Goal: Task Accomplishment & Management: Manage account settings

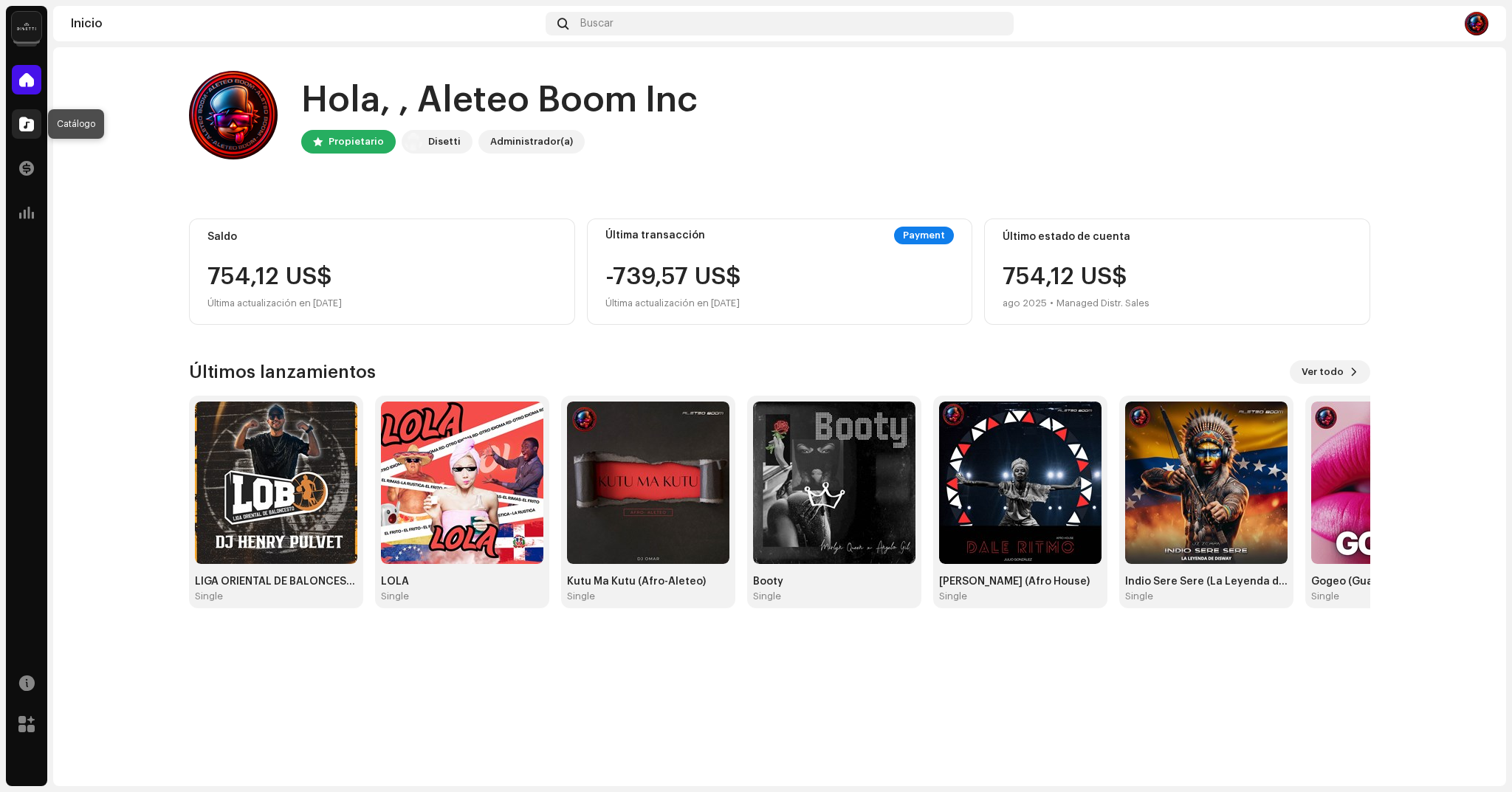
click at [22, 120] on span at bounding box center [26, 124] width 14 height 12
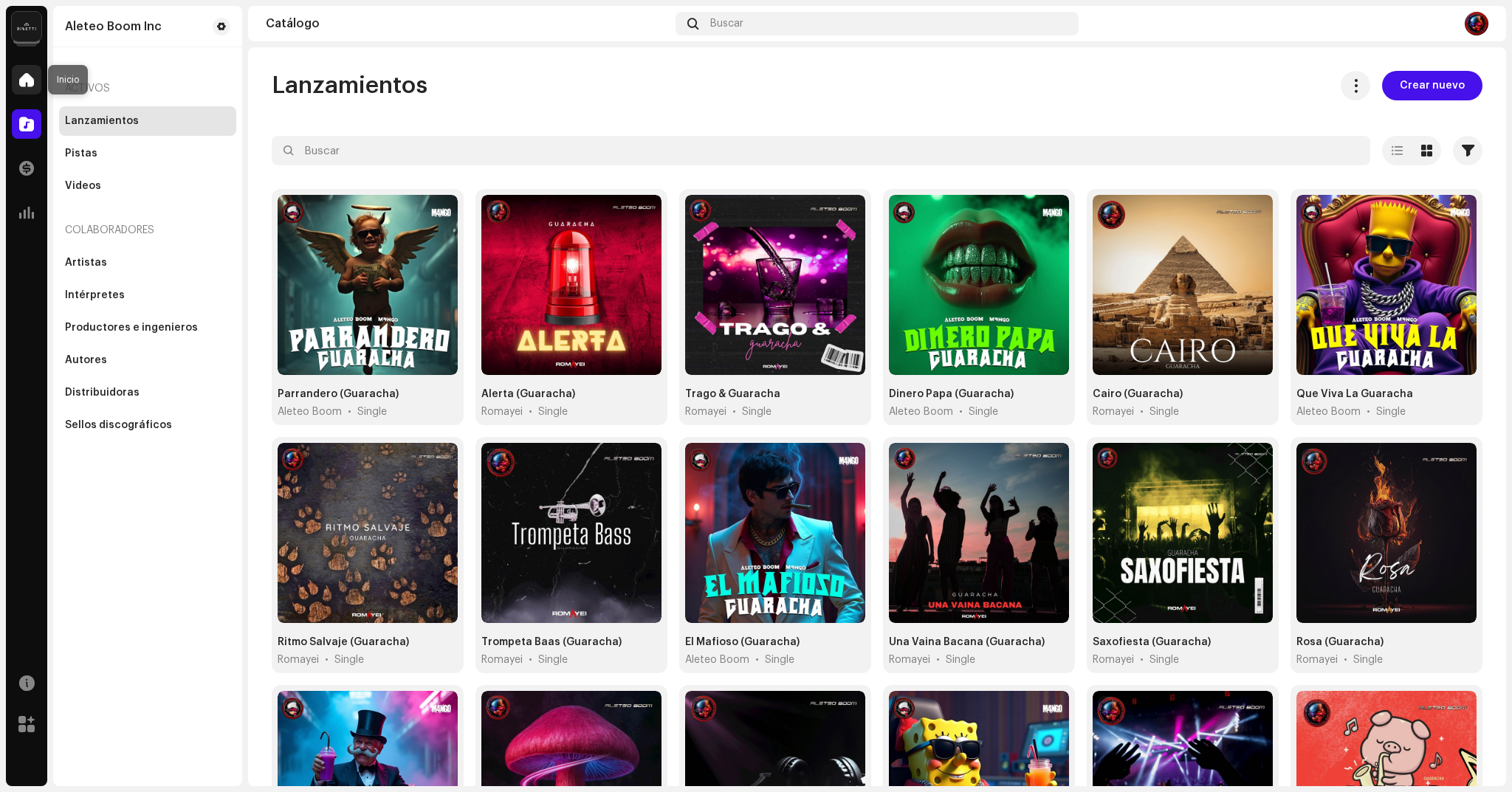
click at [29, 84] on span at bounding box center [26, 80] width 14 height 12
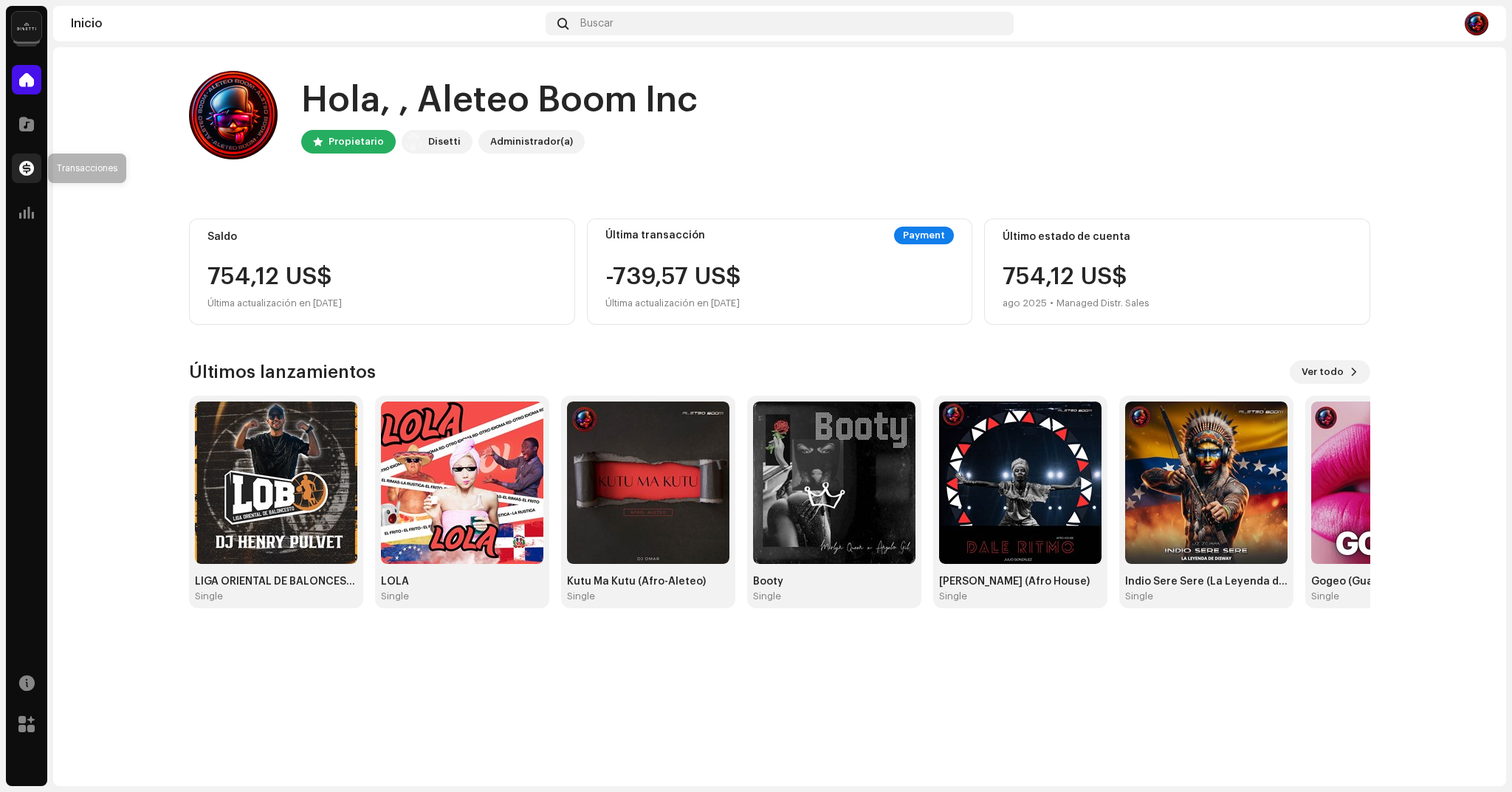
click at [30, 169] on span at bounding box center [26, 167] width 14 height 12
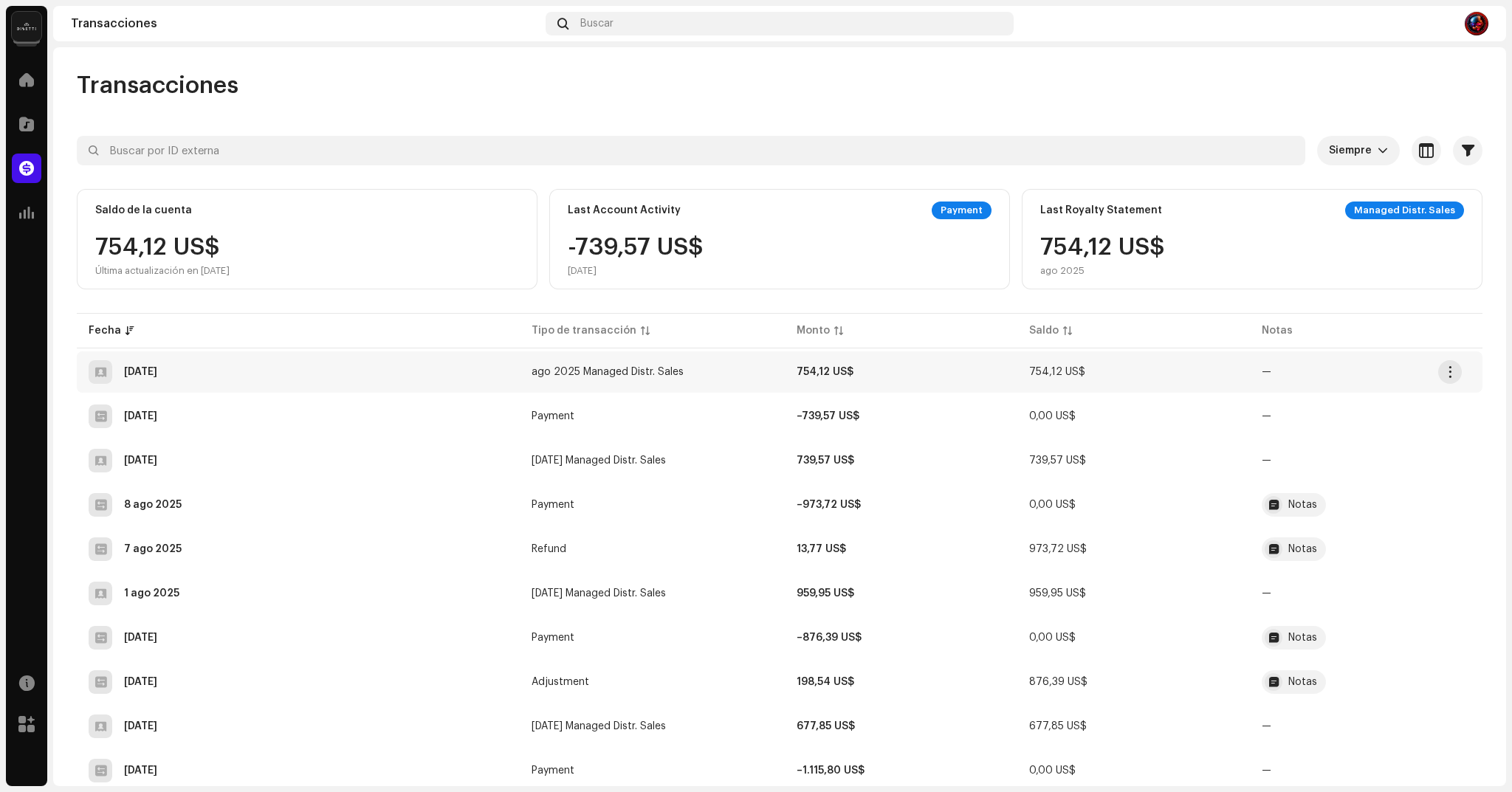
click at [157, 371] on div "[DATE]" at bounding box center [140, 371] width 33 height 10
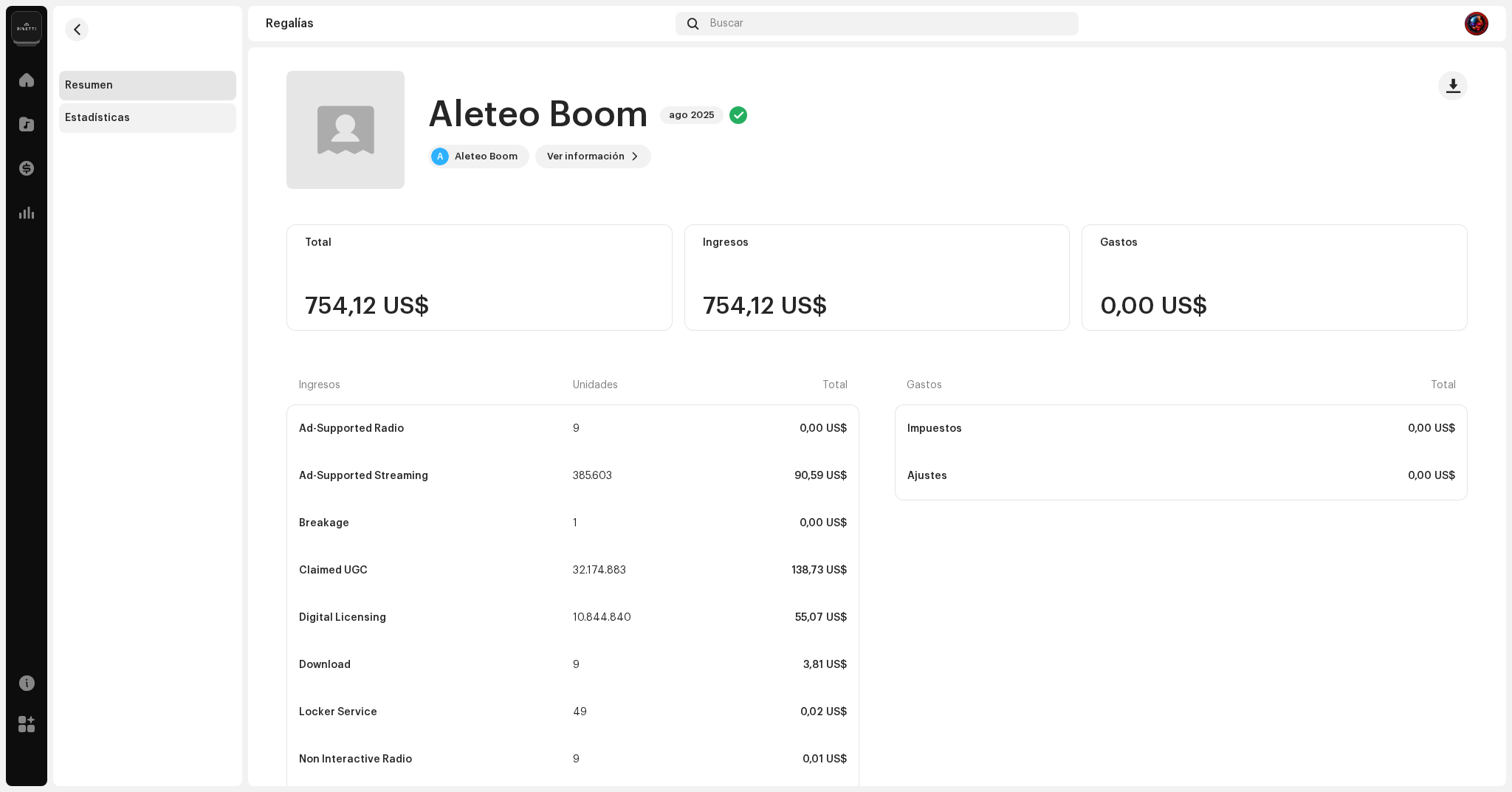
click at [110, 122] on div "Estadísticas" at bounding box center [98, 118] width 65 height 12
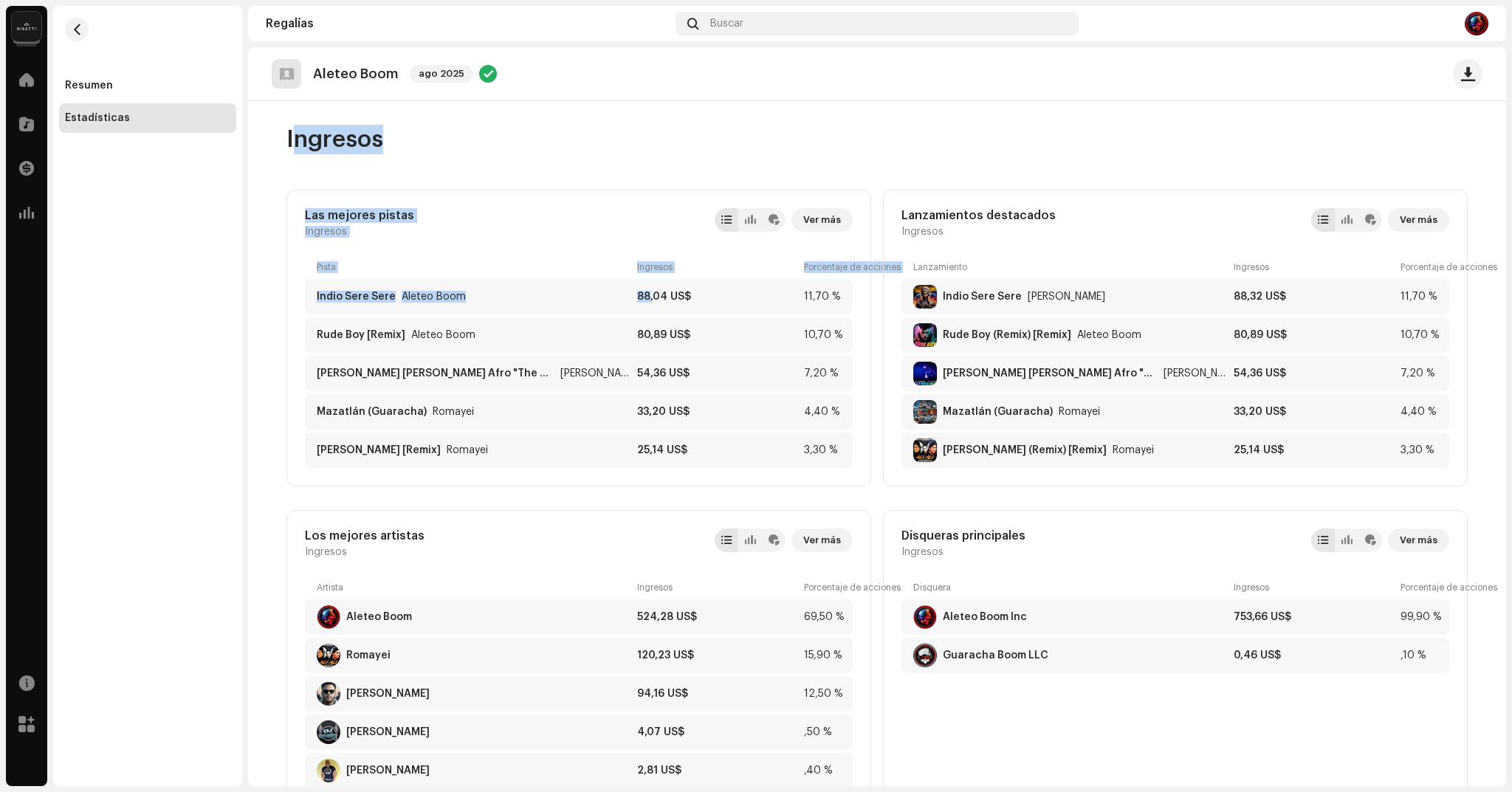
drag, startPoint x: 643, startPoint y: 302, endPoint x: 1267, endPoint y: 101, distance: 655.6
click at [1267, 101] on div "Ingresos Las mejores pistas Ingresos Ver más Pista Ingresos Porcentaje de accio…" at bounding box center [877, 787] width 1181 height 1370
click at [1267, 101] on re-m-page-header "Ingresos" at bounding box center [877, 146] width 1181 height 89
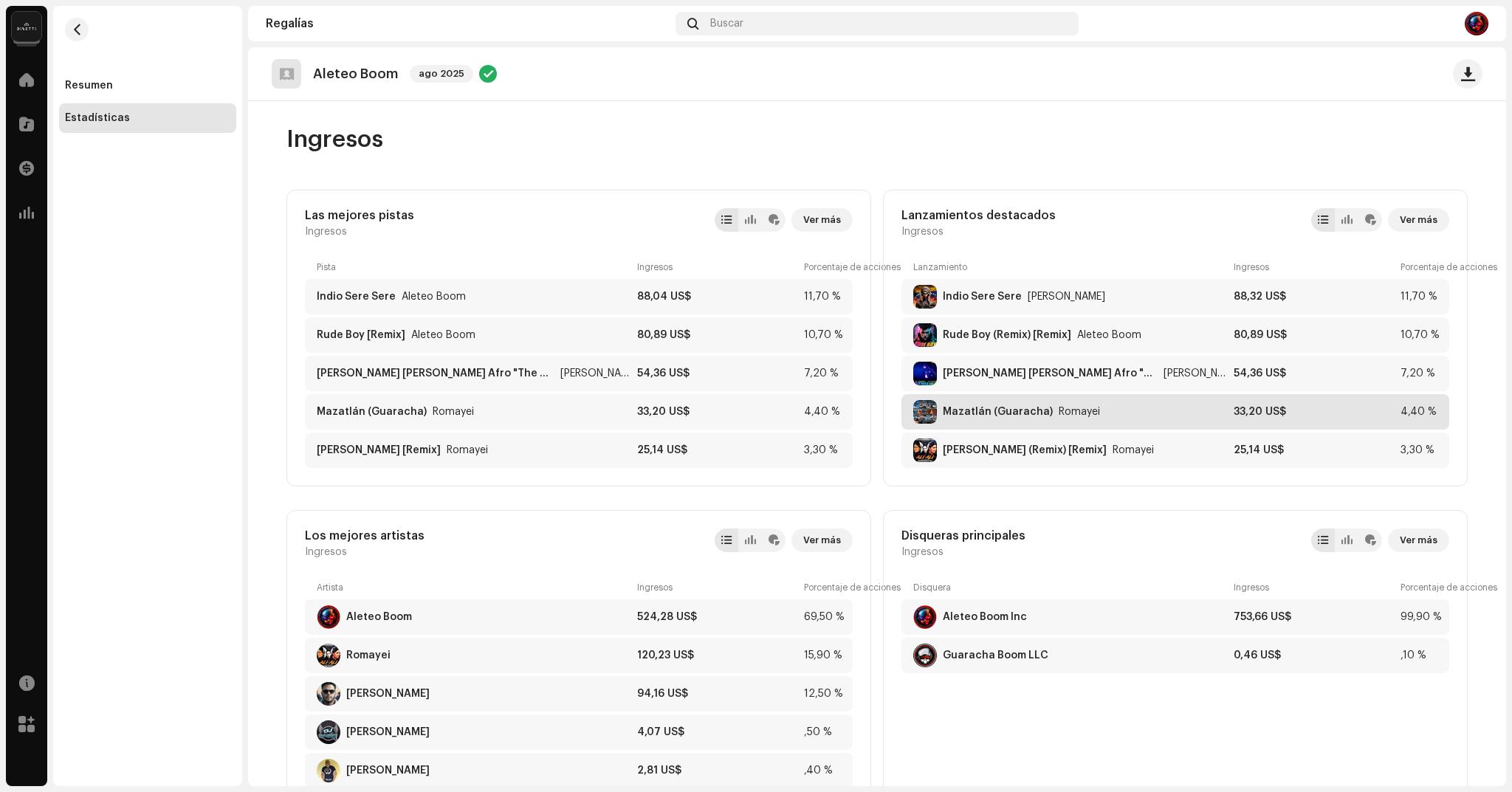
click at [996, 414] on div "Mazatlán (Guaracha)" at bounding box center [998, 412] width 110 height 12
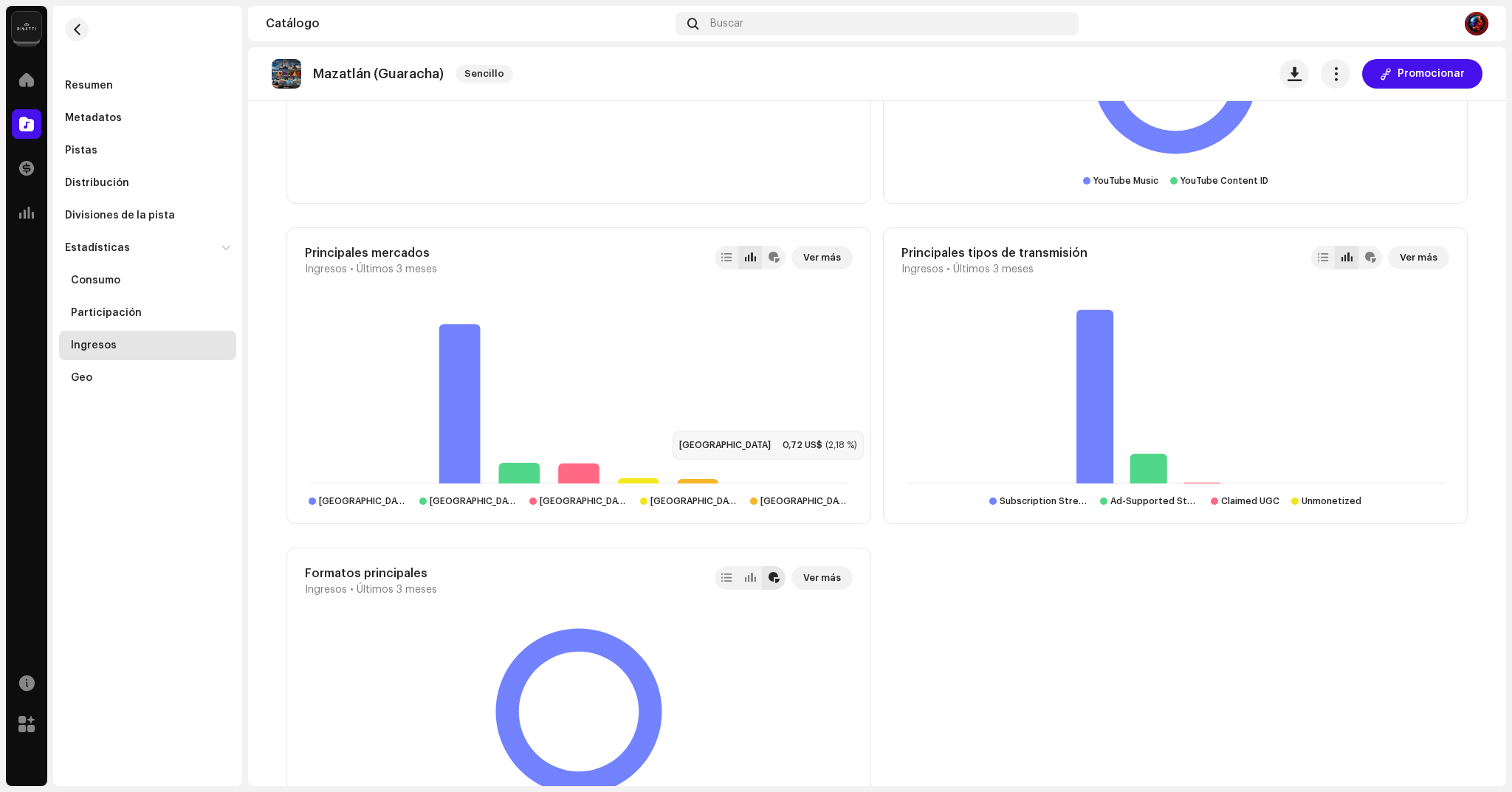
scroll to position [683, 0]
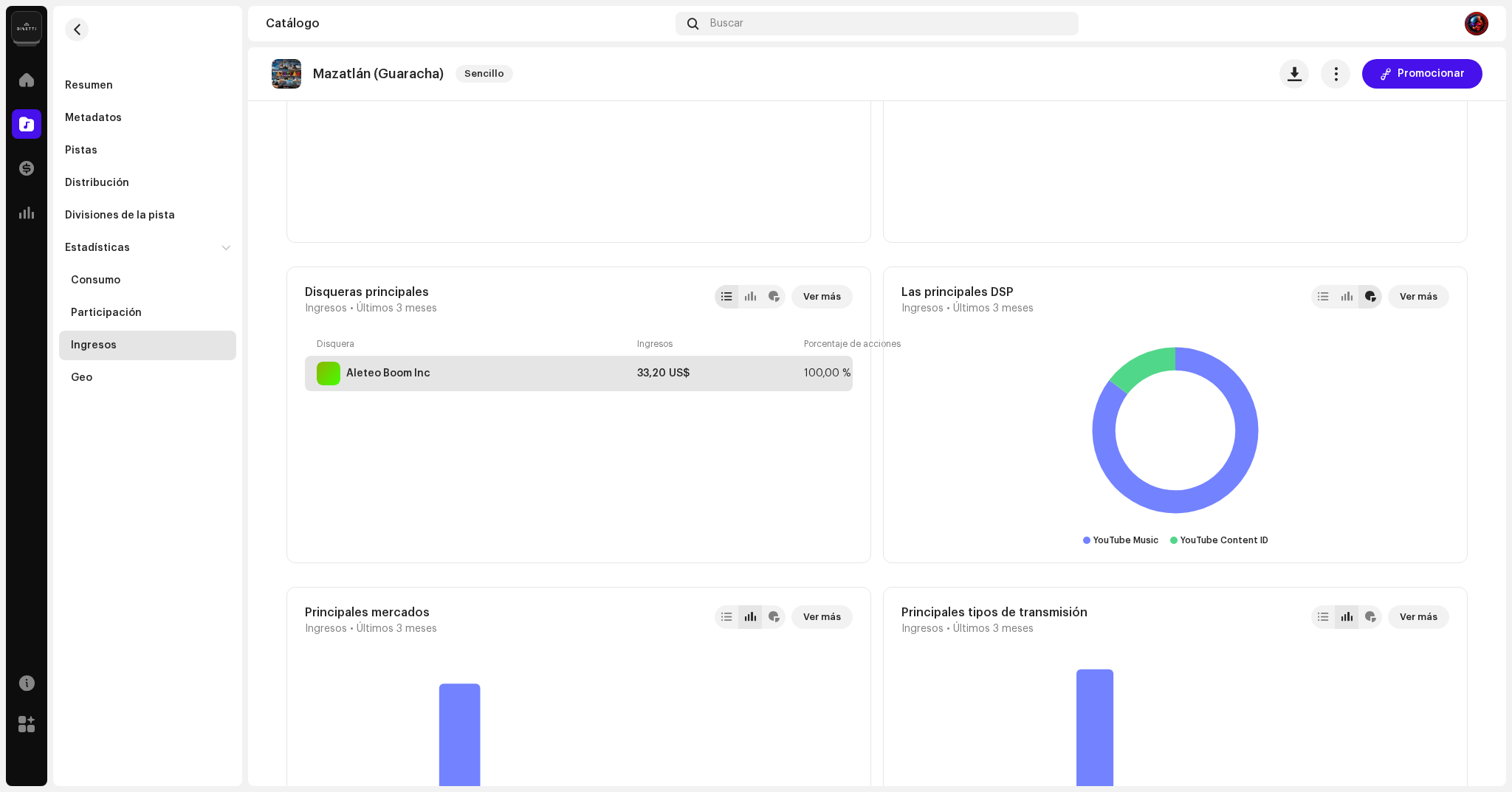
click at [655, 369] on div "33,20 US$" at bounding box center [718, 373] width 161 height 12
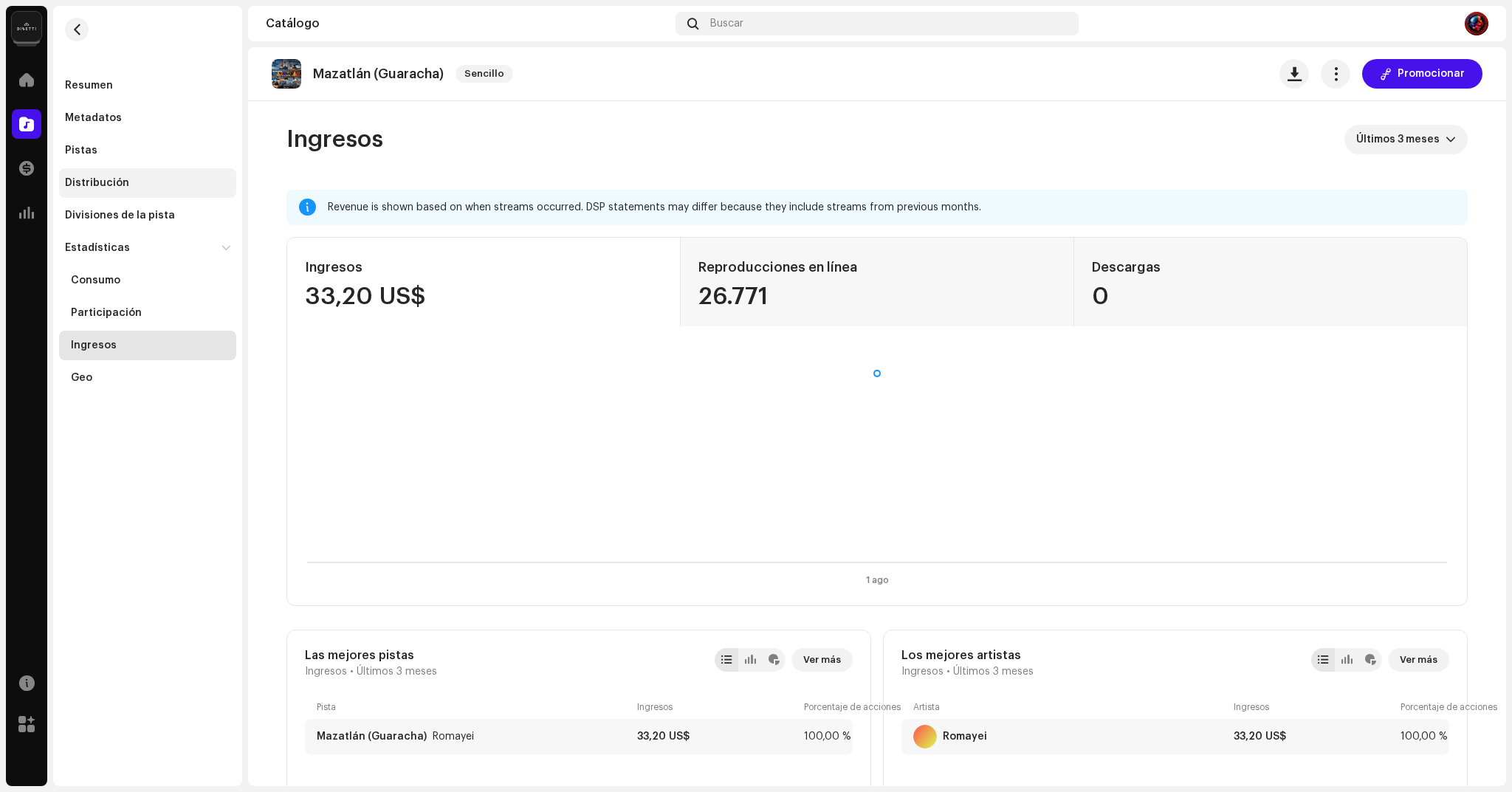
click at [106, 195] on div "Distribución" at bounding box center [147, 183] width 177 height 30
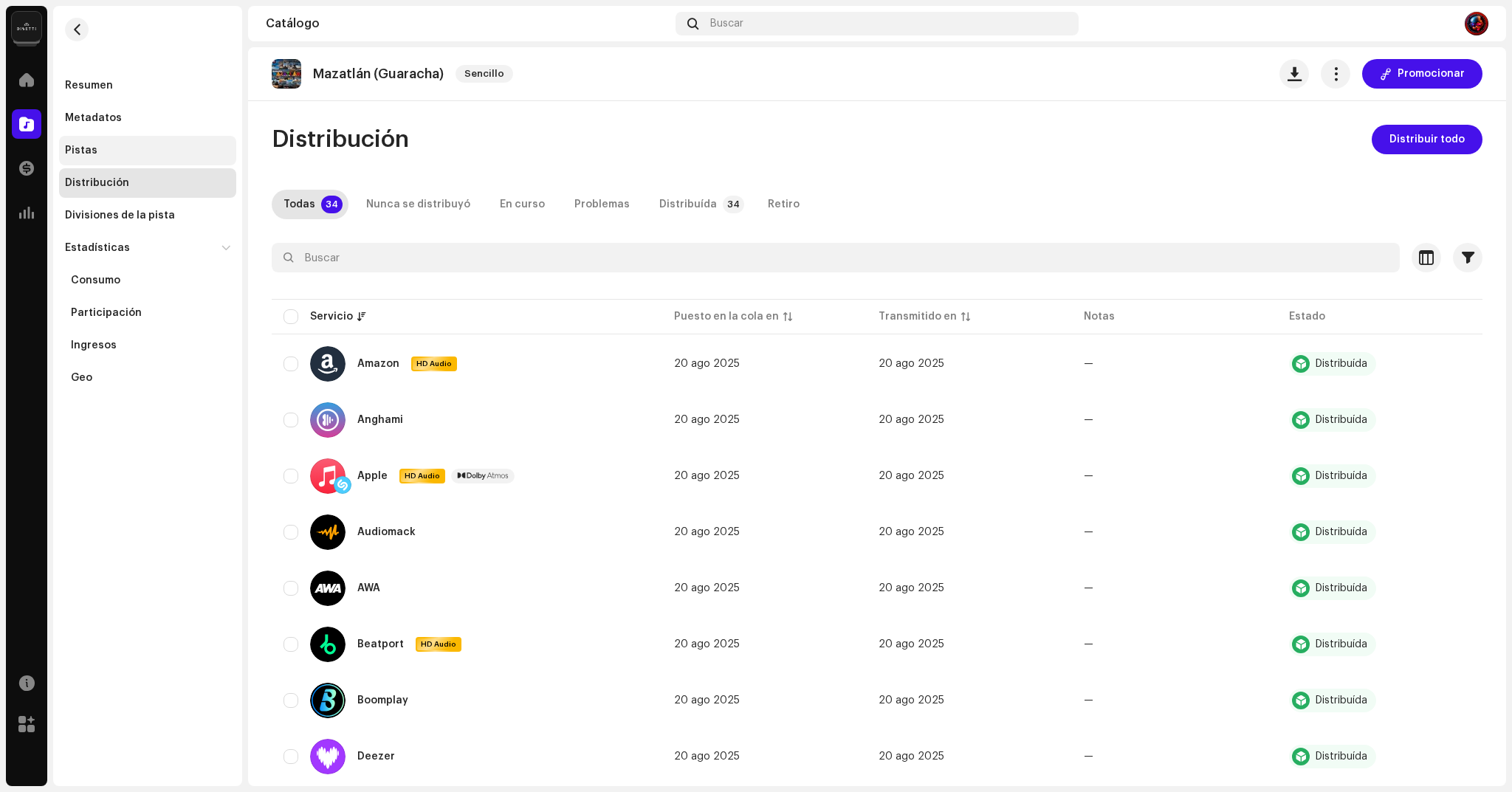
click at [88, 139] on div "Pistas" at bounding box center [147, 150] width 177 height 30
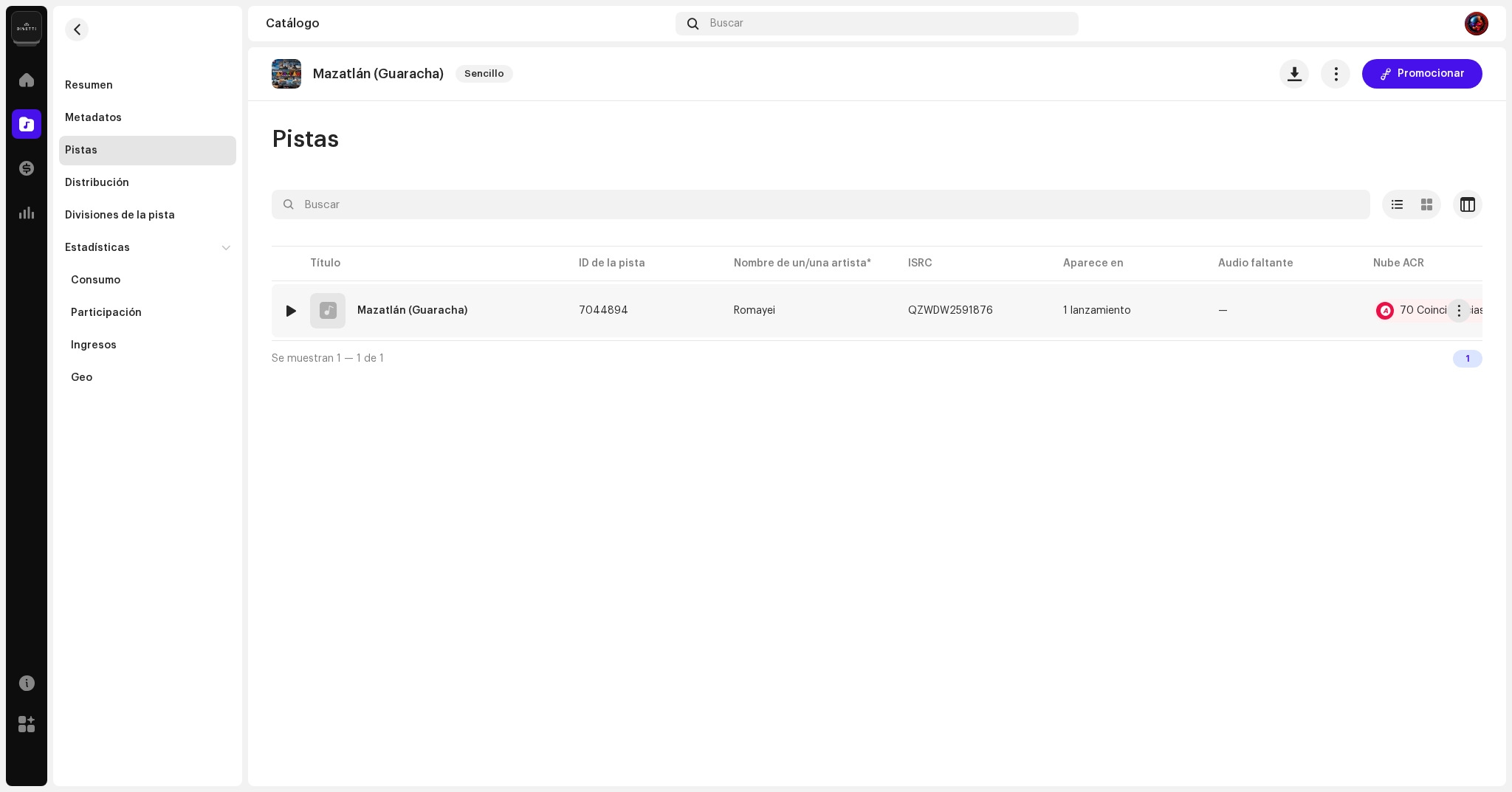
click at [291, 313] on div at bounding box center [291, 310] width 11 height 12
click at [100, 285] on div "Consumo" at bounding box center [95, 281] width 50 height 12
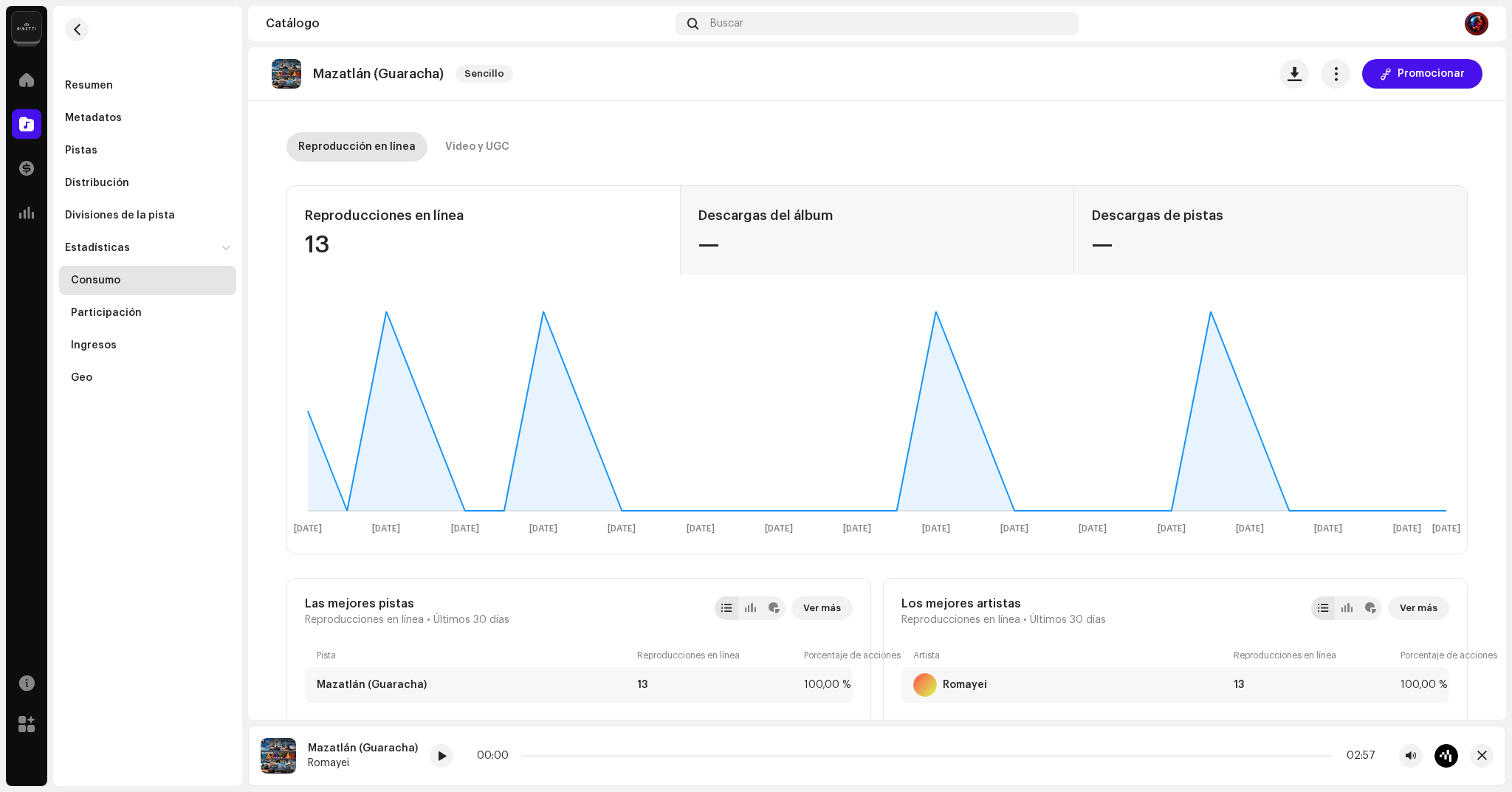
scroll to position [32, 0]
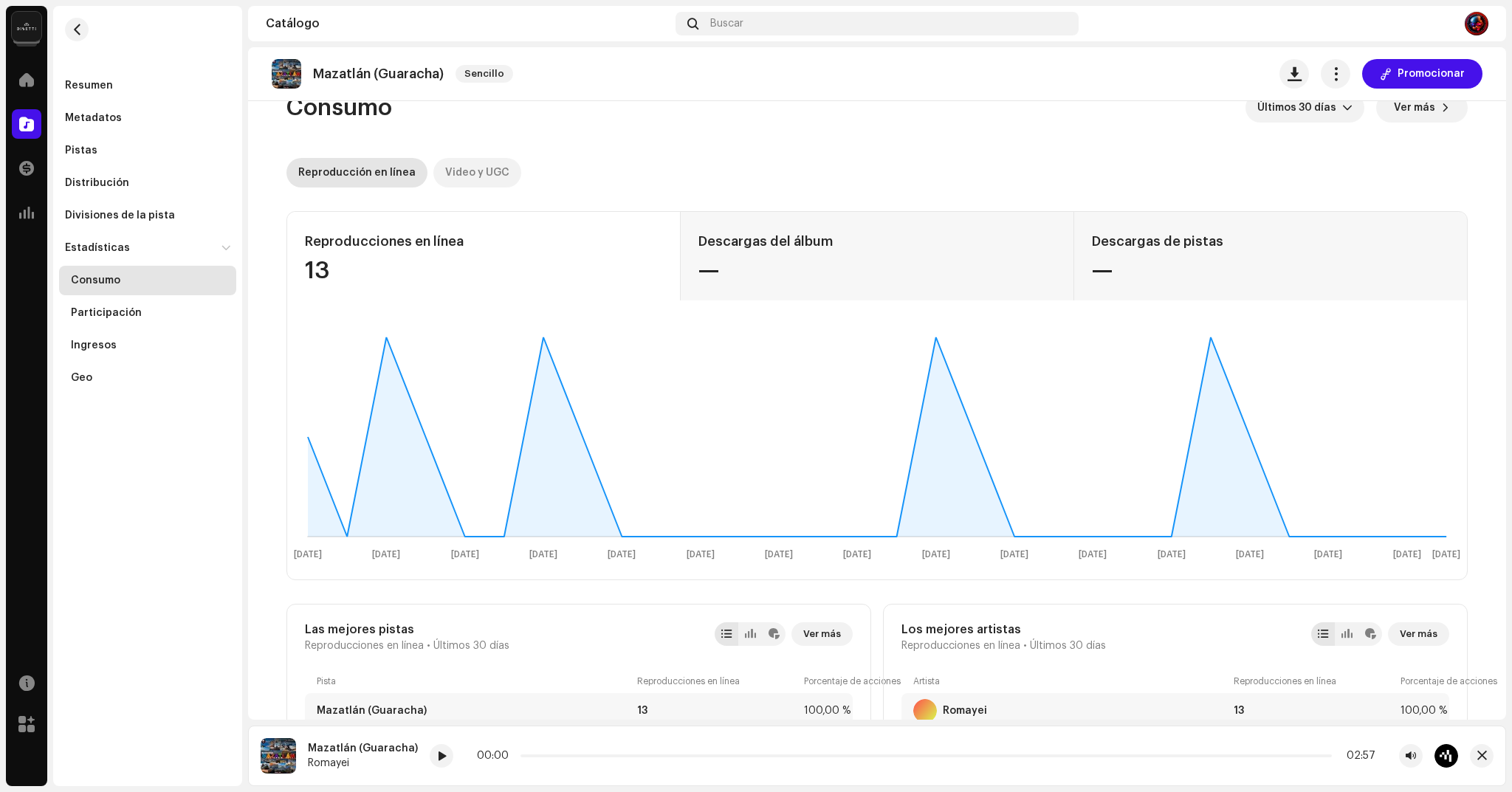
click at [474, 166] on div "Video y UGC" at bounding box center [477, 173] width 64 height 30
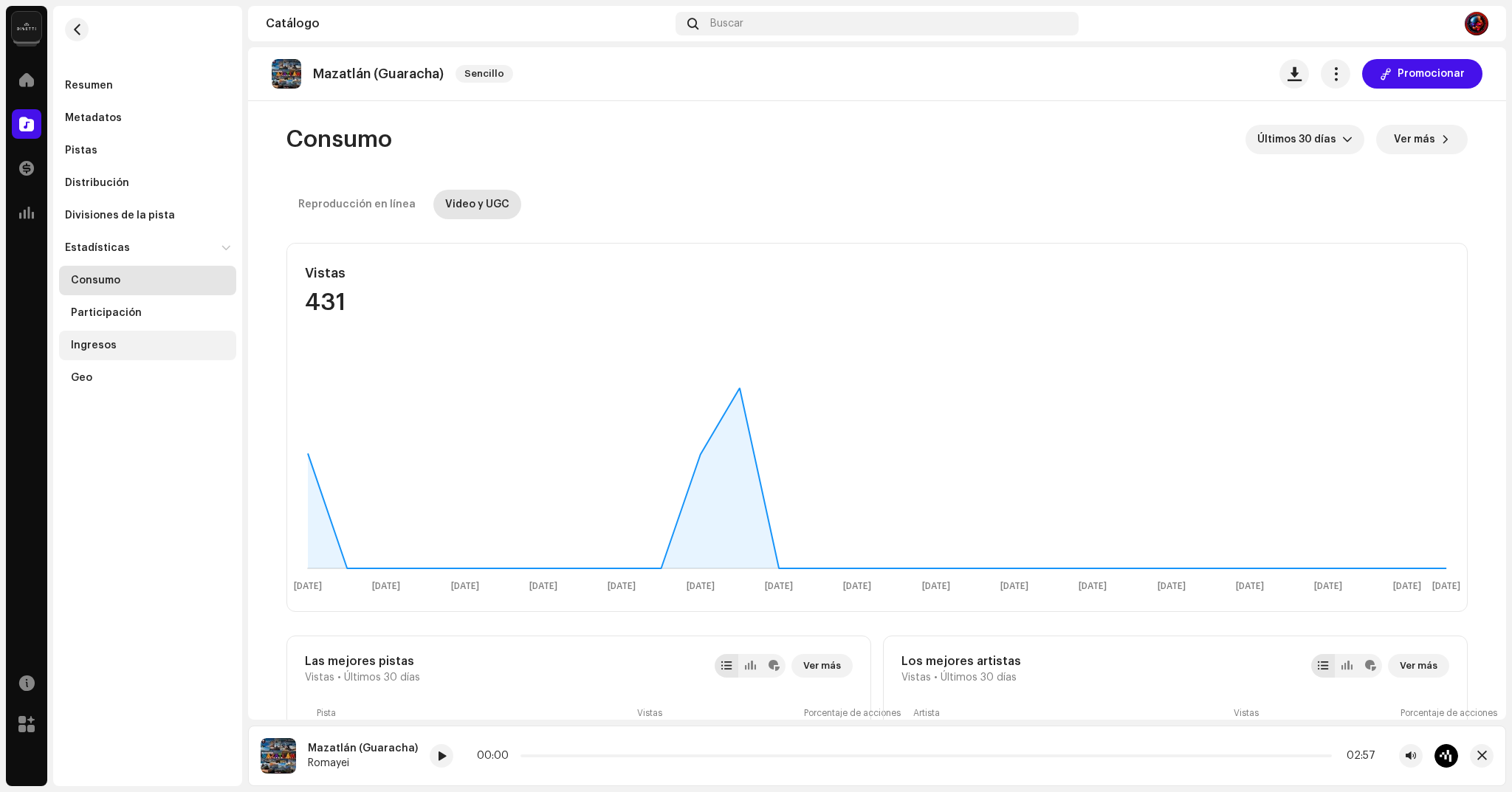
click at [90, 353] on div "Ingresos" at bounding box center [147, 346] width 177 height 30
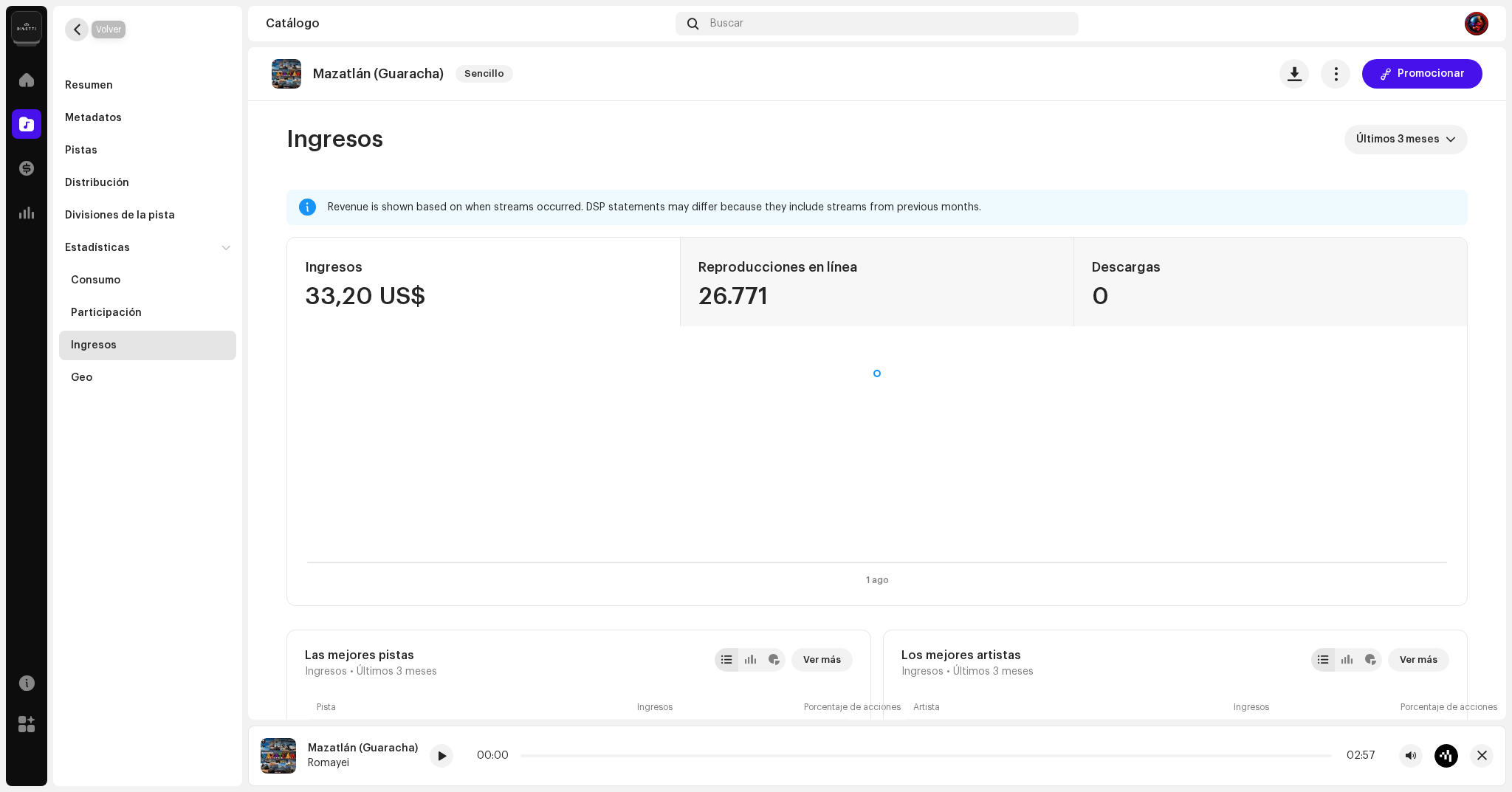
click at [82, 31] on button "button" at bounding box center [77, 30] width 24 height 24
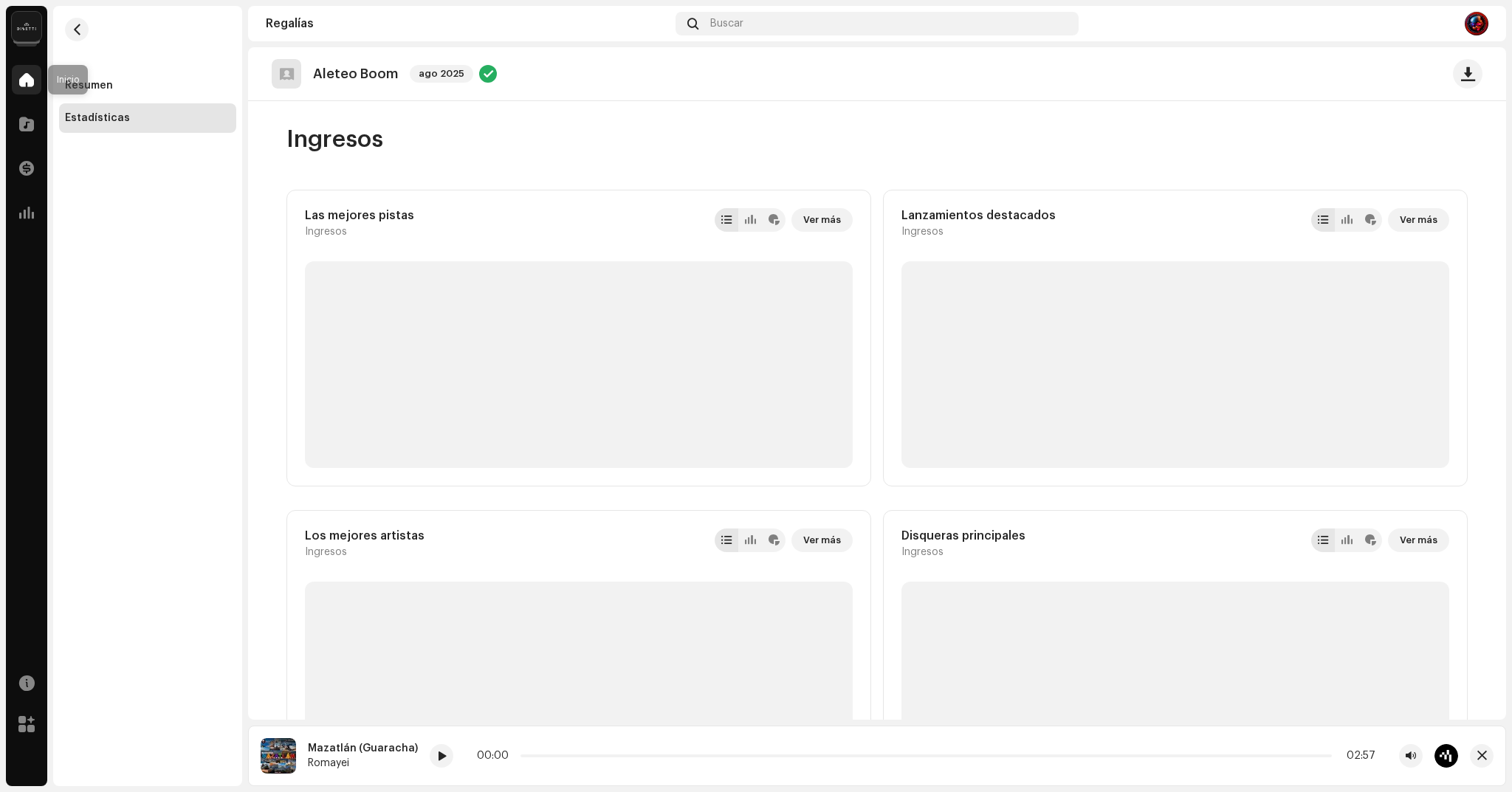
click at [33, 94] on div at bounding box center [26, 80] width 30 height 30
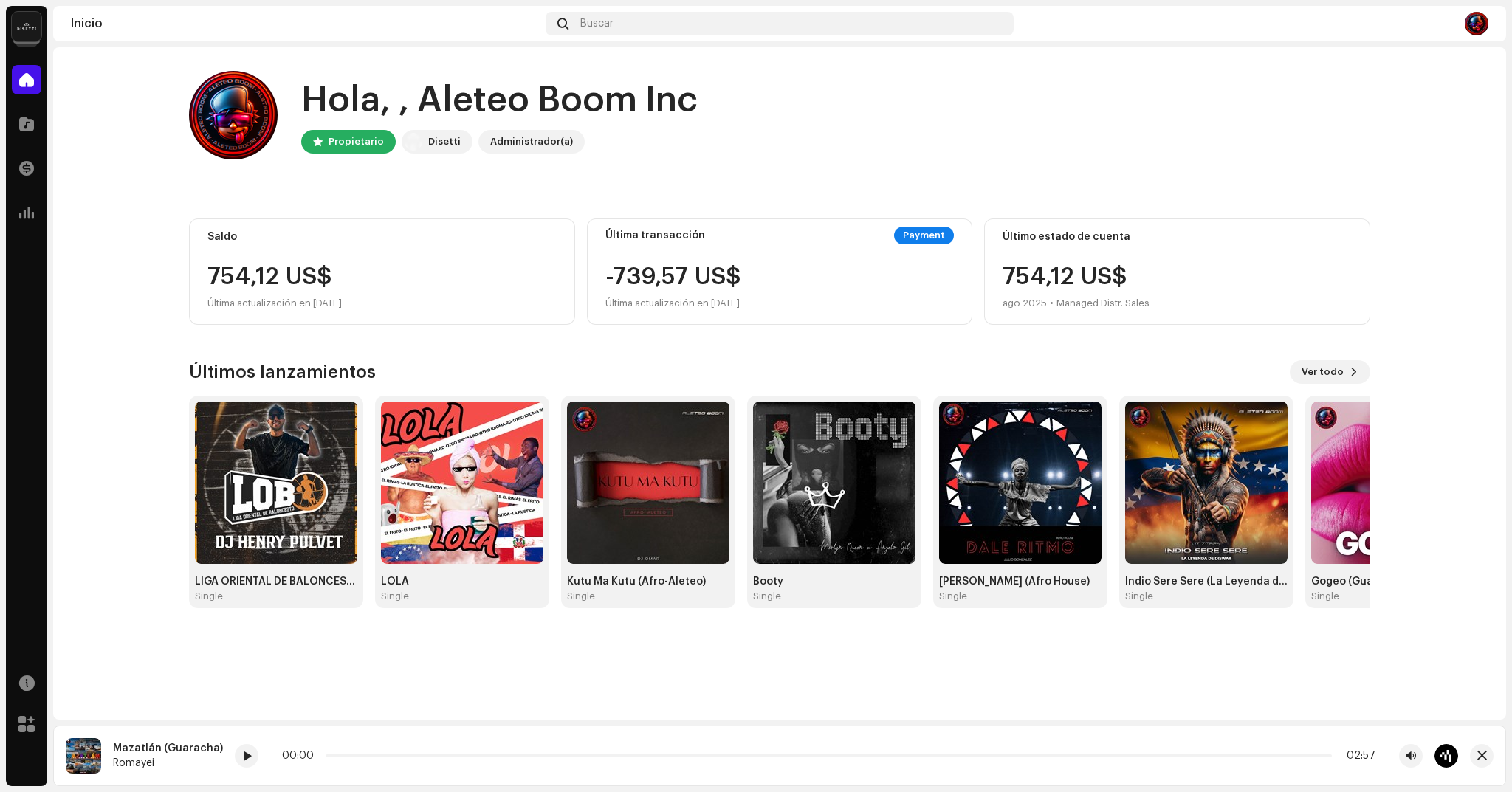
drag, startPoint x: 50, startPoint y: 132, endPoint x: 0, endPoint y: 130, distance: 50.0
click at [50, 132] on div "Aleteo Boom Inc Inicio Catálogo Transacciones Estadísticas Recursos [PERSON_NAM…" at bounding box center [756, 396] width 1512 height 792
click at [32, 121] on span at bounding box center [26, 124] width 14 height 12
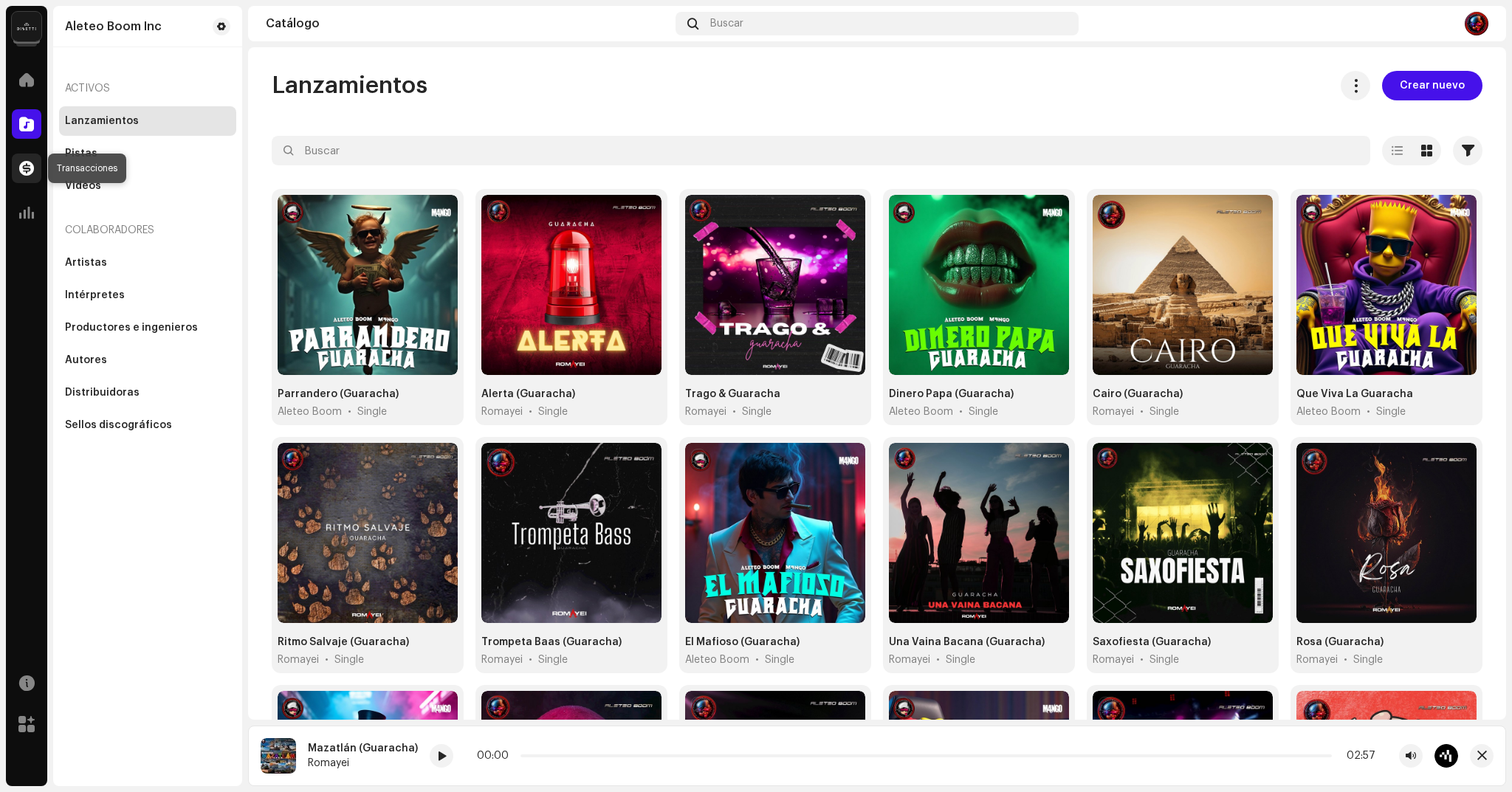
click at [30, 167] on span at bounding box center [26, 167] width 14 height 12
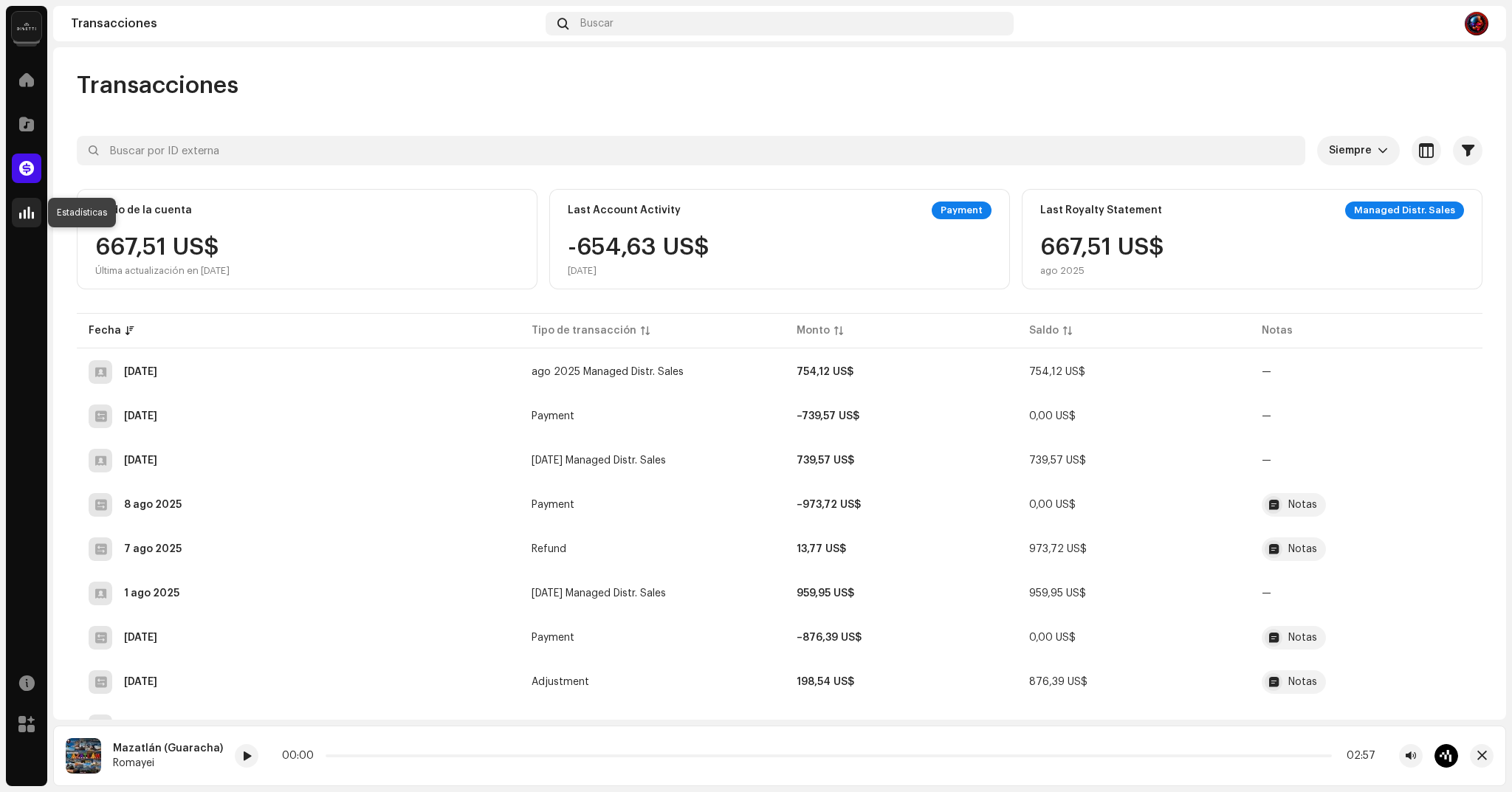
click at [33, 215] on span at bounding box center [26, 212] width 14 height 12
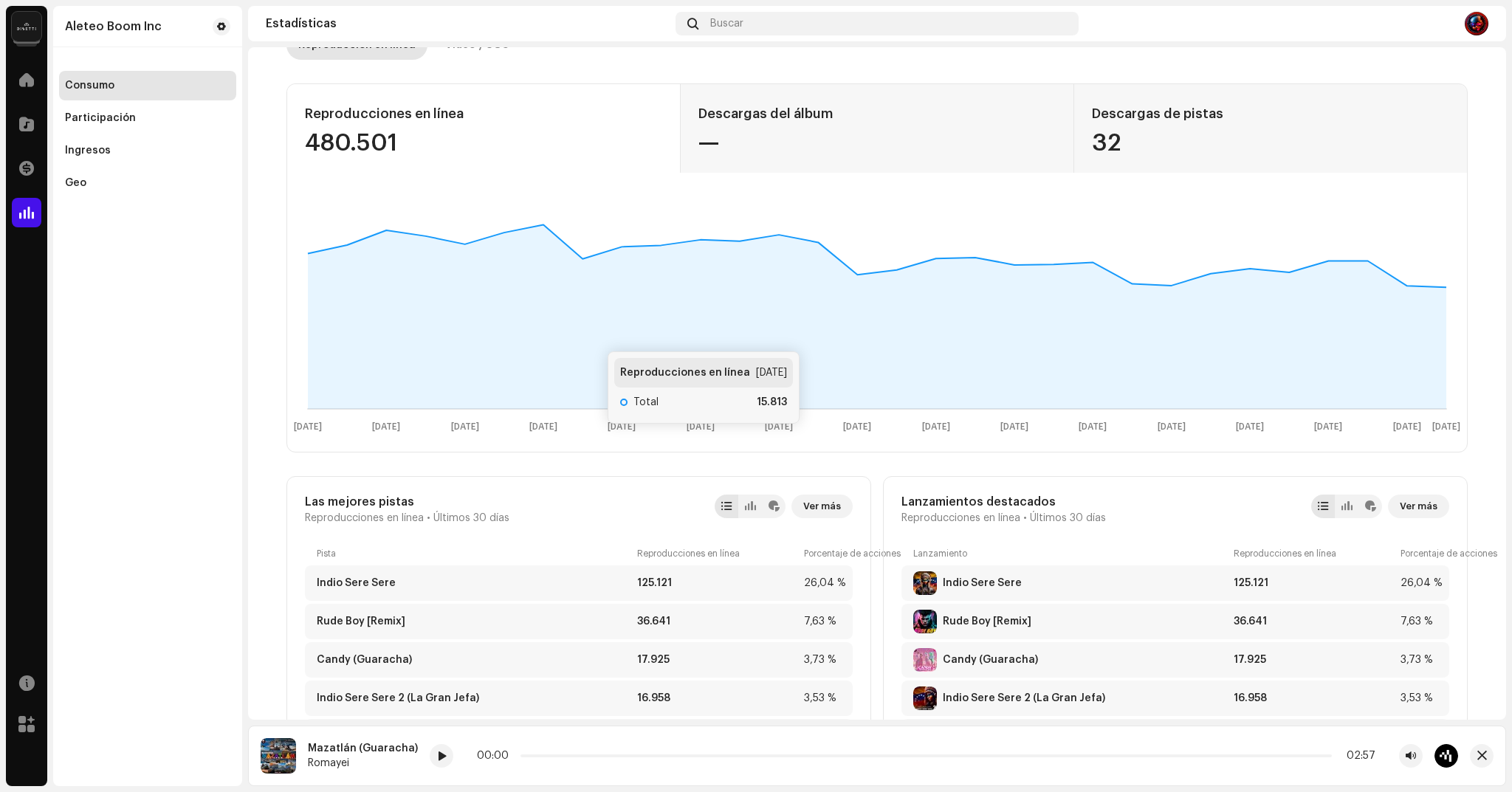
scroll to position [520, 0]
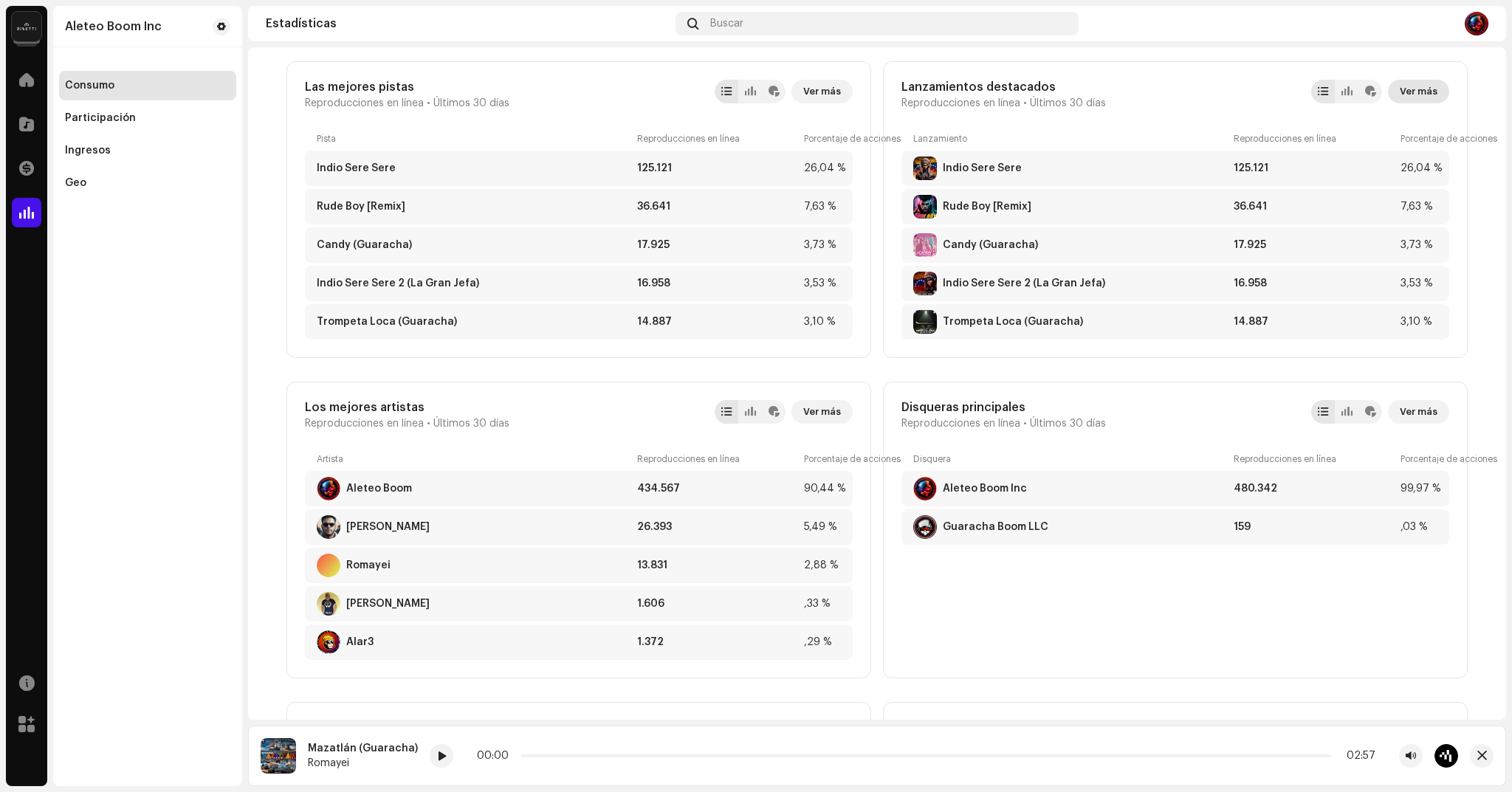
click at [1428, 95] on span "Ver más" at bounding box center [1419, 91] width 38 height 30
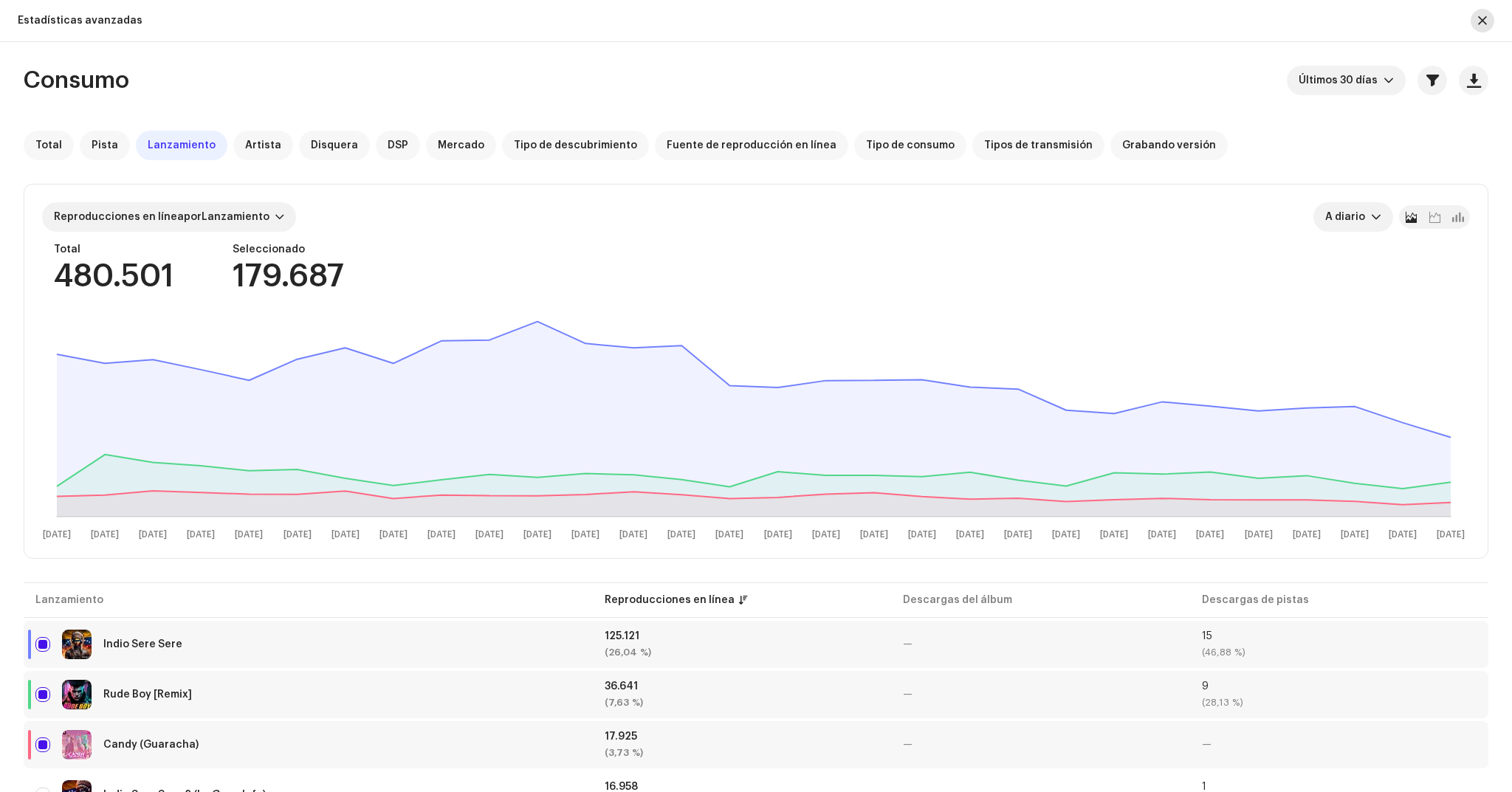
click at [1486, 22] on span "button" at bounding box center [1482, 20] width 9 height 12
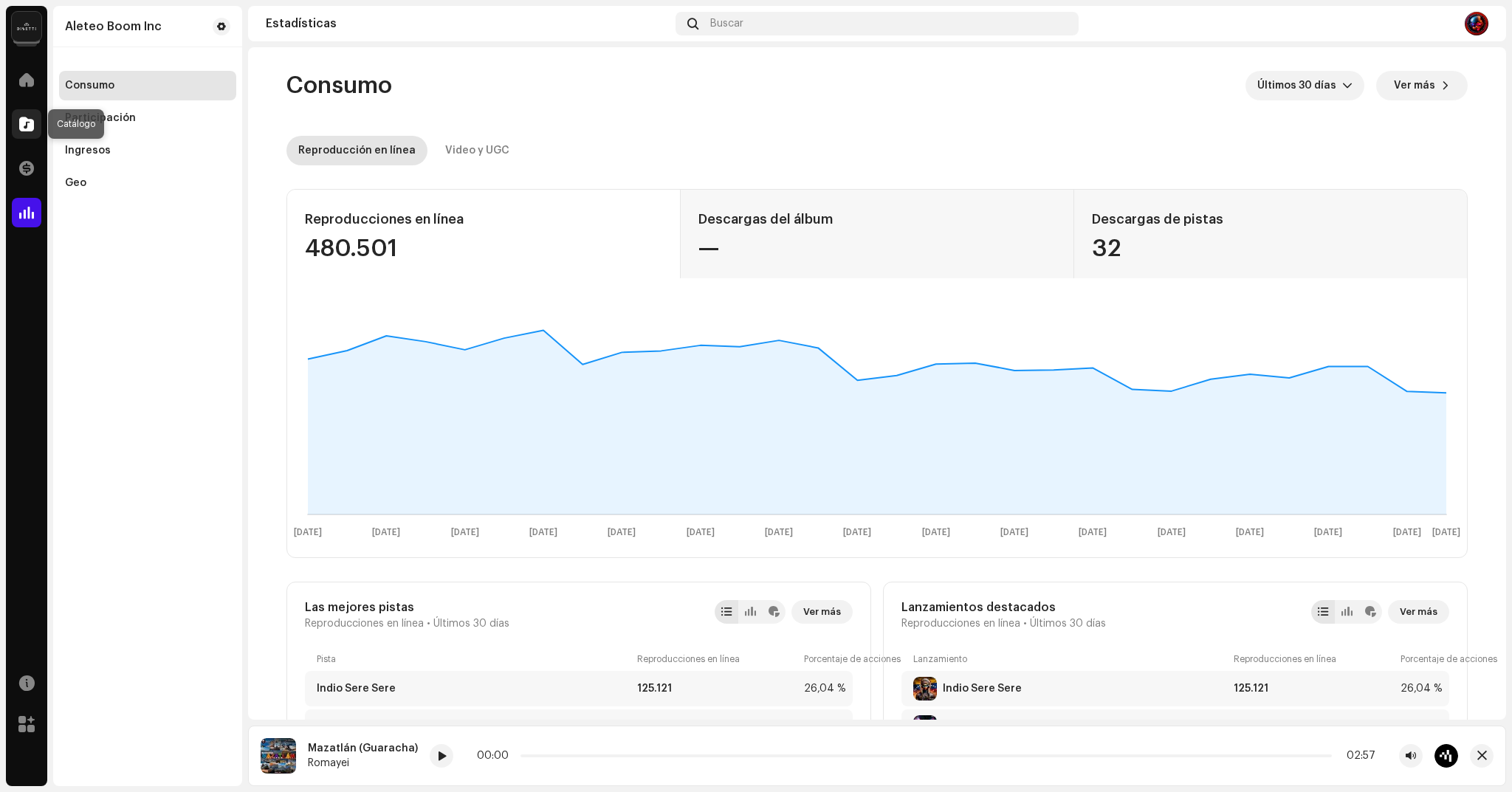
click at [24, 119] on span at bounding box center [26, 124] width 14 height 12
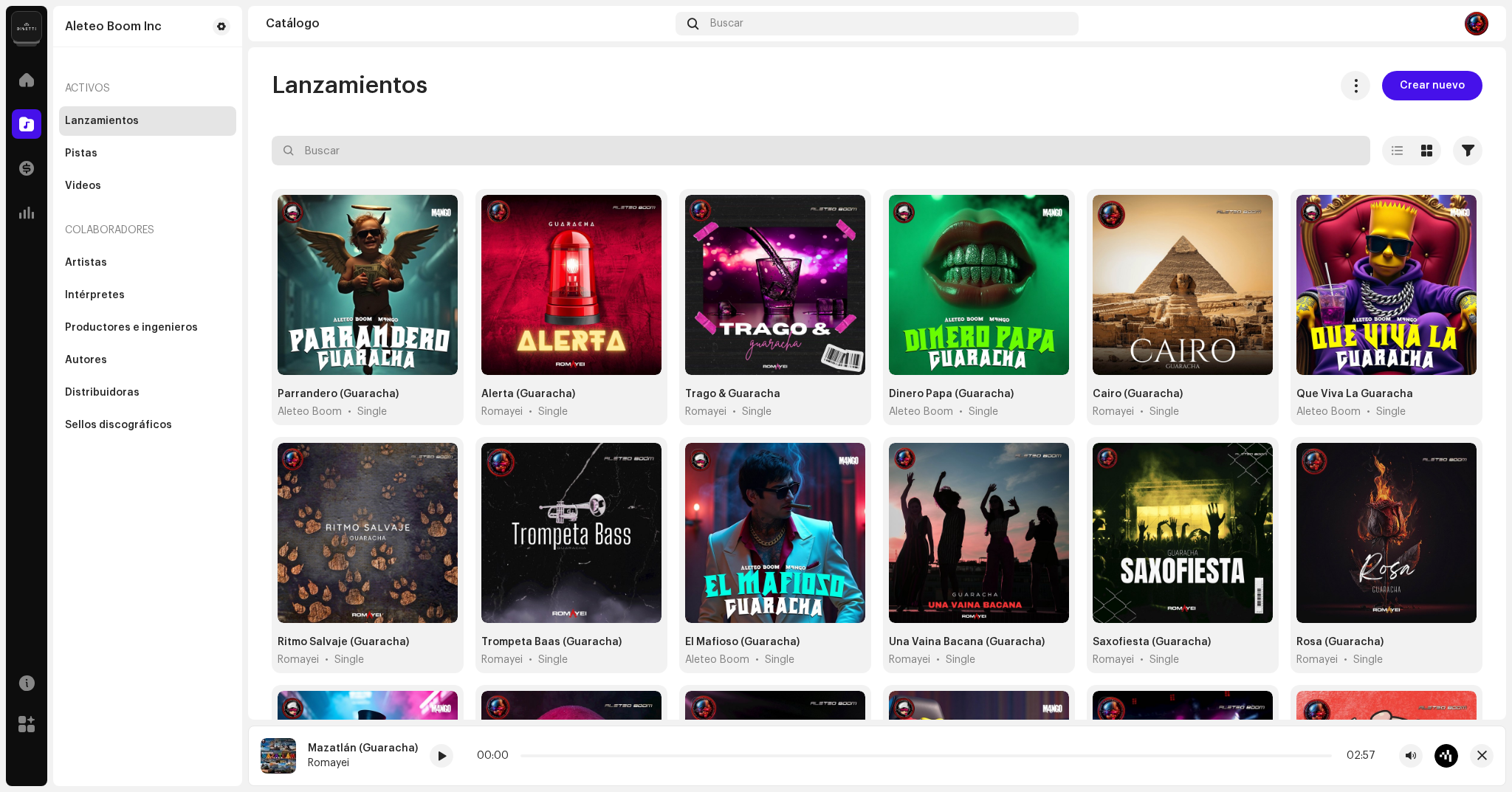
click at [356, 157] on input "text" at bounding box center [821, 150] width 1098 height 30
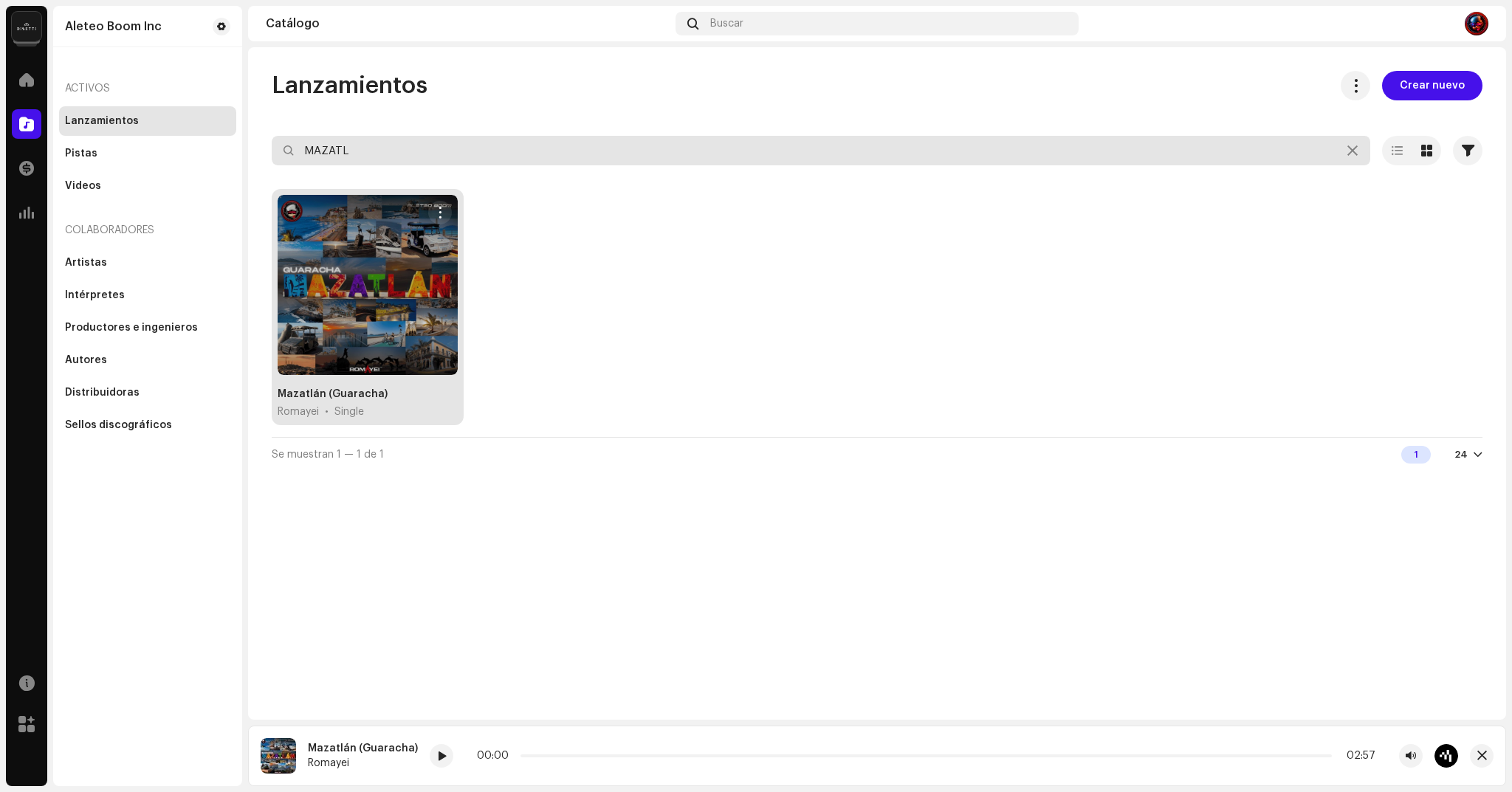
type input "MAZATL"
click at [423, 292] on div at bounding box center [367, 284] width 180 height 180
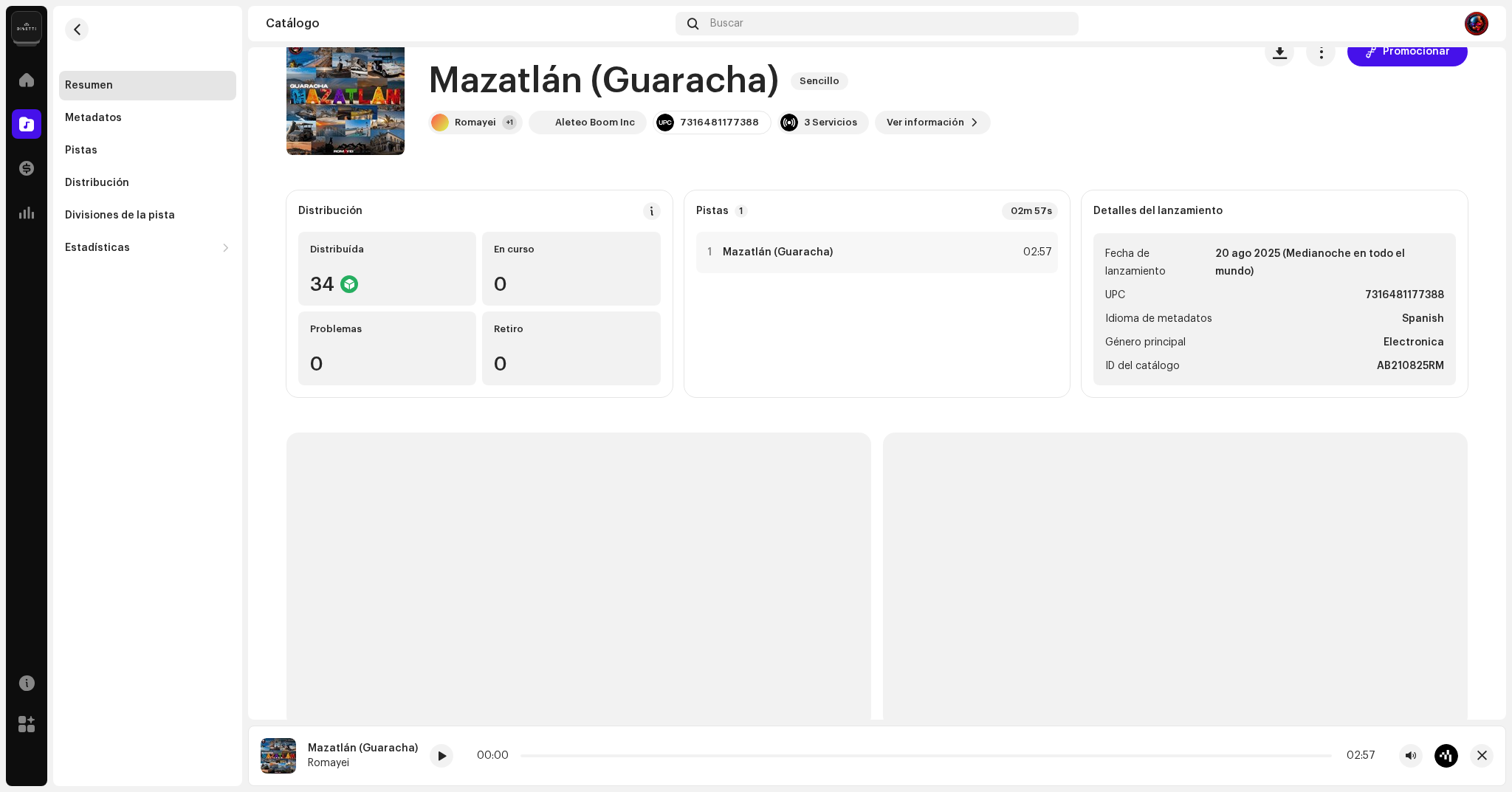
scroll to position [66, 0]
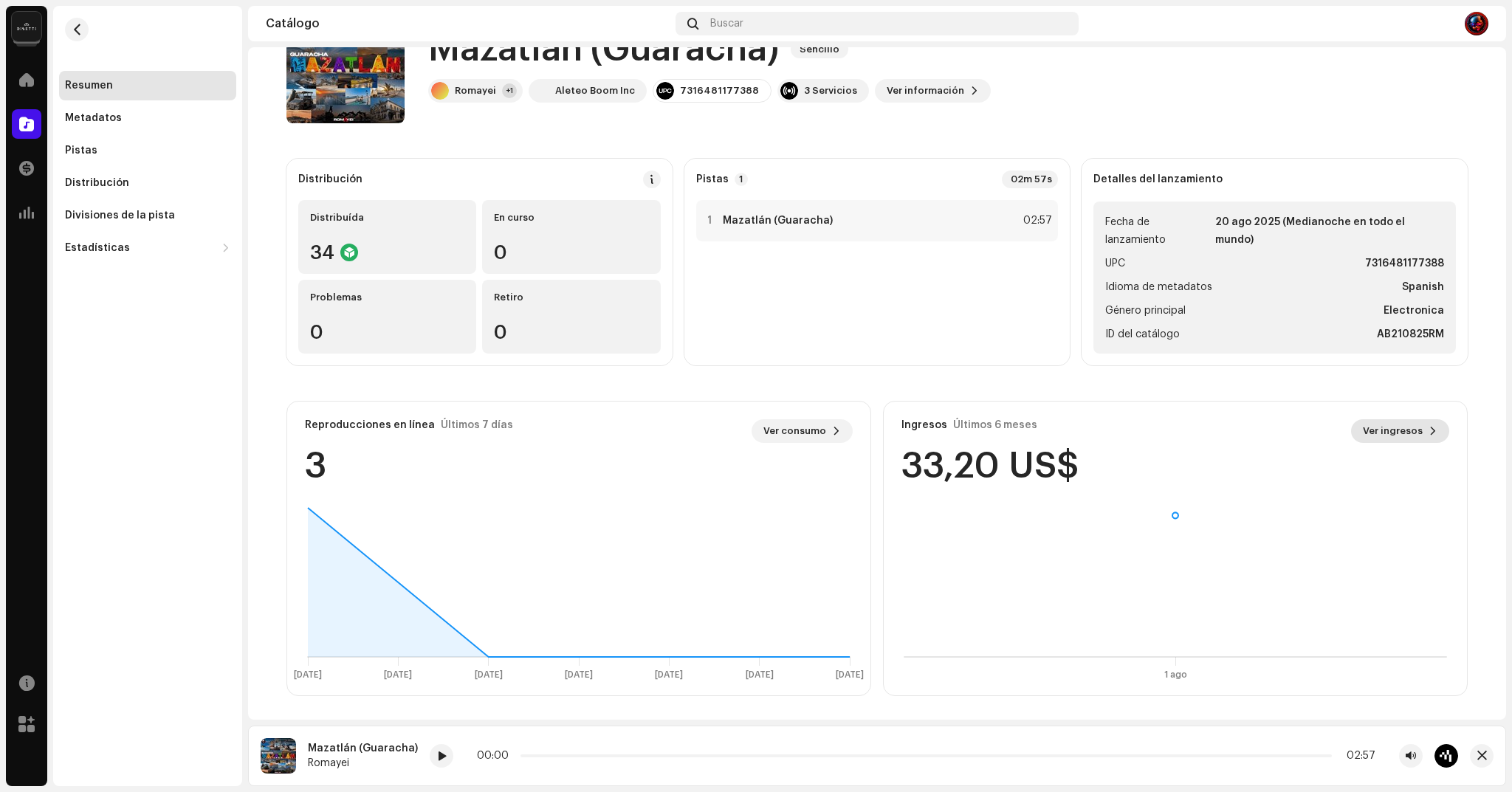
click at [1404, 427] on span "Ver ingresos" at bounding box center [1393, 431] width 60 height 30
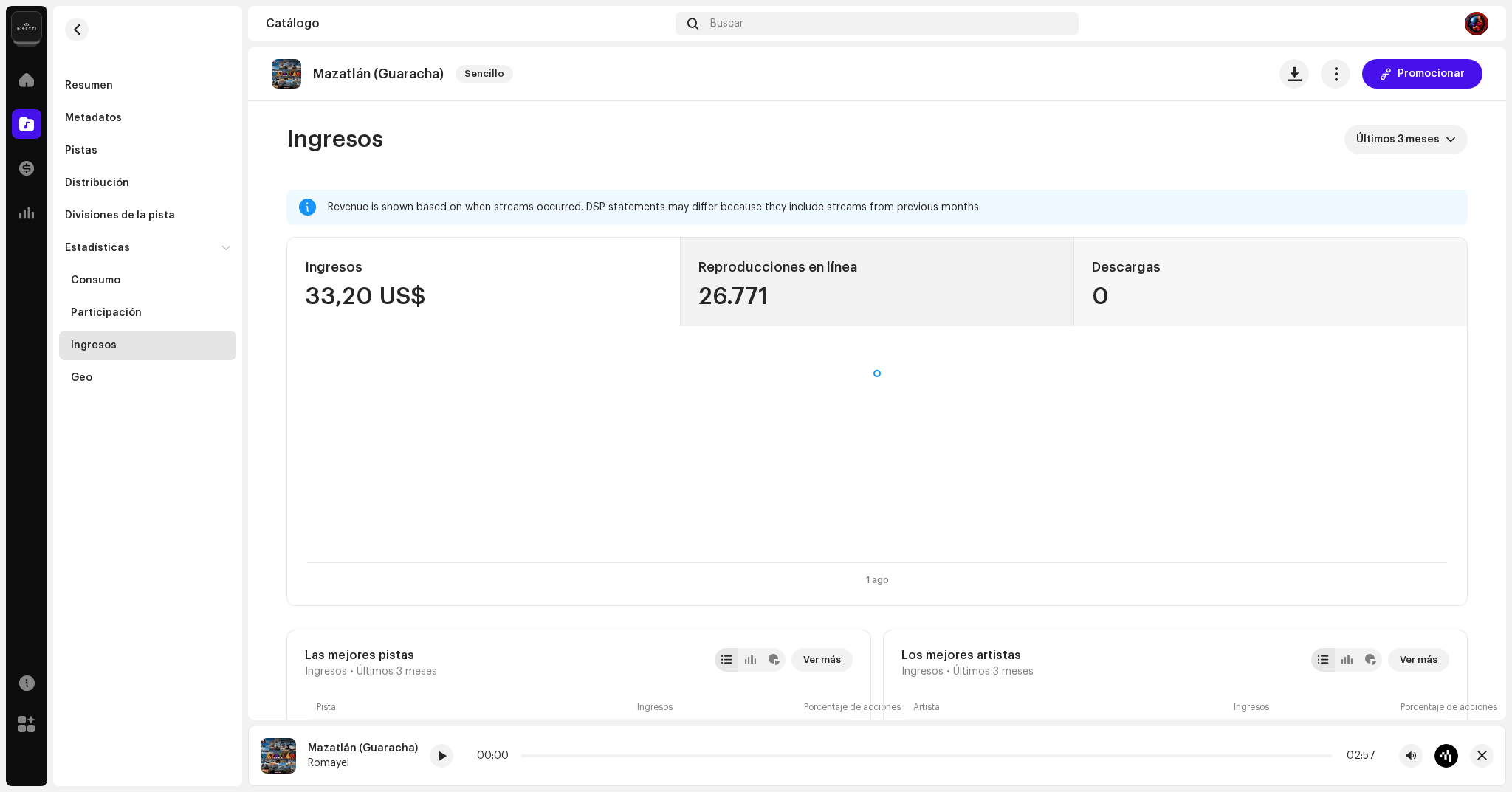
click at [719, 294] on div "26.771" at bounding box center [878, 297] width 358 height 24
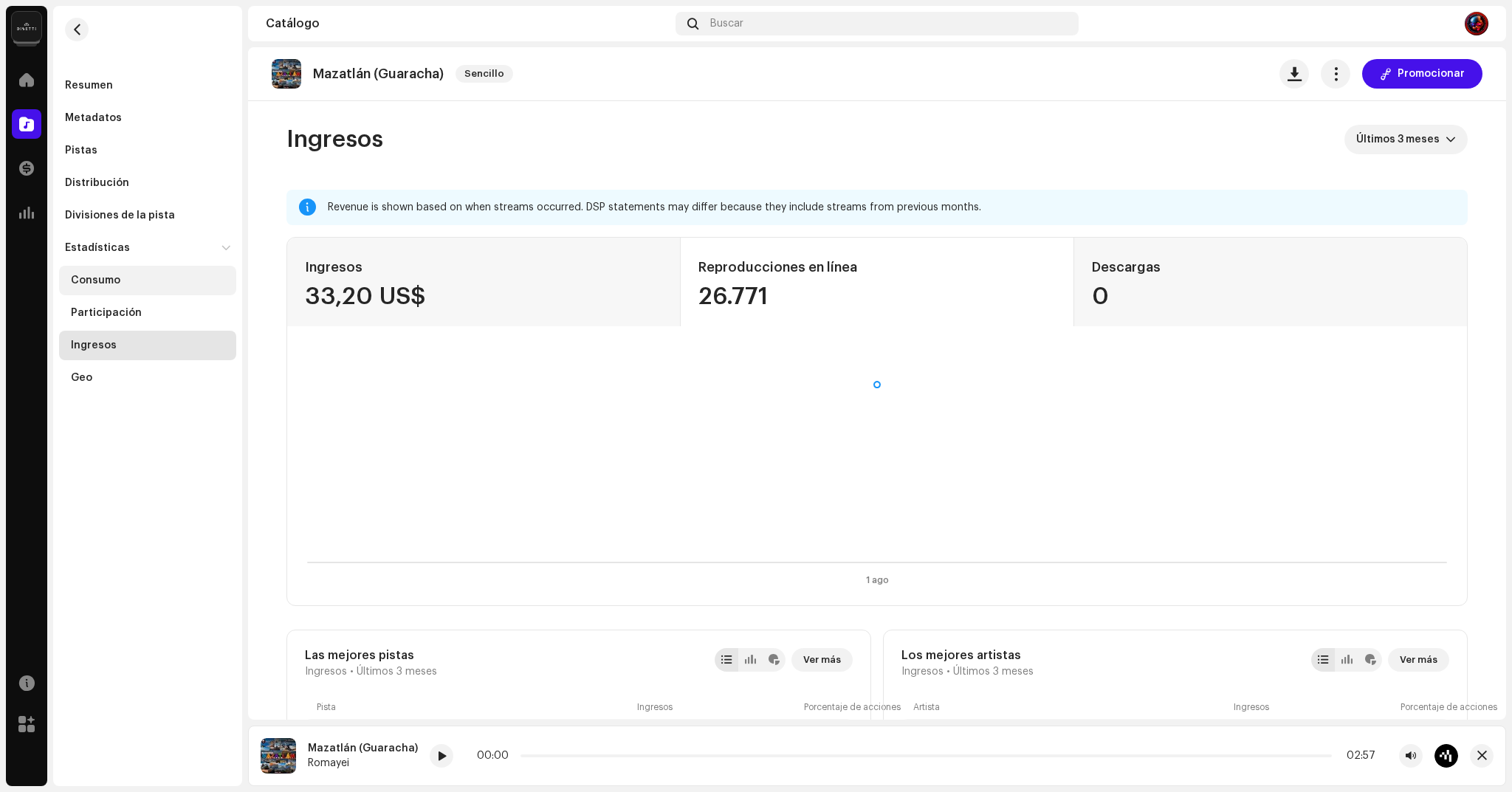
click at [102, 280] on div "Consumo" at bounding box center [95, 281] width 50 height 12
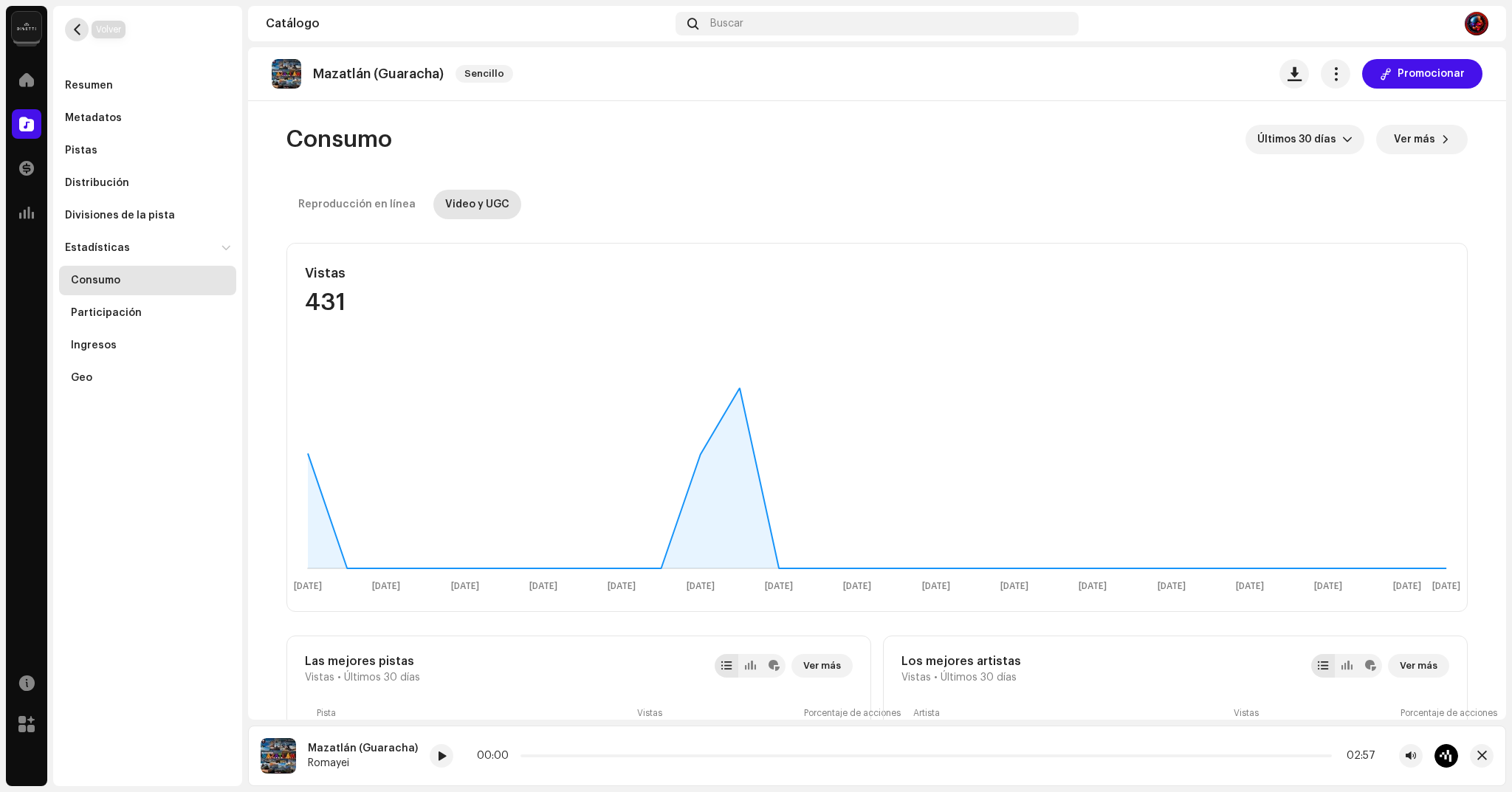
click at [82, 35] on button "button" at bounding box center [77, 30] width 24 height 24
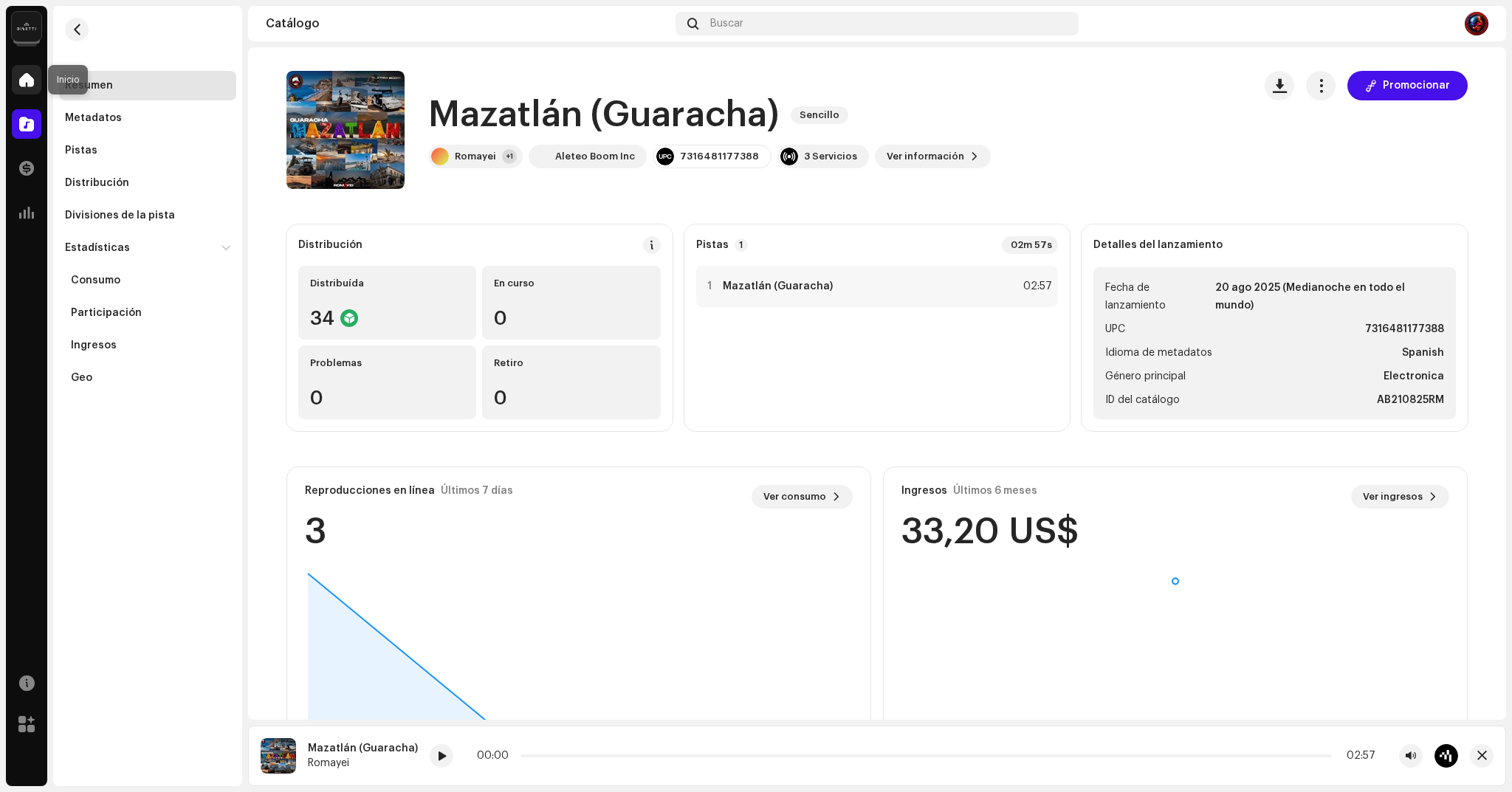
click at [32, 82] on span at bounding box center [26, 80] width 14 height 12
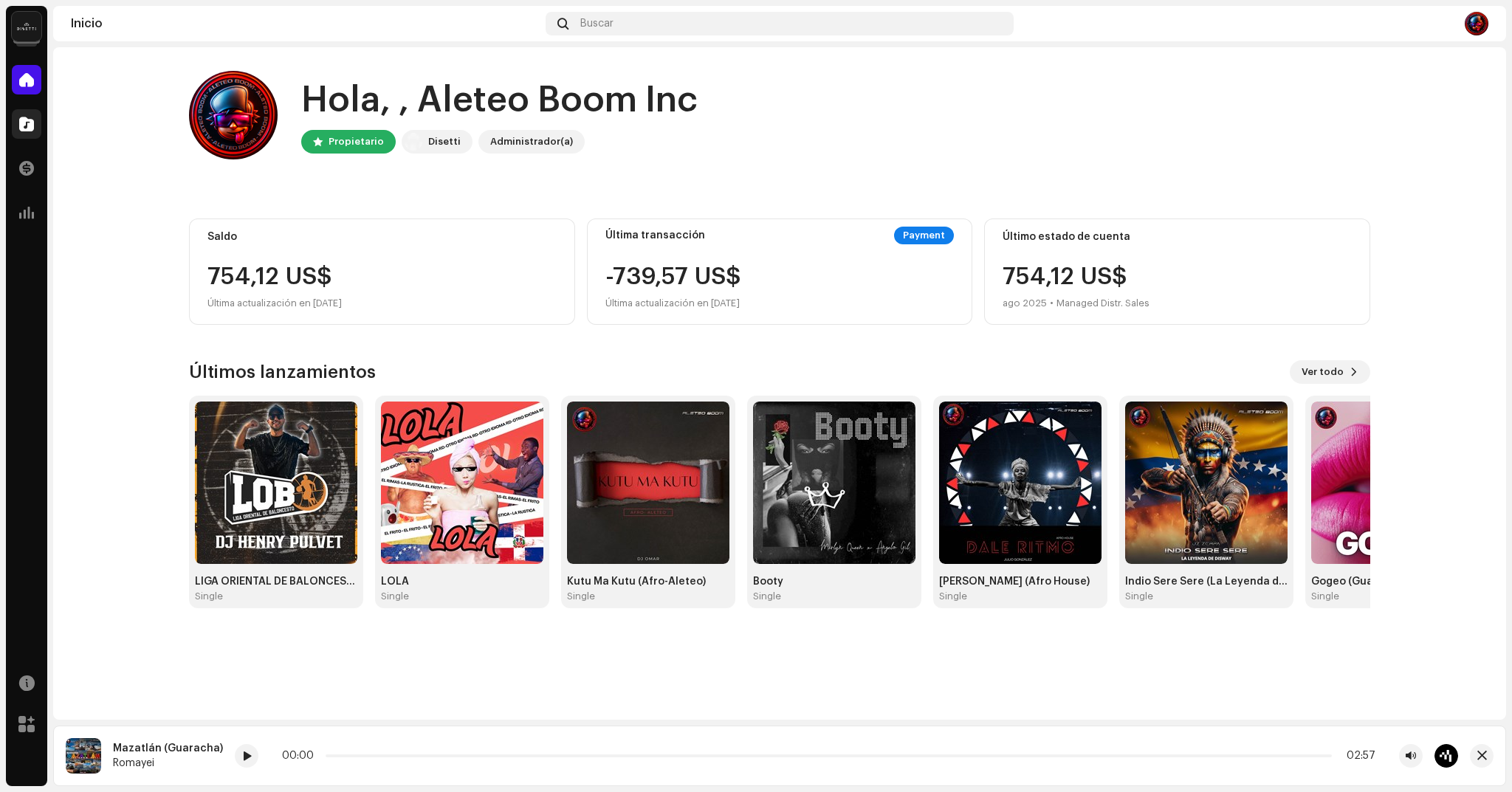
click at [38, 127] on div at bounding box center [26, 124] width 30 height 30
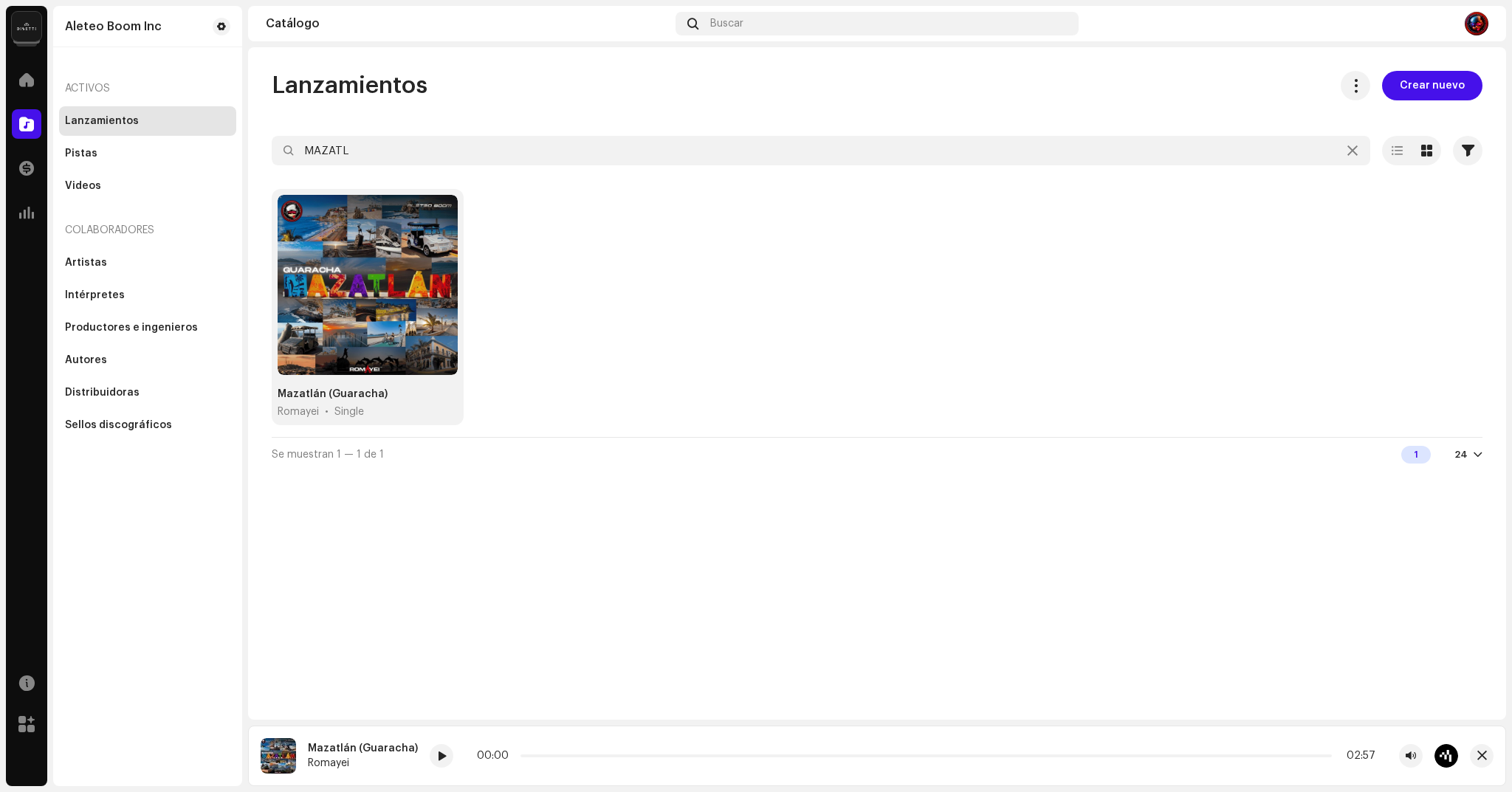
click at [487, 134] on div "Lanzamientos Crear nuevo MAZATL Seleccionado 0 Opciones Filtros Estado de distr…" at bounding box center [877, 272] width 1258 height 402
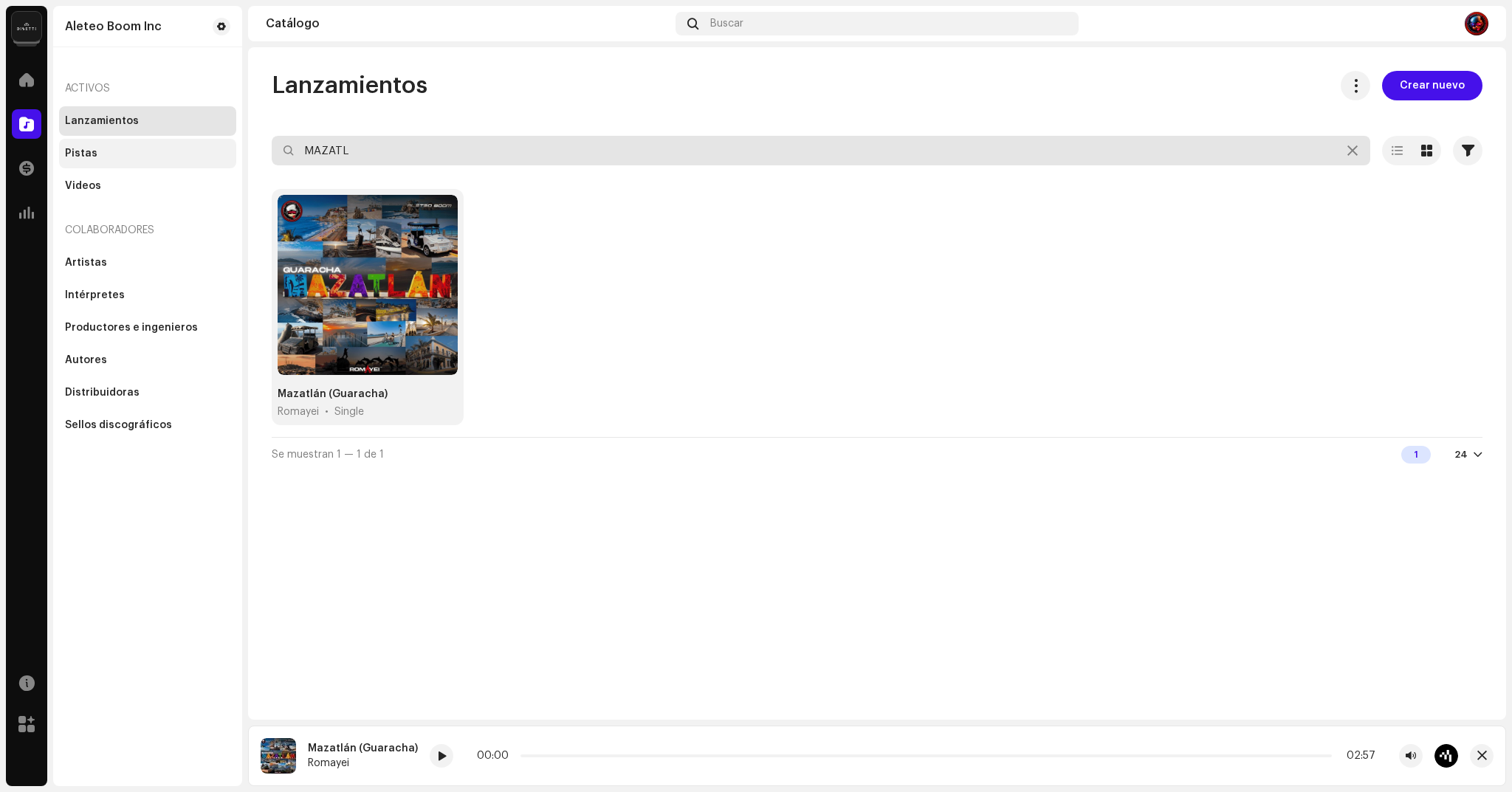
drag, startPoint x: 459, startPoint y: 155, endPoint x: 180, endPoint y: 145, distance: 279.2
click at [180, 145] on div "Aleteo Boom Inc Inicio Catálogo Transacciones Estadísticas Recursos [PERSON_NAM…" at bounding box center [756, 396] width 1512 height 792
type input "NEMESIS"
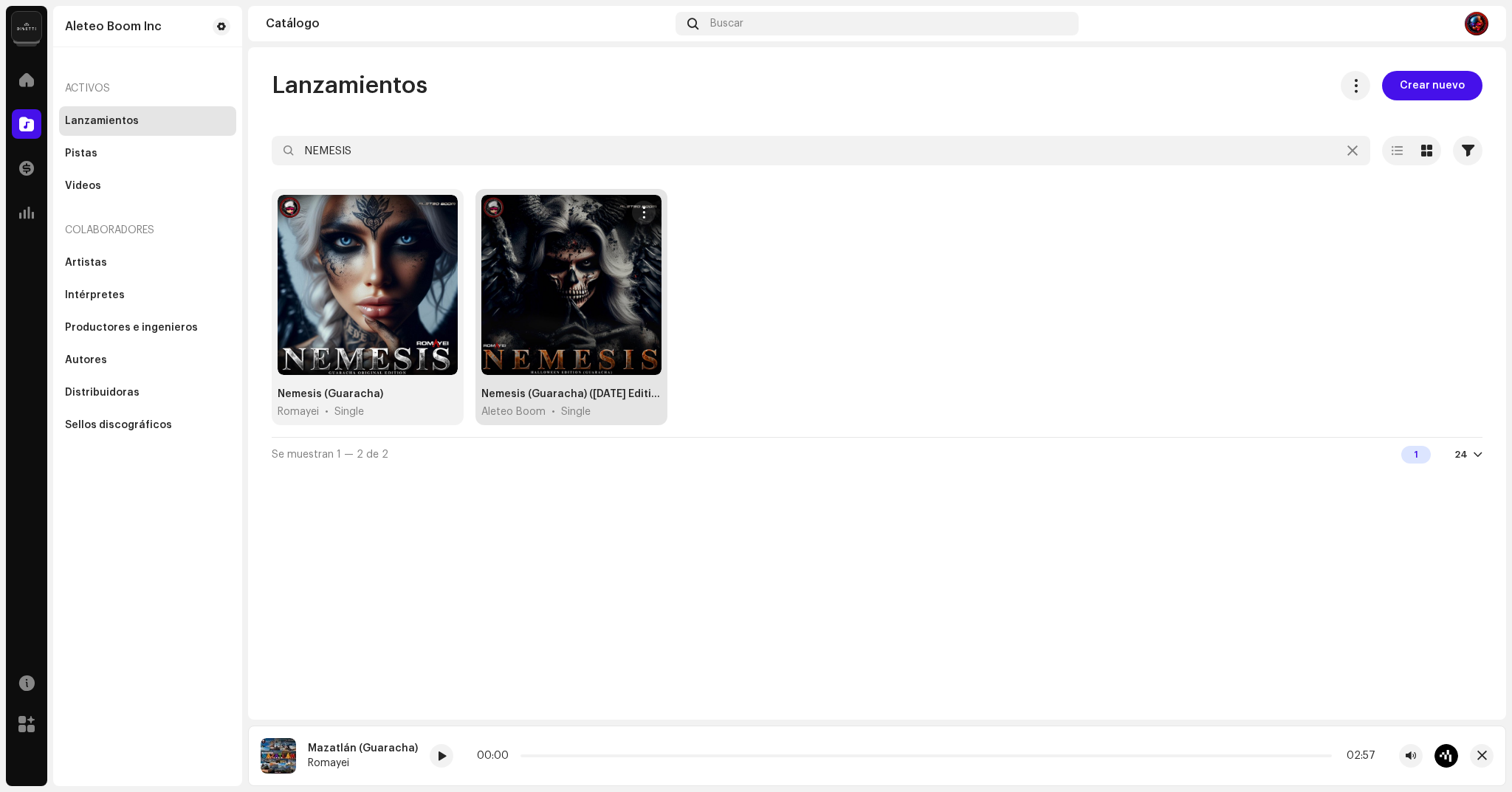
click at [622, 267] on div at bounding box center [571, 284] width 180 height 180
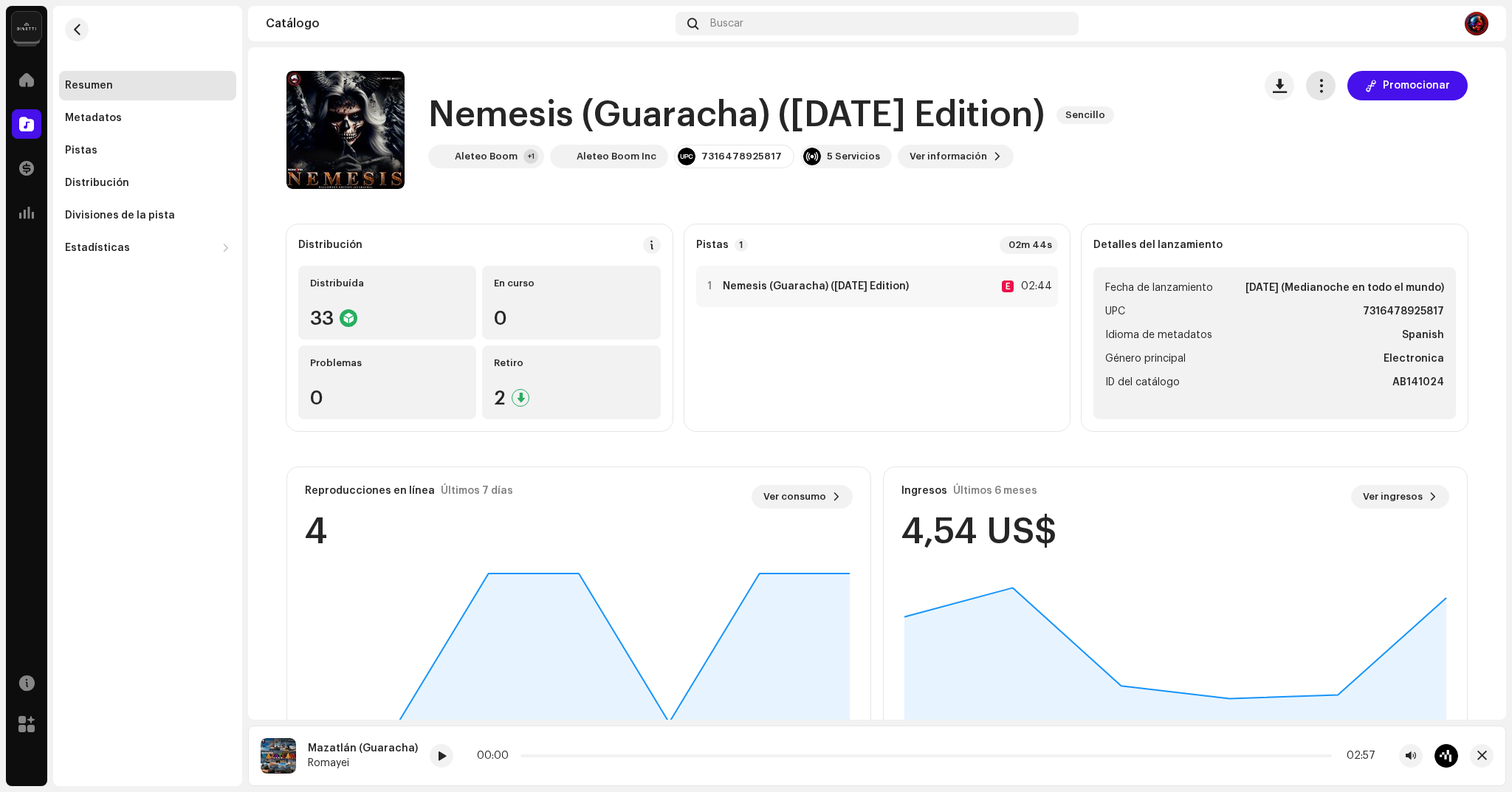
click at [1320, 91] on span "button" at bounding box center [1321, 85] width 14 height 12
click at [1359, 154] on div "Editar" at bounding box center [1386, 151] width 138 height 12
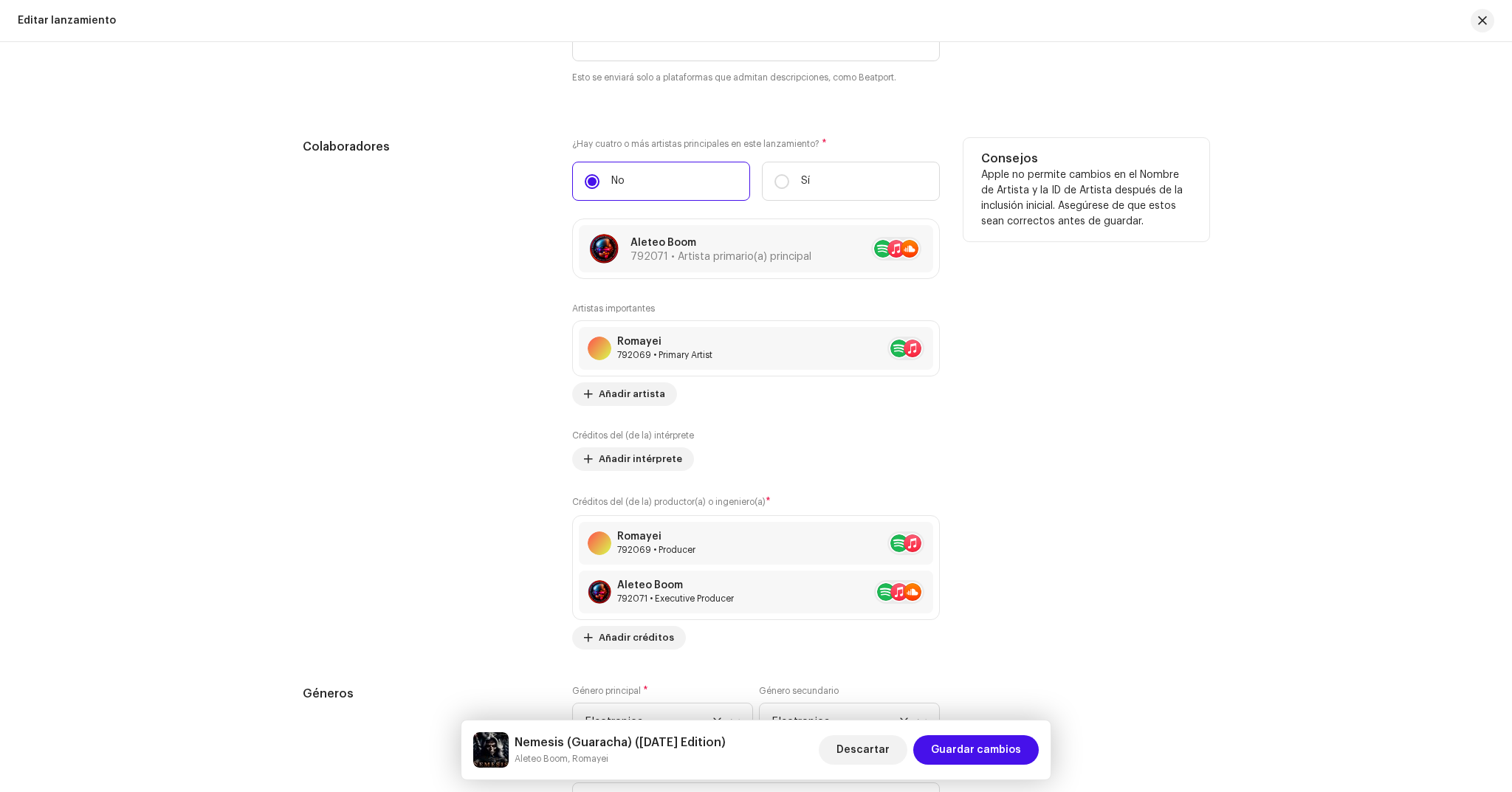
scroll to position [1422, 0]
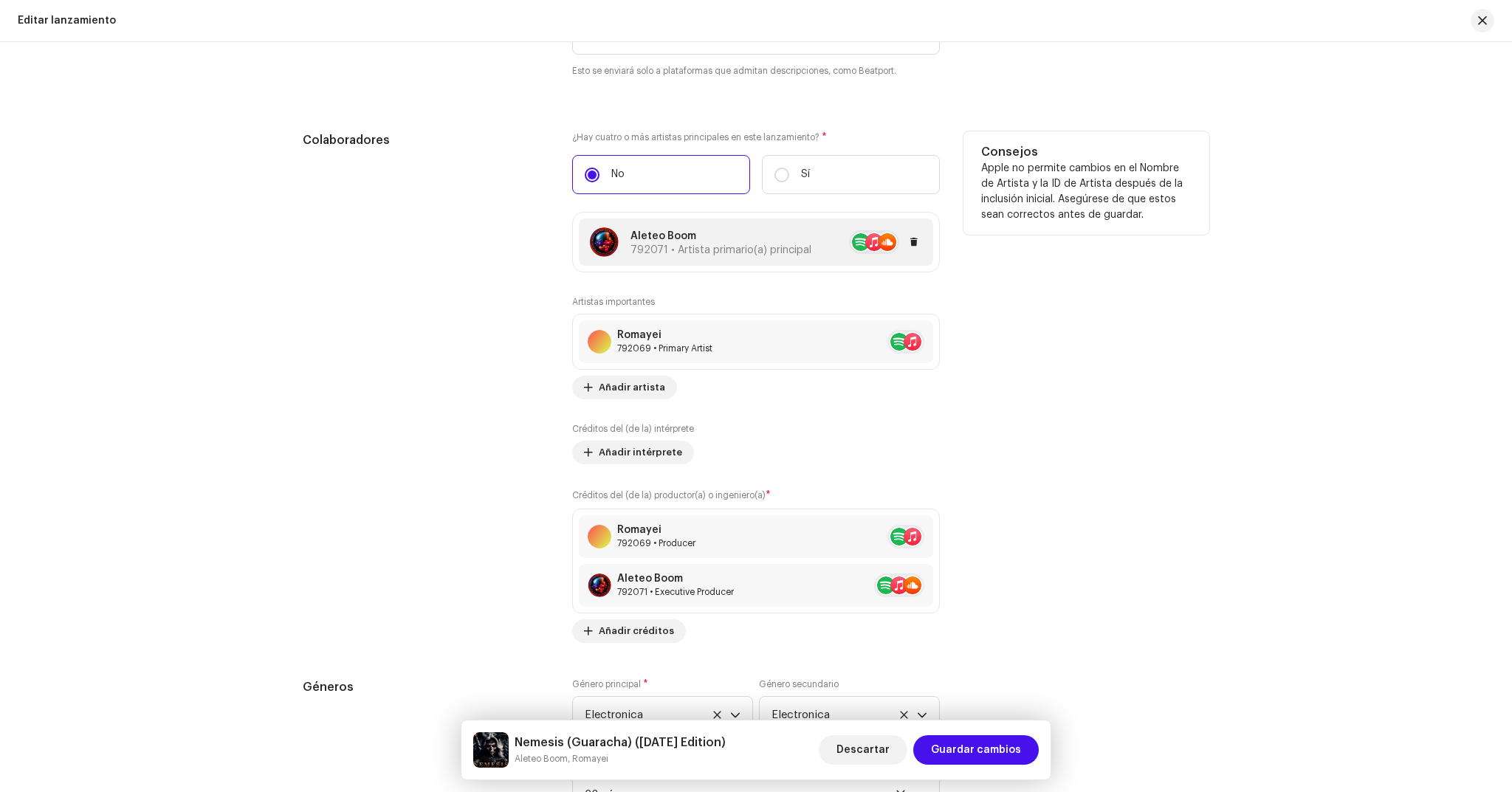
click at [812, 244] on div at bounding box center [867, 243] width 111 height 24
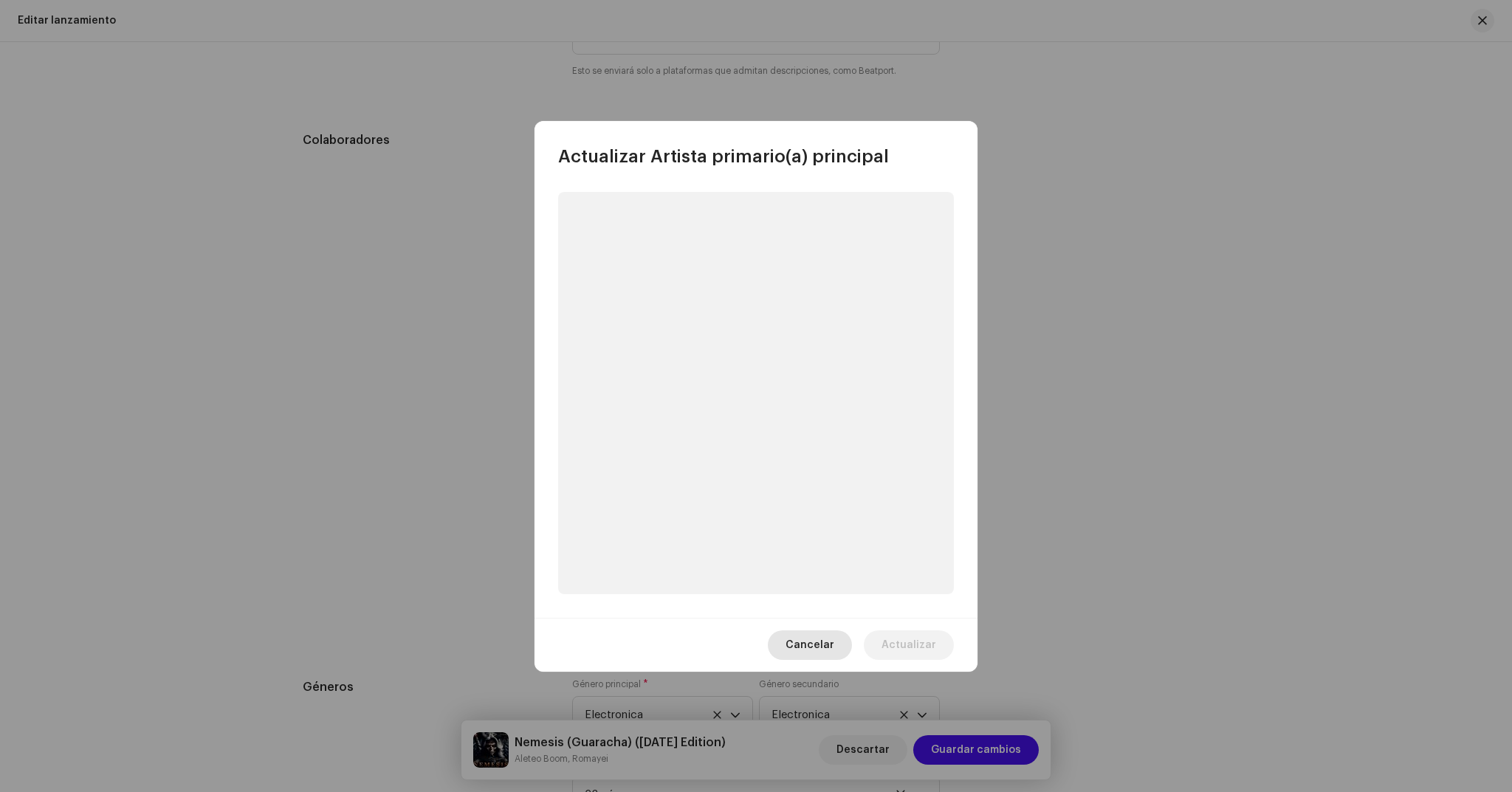
click at [800, 631] on span "Cancelar" at bounding box center [810, 645] width 49 height 30
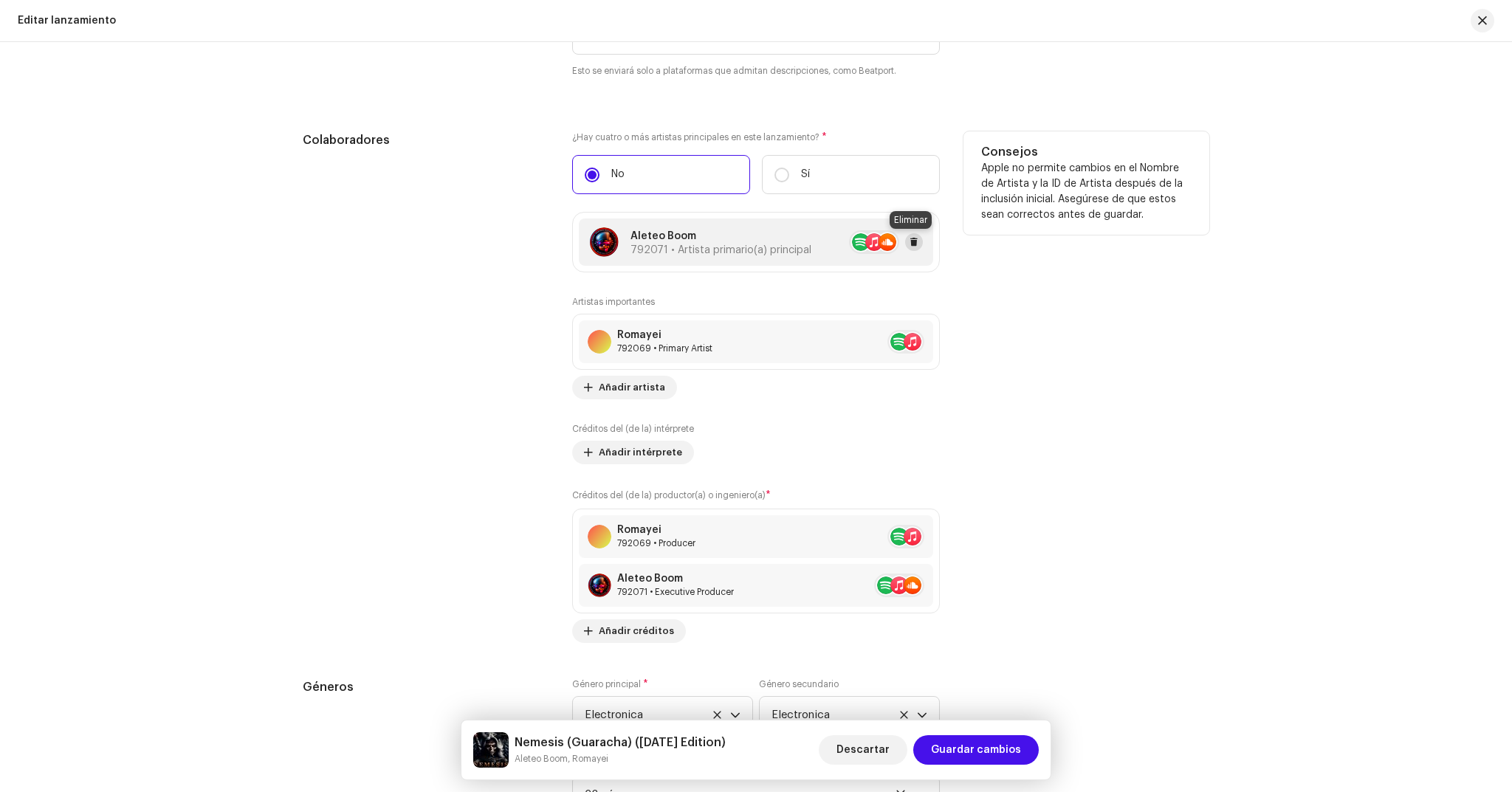
click at [912, 239] on span at bounding box center [914, 242] width 9 height 12
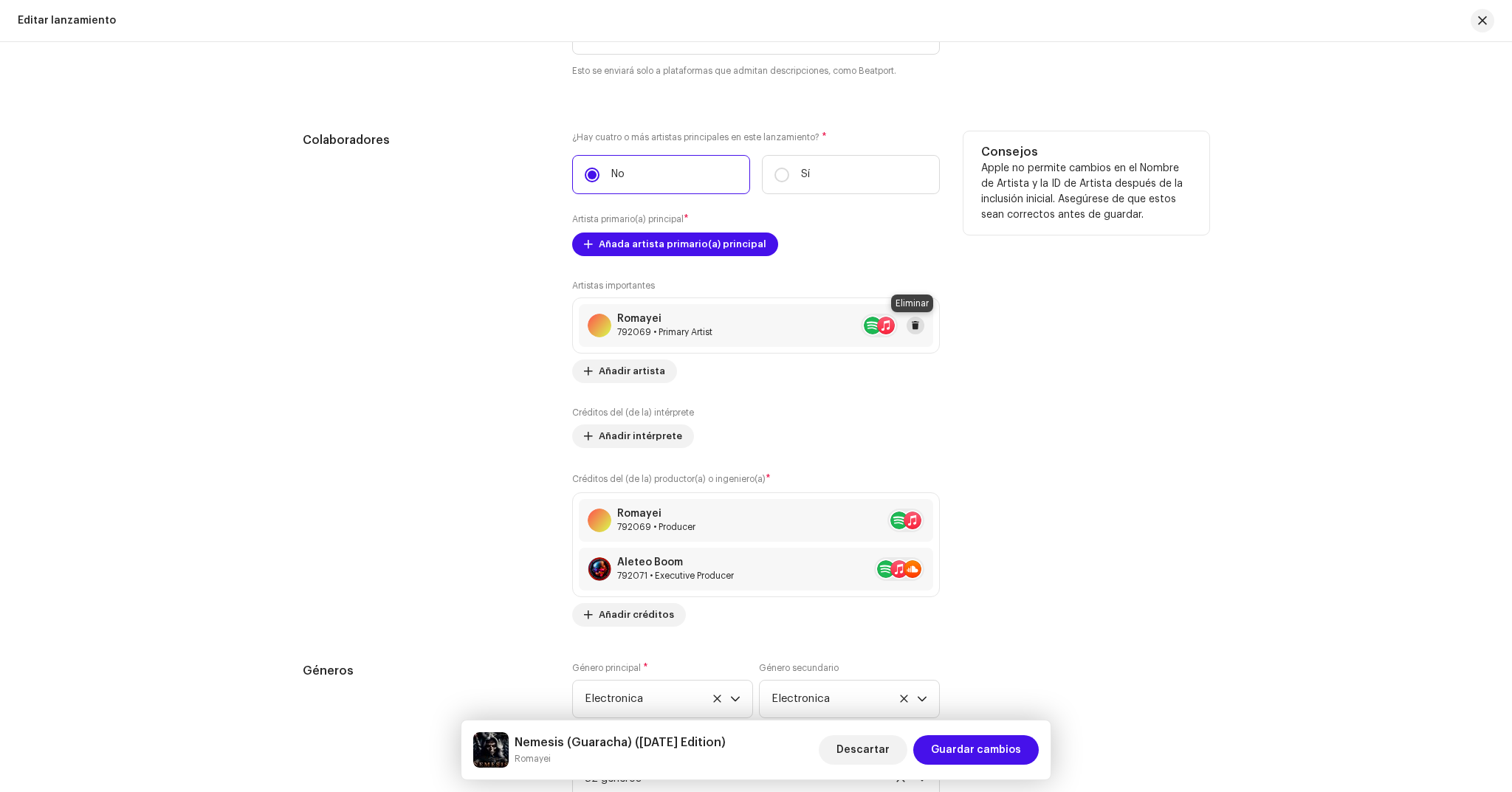
click at [917, 324] on button at bounding box center [916, 326] width 18 height 18
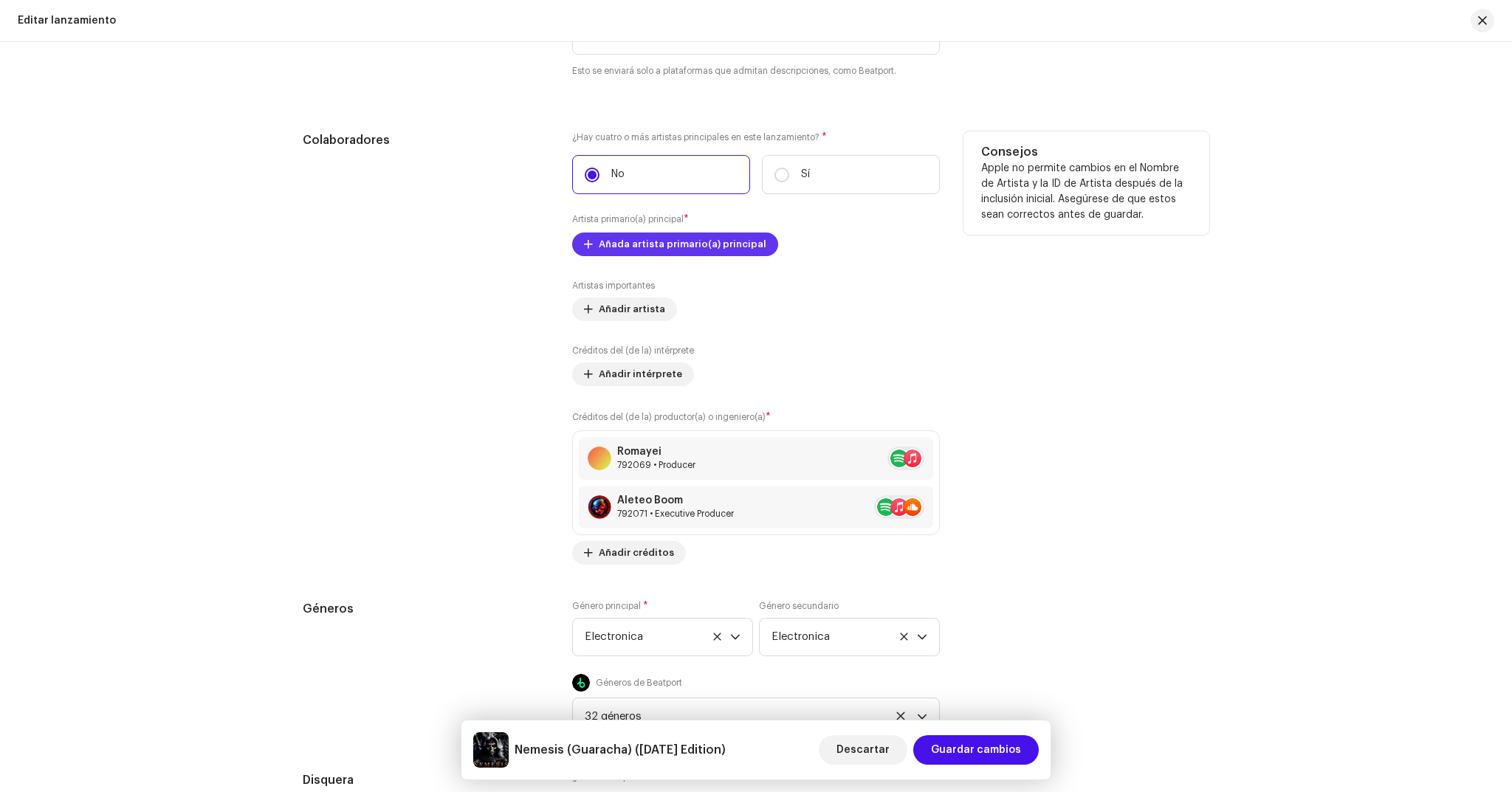
click at [668, 243] on span "Añada artista primario(a) principal" at bounding box center [682, 244] width 167 height 30
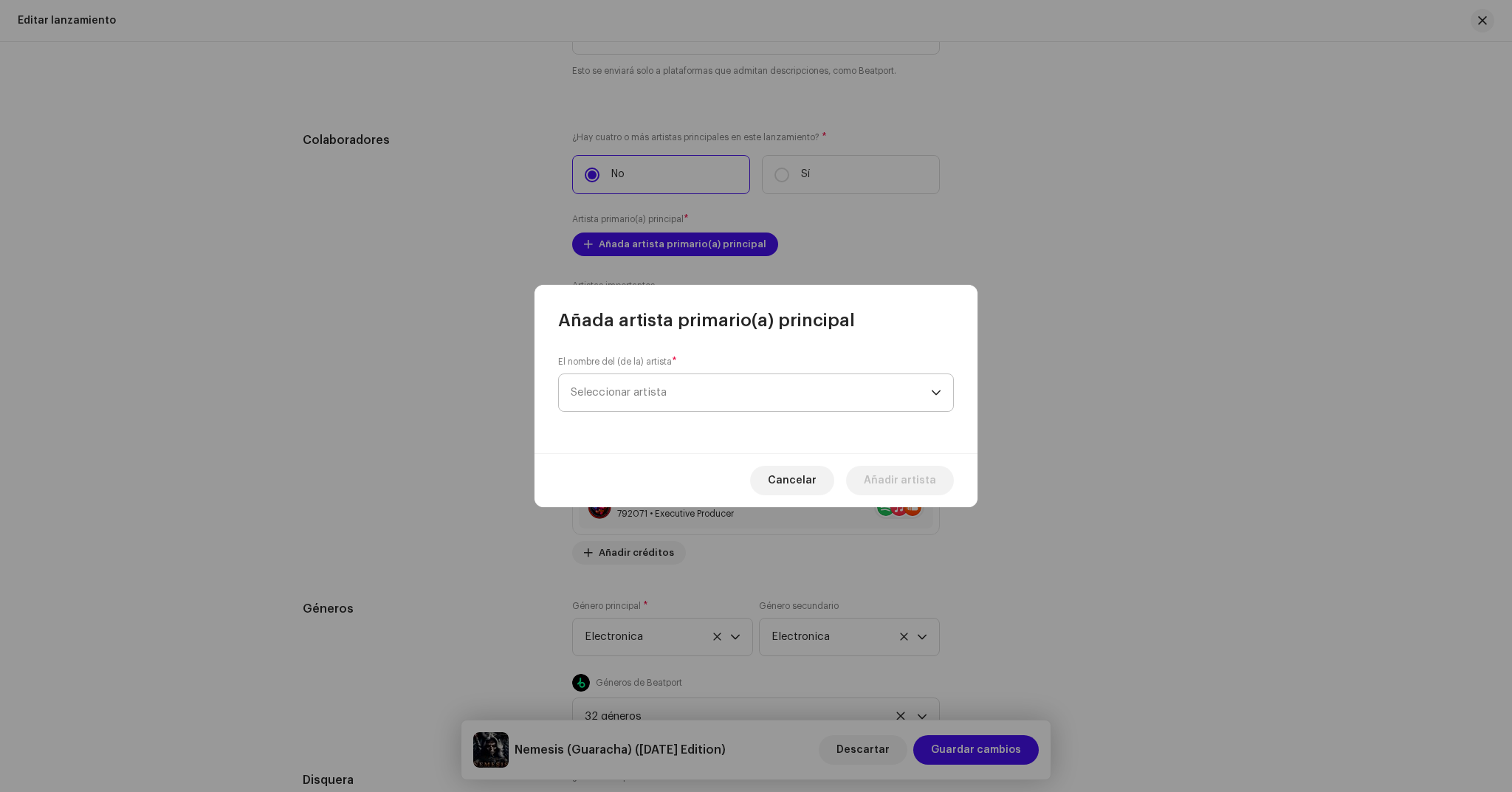
click at [695, 390] on span "Seleccionar artista" at bounding box center [751, 393] width 360 height 37
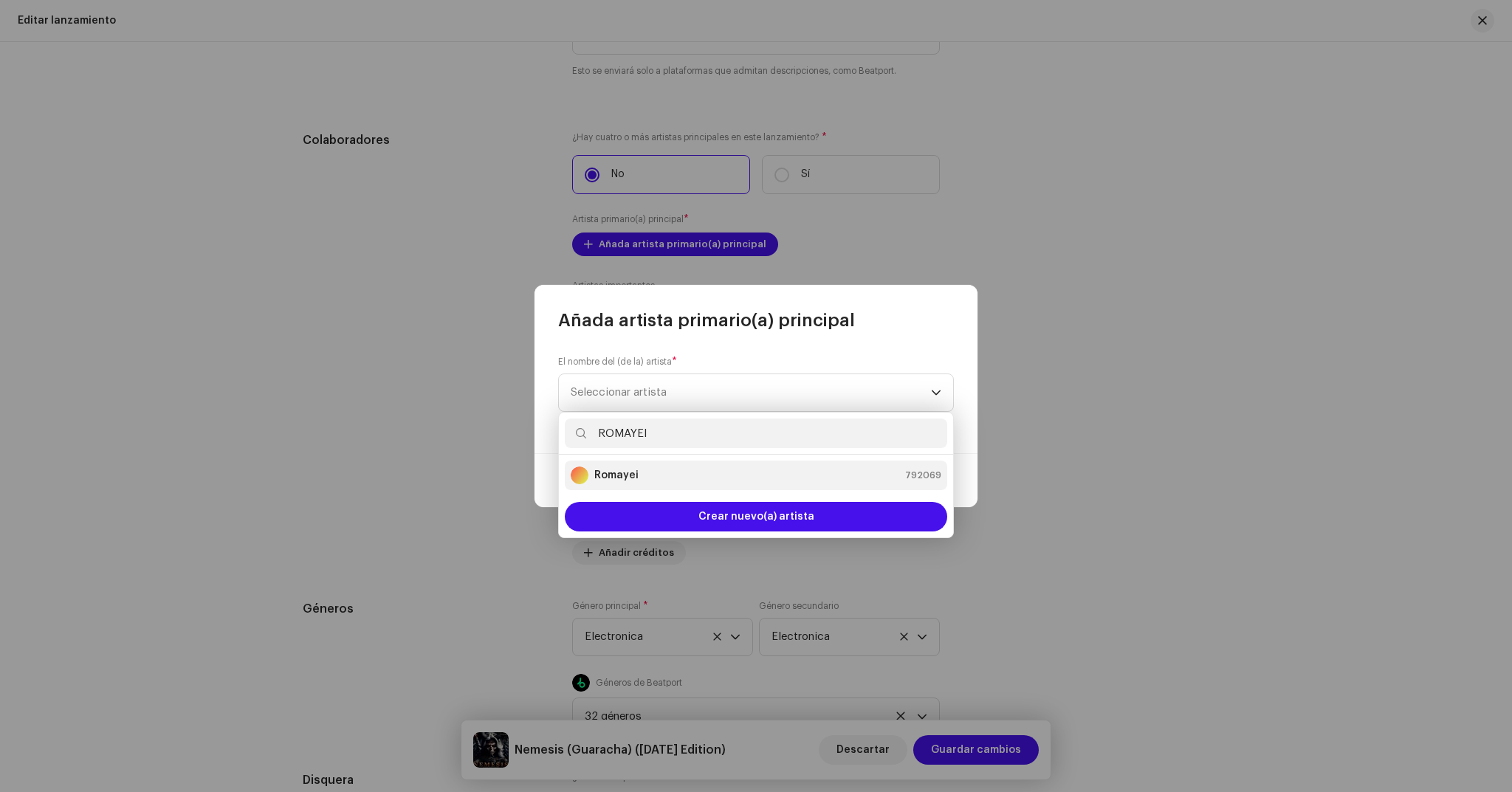
type input "ROMAYEI"
click at [636, 474] on div "Romayei 792069" at bounding box center [756, 476] width 371 height 18
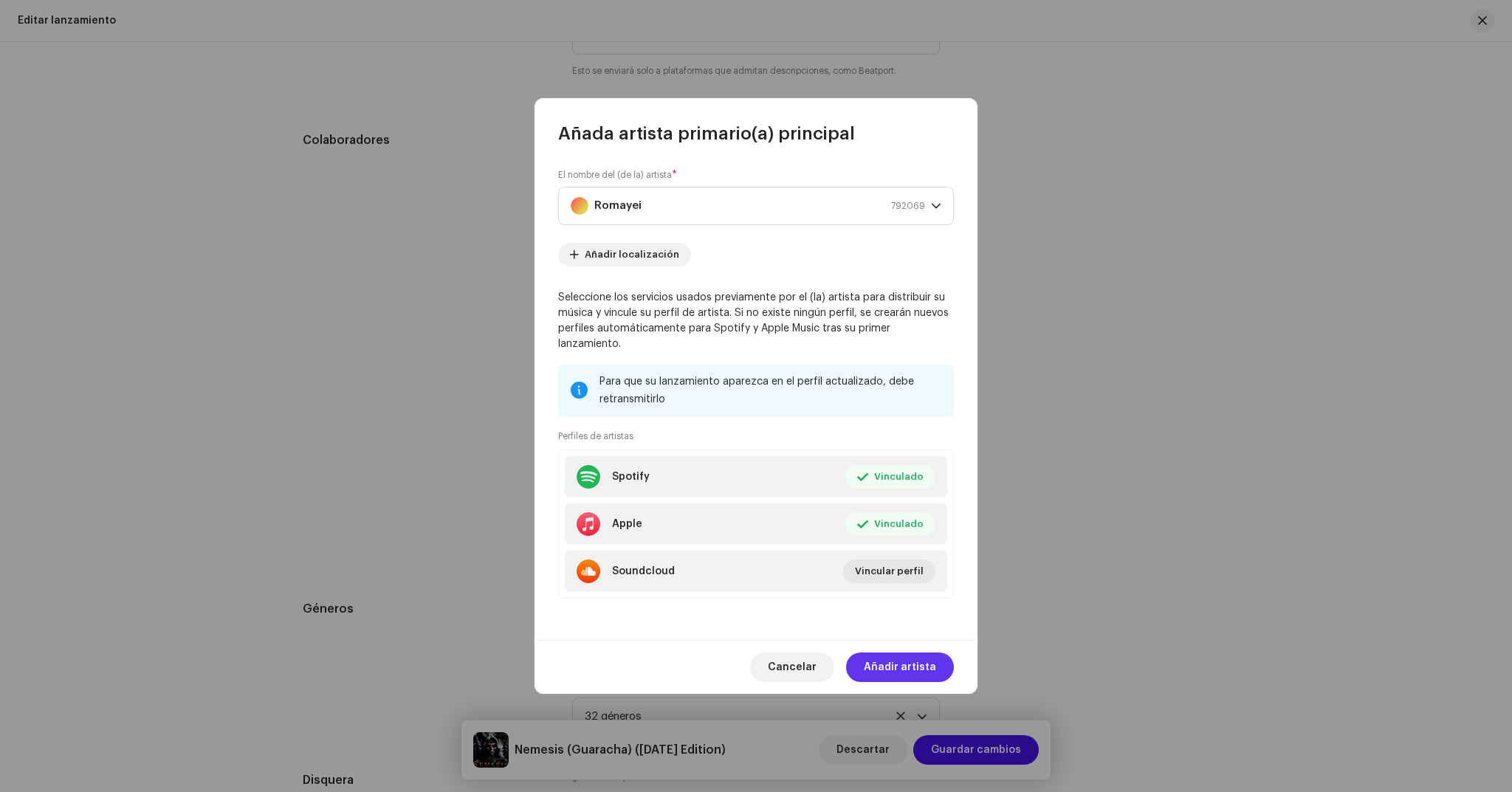
click at [892, 653] on span "Añadir artista" at bounding box center [900, 667] width 72 height 30
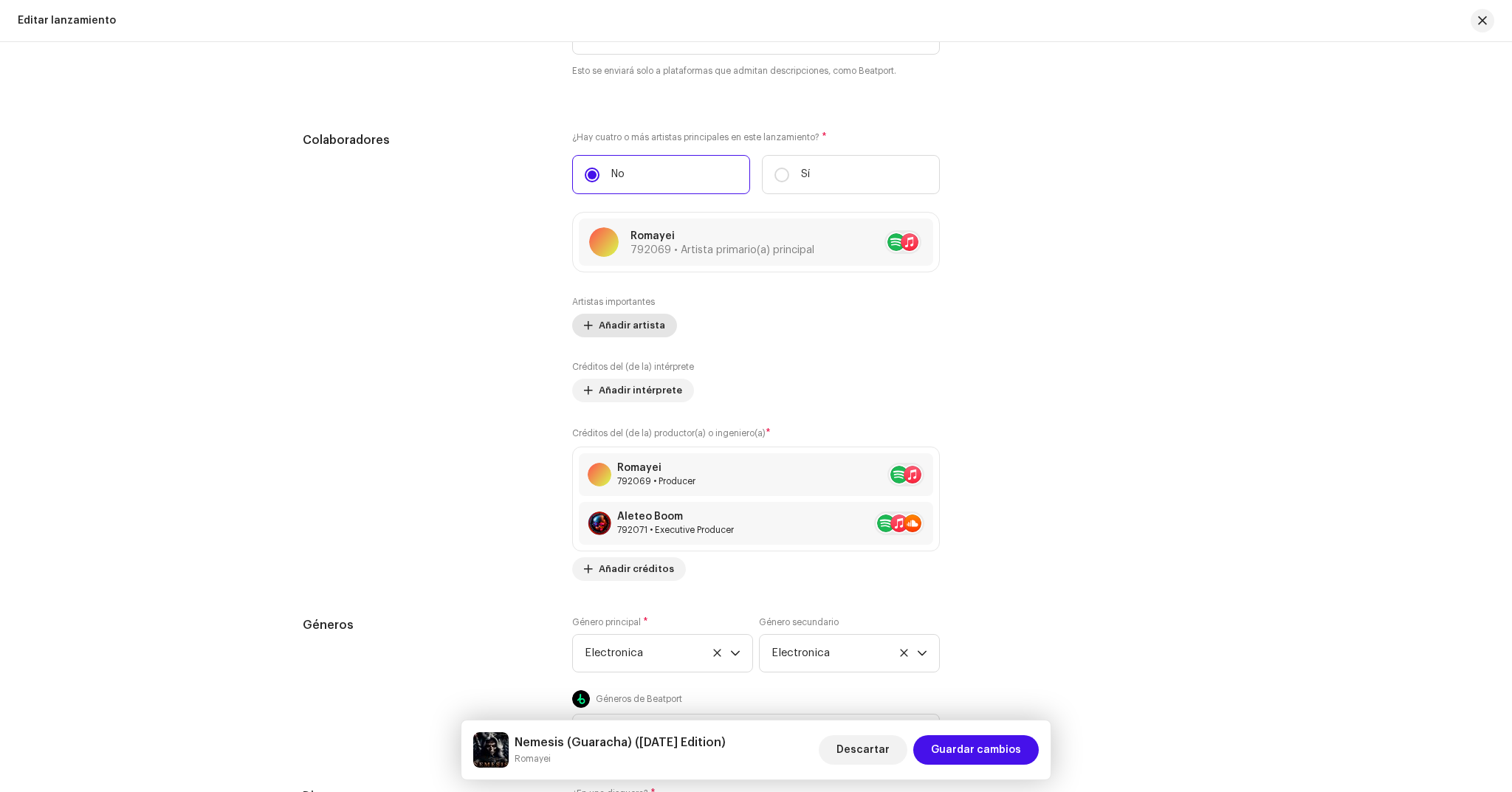
click at [614, 332] on span "Añadir artista" at bounding box center [632, 325] width 66 height 30
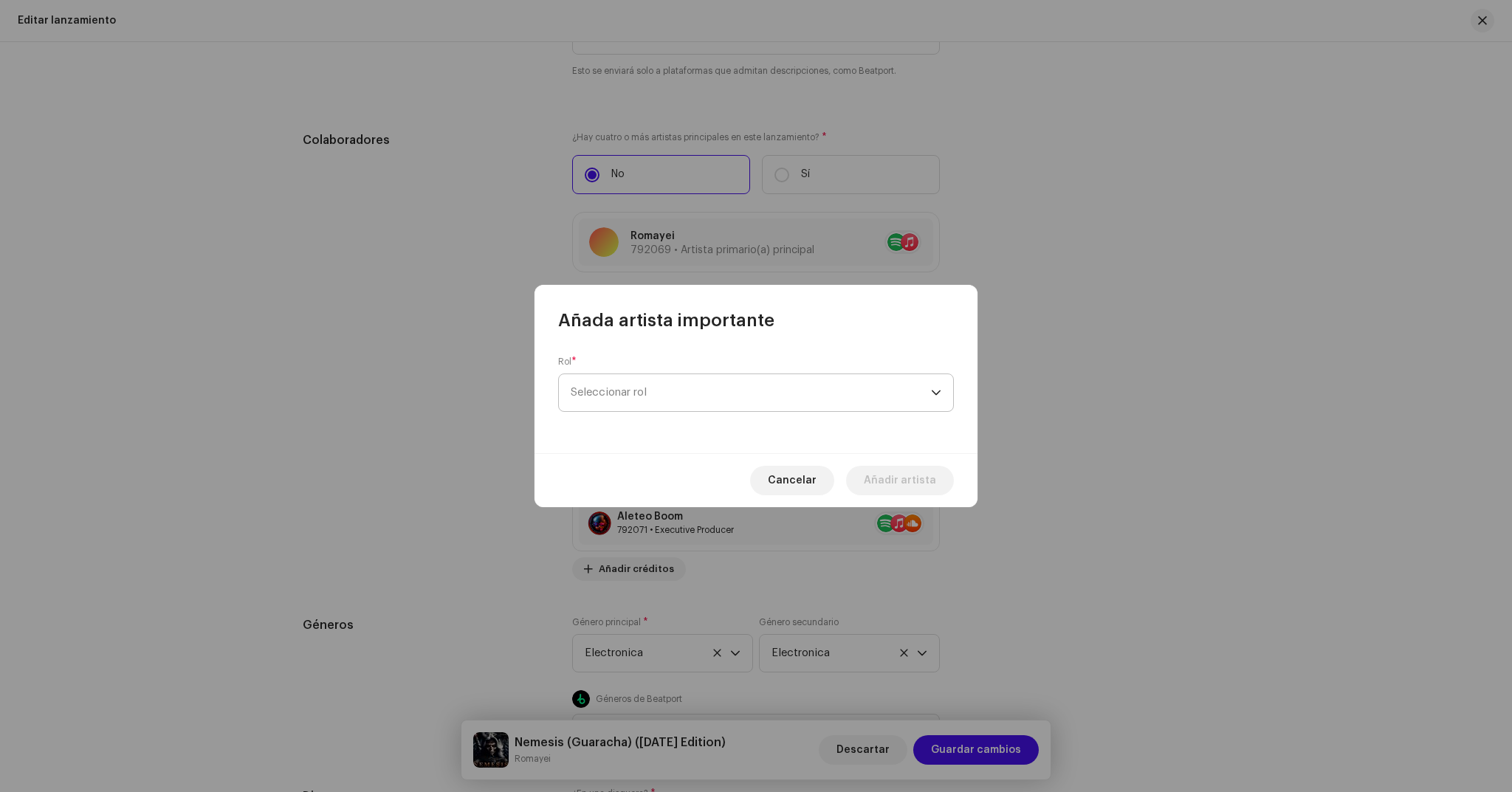
click at [688, 401] on span "Seleccionar rol" at bounding box center [751, 393] width 360 height 37
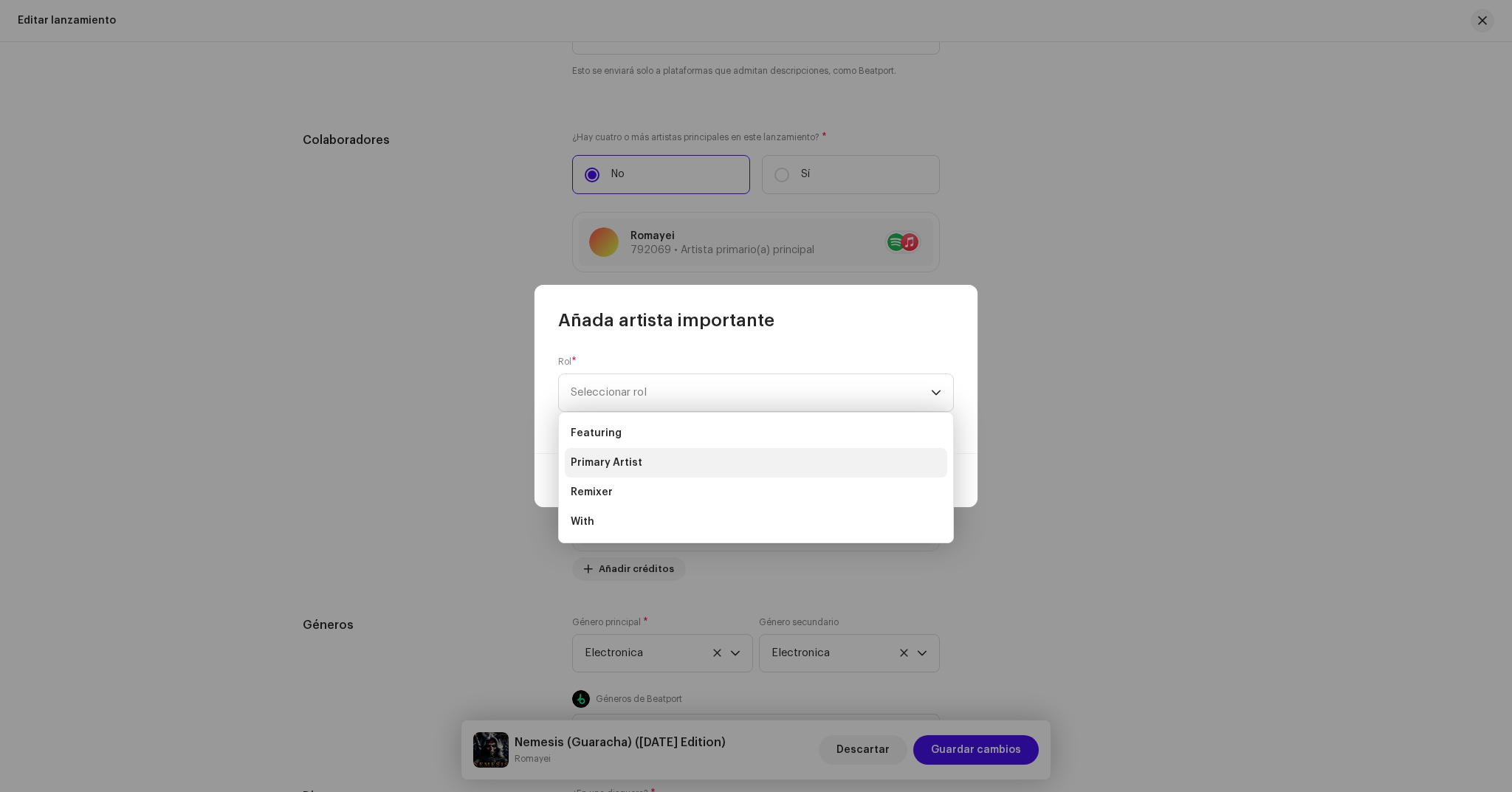
click at [620, 465] on span "Primary Artist" at bounding box center [606, 463] width 71 height 14
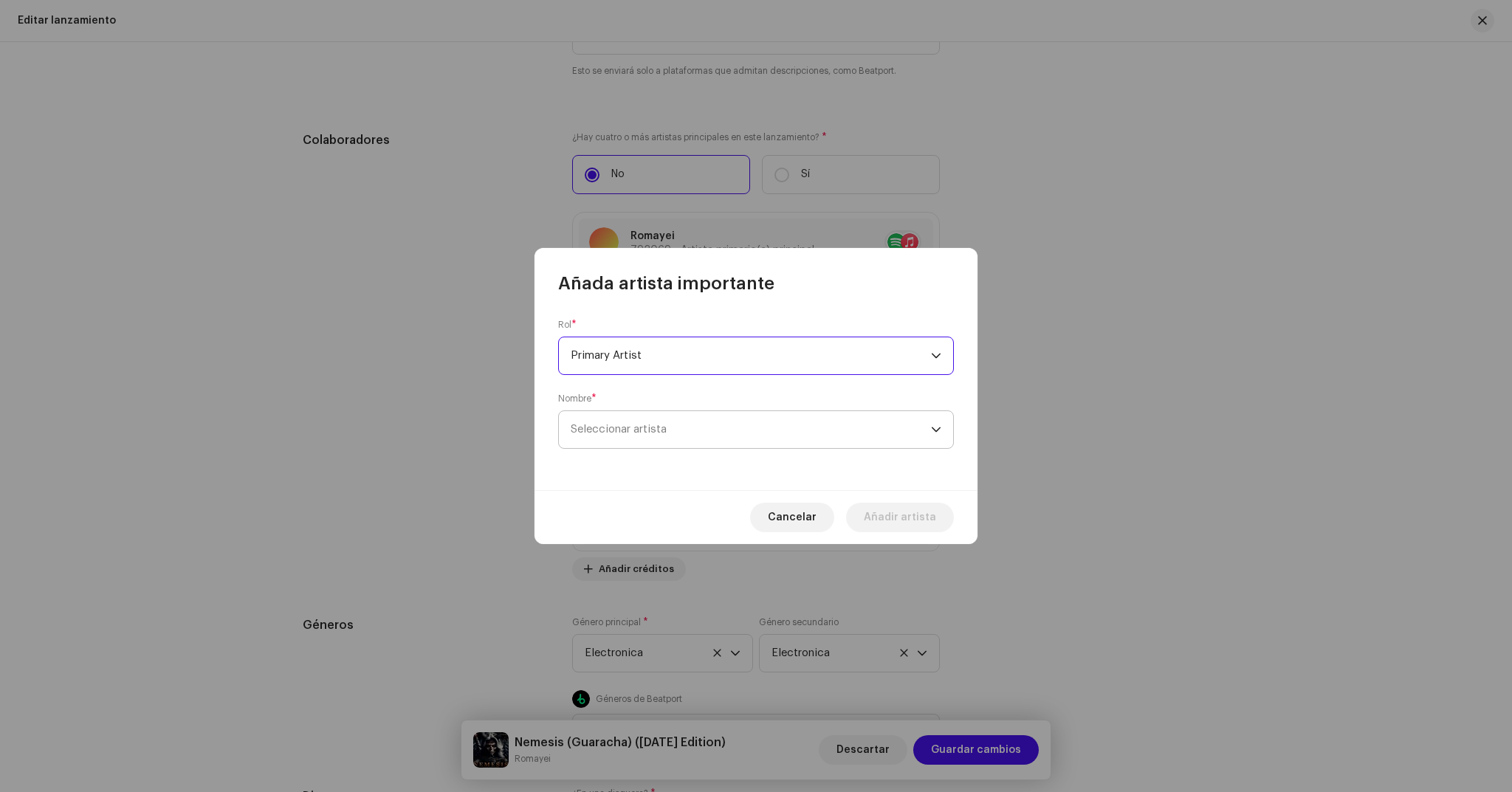
click at [687, 427] on span "Seleccionar artista" at bounding box center [751, 429] width 360 height 37
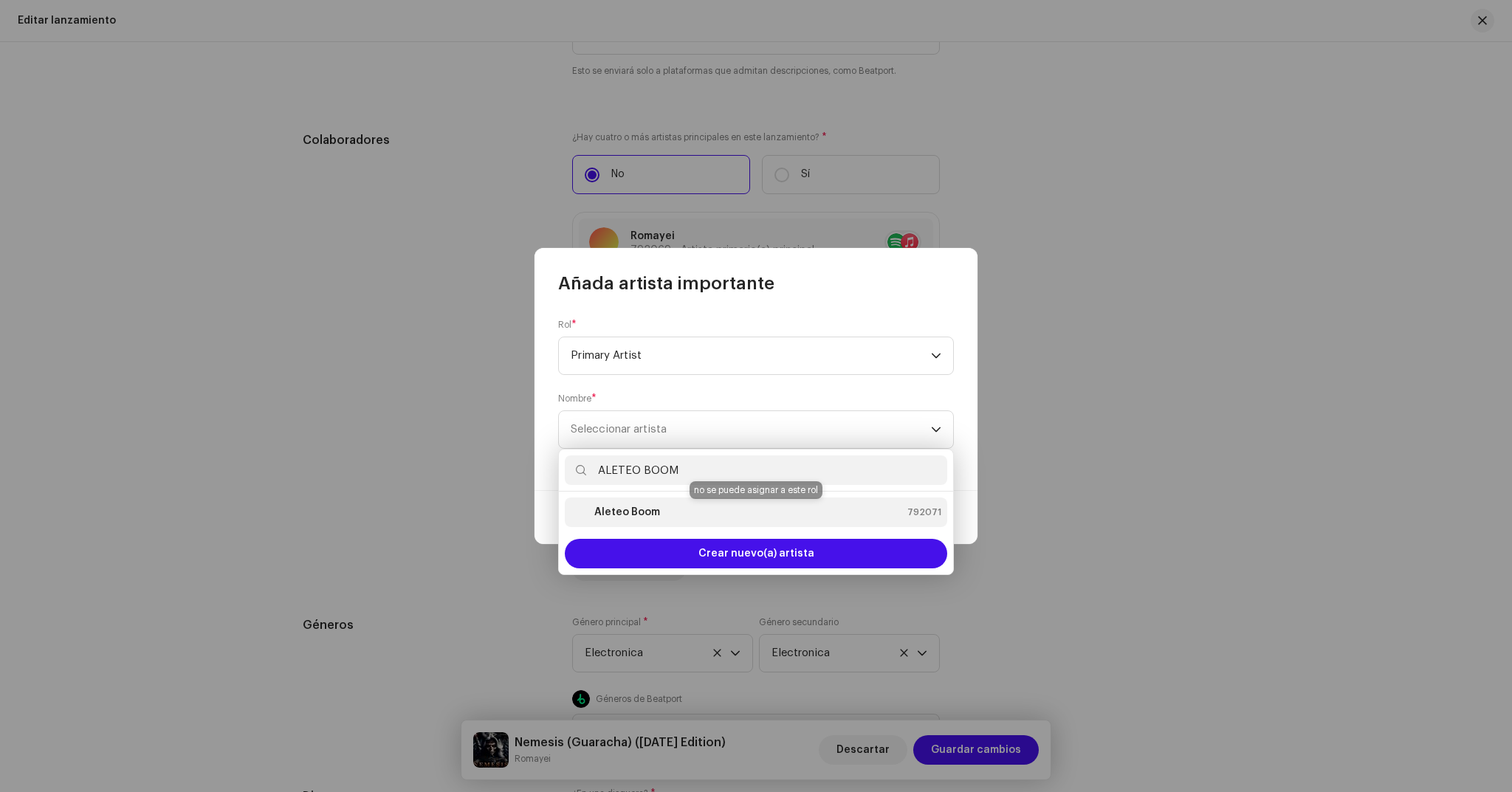
type input "ALETEO BOOM"
click at [621, 515] on strong "Aleteo Boom" at bounding box center [627, 512] width 66 height 14
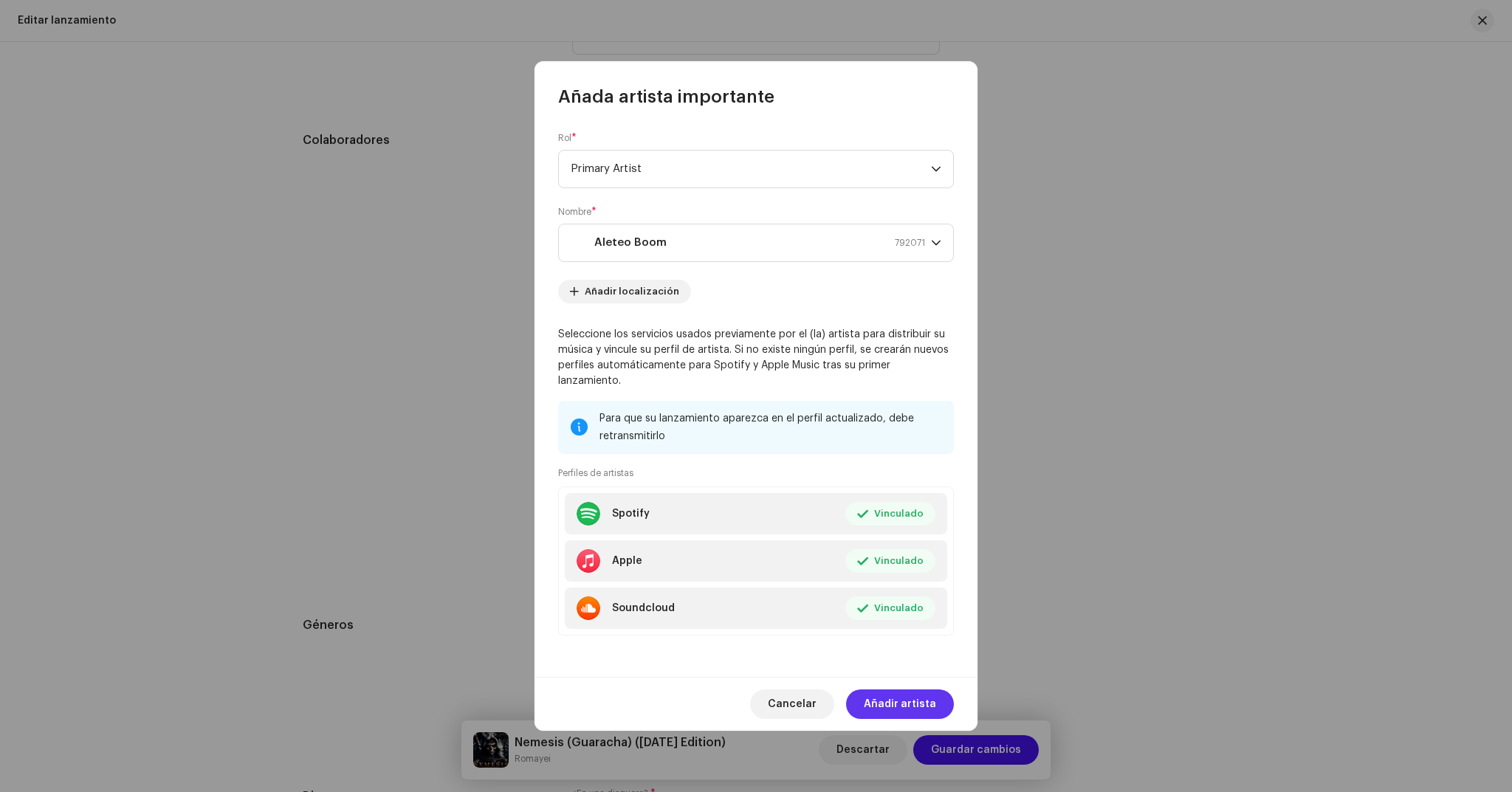
click at [894, 695] on span "Añadir artista" at bounding box center [900, 704] width 72 height 30
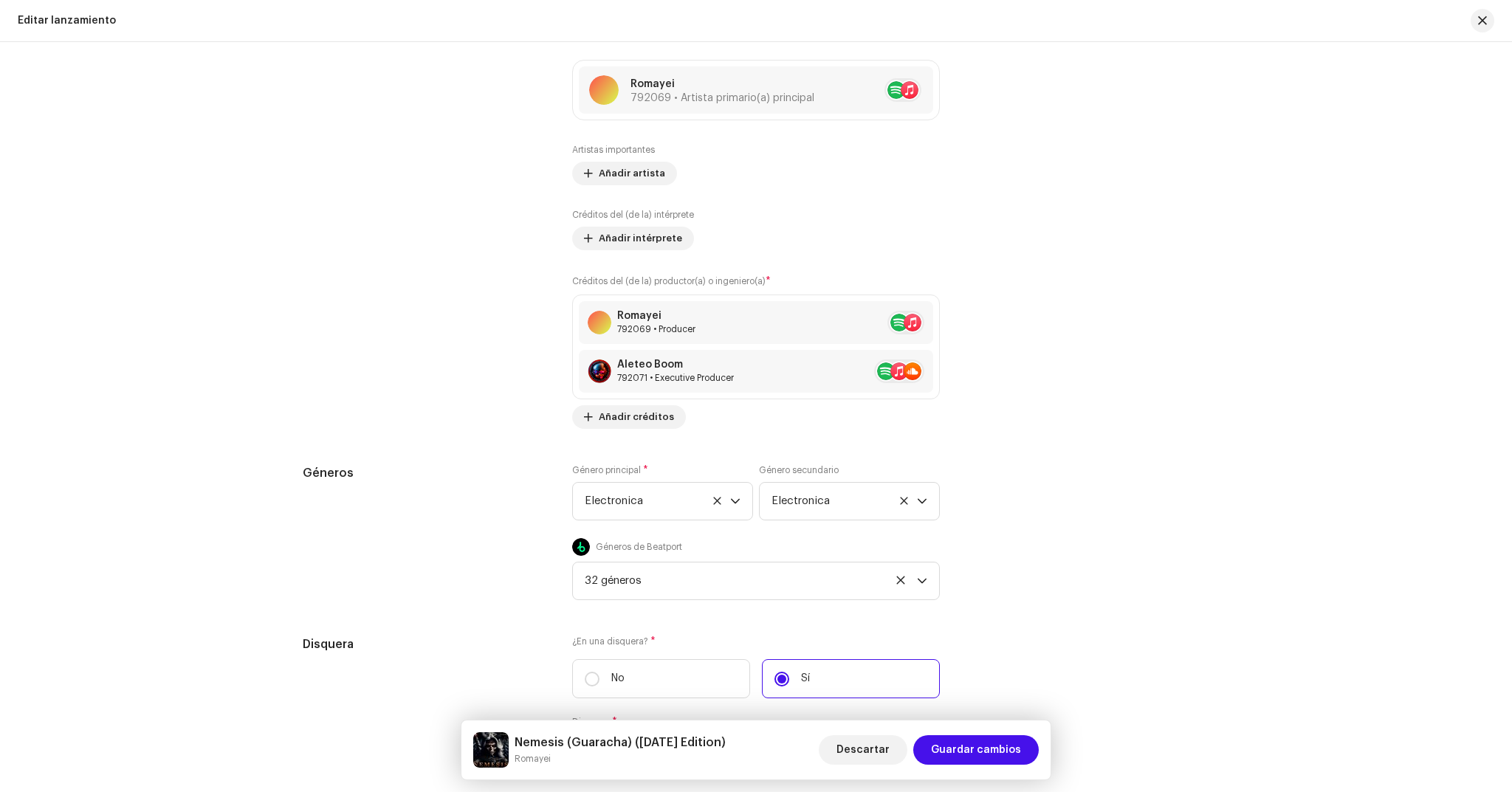
scroll to position [1522, 0]
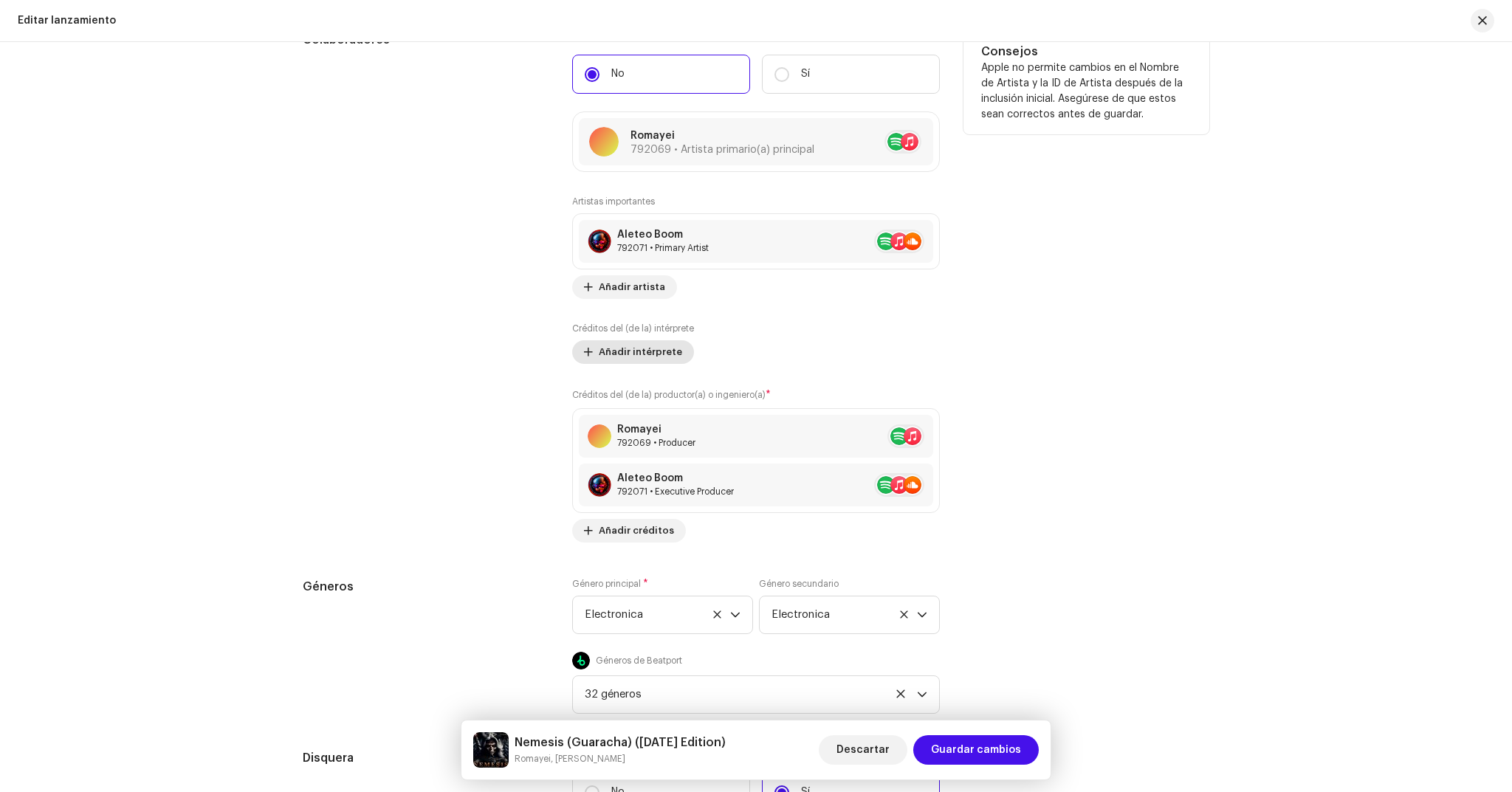
click at [634, 357] on span "Añadir intérprete" at bounding box center [641, 352] width 83 height 30
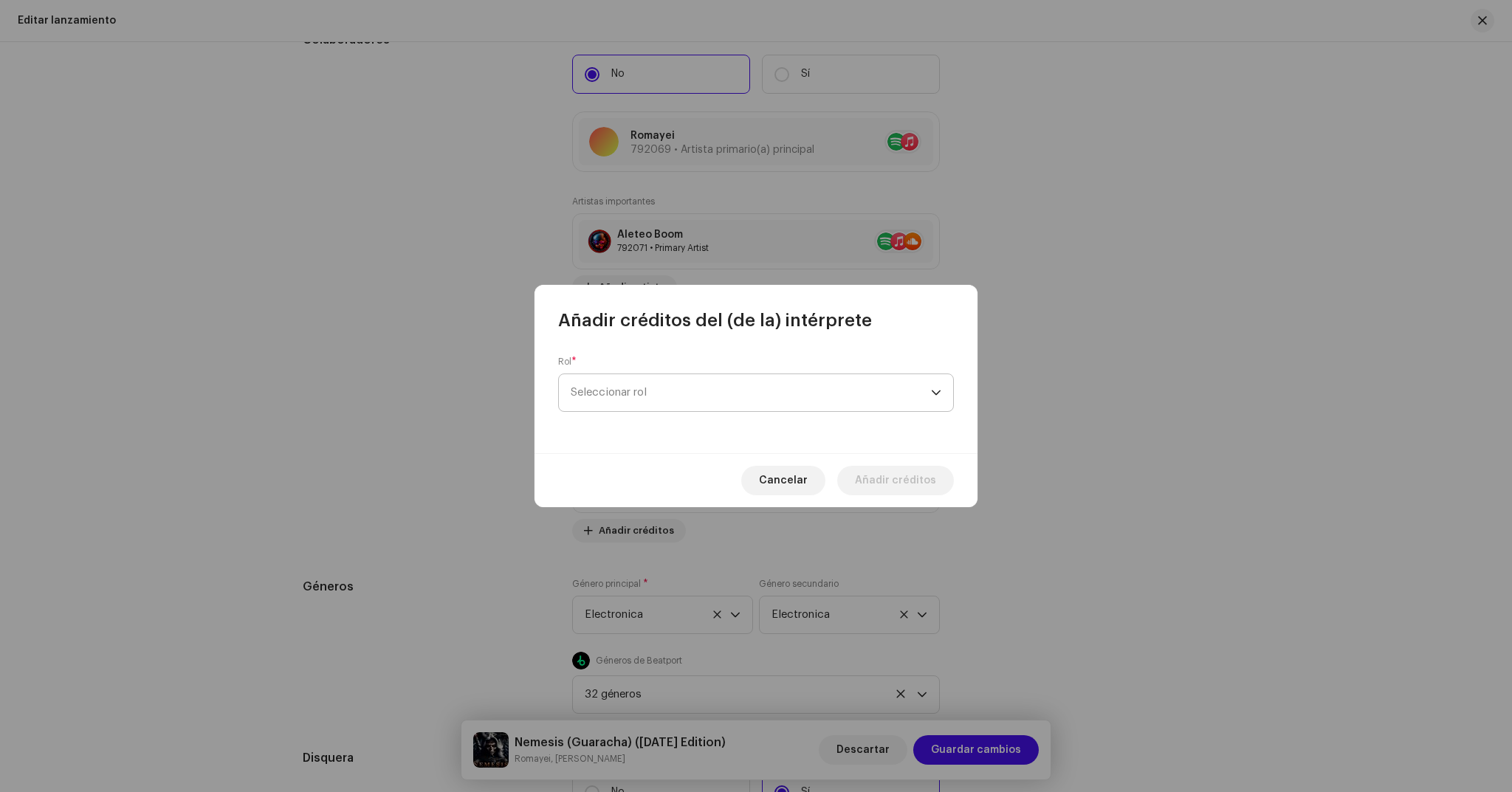
click at [730, 397] on span "Seleccionar rol" at bounding box center [751, 393] width 360 height 37
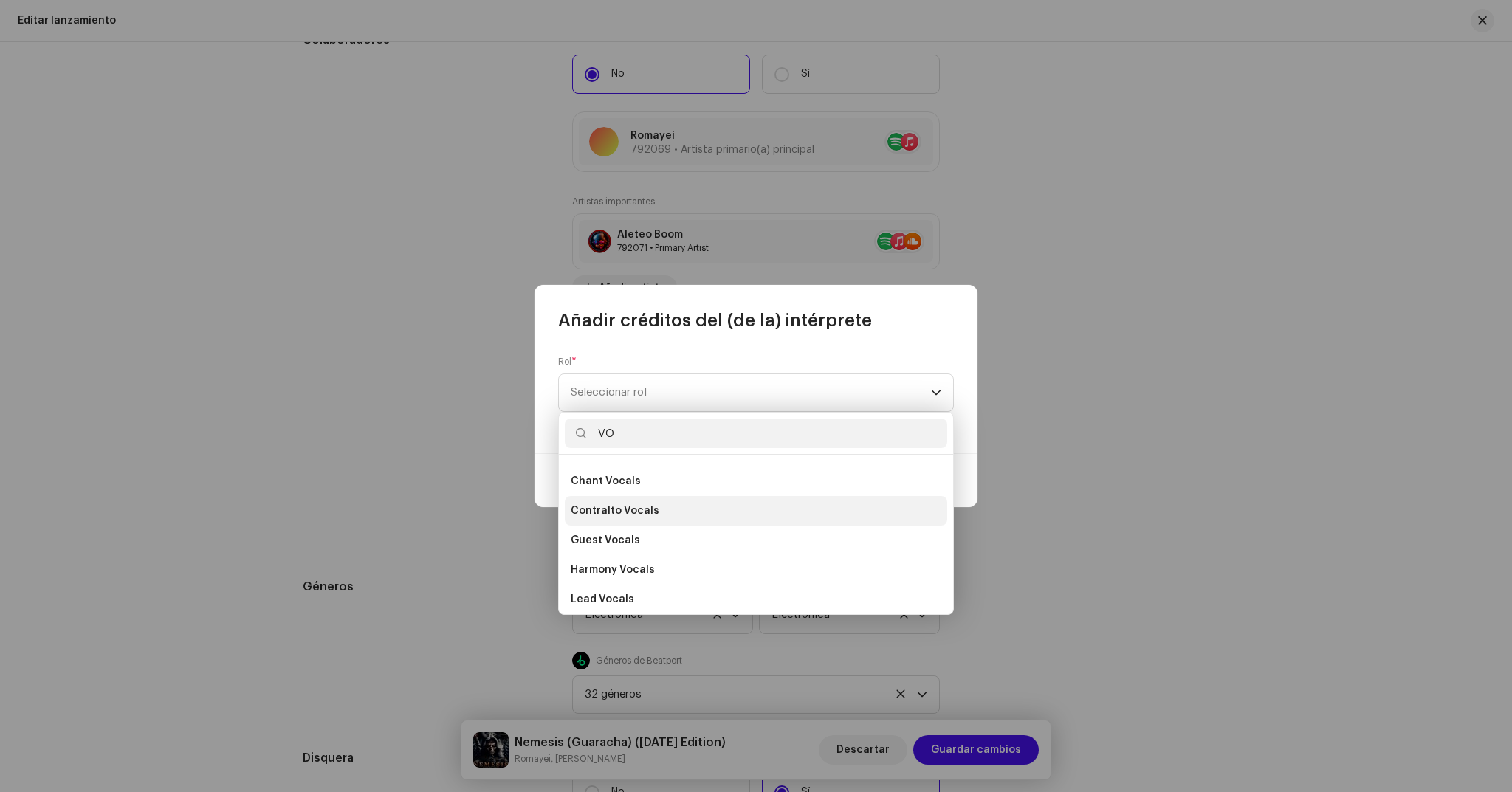
scroll to position [110, 0]
type input "VO"
click at [614, 484] on span "Chant Vocals" at bounding box center [606, 484] width 71 height 14
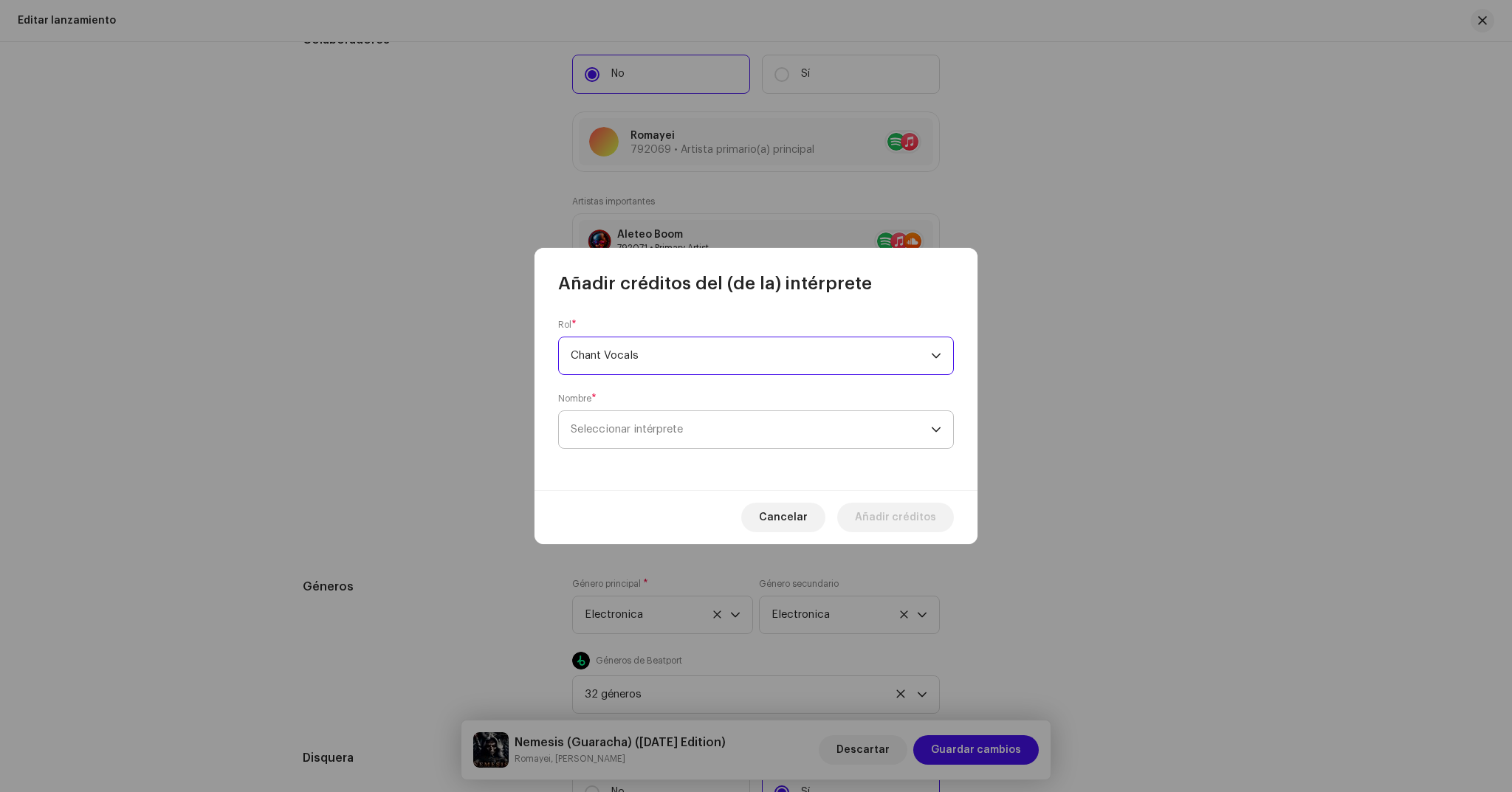
click at [633, 436] on span "Seleccionar intérprete" at bounding box center [751, 429] width 360 height 37
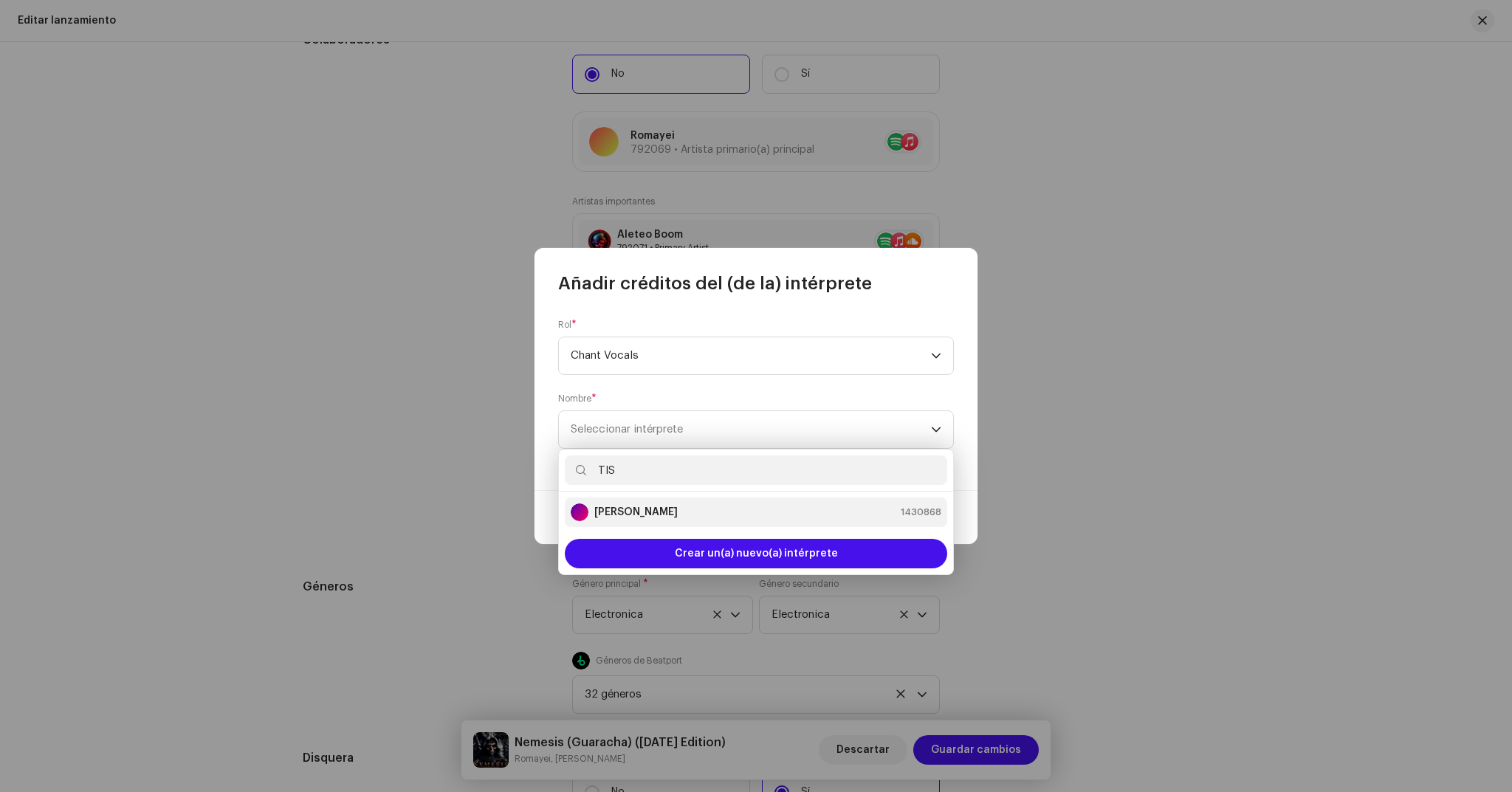
type input "TIS"
click at [632, 513] on strong "[PERSON_NAME]" at bounding box center [636, 512] width 83 height 14
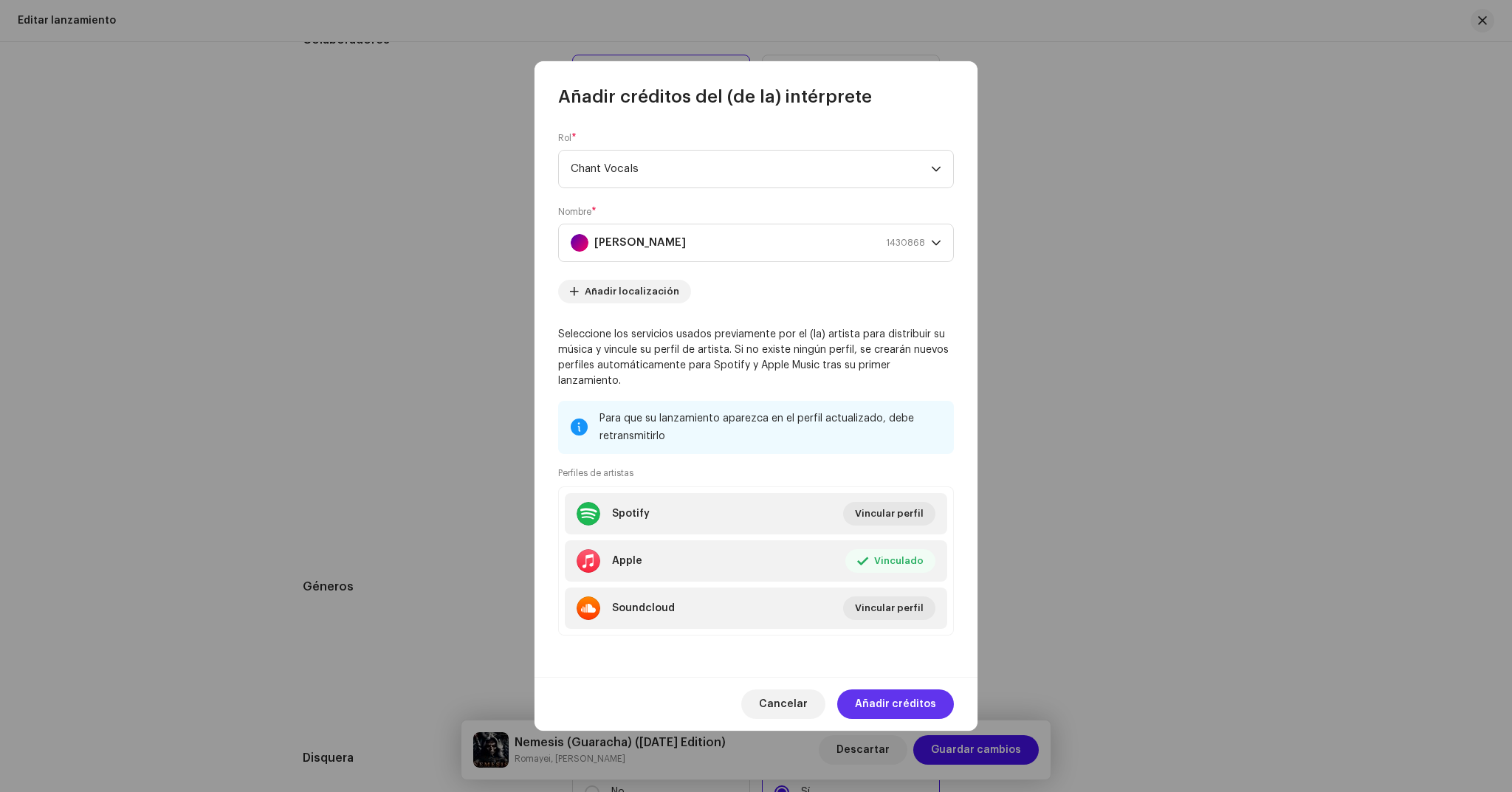
click at [884, 696] on span "Añadir créditos" at bounding box center [896, 704] width 81 height 30
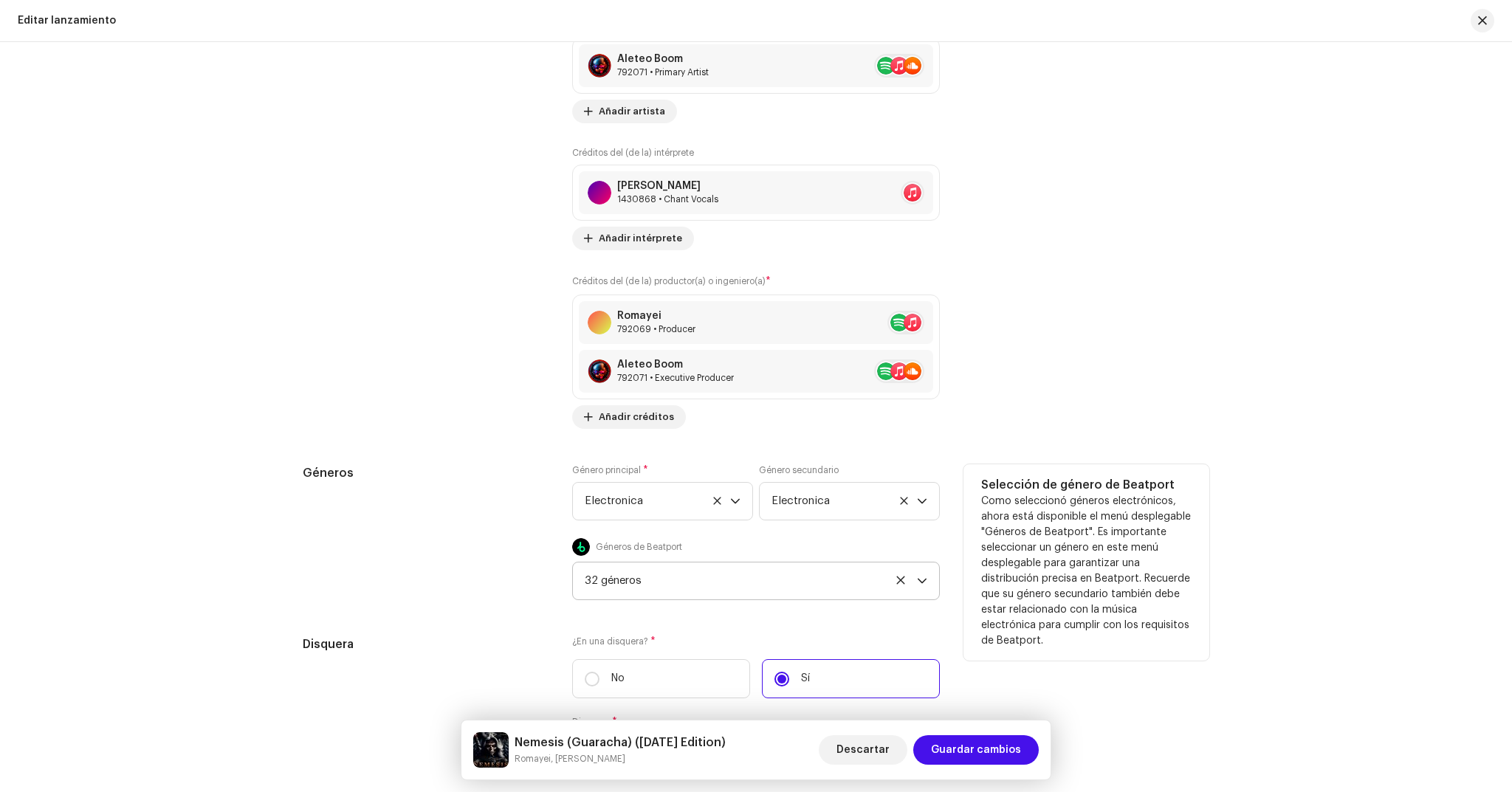
scroll to position [1746, 0]
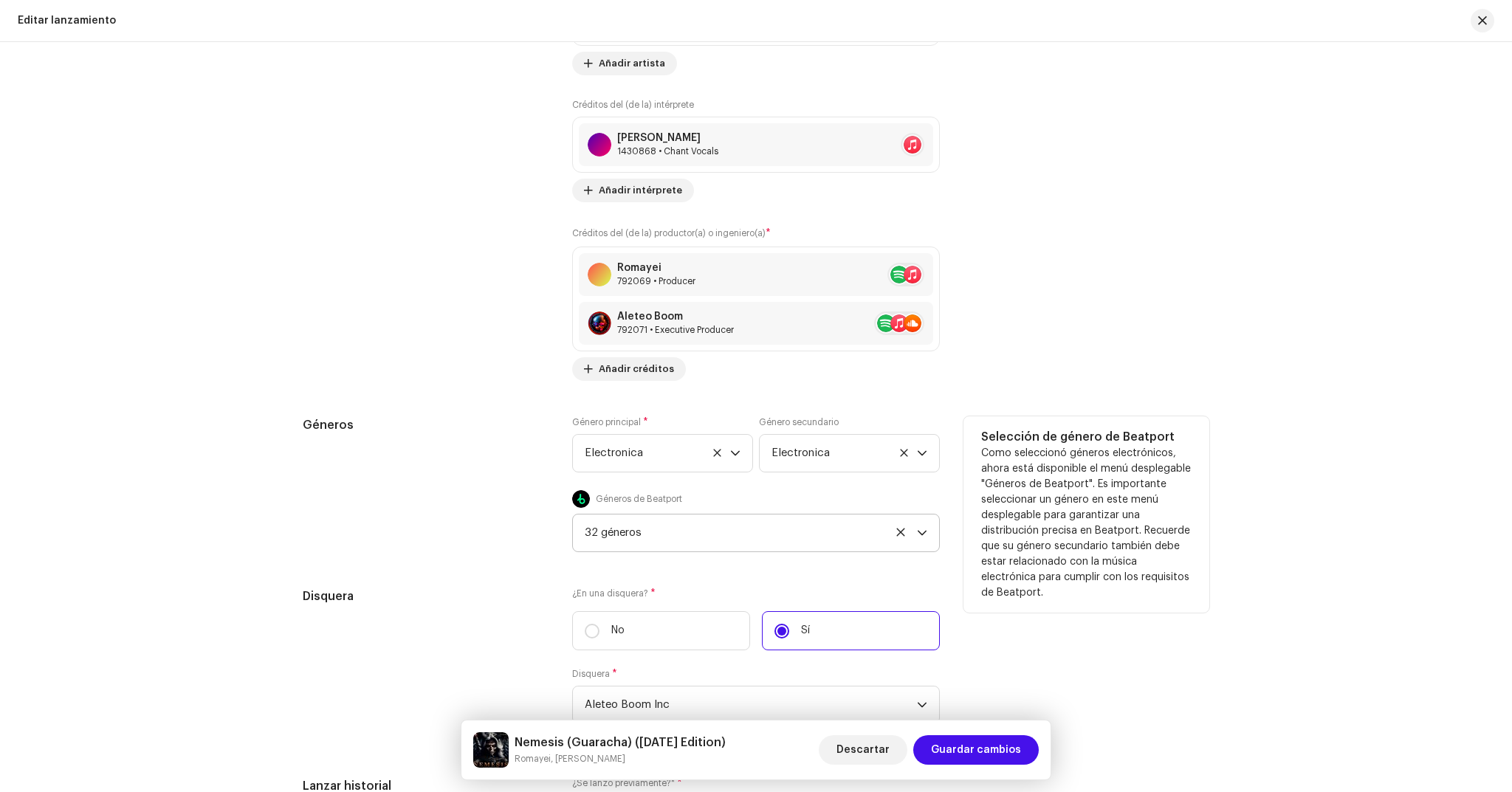
click at [736, 544] on div "32 géneros" at bounding box center [750, 533] width 332 height 37
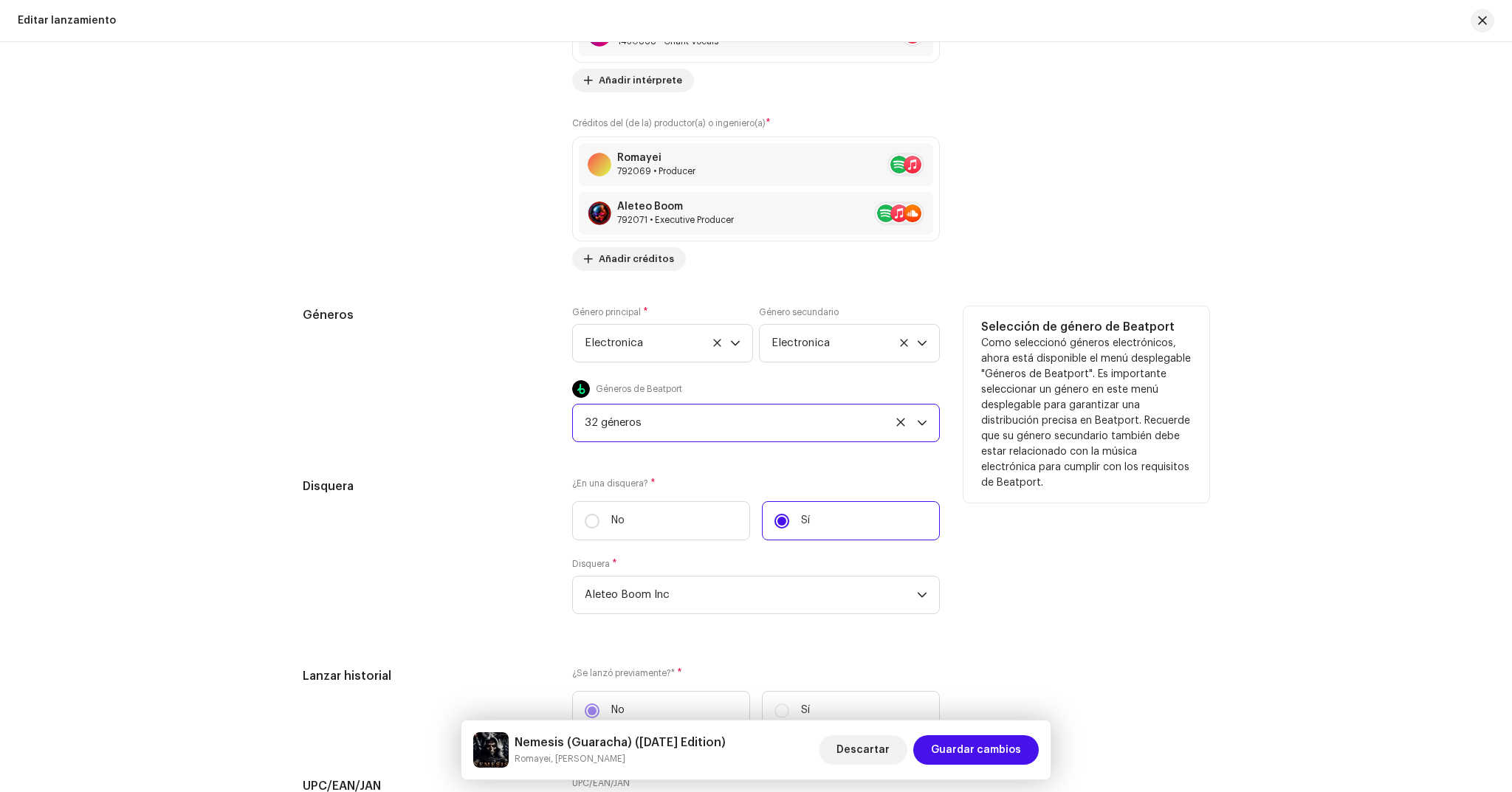
scroll to position [2349, 0]
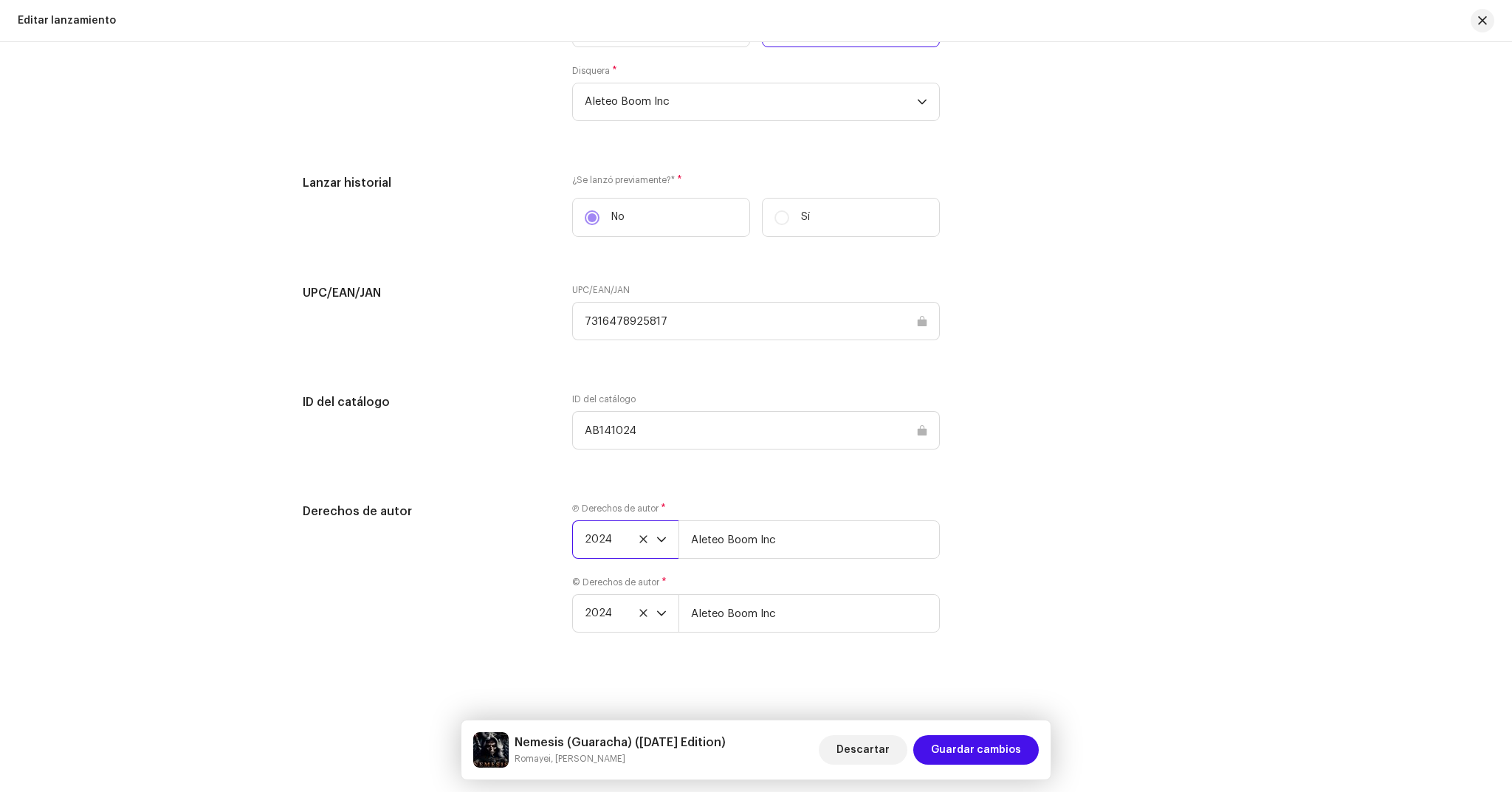
click at [613, 541] on span "2024" at bounding box center [620, 539] width 71 height 37
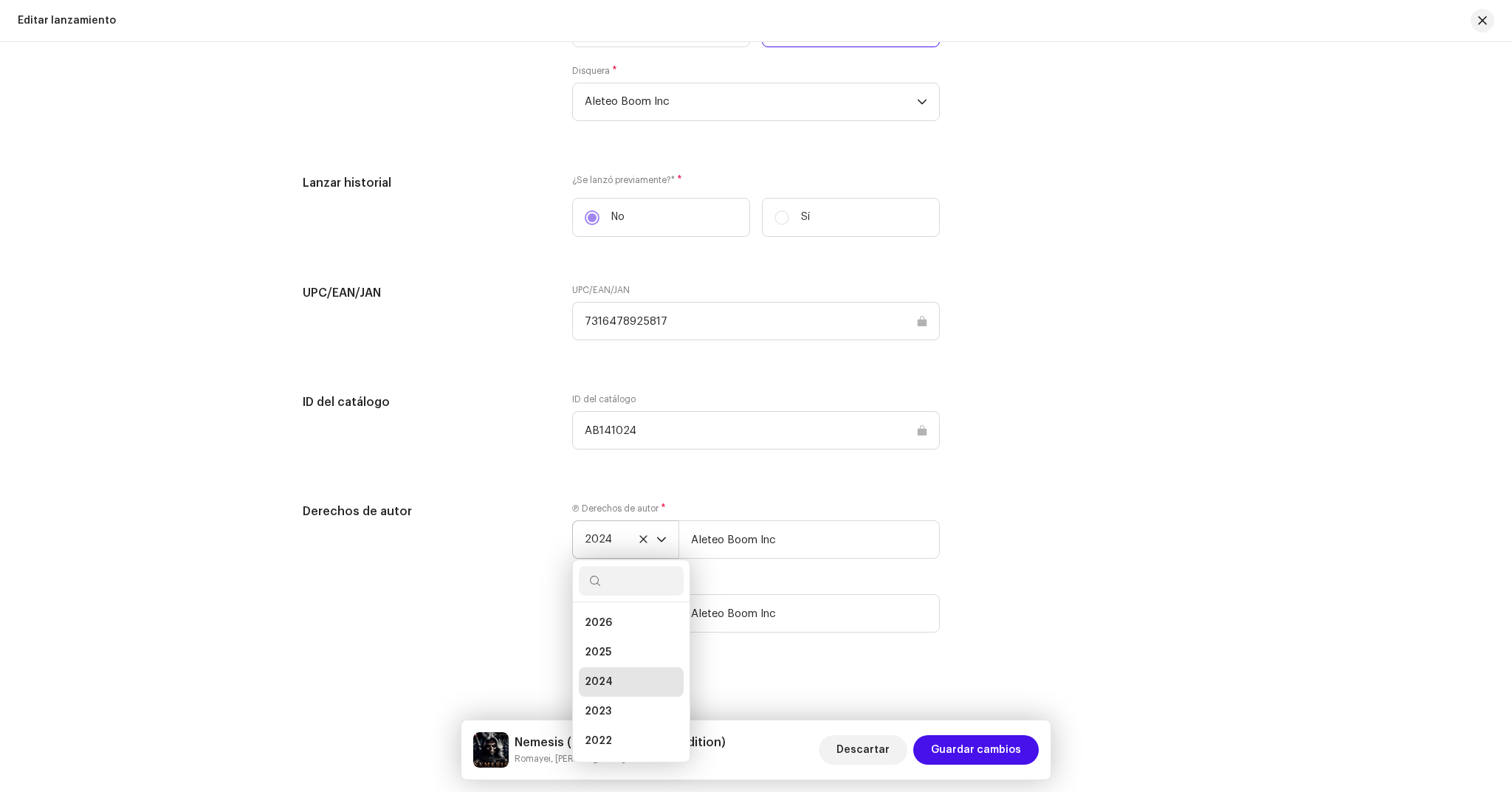
scroll to position [6, 0]
click at [599, 652] on span "2025" at bounding box center [597, 647] width 26 height 14
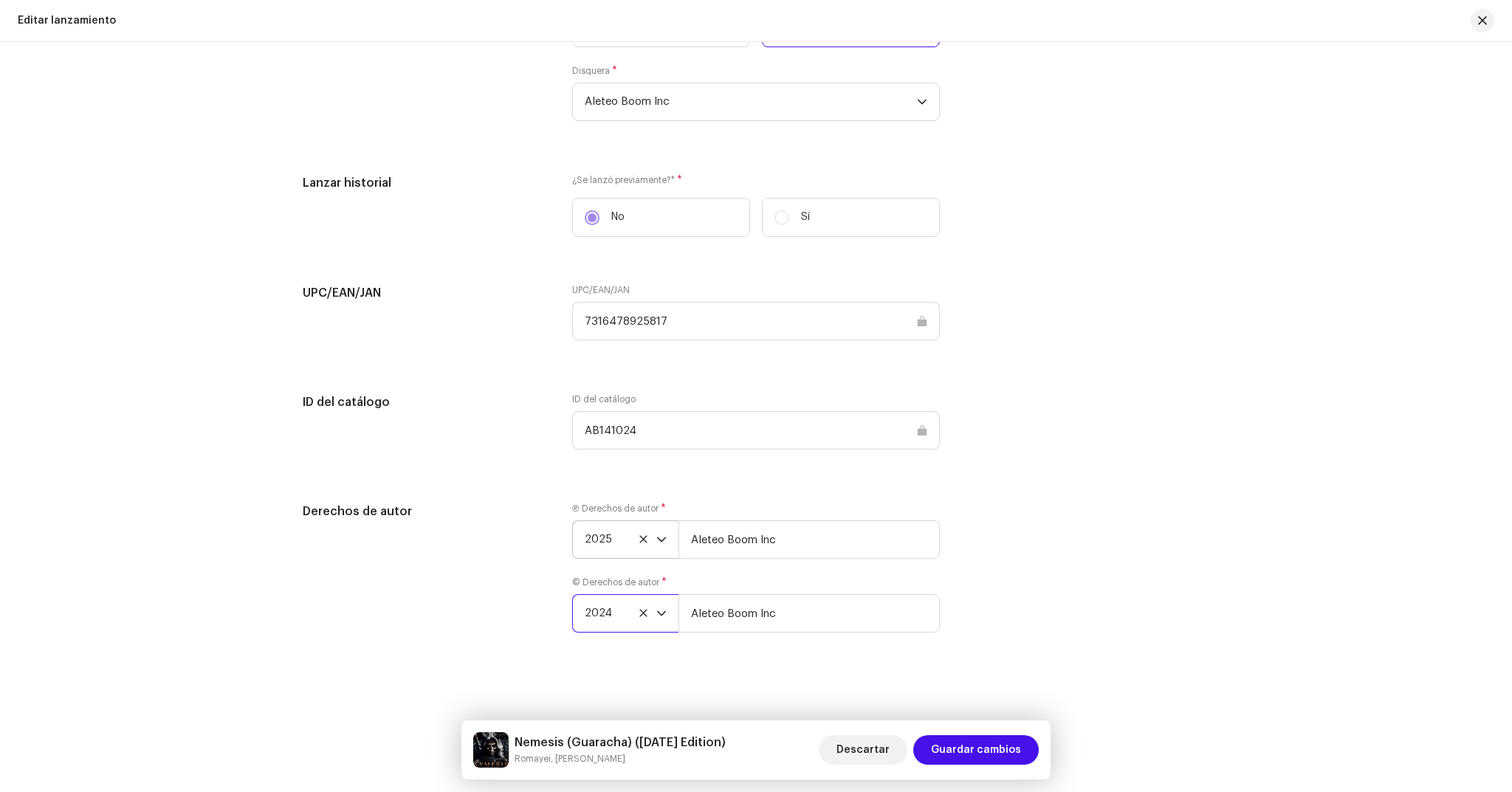
click at [622, 611] on span "2024" at bounding box center [620, 614] width 71 height 37
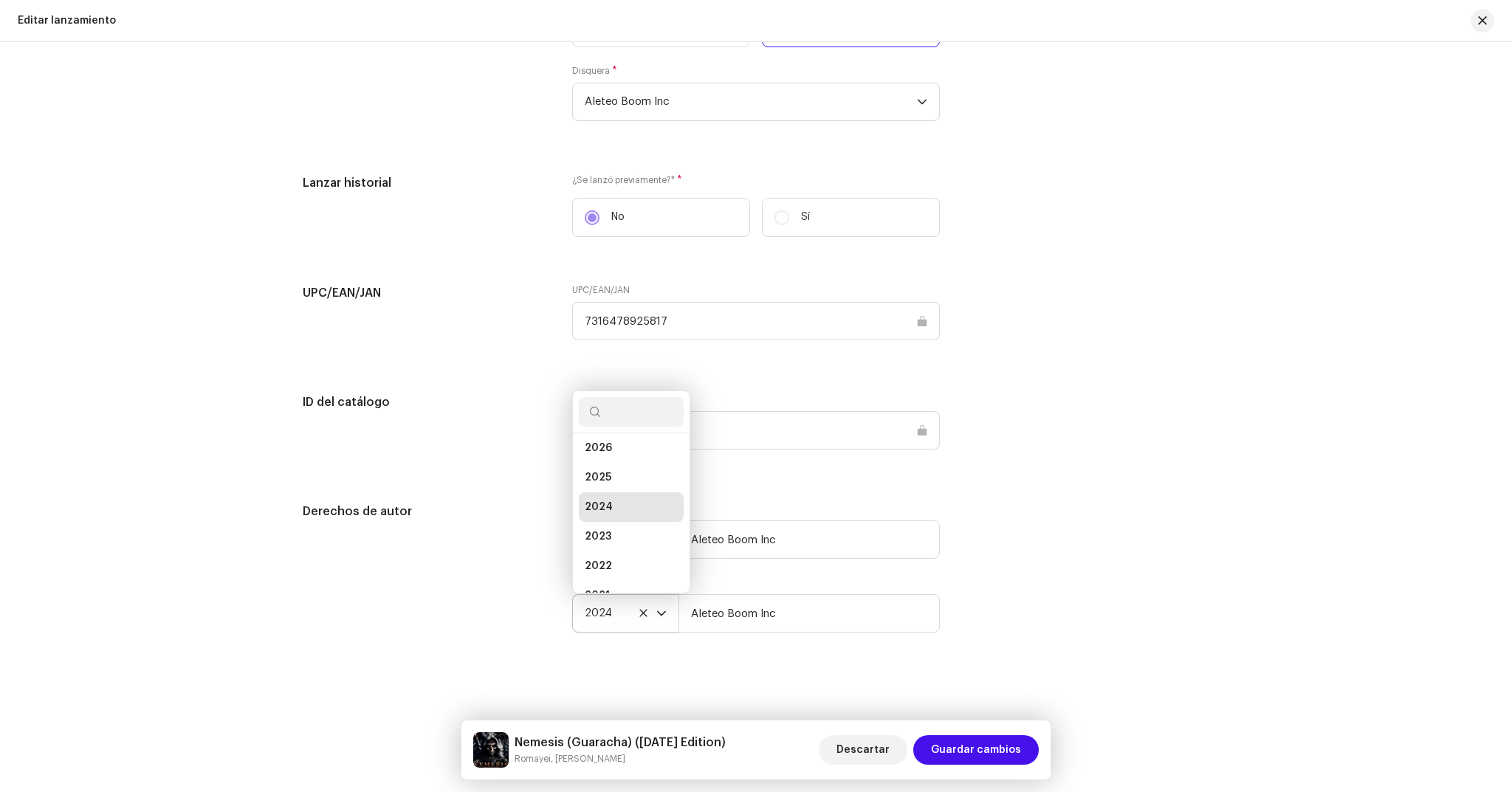
scroll to position [24, 0]
click at [607, 464] on span "2025" at bounding box center [597, 460] width 26 height 14
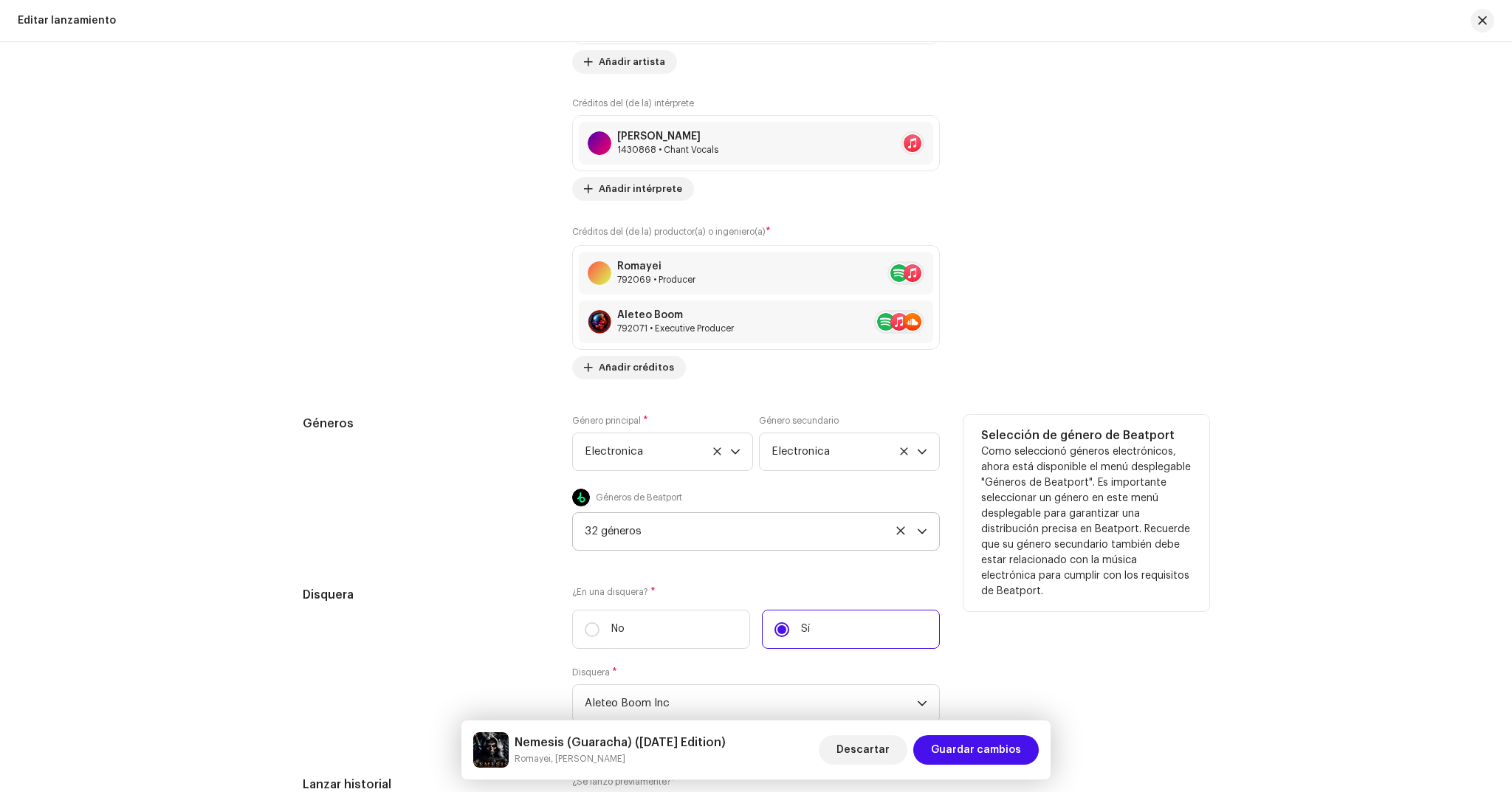
scroll to position [2349, 0]
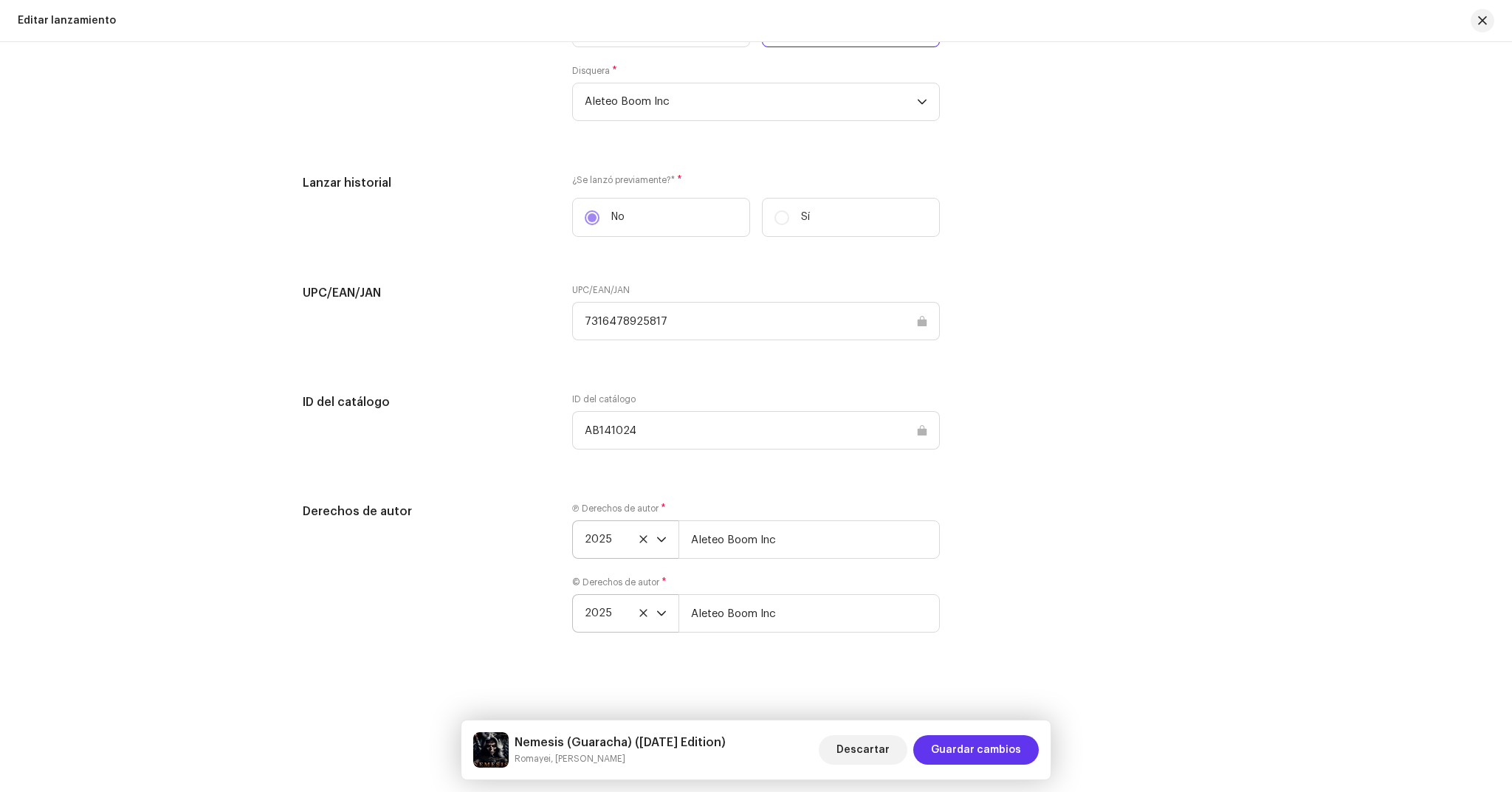
click at [970, 742] on span "Guardar cambios" at bounding box center [976, 750] width 90 height 30
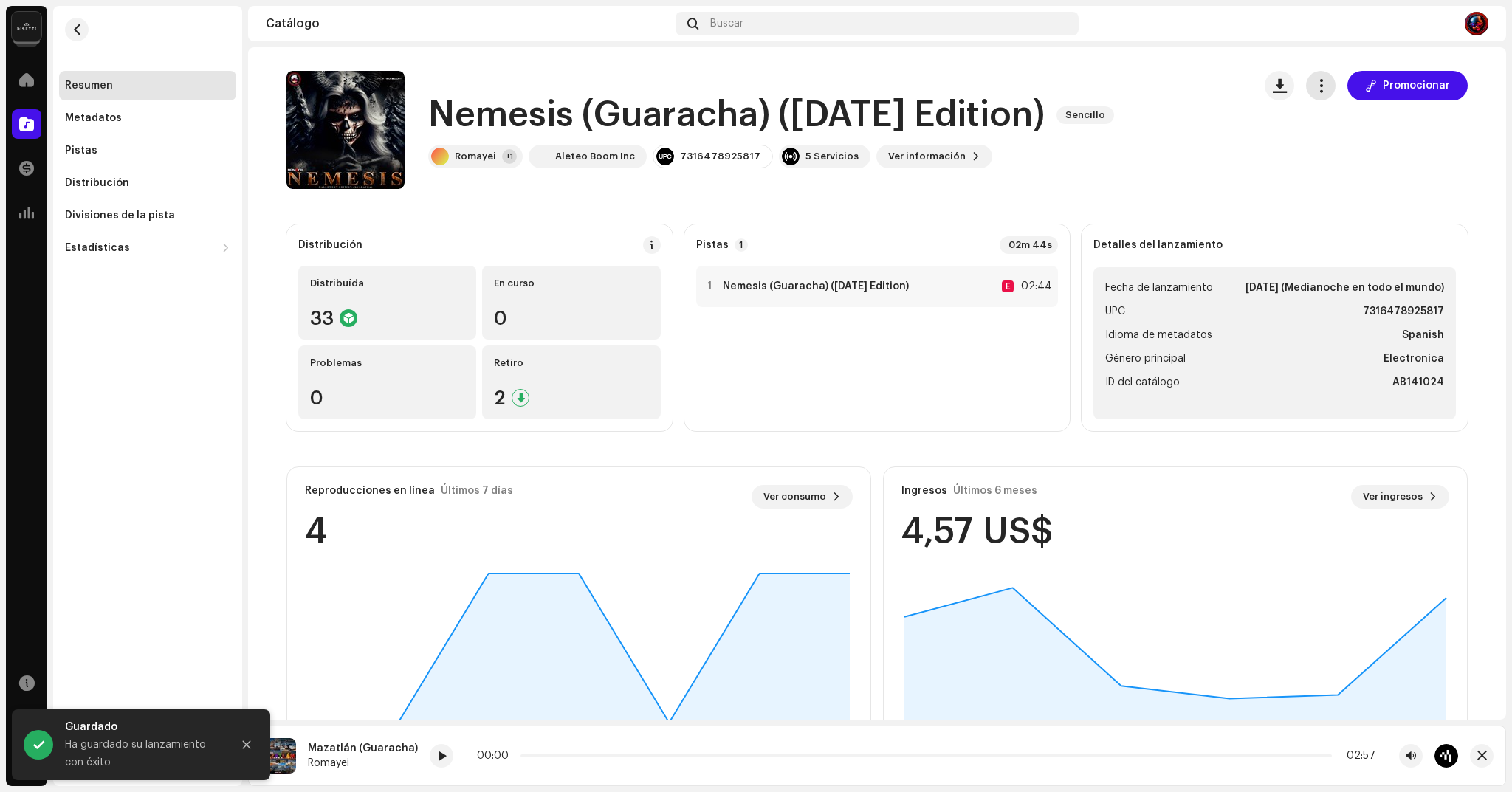
click at [1315, 81] on span "button" at bounding box center [1321, 85] width 14 height 12
click at [1317, 149] on span "Editar" at bounding box center [1333, 151] width 31 height 12
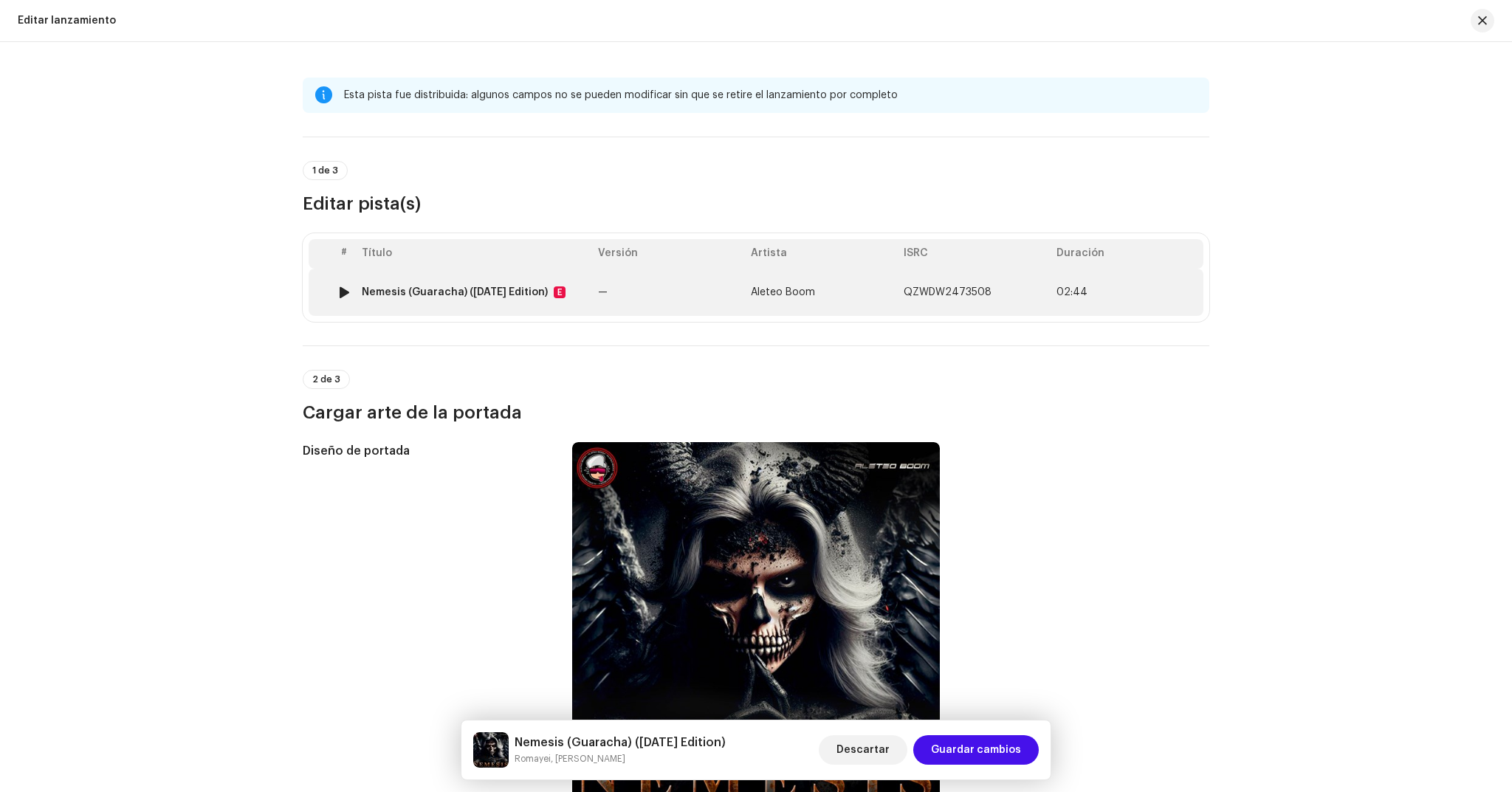
click at [855, 291] on td "Aleteo Boom" at bounding box center [821, 292] width 153 height 47
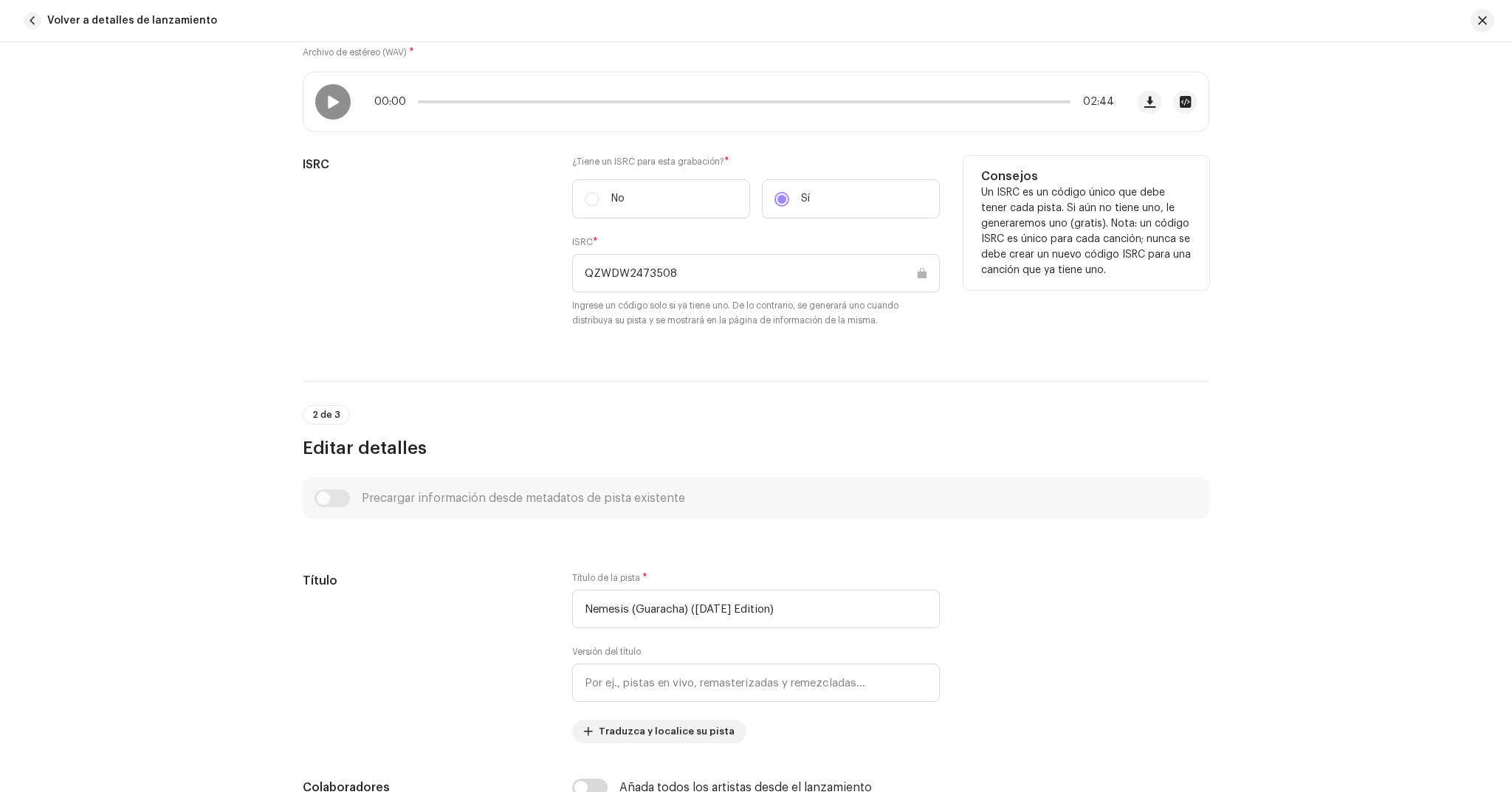
scroll to position [270, 0]
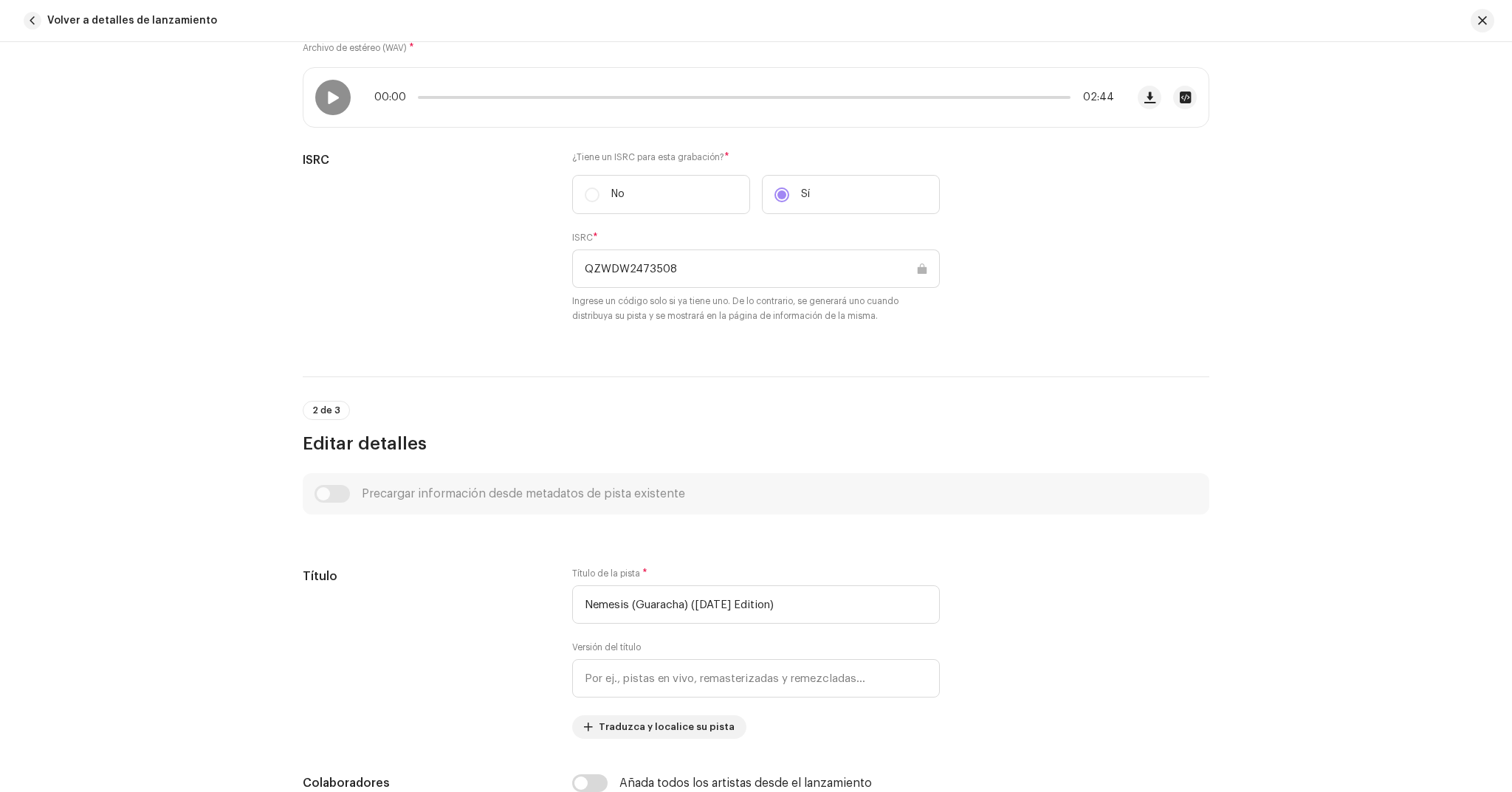
click at [323, 494] on div "Precargar información desde metadatos de pista existente" at bounding box center [756, 494] width 883 height 18
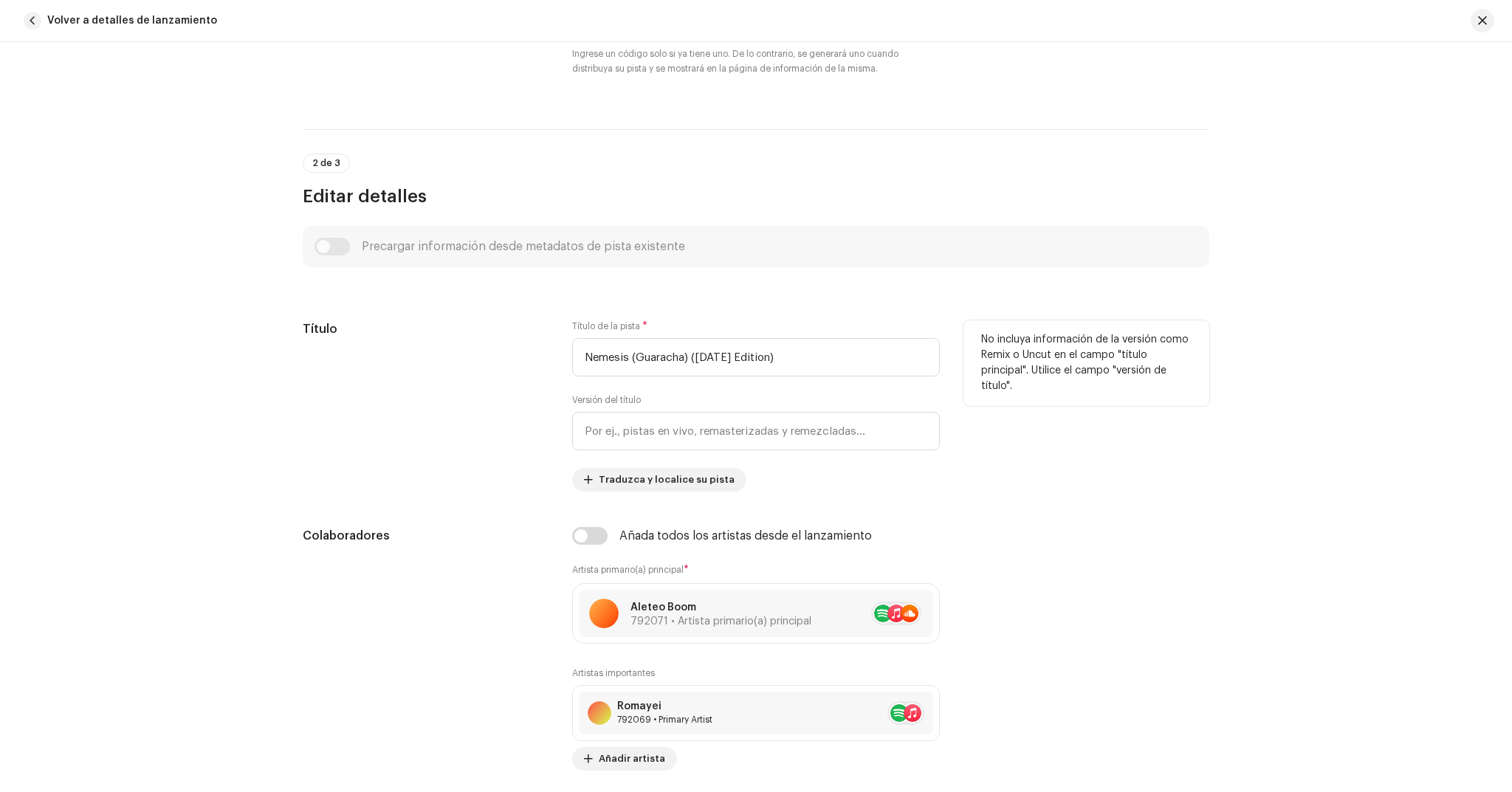
scroll to position [526, 0]
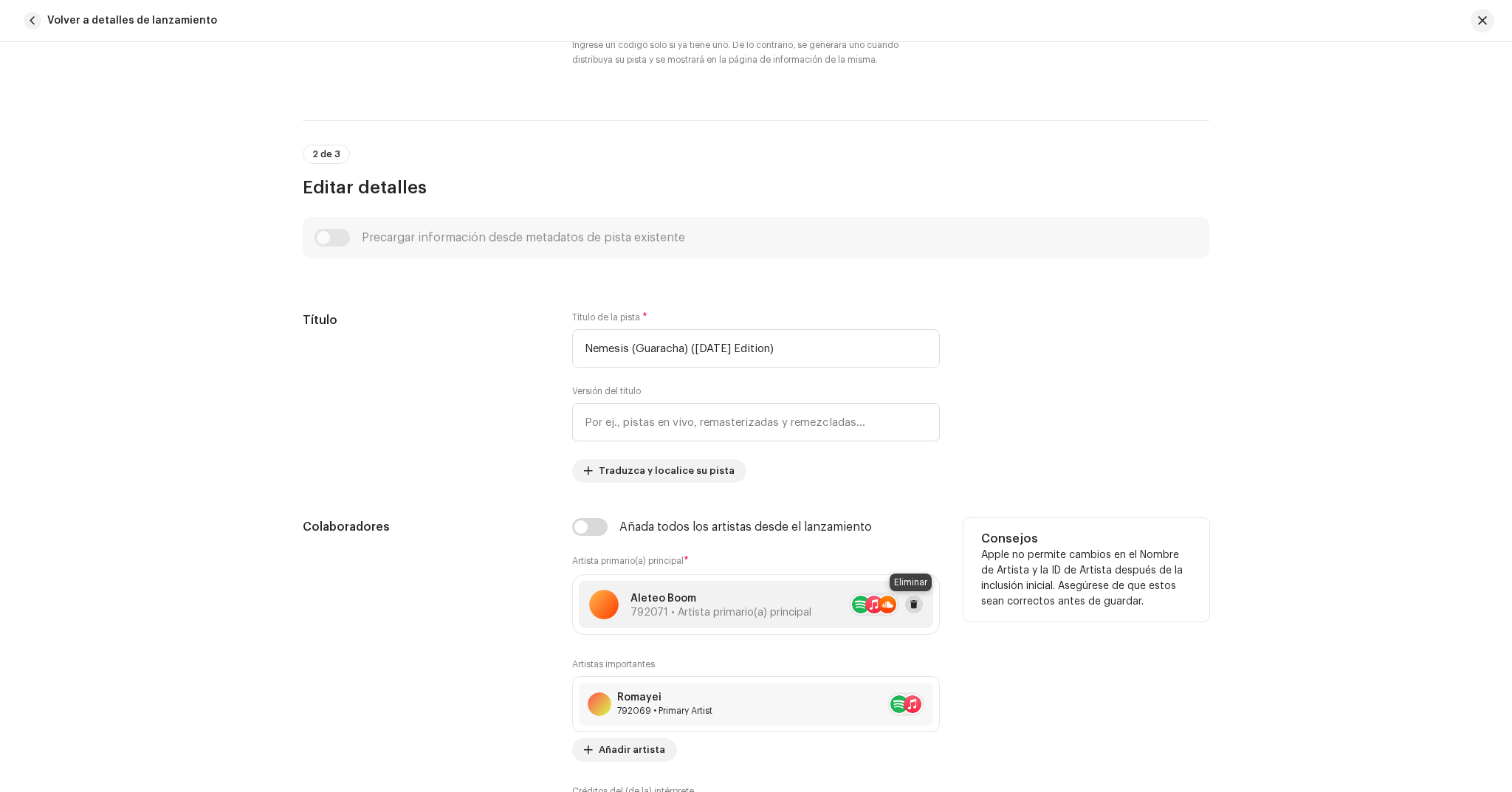
click at [909, 599] on span at bounding box center [914, 605] width 9 height 12
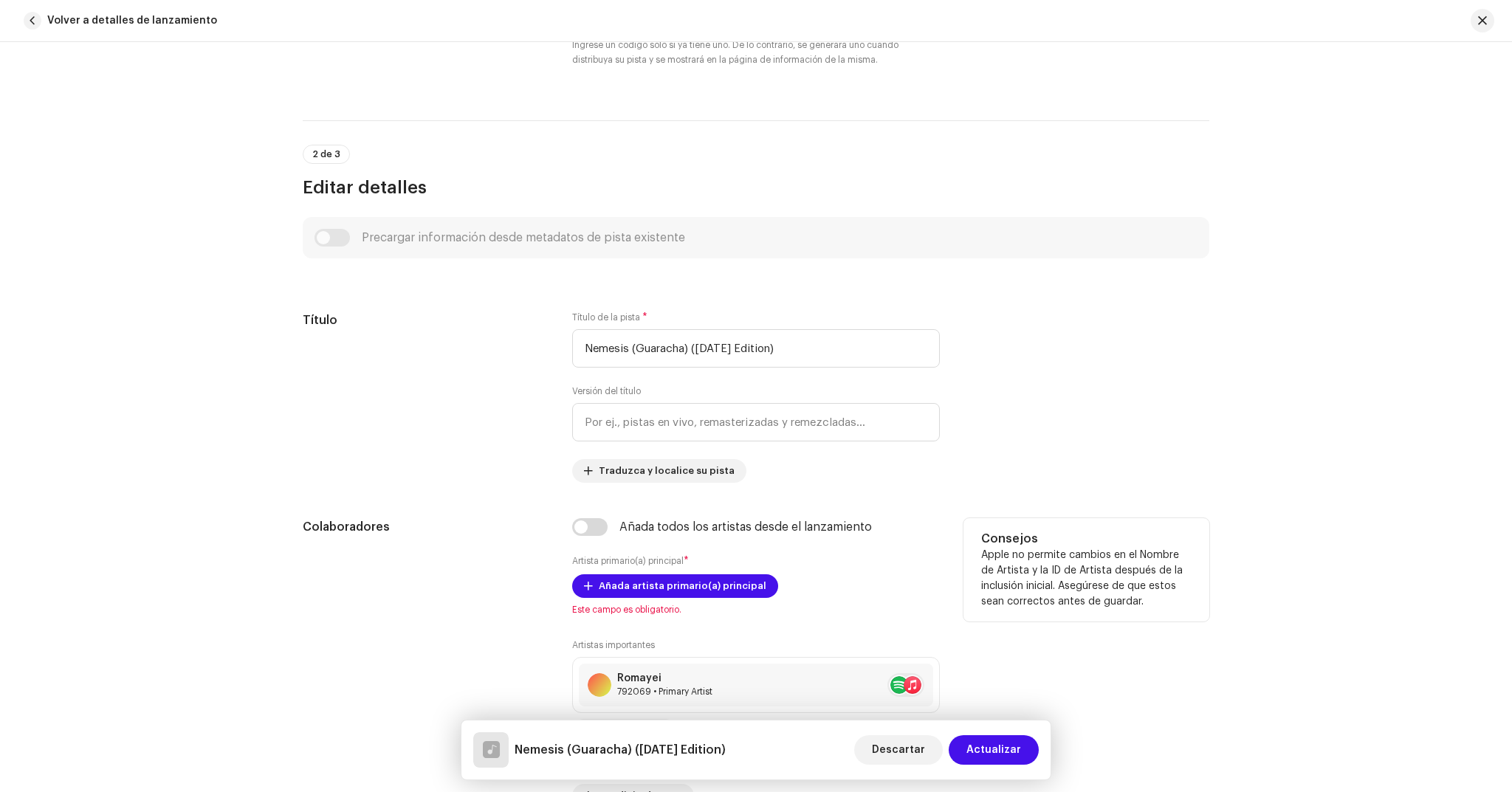
scroll to position [791, 0]
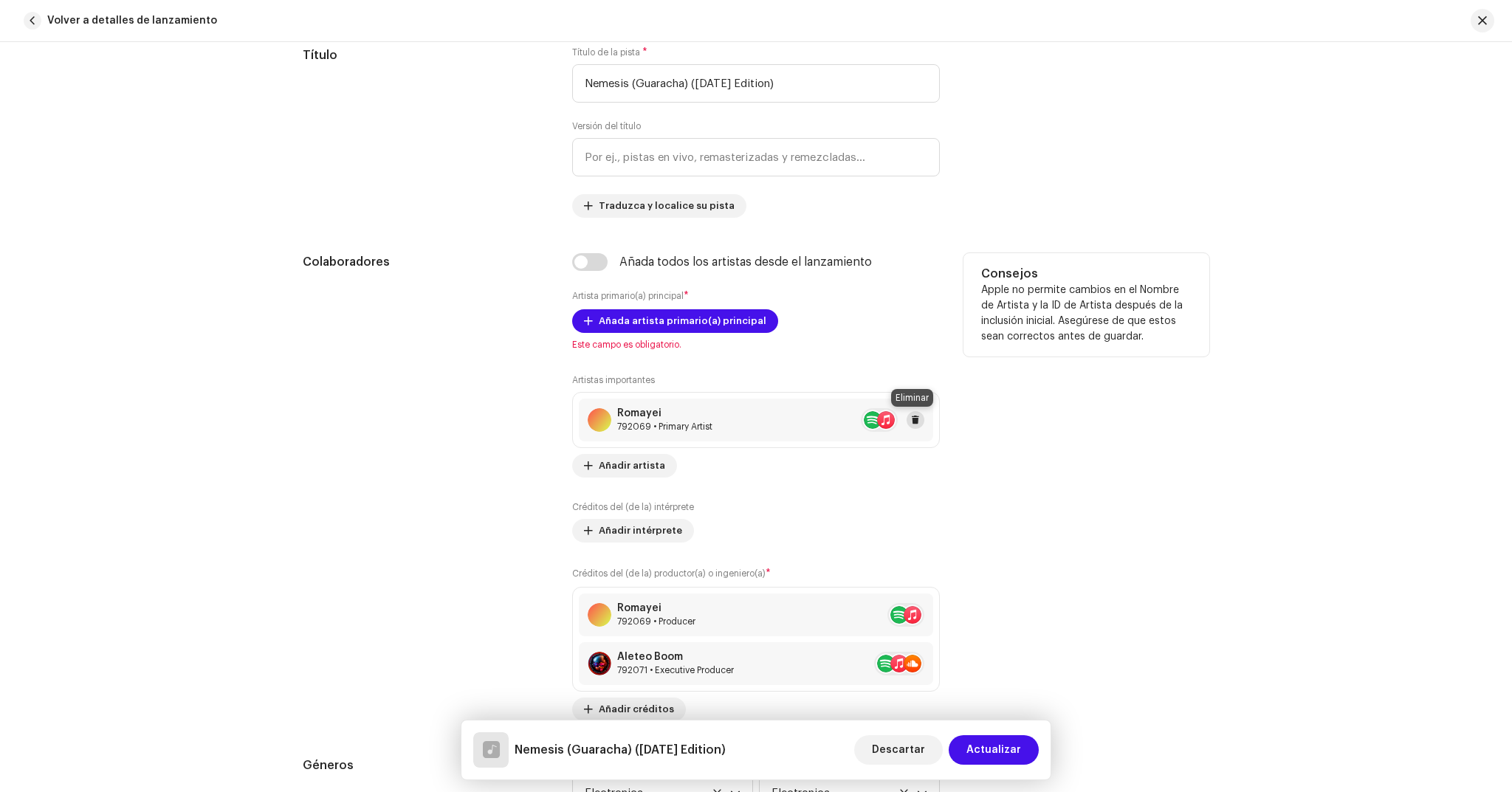
click at [918, 420] on button at bounding box center [916, 420] width 18 height 18
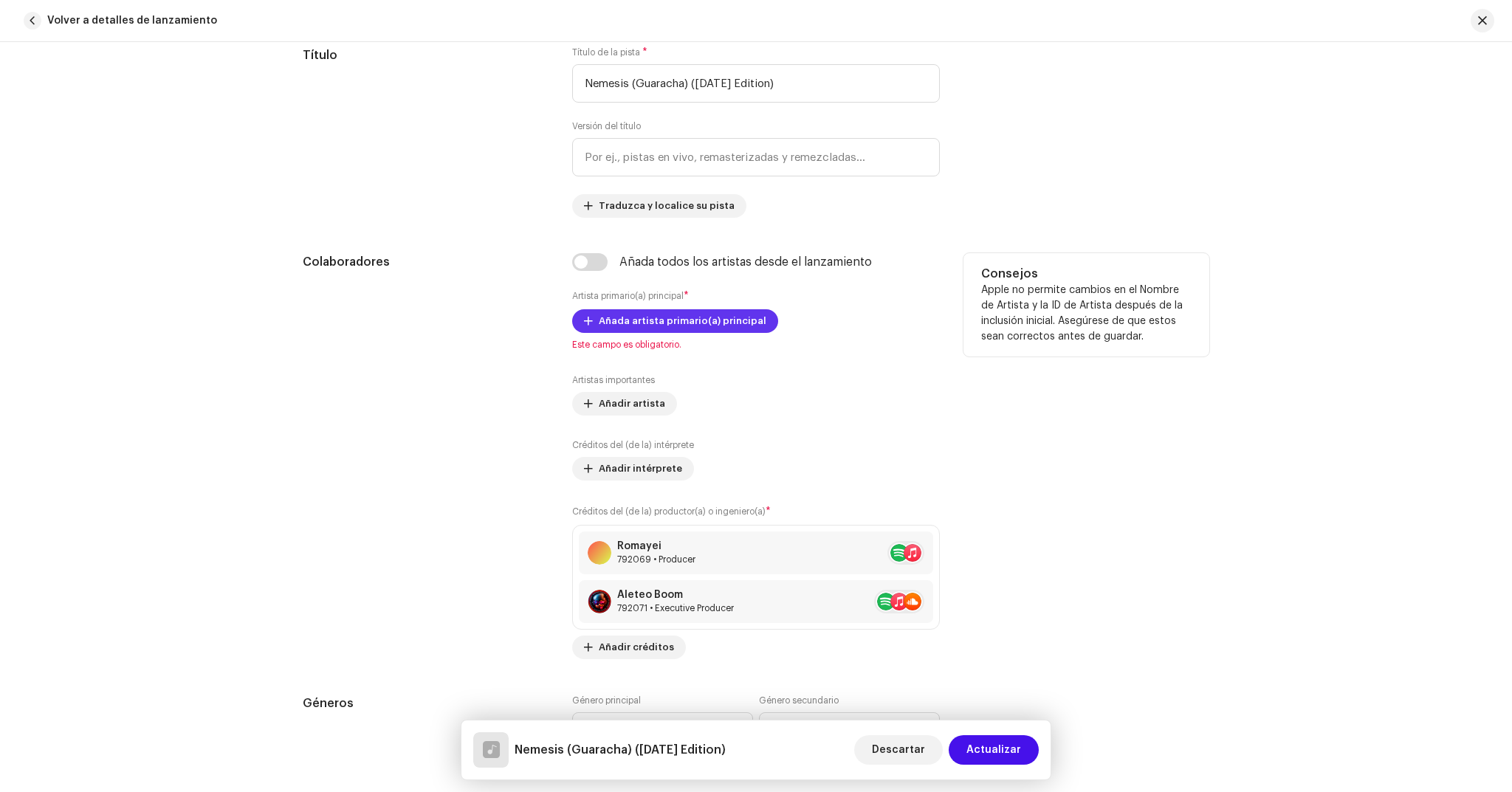
click at [655, 320] on span "Añada artista primario(a) principal" at bounding box center [682, 321] width 167 height 30
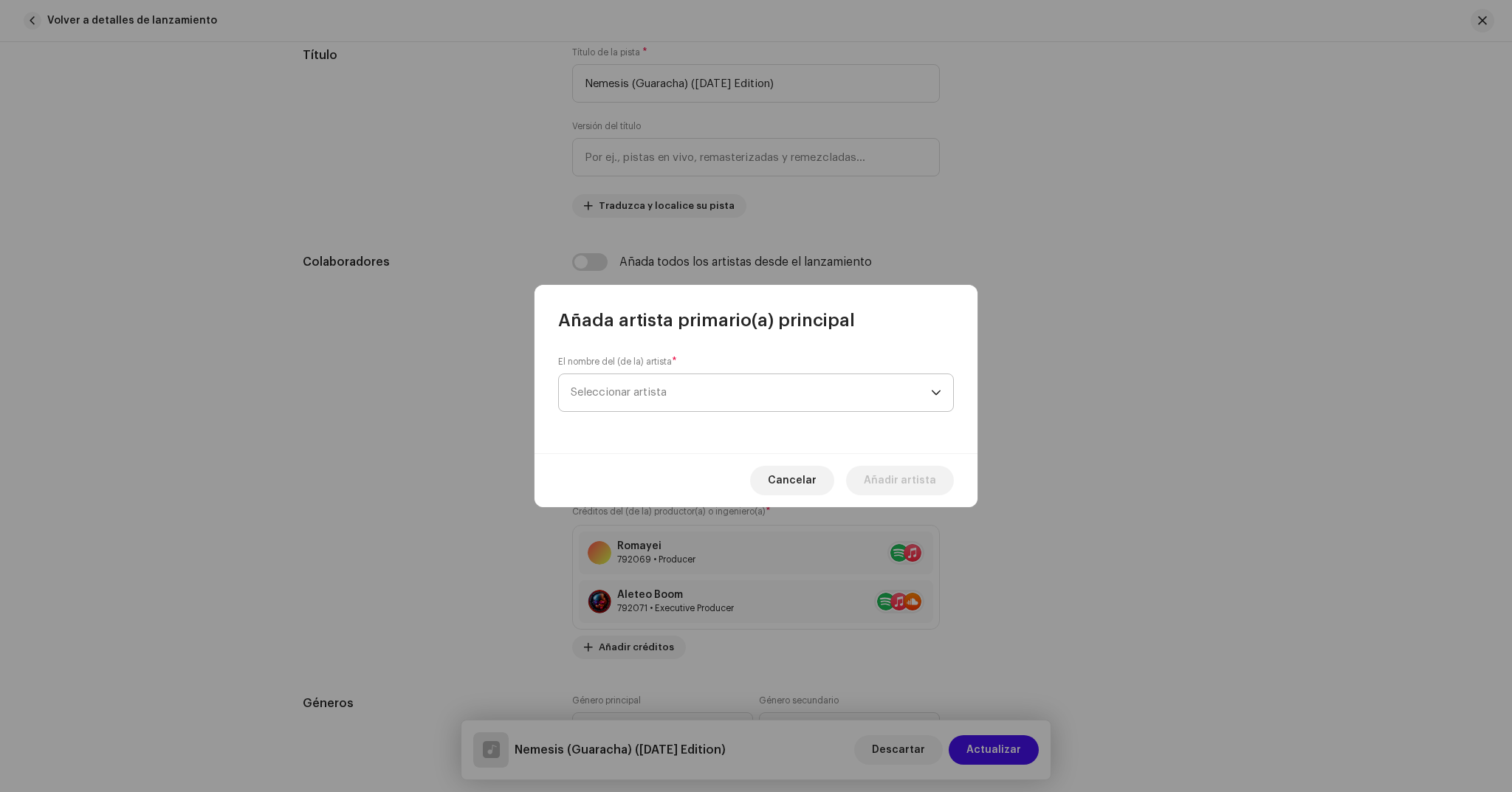
click at [677, 392] on span "Seleccionar artista" at bounding box center [751, 393] width 360 height 37
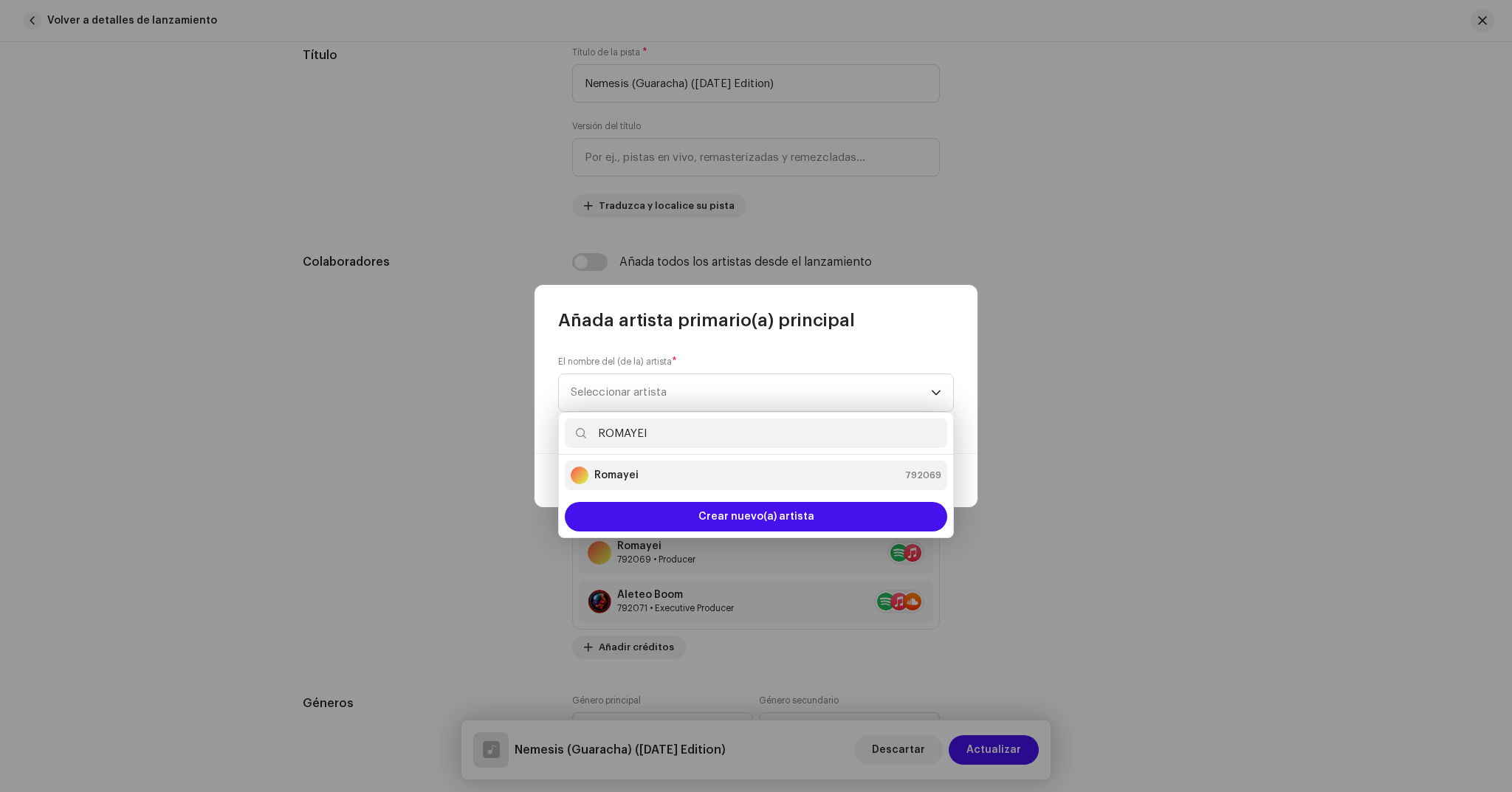
type input "ROMAYEI"
click at [651, 472] on div "Romayei 792069" at bounding box center [756, 476] width 371 height 18
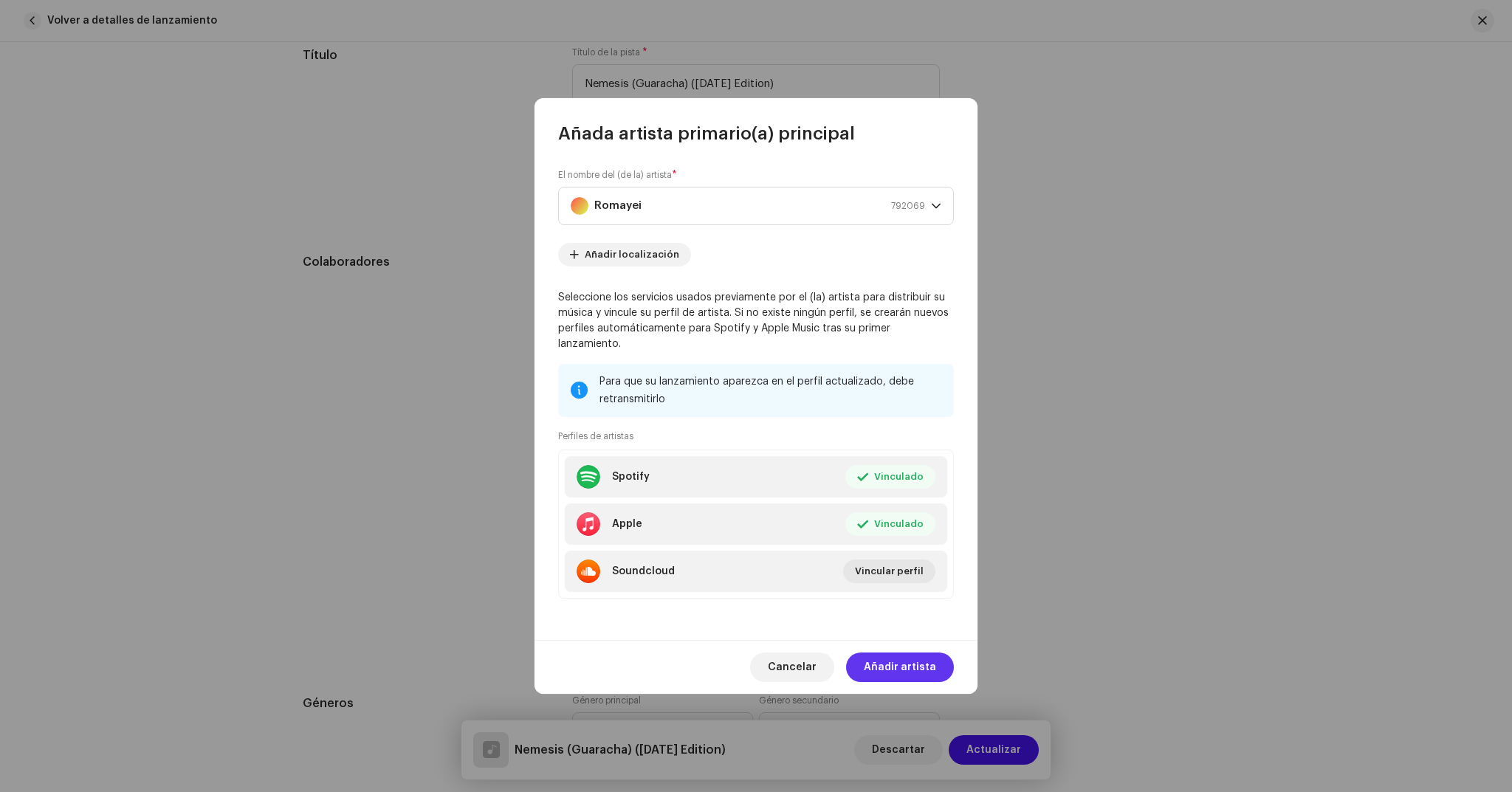
click at [905, 655] on span "Añadir artista" at bounding box center [900, 667] width 72 height 30
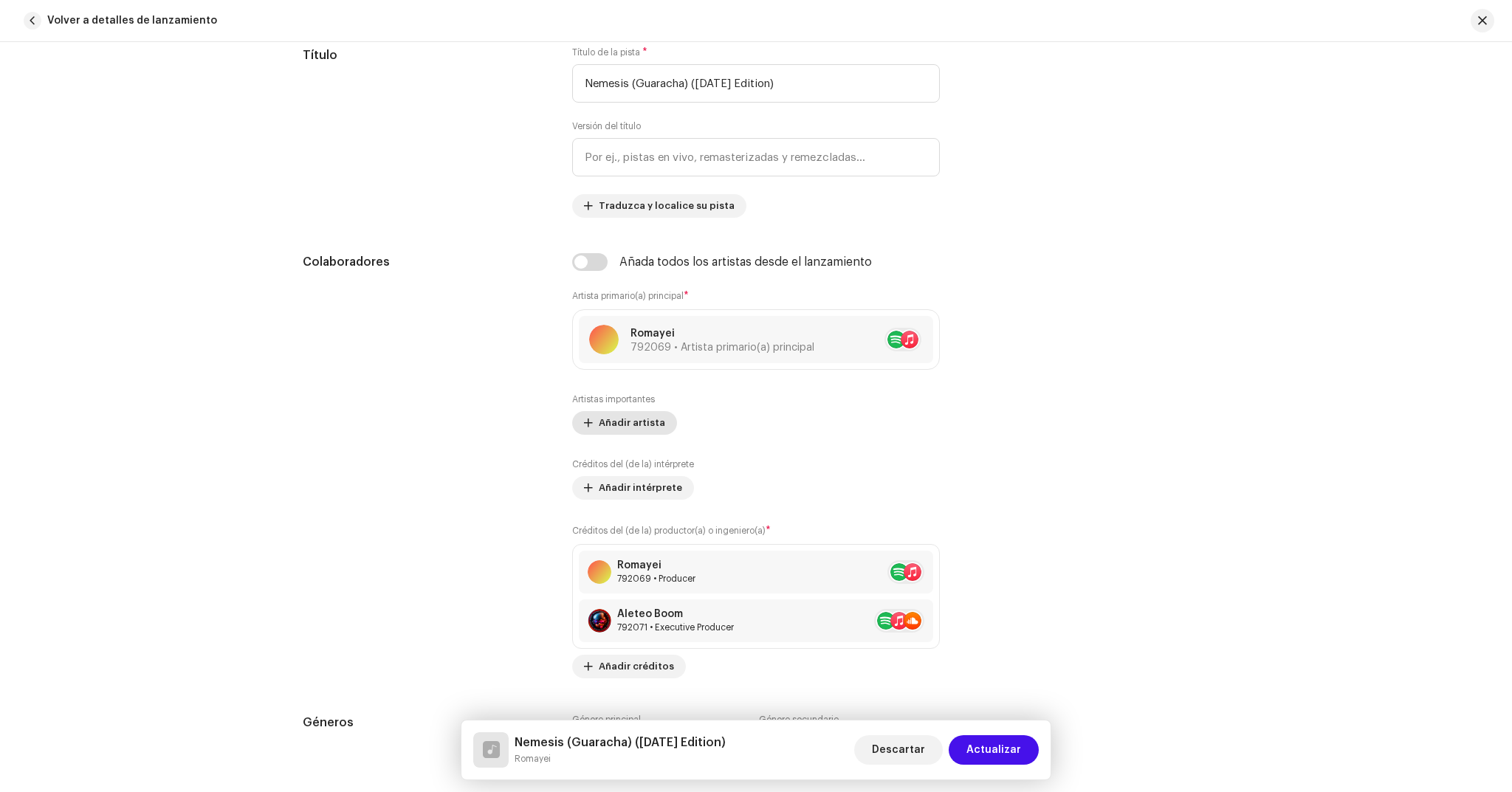
click at [604, 421] on span "Añadir artista" at bounding box center [632, 423] width 66 height 30
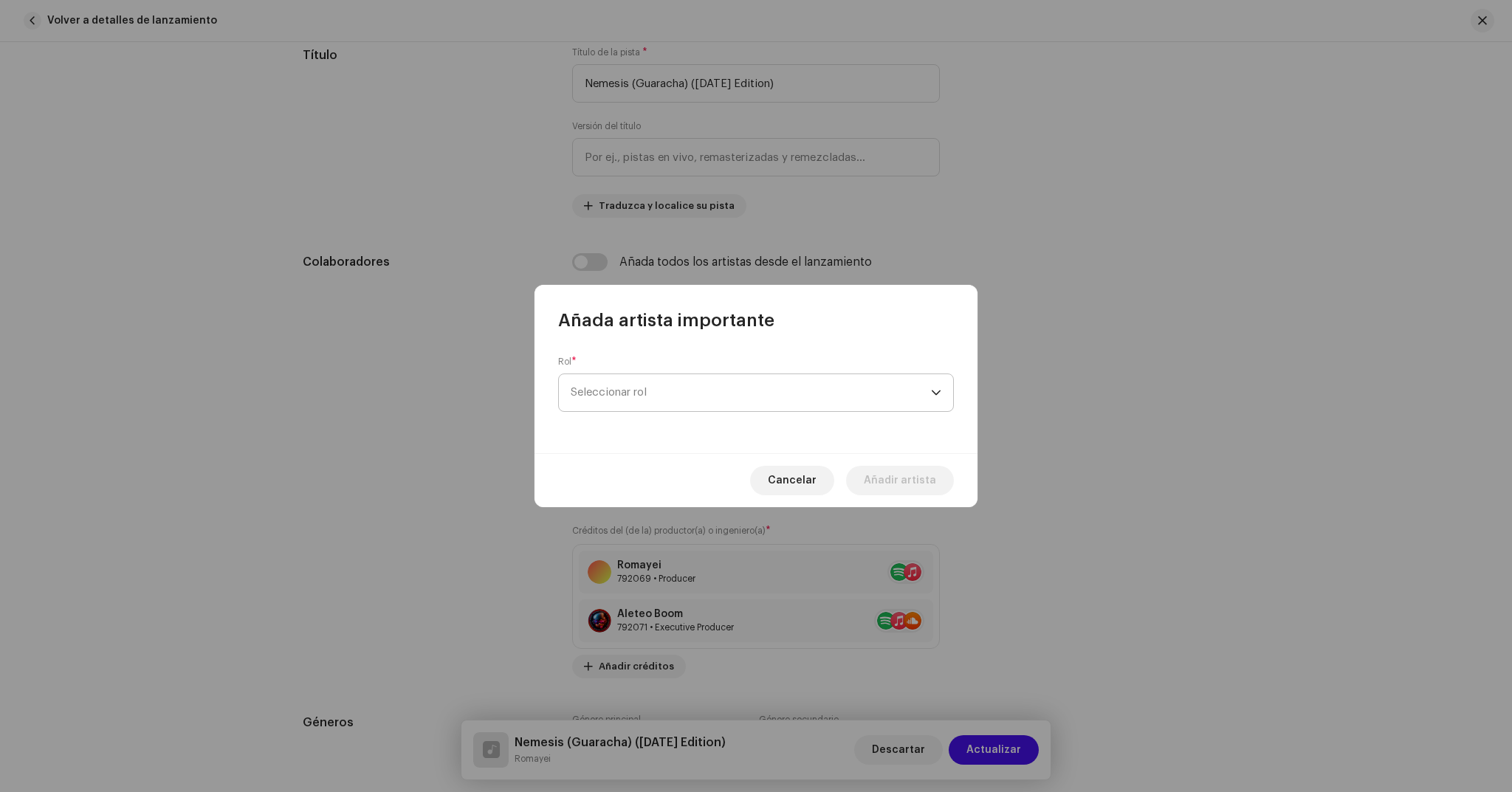
click at [744, 391] on span "Seleccionar rol" at bounding box center [751, 393] width 360 height 37
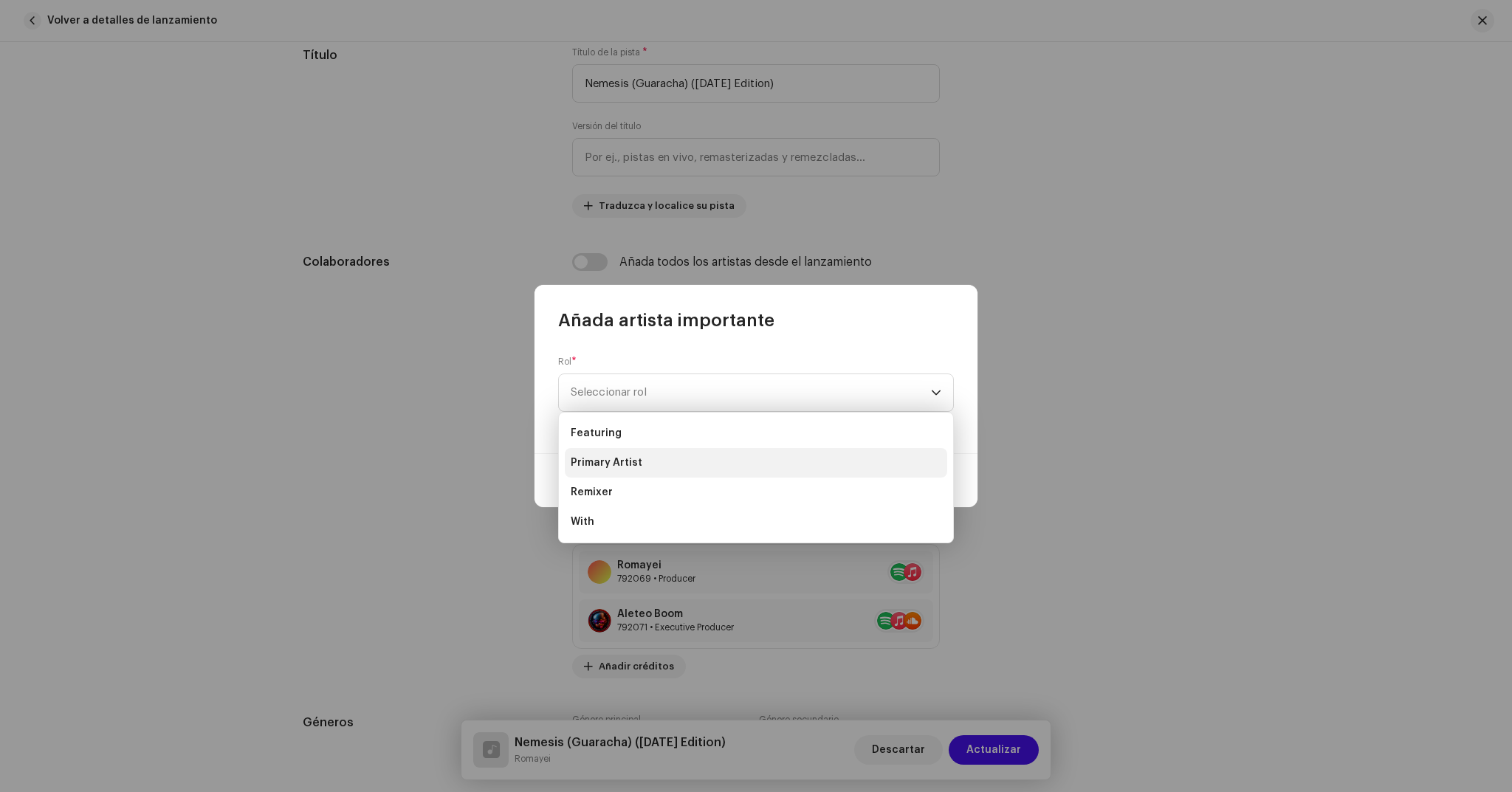
click at [628, 462] on span "Primary Artist" at bounding box center [606, 463] width 71 height 14
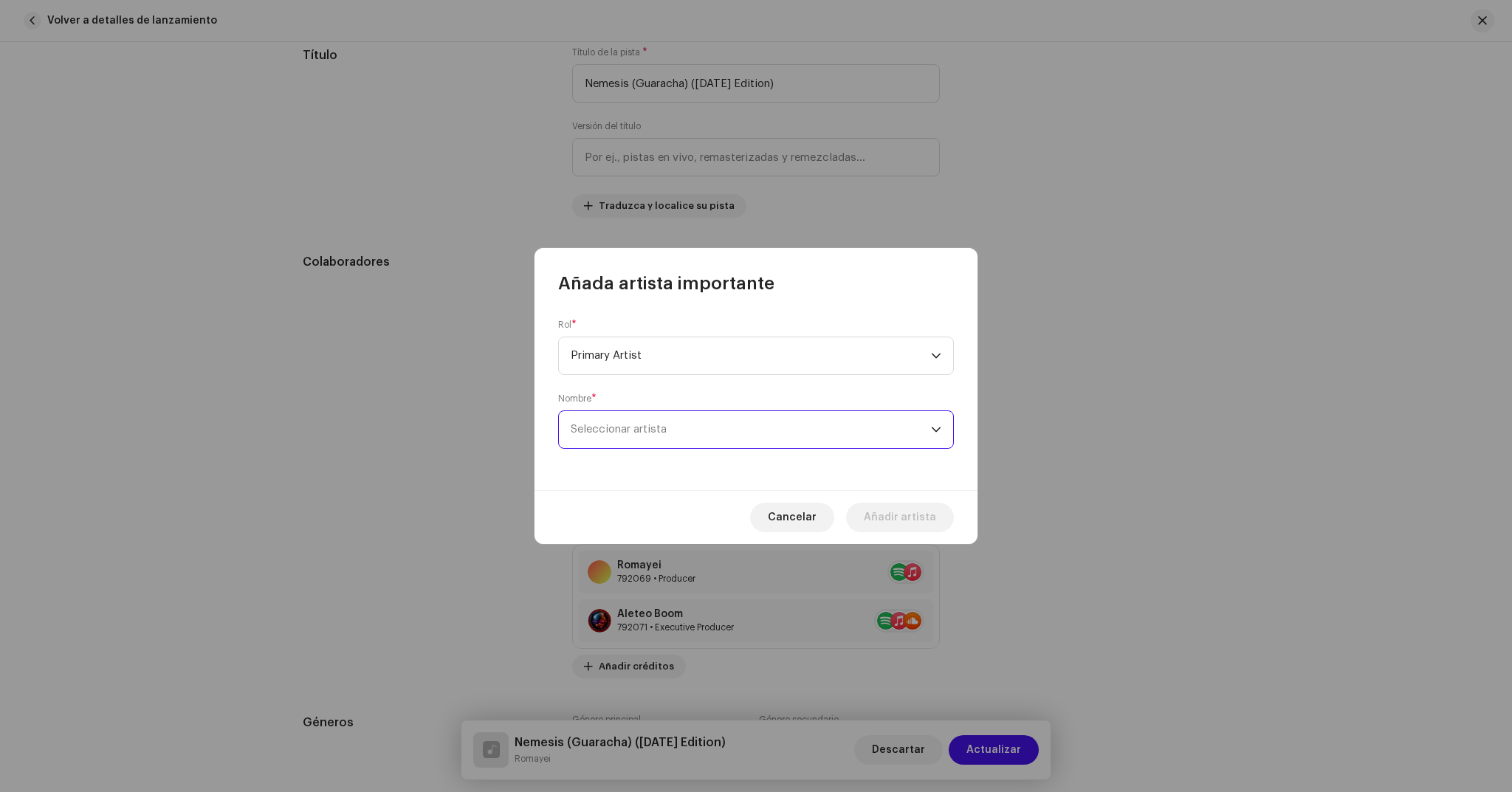
click at [668, 436] on span "Seleccionar artista" at bounding box center [751, 429] width 360 height 37
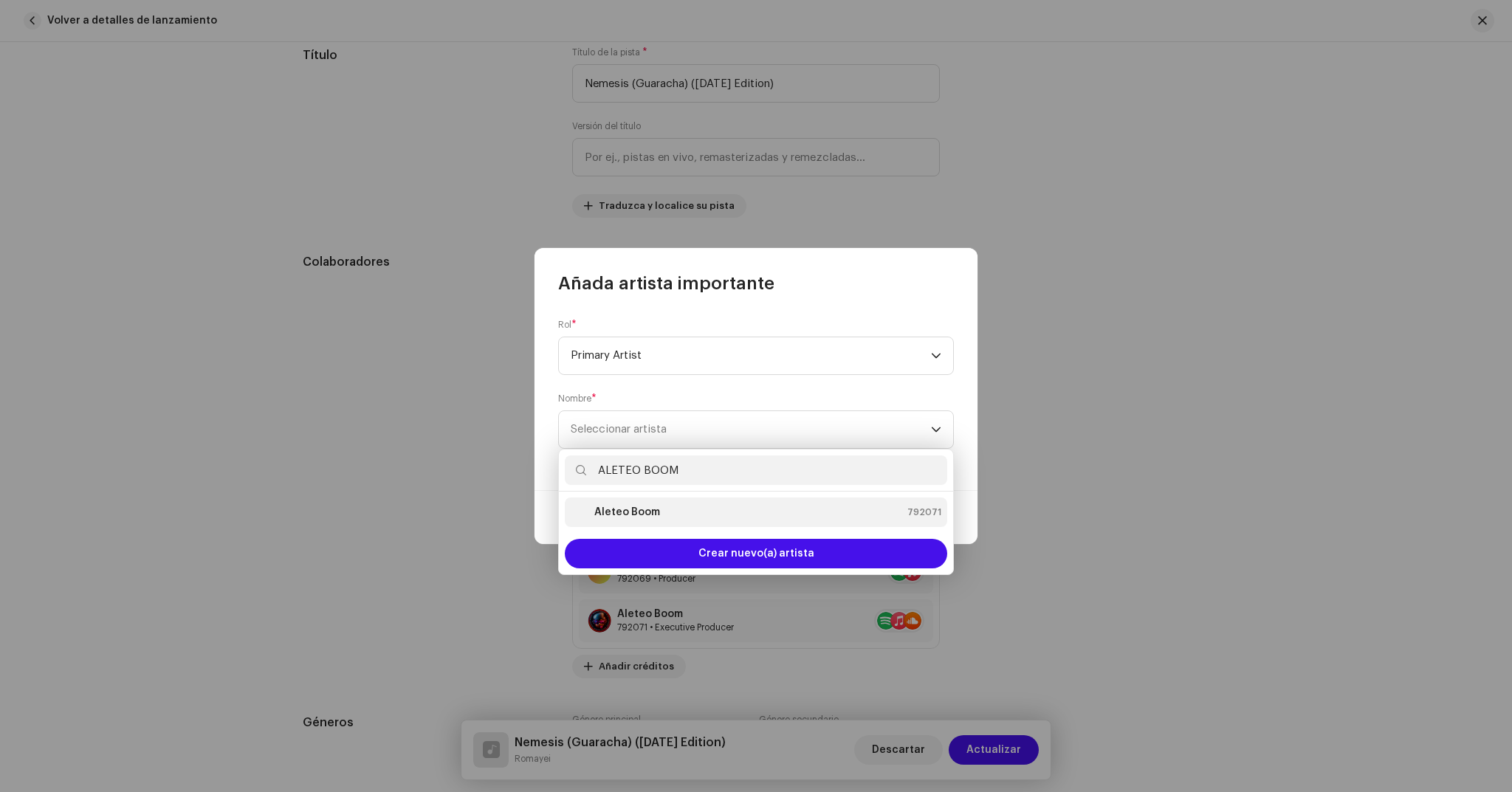
type input "ALETEO BOOM"
click at [611, 511] on strong "Aleteo Boom" at bounding box center [627, 512] width 66 height 14
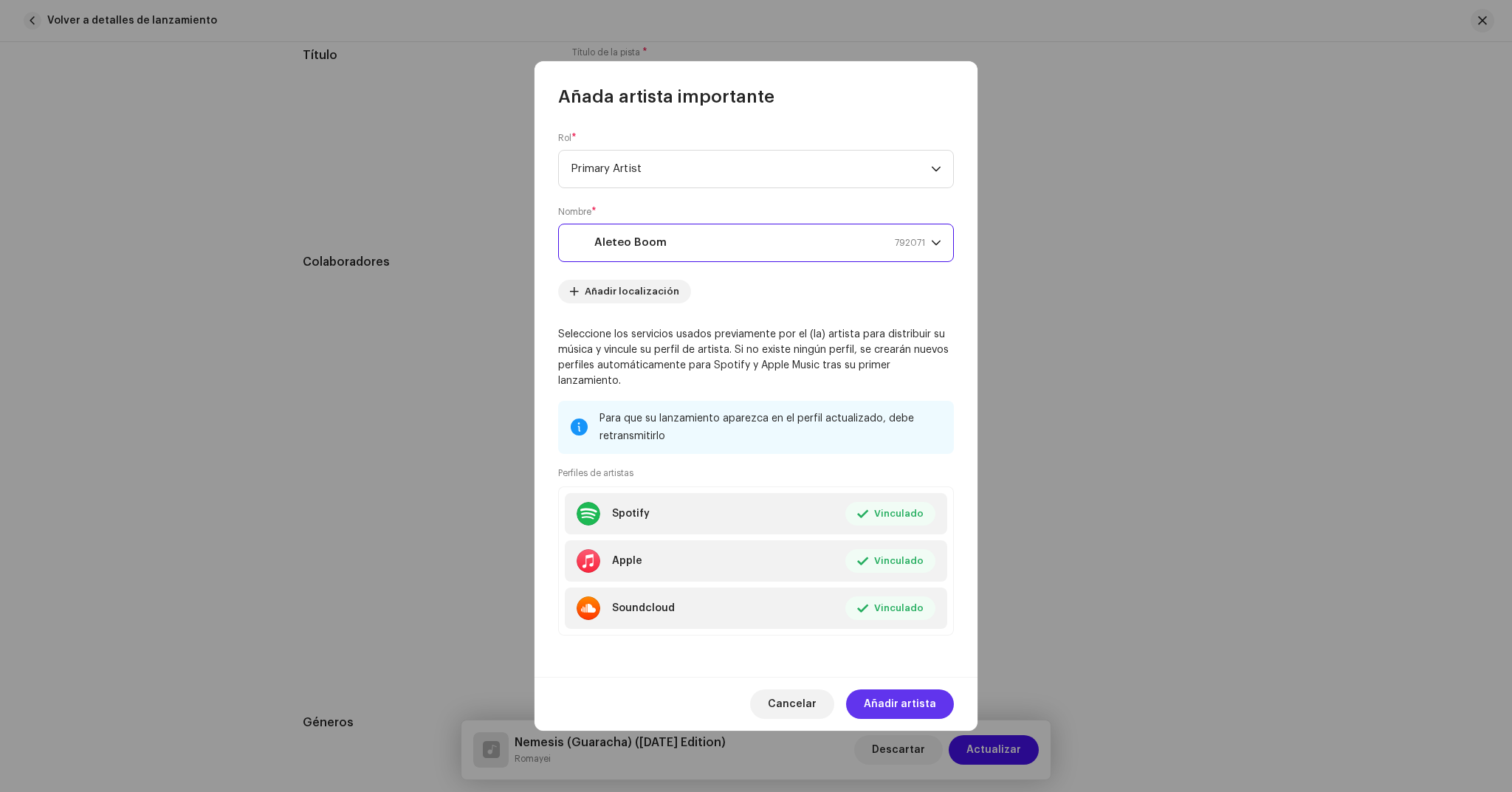
click at [896, 708] on span "Añadir artista" at bounding box center [900, 704] width 72 height 30
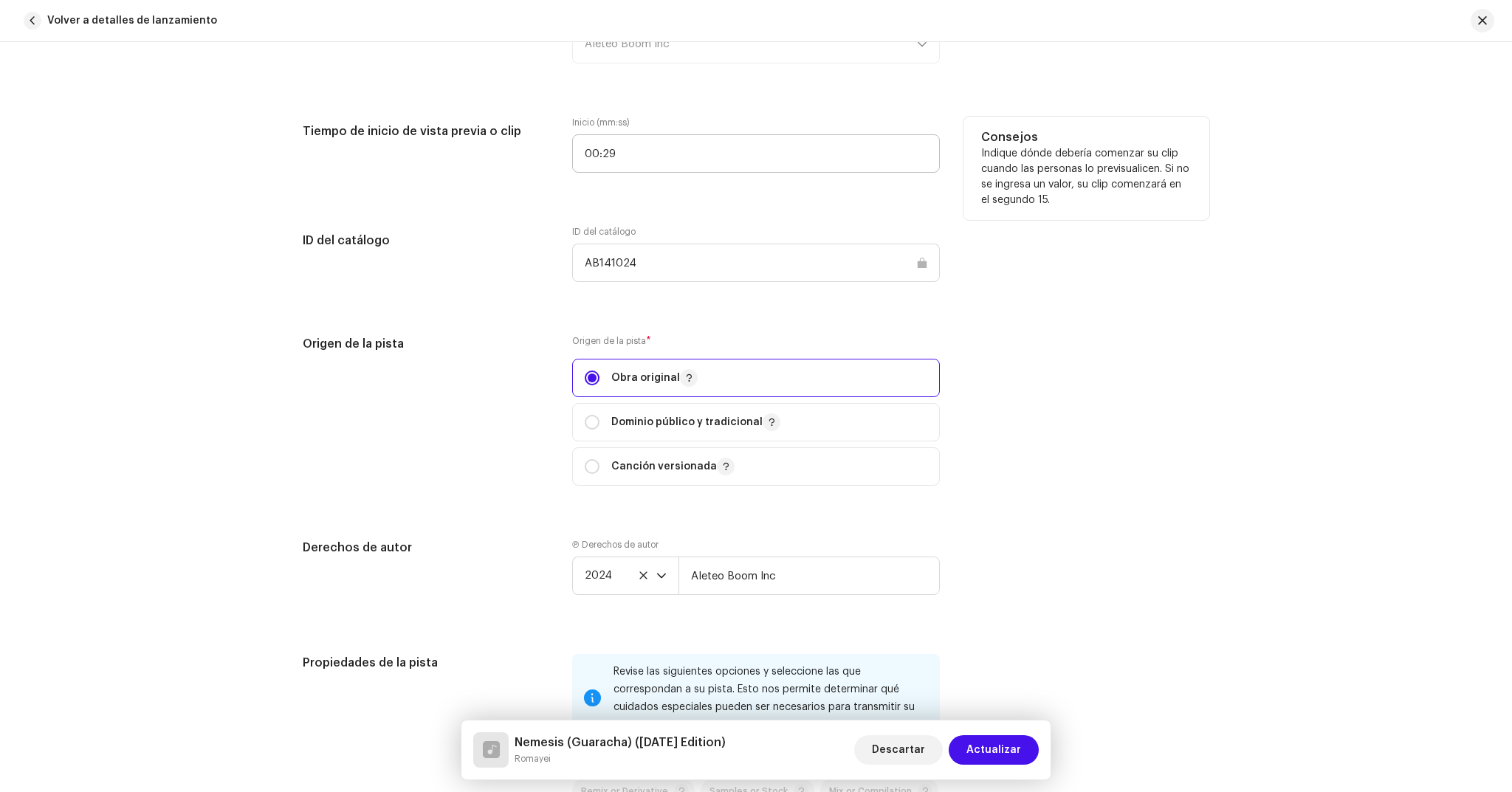
scroll to position [1987, 0]
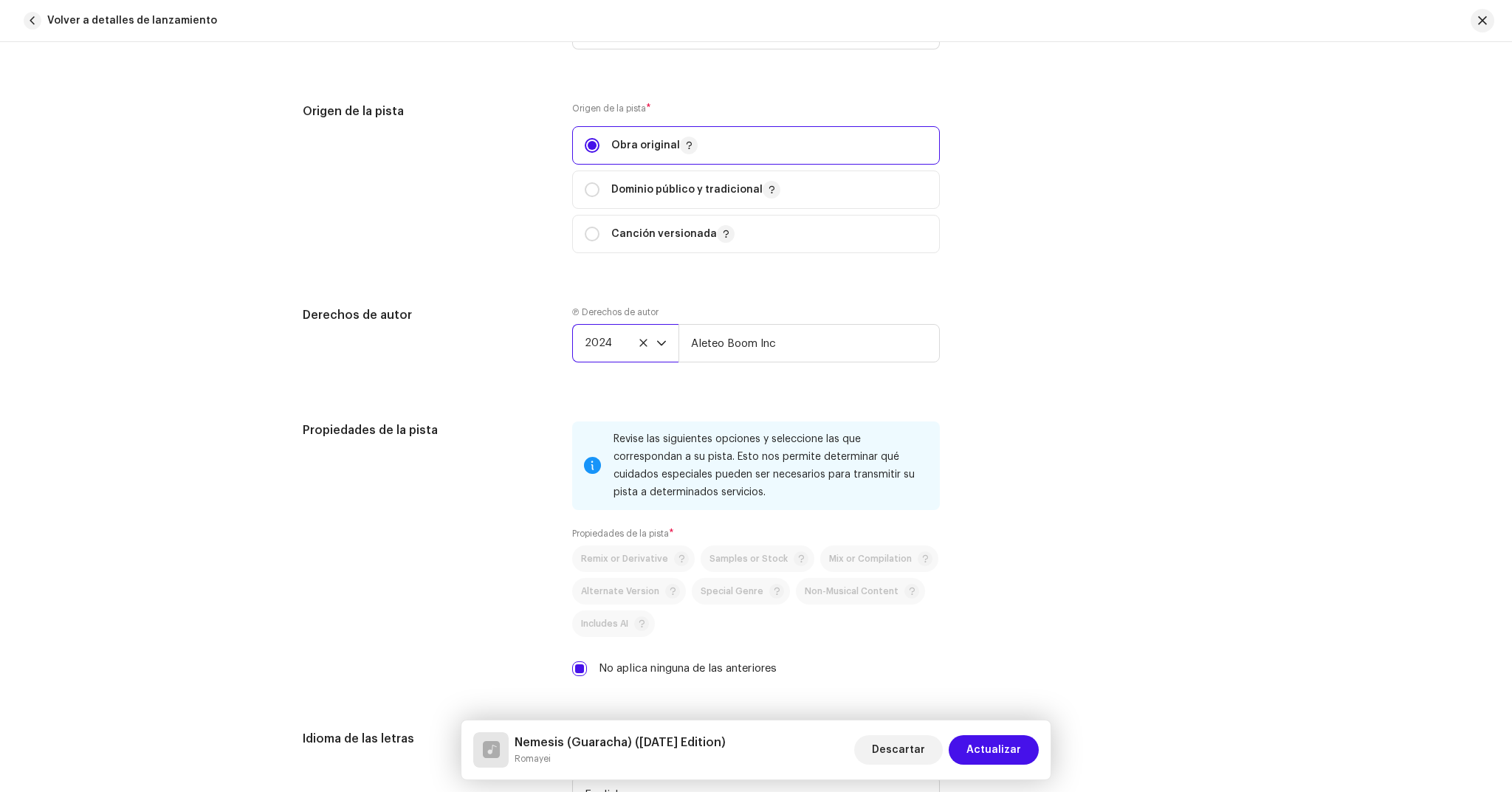
click at [615, 349] on span "2024" at bounding box center [620, 343] width 71 height 37
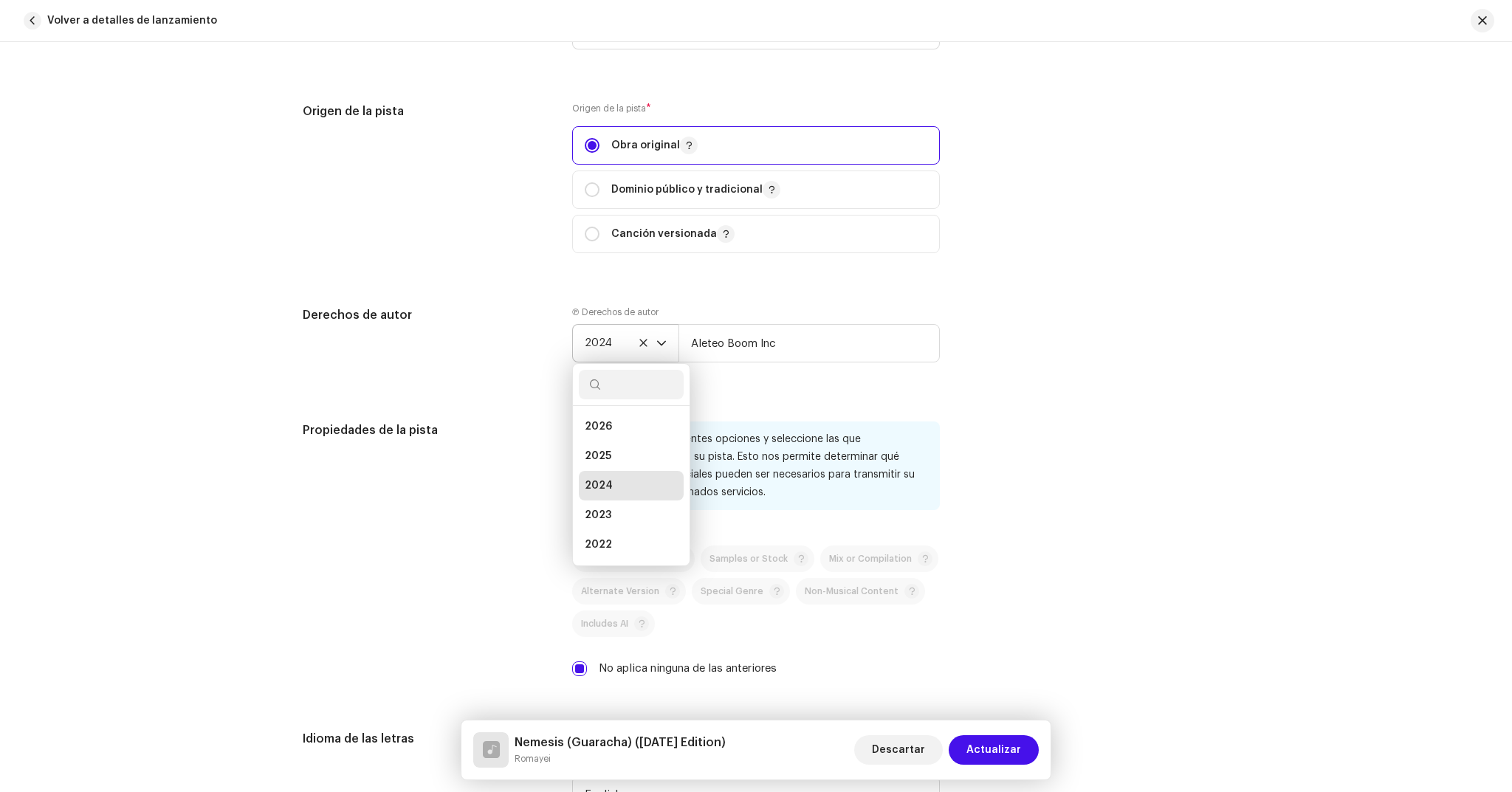
scroll to position [6, 0]
click at [602, 448] on span "2025" at bounding box center [597, 451] width 26 height 14
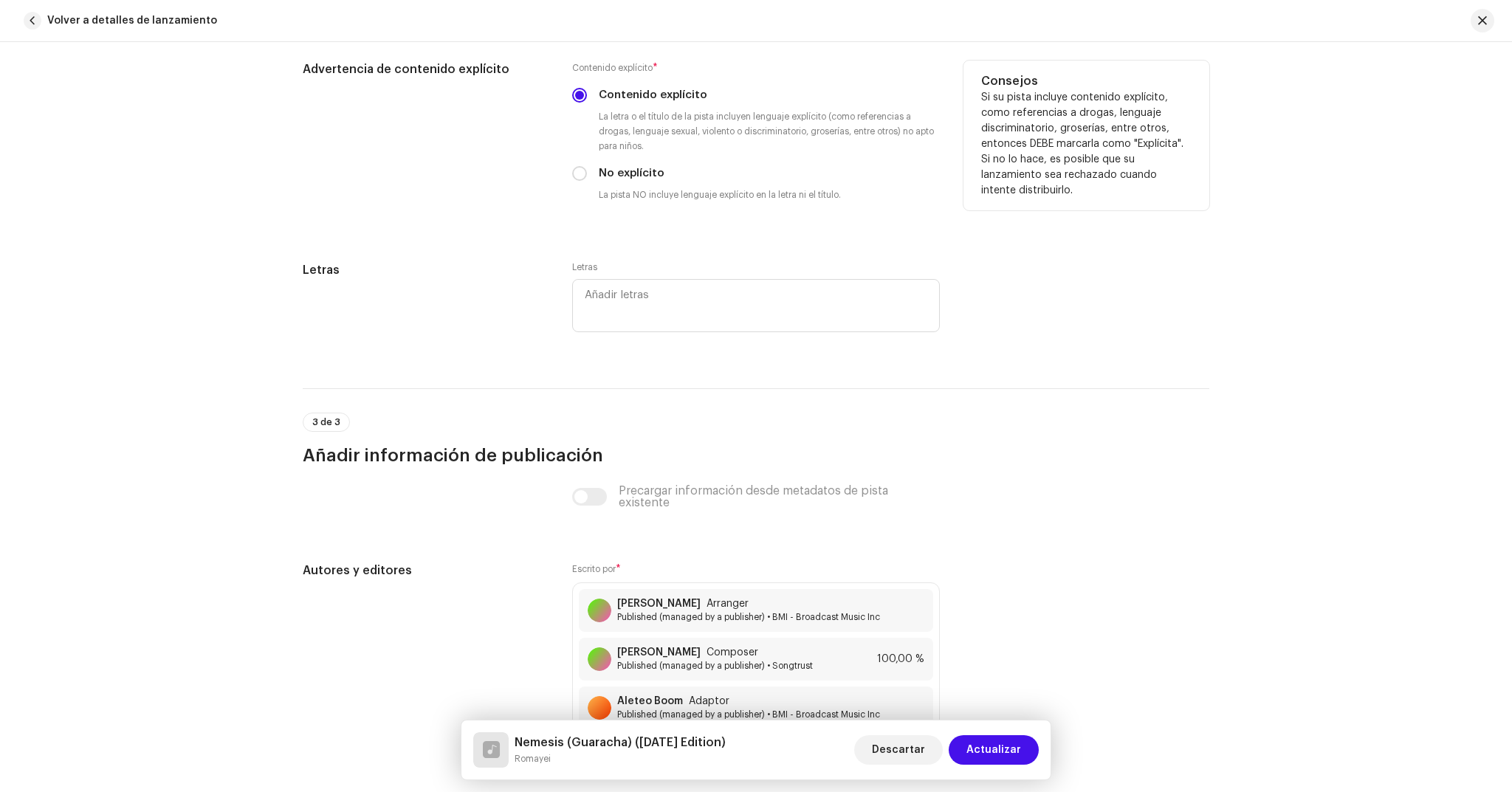
scroll to position [2648, 0]
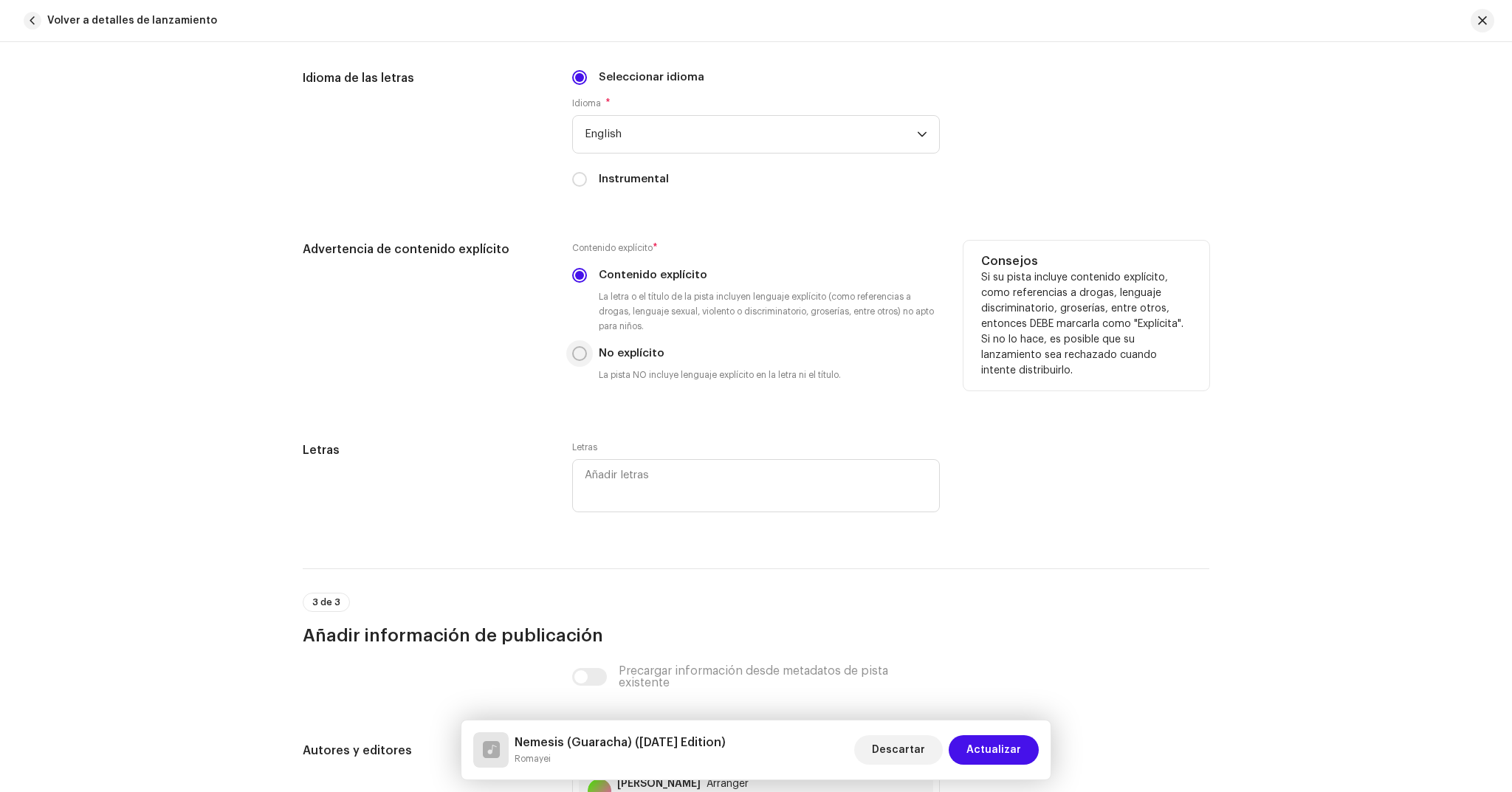
click at [576, 357] on input "No explícito" at bounding box center [579, 354] width 14 height 14
radio input "true"
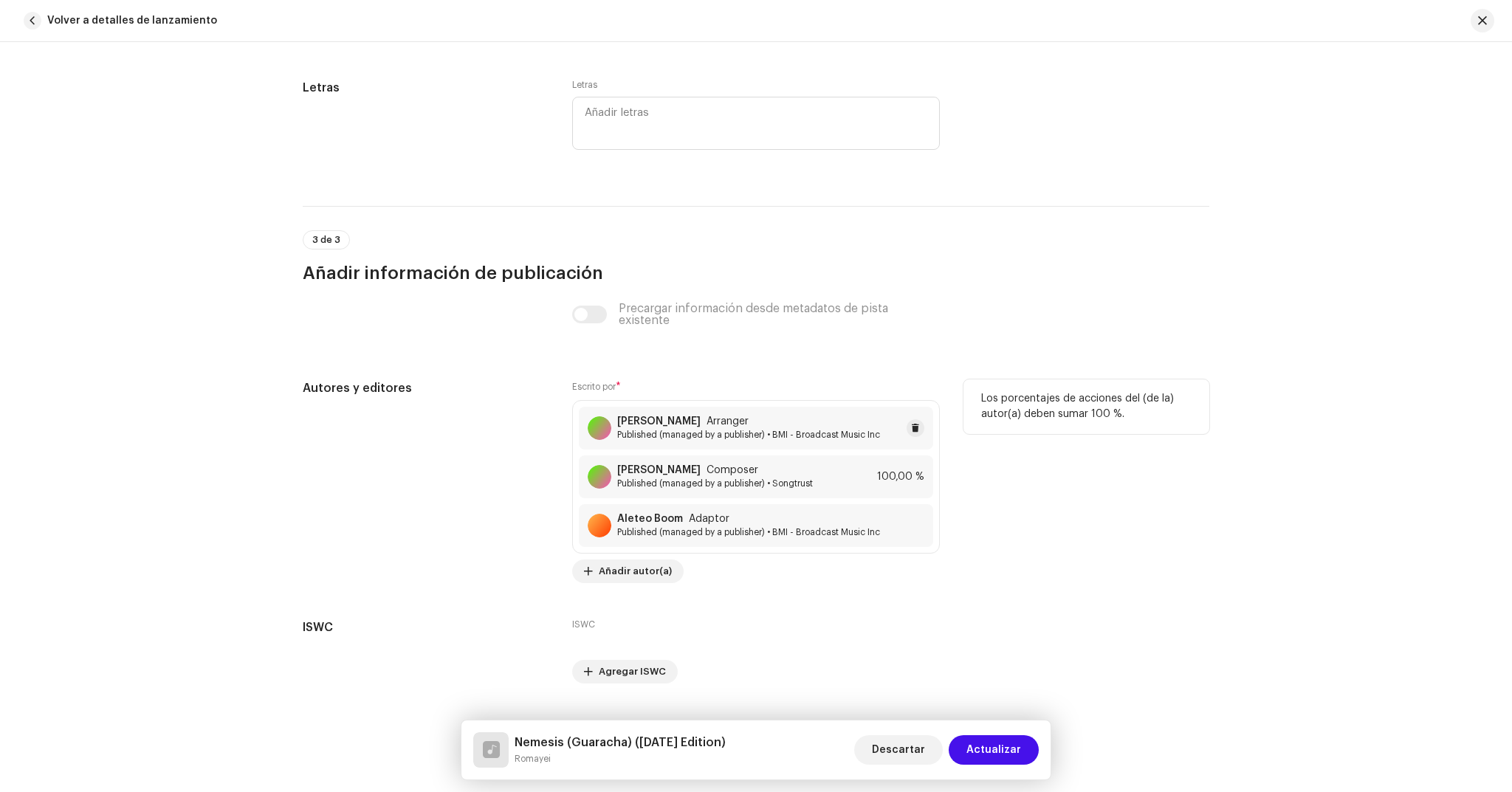
scroll to position [3044, 0]
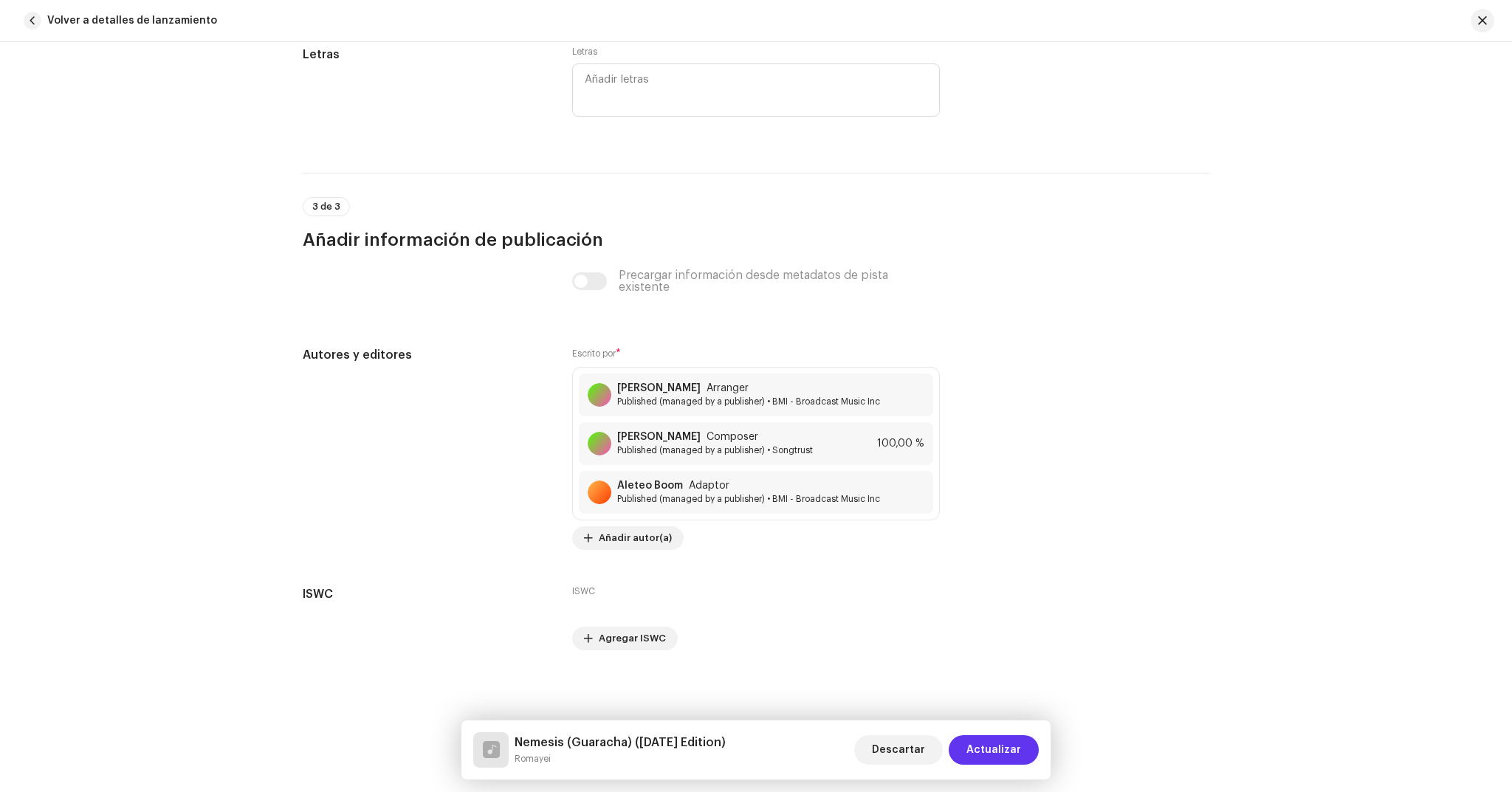
click at [1000, 744] on span "Actualizar" at bounding box center [994, 750] width 54 height 30
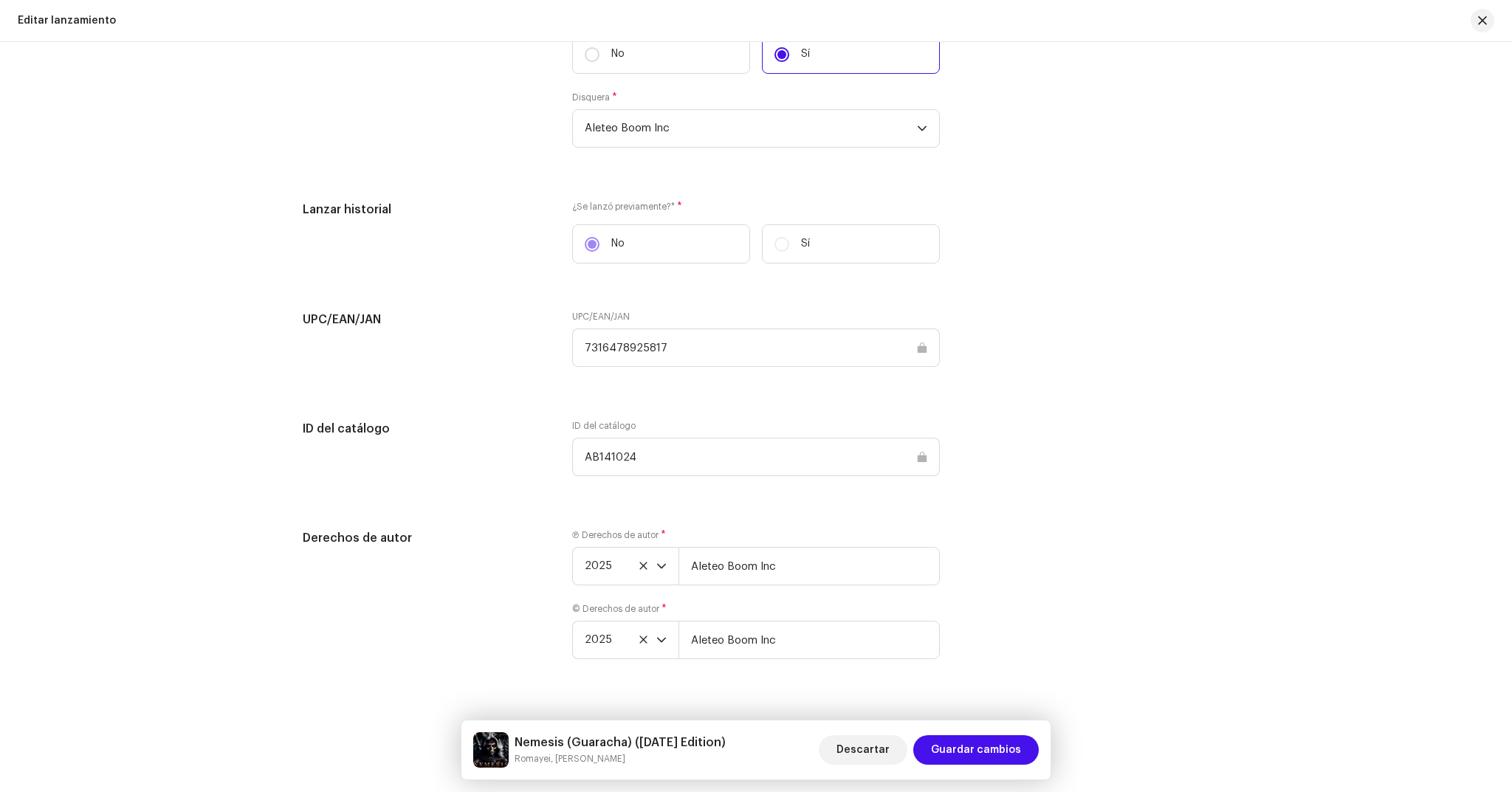
scroll to position [2349, 0]
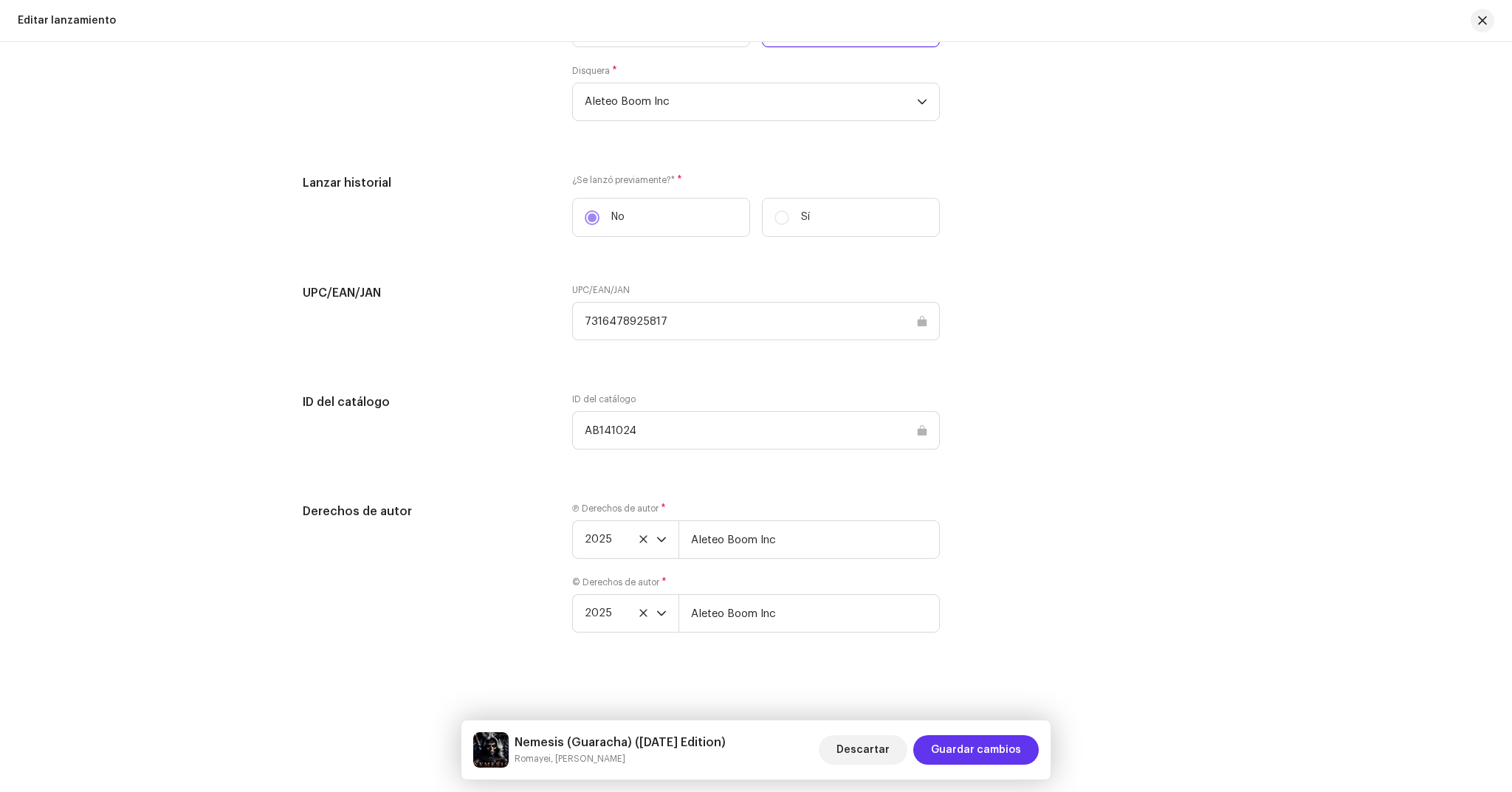
click at [1004, 740] on span "Guardar cambios" at bounding box center [976, 750] width 90 height 30
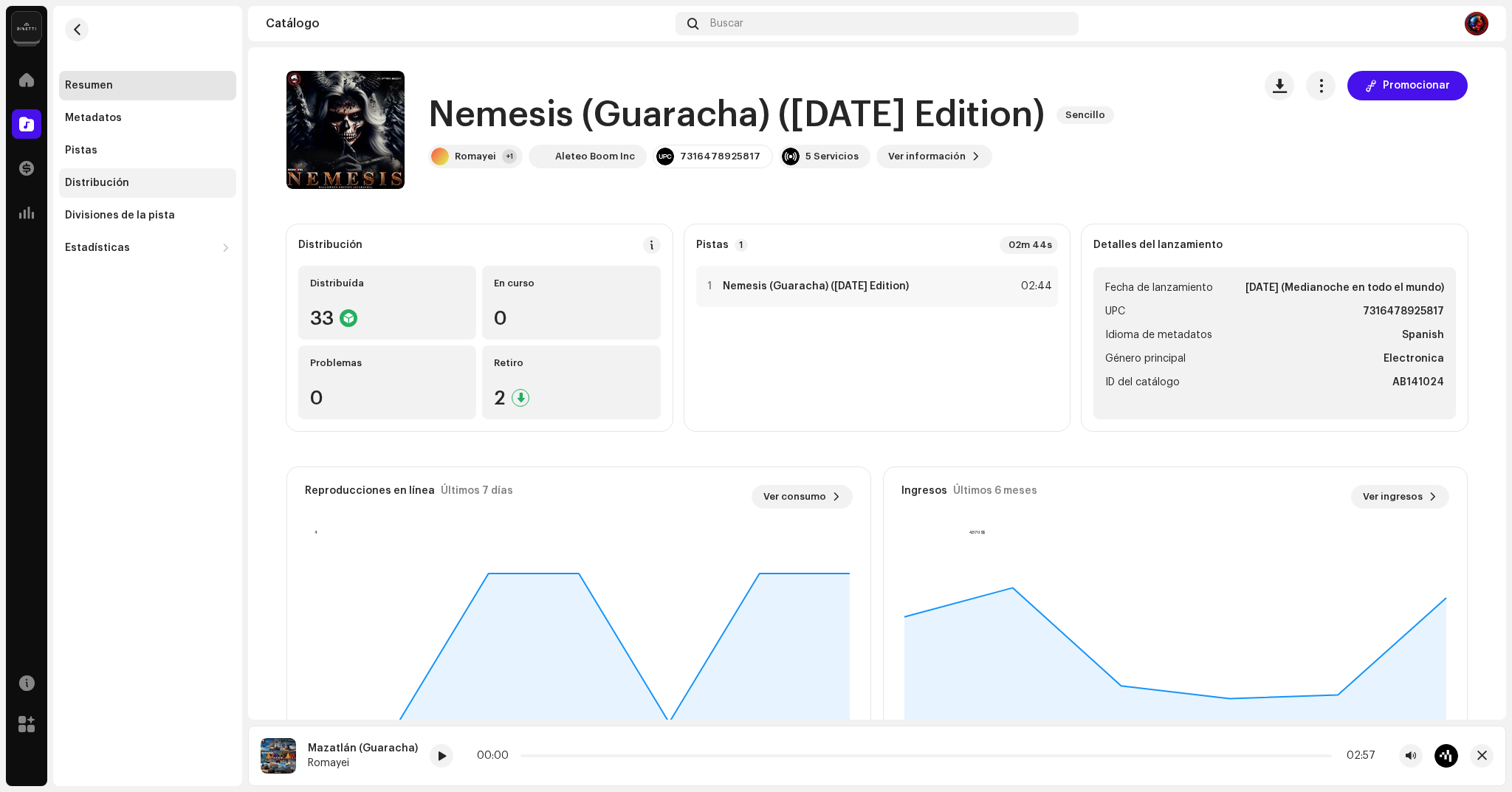
click at [125, 181] on div "Distribución" at bounding box center [97, 183] width 64 height 12
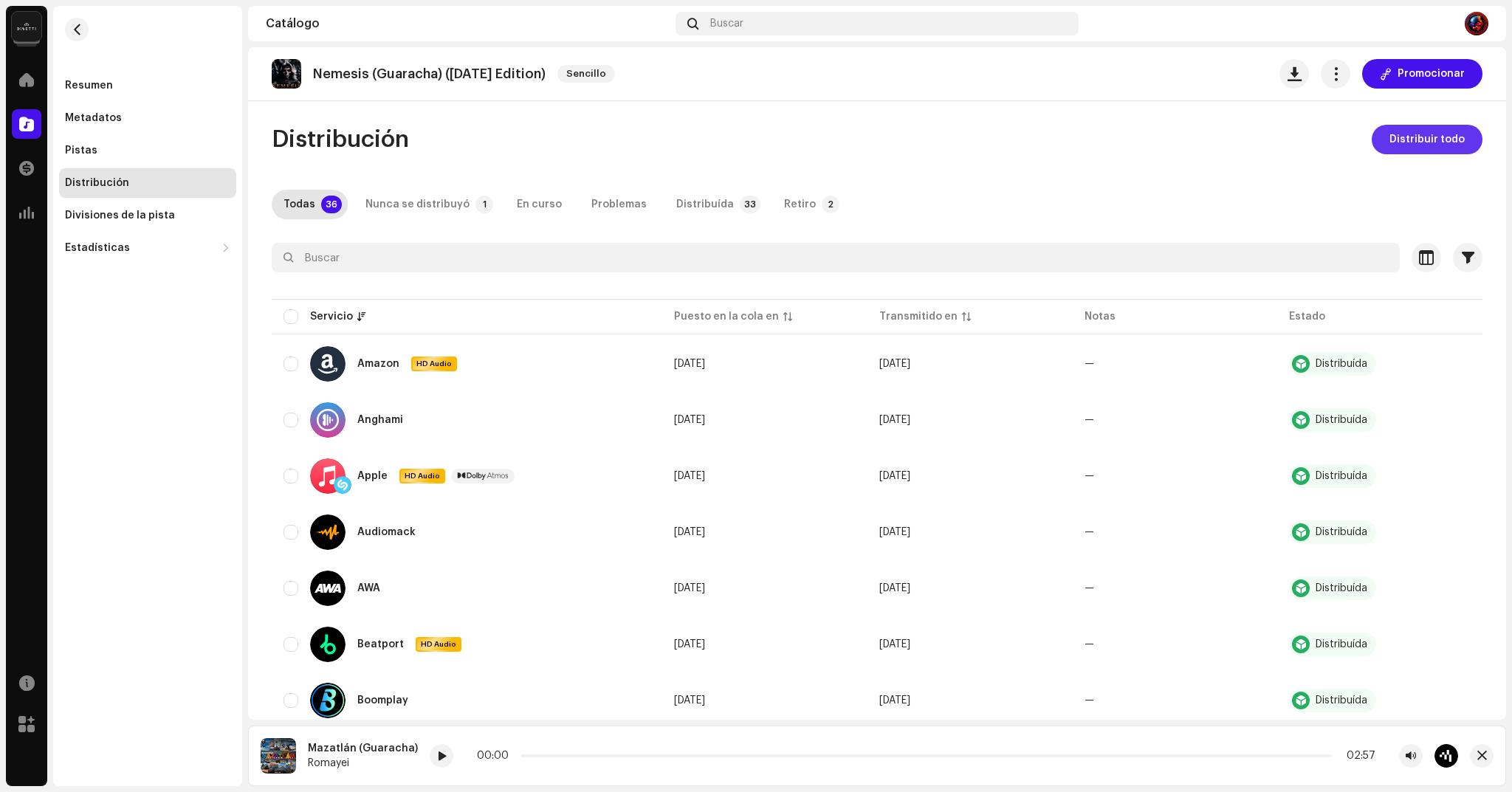
click at [1428, 147] on span "Distribuir todo" at bounding box center [1426, 139] width 75 height 30
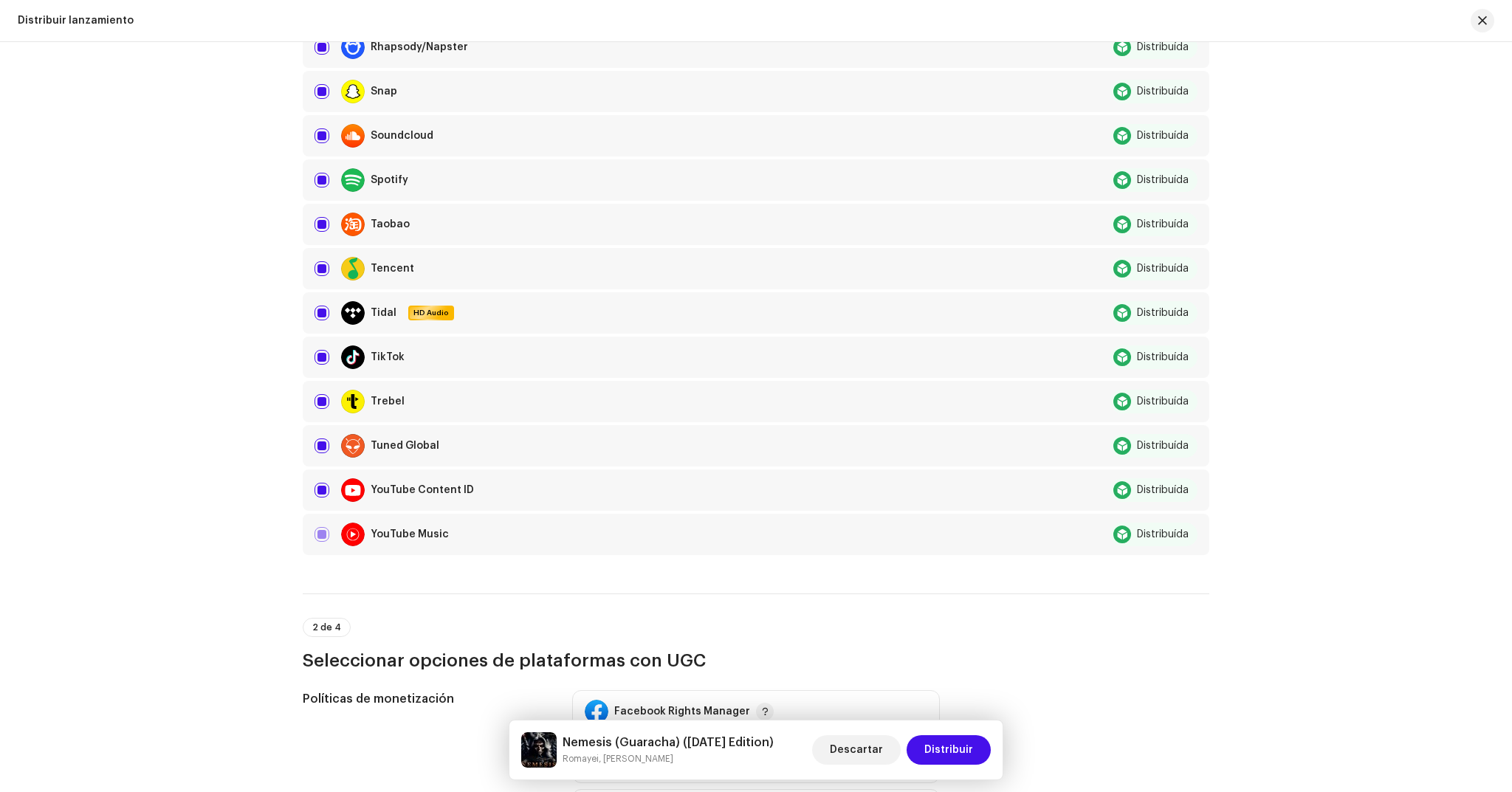
scroll to position [1510, 0]
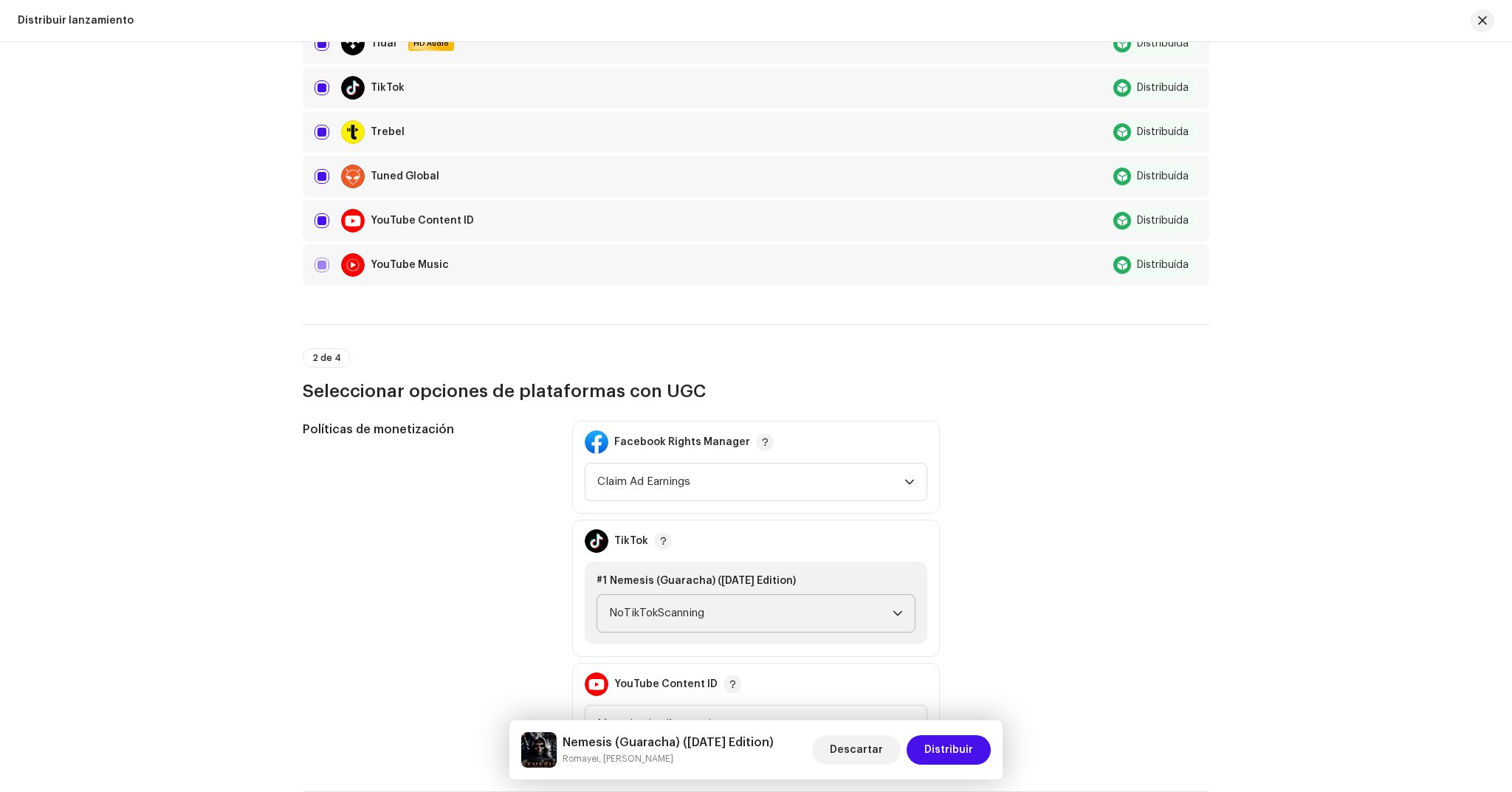
click at [887, 605] on span "NoTikTokScanning" at bounding box center [750, 614] width 283 height 37
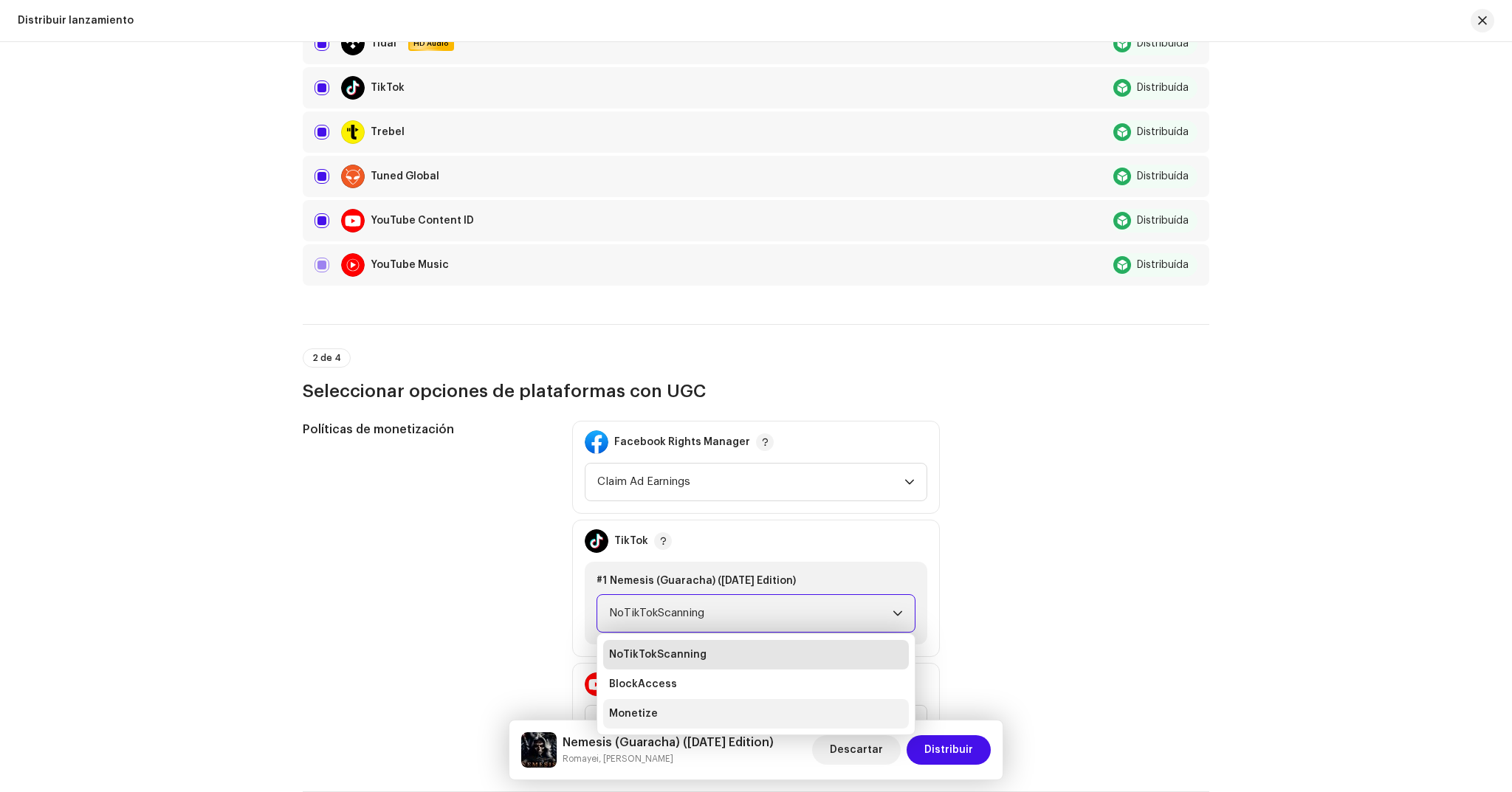
click at [620, 716] on span "Monetize" at bounding box center [633, 714] width 49 height 14
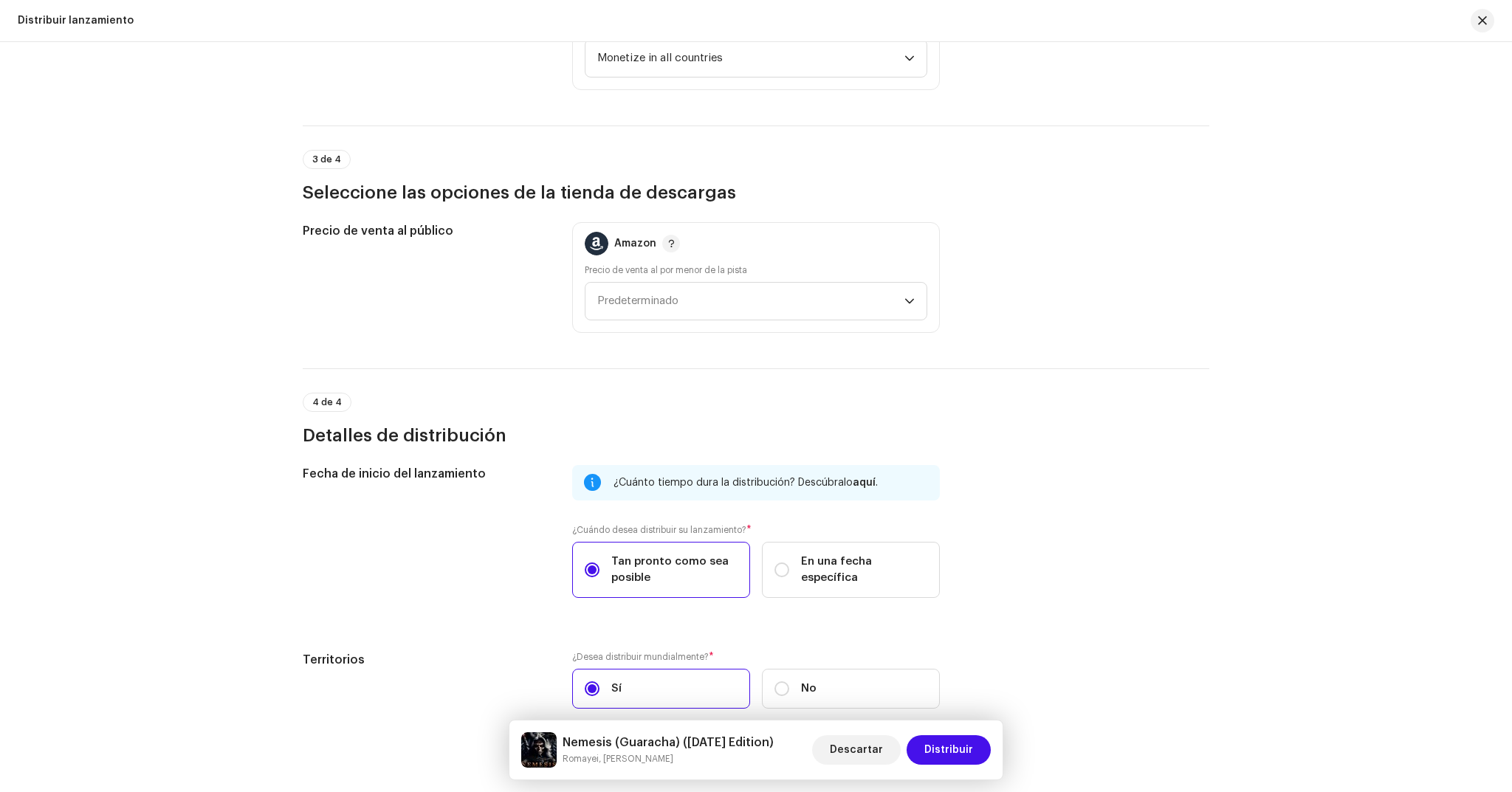
scroll to position [2252, 0]
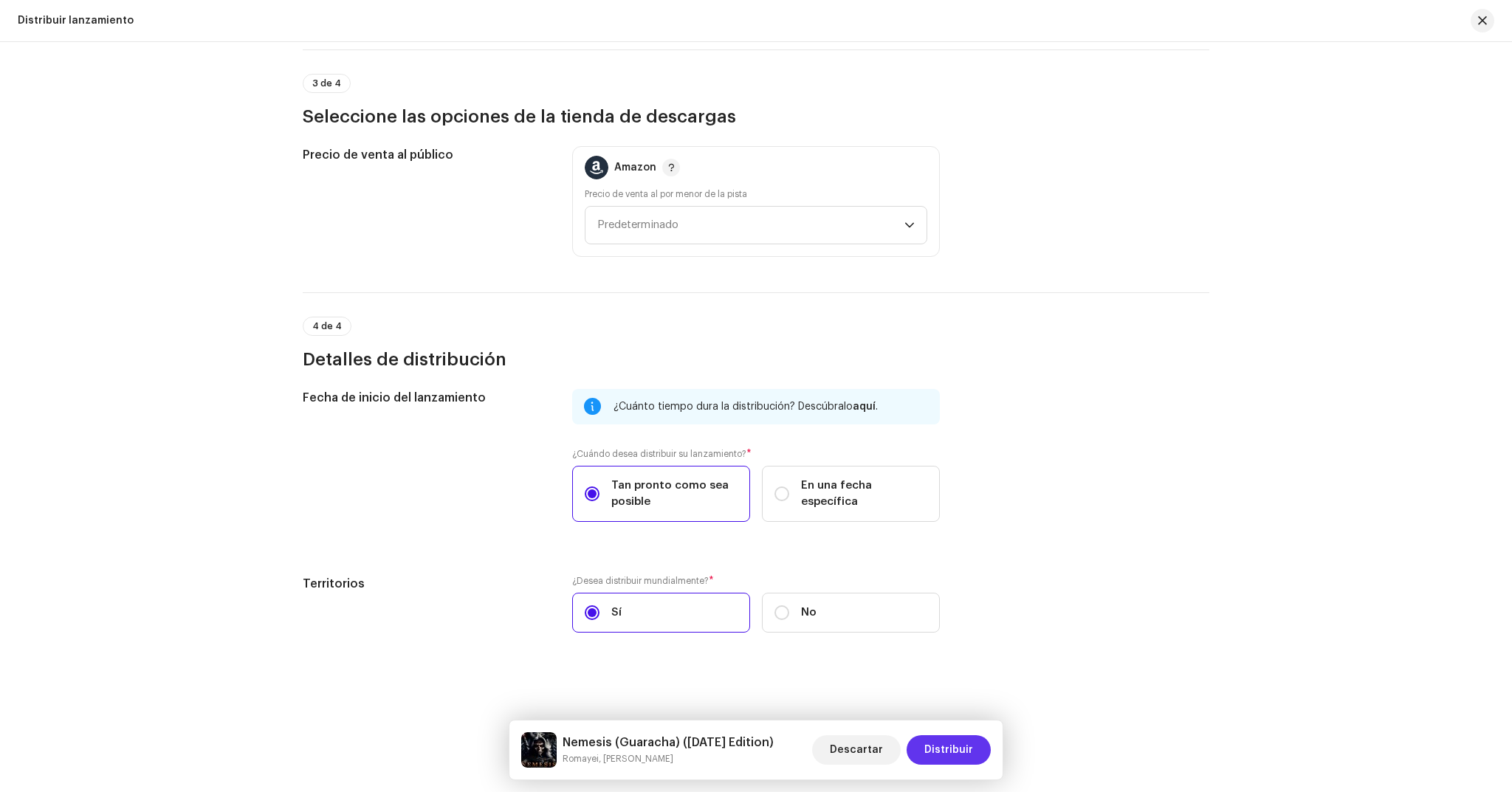
click at [964, 749] on span "Distribuir" at bounding box center [948, 750] width 49 height 30
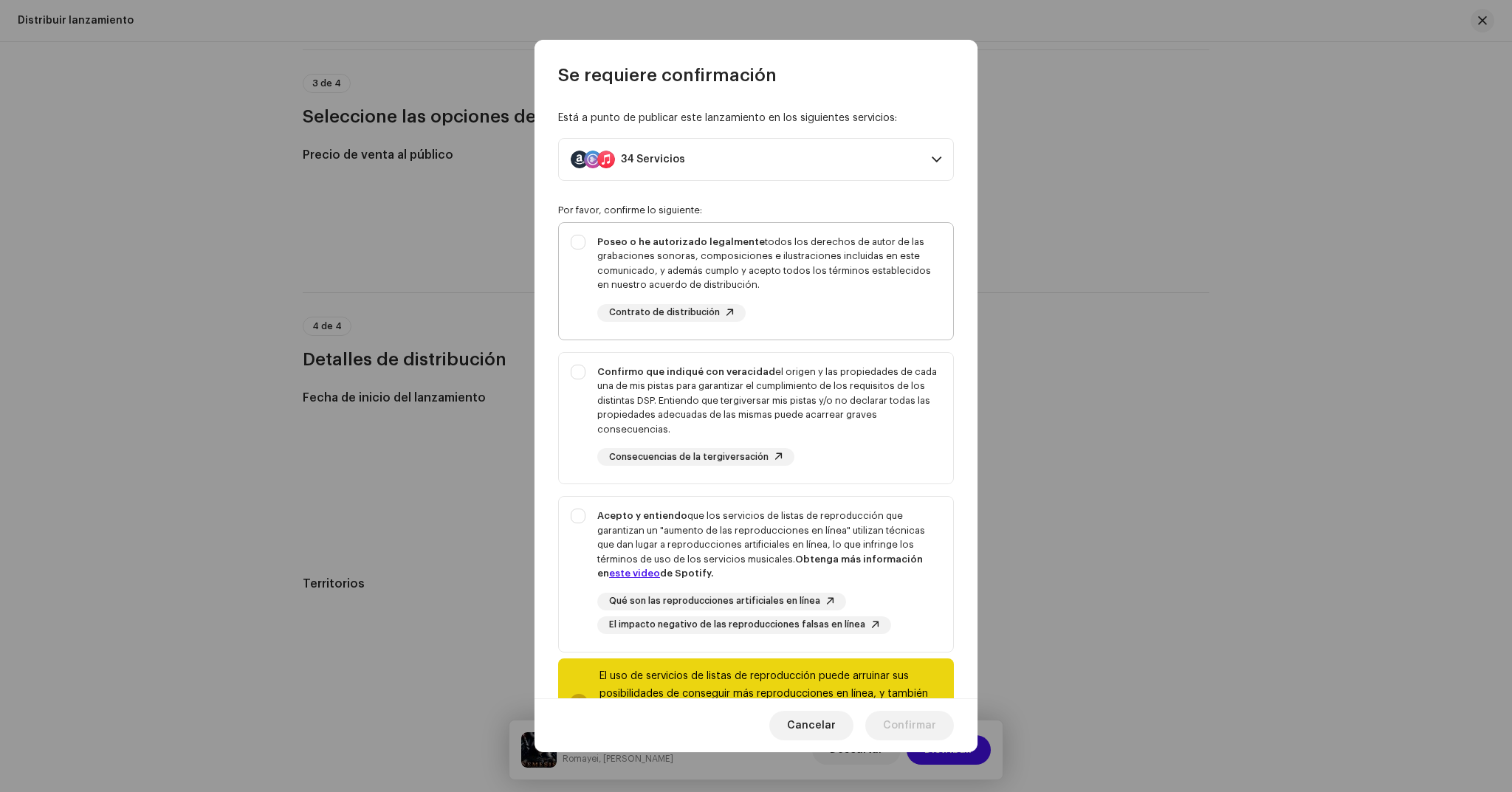
click at [821, 282] on div "Poseo o he autorizado legalmente todos los derechos de autor de las grabaciones…" at bounding box center [769, 263] width 344 height 58
checkbox input "true"
click at [811, 415] on div "Confirmo que indiqué con veracidad el origen y las propiedades de cada una de m…" at bounding box center [769, 401] width 344 height 72
checkbox input "true"
click at [837, 539] on div "Acepto y entiendo que los servicios de listas de reproducción que garantizan un…" at bounding box center [769, 545] width 344 height 72
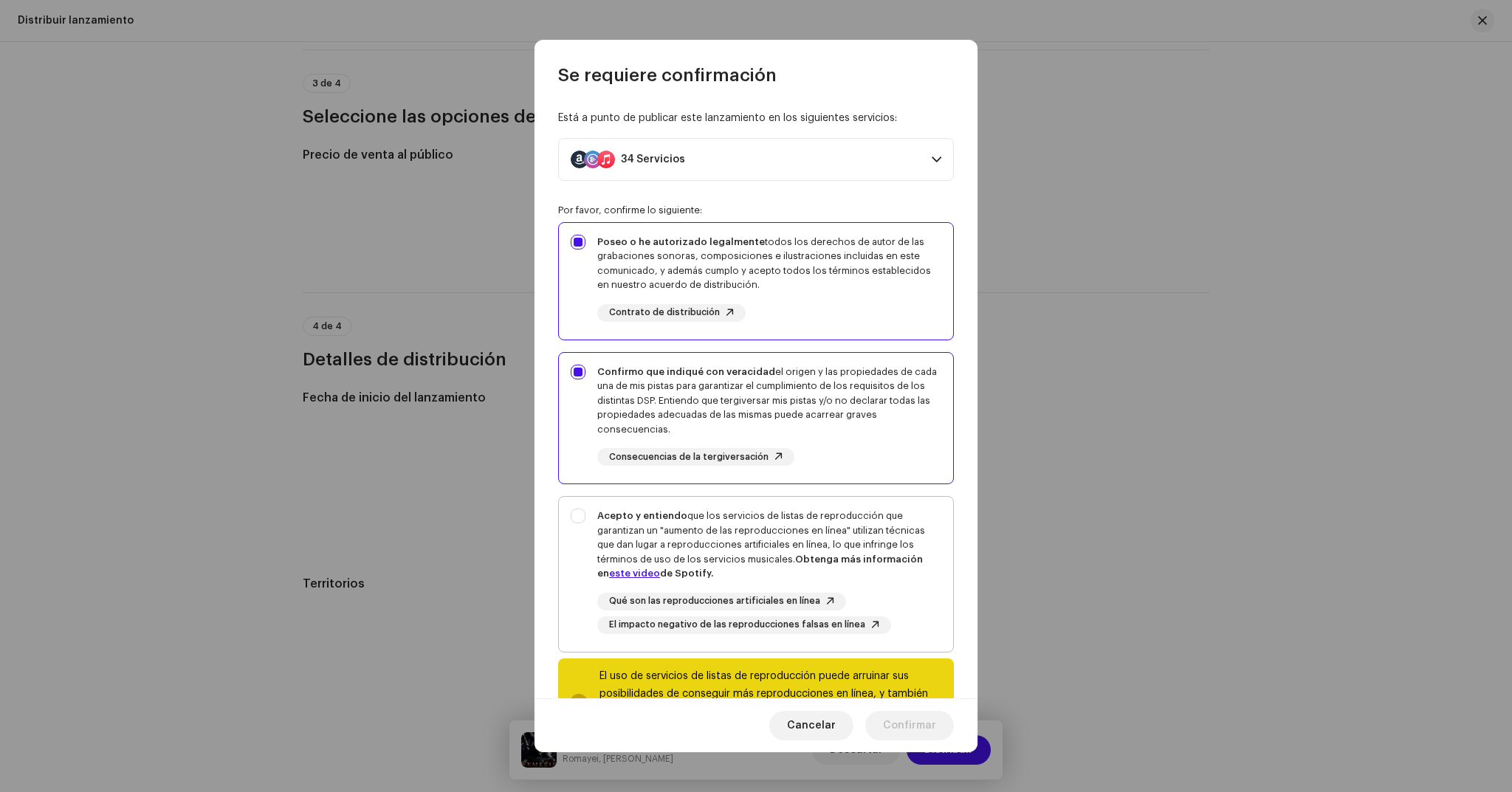
checkbox input "true"
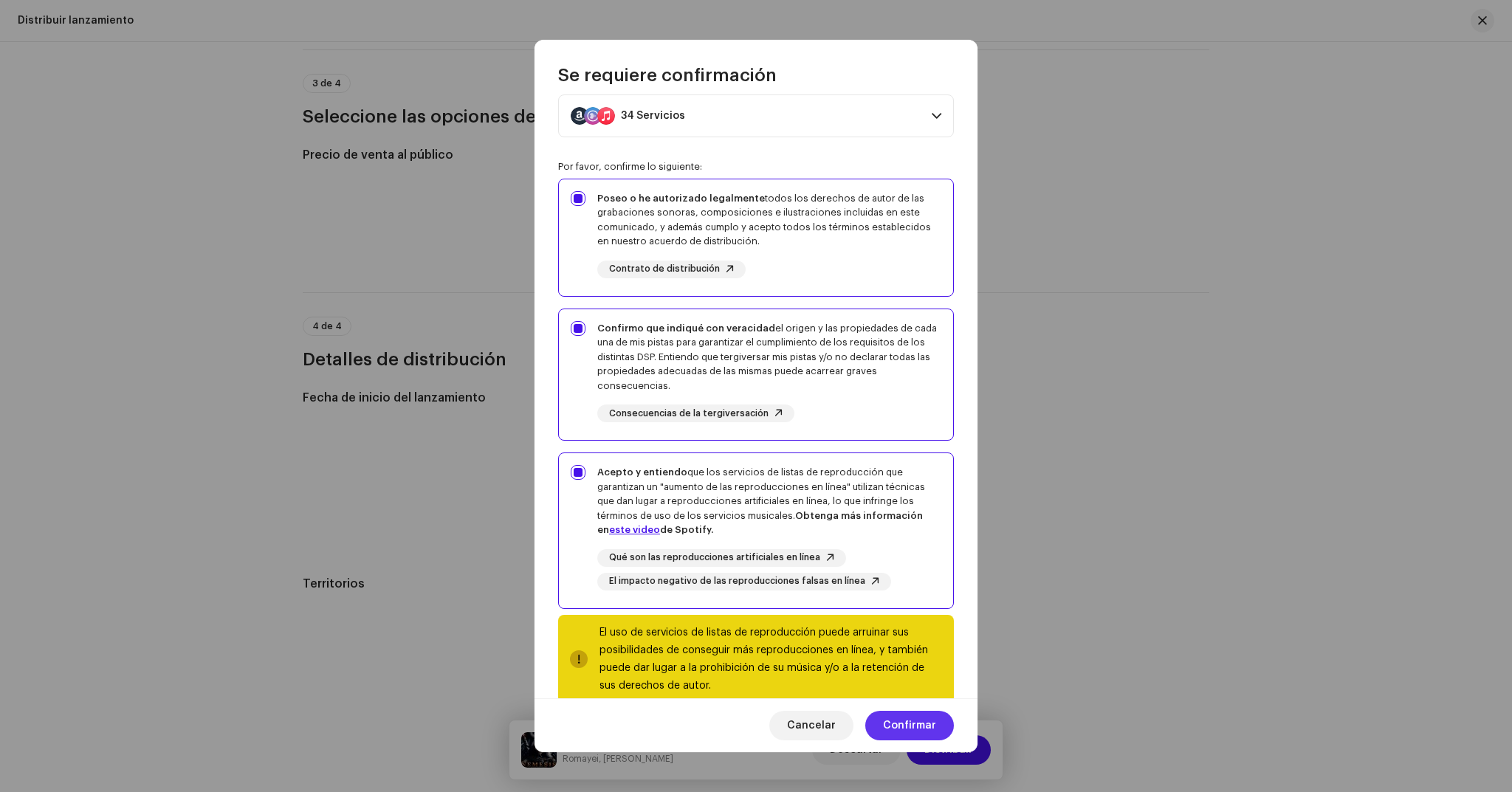
scroll to position [72, 0]
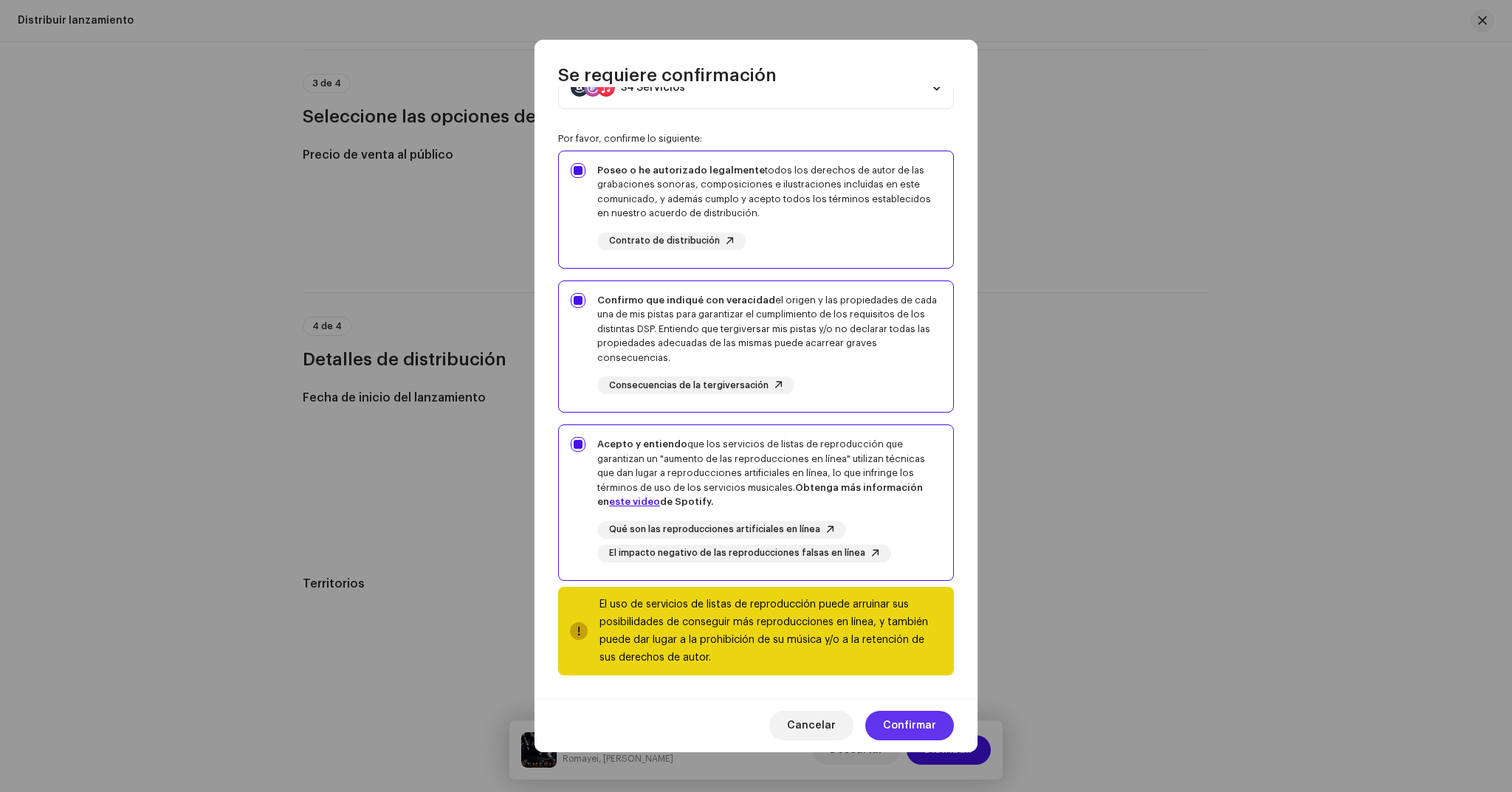
click at [927, 730] on span "Confirmar" at bounding box center [909, 726] width 53 height 30
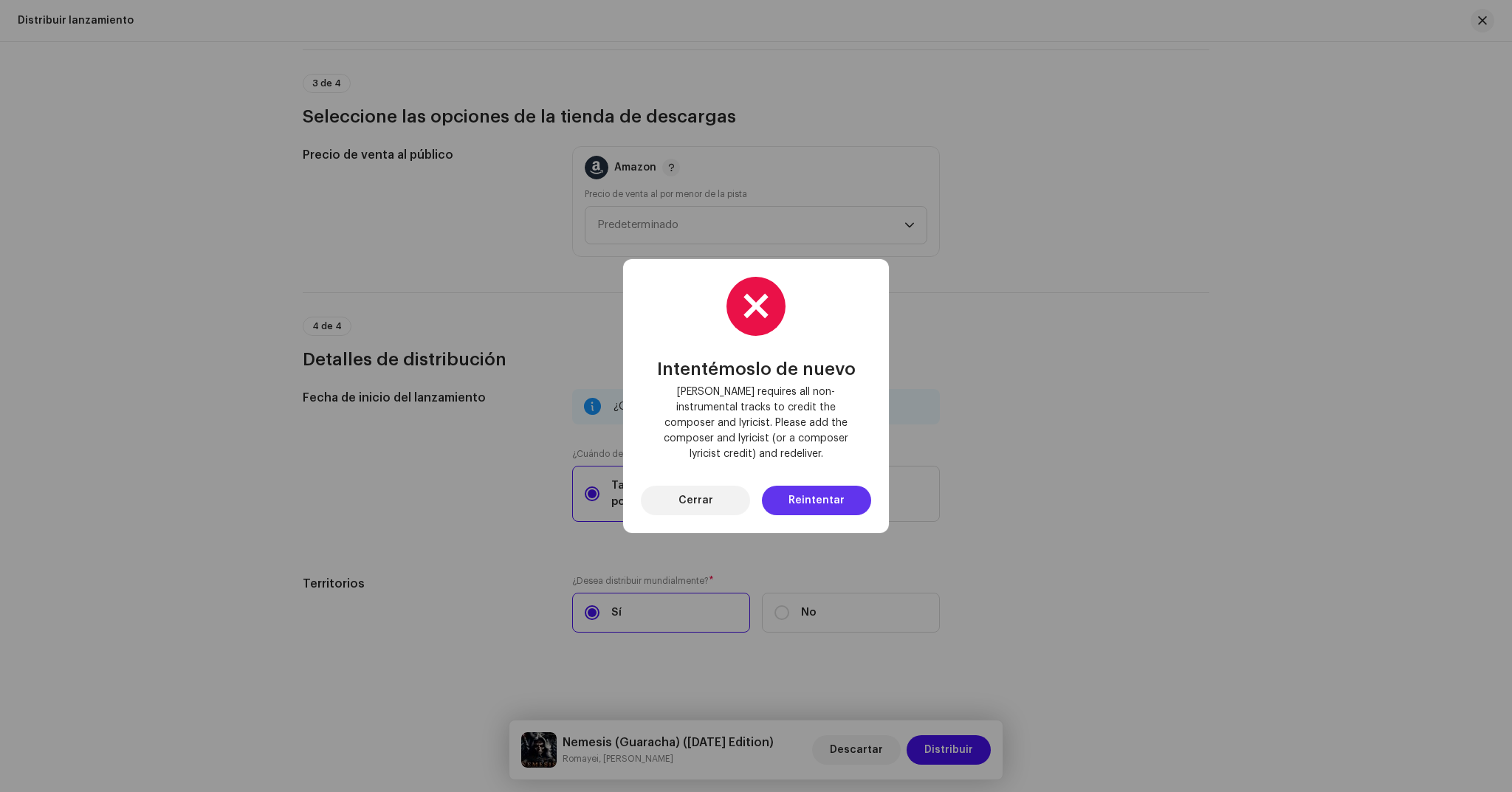
click at [817, 489] on span "Reintentar" at bounding box center [816, 501] width 56 height 30
click at [704, 490] on span "Cerrar" at bounding box center [696, 501] width 34 height 30
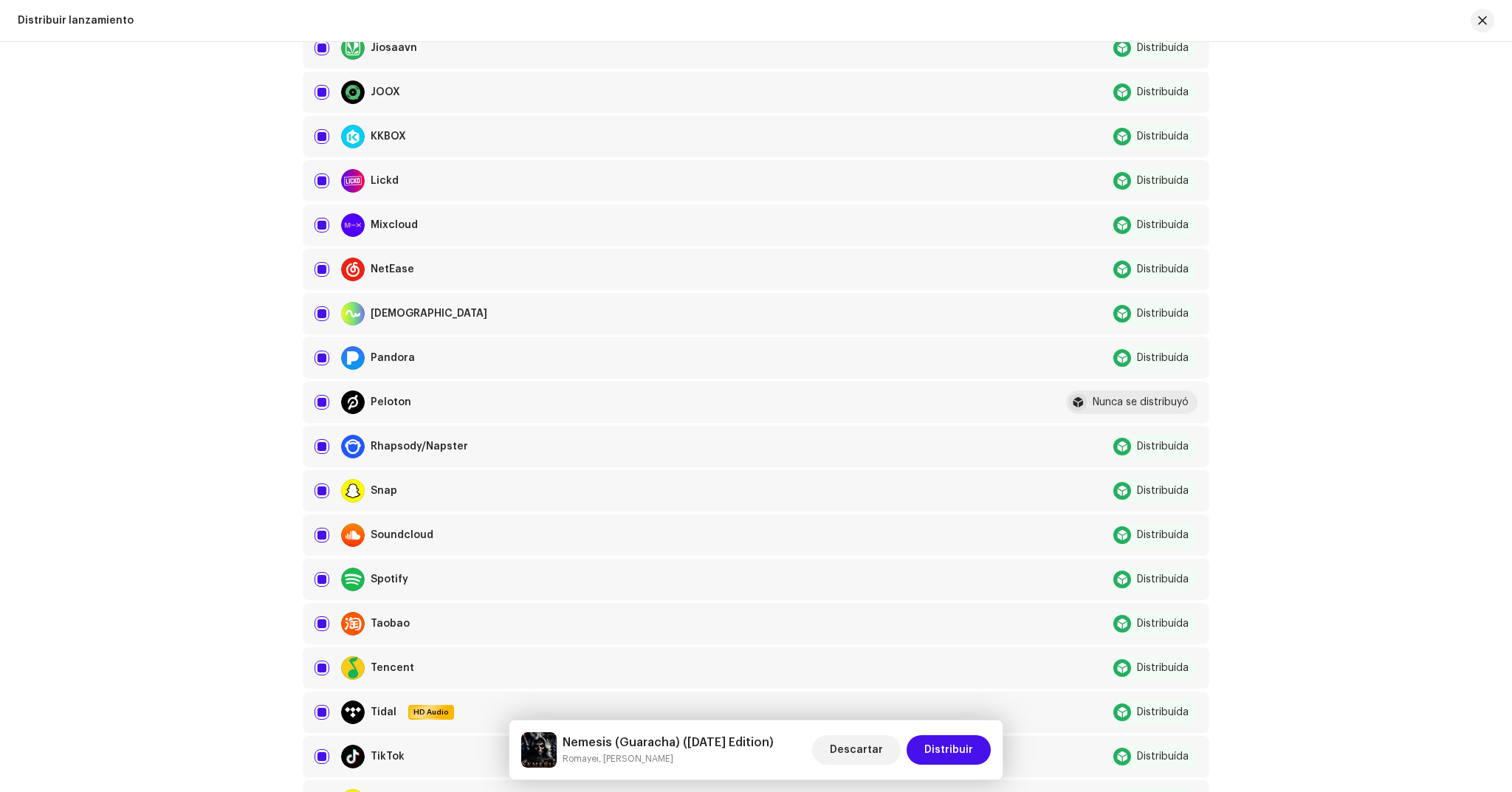
scroll to position [0, 0]
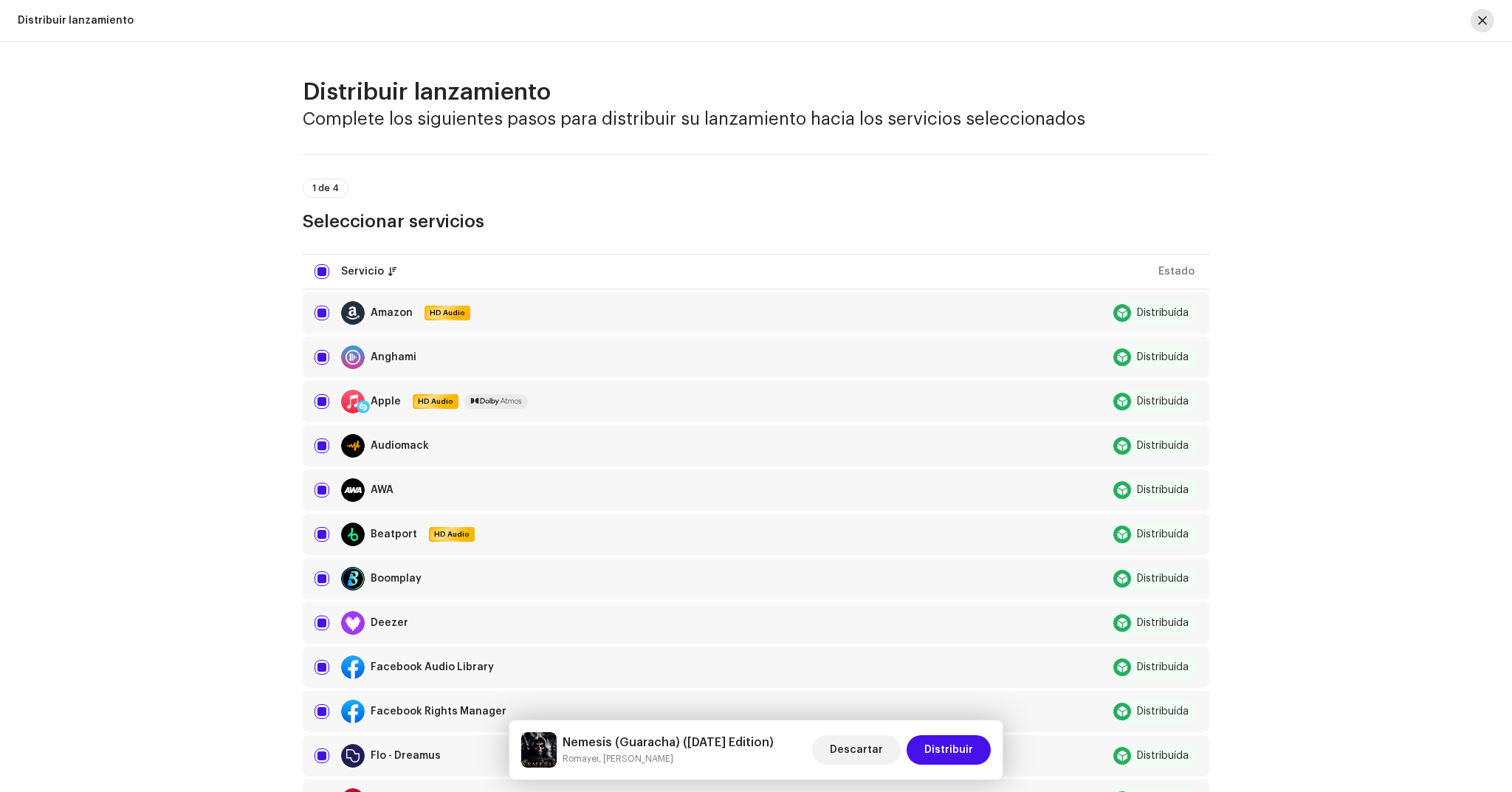
click at [1489, 22] on button "button" at bounding box center [1482, 21] width 24 height 24
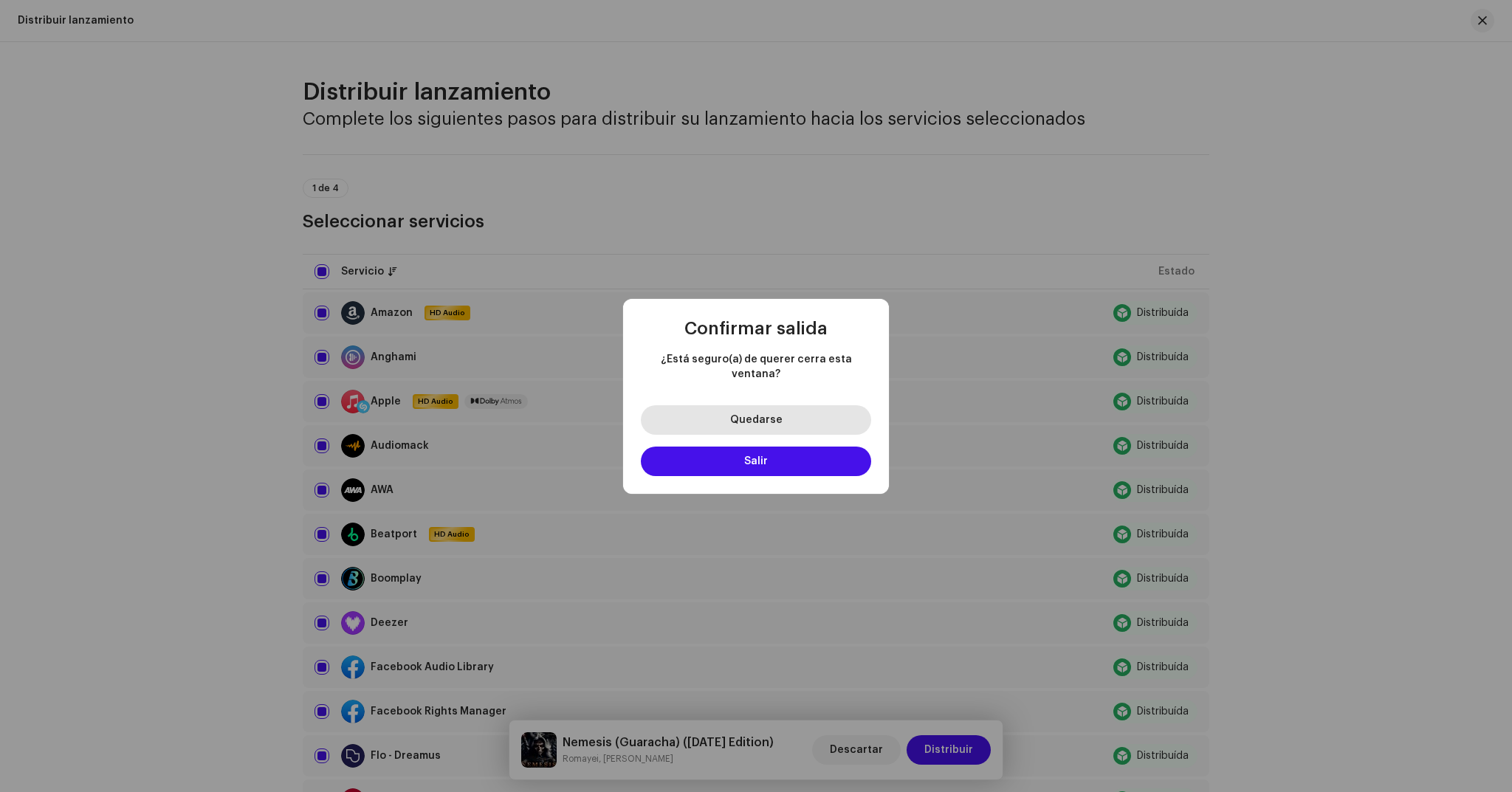
click at [774, 415] on span "Quedarse" at bounding box center [756, 420] width 52 height 10
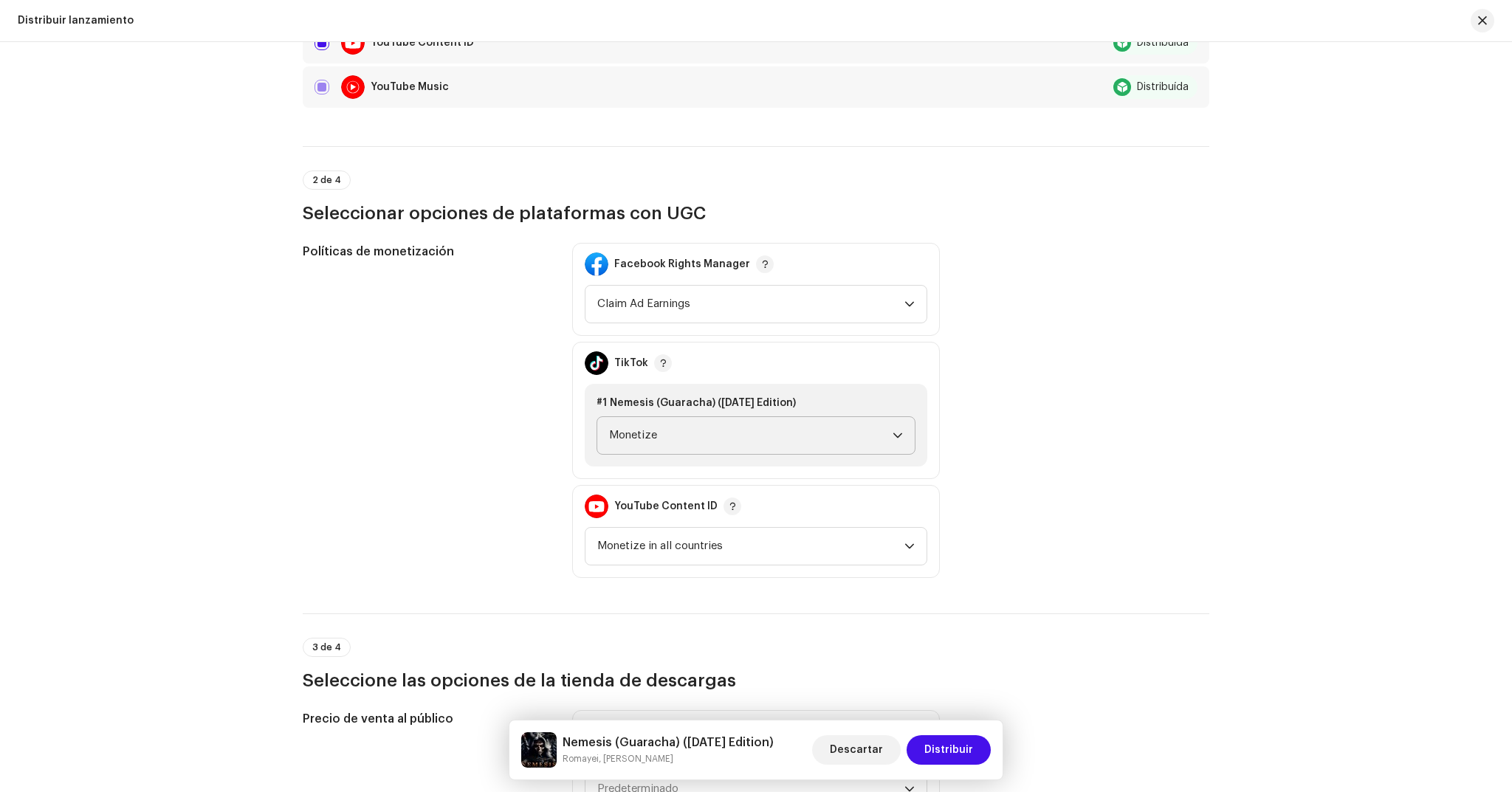
scroll to position [1693, 0]
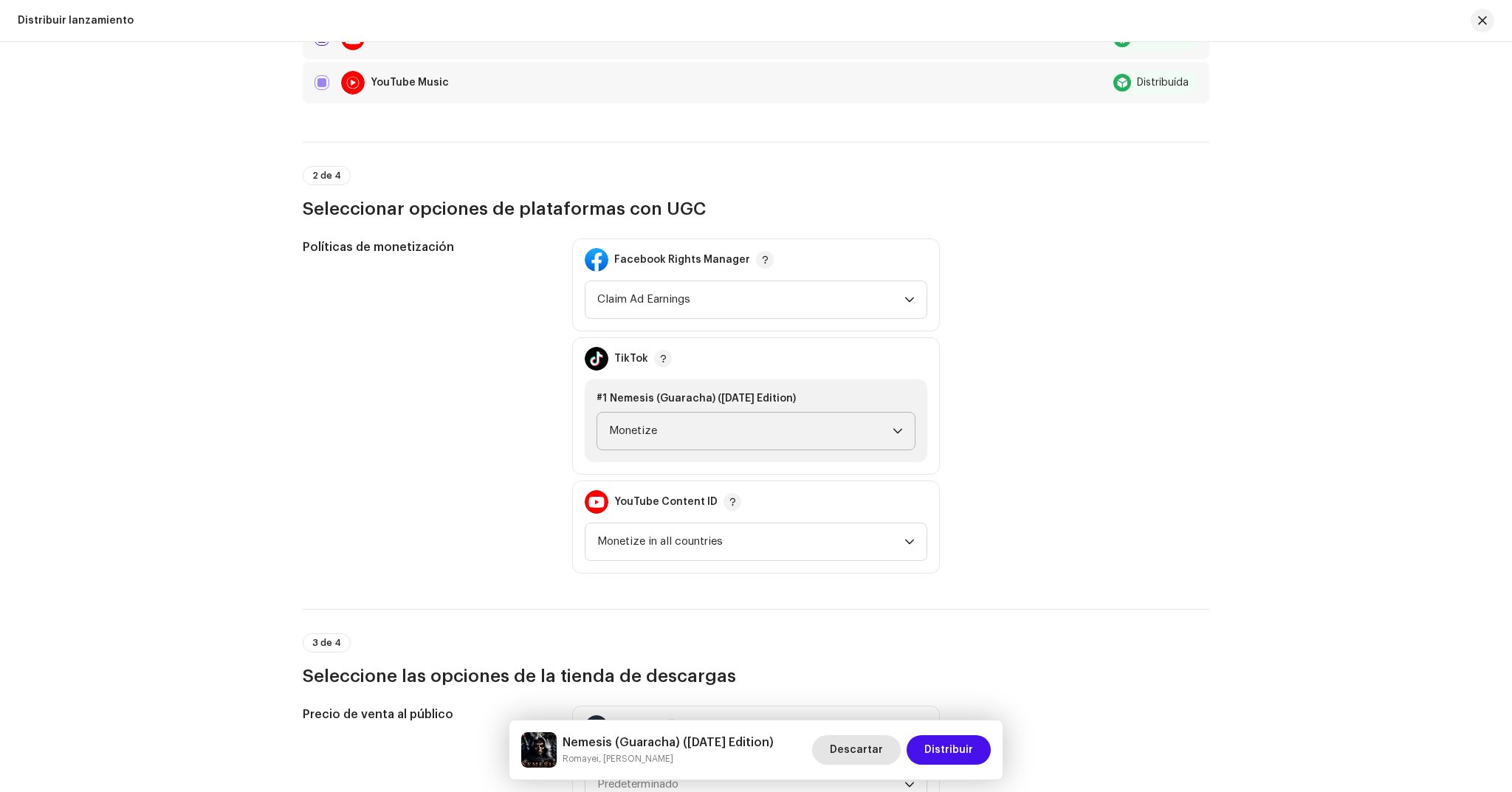
click at [876, 755] on span "Descartar" at bounding box center [856, 750] width 53 height 30
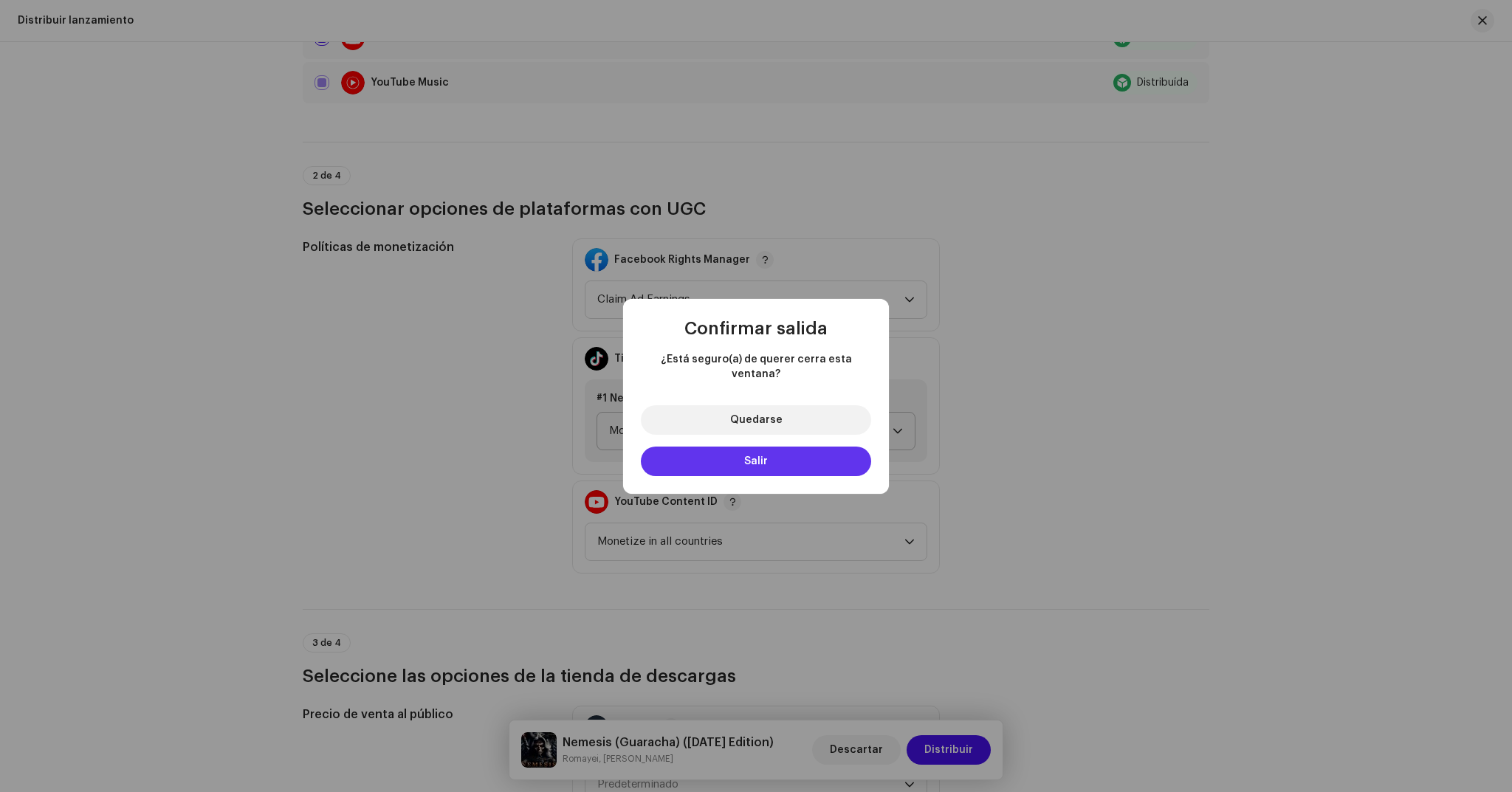
click at [776, 451] on button "Salir" at bounding box center [756, 462] width 231 height 30
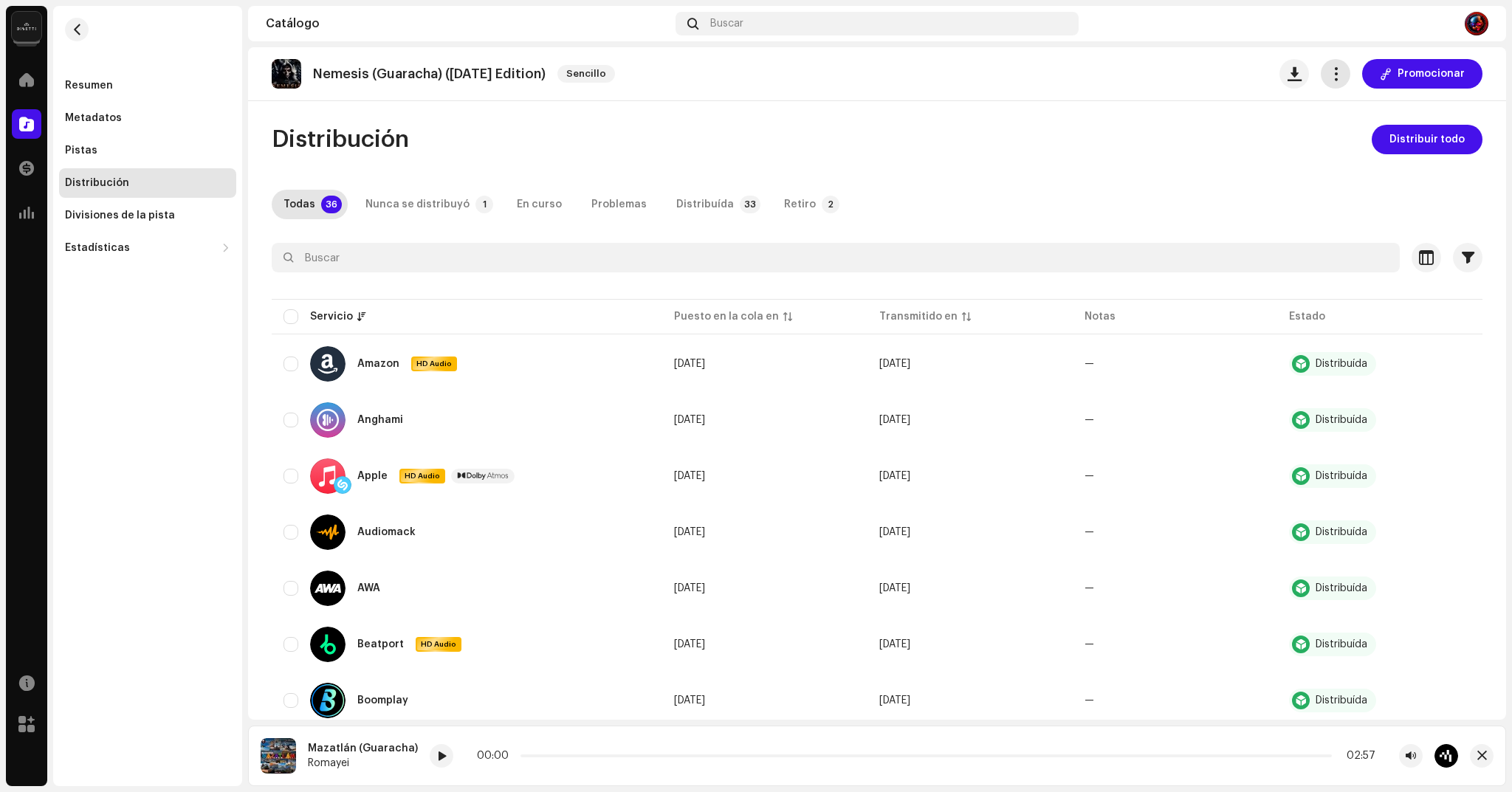
click at [1330, 84] on button "button" at bounding box center [1336, 73] width 30 height 30
click at [1341, 137] on span "Editar" at bounding box center [1344, 139] width 31 height 12
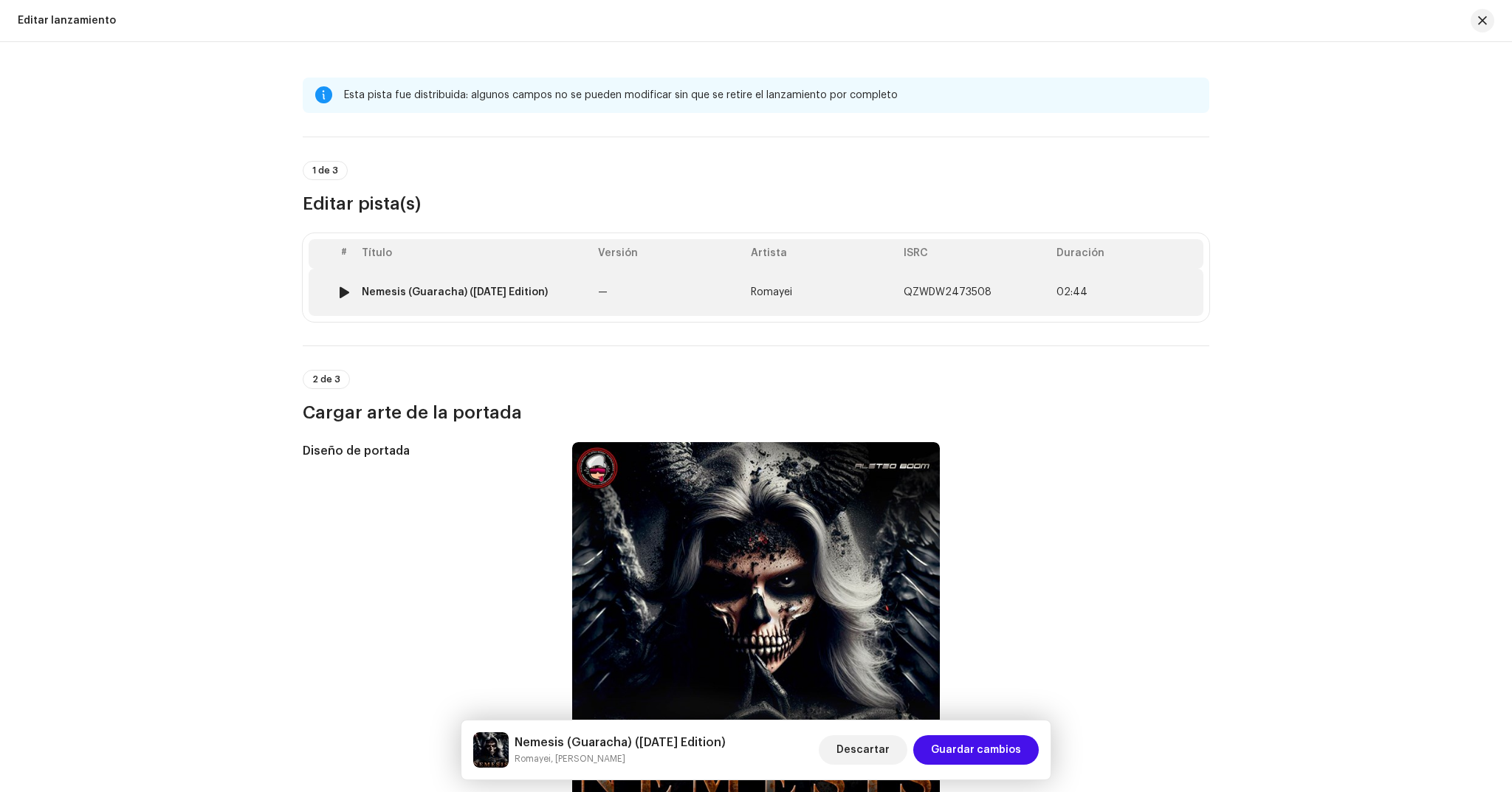
click at [846, 280] on td "Romayei" at bounding box center [821, 292] width 153 height 47
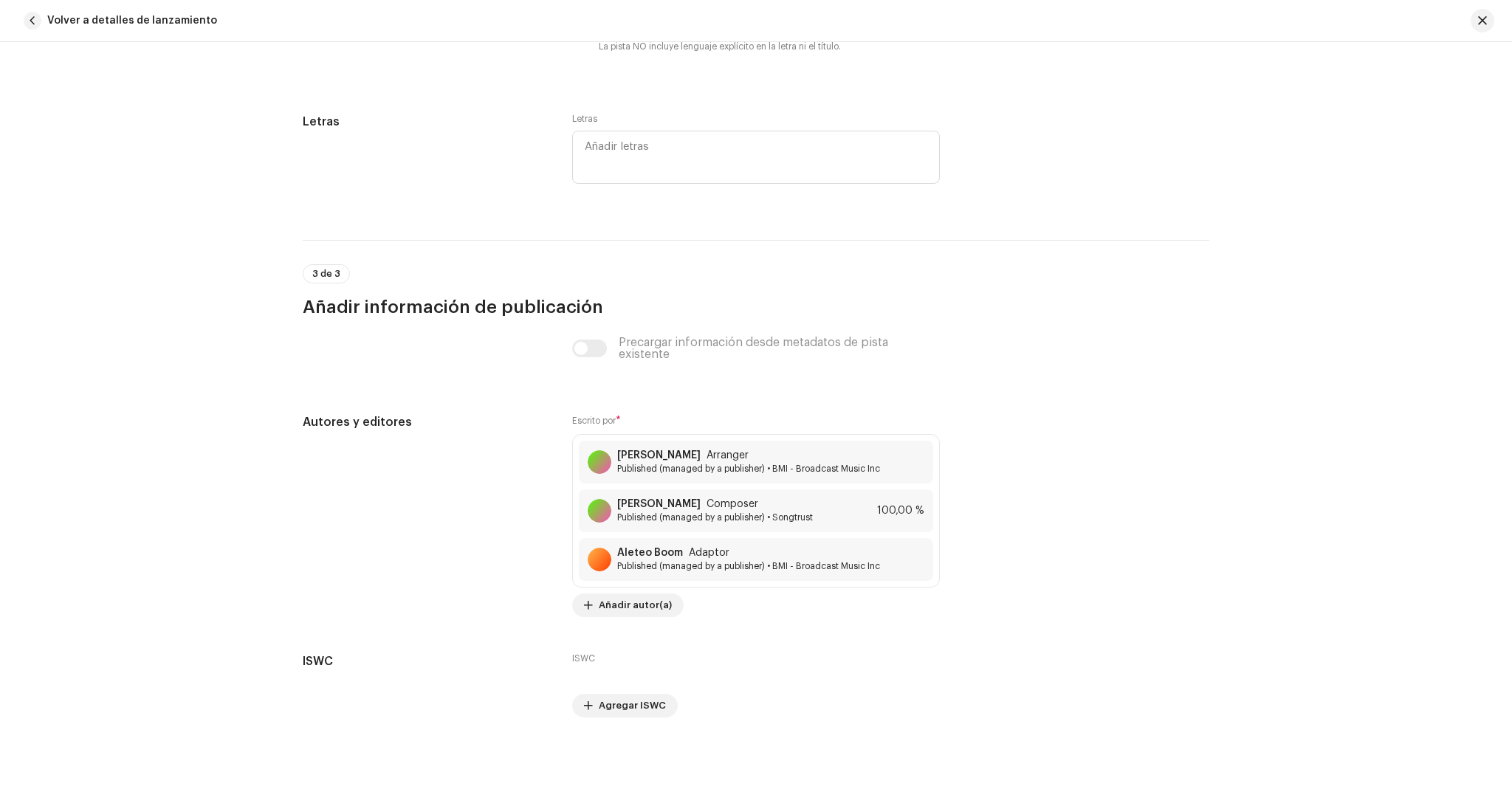
scroll to position [3044, 0]
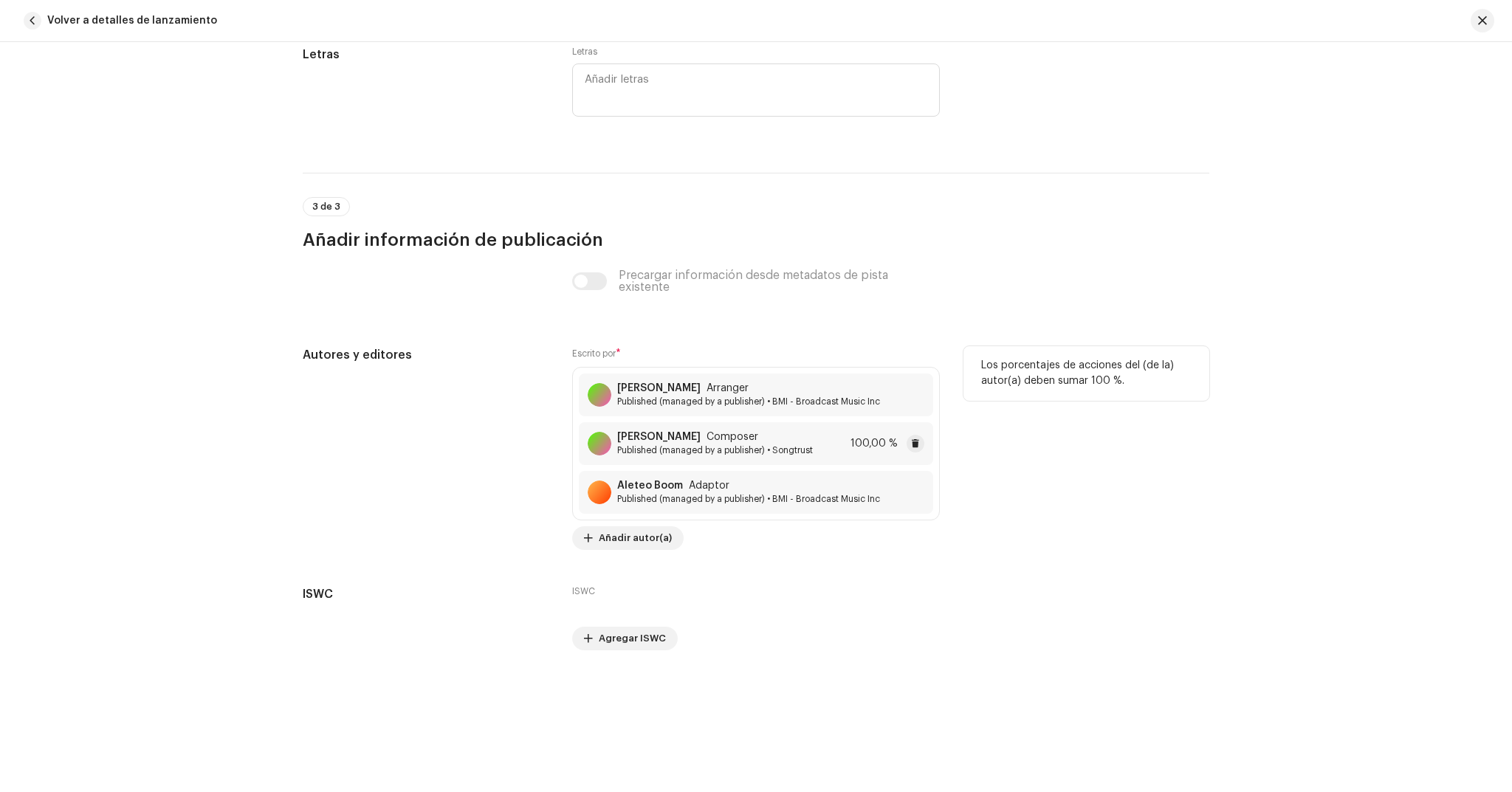
click at [605, 437] on div at bounding box center [599, 444] width 24 height 24
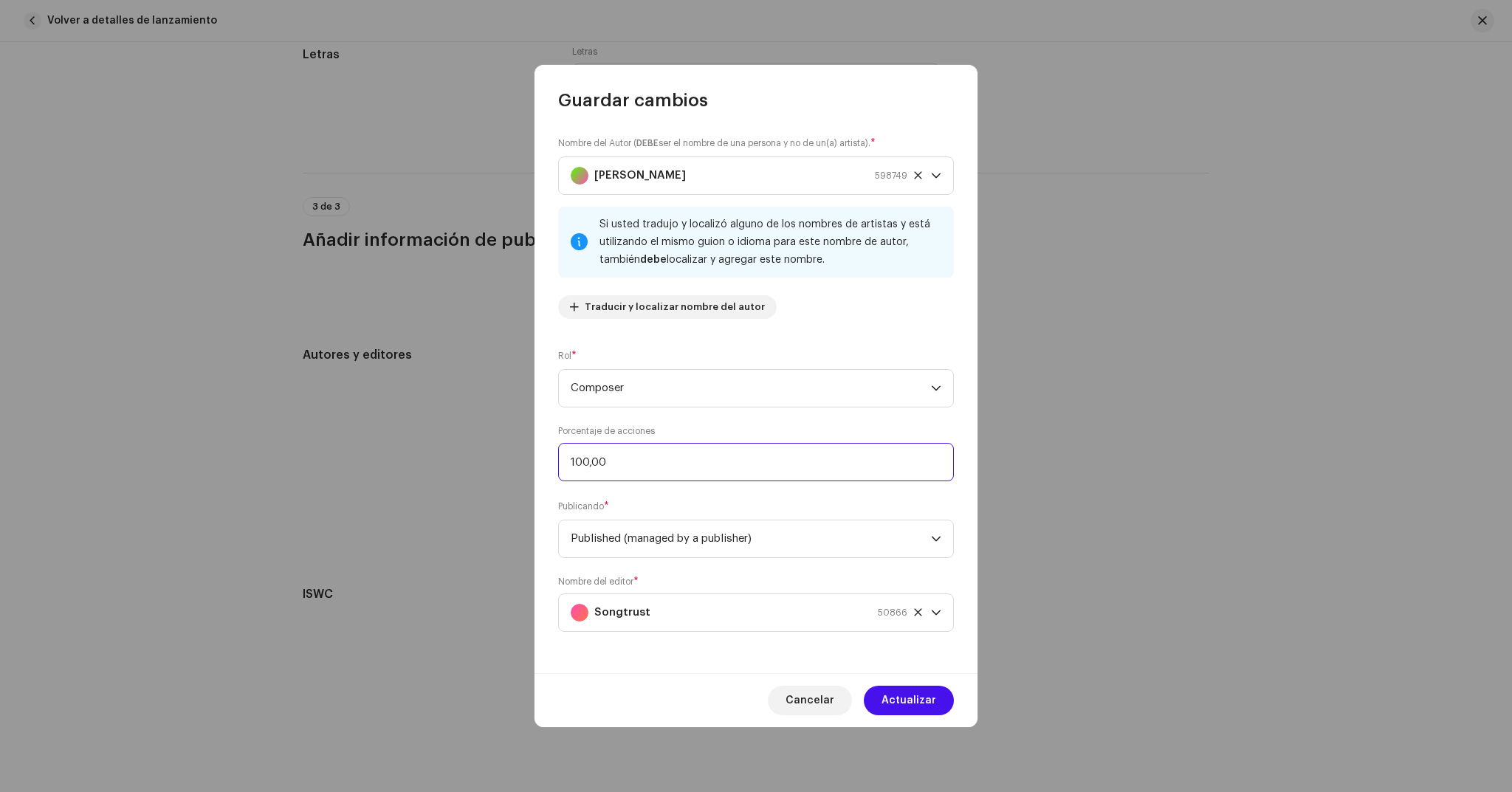
click at [704, 455] on input "100,00" at bounding box center [756, 463] width 395 height 38
click at [700, 391] on span "Composer" at bounding box center [751, 388] width 360 height 37
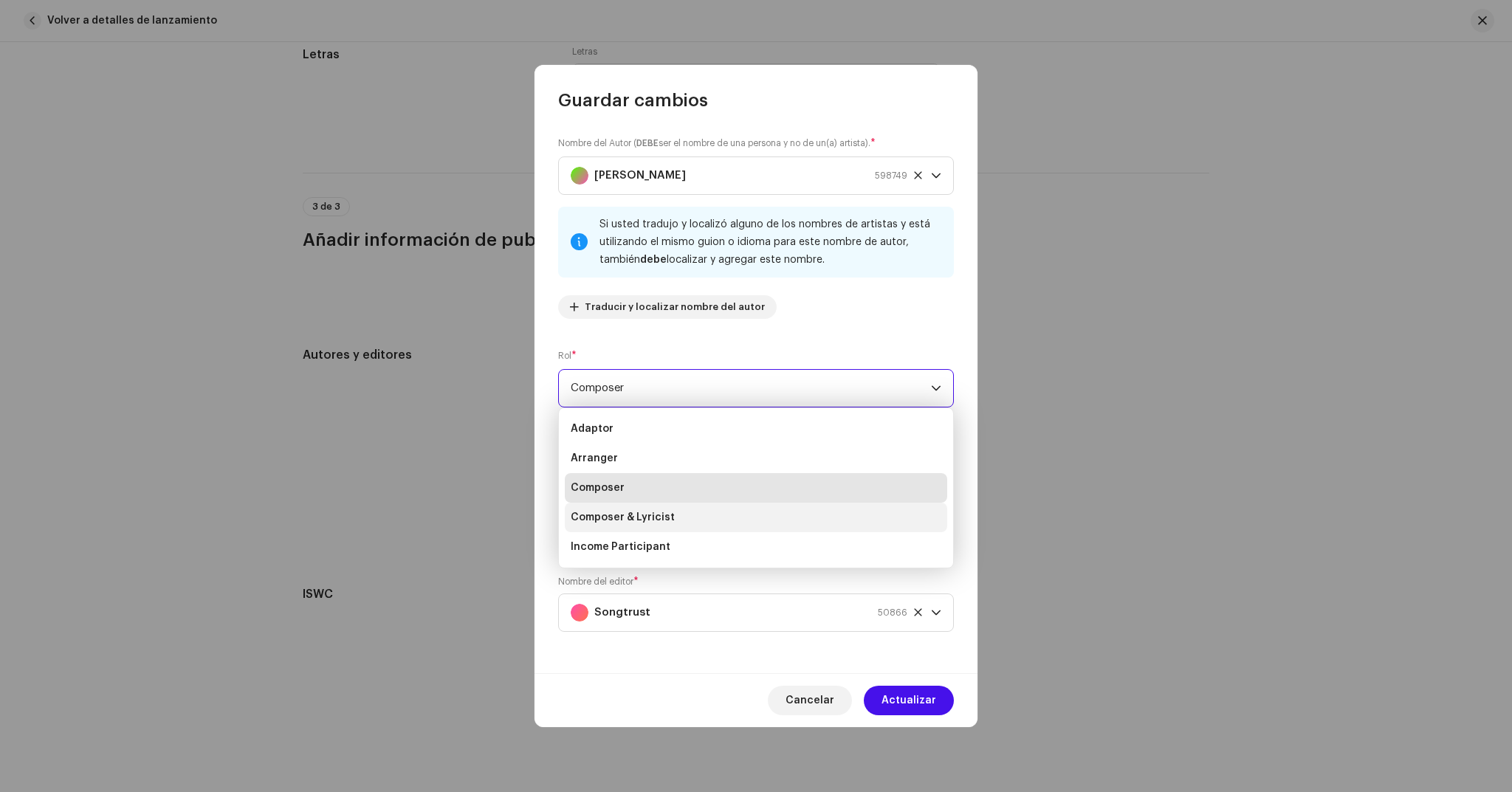
click at [651, 517] on span "Composer & Lyricist" at bounding box center [623, 518] width 104 height 14
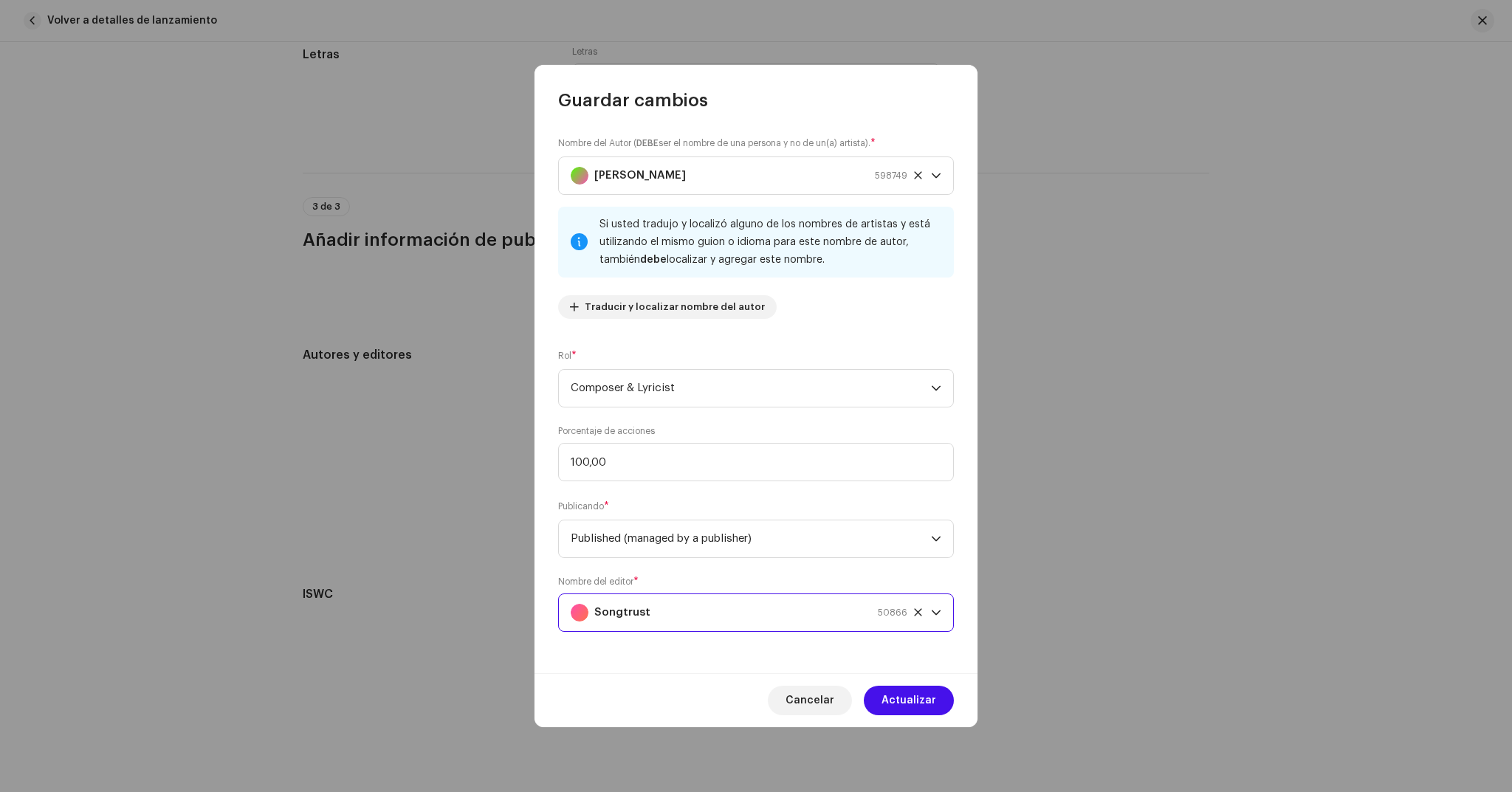
click at [808, 607] on div "Songtrust 50866" at bounding box center [739, 613] width 337 height 37
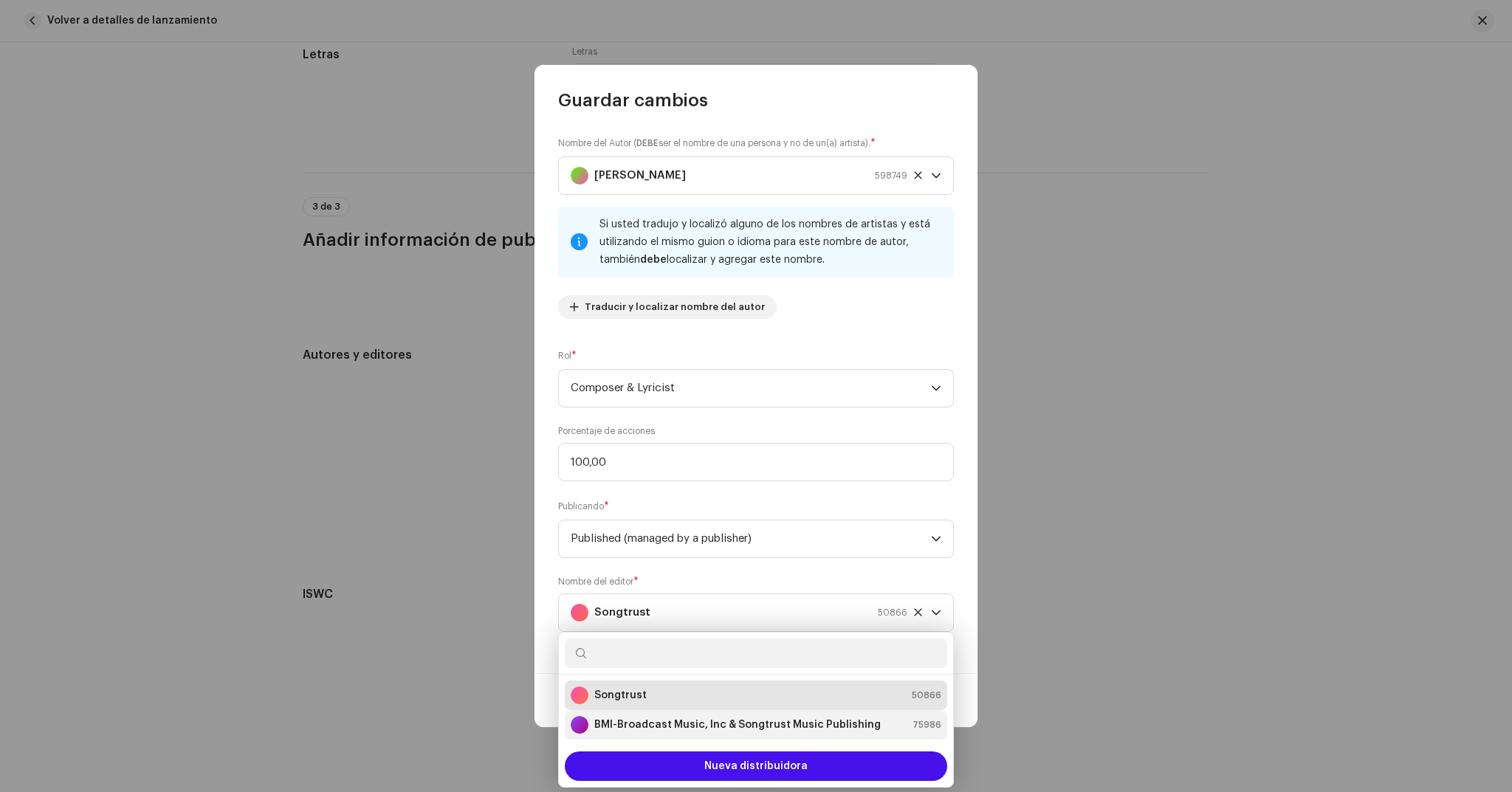
click at [713, 733] on div "BMI-Broadcast Music, Inc & Songtrust Music Publishing" at bounding box center [726, 725] width 310 height 18
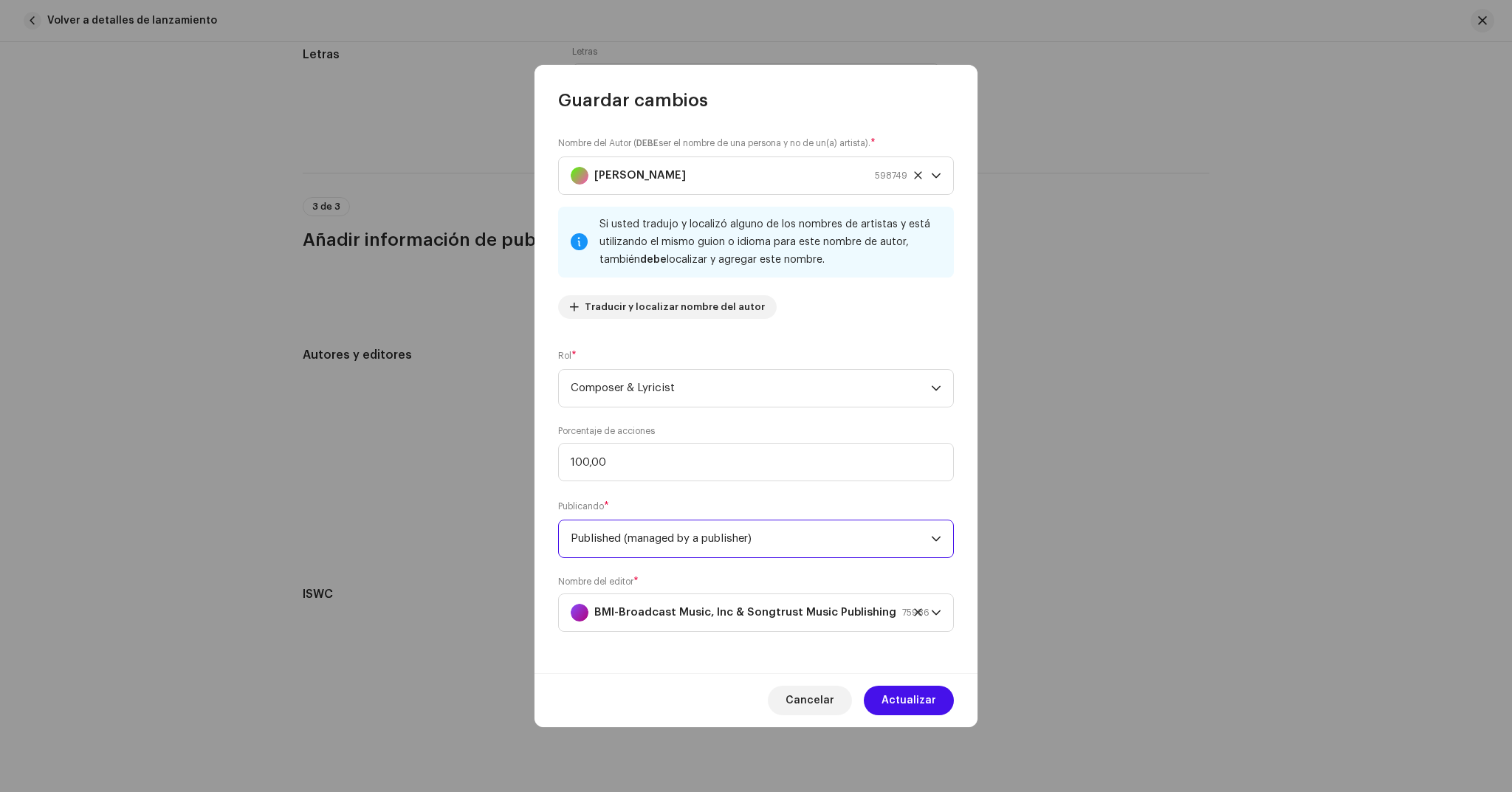
click at [908, 536] on span "Published (managed by a publisher)" at bounding box center [751, 539] width 360 height 37
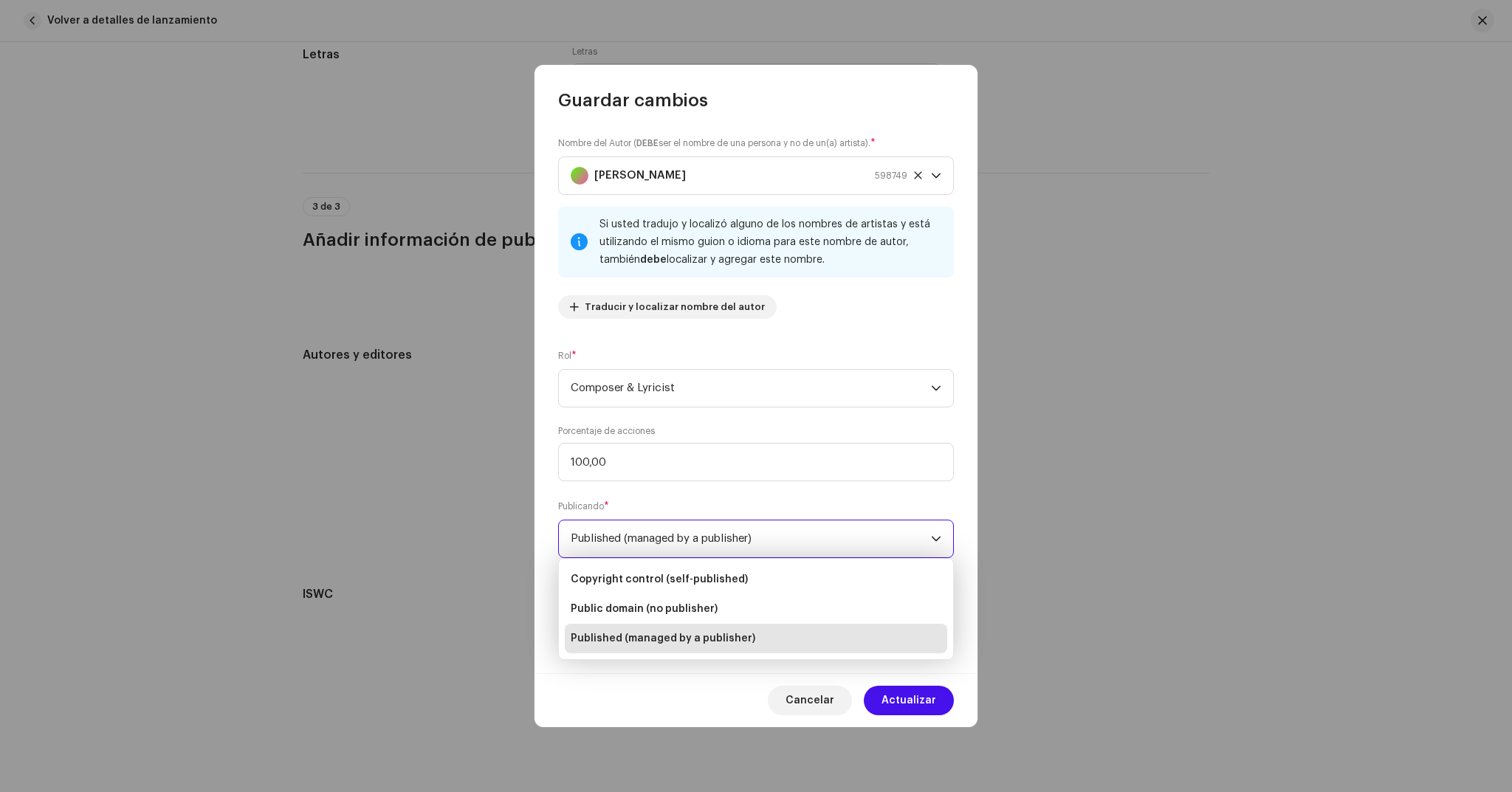
click at [1055, 520] on div "Guardar cambios Nombre del Autor ( DEBE ser el nombre de una persona y no de un…" at bounding box center [756, 396] width 1512 height 792
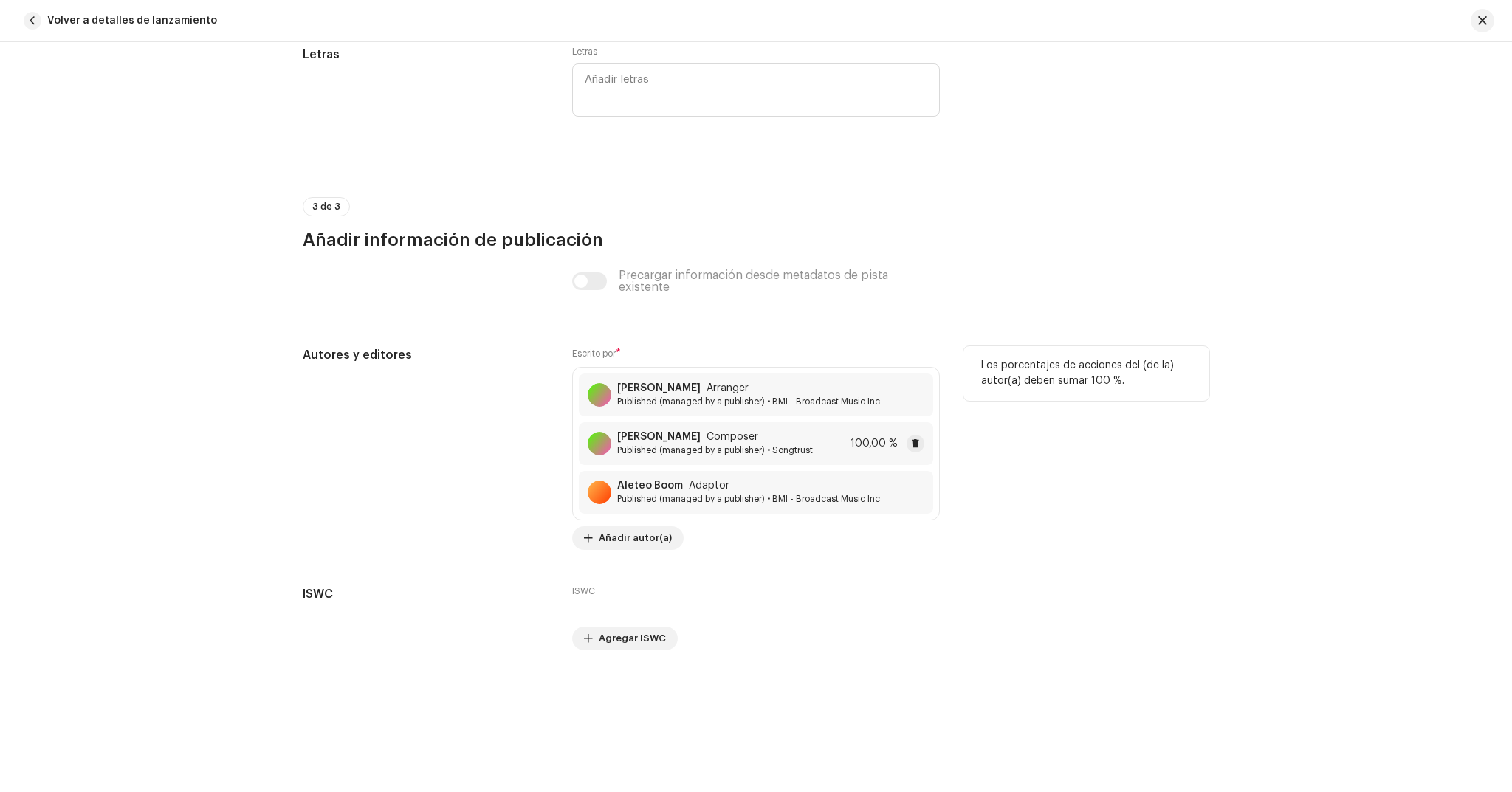
click at [733, 447] on span "Published (managed by a publisher) • Songtrust" at bounding box center [715, 450] width 195 height 12
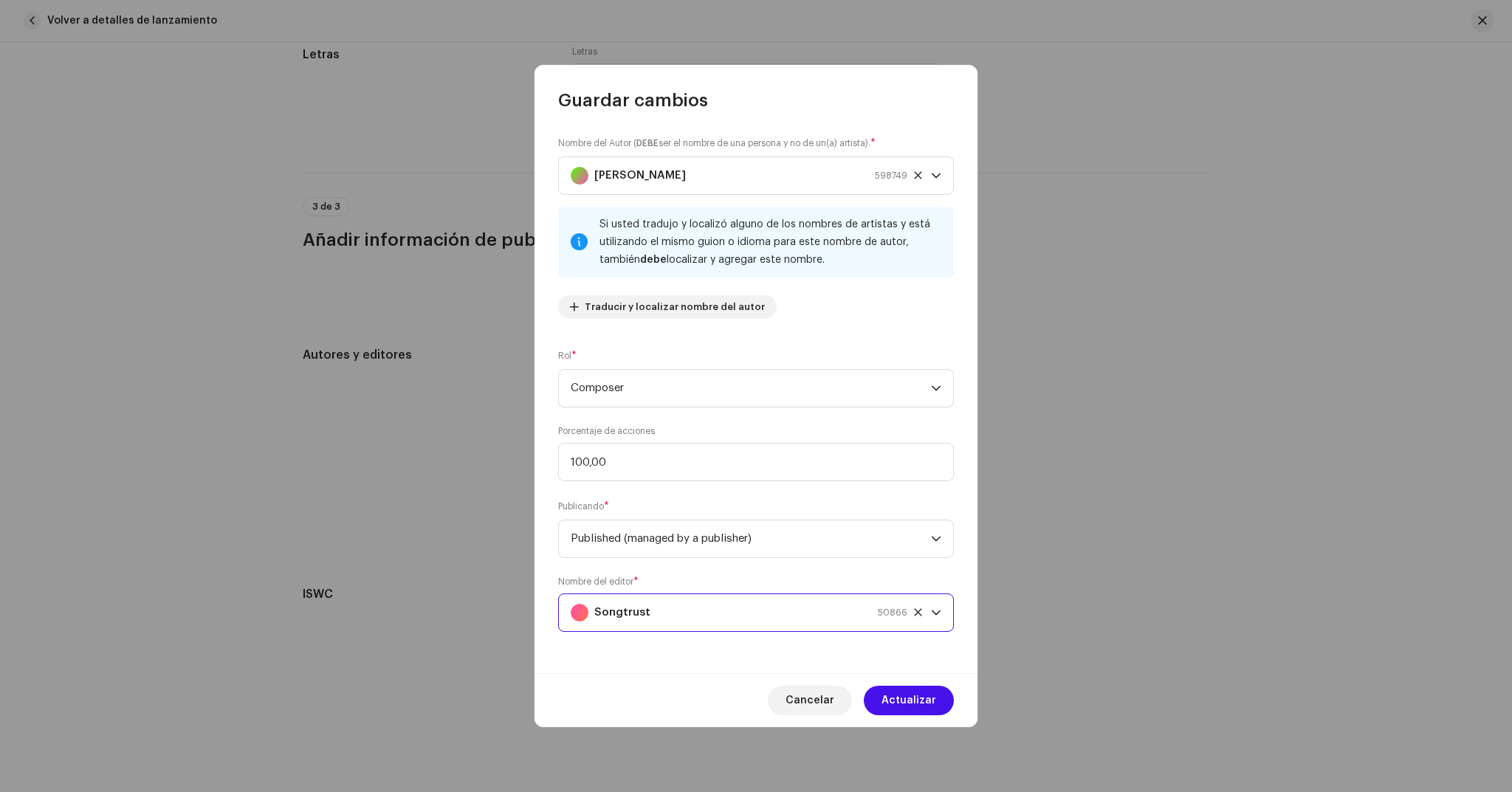
click at [691, 612] on div "Songtrust 50866" at bounding box center [739, 613] width 337 height 37
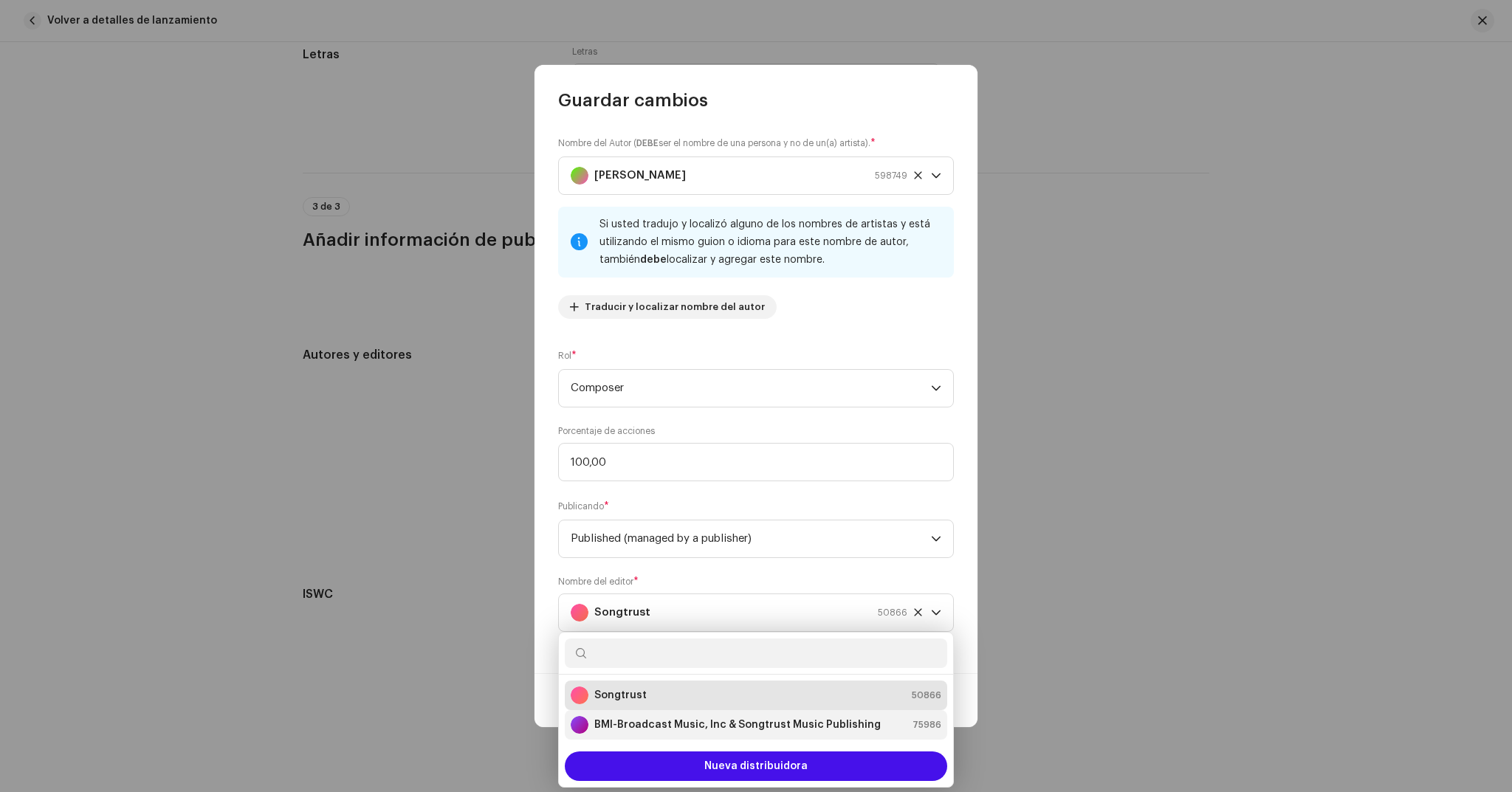
click at [668, 729] on strong "BMI-Broadcast Music, Inc & Songtrust Music Publishing" at bounding box center [737, 725] width 287 height 14
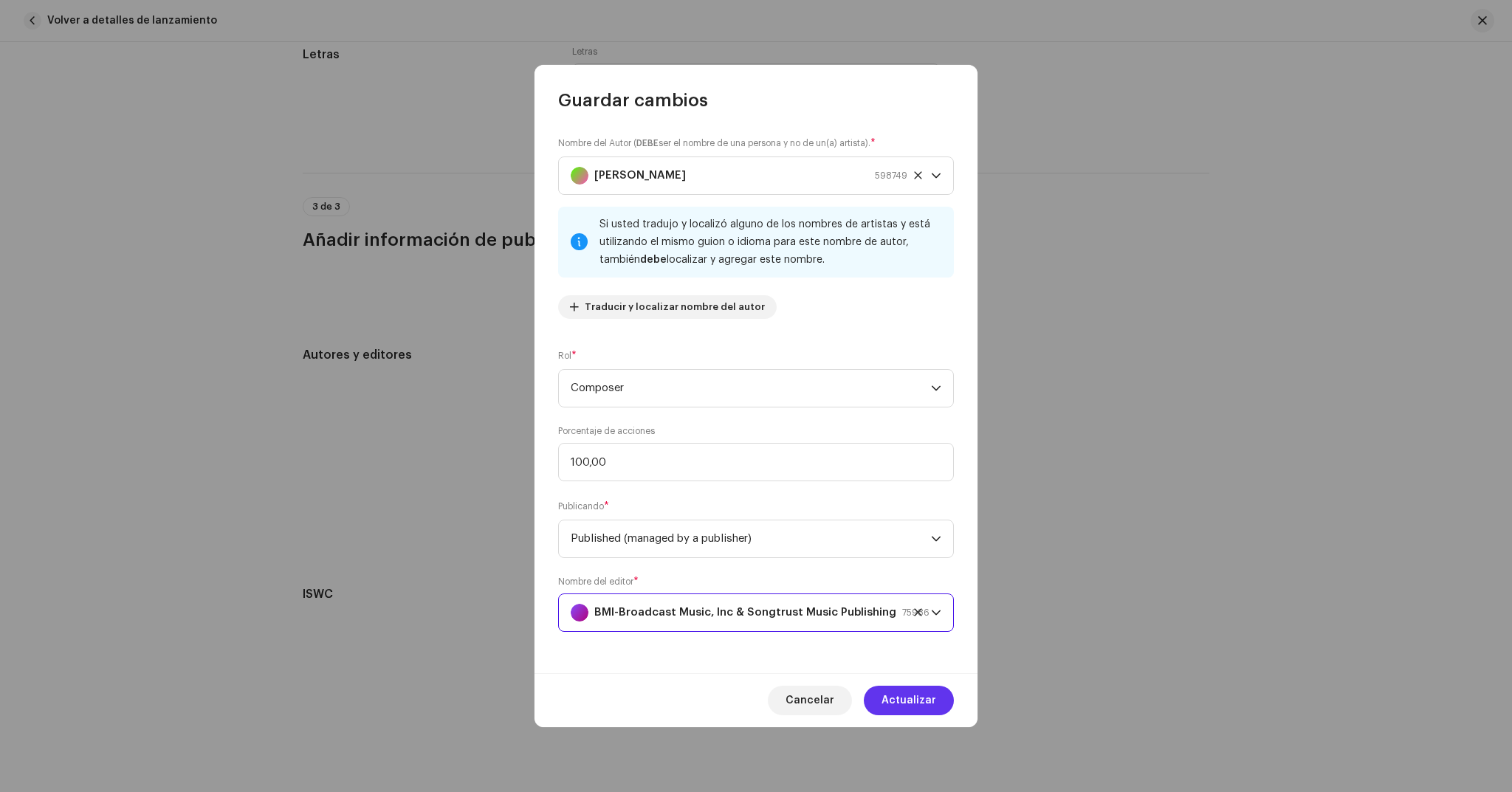
click at [894, 706] on span "Actualizar" at bounding box center [908, 701] width 54 height 30
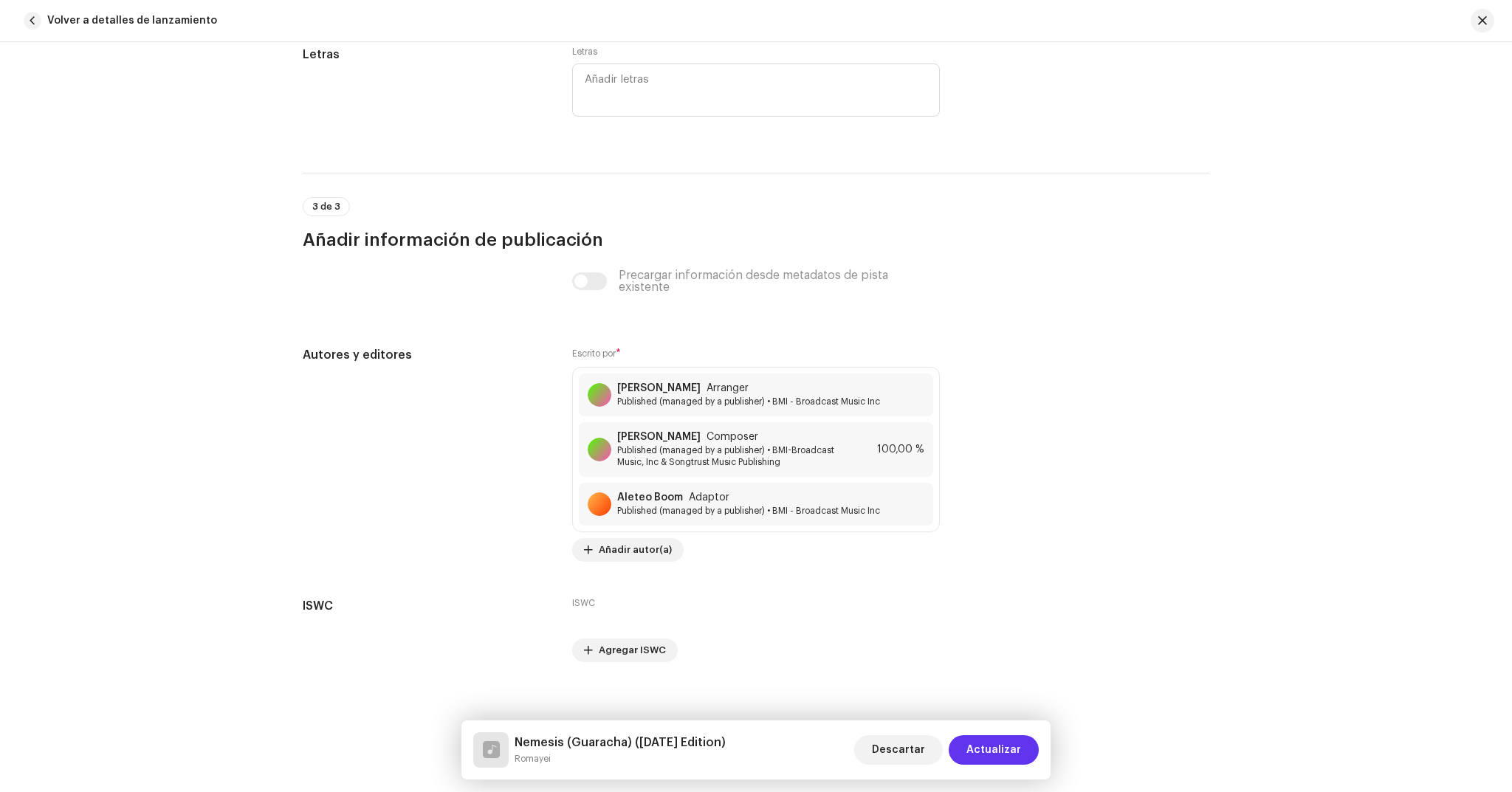
click at [993, 758] on span "Actualizar" at bounding box center [994, 750] width 54 height 30
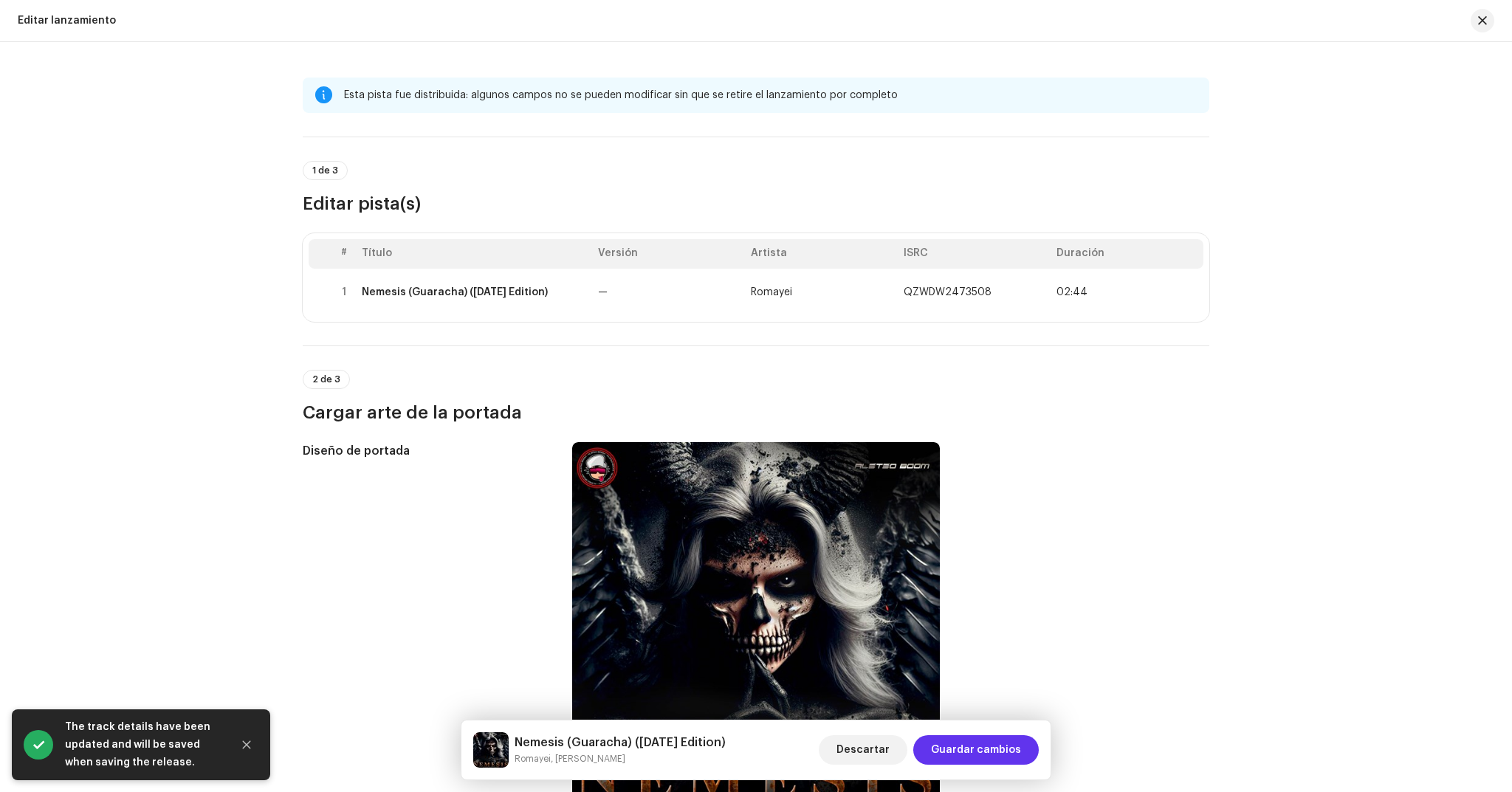
click at [995, 754] on span "Guardar cambios" at bounding box center [976, 750] width 90 height 30
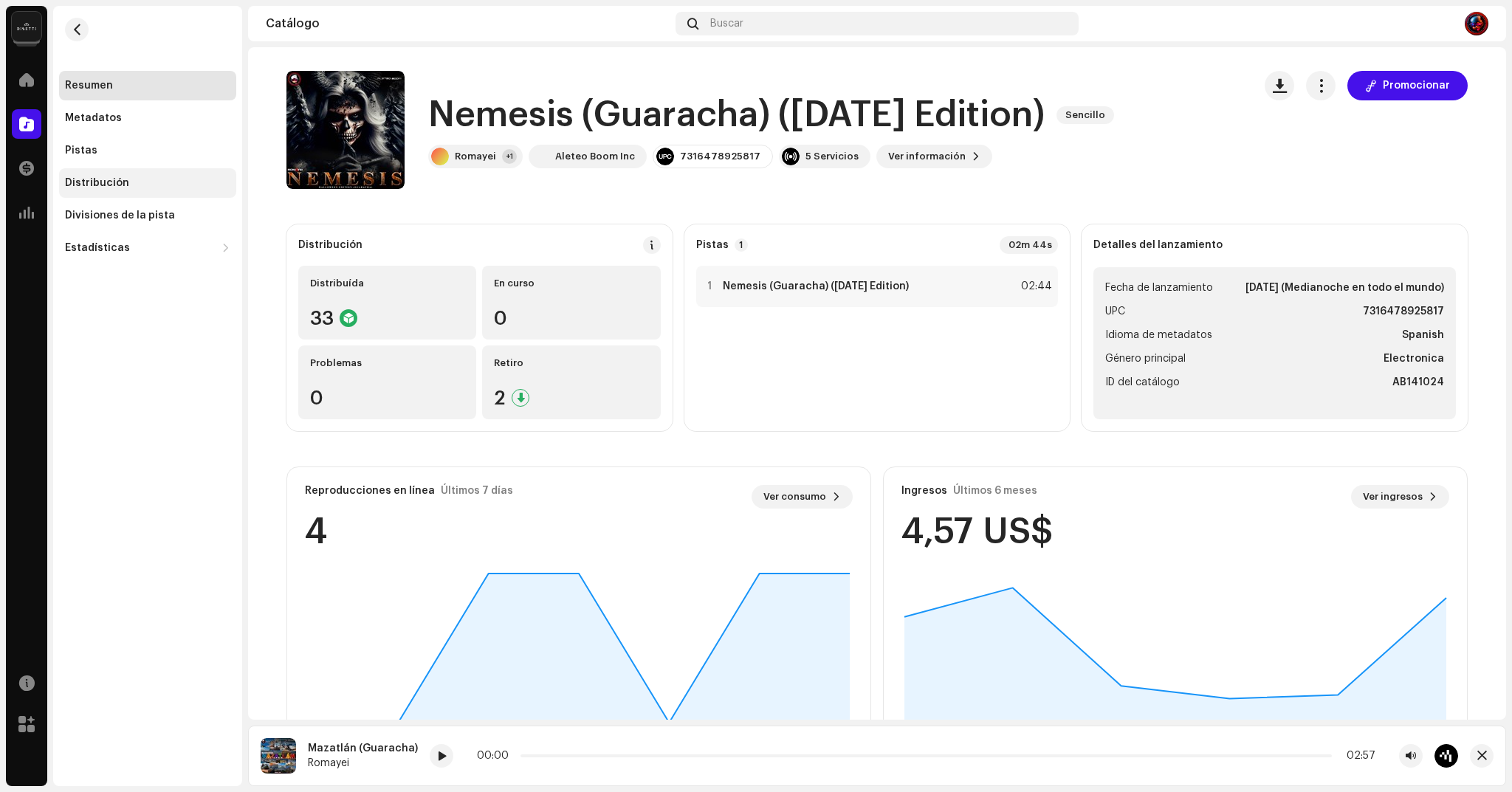
click at [78, 184] on div "Distribución" at bounding box center [97, 183] width 64 height 12
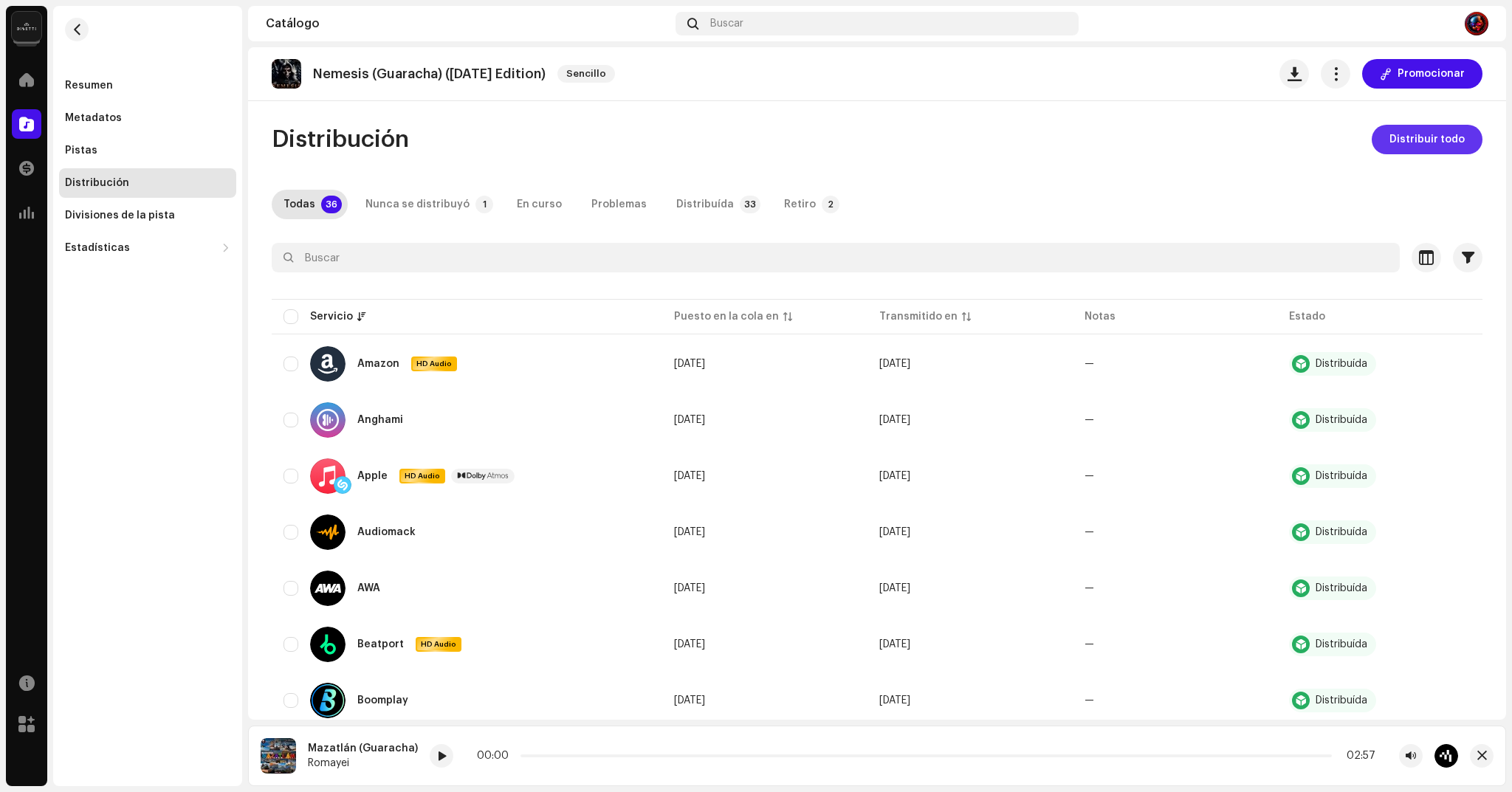
click at [1413, 147] on span "Distribuir todo" at bounding box center [1426, 139] width 75 height 30
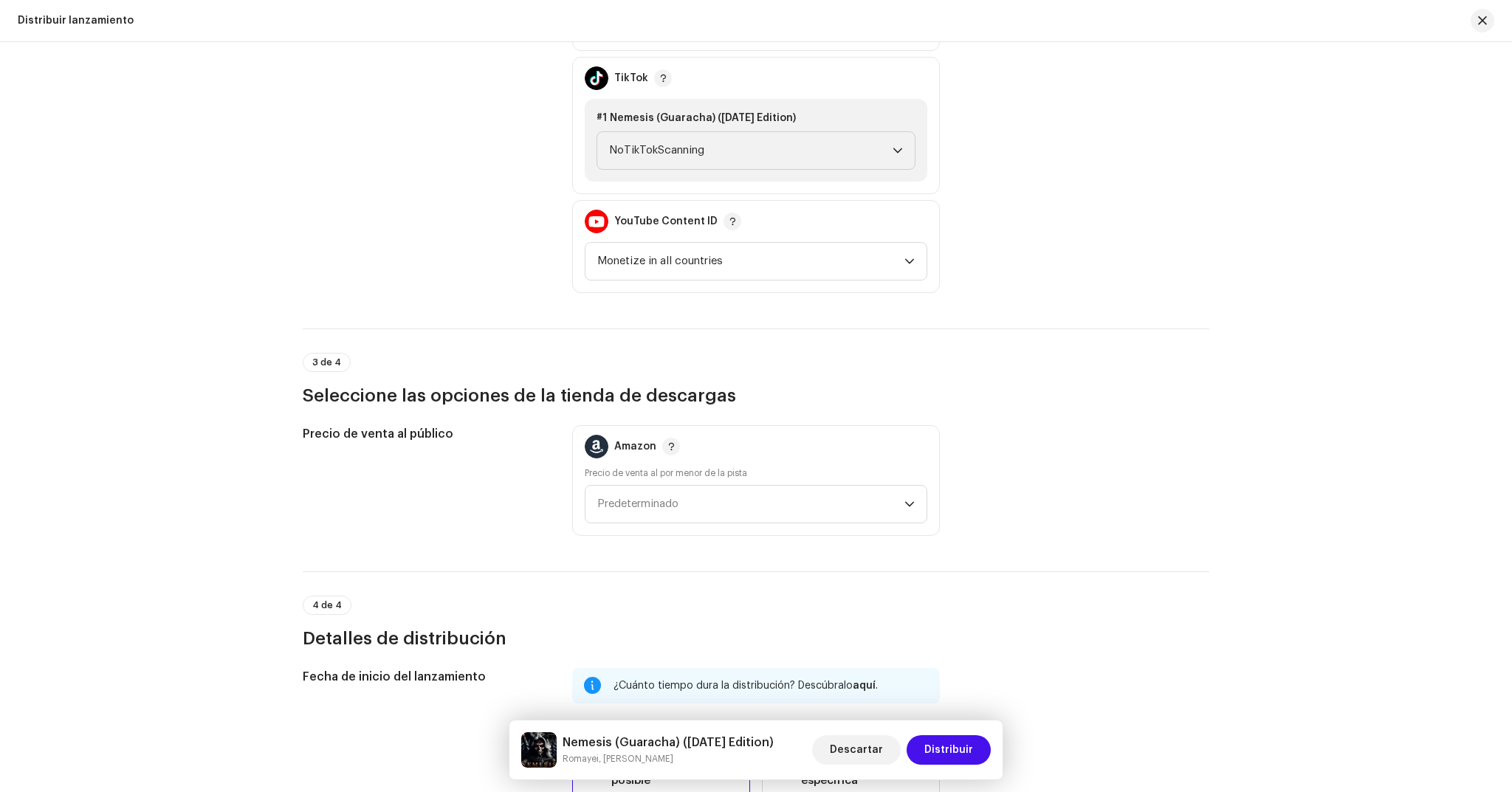
scroll to position [1932, 0]
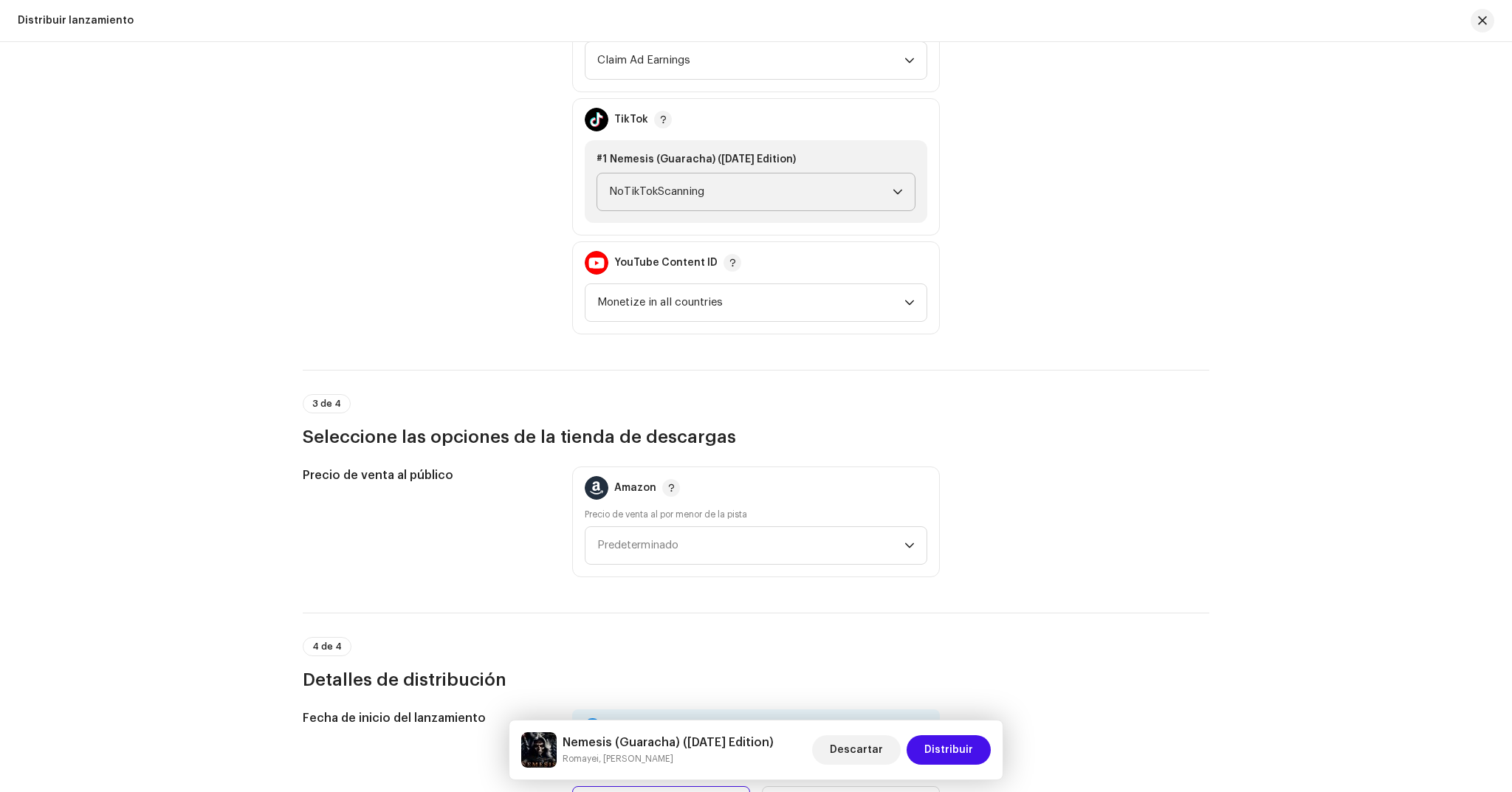
click at [861, 191] on span "NoTikTokScanning" at bounding box center [750, 192] width 283 height 37
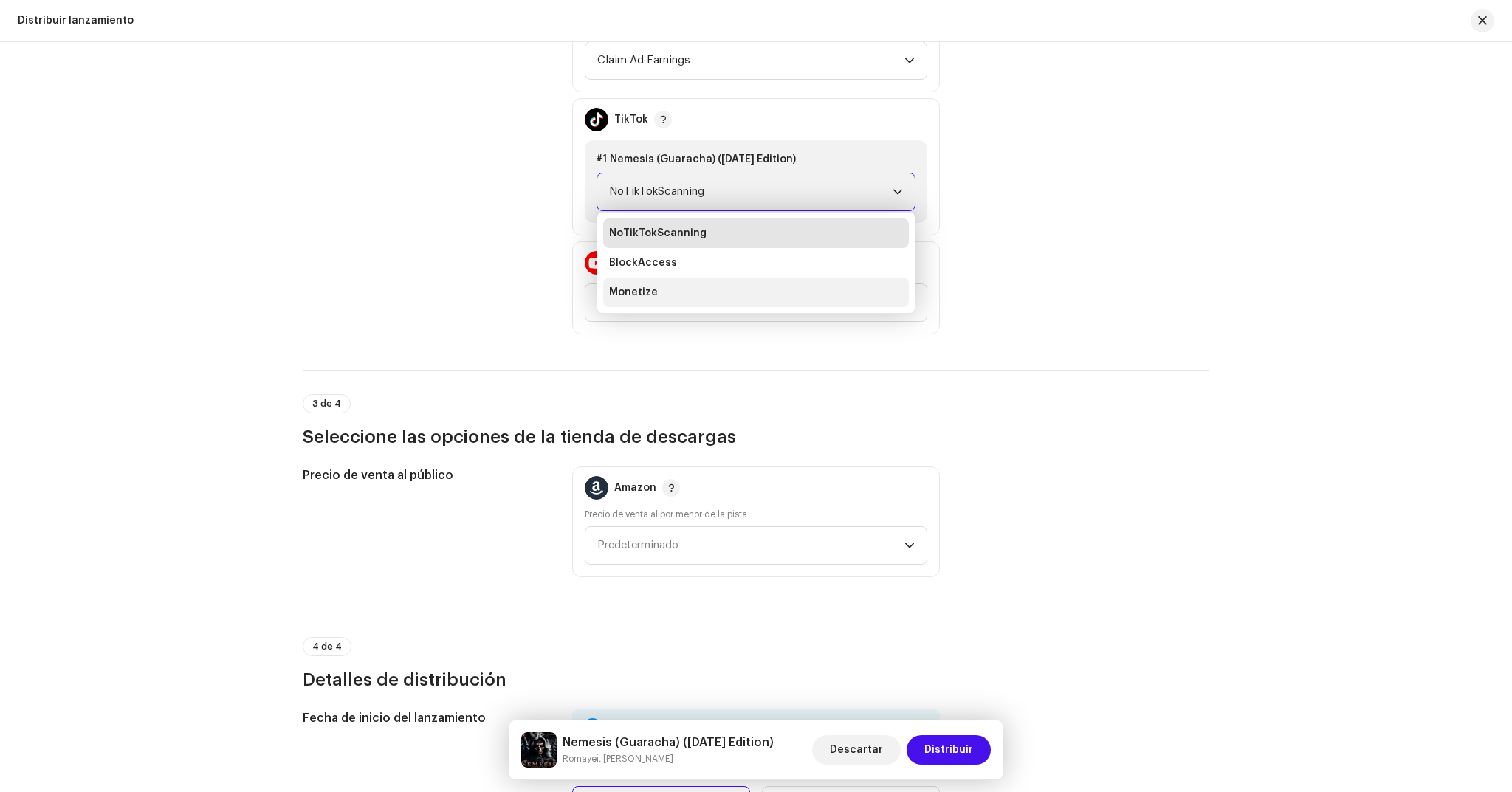
click at [768, 291] on li "Monetize" at bounding box center [756, 292] width 306 height 30
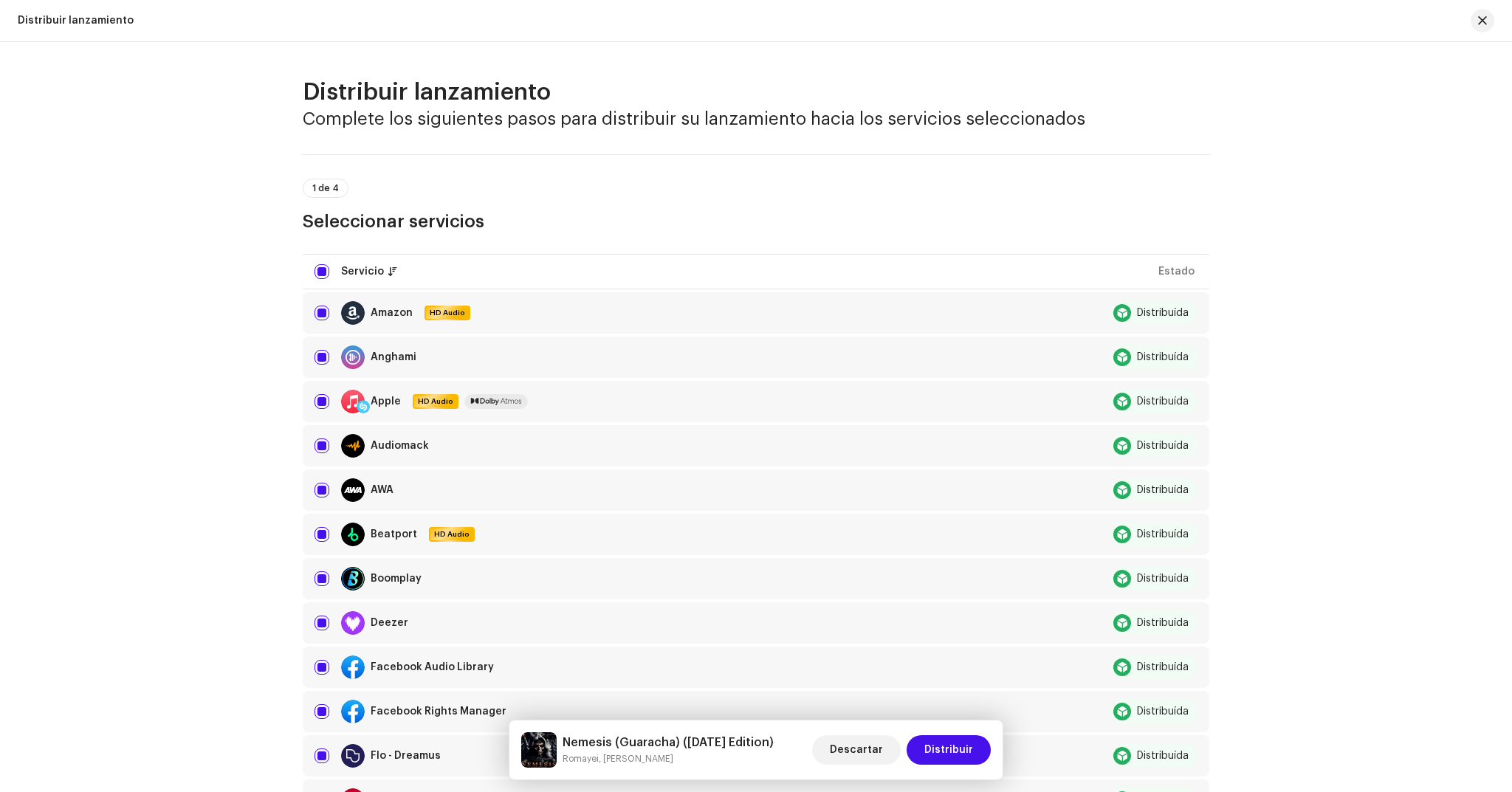
scroll to position [2252, 0]
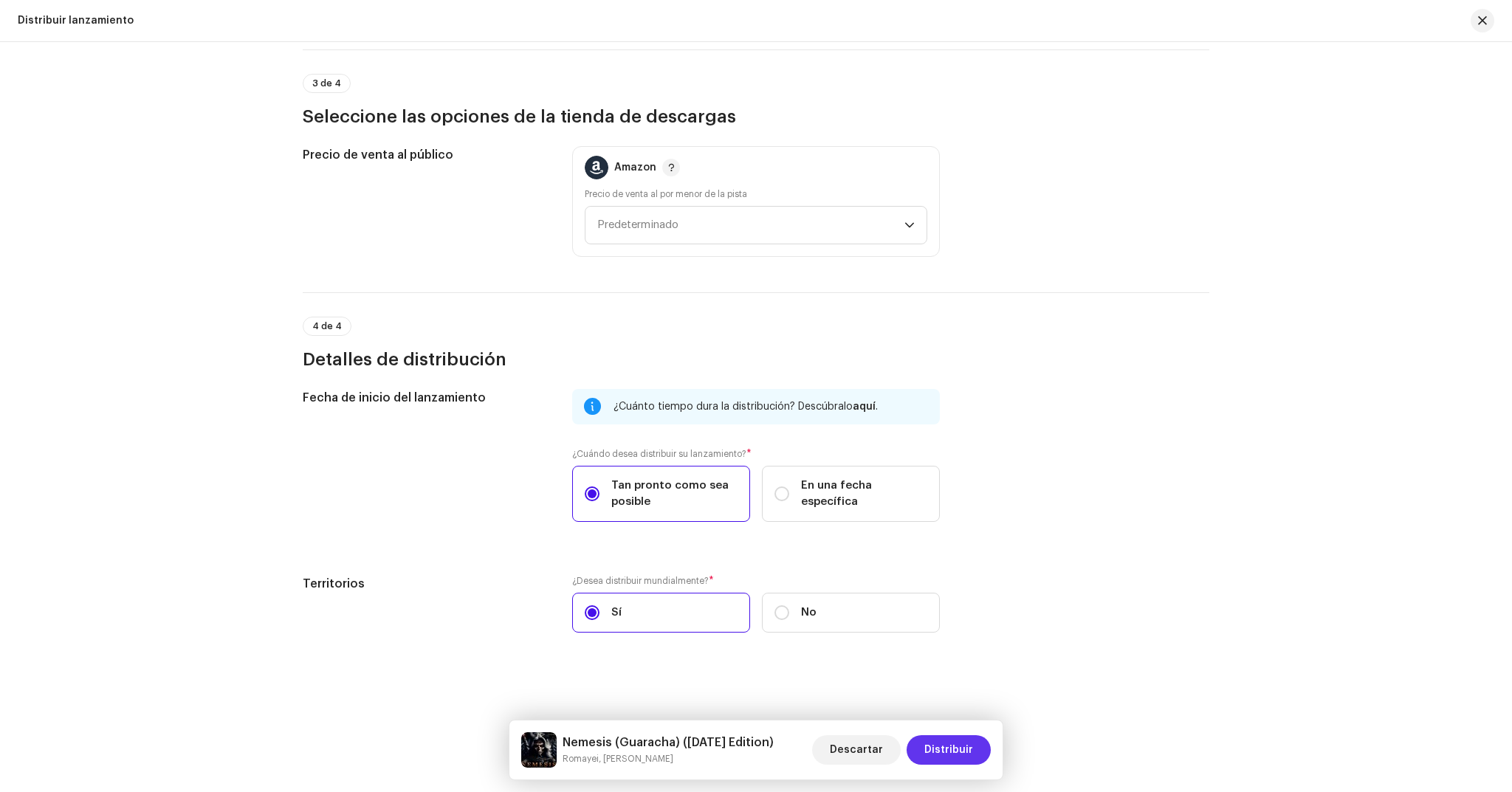
click at [948, 741] on span "Distribuir" at bounding box center [948, 750] width 49 height 30
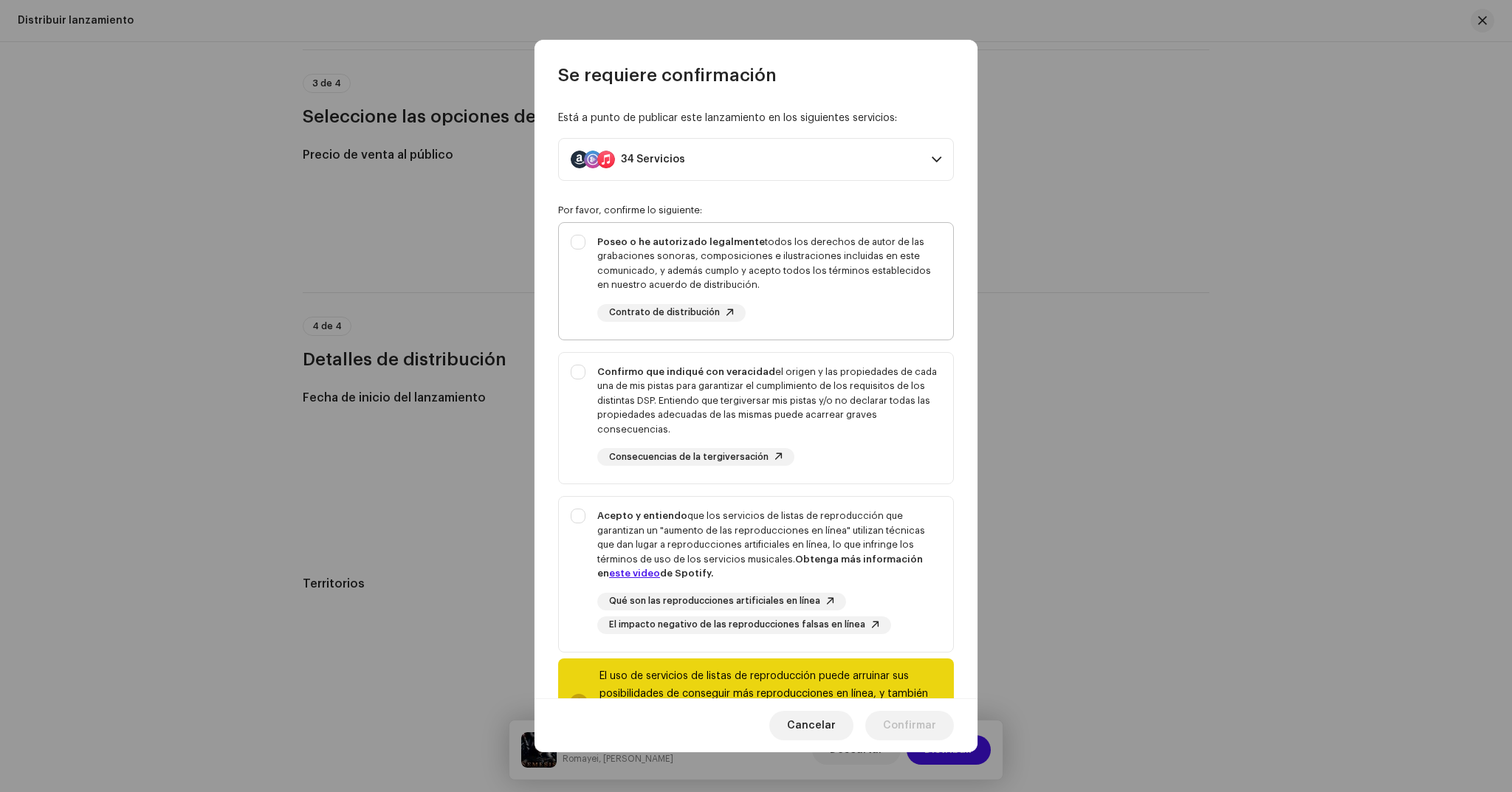
click at [769, 251] on div "Poseo o he autorizado legalmente todos los derechos de autor de las grabaciones…" at bounding box center [769, 263] width 344 height 58
checkbox input "true"
click at [813, 414] on div "Confirmo que indiqué con veracidad el origen y las propiedades de cada una de m…" at bounding box center [769, 401] width 344 height 72
checkbox input "true"
click at [820, 530] on div "Acepto y entiendo que los servicios de listas de reproducción que garantizan un…" at bounding box center [769, 545] width 344 height 72
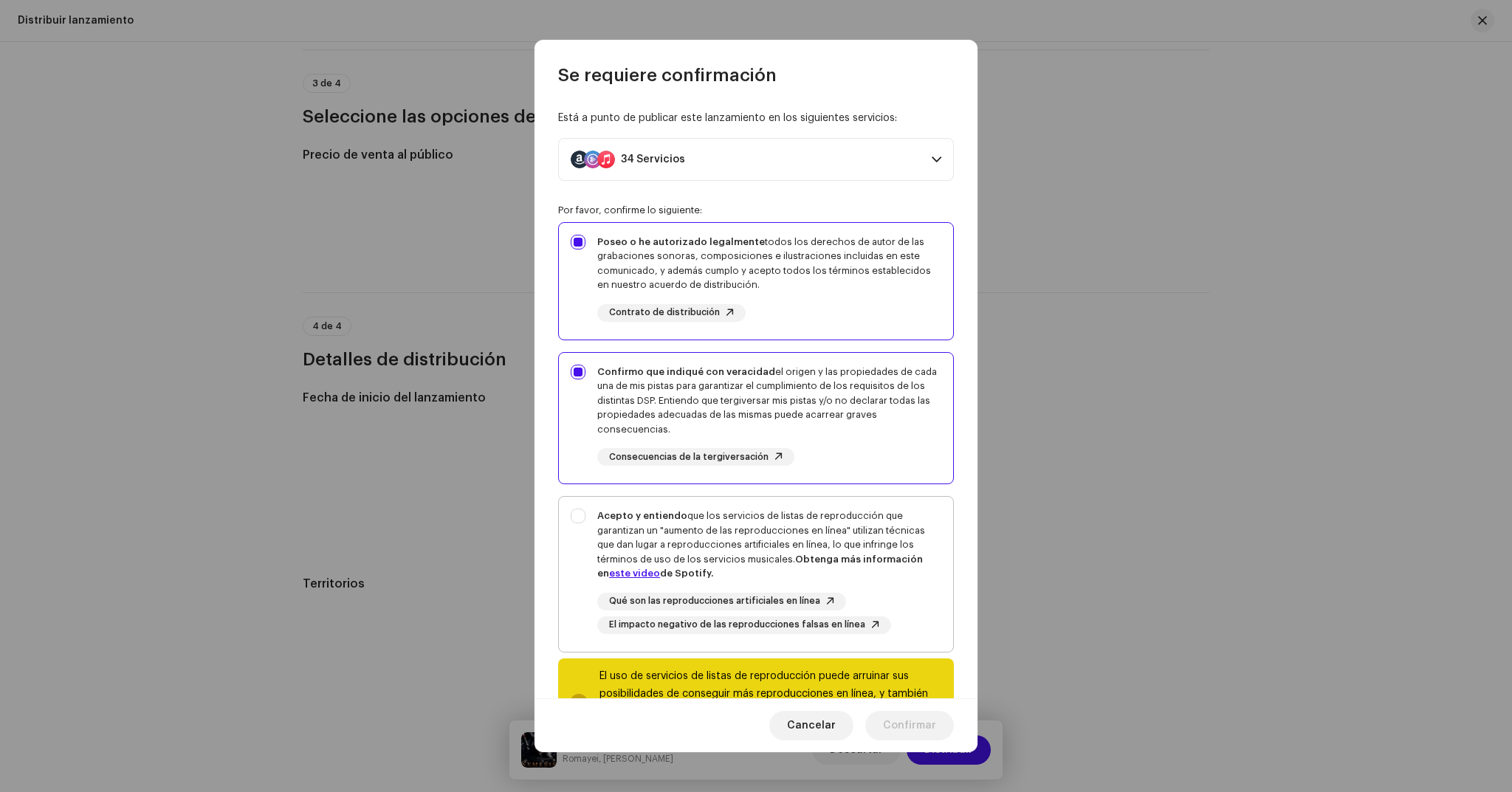
checkbox input "true"
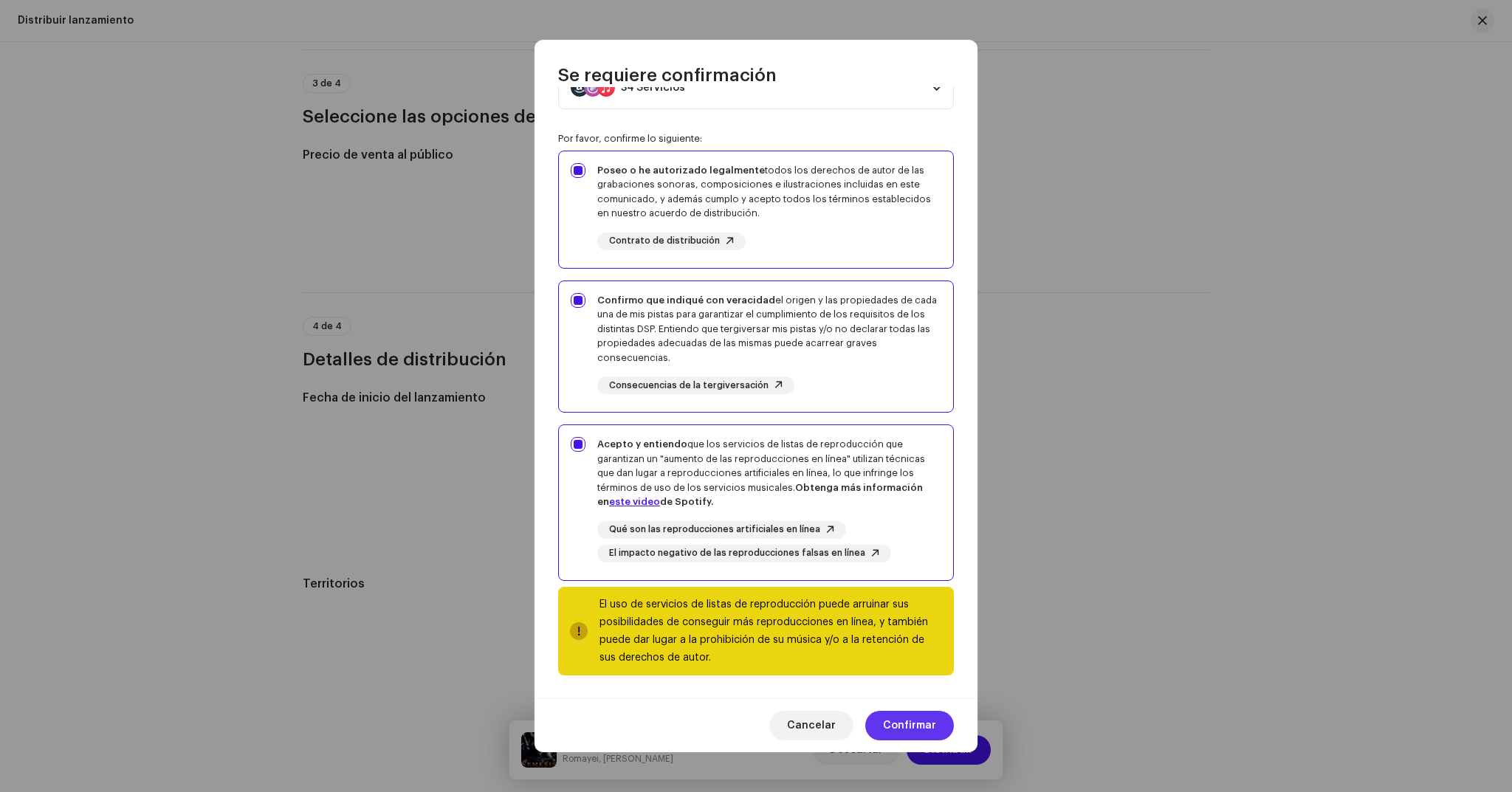
click at [885, 724] on button "Confirmar" at bounding box center [909, 726] width 89 height 30
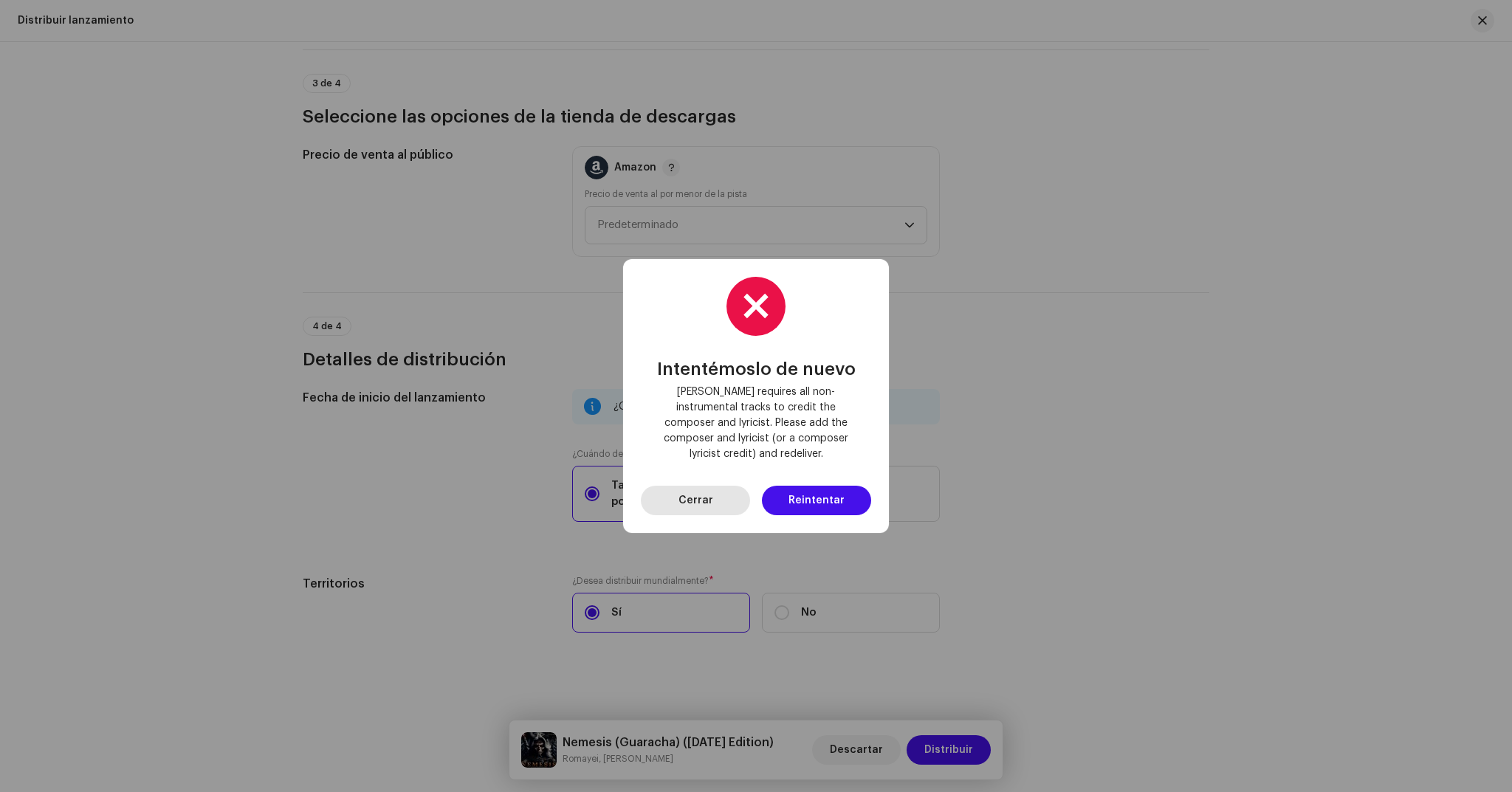
click at [699, 496] on span "Cerrar" at bounding box center [696, 501] width 34 height 30
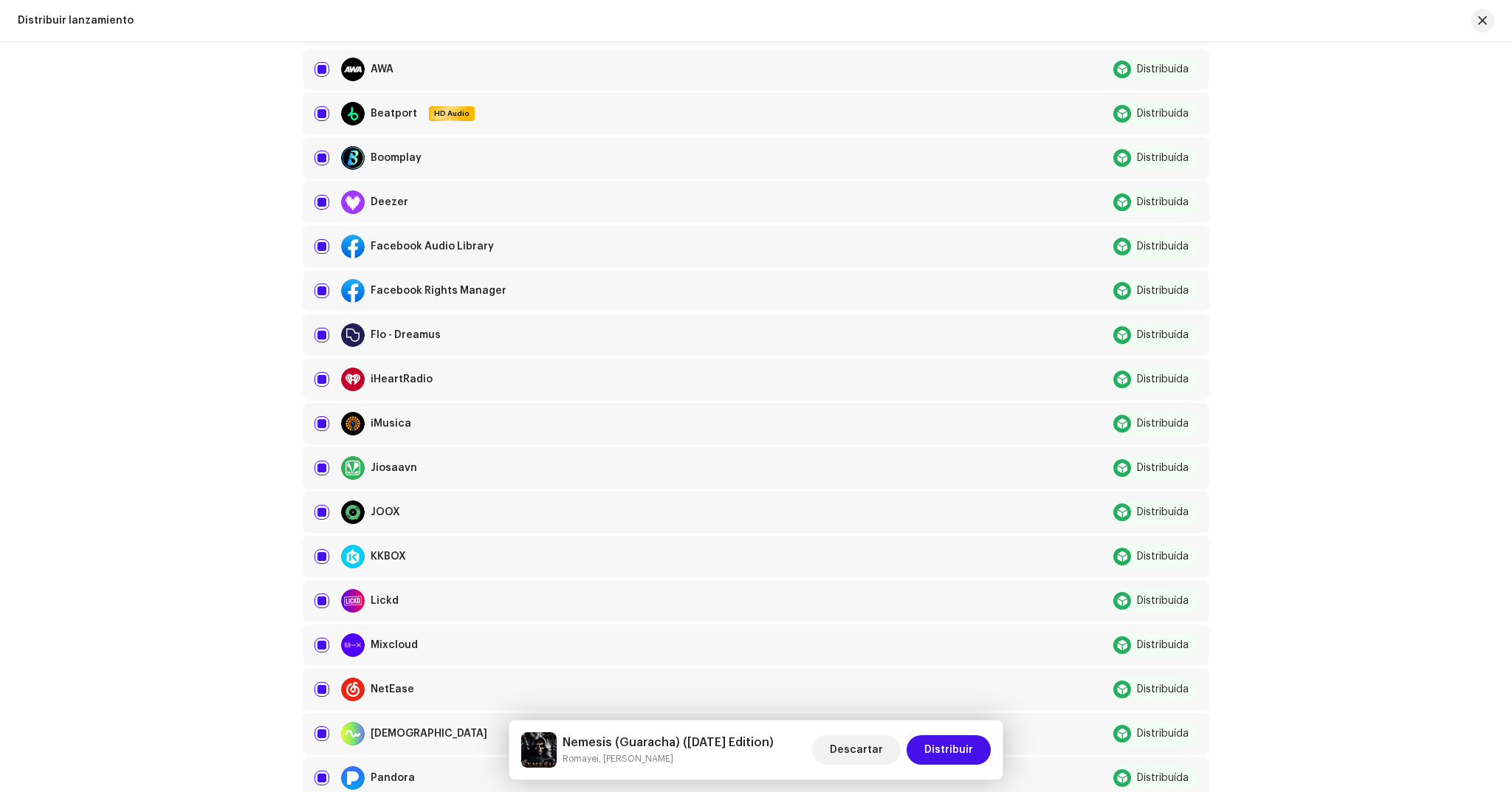
scroll to position [0, 0]
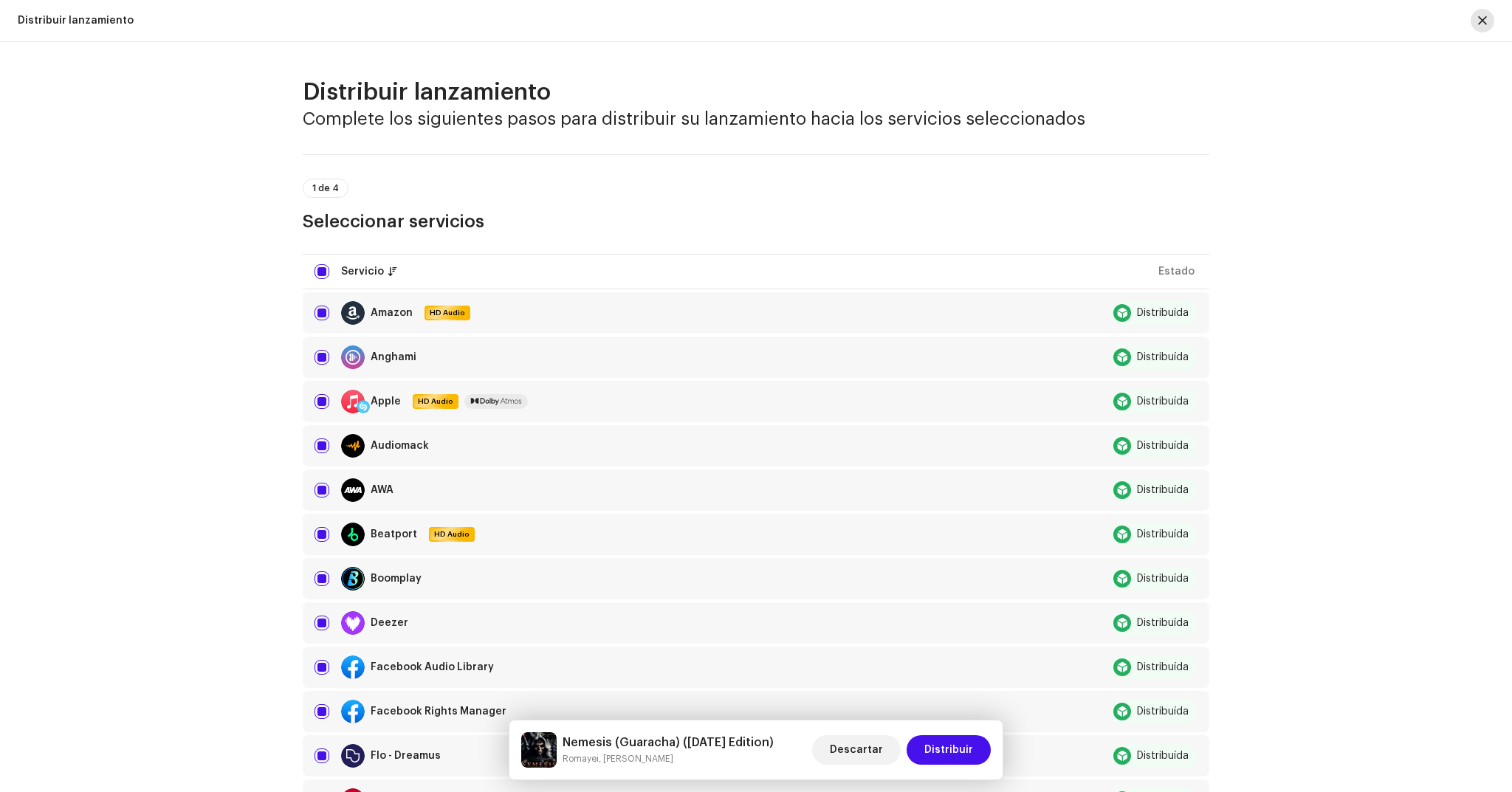
click at [1478, 21] on span "button" at bounding box center [1482, 20] width 9 height 12
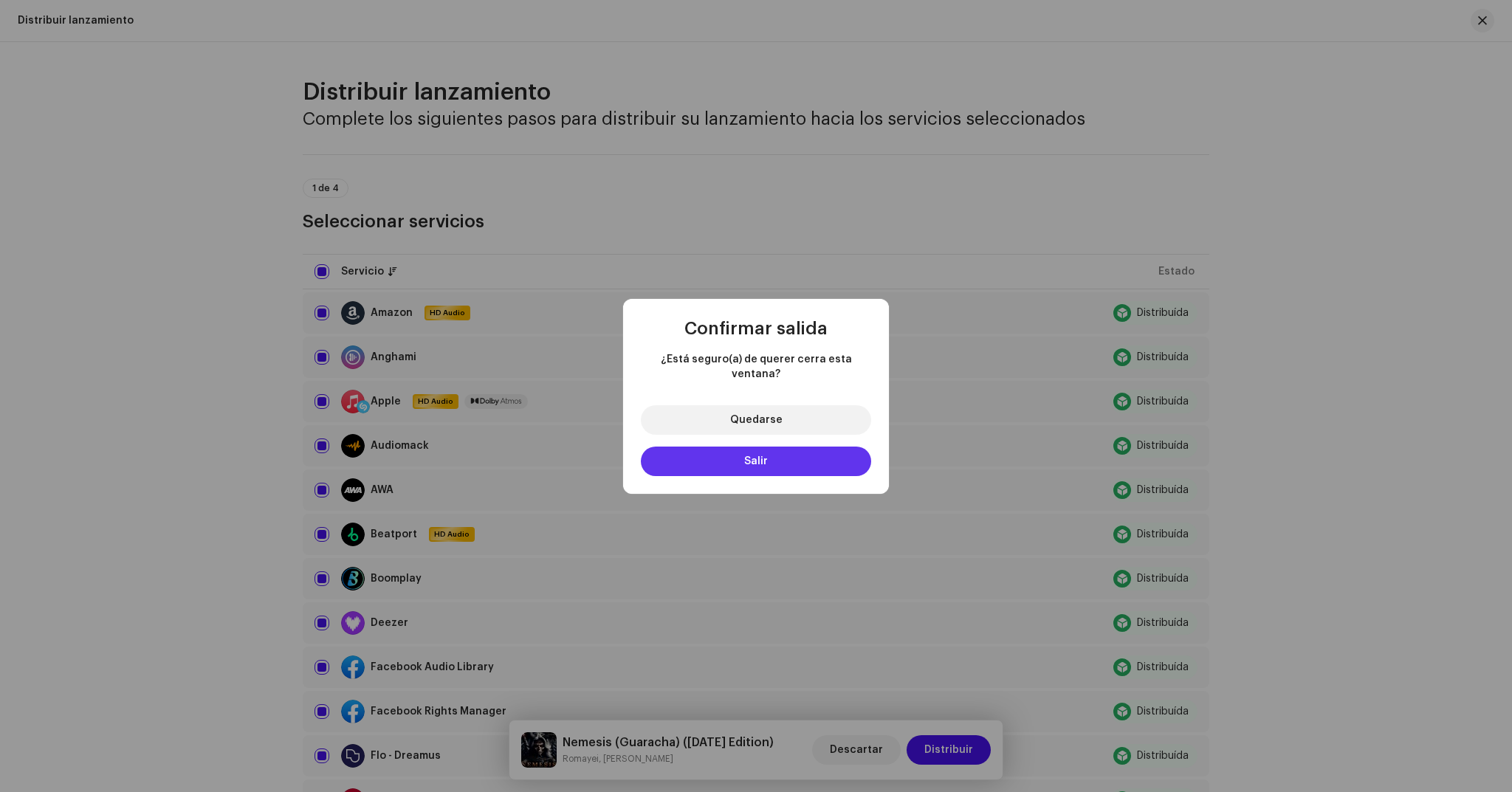
click at [781, 449] on button "Salir" at bounding box center [756, 462] width 231 height 30
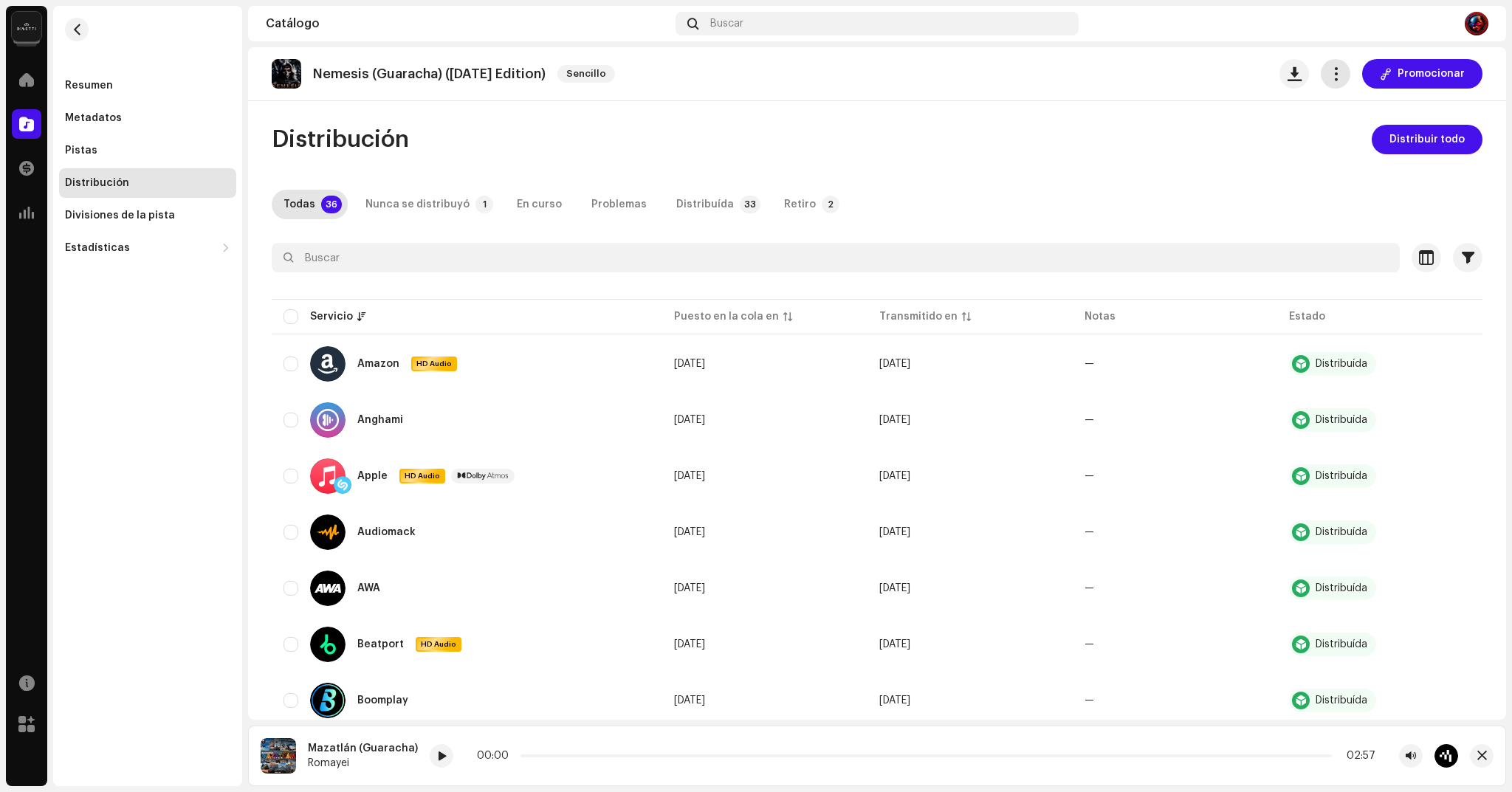
click at [1327, 84] on button "button" at bounding box center [1336, 73] width 30 height 30
click at [1354, 137] on span "Editar" at bounding box center [1344, 139] width 31 height 12
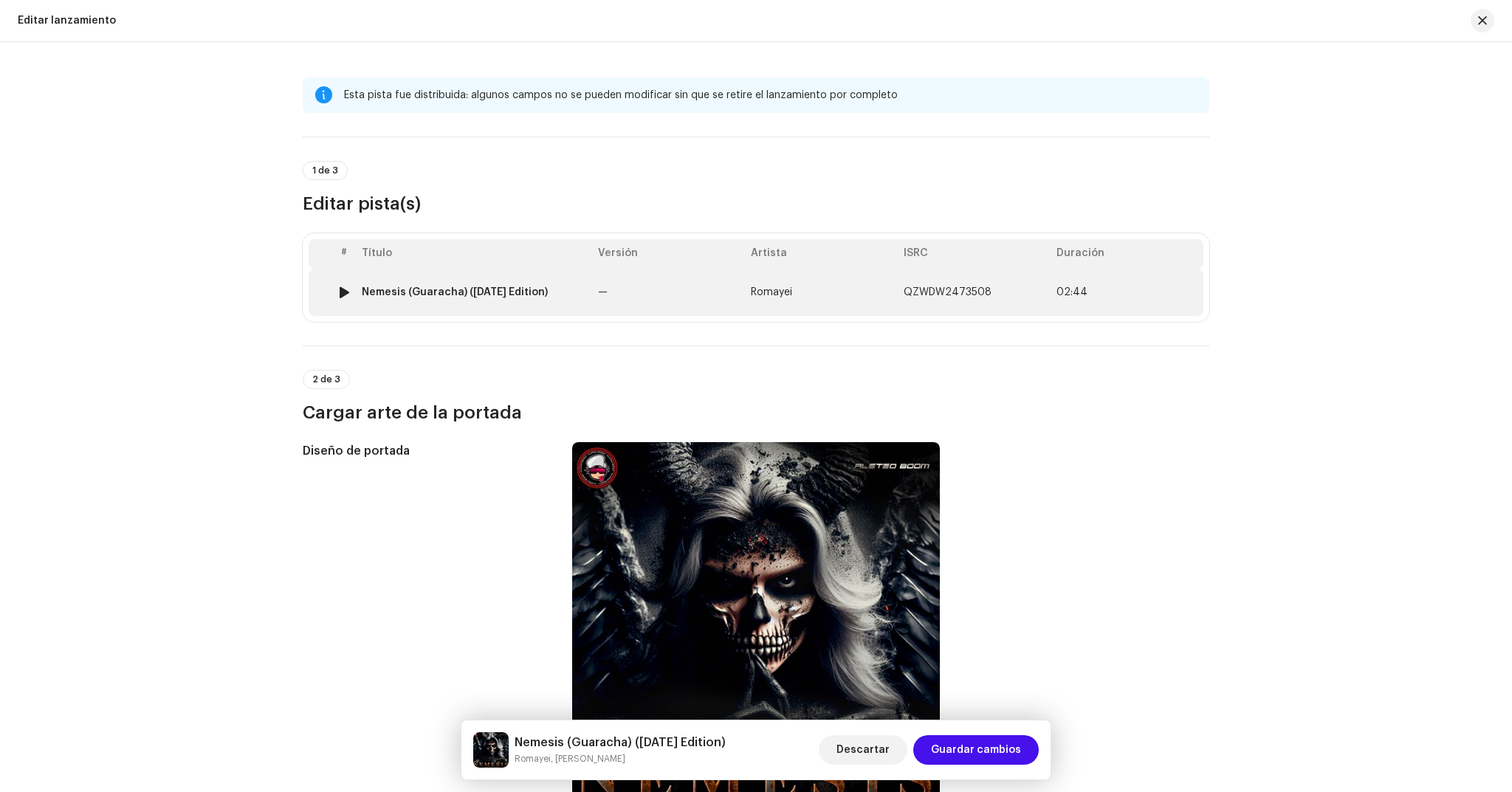
click at [830, 297] on td "Romayei" at bounding box center [821, 292] width 153 height 47
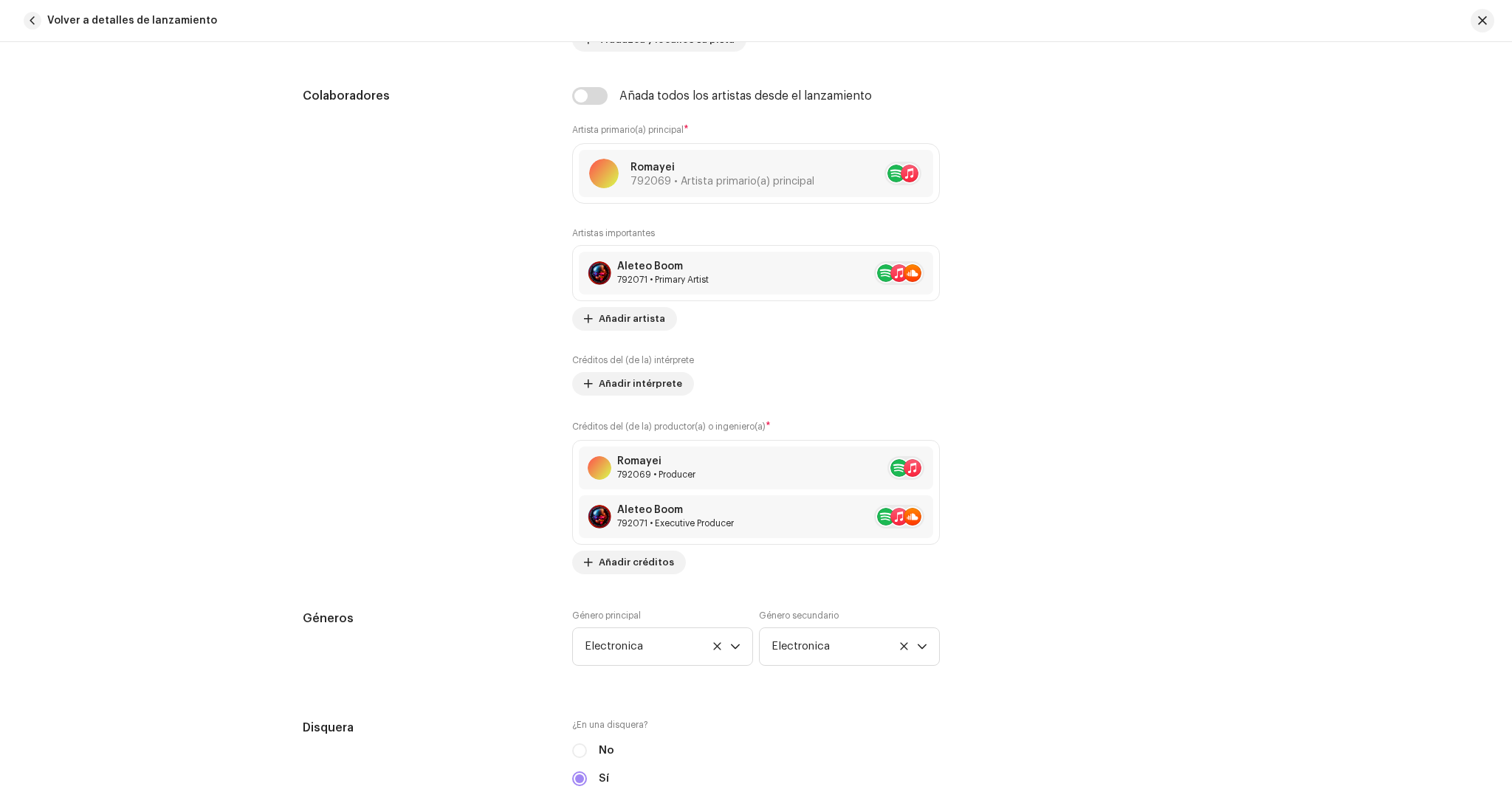
scroll to position [972, 0]
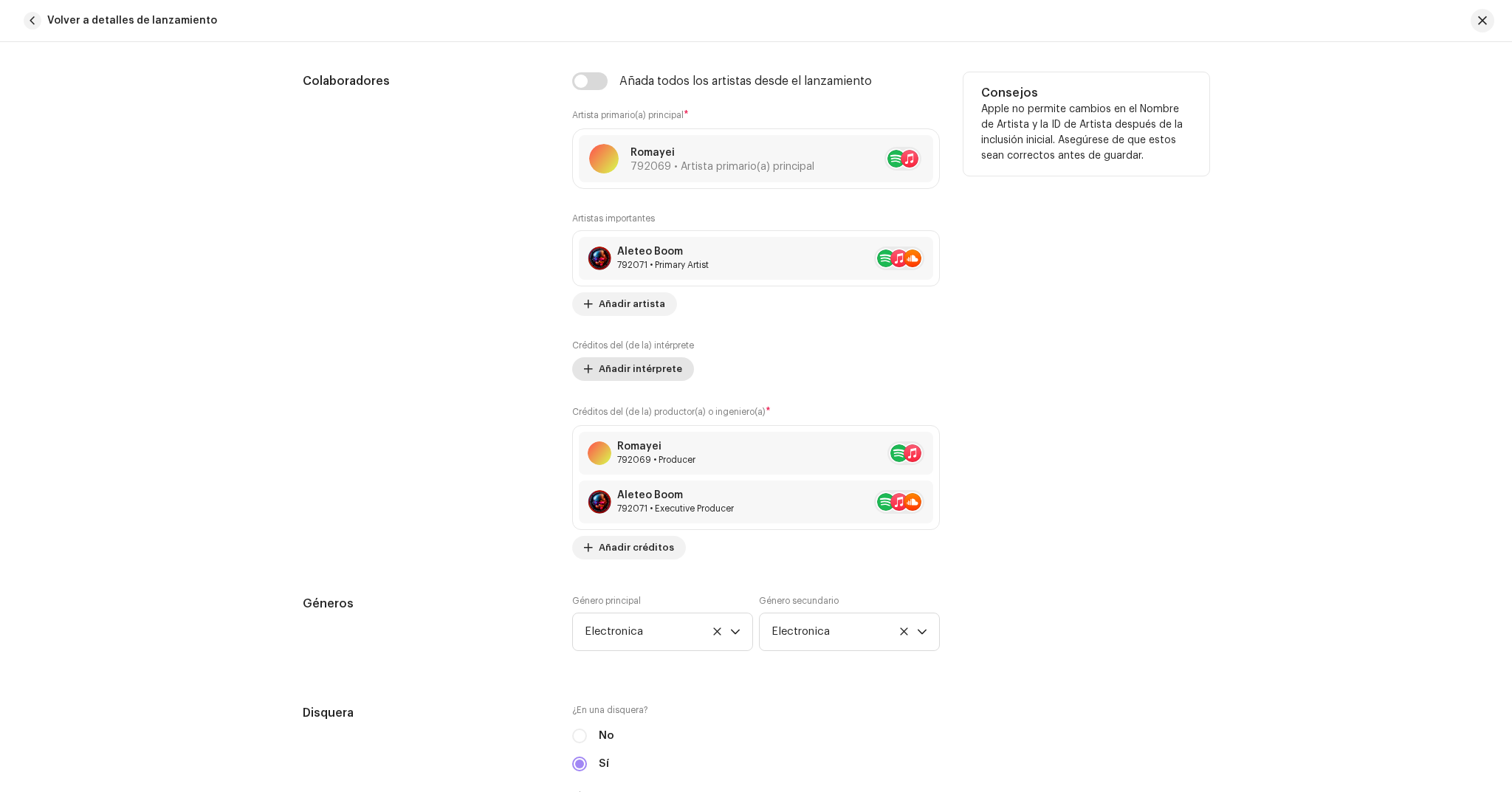
click at [633, 370] on span "Añadir intérprete" at bounding box center [641, 369] width 83 height 30
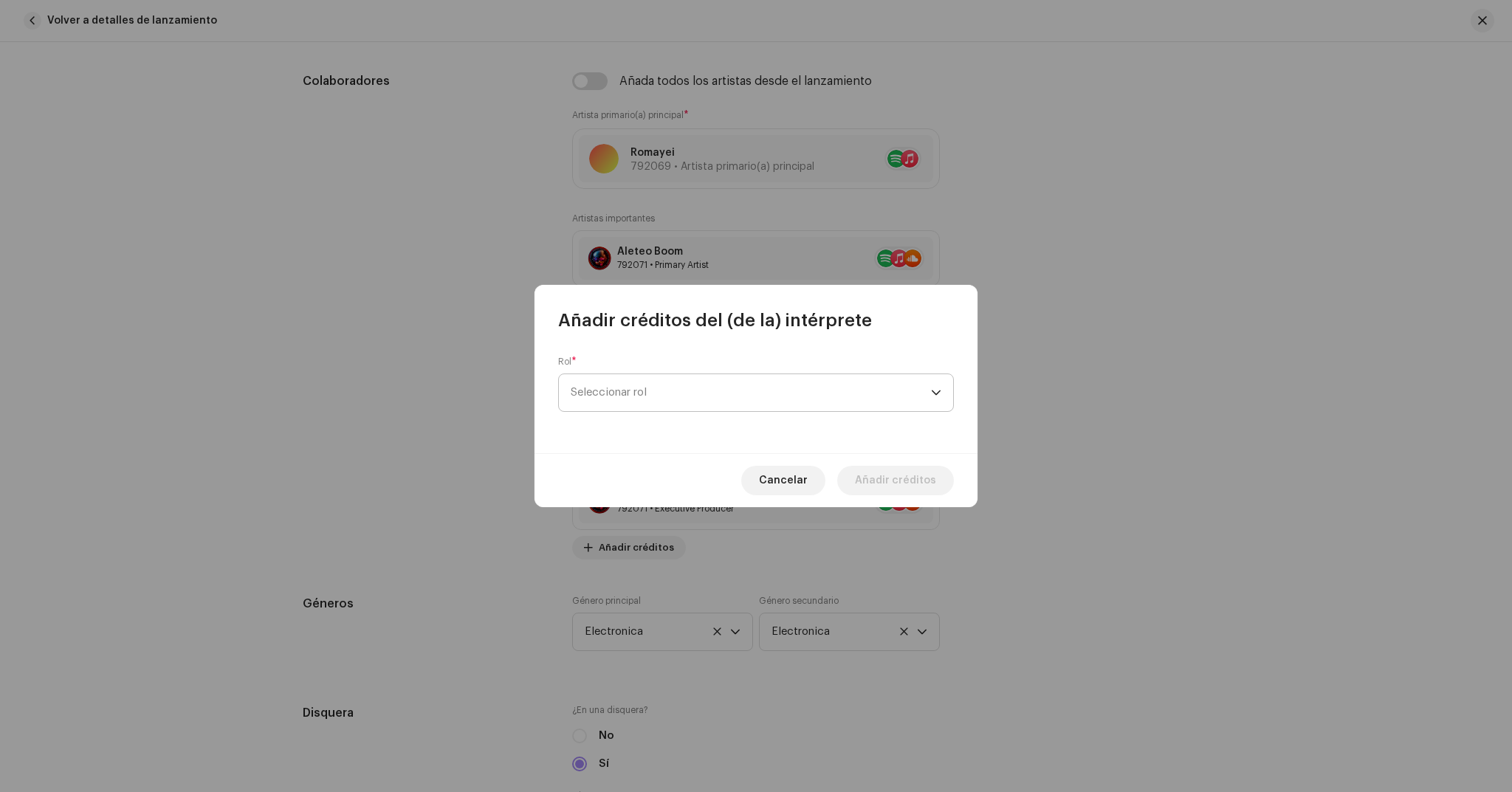
click at [644, 402] on span "Seleccionar rol" at bounding box center [751, 393] width 360 height 37
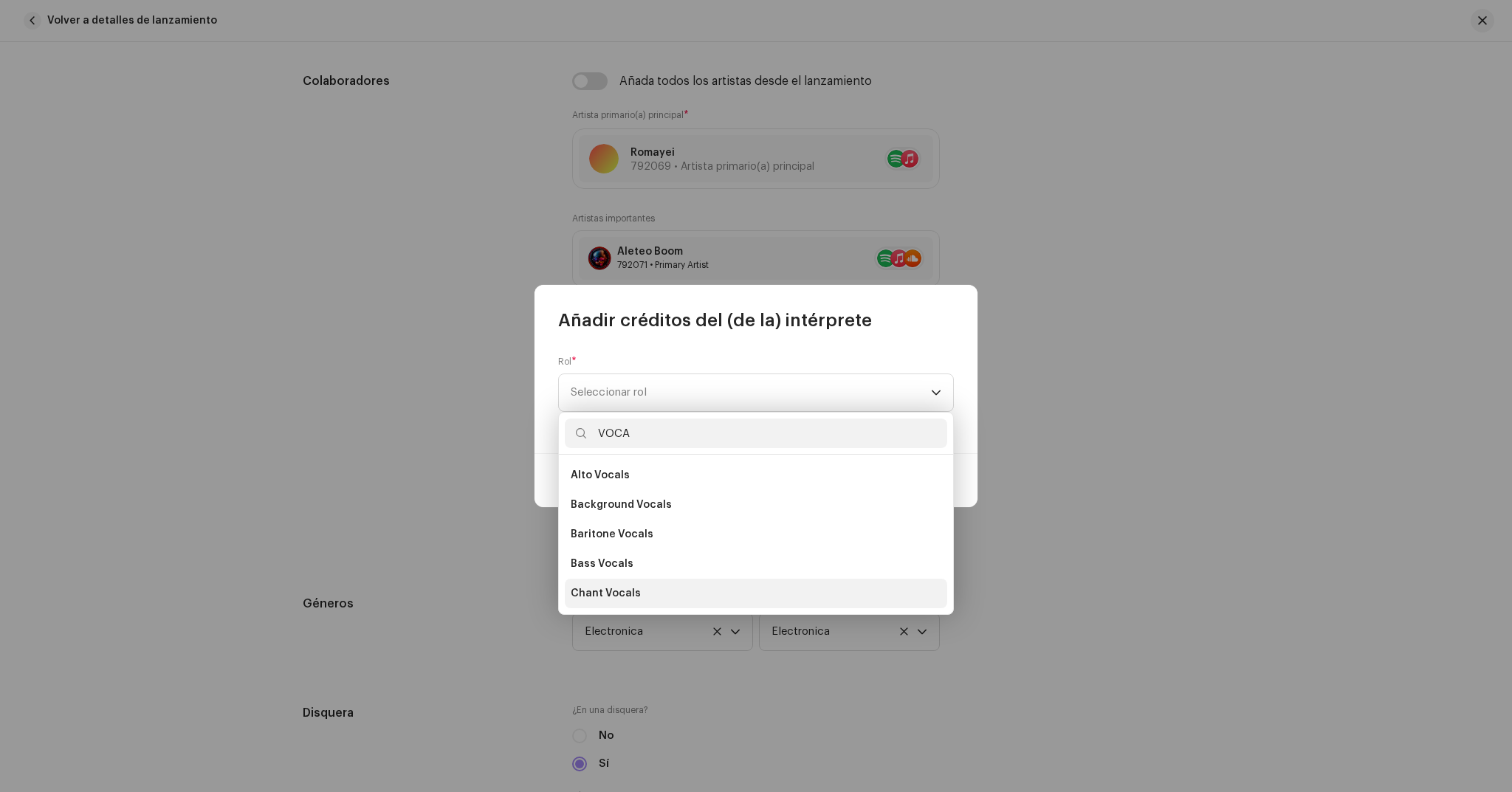
type input "VOCA"
click at [617, 591] on span "Chant Vocals" at bounding box center [606, 594] width 71 height 14
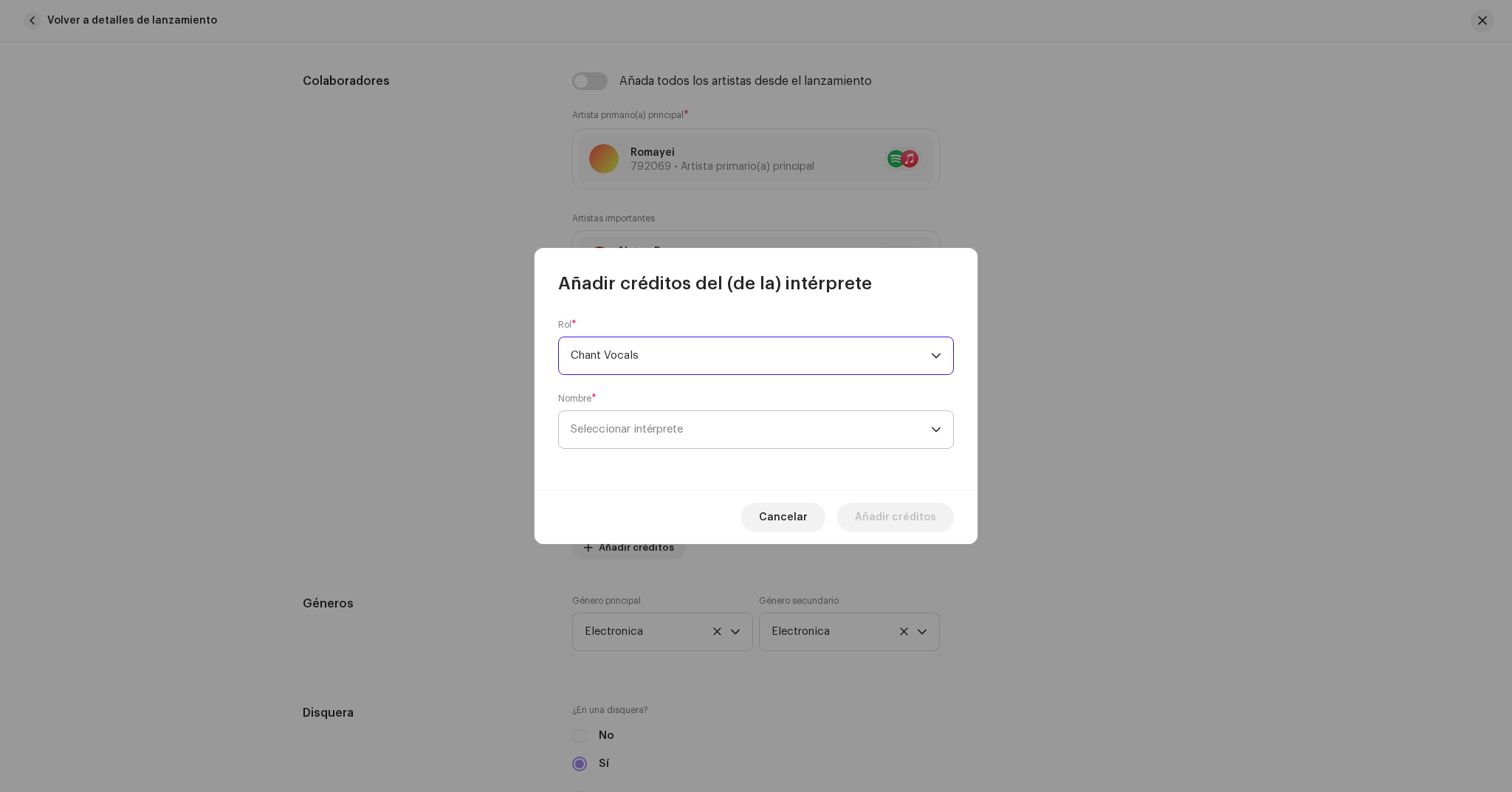
click at [651, 427] on span "Seleccionar intérprete" at bounding box center [627, 429] width 112 height 11
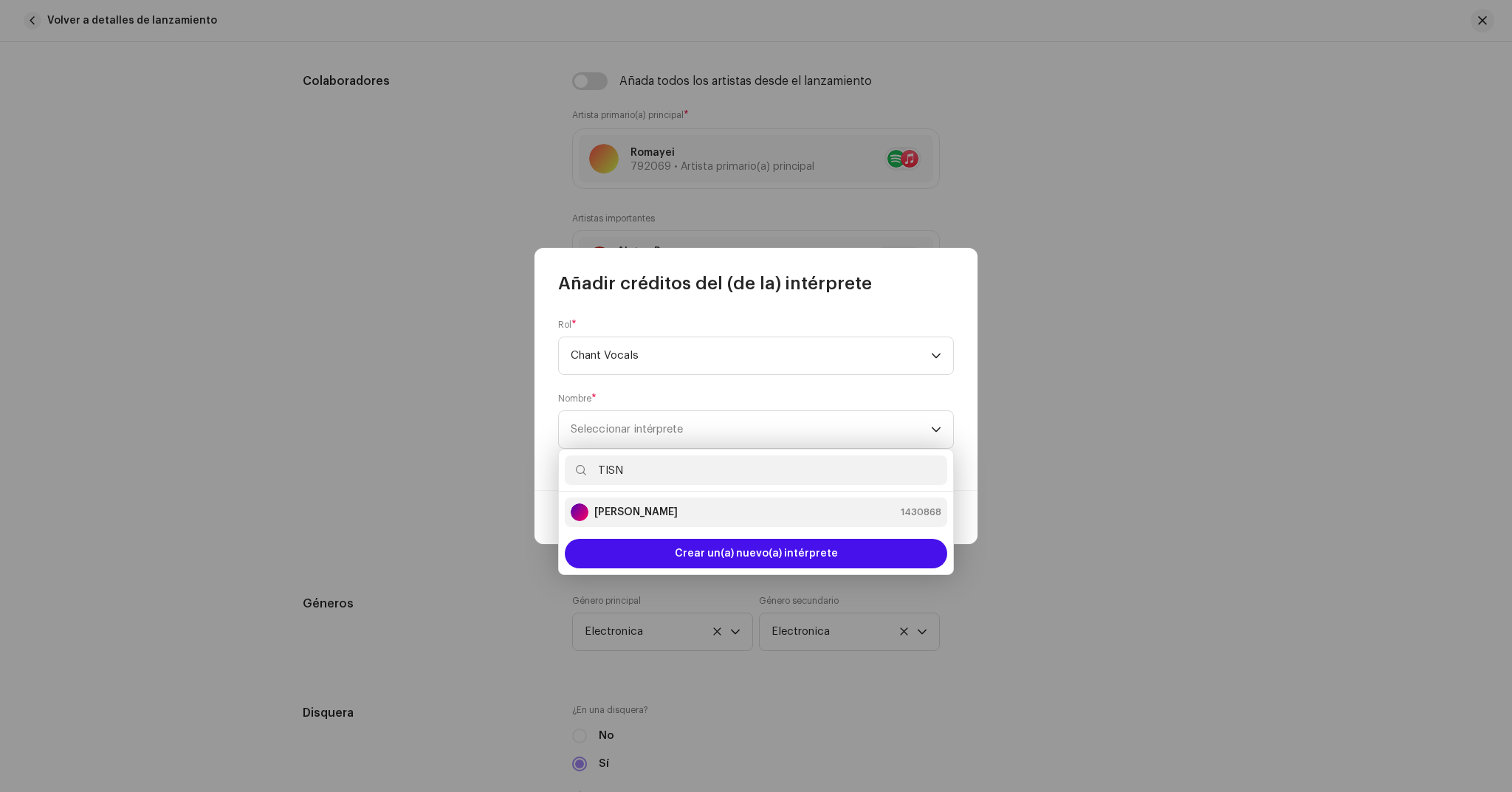
type input "TISN"
click at [650, 502] on li "[PERSON_NAME] 1430868" at bounding box center [756, 512] width 383 height 30
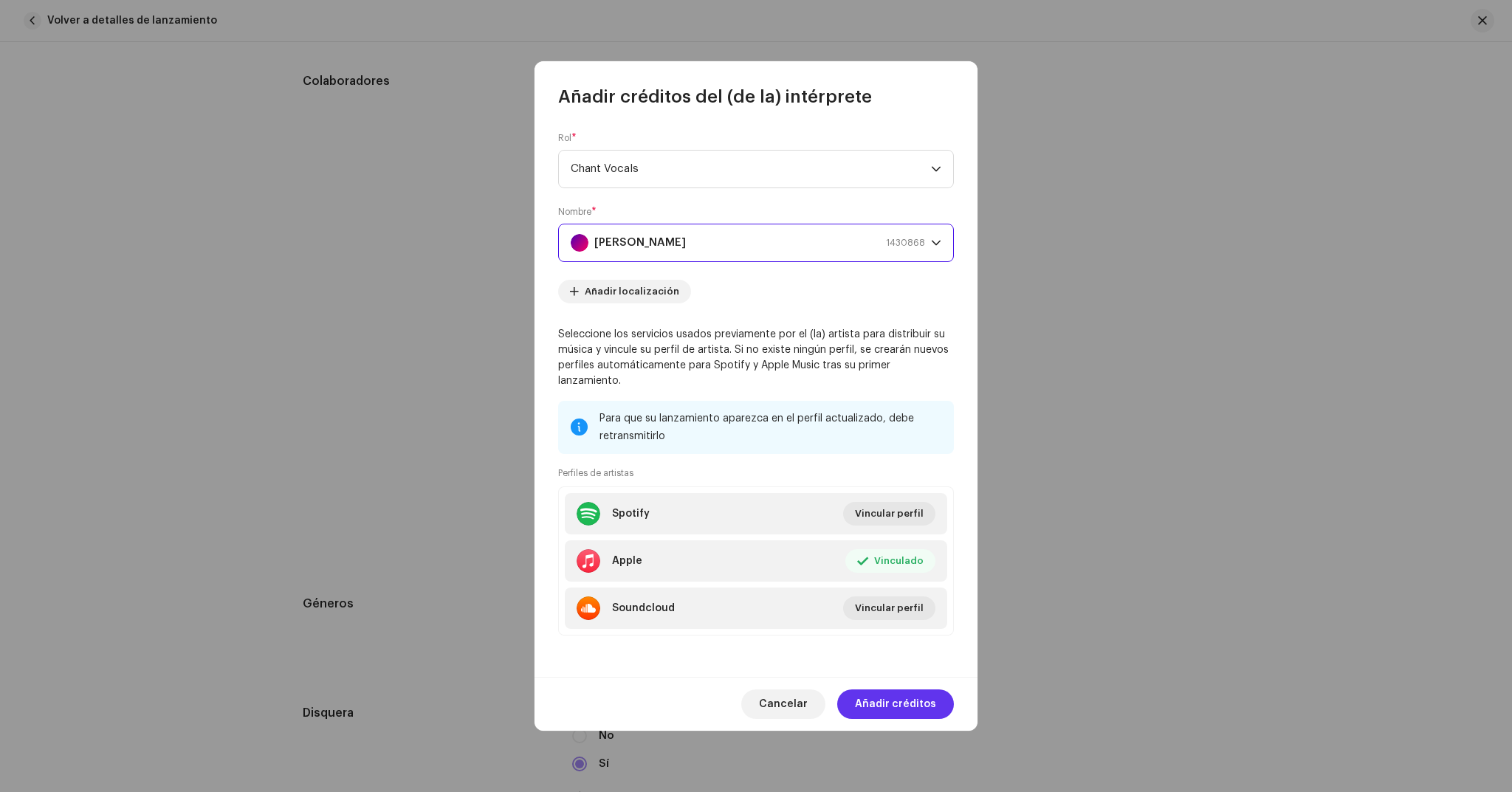
click at [891, 696] on span "Añadir créditos" at bounding box center [896, 704] width 81 height 30
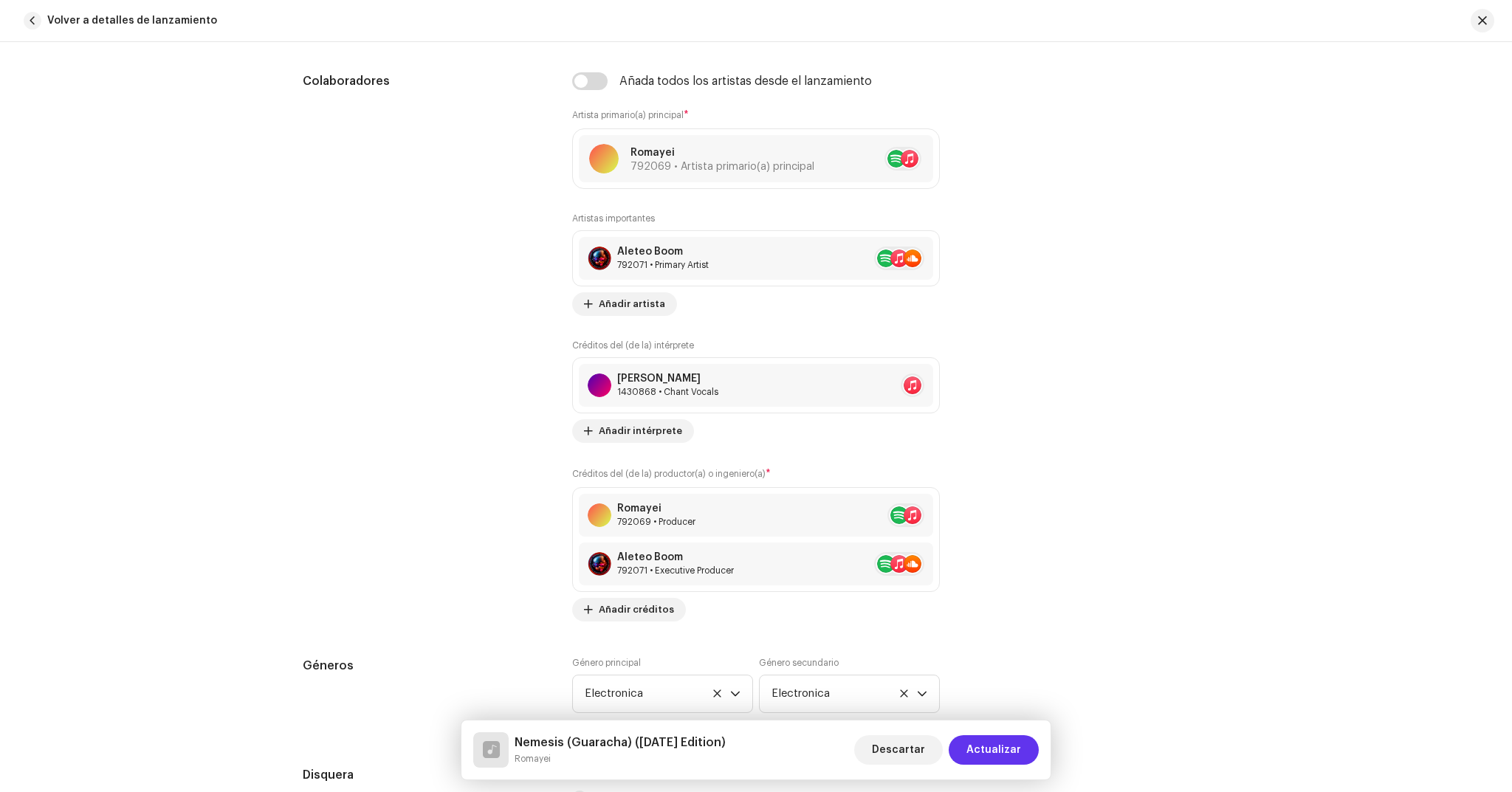
click at [993, 744] on span "Actualizar" at bounding box center [994, 750] width 54 height 30
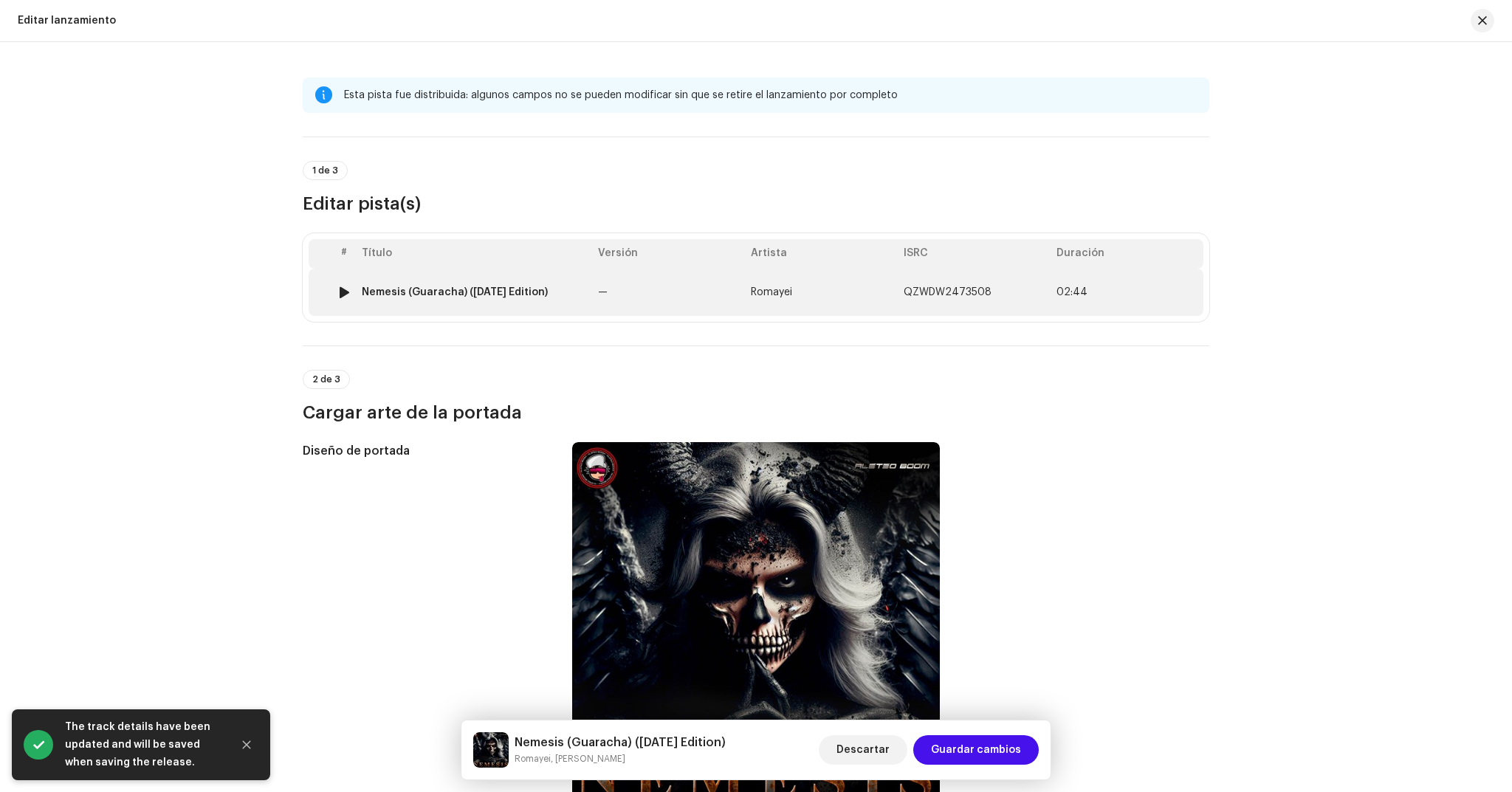
click at [831, 284] on td "Romayei" at bounding box center [821, 292] width 153 height 47
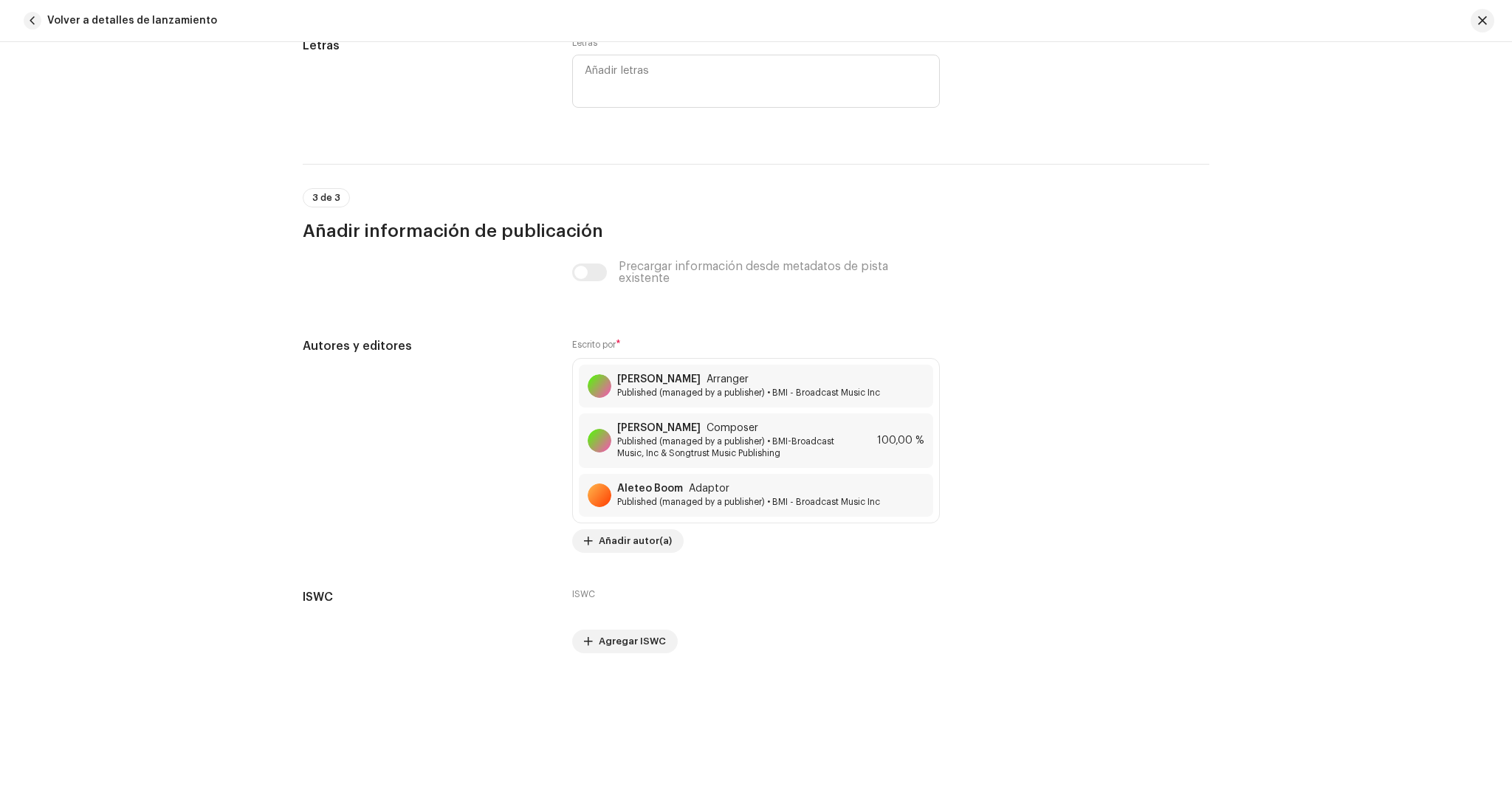
scroll to position [3118, 0]
click at [772, 433] on span "Published (managed by a publisher) • BMI-Broadcast Music, Inc & Songtrust Music…" at bounding box center [730, 444] width 227 height 24
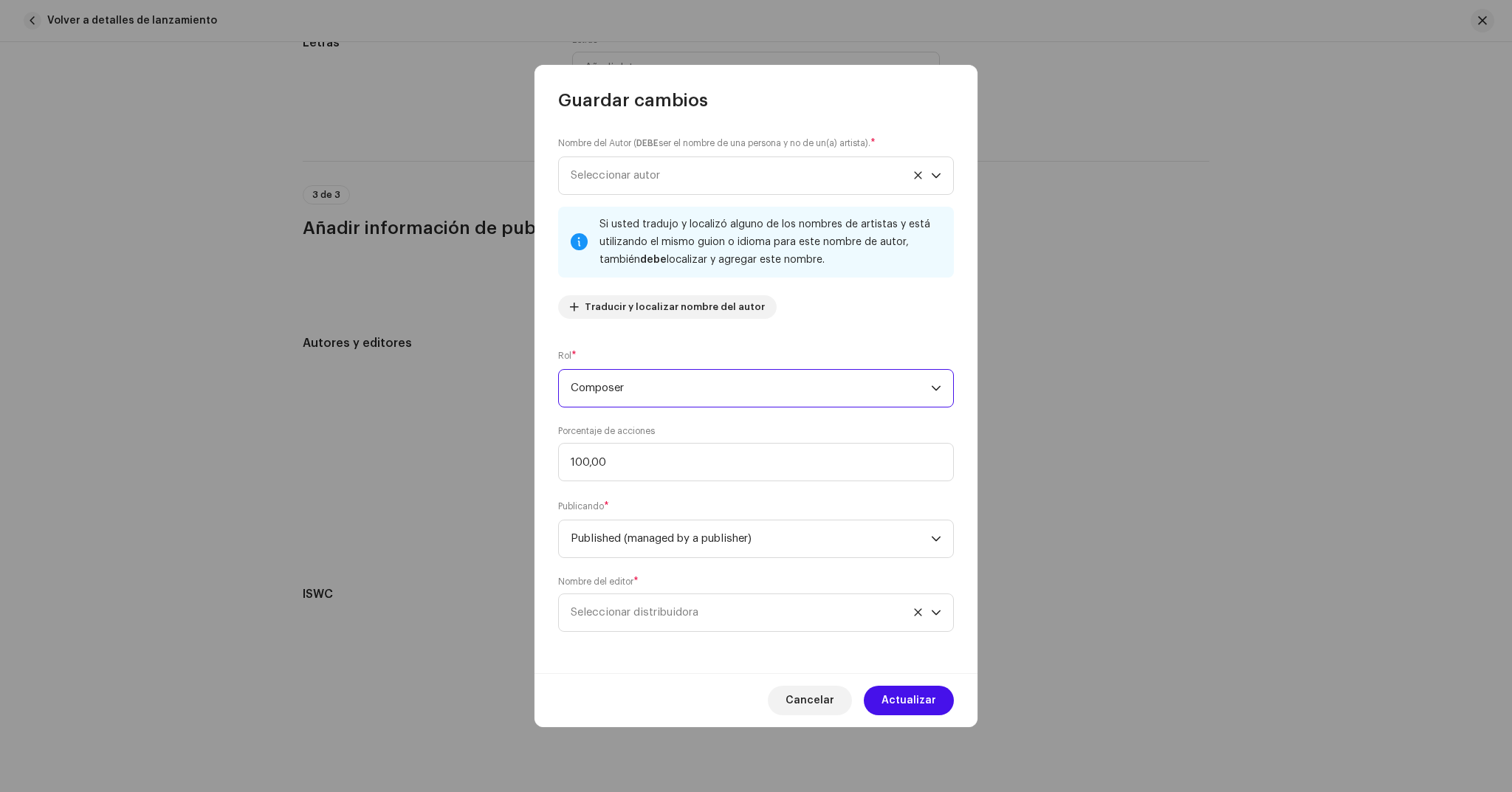
click at [676, 394] on span "Composer" at bounding box center [751, 388] width 360 height 37
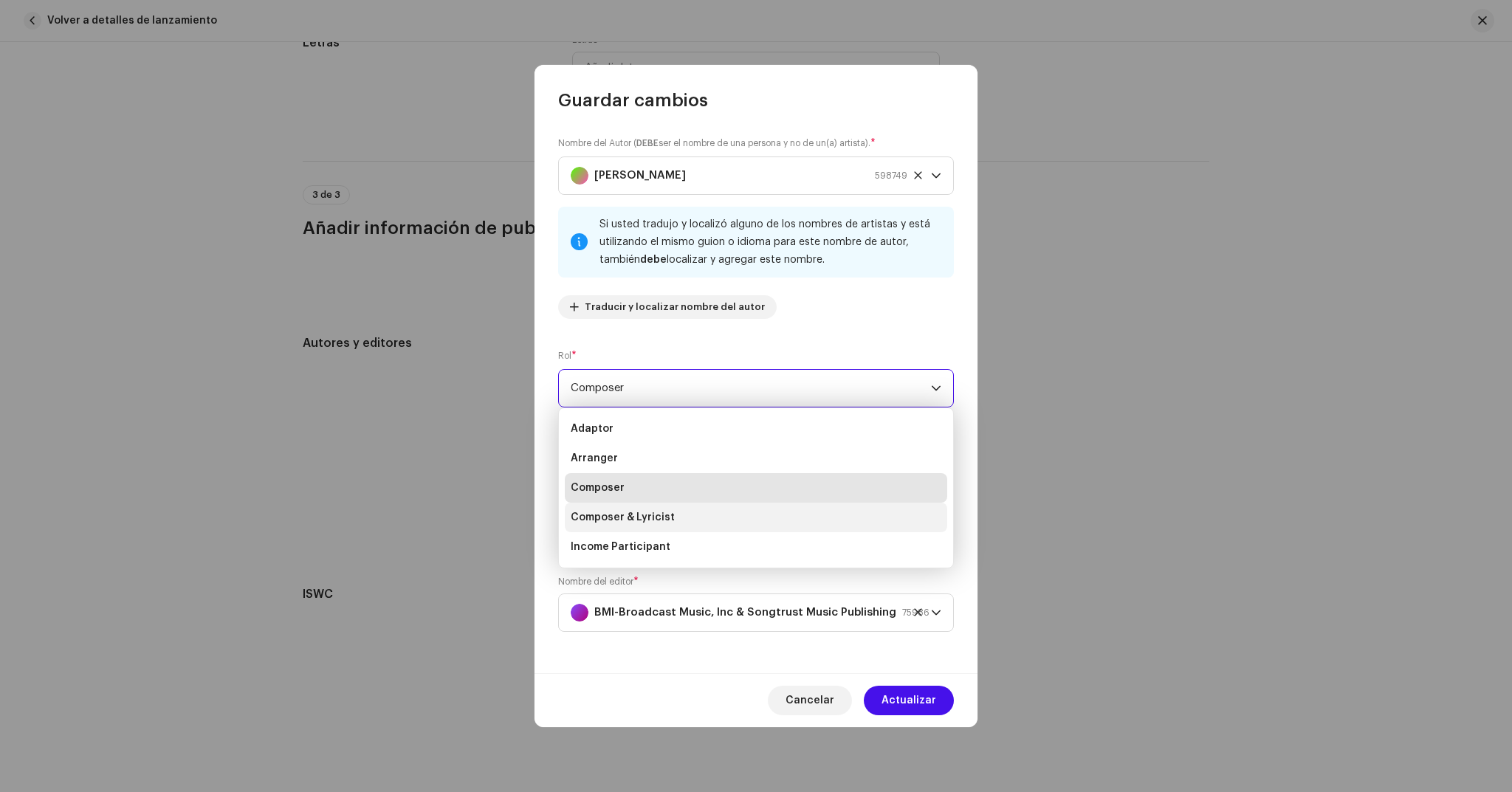
click at [662, 511] on span "Composer & Lyricist" at bounding box center [623, 518] width 104 height 14
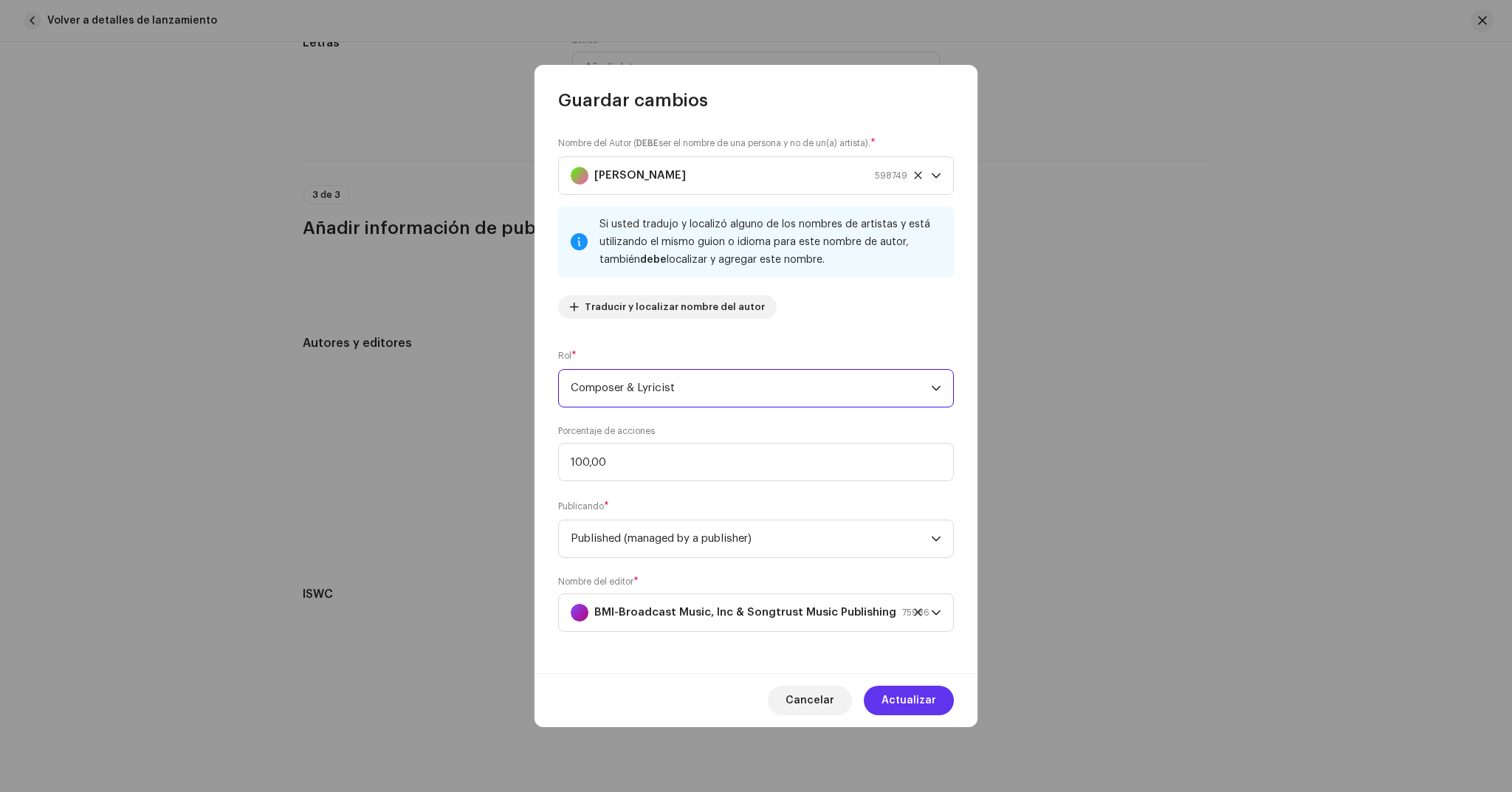
click at [897, 697] on span "Actualizar" at bounding box center [908, 701] width 54 height 30
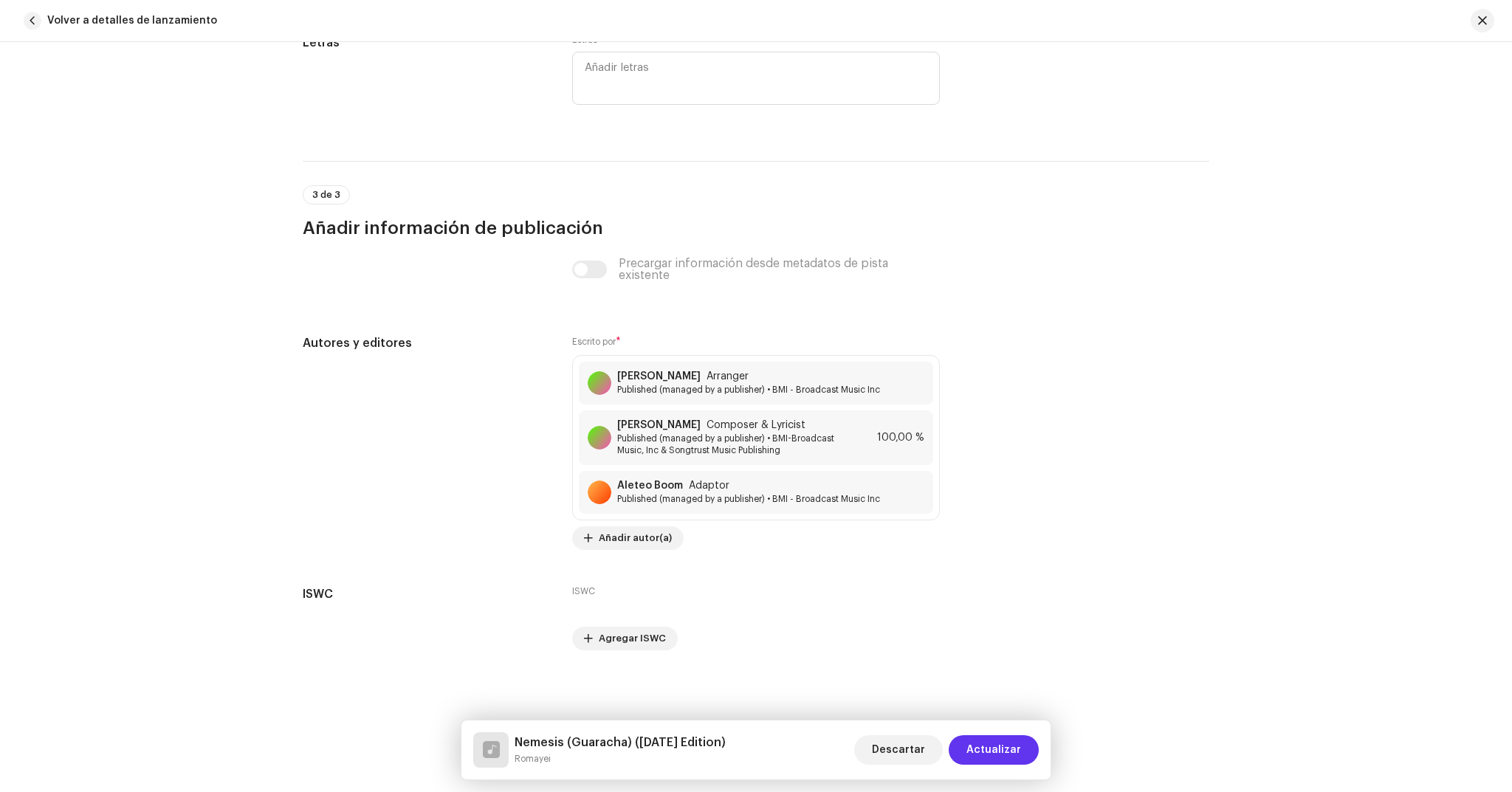
click at [987, 740] on span "Actualizar" at bounding box center [994, 750] width 54 height 30
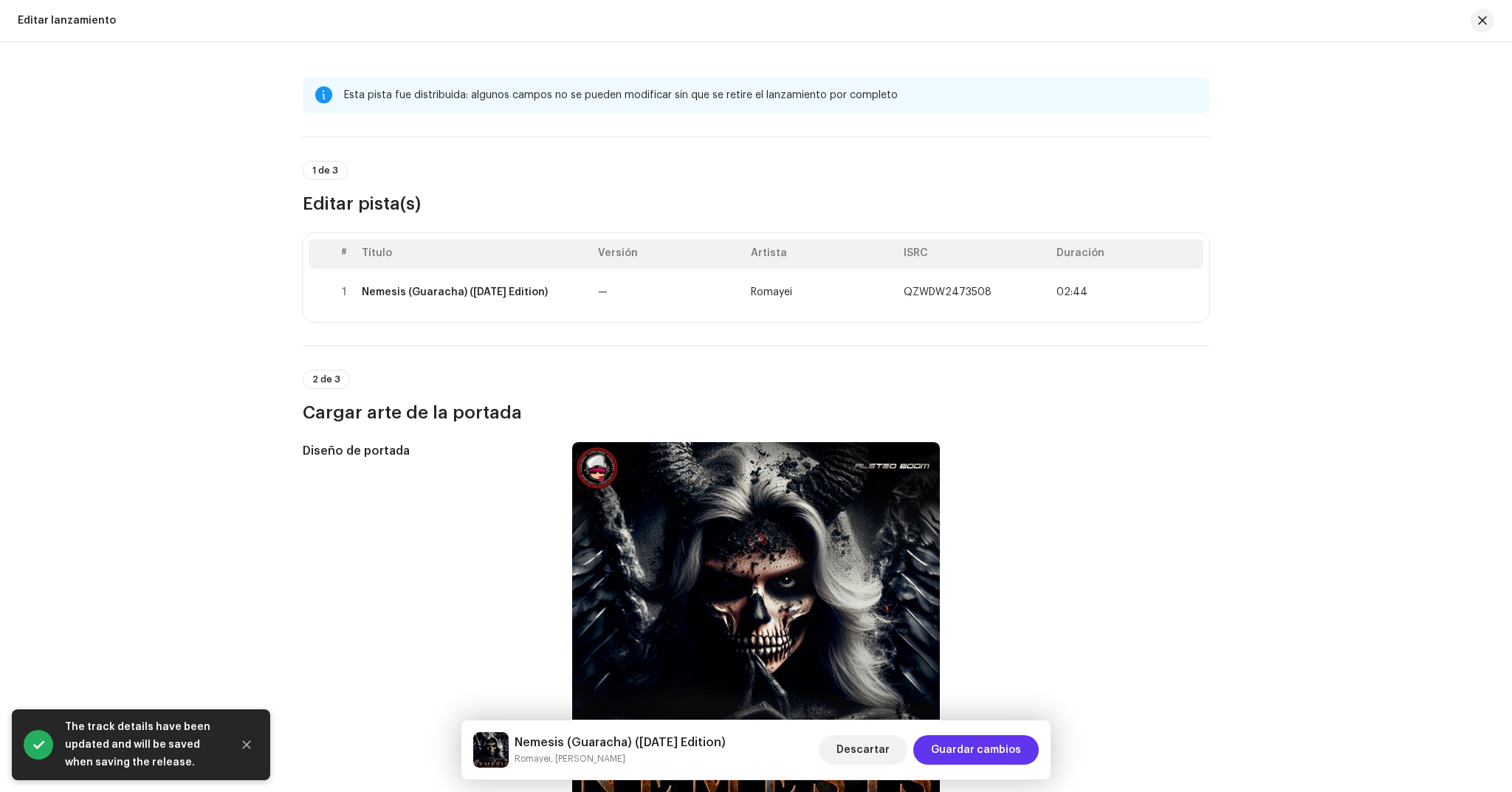
click at [954, 740] on span "Guardar cambios" at bounding box center [976, 750] width 90 height 30
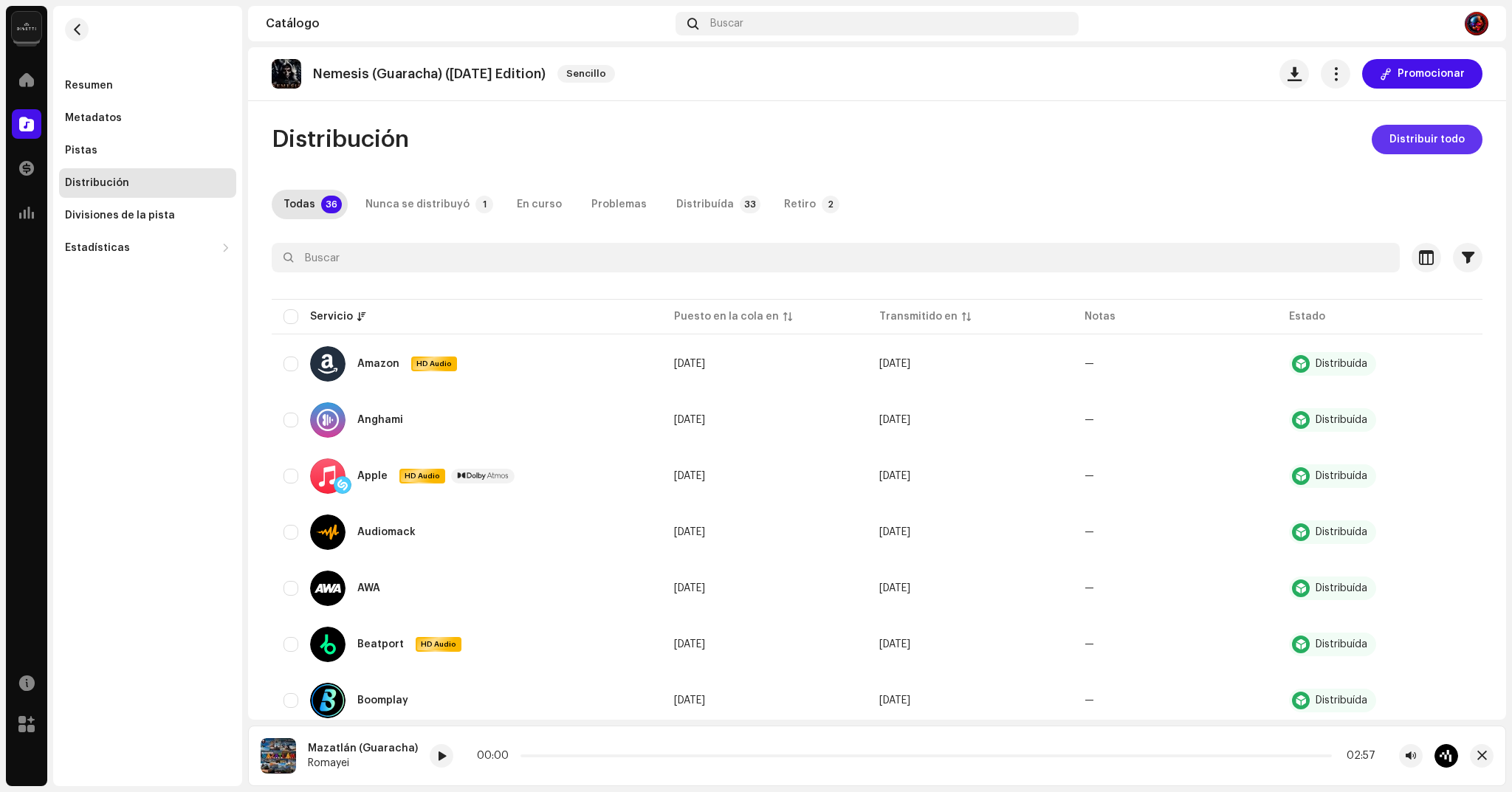
click at [1430, 137] on span "Distribuir todo" at bounding box center [1426, 139] width 75 height 30
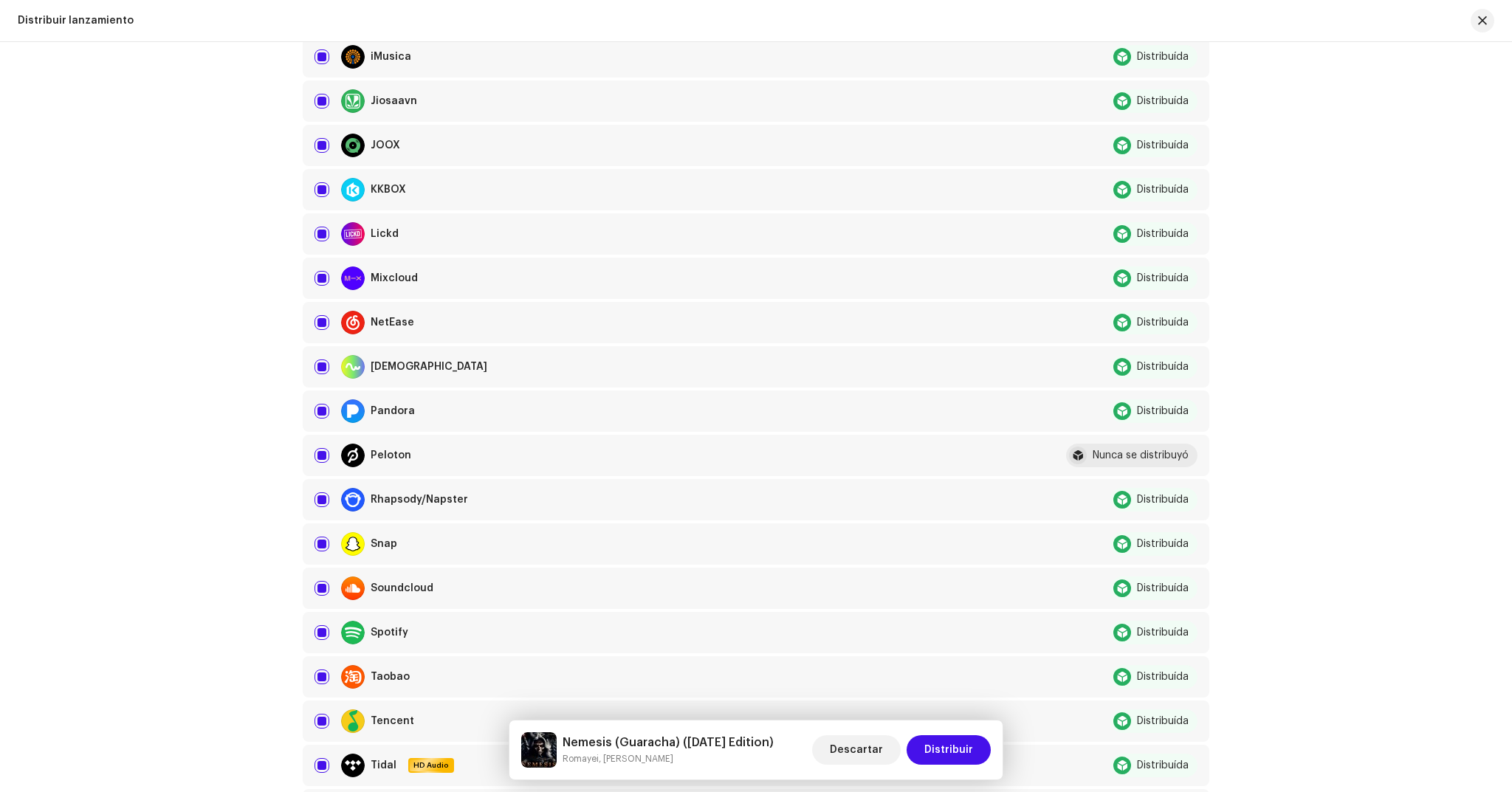
scroll to position [1739, 0]
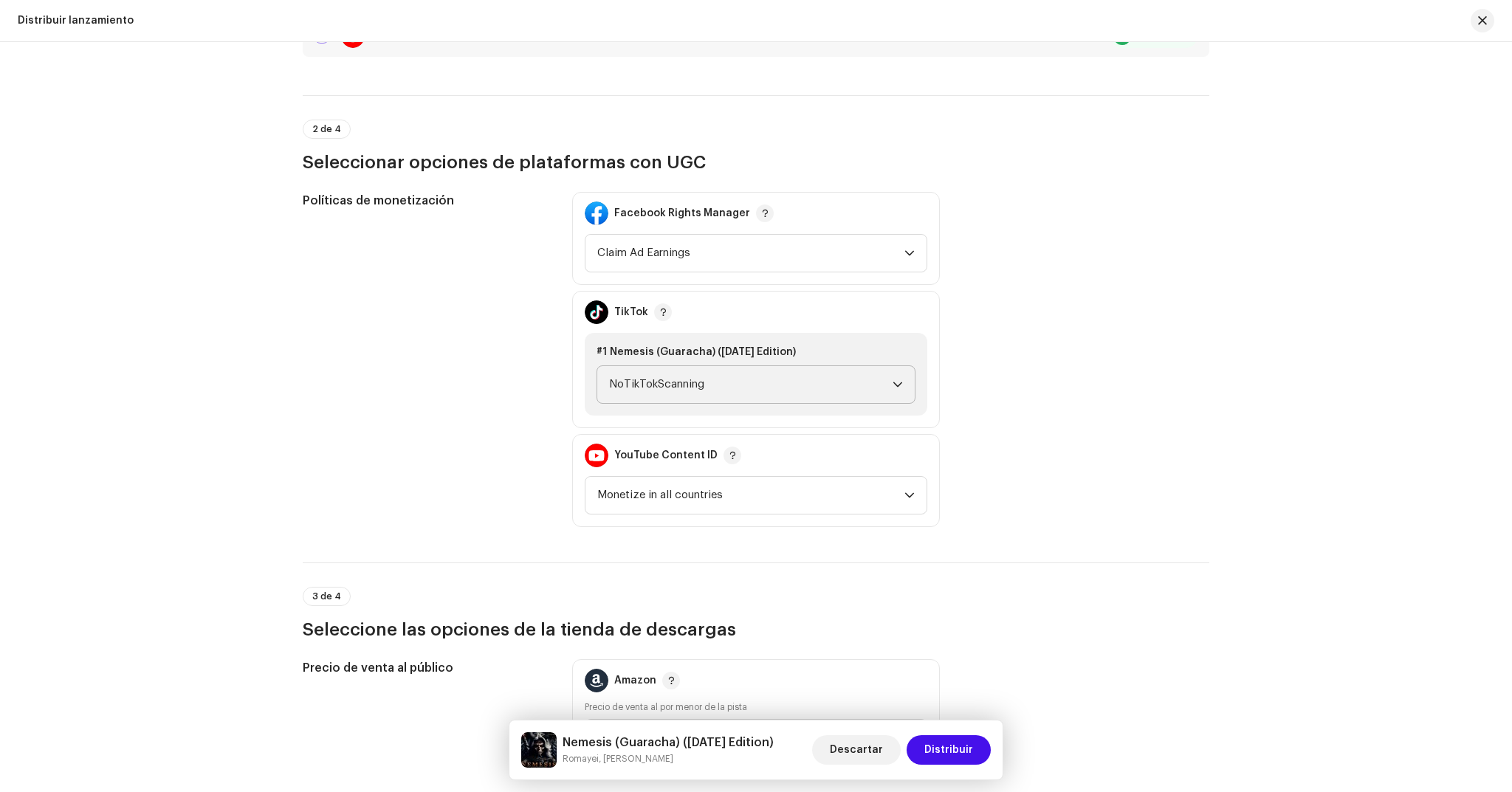
click at [880, 384] on span "NoTikTokScanning" at bounding box center [750, 385] width 283 height 37
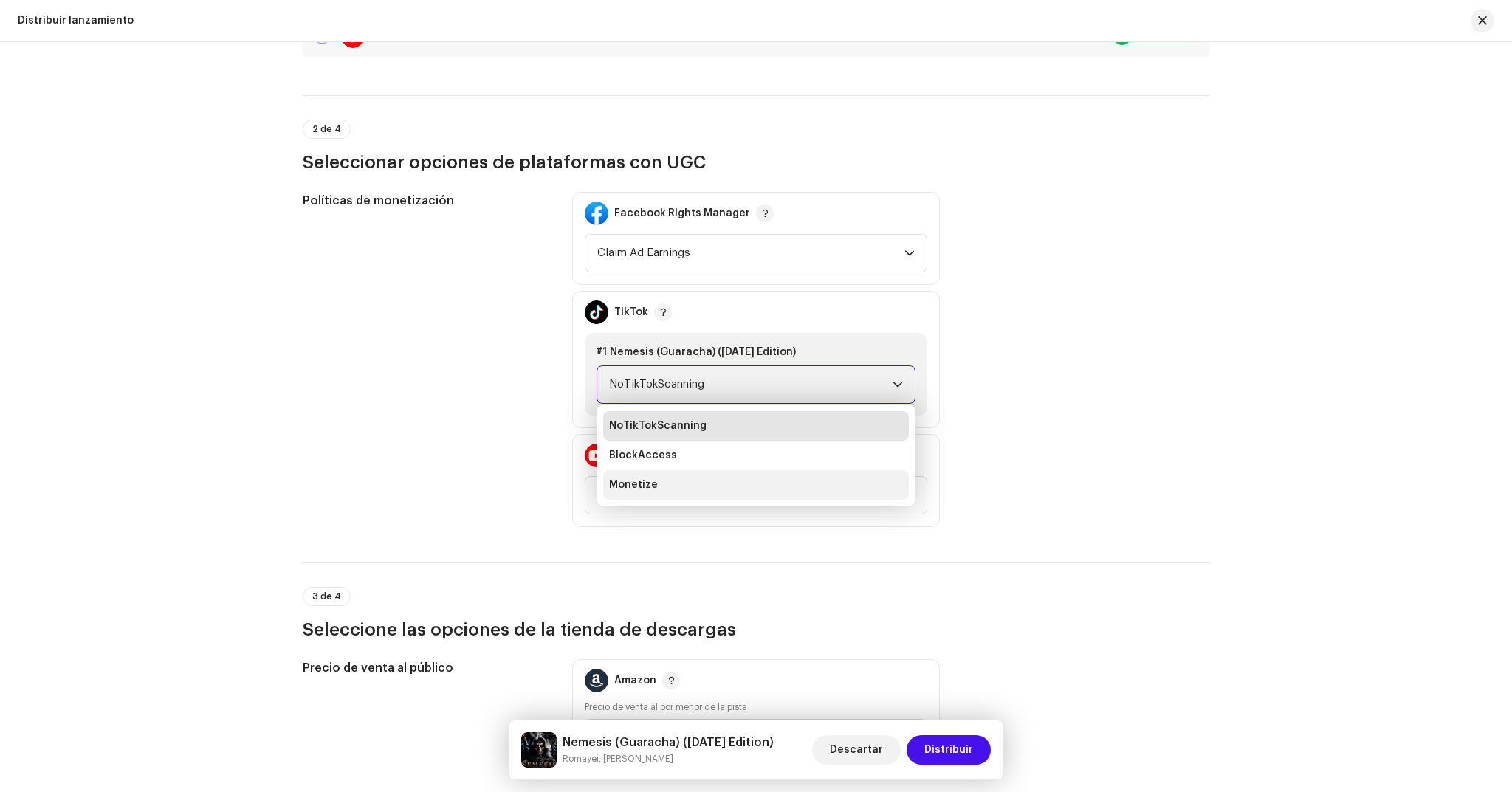
click at [663, 487] on li "Monetize" at bounding box center [756, 485] width 306 height 30
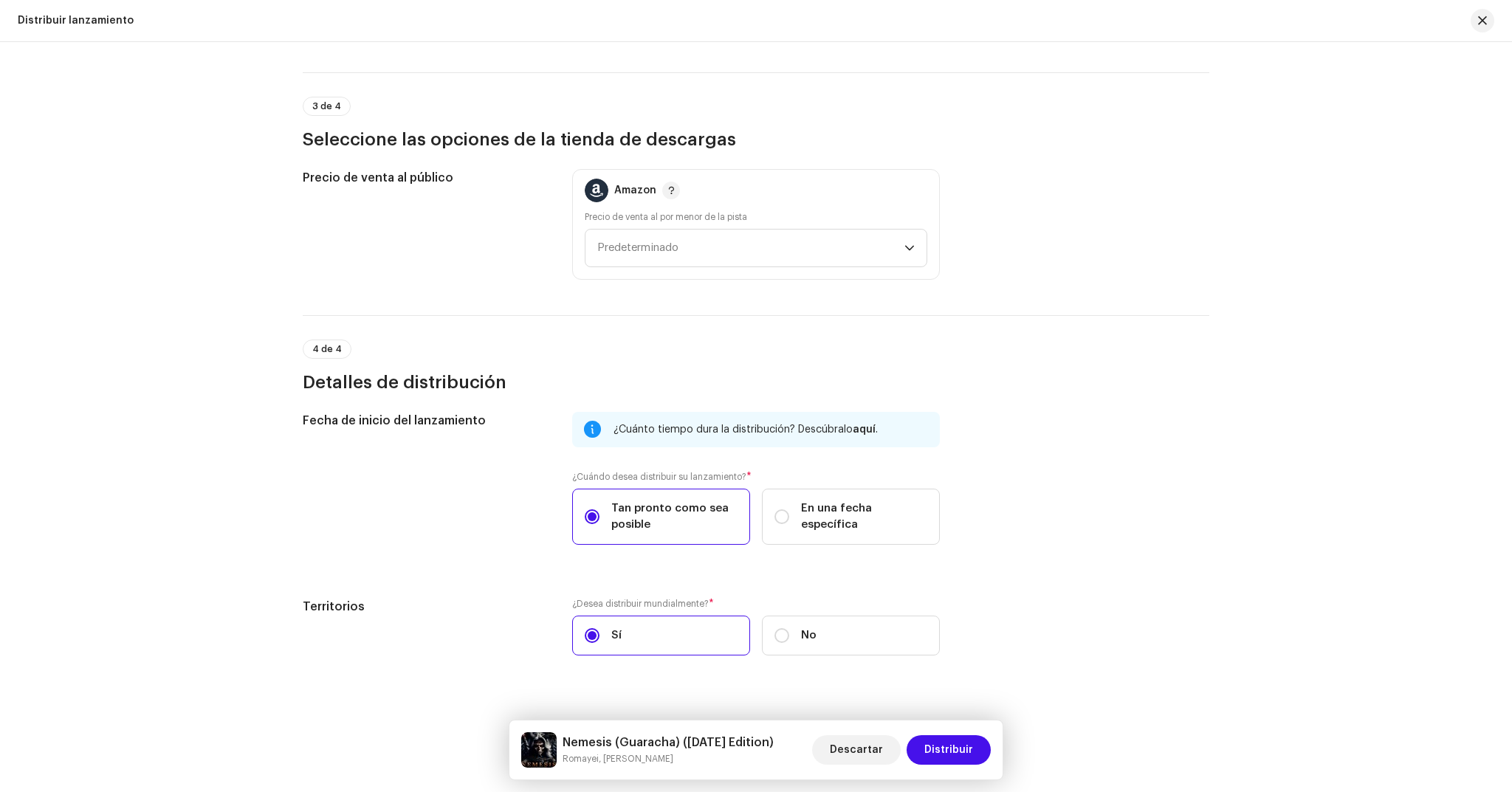
scroll to position [2252, 0]
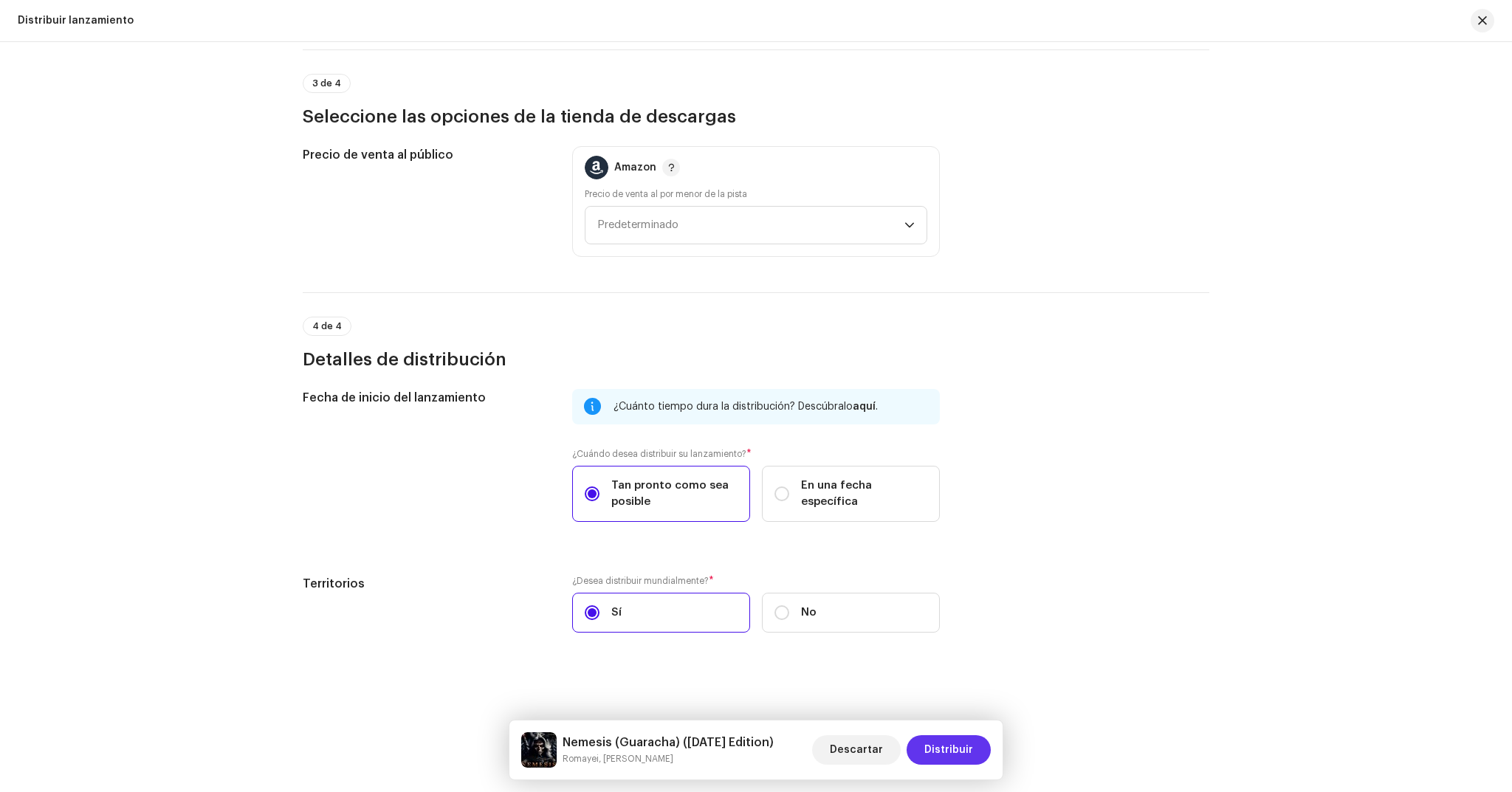
click at [955, 756] on span "Distribuir" at bounding box center [948, 750] width 49 height 30
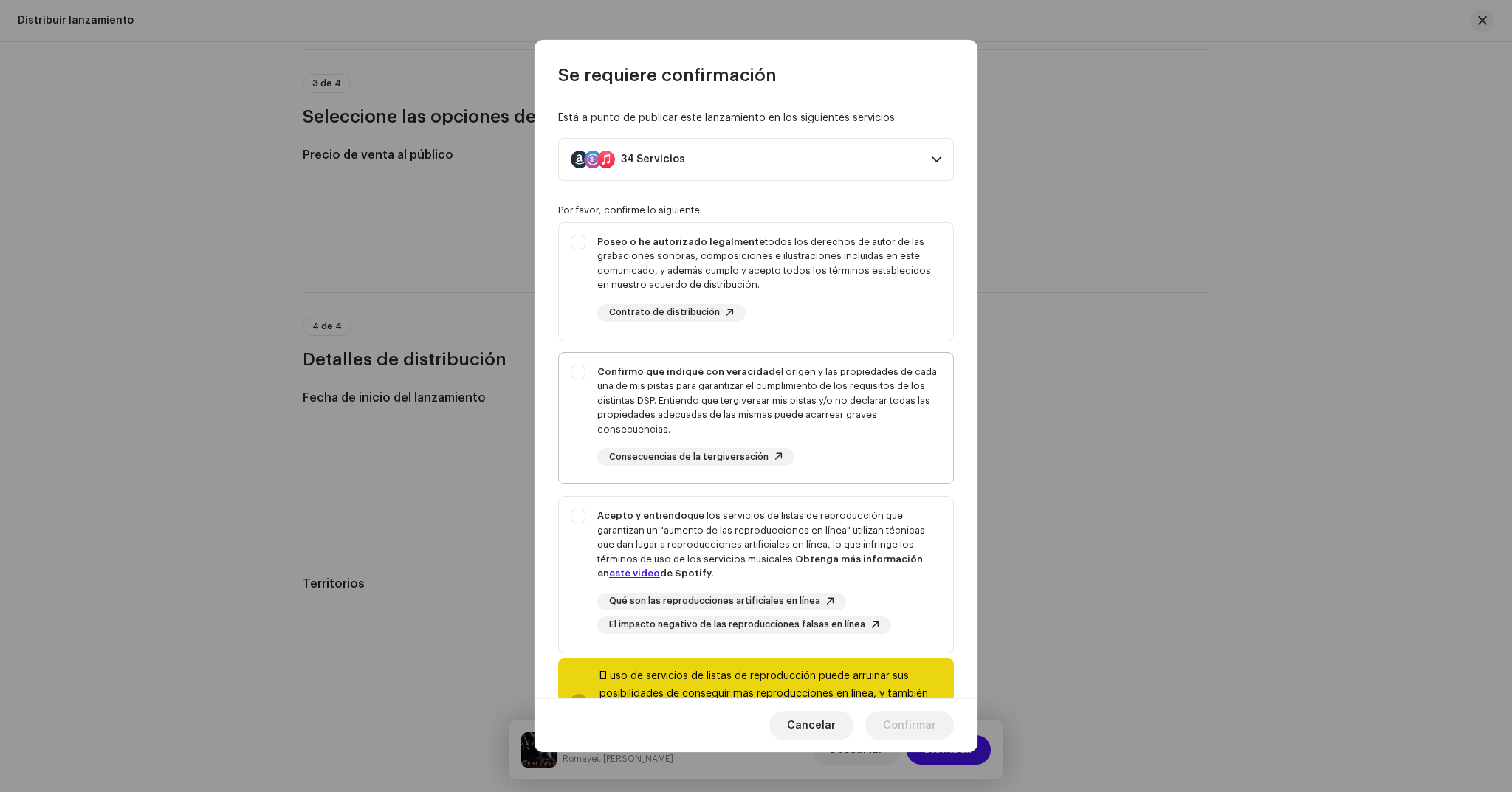
click at [825, 385] on div "Confirmo que indiqué con veracidad el origen y las propiedades de cada una de m…" at bounding box center [769, 401] width 344 height 72
checkbox input "true"
click at [848, 237] on div "Poseo o he autorizado legalmente todos los derechos de autor de las grabaciones…" at bounding box center [769, 263] width 344 height 58
checkbox input "true"
click at [880, 541] on div "Acepto y entiendo que los servicios de listas de reproducción que garantizan un…" at bounding box center [769, 545] width 344 height 72
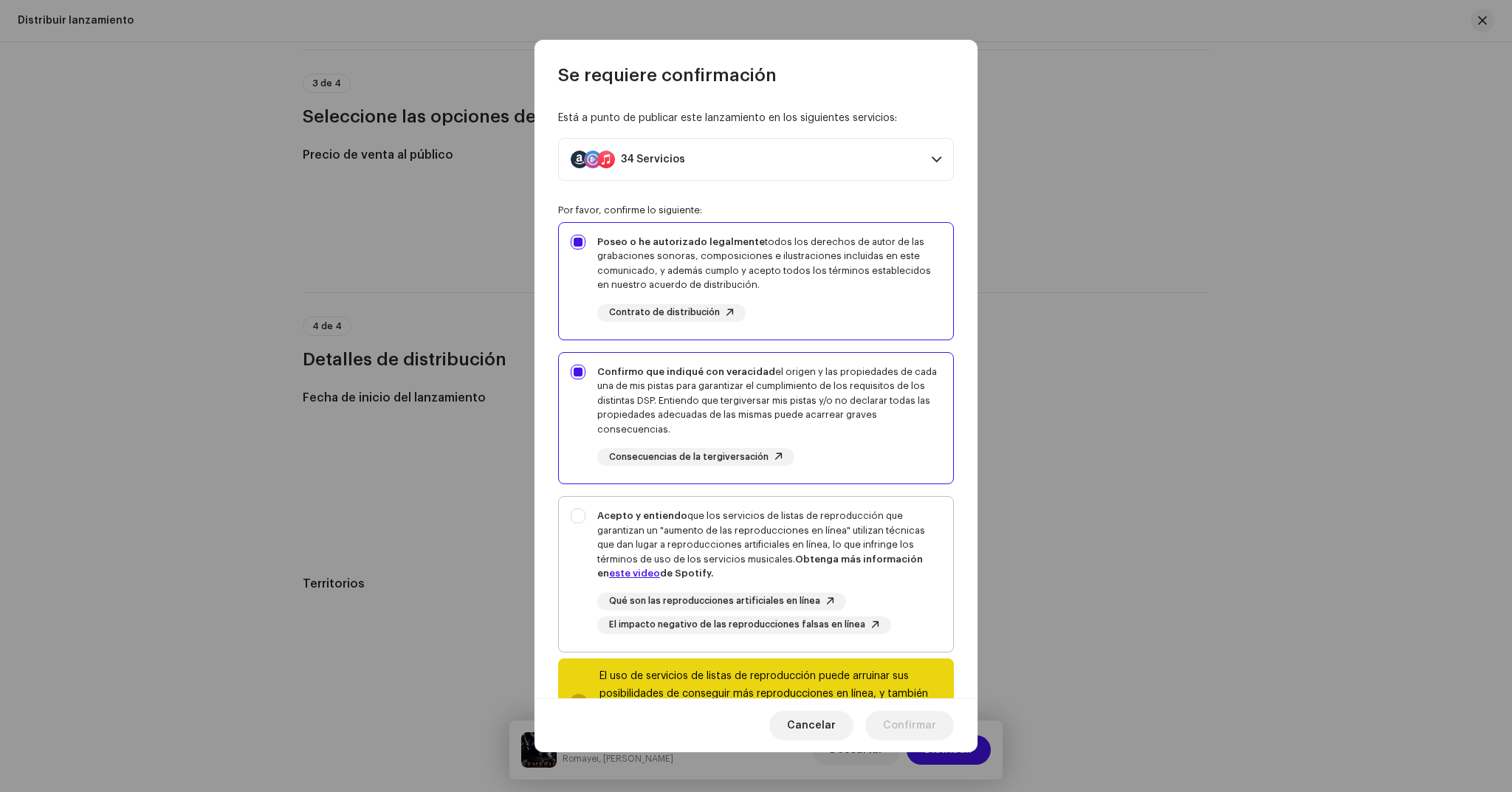
checkbox input "true"
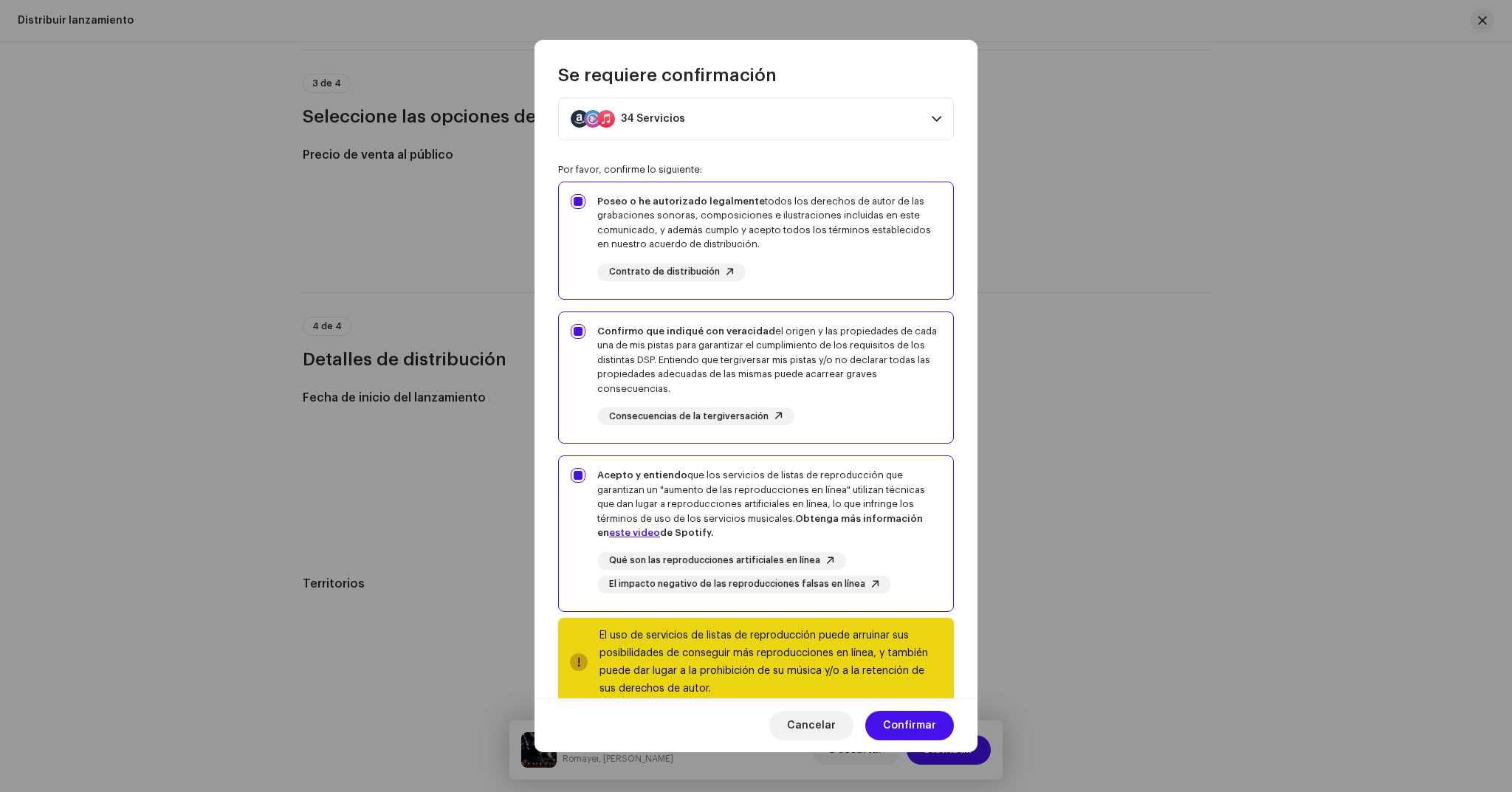
scroll to position [72, 0]
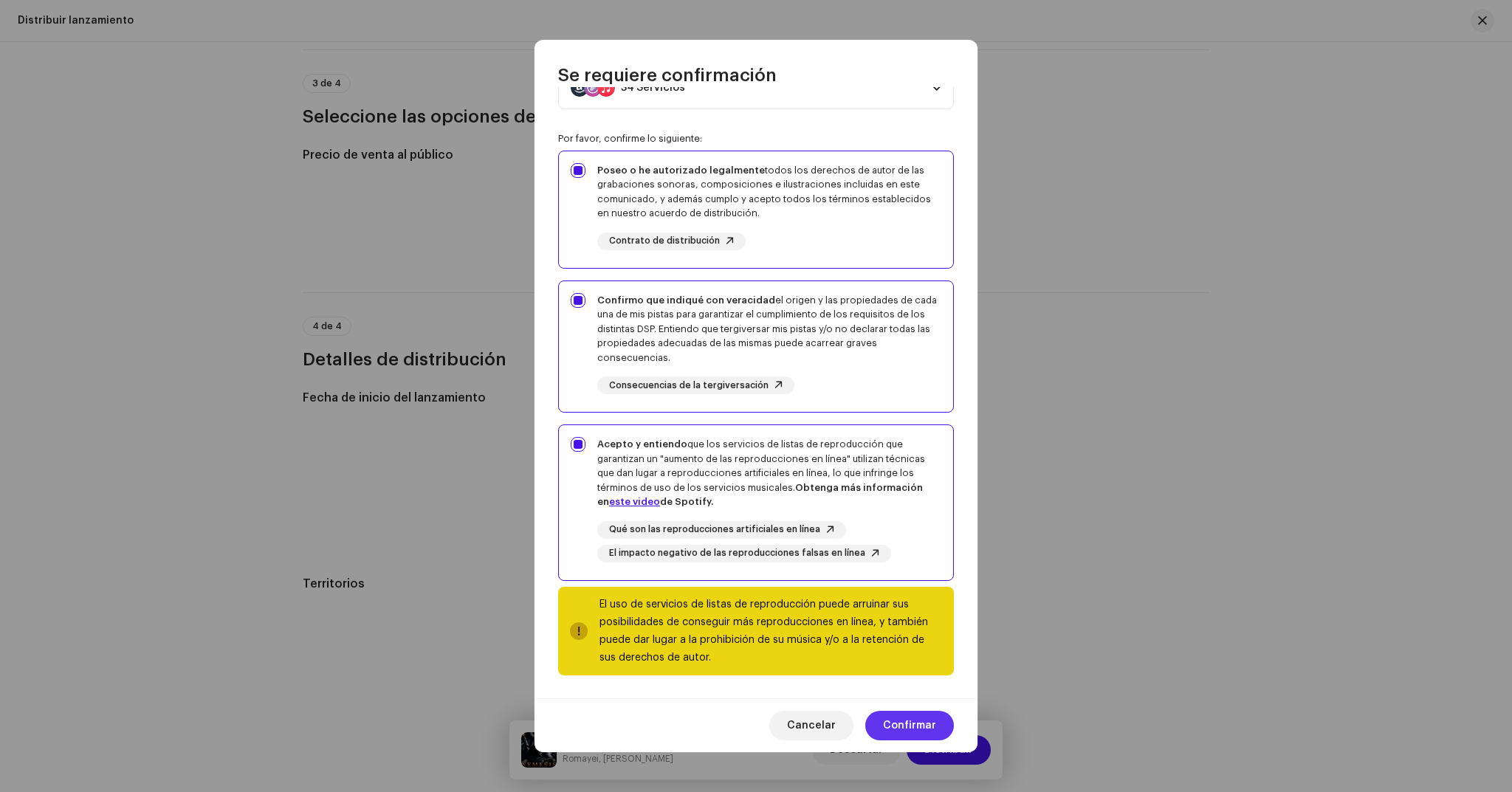
click at [915, 728] on span "Confirmar" at bounding box center [909, 726] width 53 height 30
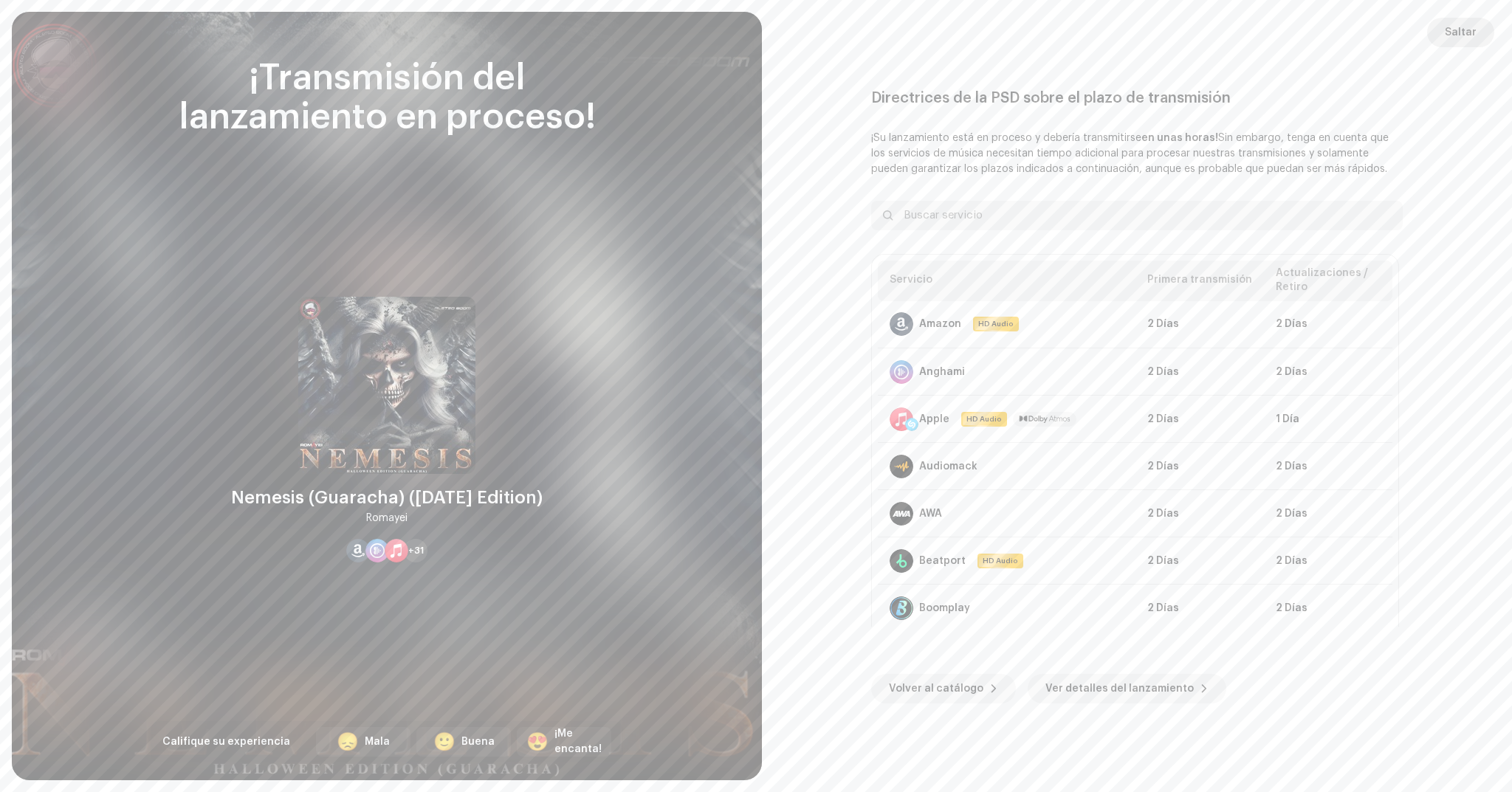
click at [1474, 30] on span "Saltar" at bounding box center [1460, 33] width 32 height 30
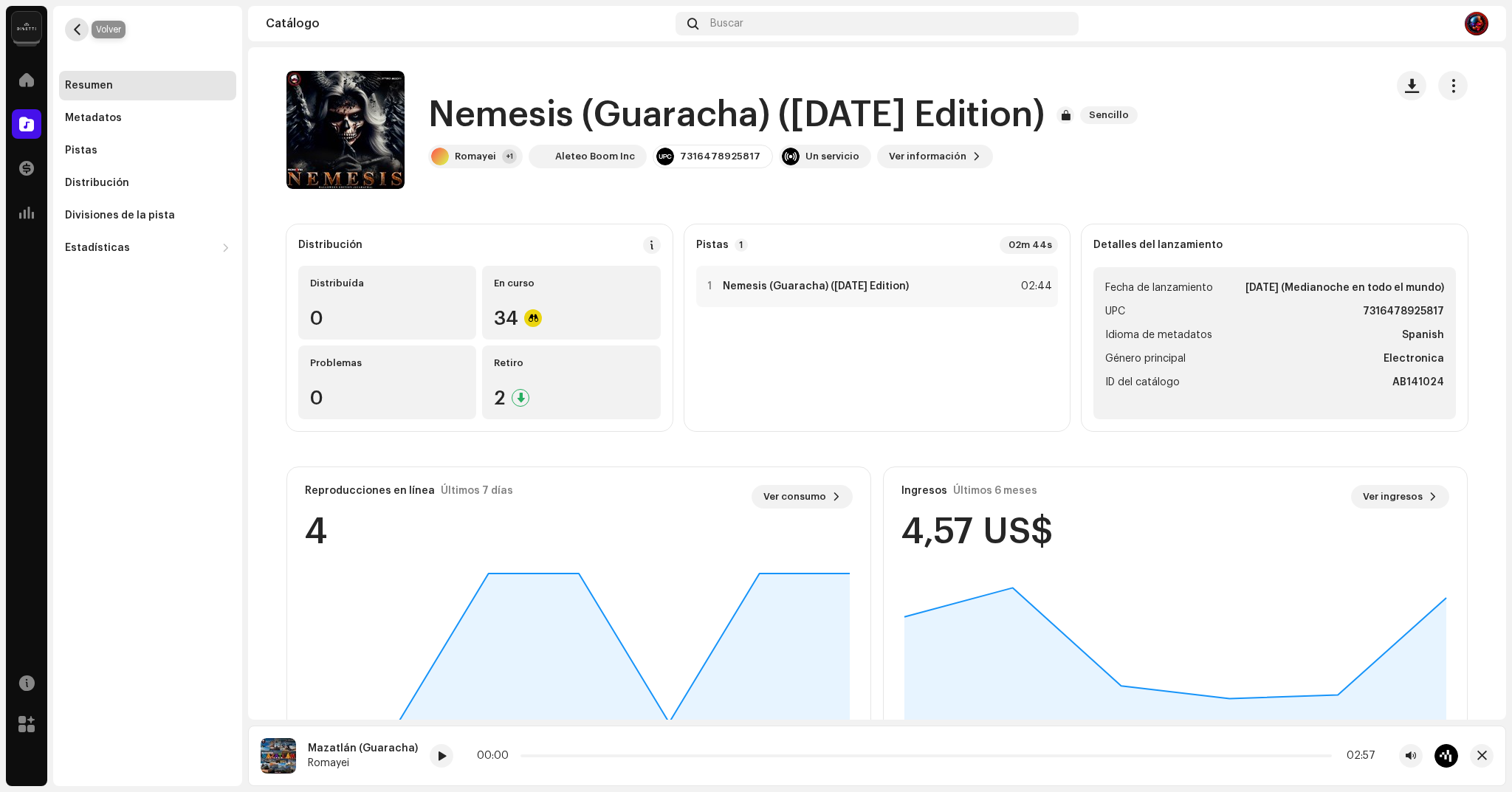
click at [80, 22] on button "button" at bounding box center [77, 30] width 24 height 24
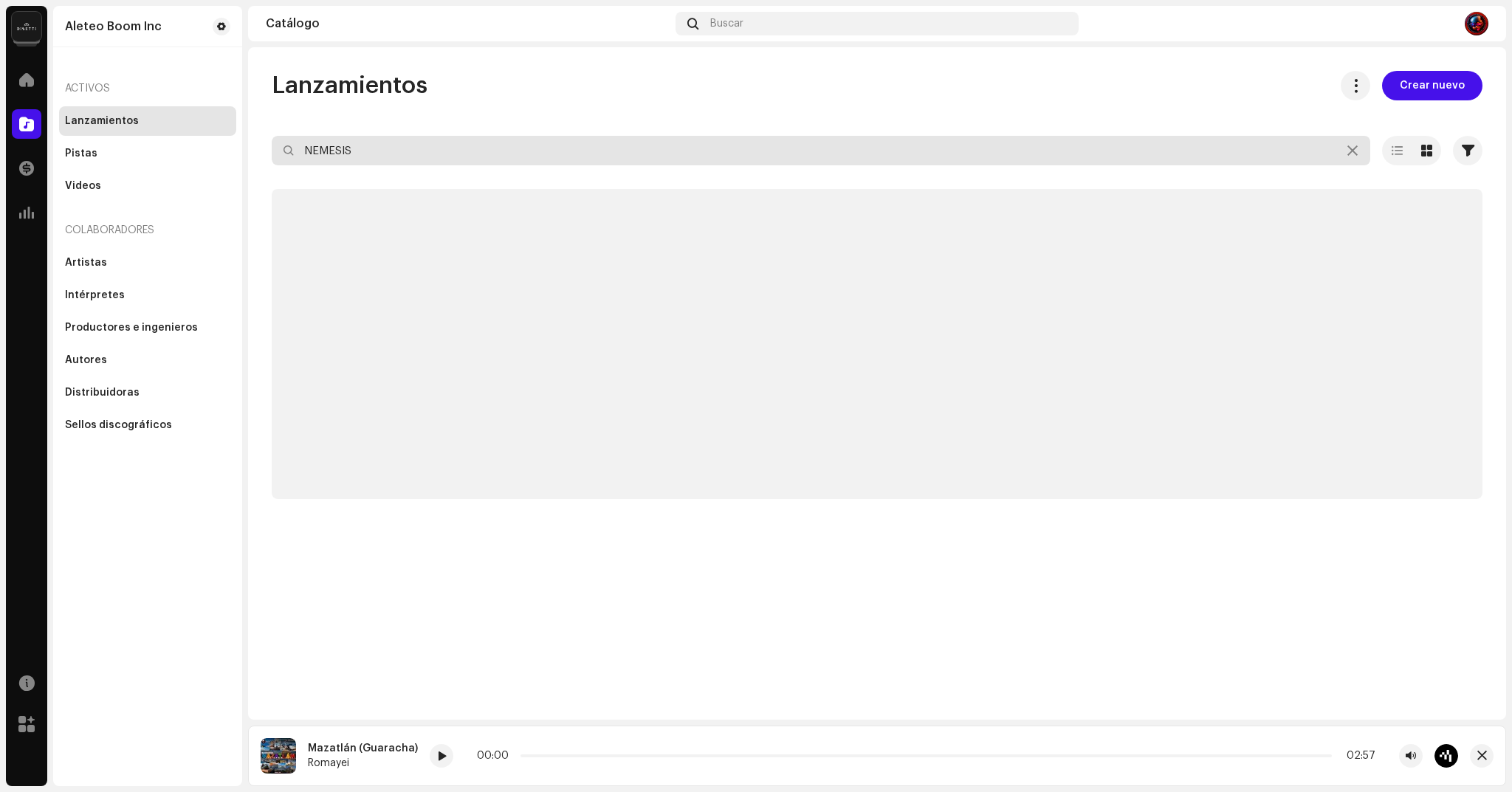
drag, startPoint x: 382, startPoint y: 149, endPoint x: 246, endPoint y: 137, distance: 136.5
click at [246, 137] on div "Aleteo Boom Inc Inicio Catálogo Transacciones Estadísticas Recursos Mercado Ale…" at bounding box center [756, 396] width 1512 height 792
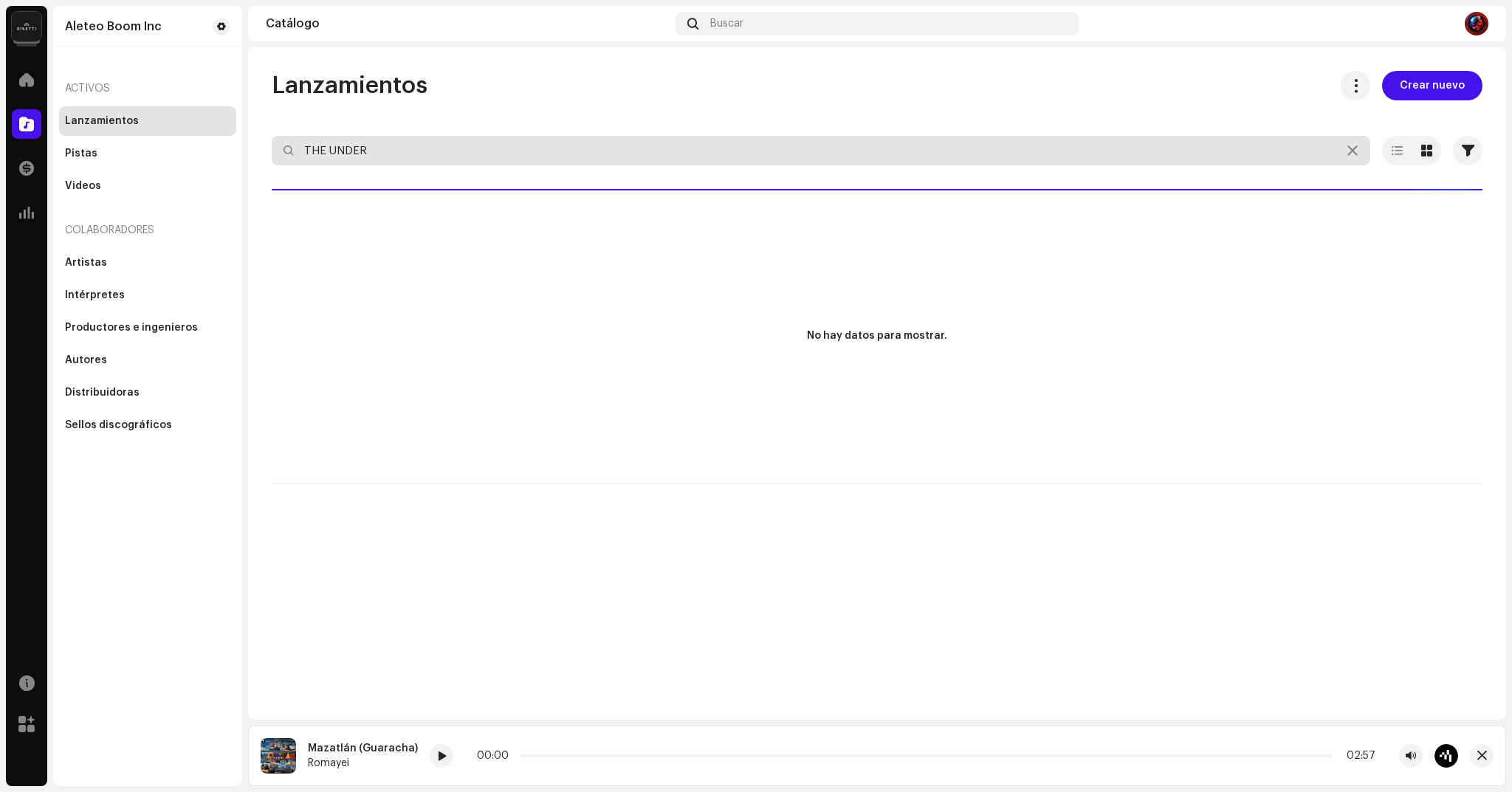
type input "THE UNDER"
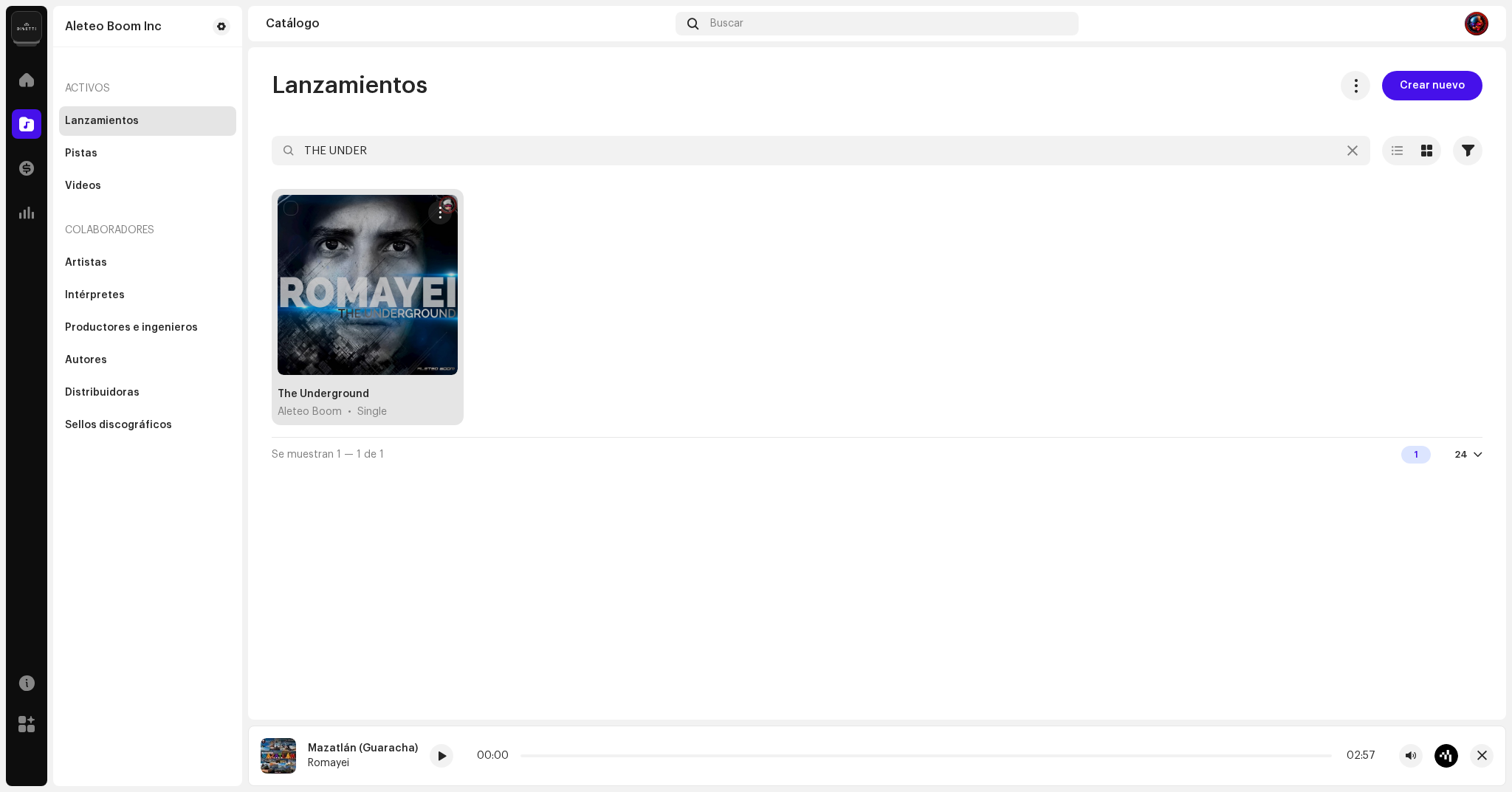
click at [385, 297] on div at bounding box center [367, 284] width 180 height 180
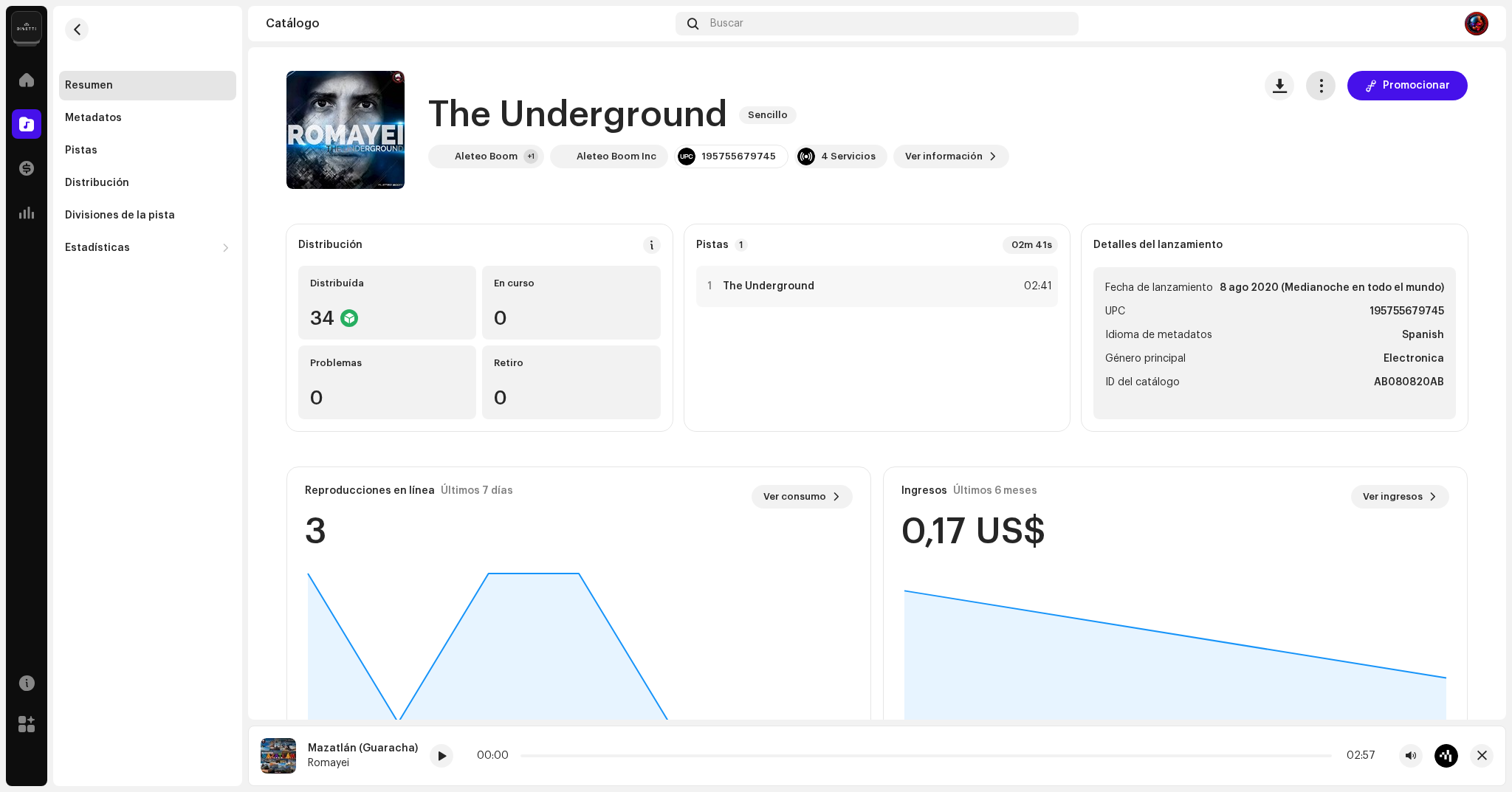
click at [1329, 78] on button "button" at bounding box center [1320, 85] width 30 height 30
click at [1361, 157] on div "Editar" at bounding box center [1386, 151] width 149 height 30
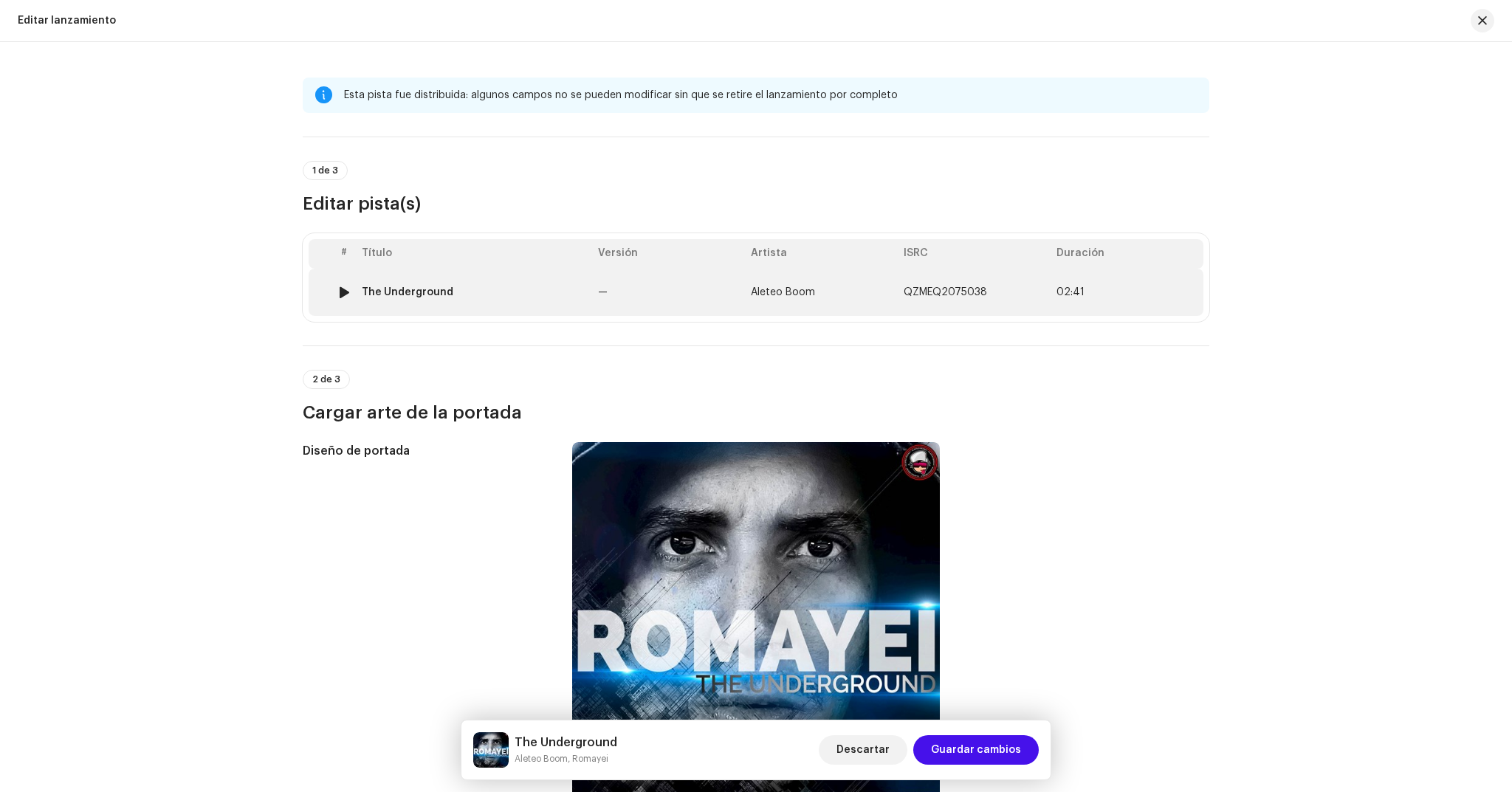
click at [852, 298] on td "Aleteo Boom" at bounding box center [821, 292] width 153 height 47
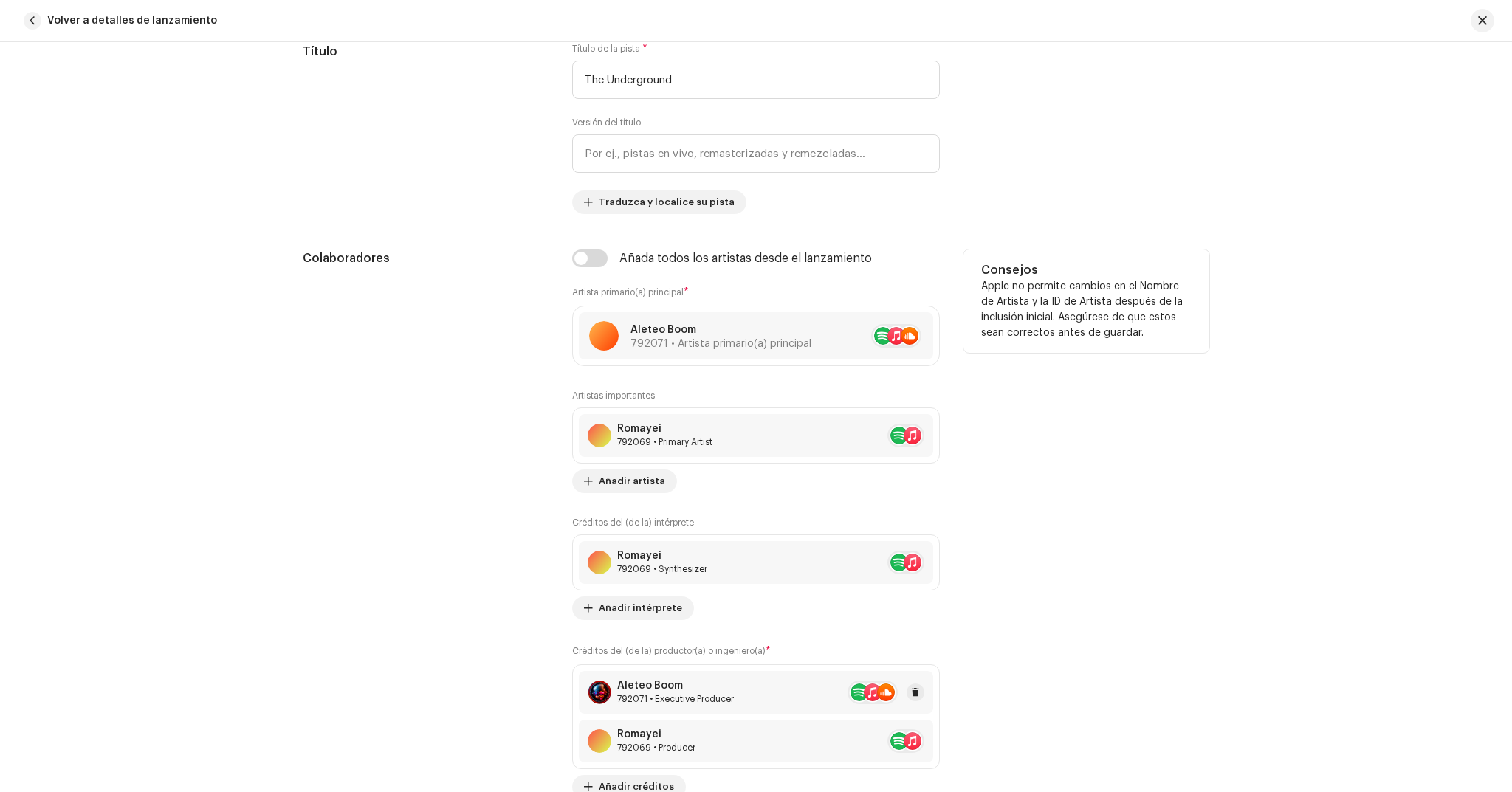
scroll to position [783, 0]
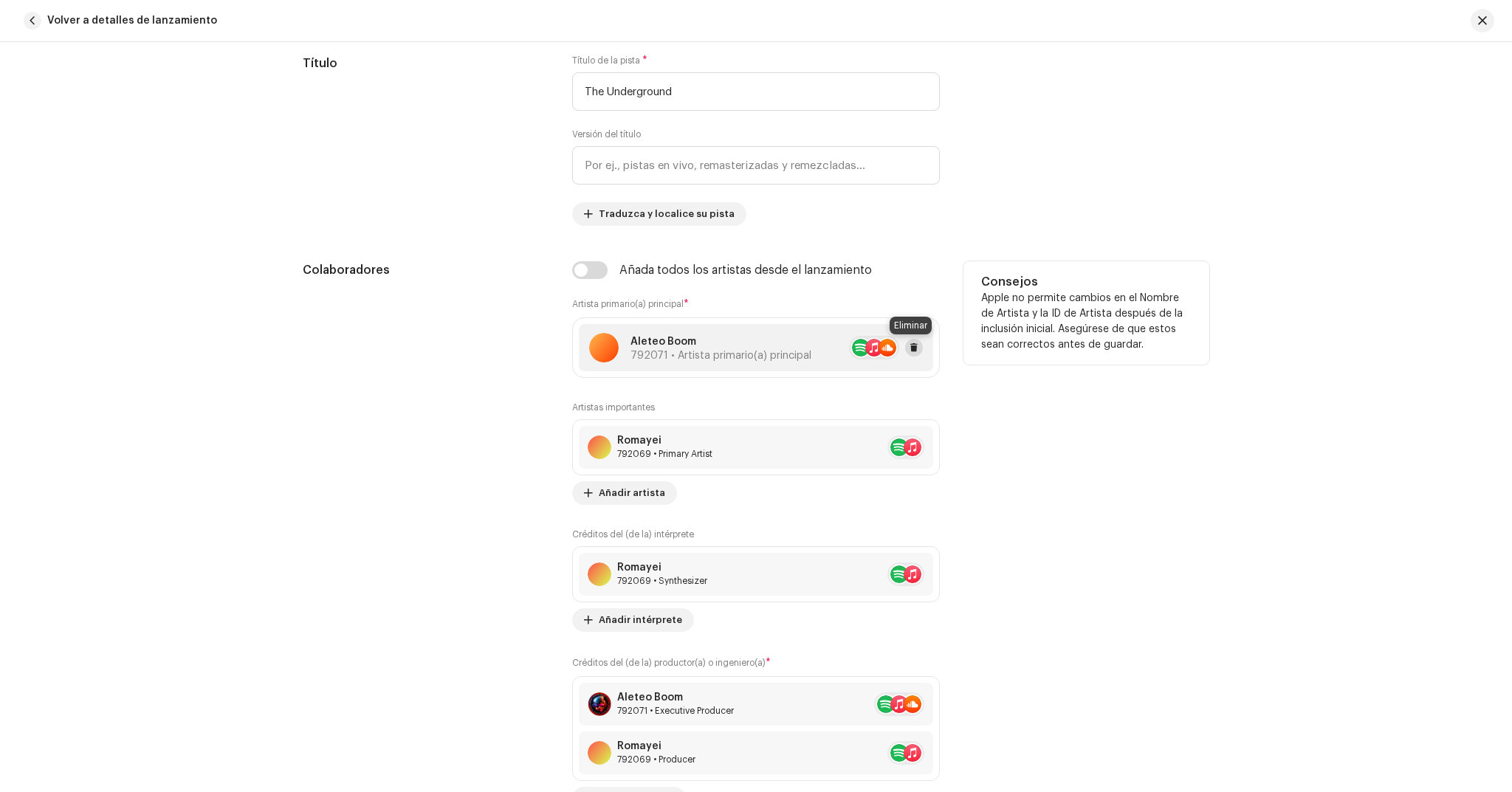
click at [909, 347] on span at bounding box center [914, 348] width 9 height 12
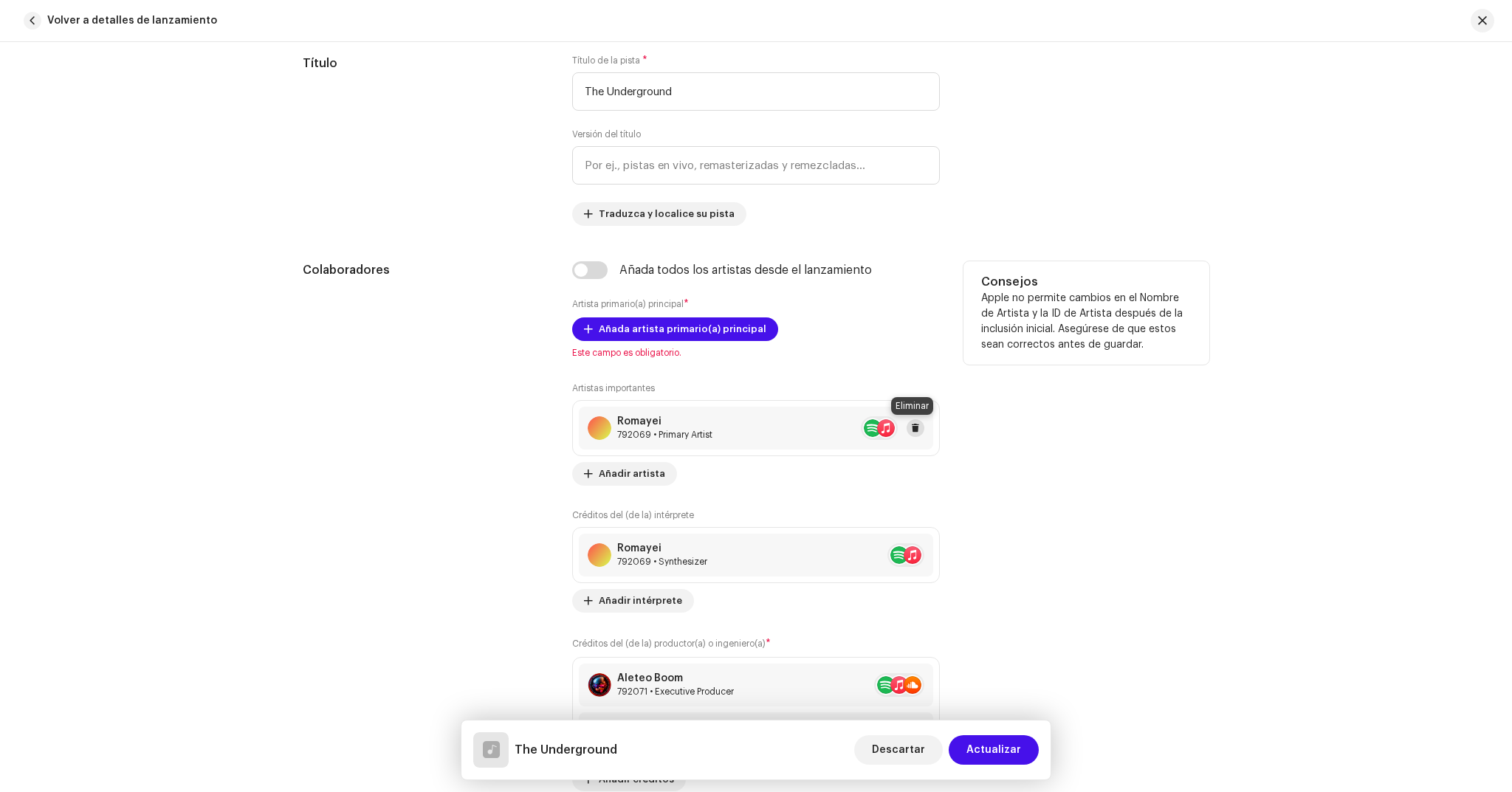
drag, startPoint x: 914, startPoint y: 430, endPoint x: 840, endPoint y: 380, distance: 89.3
click at [914, 429] on span at bounding box center [916, 428] width 9 height 12
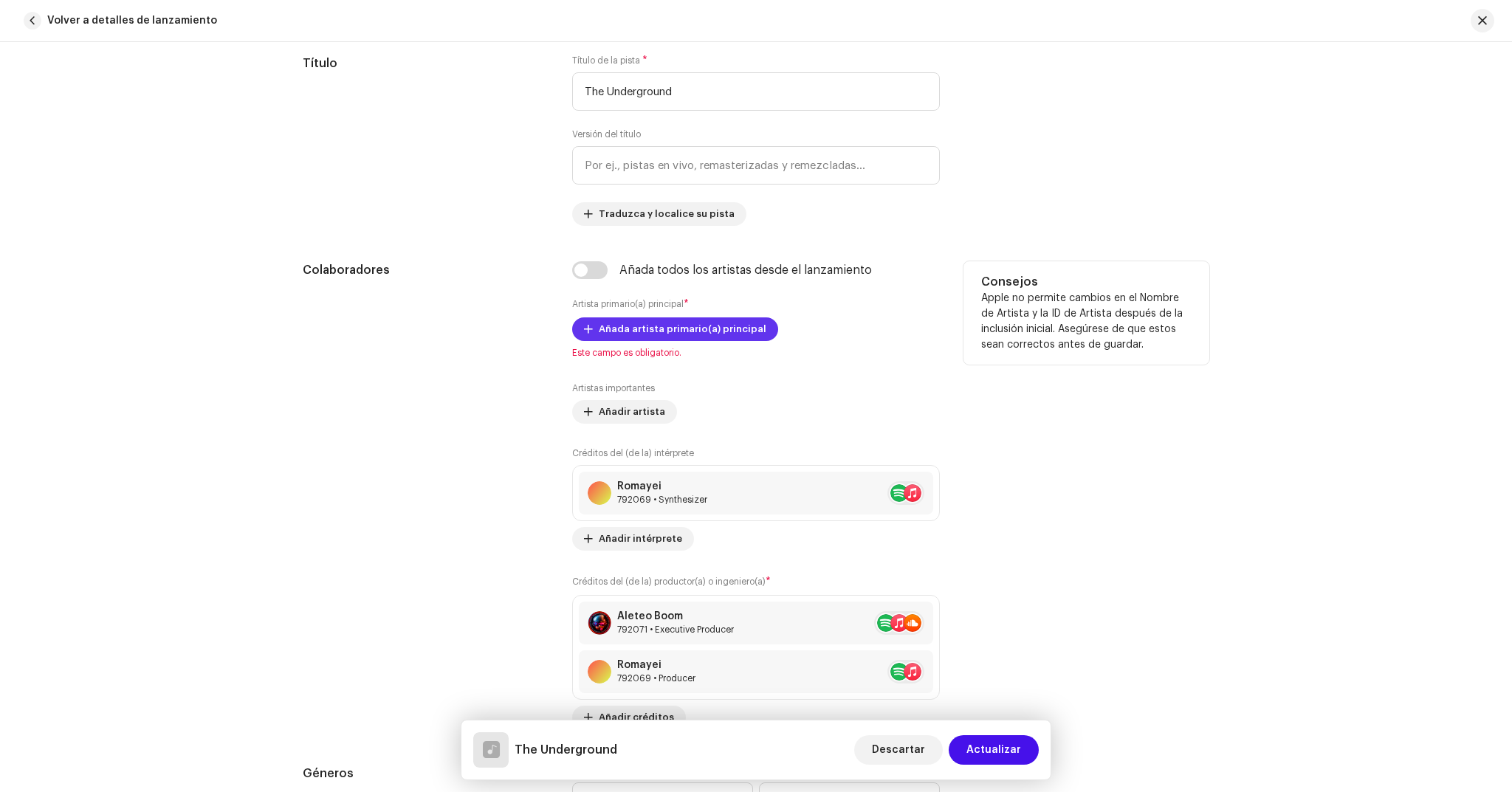
click at [676, 335] on span "Añada artista primario(a) principal" at bounding box center [682, 329] width 167 height 30
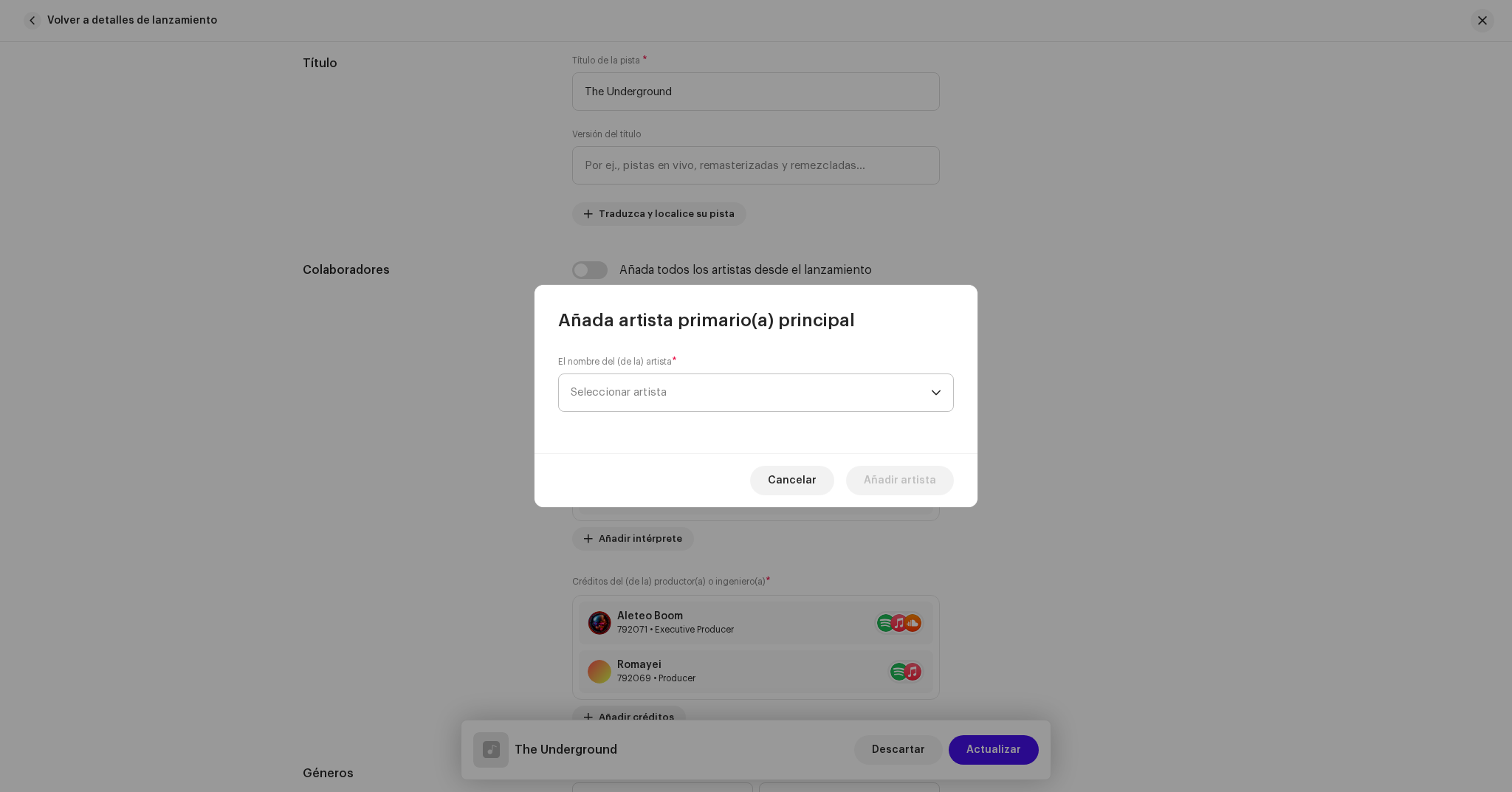
click at [664, 381] on span "Seleccionar artista" at bounding box center [751, 393] width 360 height 37
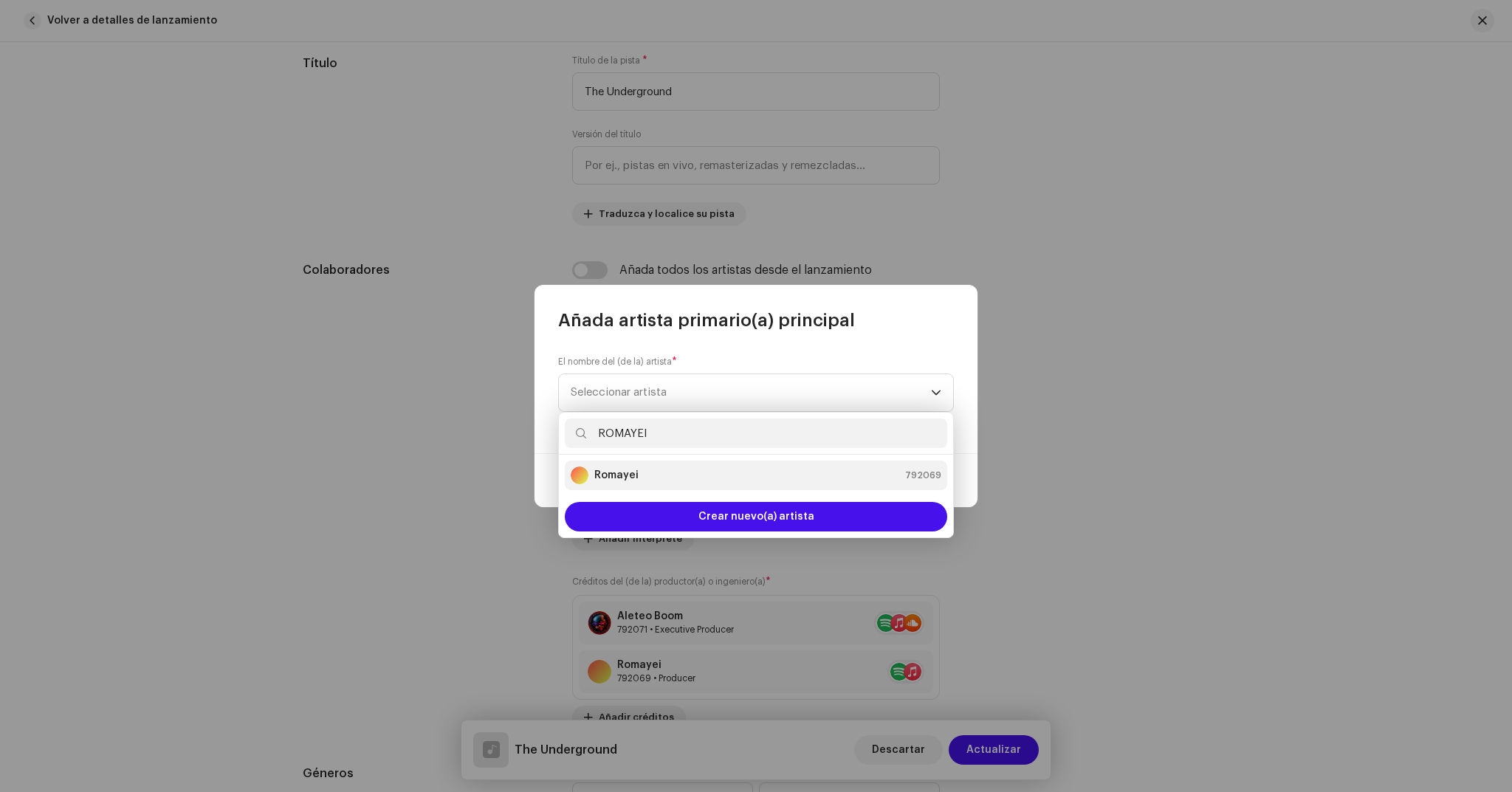
type input "ROMAYEI"
click at [620, 473] on strong "Romayei" at bounding box center [616, 475] width 44 height 14
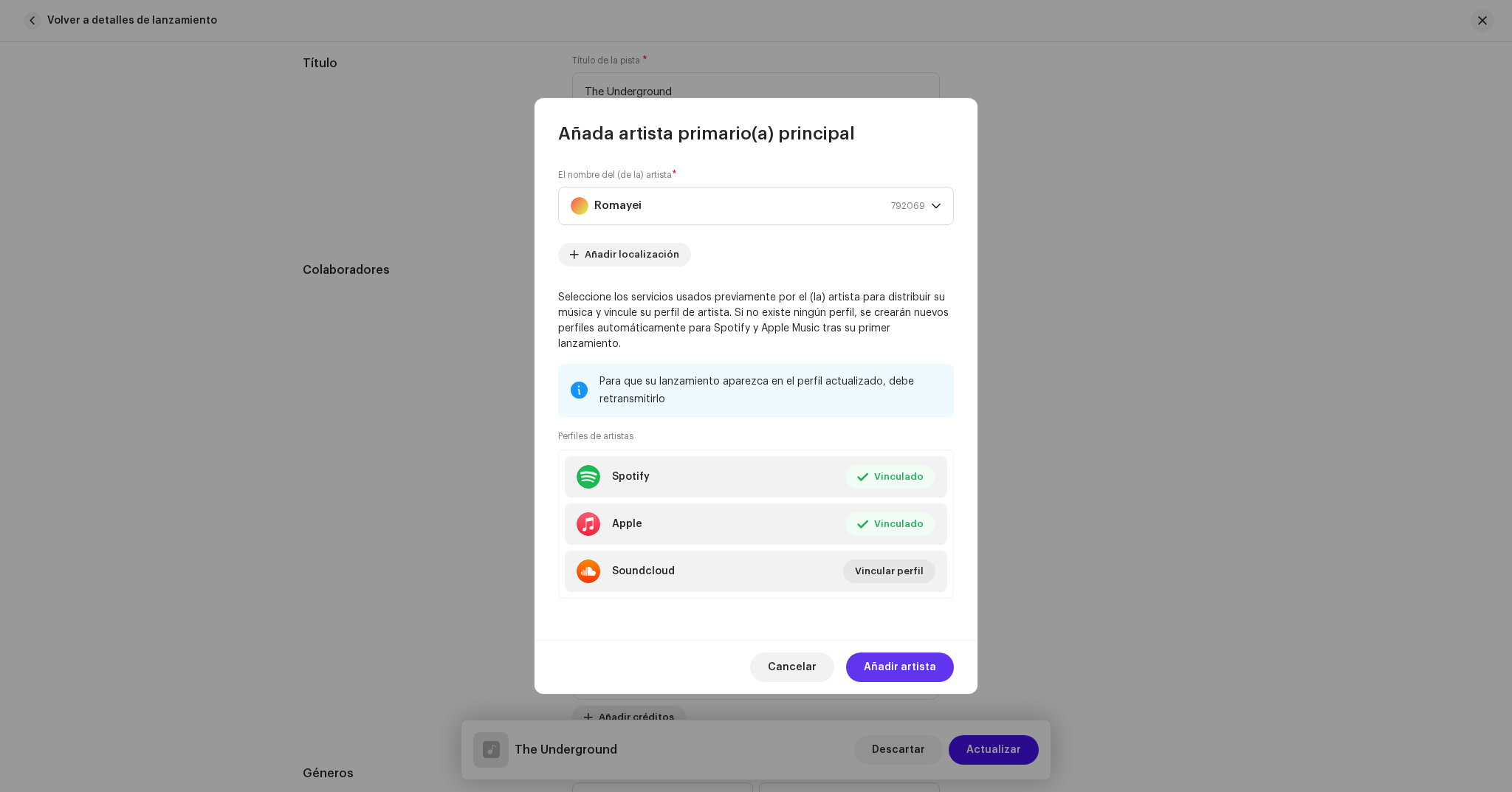
click at [901, 655] on span "Añadir artista" at bounding box center [900, 667] width 72 height 30
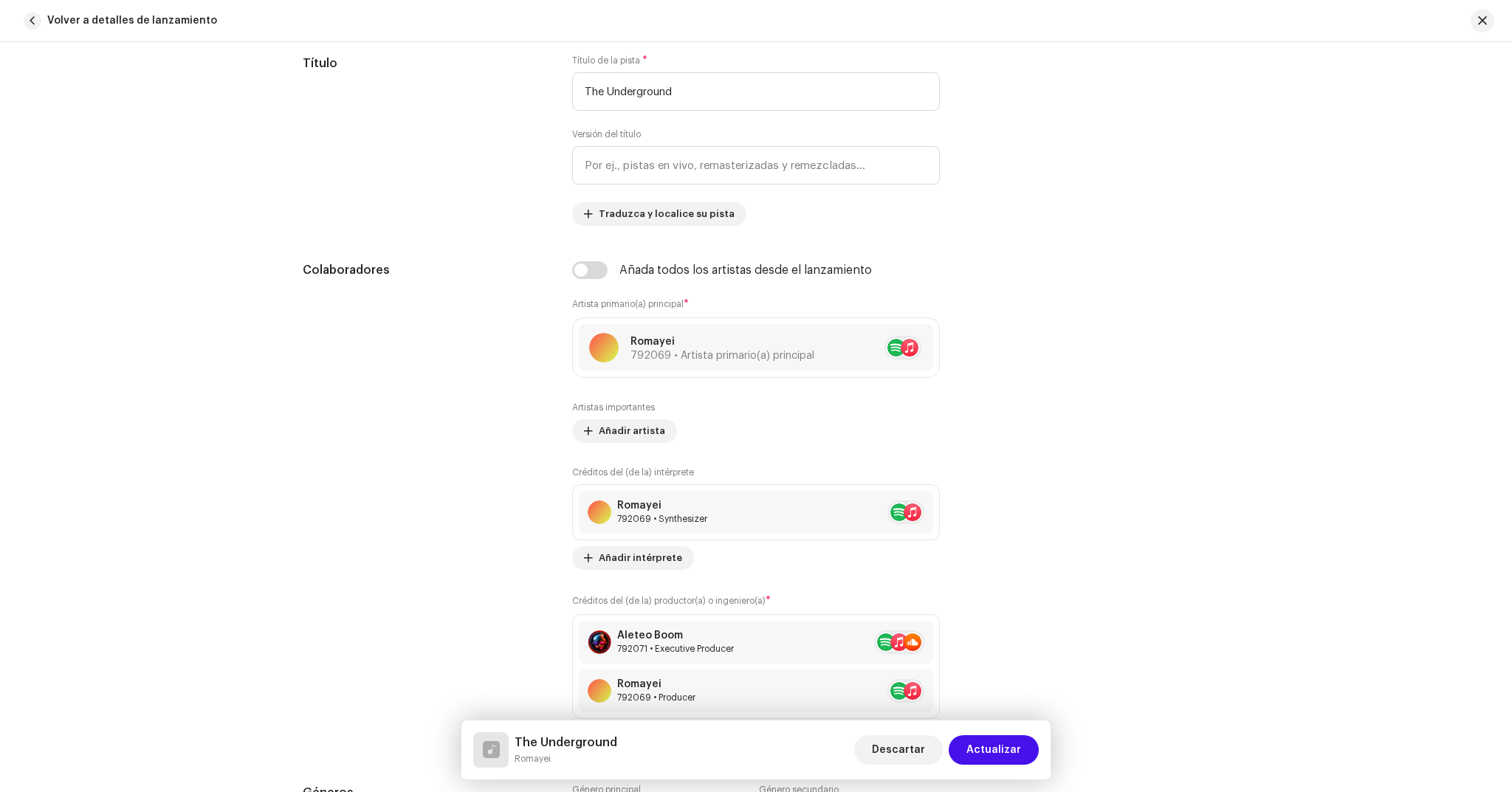
click at [625, 414] on div "Artistas importantes Añadir artista" at bounding box center [756, 423] width 367 height 42
click at [630, 425] on span "Añadir artista" at bounding box center [632, 431] width 66 height 30
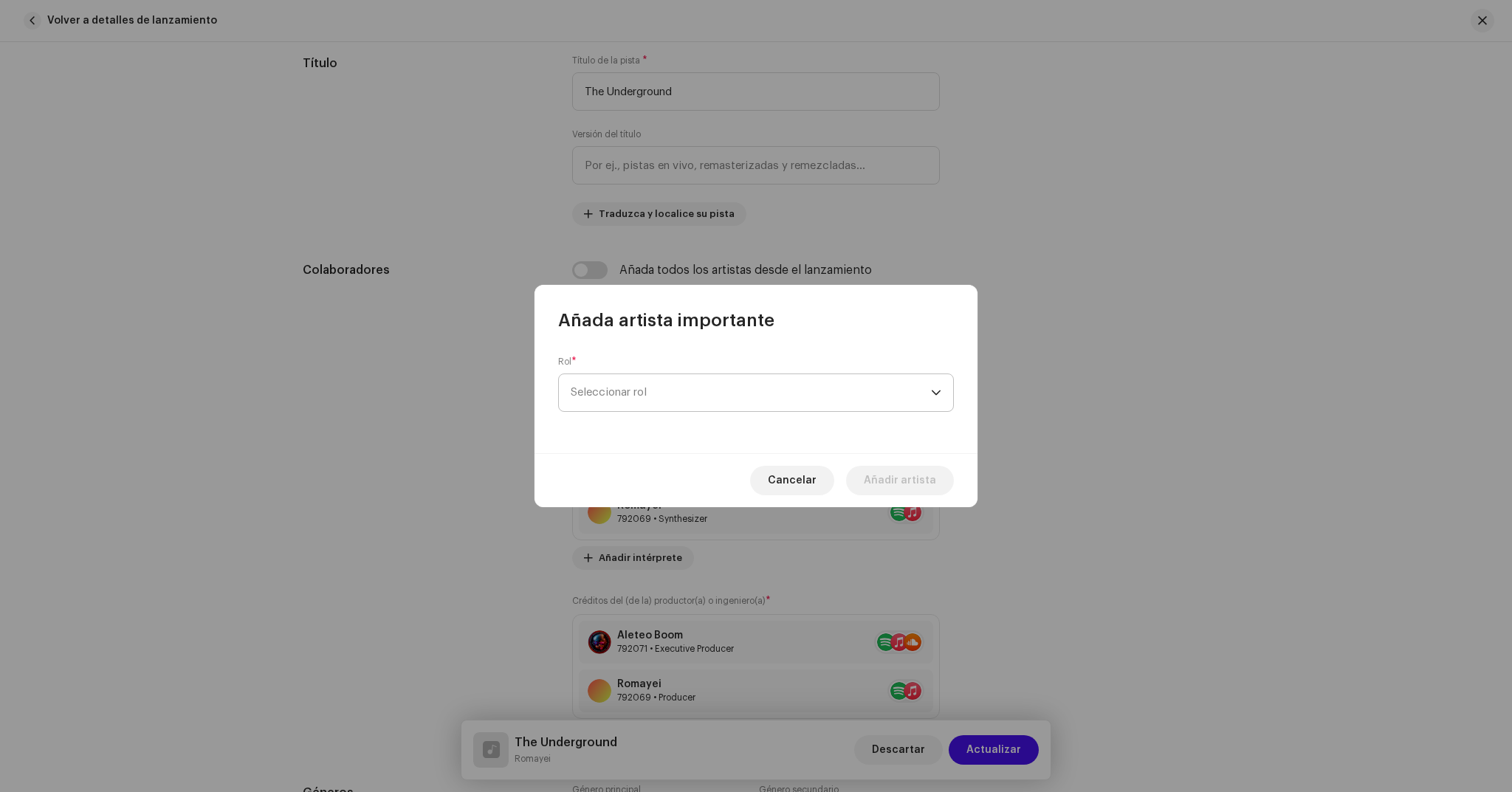
click at [689, 389] on span "Seleccionar rol" at bounding box center [751, 393] width 360 height 37
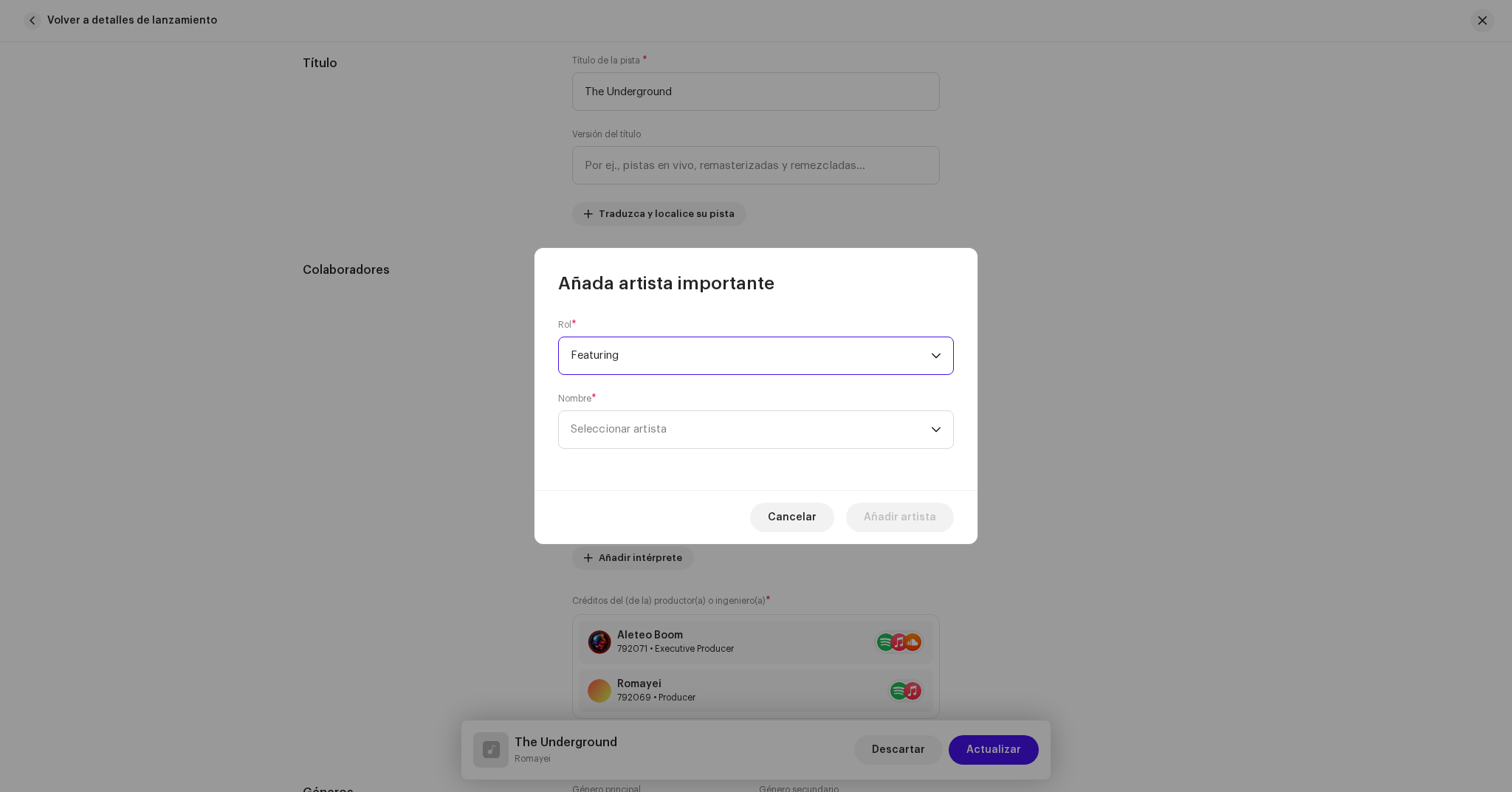
click at [889, 364] on span "Featuring" at bounding box center [751, 356] width 360 height 37
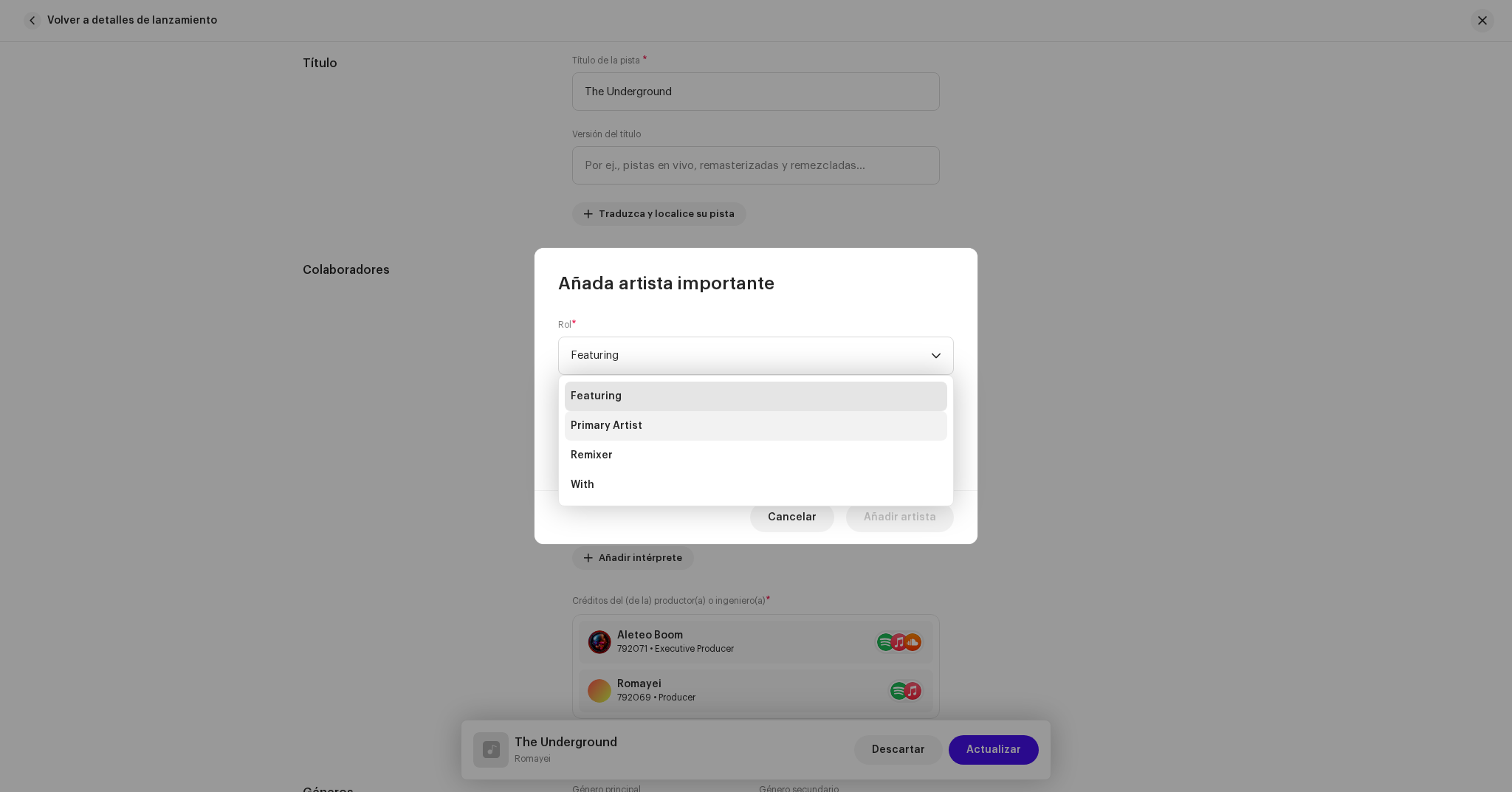
click at [721, 423] on li "Primary Artist" at bounding box center [756, 425] width 383 height 30
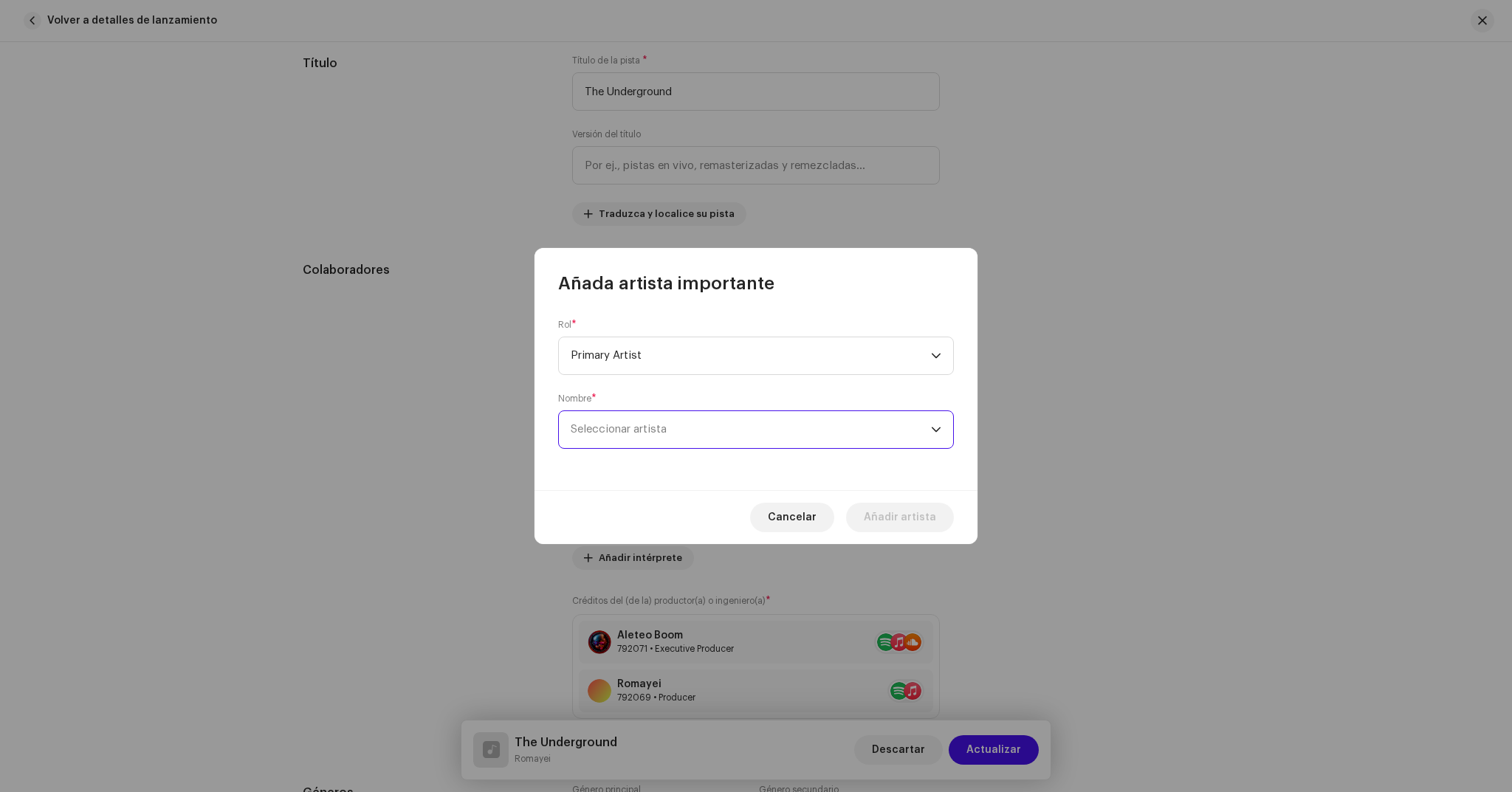
click at [713, 428] on span "Seleccionar artista" at bounding box center [751, 429] width 360 height 37
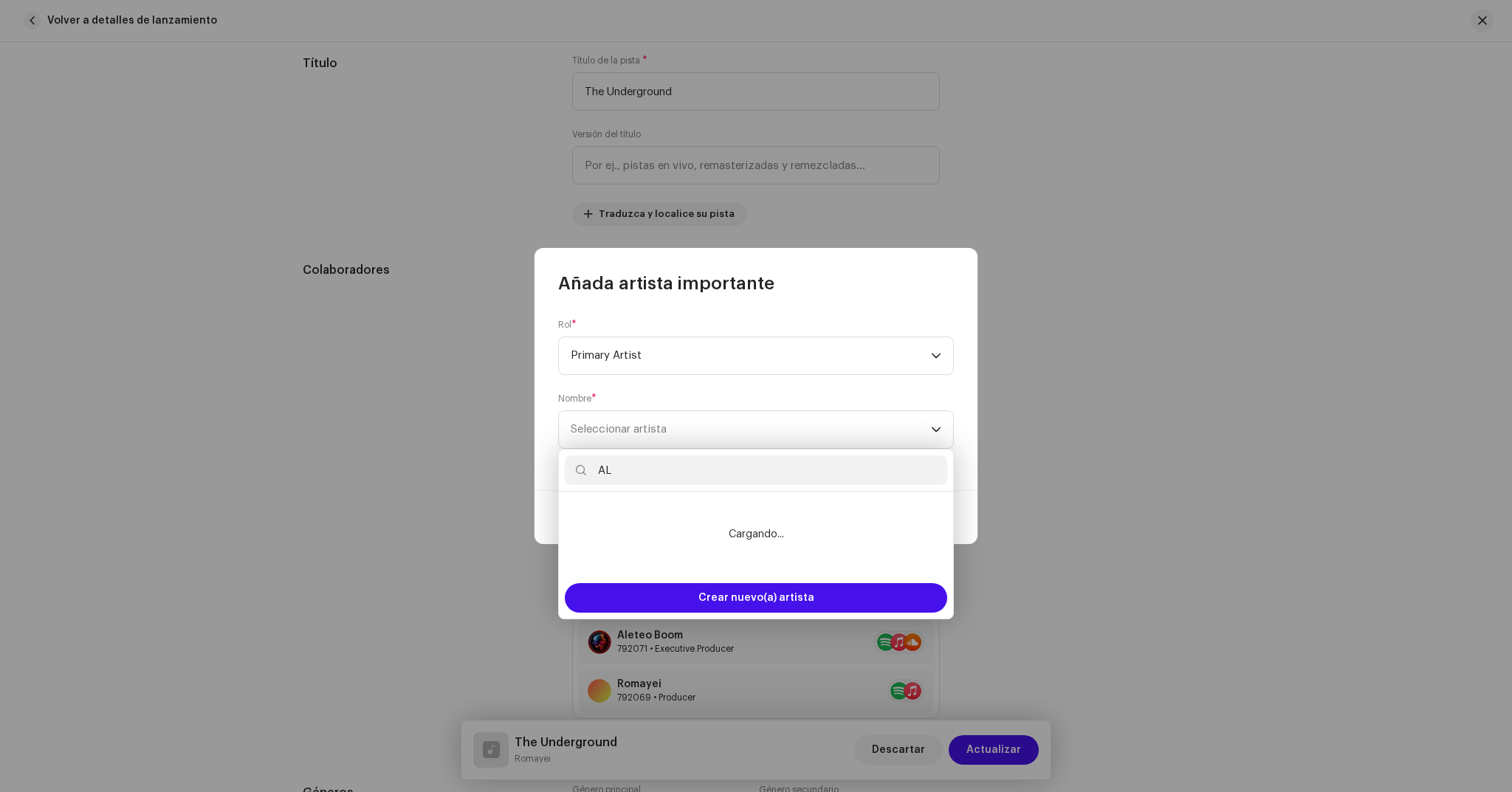
type input "A"
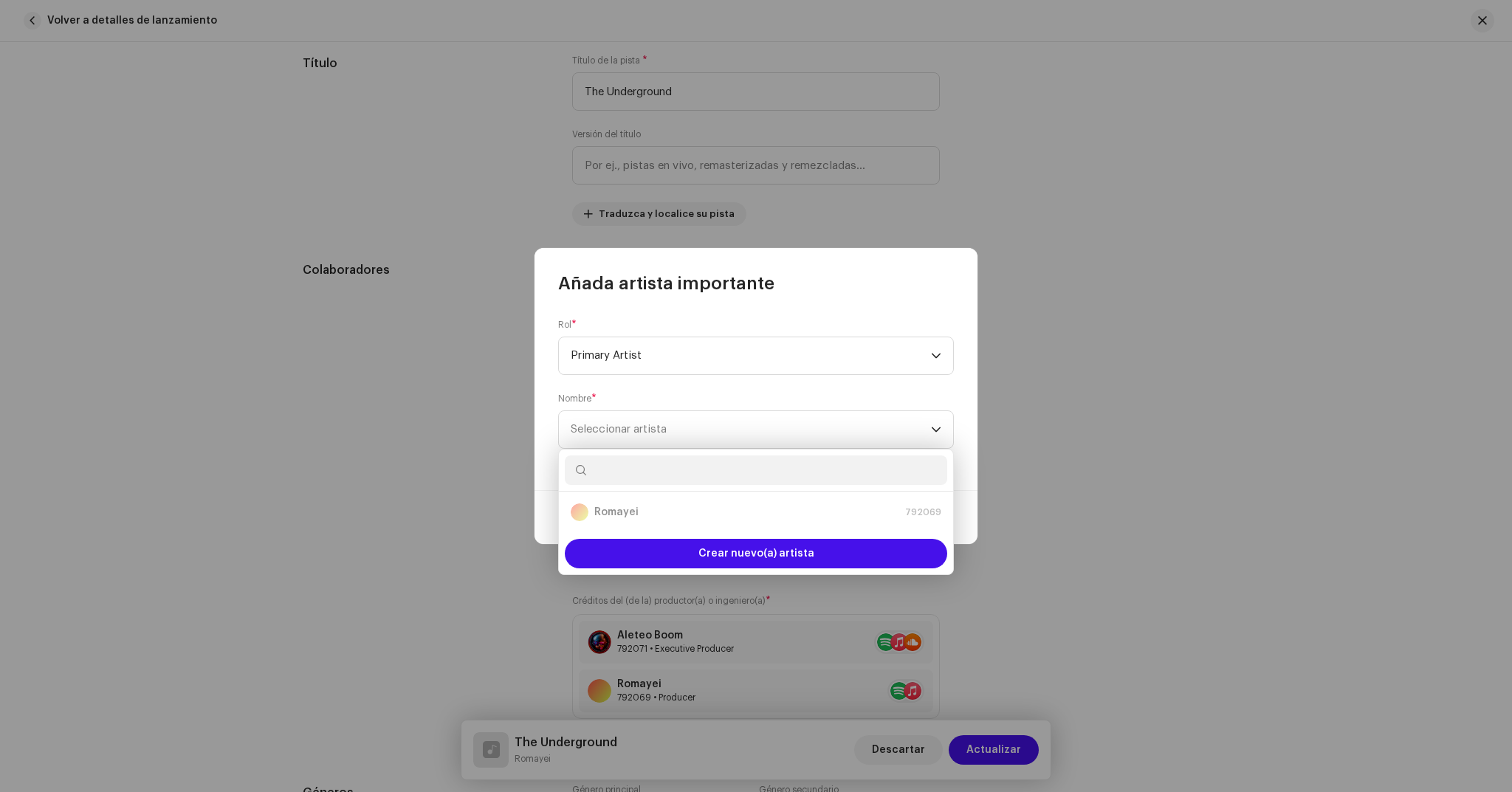
click at [813, 297] on div "Rol * Primary Artist Nombre * Seleccionar artista" at bounding box center [756, 392] width 443 height 195
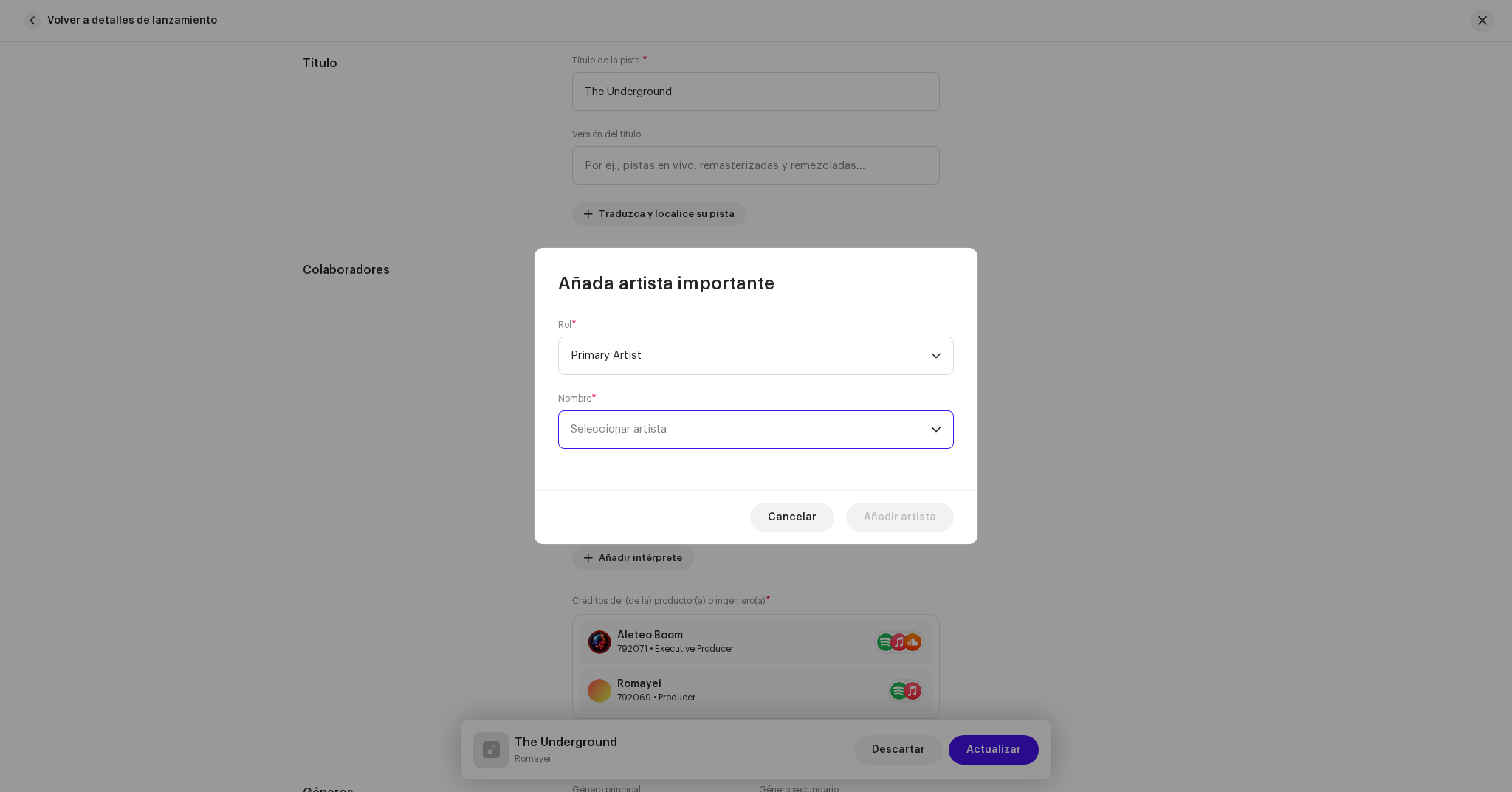
click at [676, 417] on span "Seleccionar artista" at bounding box center [751, 429] width 360 height 37
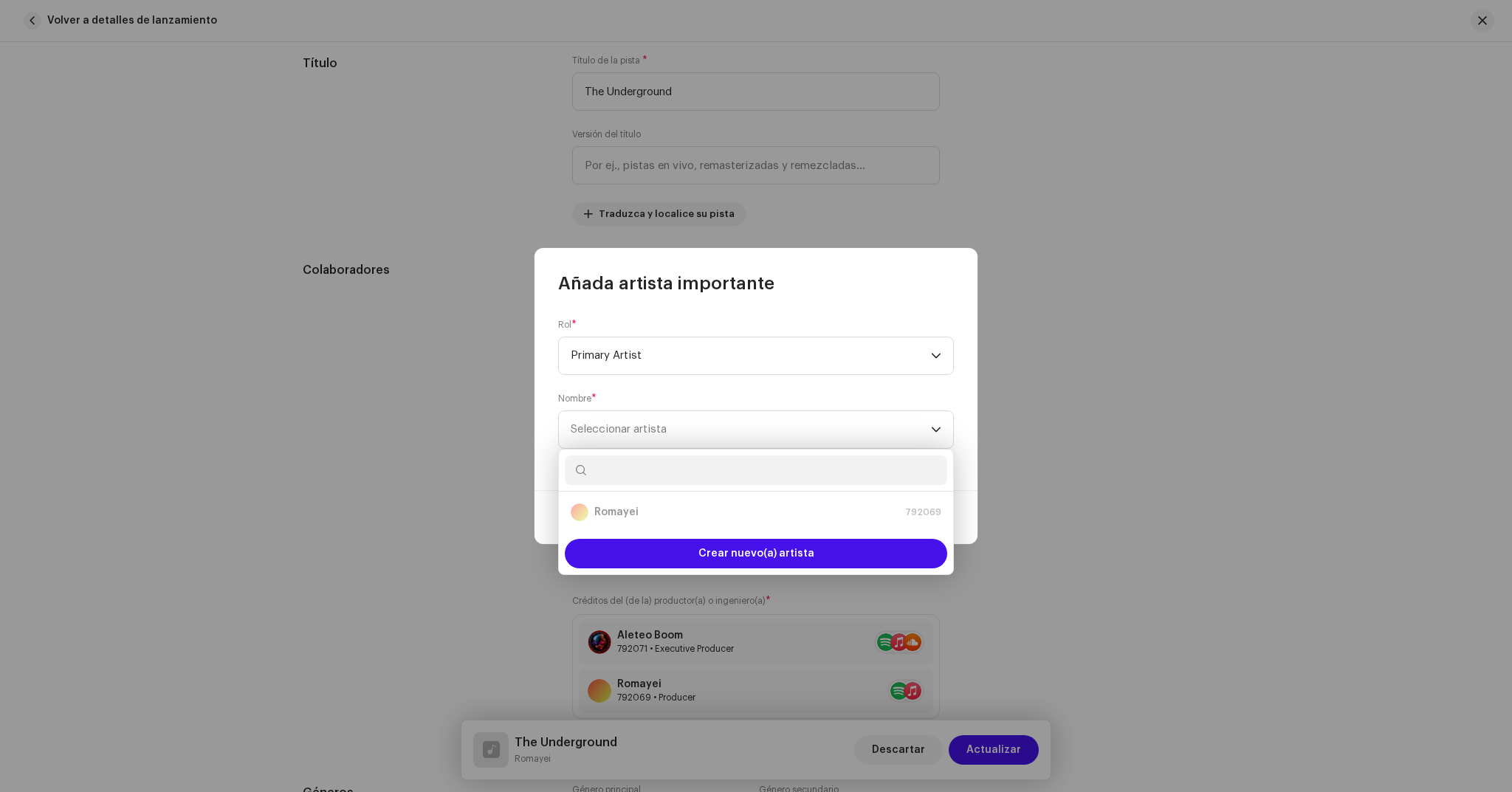
click at [767, 289] on span "Añada artista importante" at bounding box center [666, 283] width 216 height 24
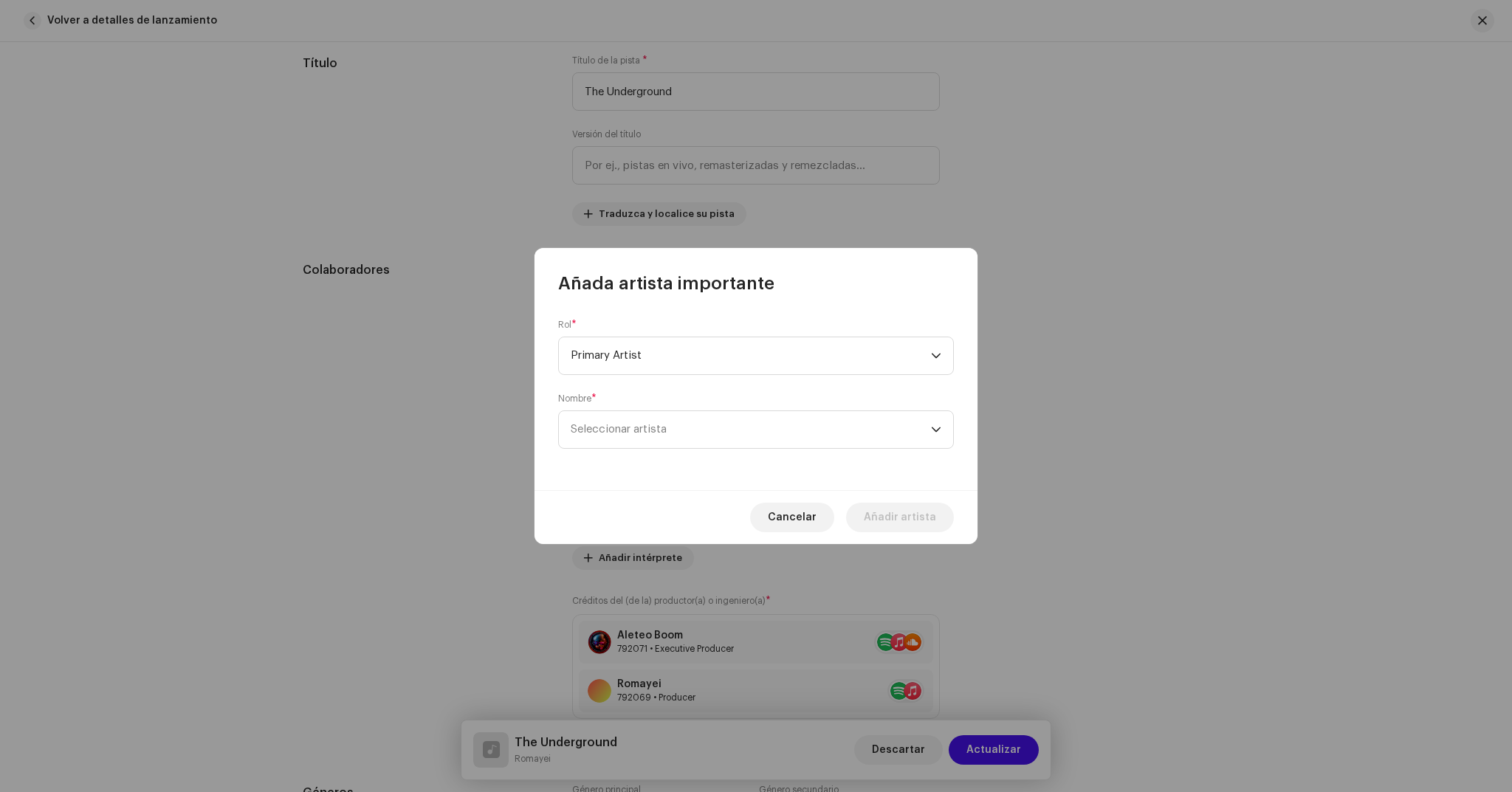
click at [767, 289] on span "Añada artista importante" at bounding box center [666, 283] width 216 height 24
click at [658, 427] on span "Seleccionar artista" at bounding box center [619, 429] width 96 height 11
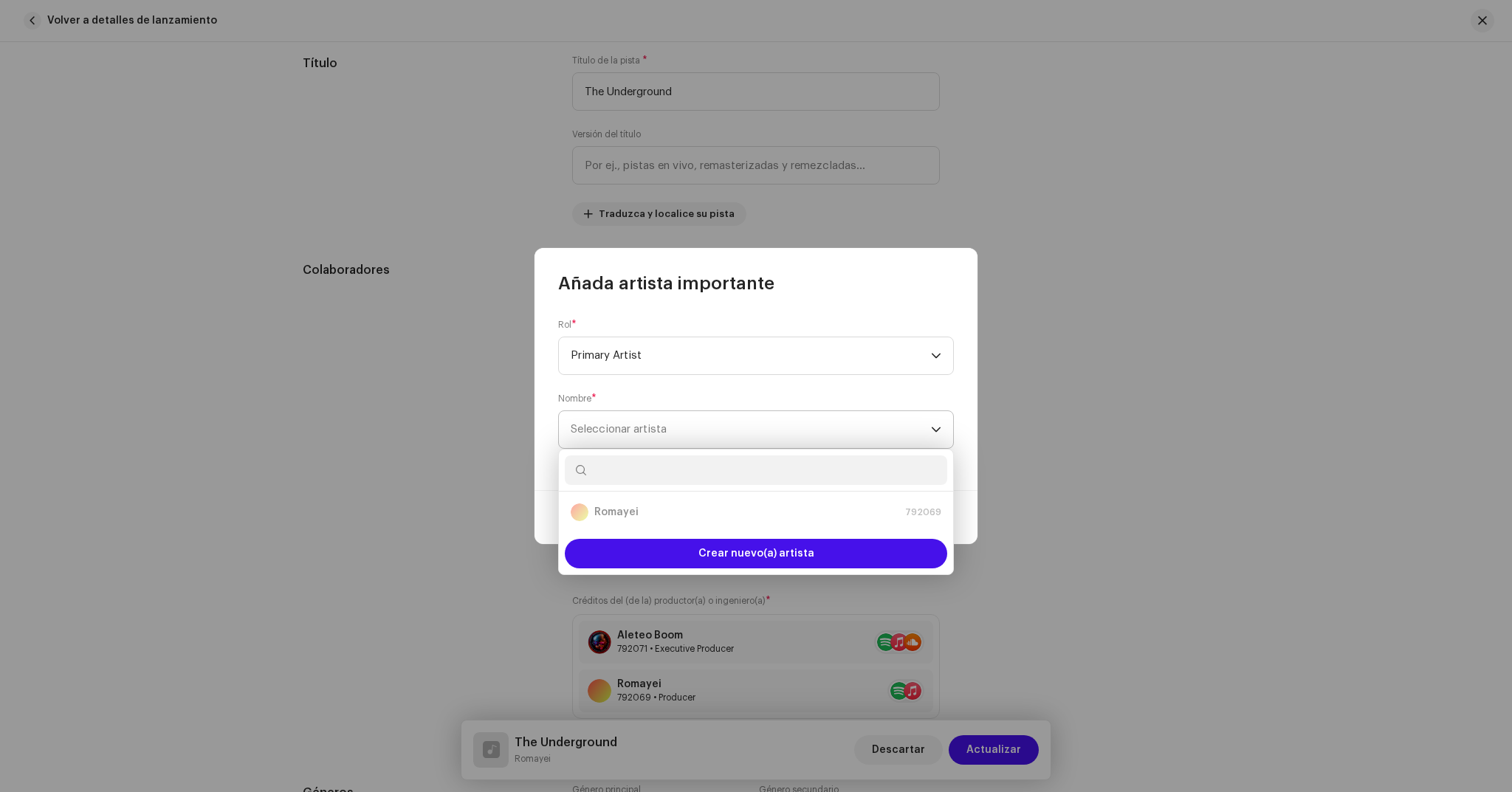
click at [664, 436] on span "Seleccionar artista" at bounding box center [751, 429] width 360 height 37
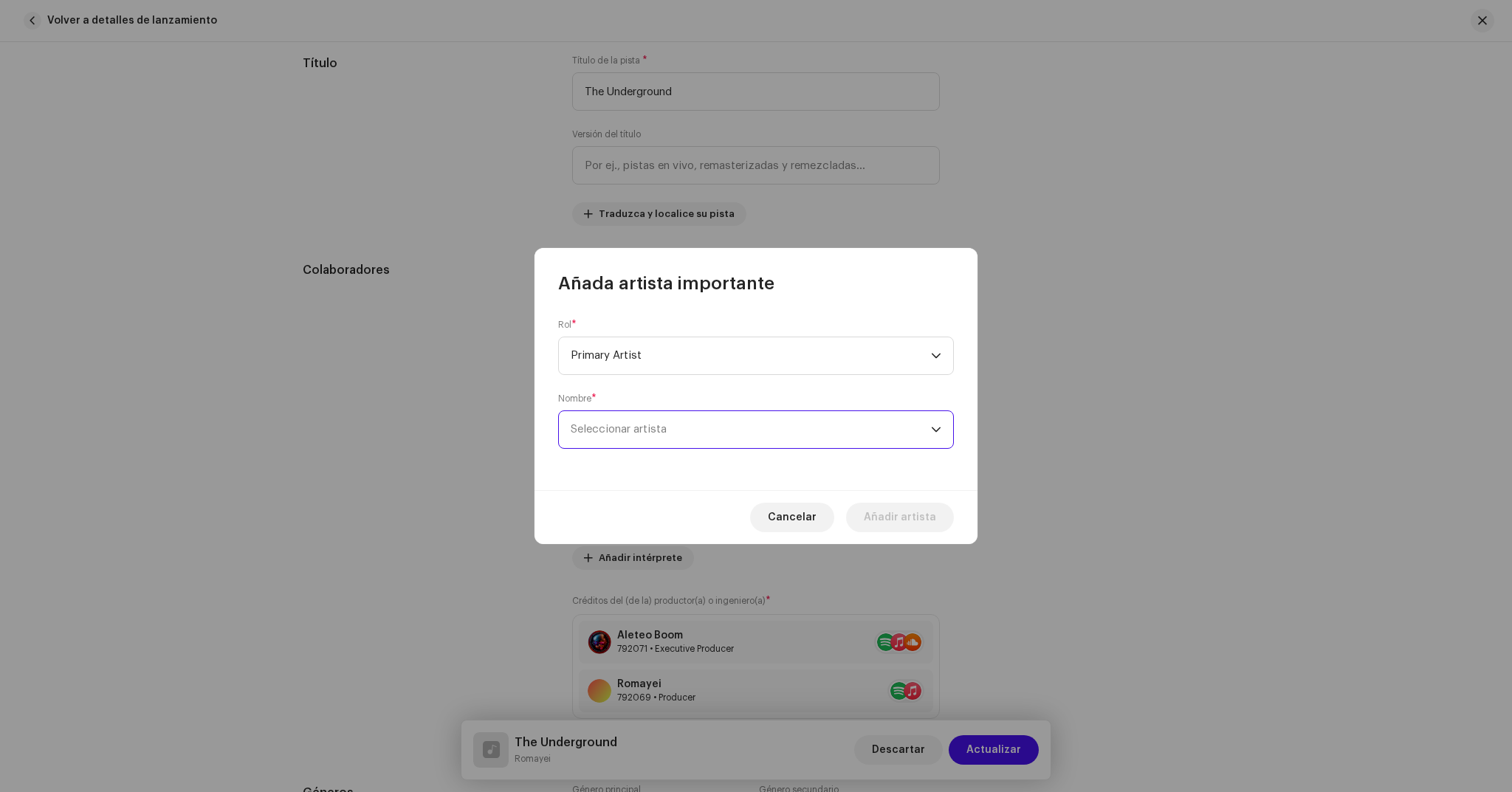
click at [664, 436] on span "Seleccionar artista" at bounding box center [751, 429] width 360 height 37
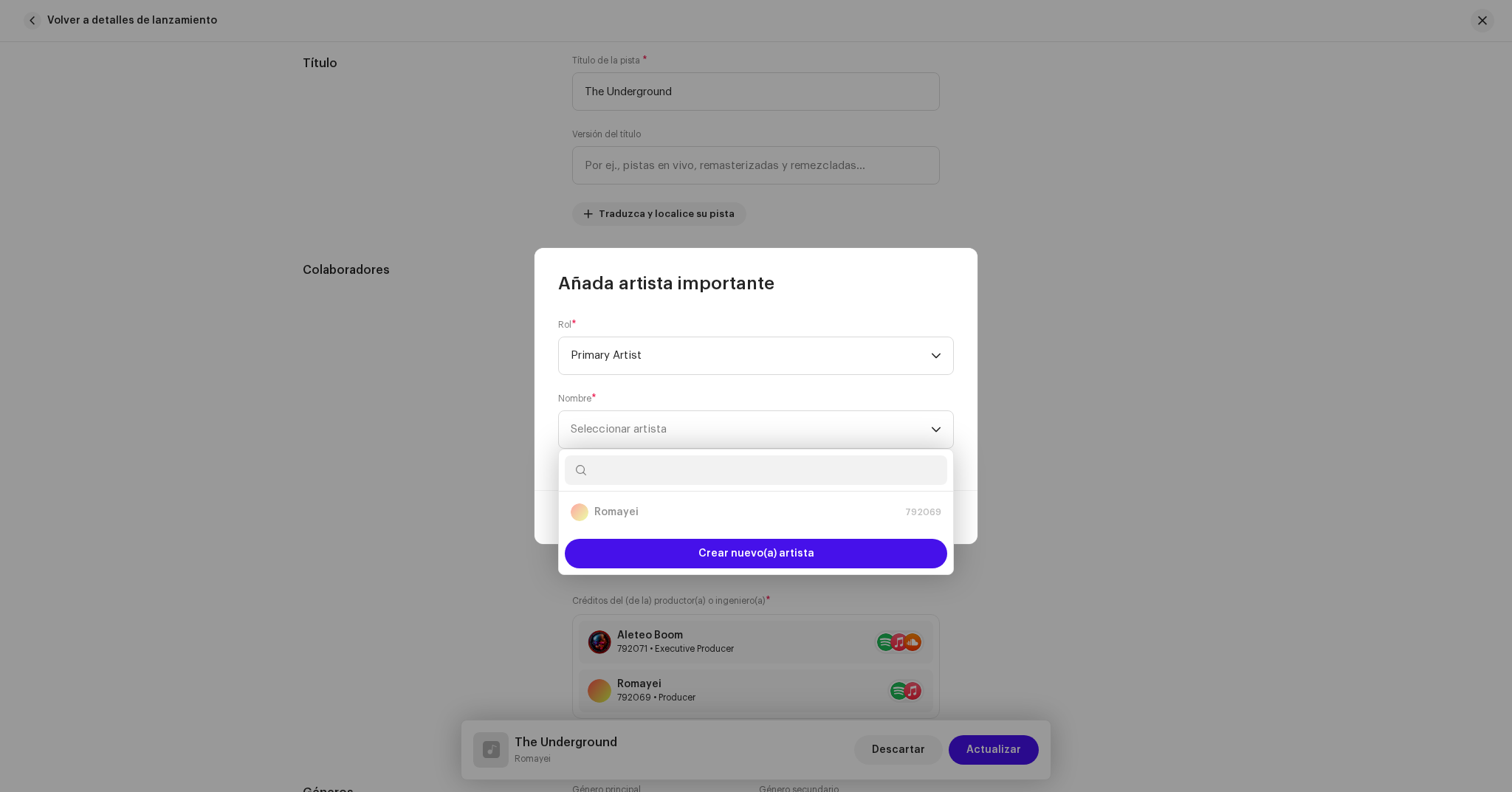
click at [823, 297] on div "Rol * Primary Artist Nombre * Seleccionar artista" at bounding box center [756, 392] width 443 height 195
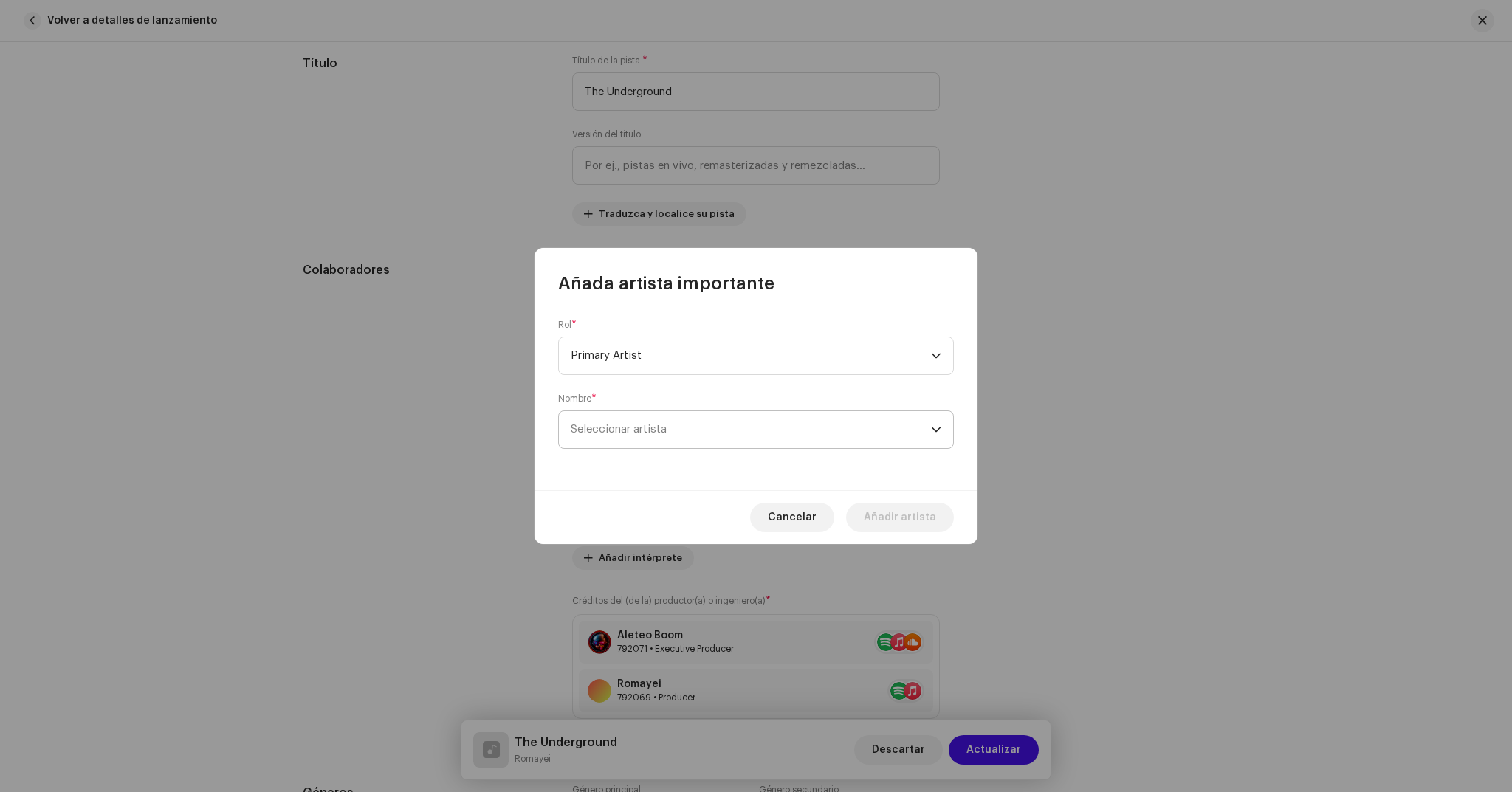
click at [594, 430] on span "Seleccionar artista" at bounding box center [619, 429] width 96 height 11
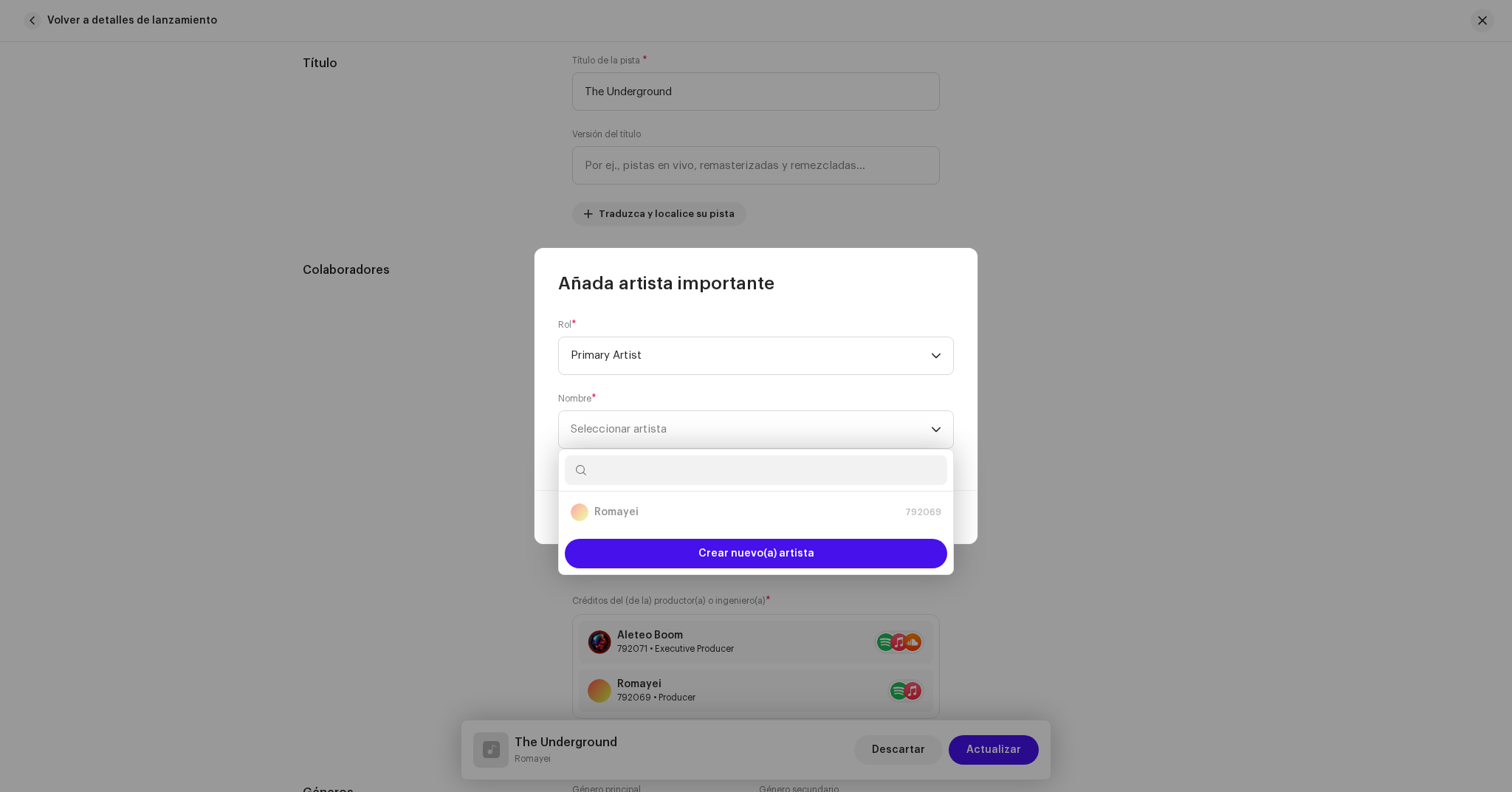
click at [840, 390] on form "Rol * Primary Artist Nombre * Seleccionar artista" at bounding box center [756, 384] width 395 height 130
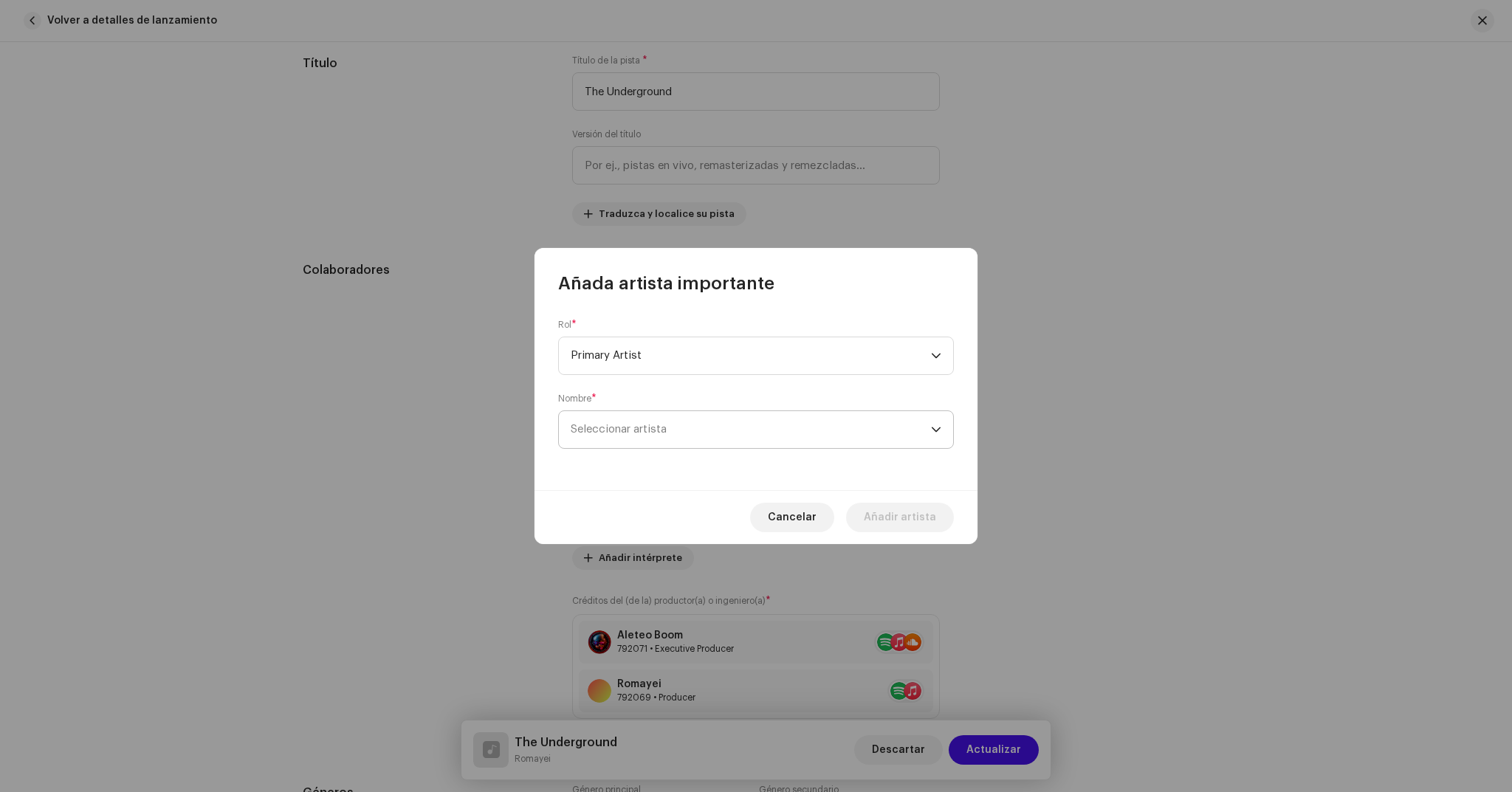
click at [821, 435] on span "Seleccionar artista" at bounding box center [751, 429] width 360 height 37
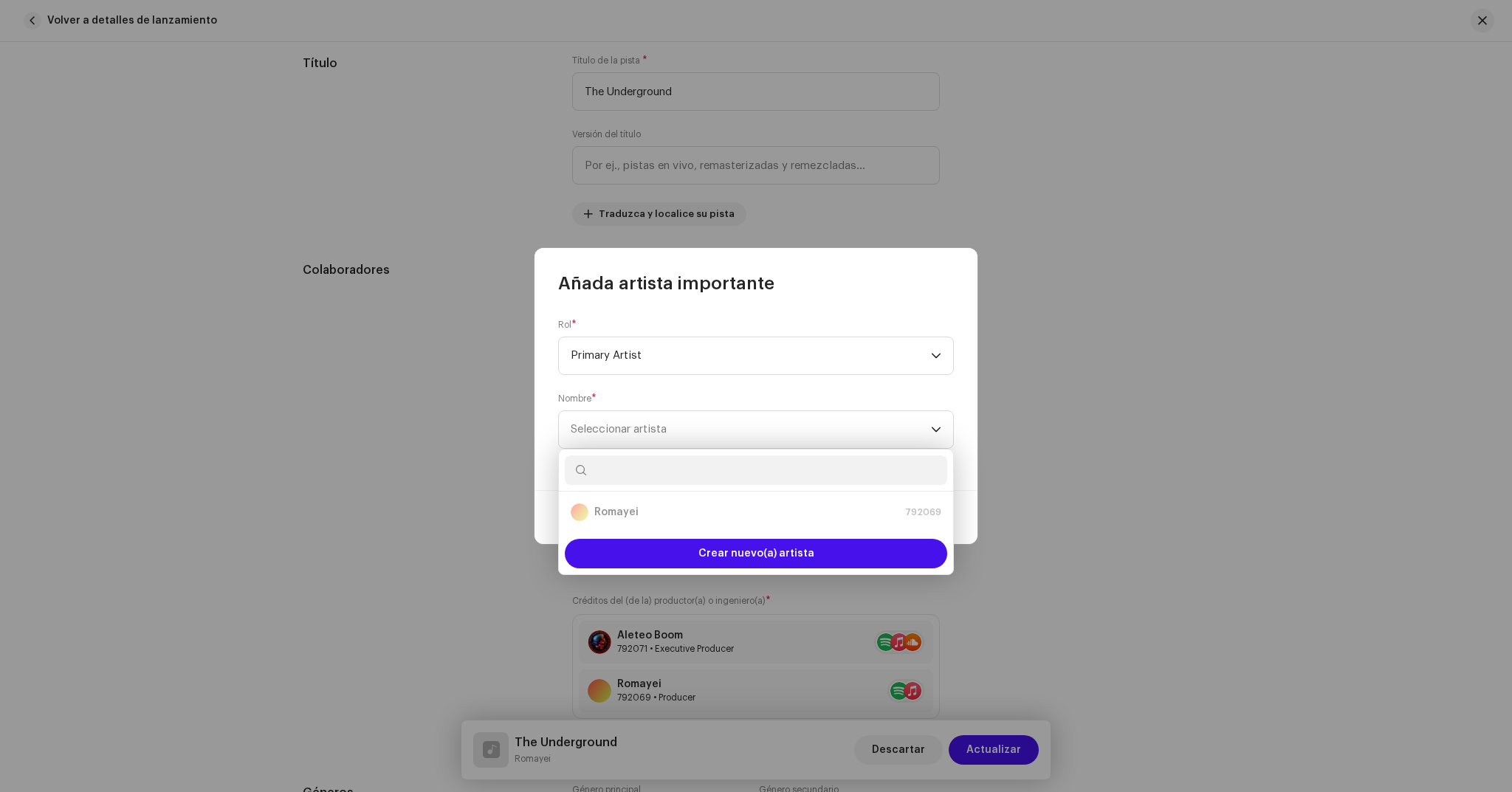
click at [841, 406] on div "Nombre * Seleccionar artista" at bounding box center [756, 421] width 395 height 56
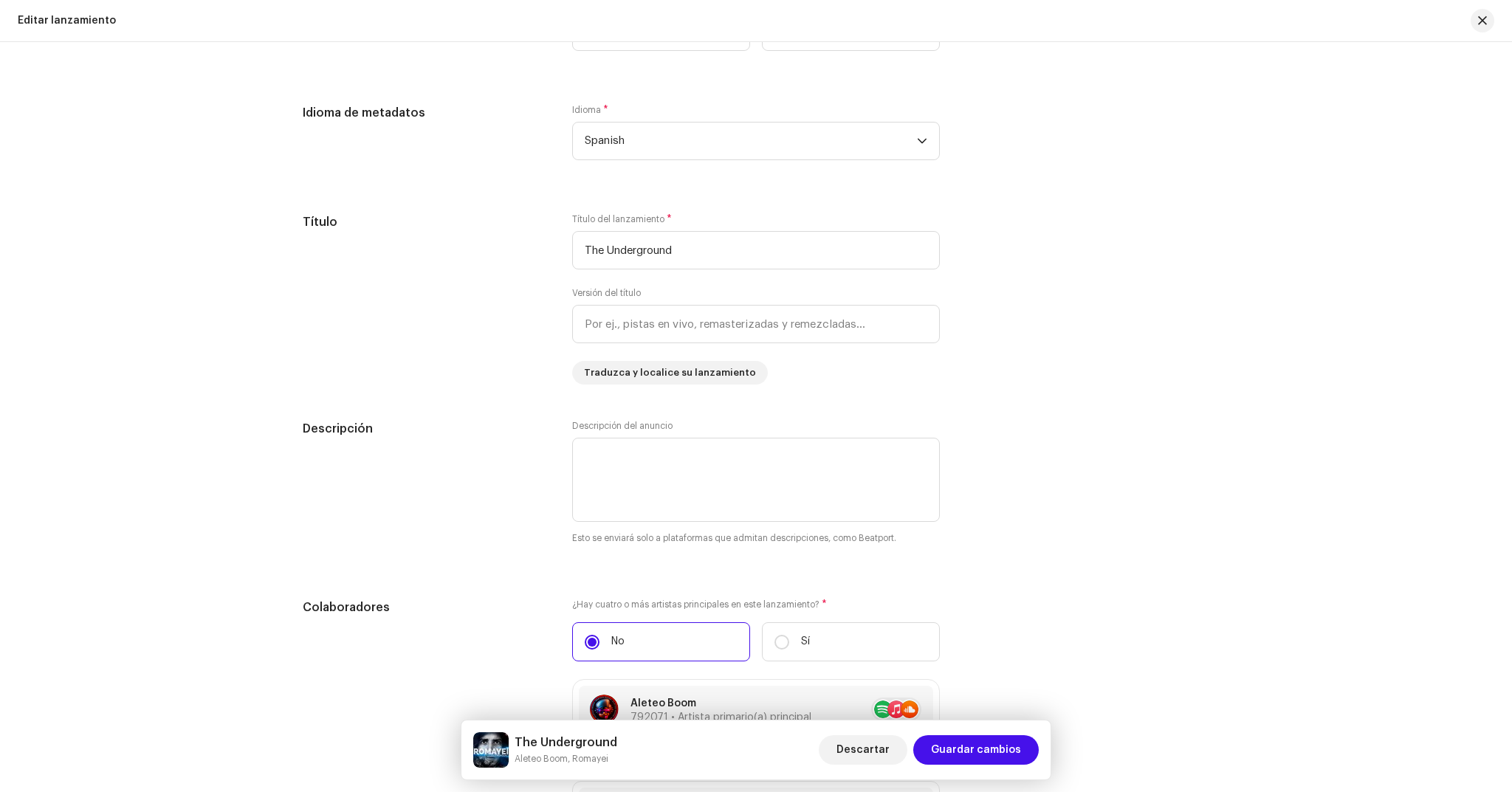
scroll to position [63, 0]
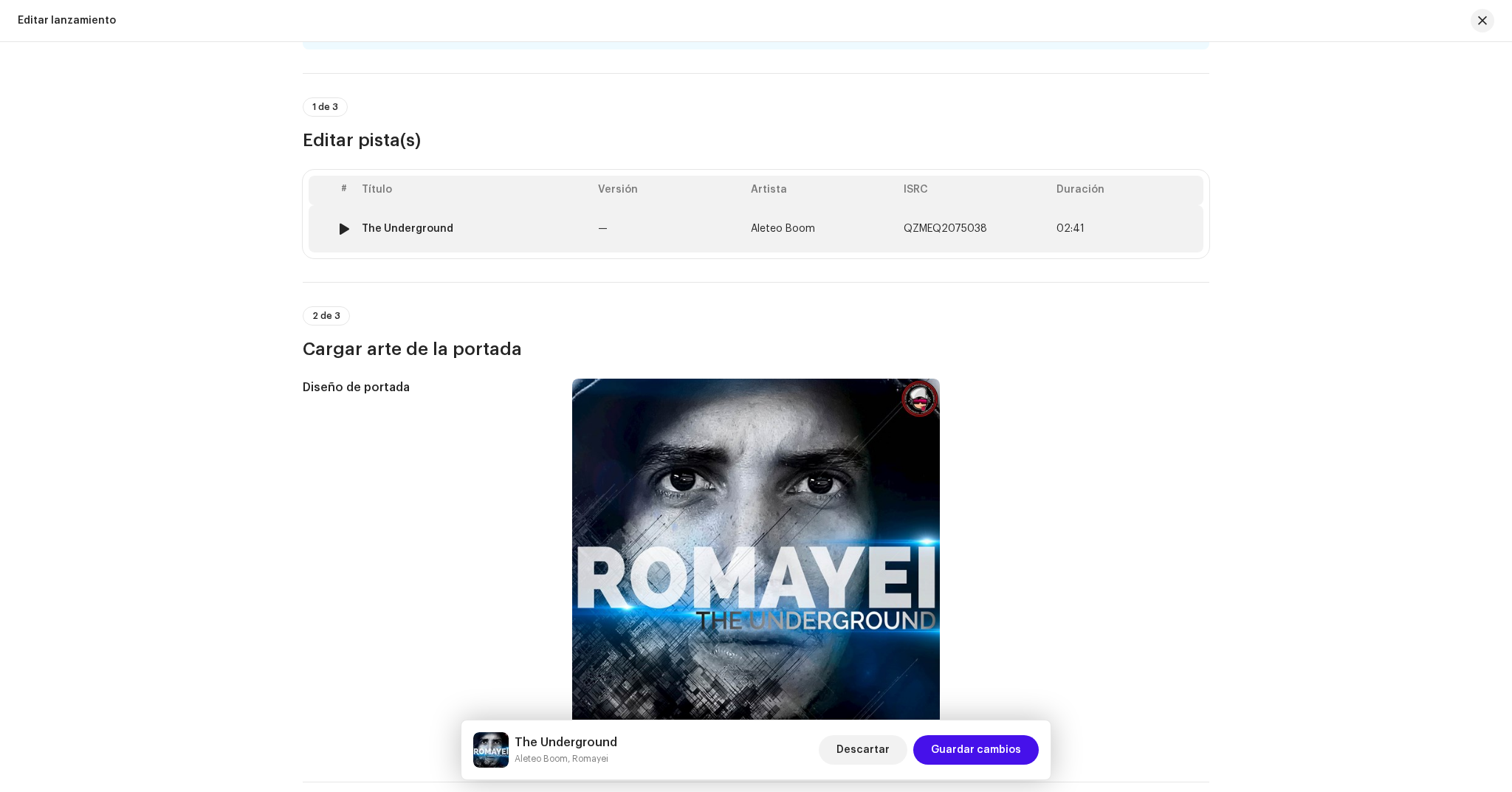
click at [869, 226] on td "Aleteo Boom" at bounding box center [821, 229] width 153 height 47
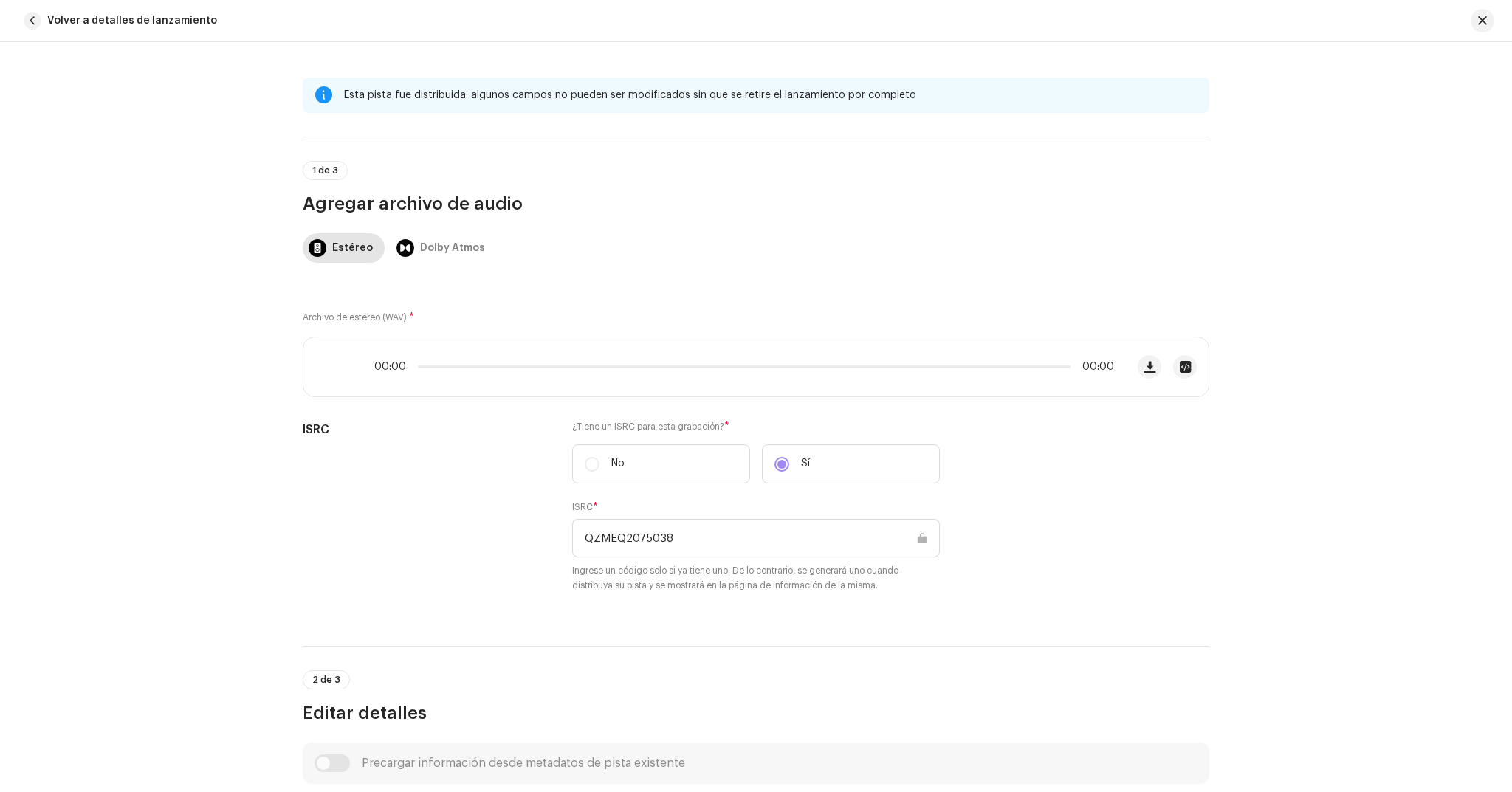
scroll to position [635, 0]
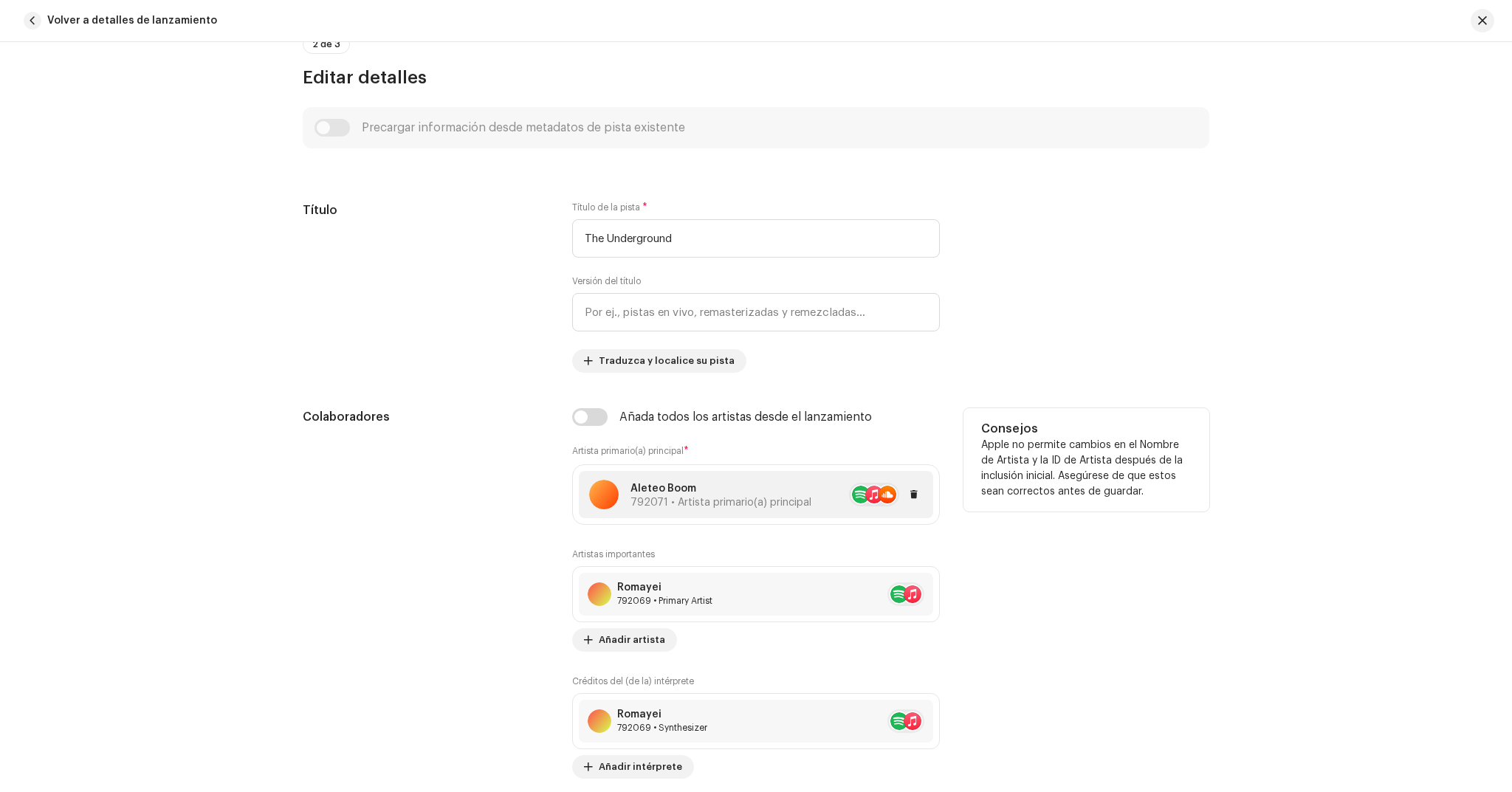
click at [812, 491] on div at bounding box center [867, 495] width 111 height 24
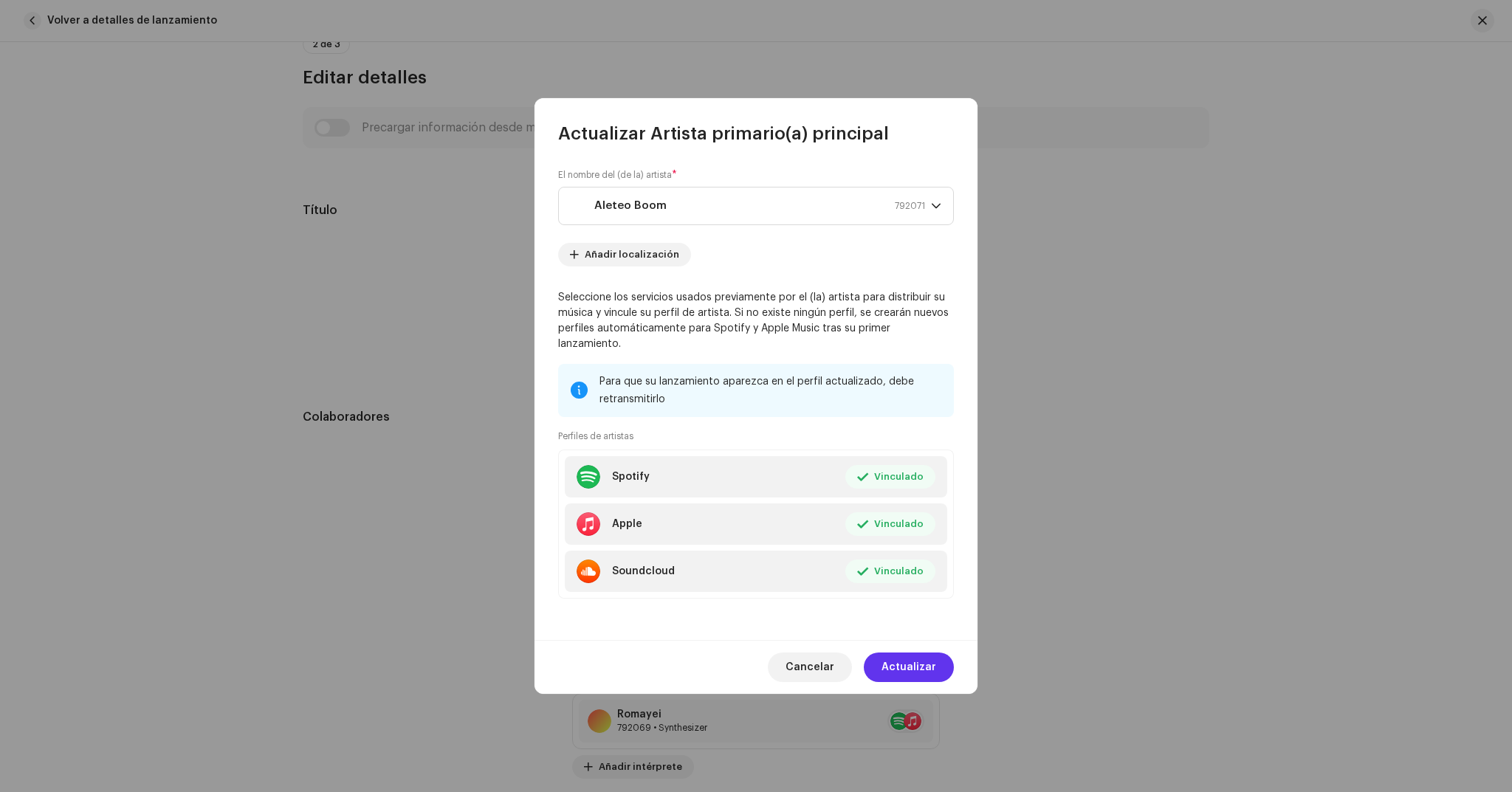
click at [913, 660] on span "Actualizar" at bounding box center [908, 667] width 54 height 30
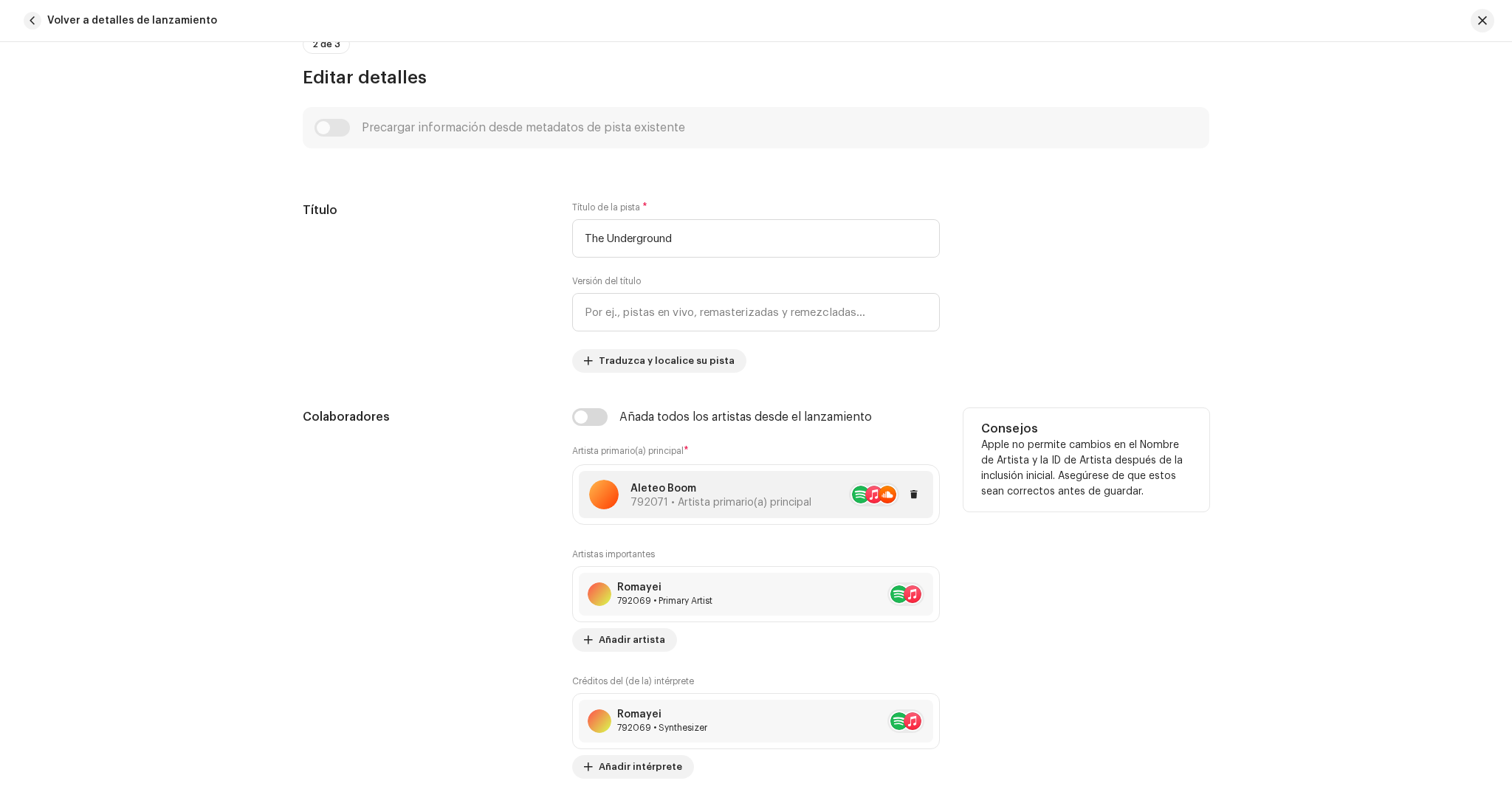
click at [746, 483] on p "Aleteo Boom" at bounding box center [721, 489] width 181 height 15
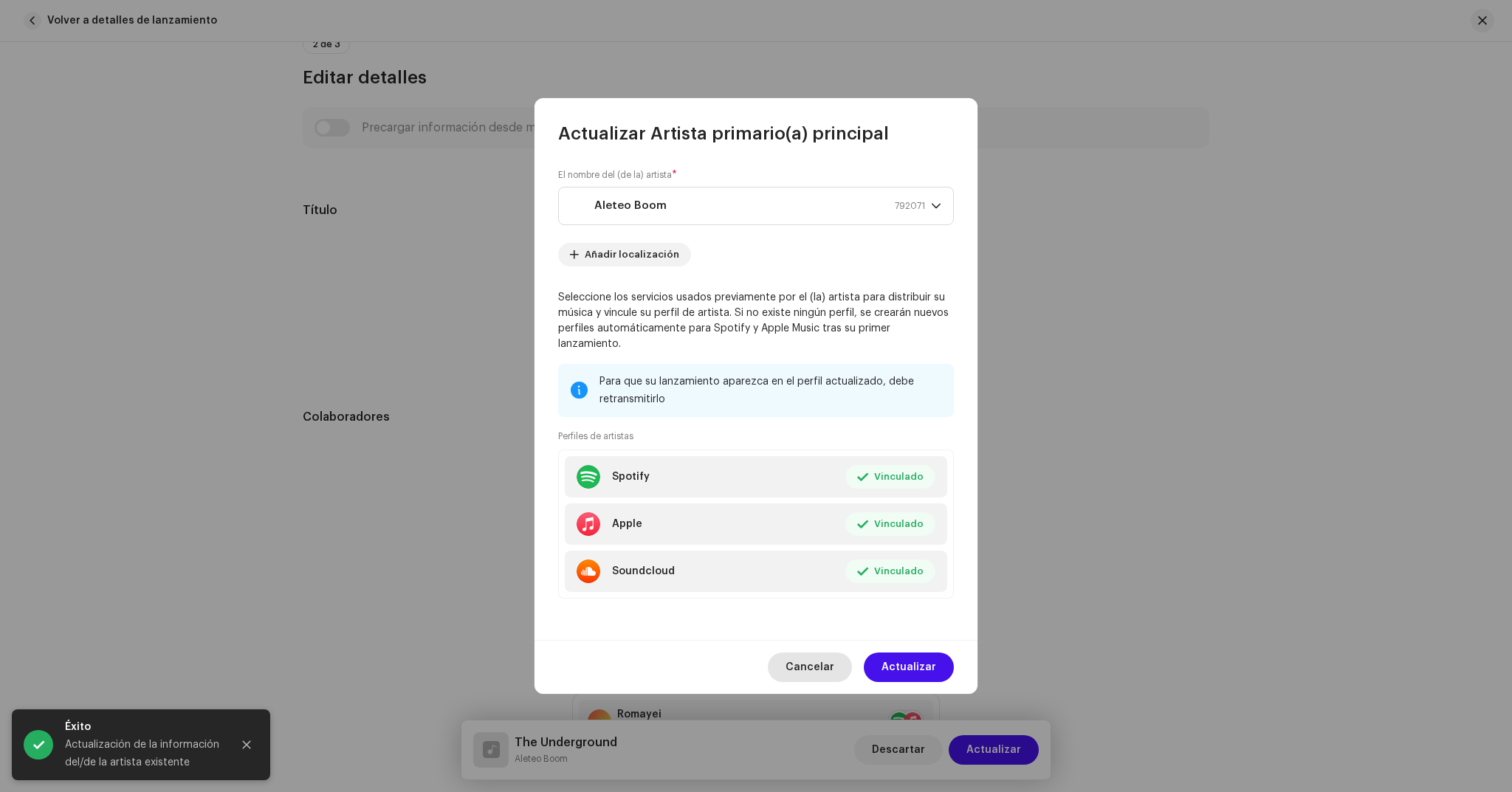
click at [830, 653] on span "Cancelar" at bounding box center [810, 667] width 49 height 30
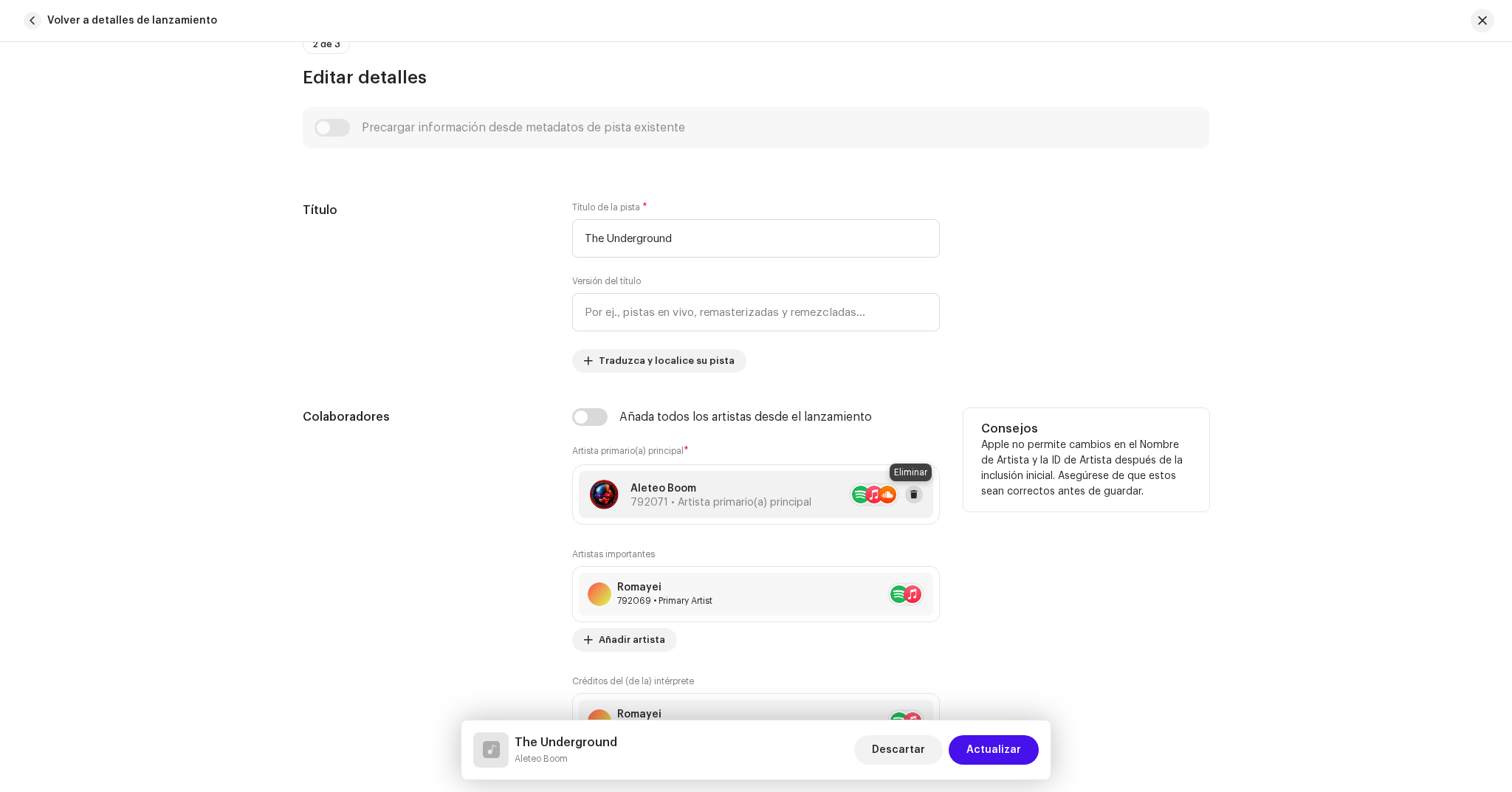
click at [913, 493] on span at bounding box center [914, 494] width 9 height 12
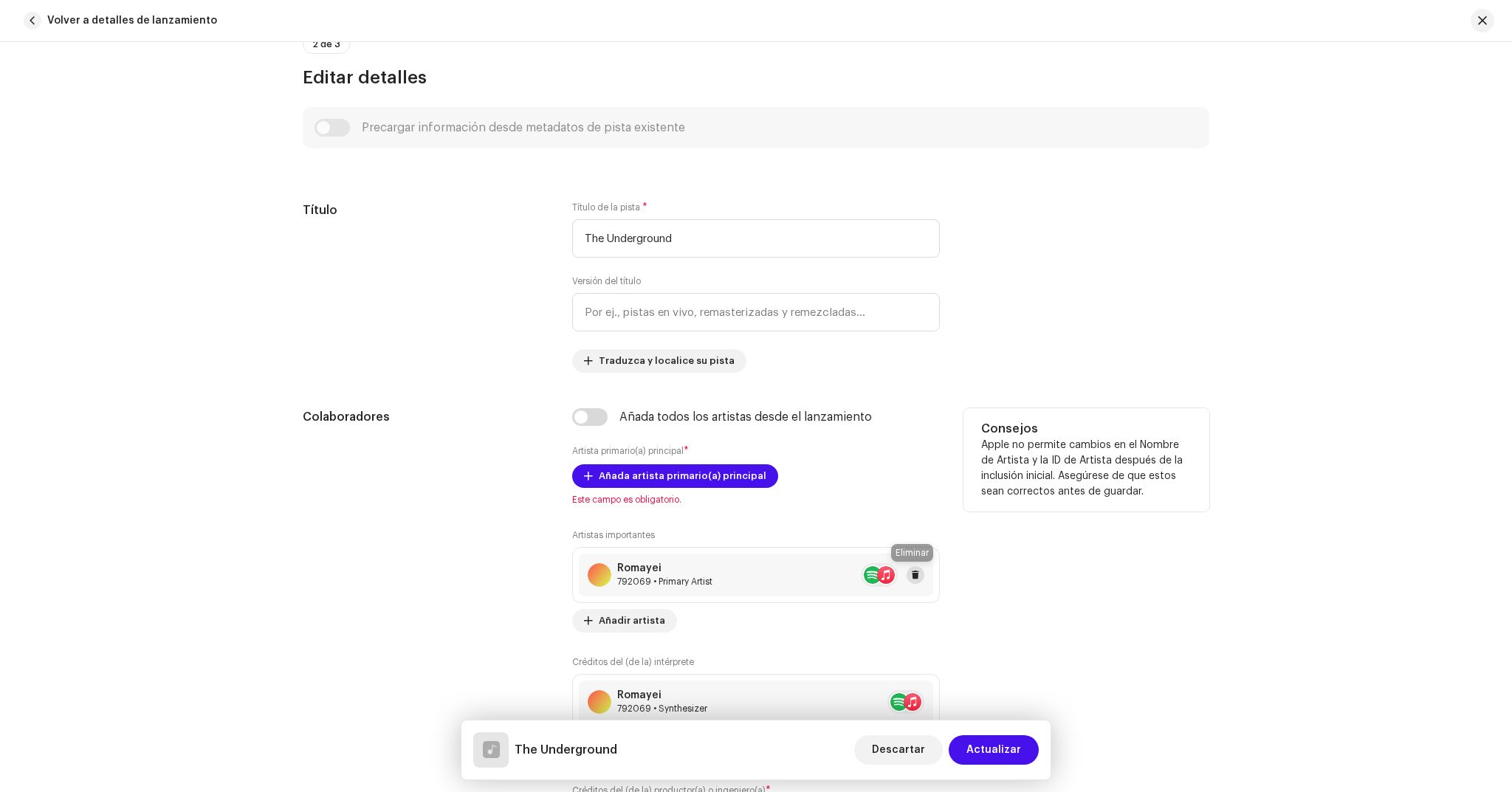
click at [912, 569] on span at bounding box center [916, 575] width 9 height 12
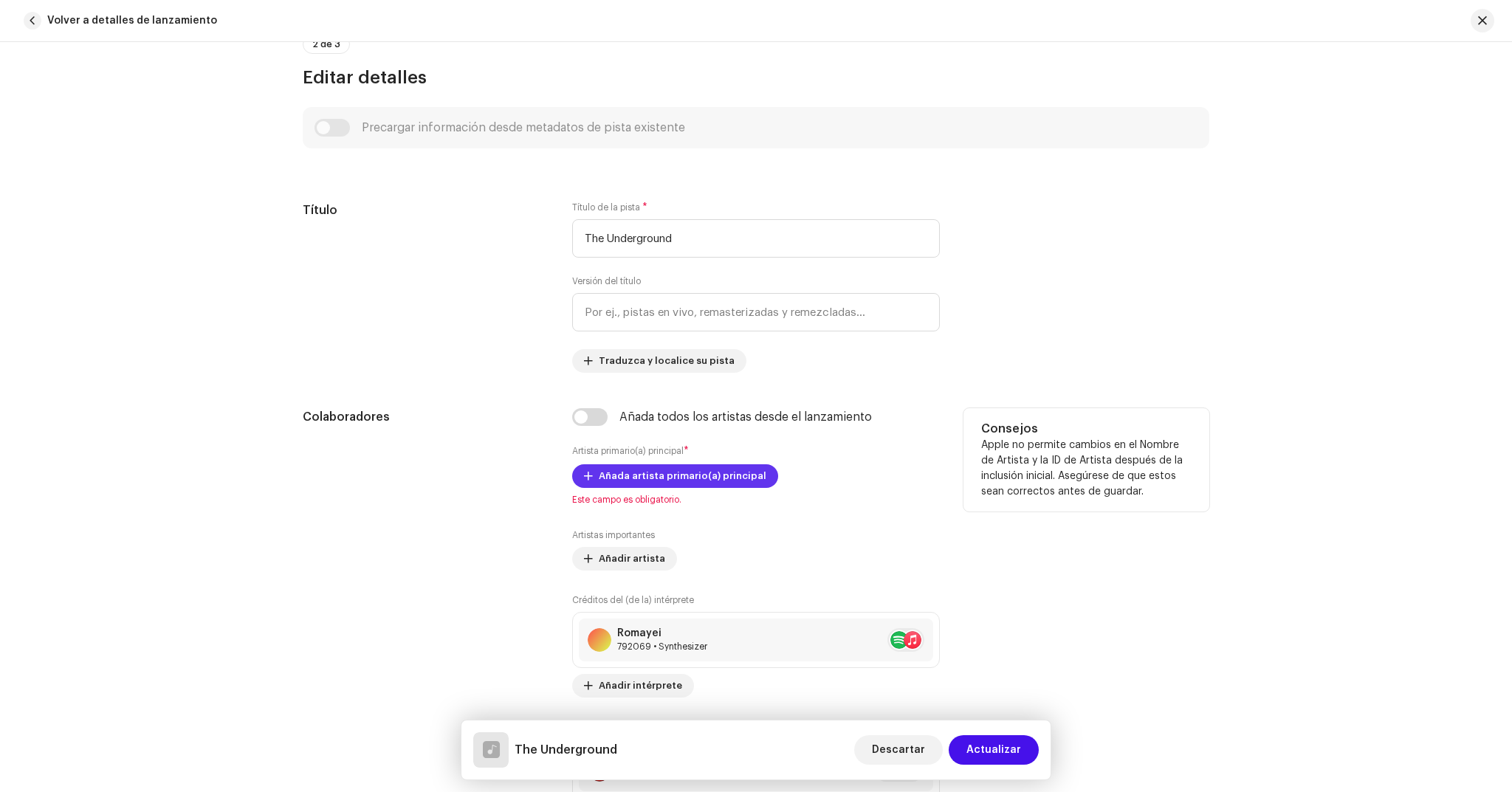
click at [737, 475] on span "Añada artista primario(a) principal" at bounding box center [682, 476] width 167 height 30
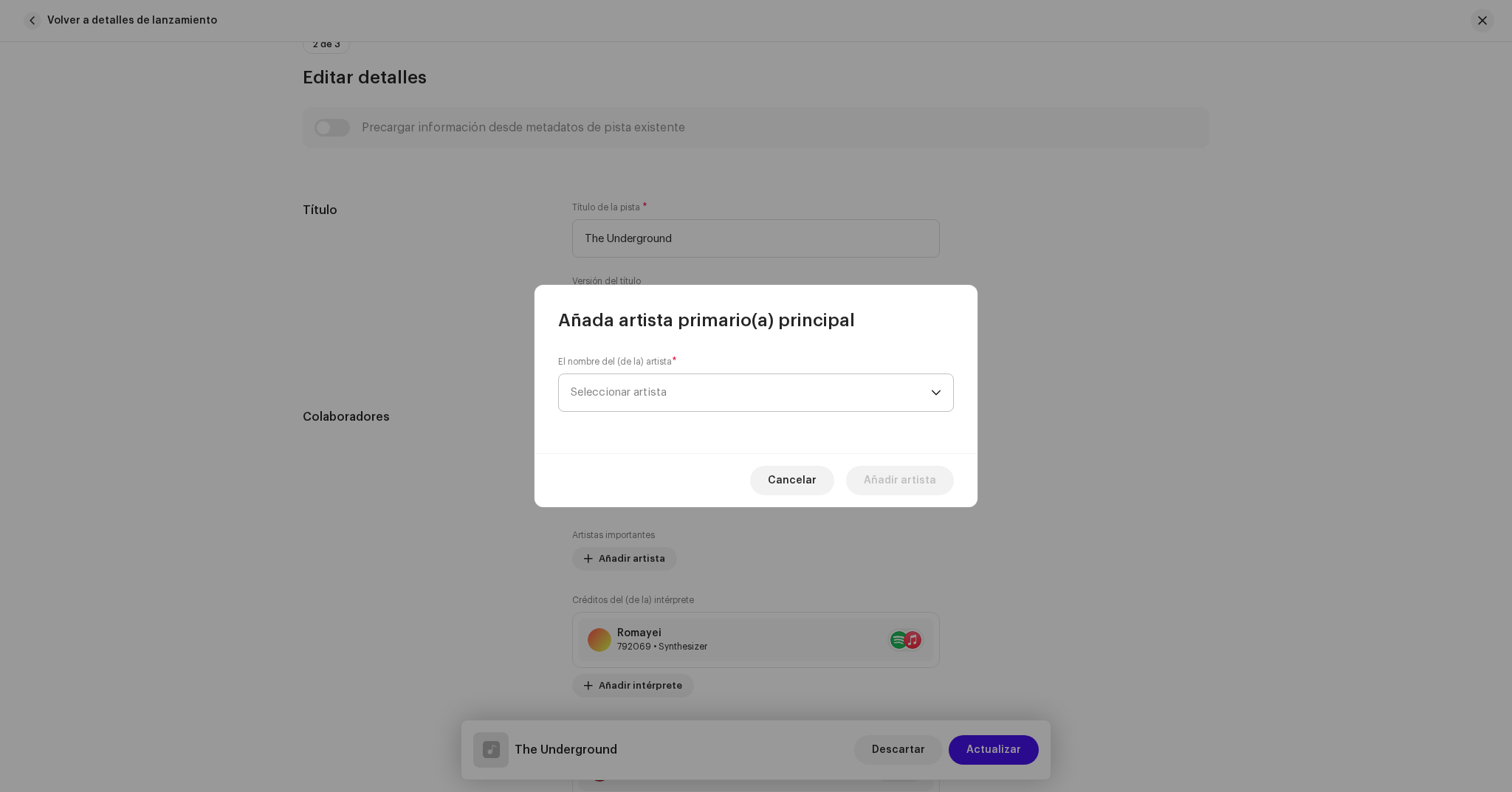
click at [714, 407] on span "Seleccionar artista" at bounding box center [751, 393] width 360 height 37
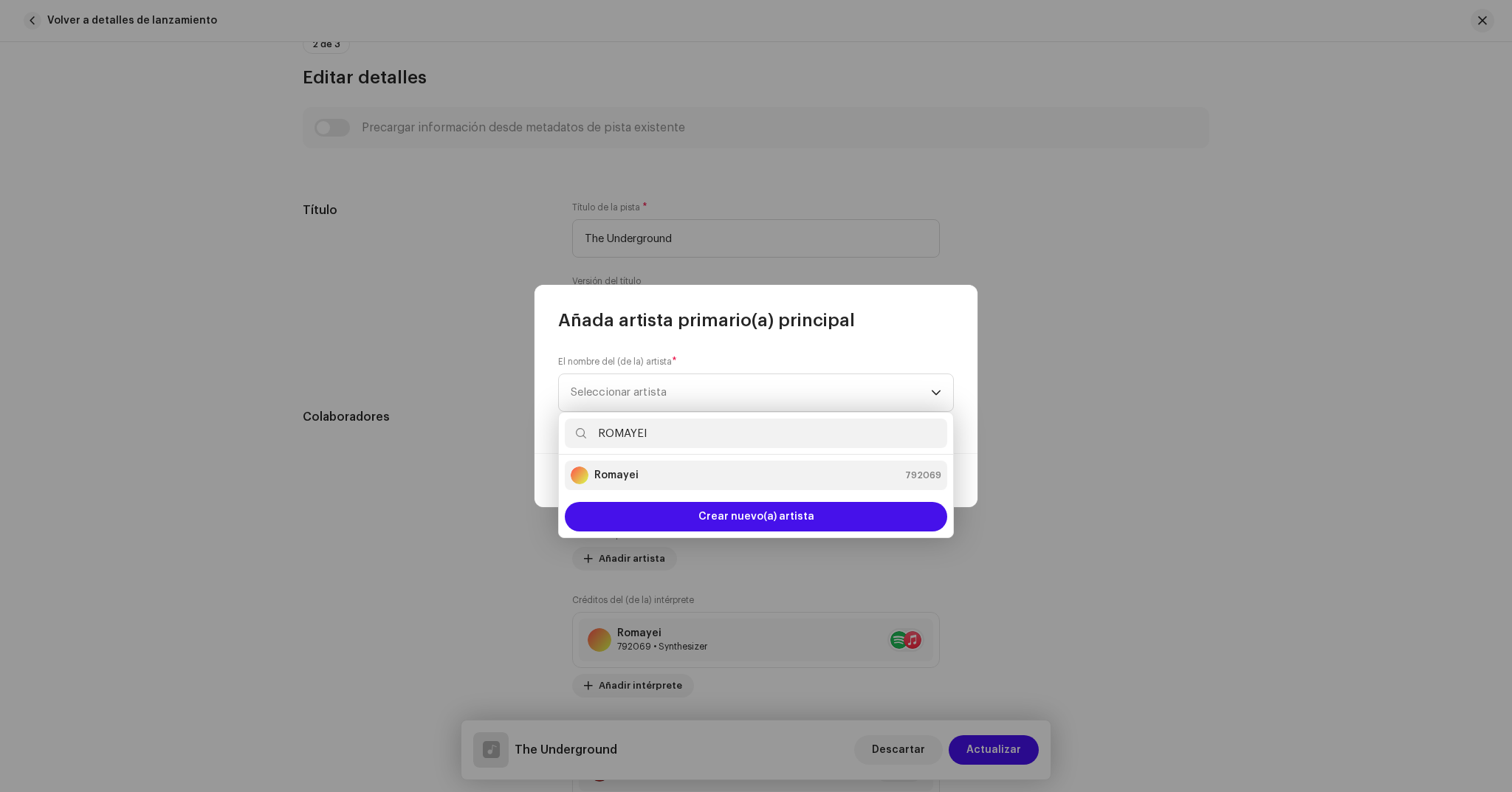
type input "ROMAYEI"
click at [613, 482] on strong "Romayei" at bounding box center [616, 475] width 44 height 14
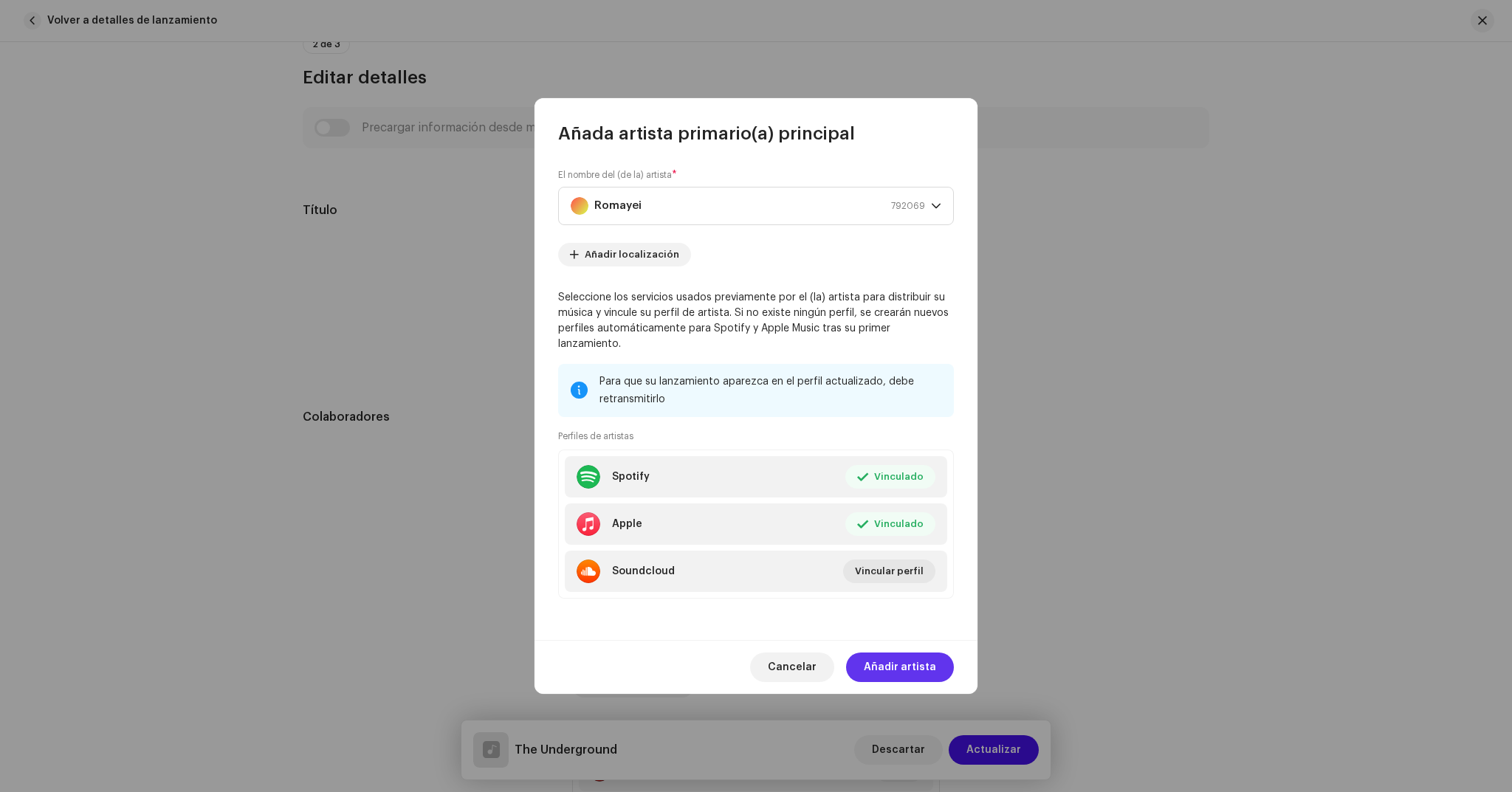
click at [926, 659] on span "Añadir artista" at bounding box center [900, 667] width 72 height 30
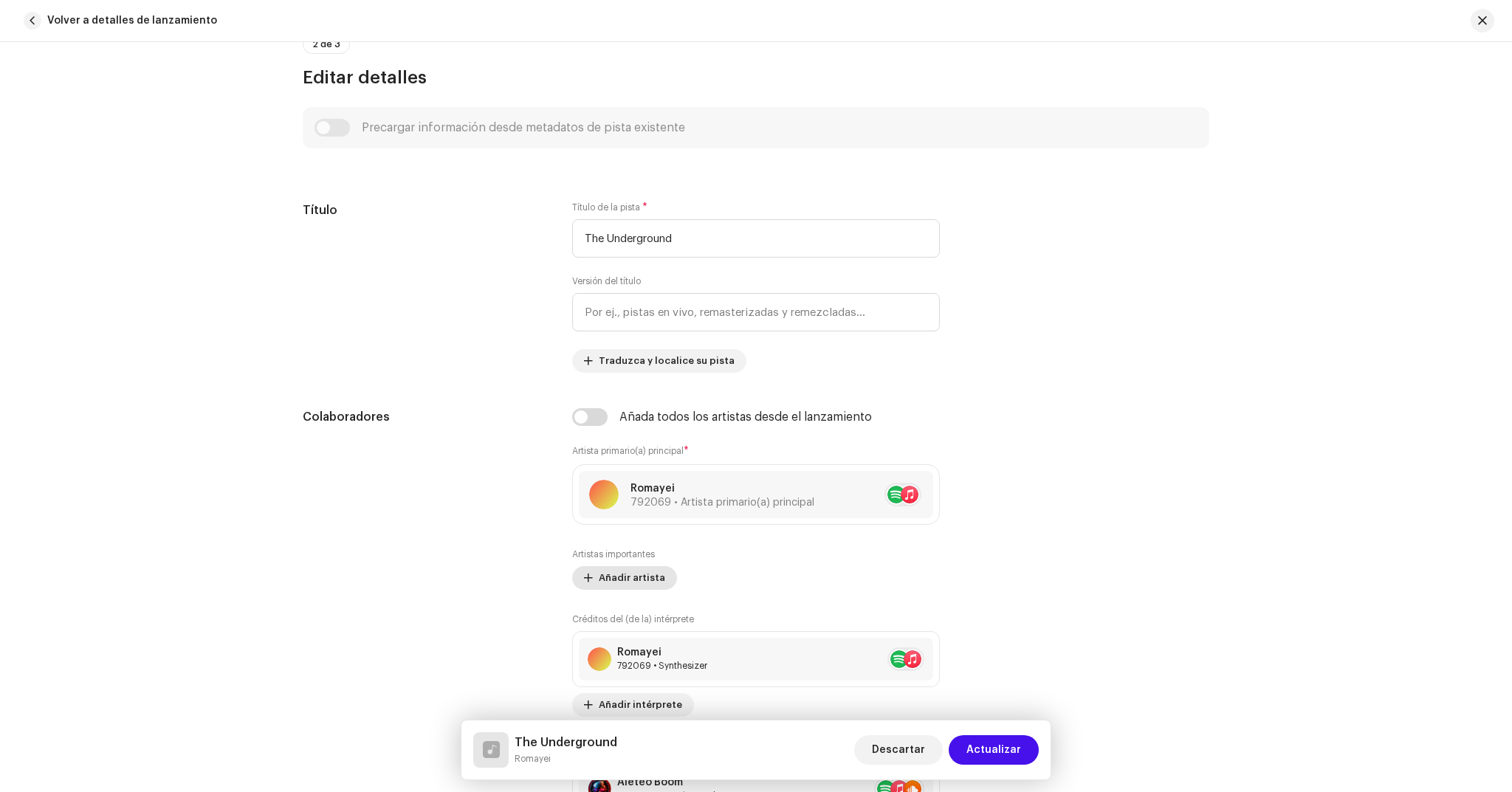
click at [648, 573] on span "Añadir artista" at bounding box center [632, 578] width 66 height 30
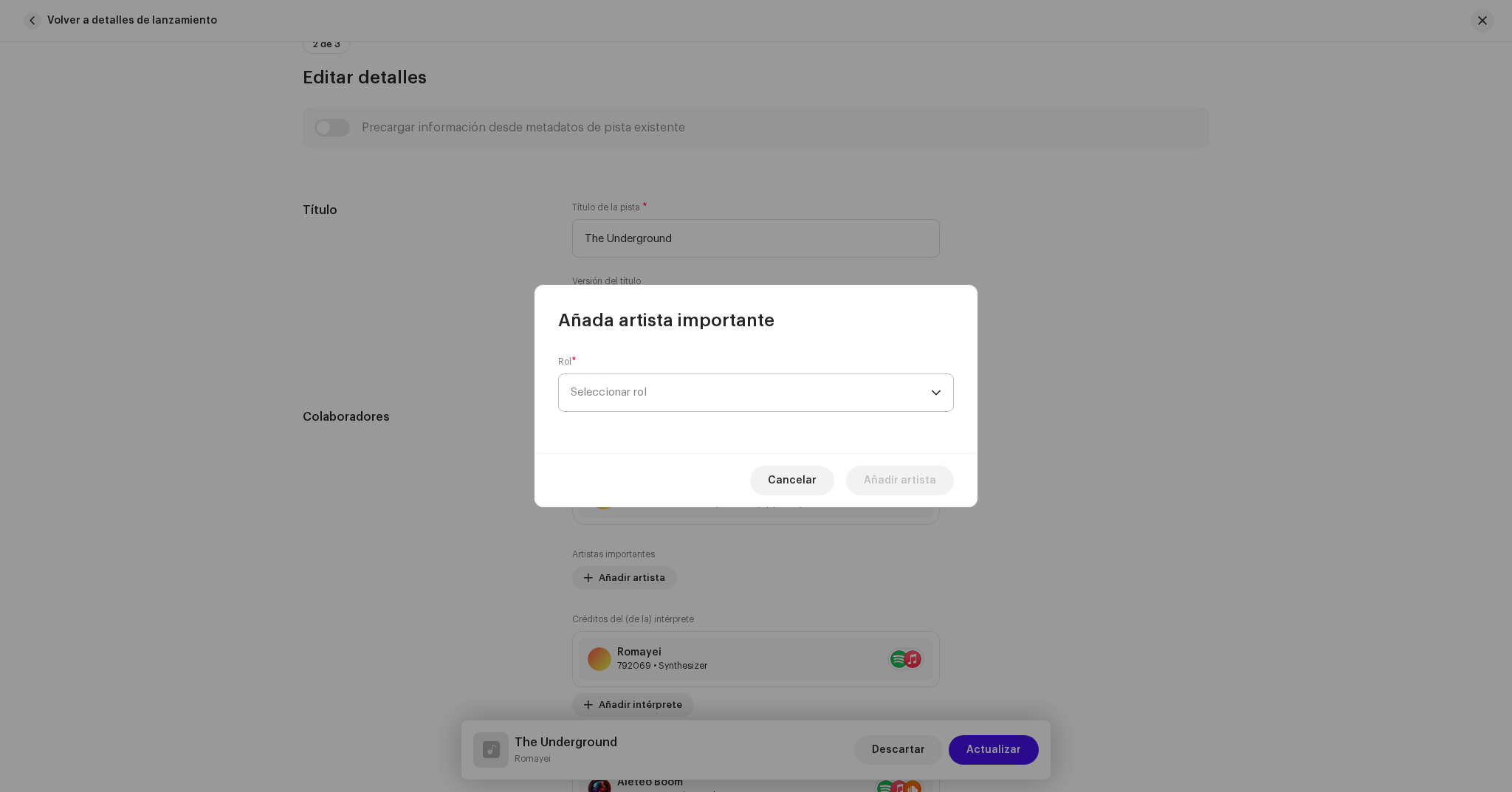
click at [779, 407] on span "Seleccionar rol" at bounding box center [751, 393] width 360 height 37
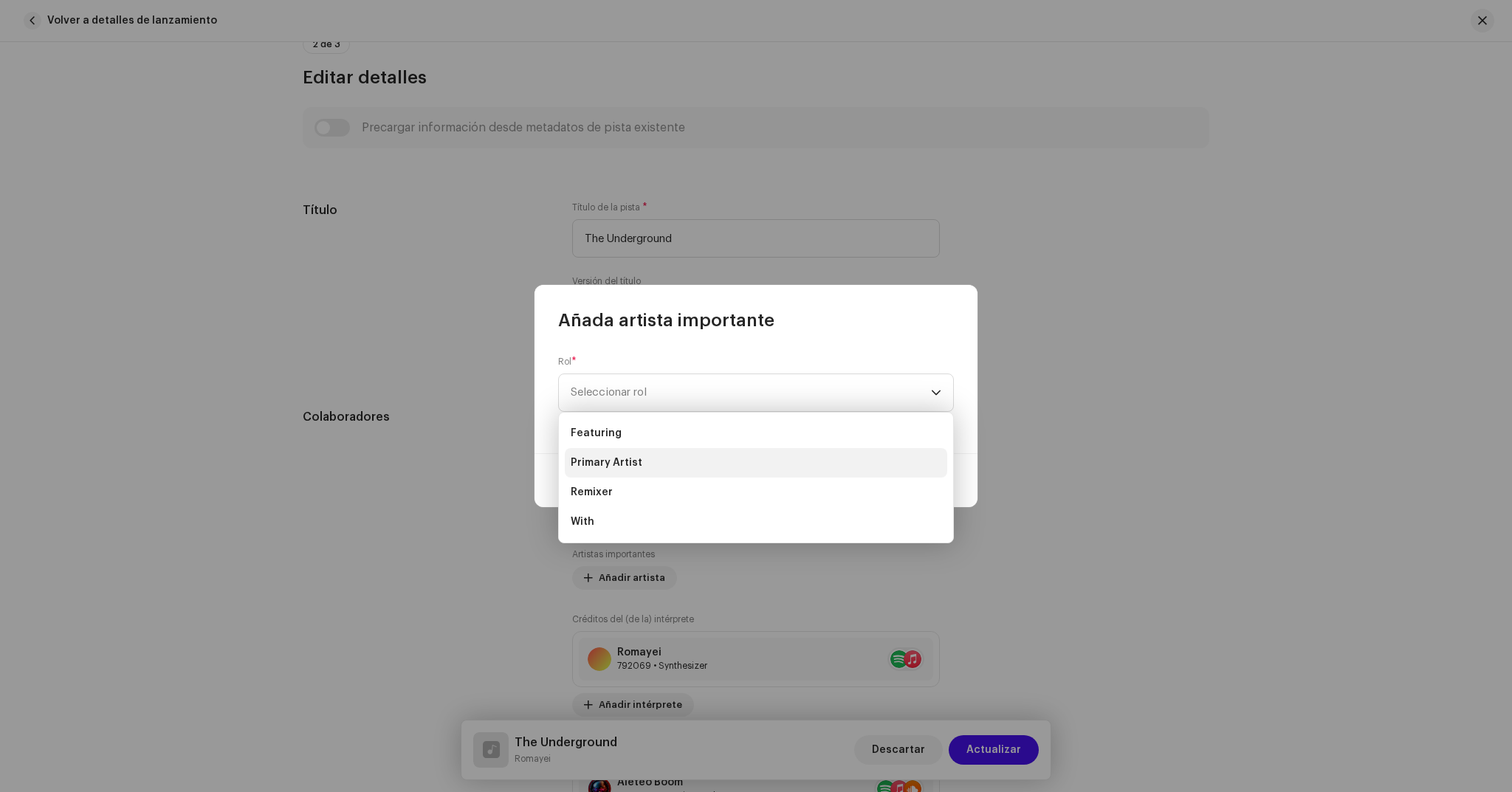
click at [639, 472] on li "Primary Artist" at bounding box center [756, 463] width 383 height 30
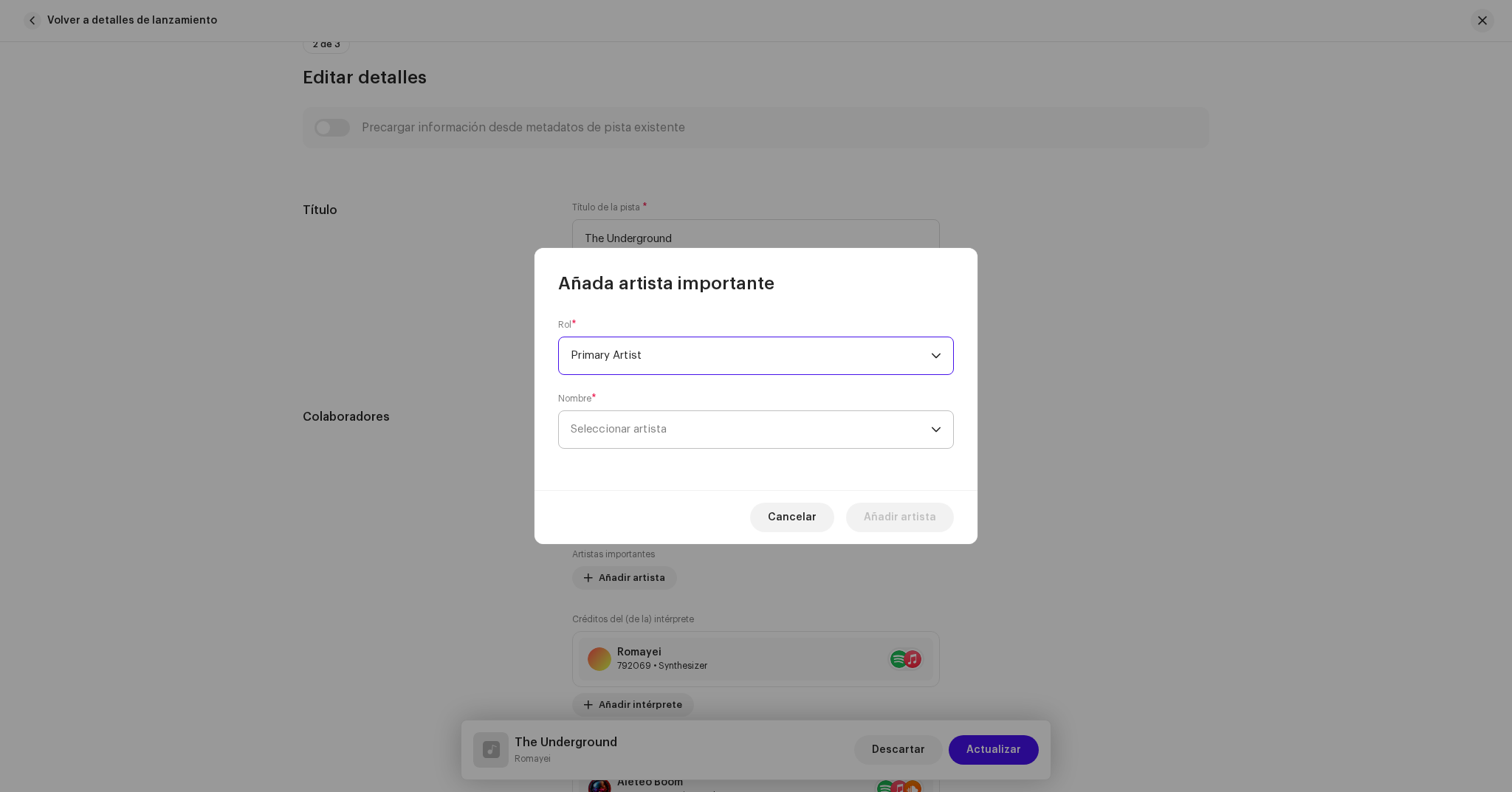
click at [699, 425] on span "Seleccionar artista" at bounding box center [751, 429] width 360 height 37
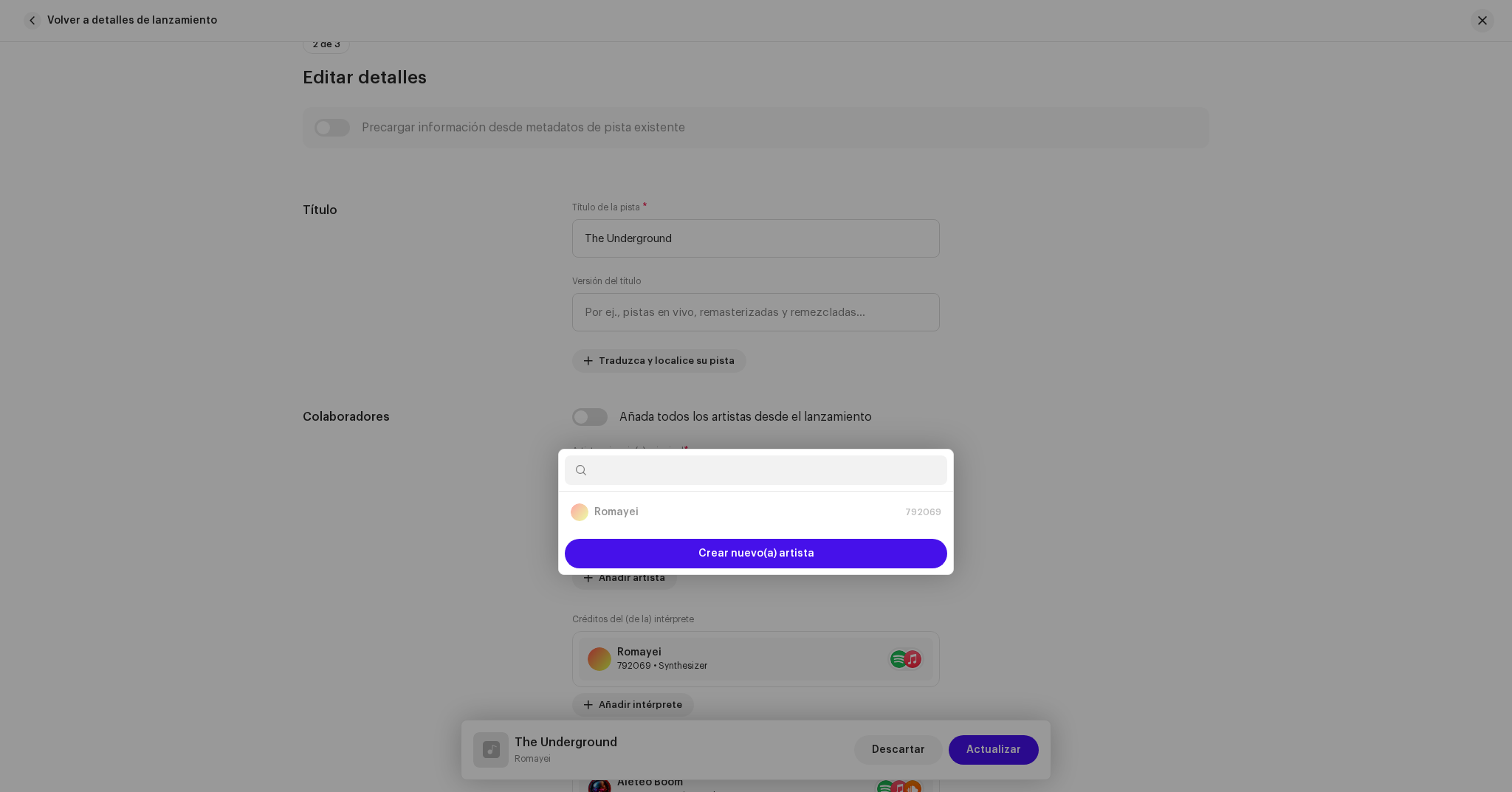
click at [1037, 417] on div "Añada artista importante Rol * Primary Artist Nombre * Seleccionar artista Canc…" at bounding box center [756, 396] width 1512 height 792
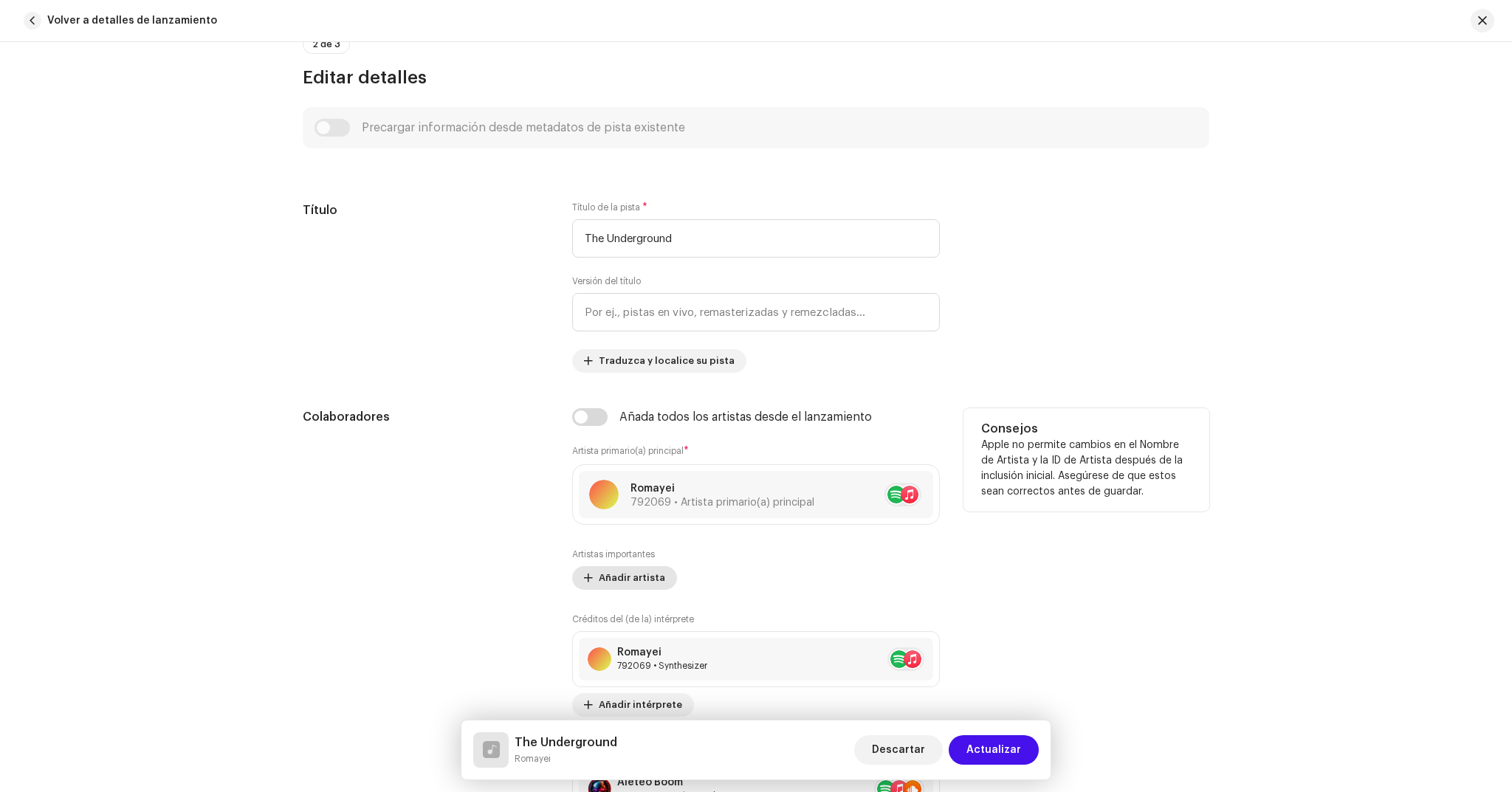
click at [632, 574] on span "Añadir artista" at bounding box center [632, 578] width 66 height 30
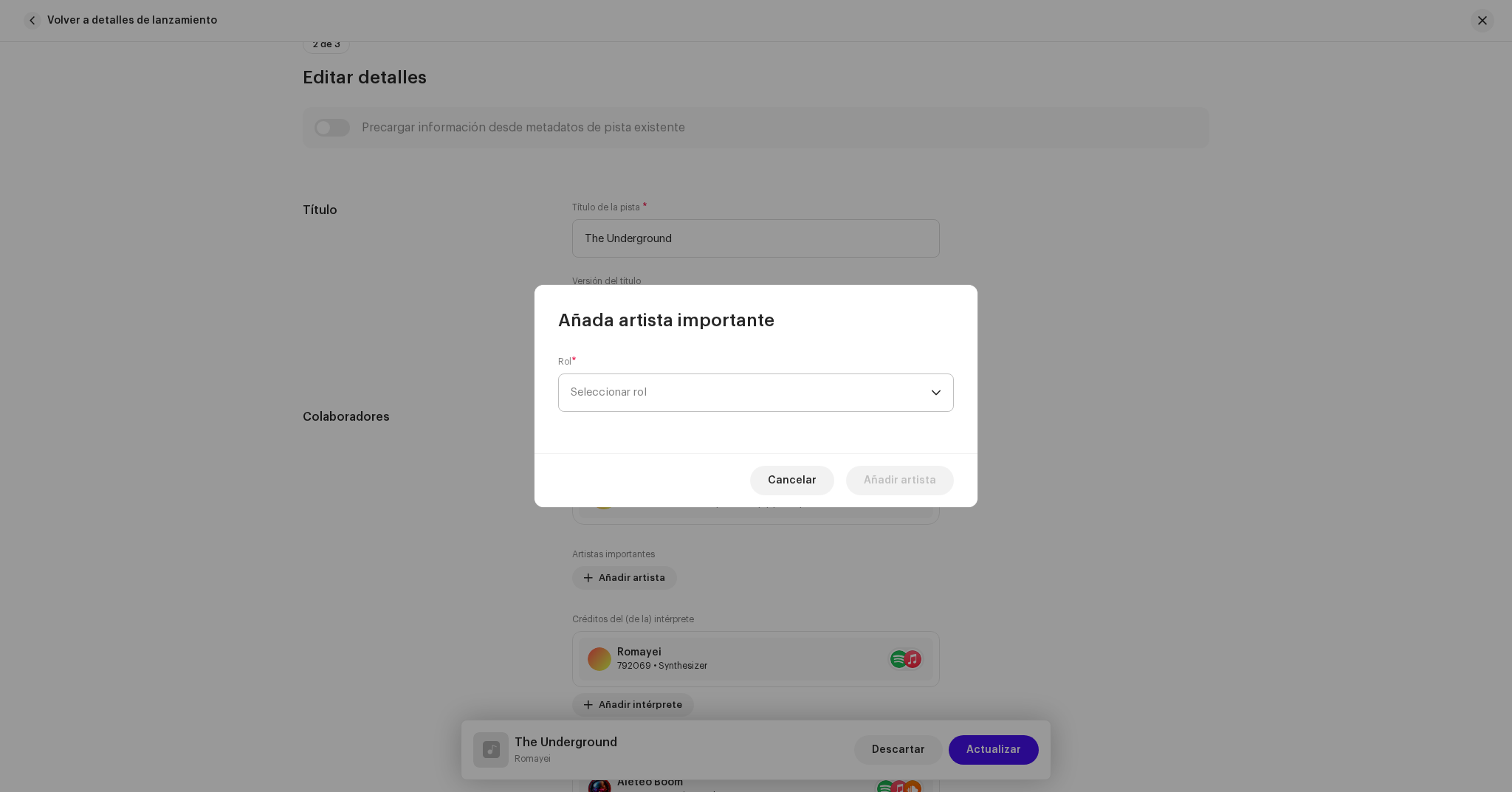
click at [704, 401] on span "Seleccionar rol" at bounding box center [751, 393] width 360 height 37
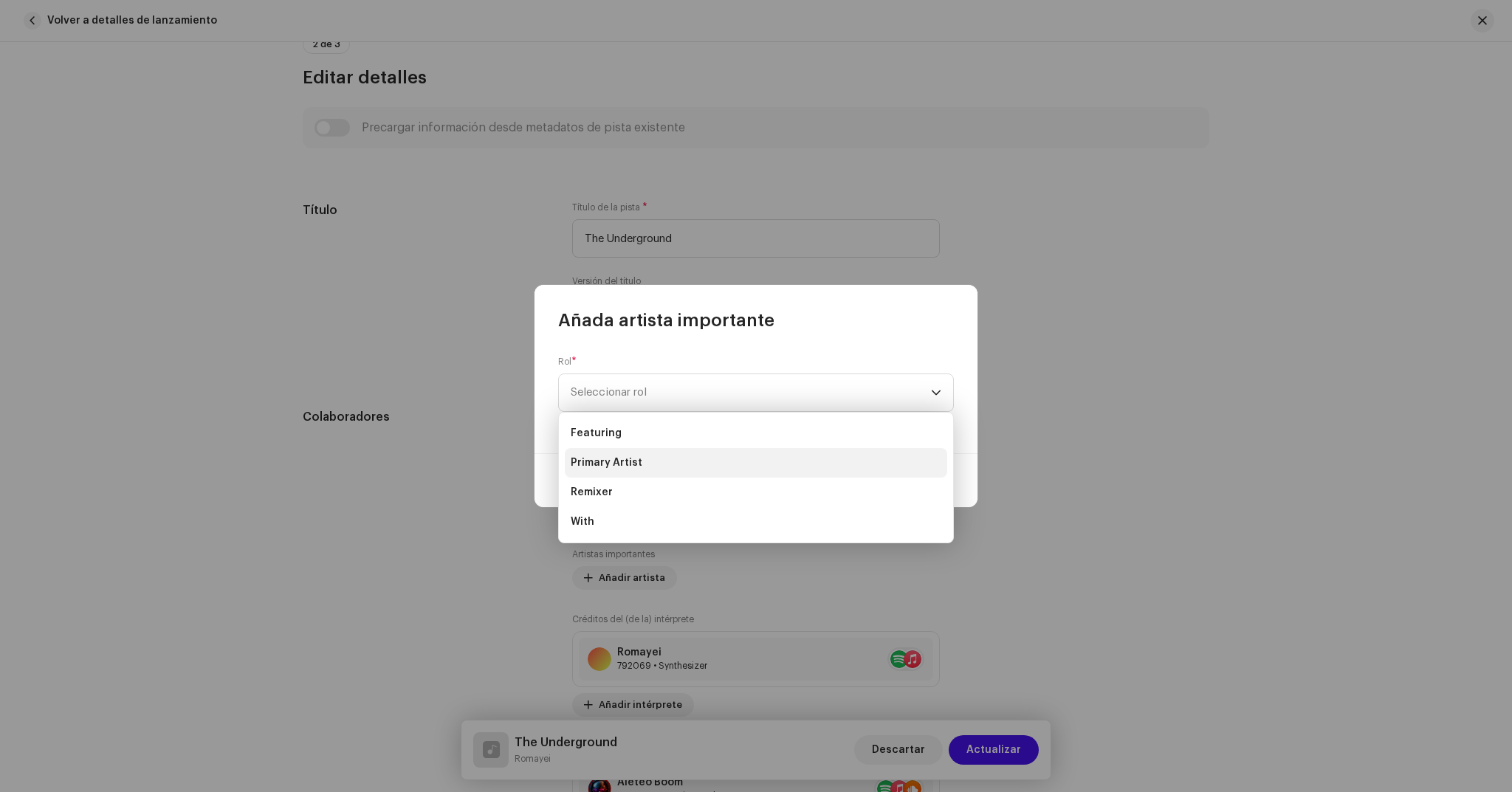
click at [643, 457] on li "Primary Artist" at bounding box center [756, 463] width 383 height 30
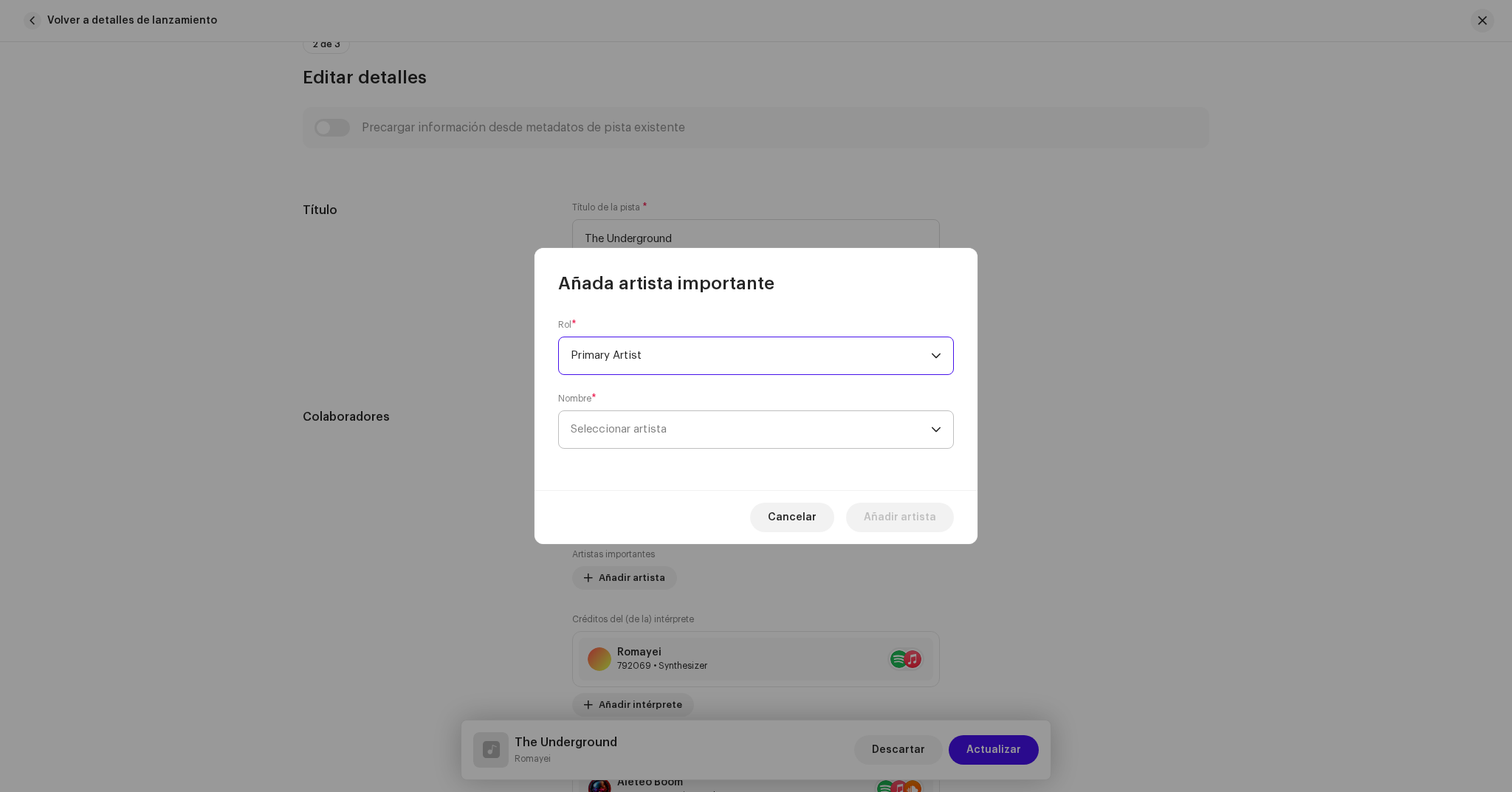
click at [674, 426] on span "Seleccionar artista" at bounding box center [751, 429] width 360 height 37
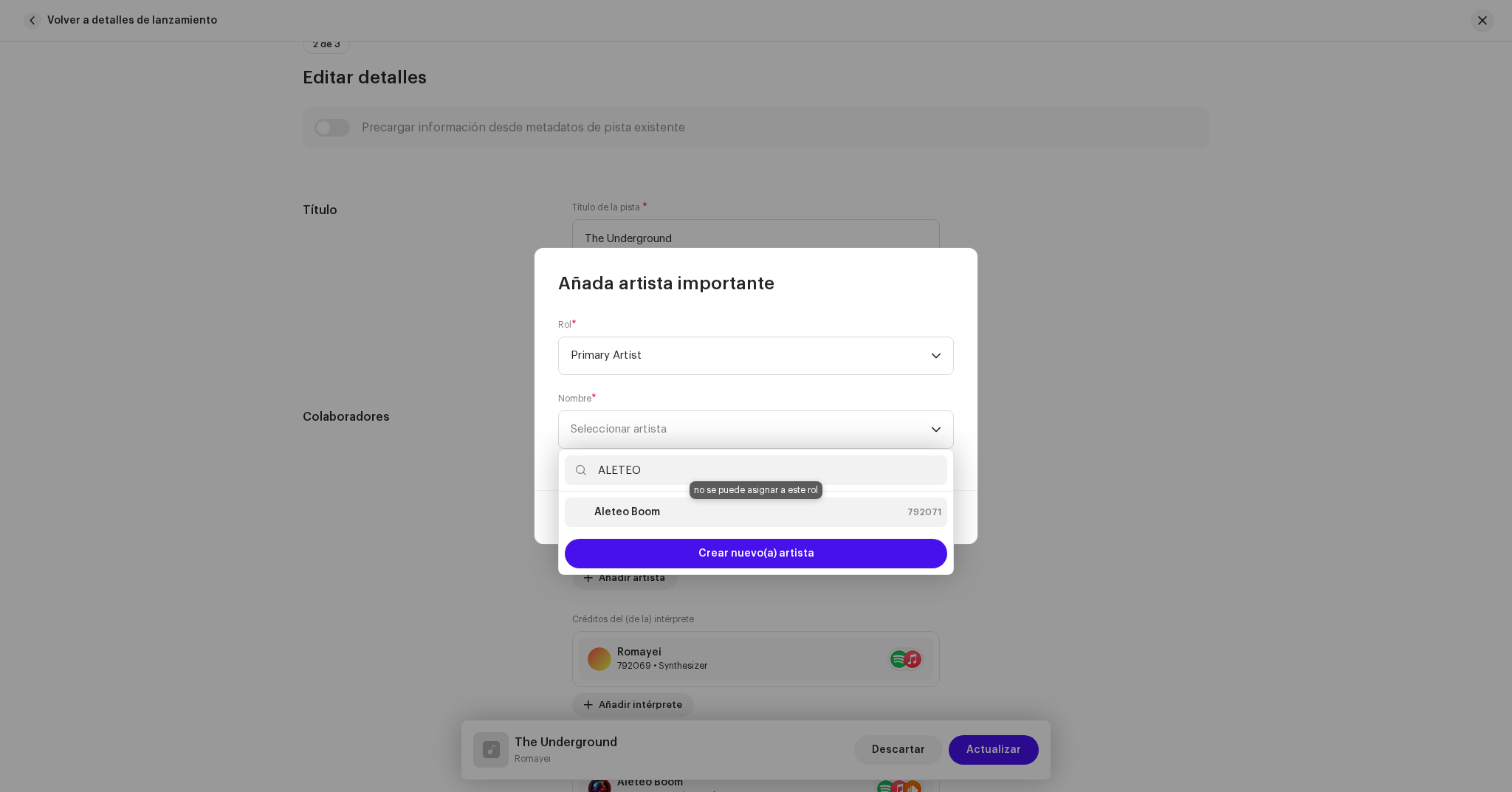
type input "ALETEO"
click at [712, 512] on div "Aleteo Boom 792071" at bounding box center [756, 512] width 371 height 18
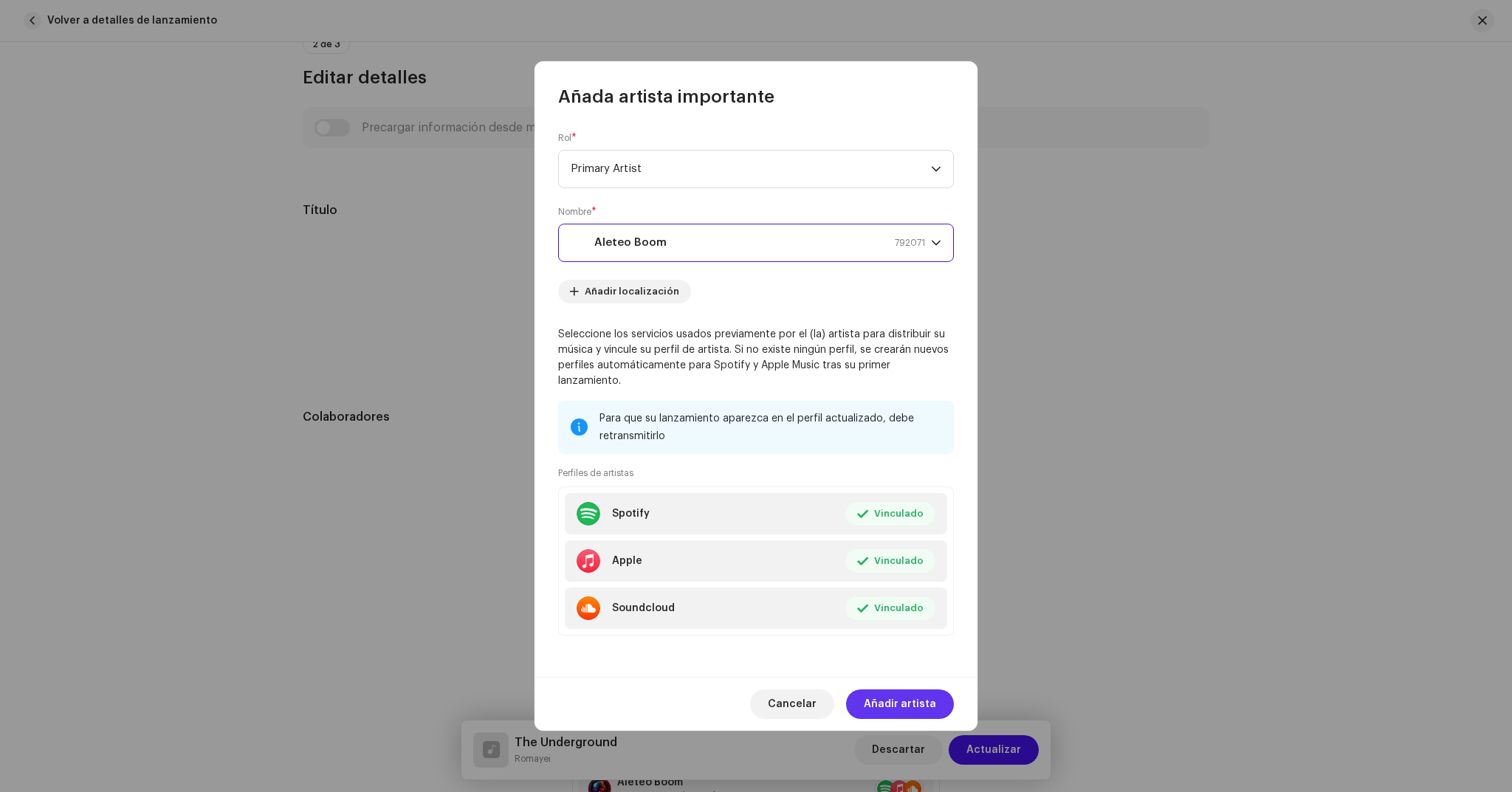
click at [889, 705] on span "Añadir artista" at bounding box center [900, 704] width 72 height 30
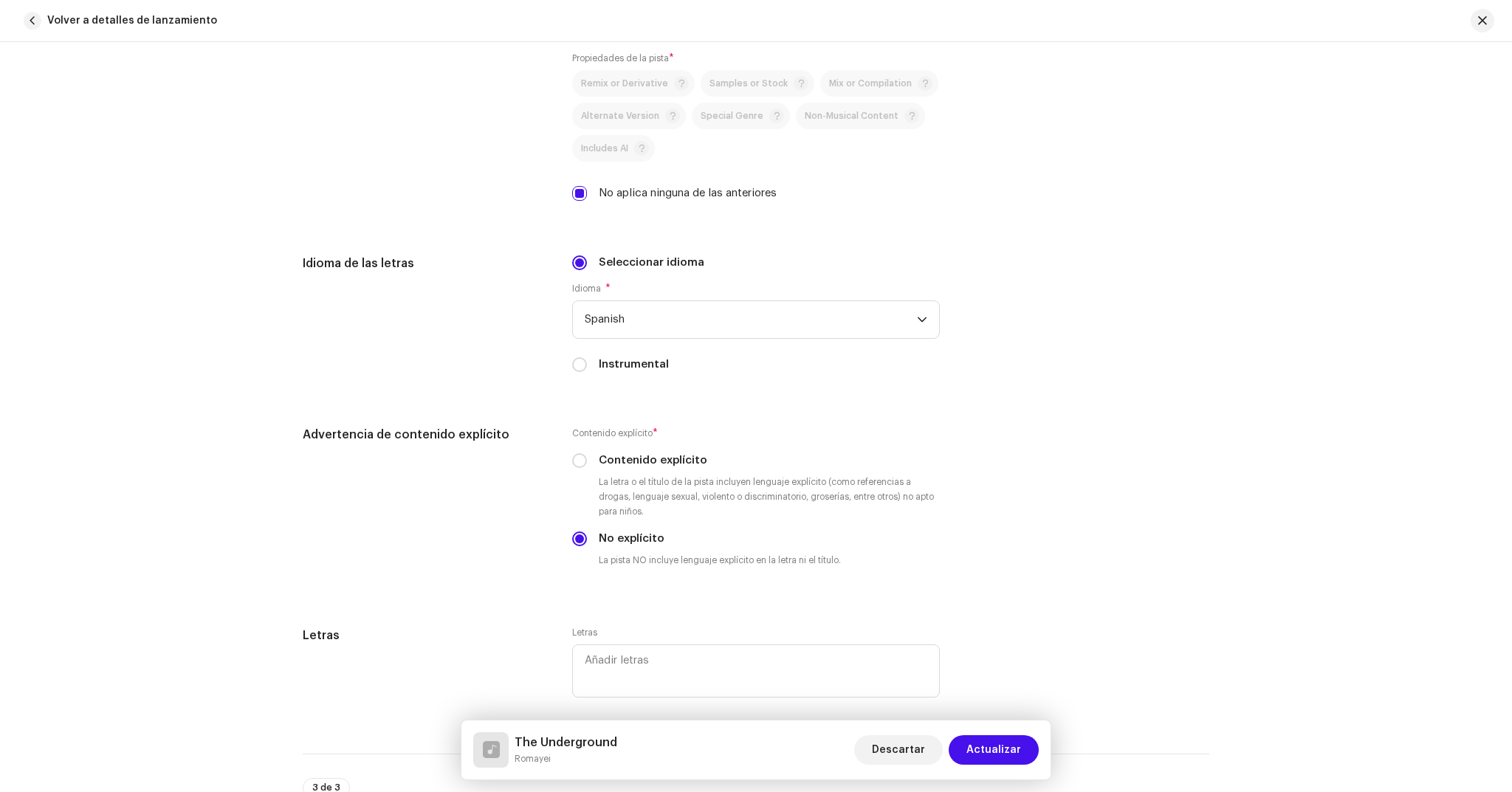
scroll to position [3096, 0]
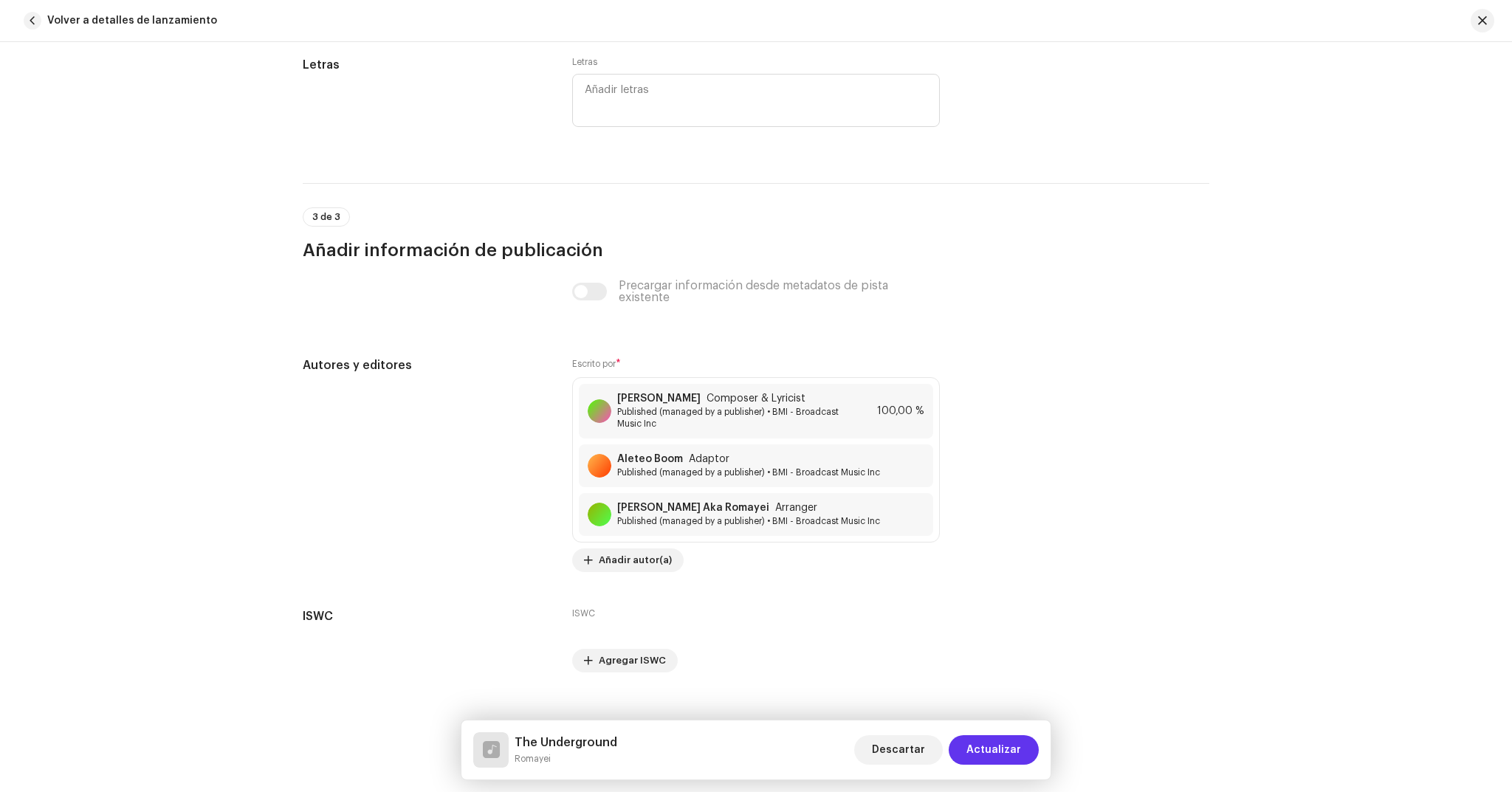
click at [972, 742] on span "Actualizar" at bounding box center [994, 750] width 54 height 30
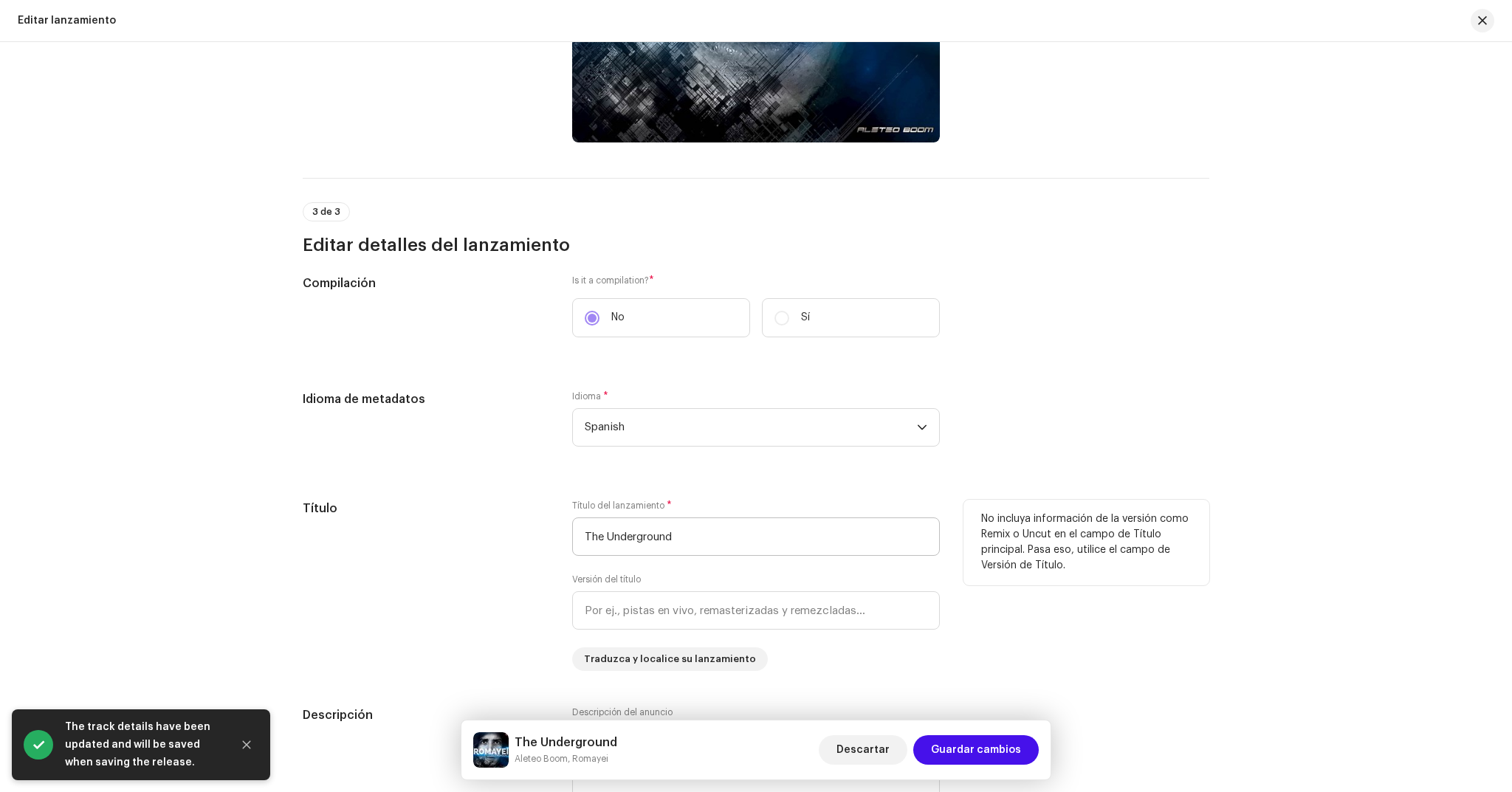
scroll to position [1346, 0]
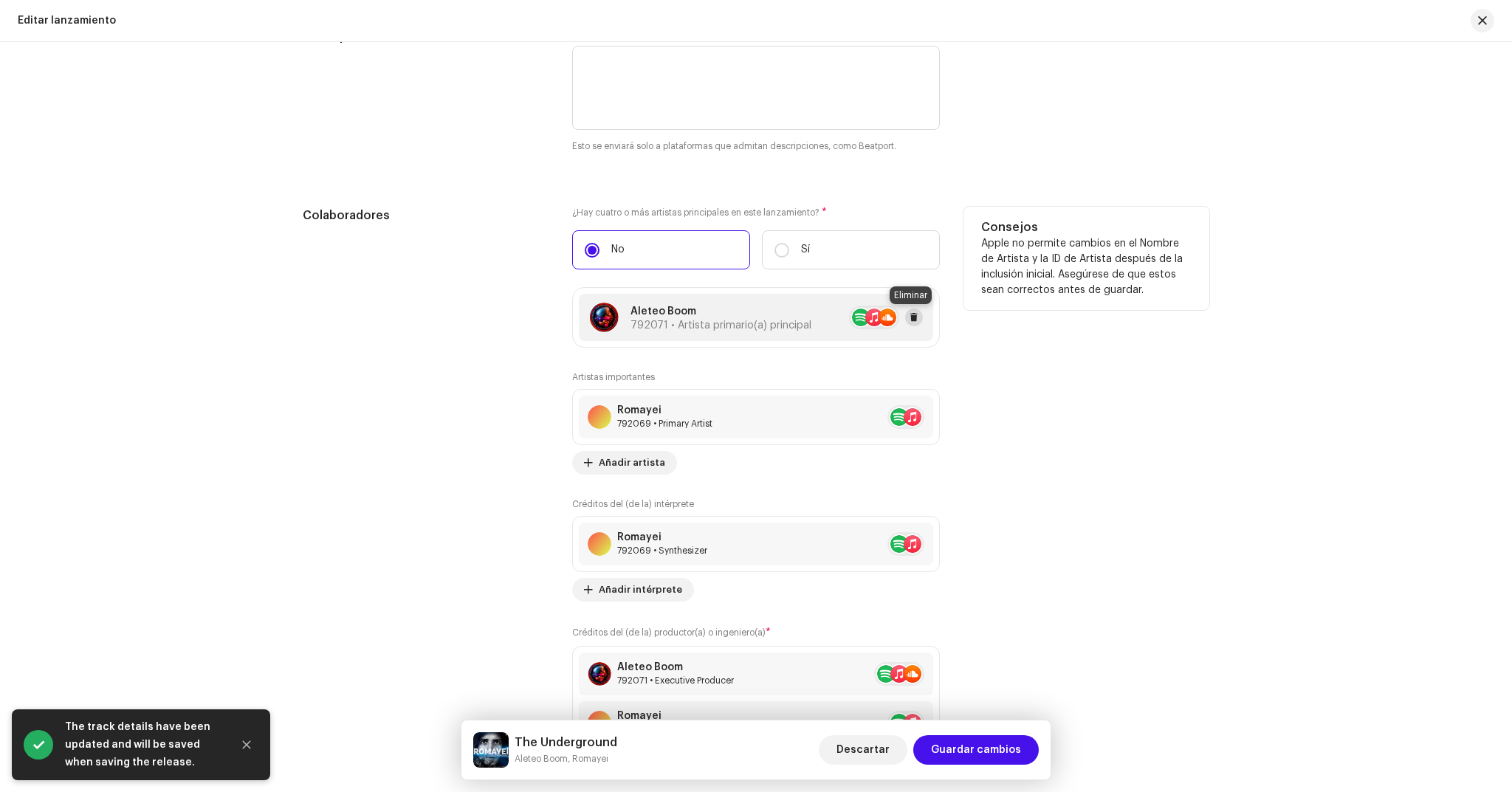
click at [915, 316] on button at bounding box center [914, 318] width 18 height 18
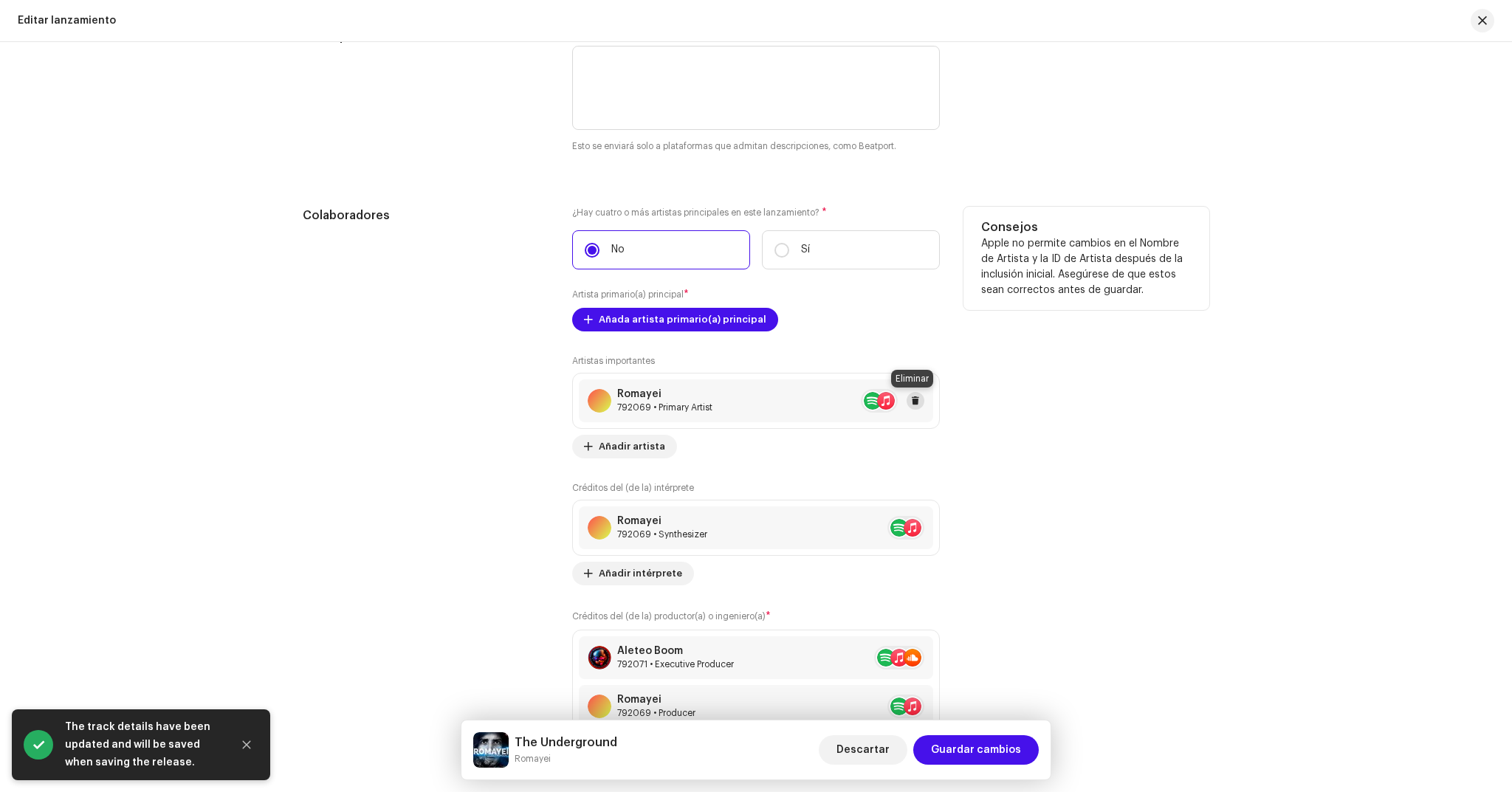
click at [916, 401] on span at bounding box center [916, 400] width 9 height 12
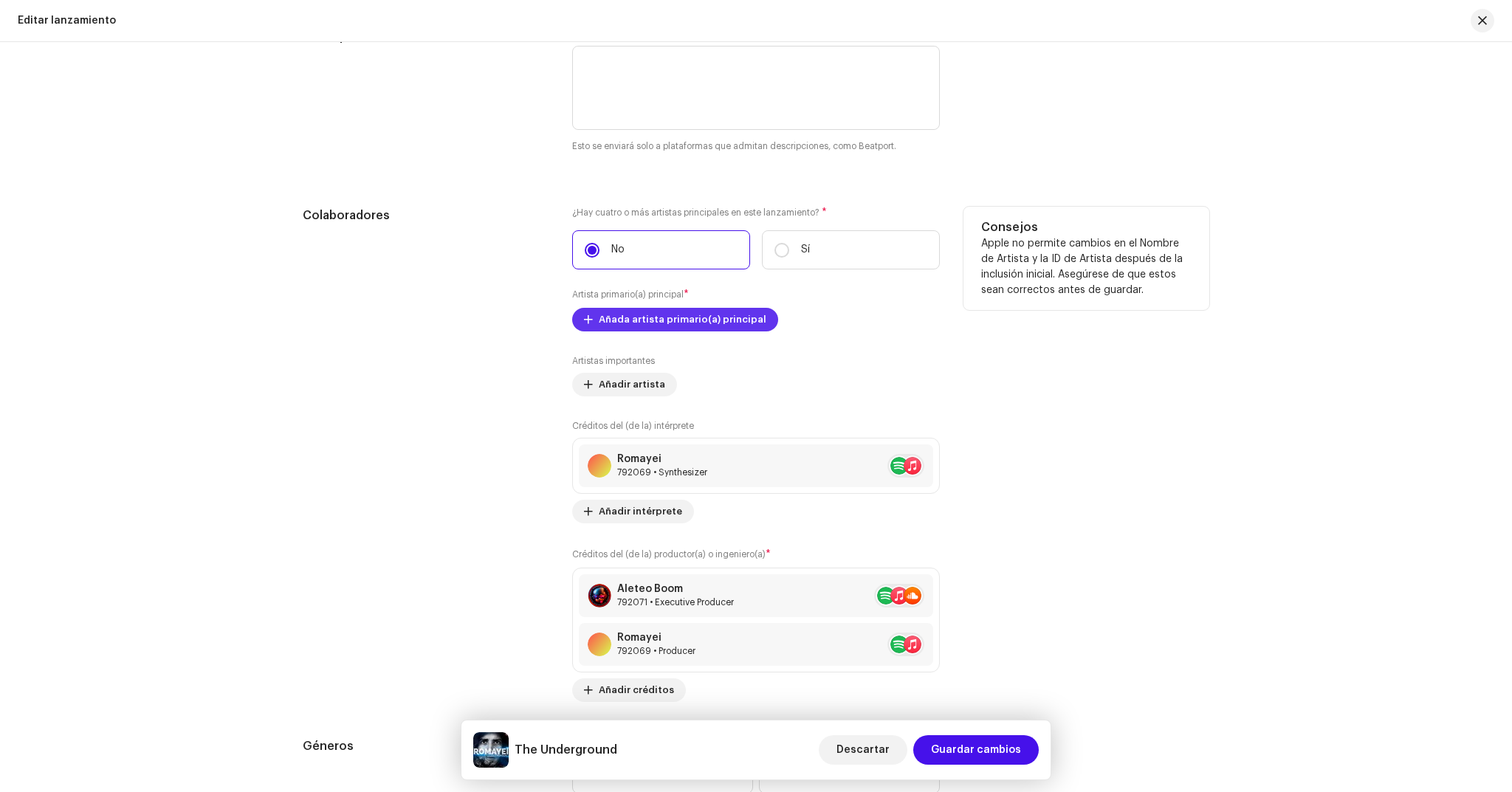
click at [733, 319] on span "Añada artista primario(a) principal" at bounding box center [682, 320] width 167 height 30
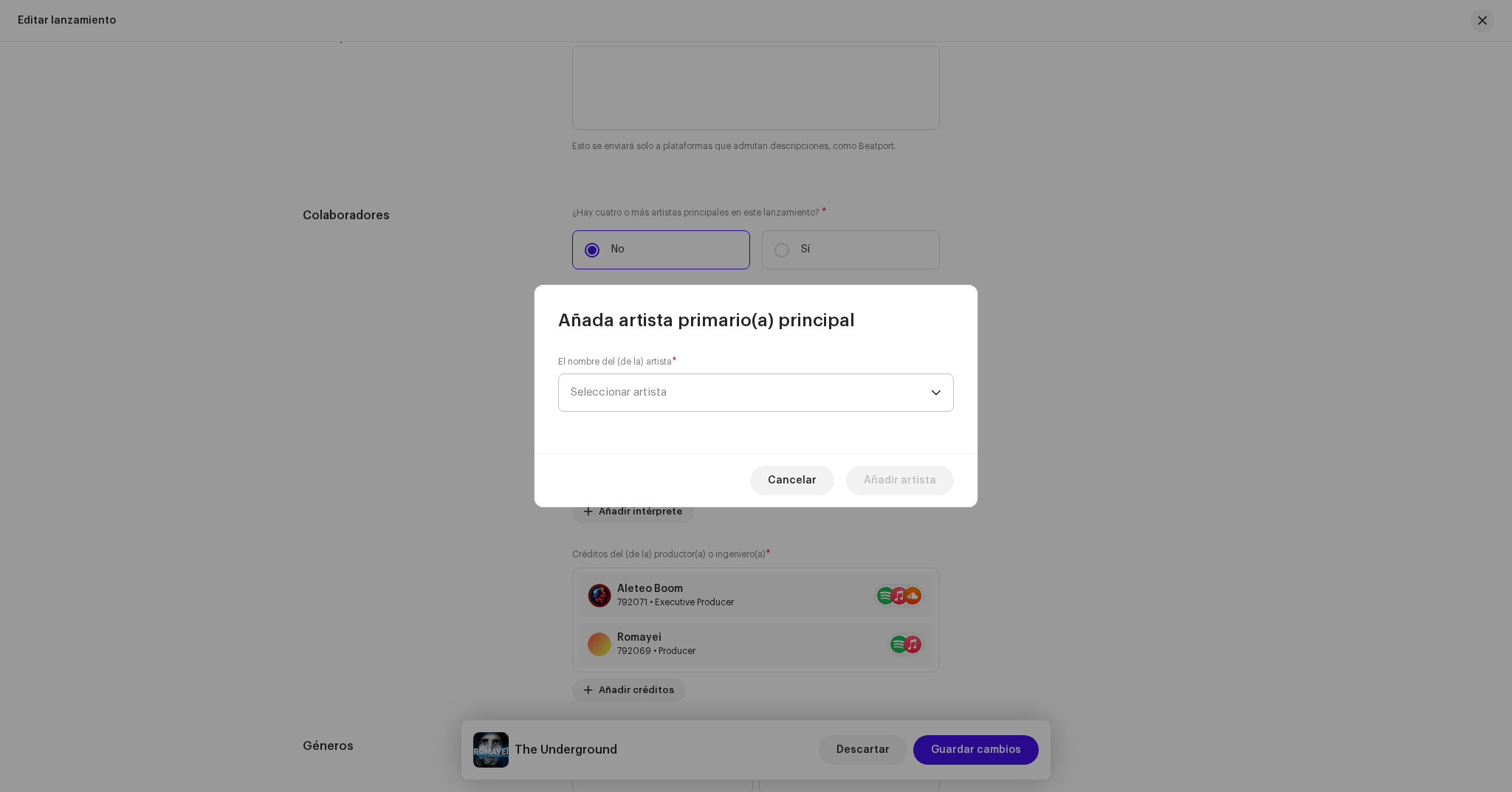
click at [757, 386] on span "Seleccionar artista" at bounding box center [751, 393] width 360 height 37
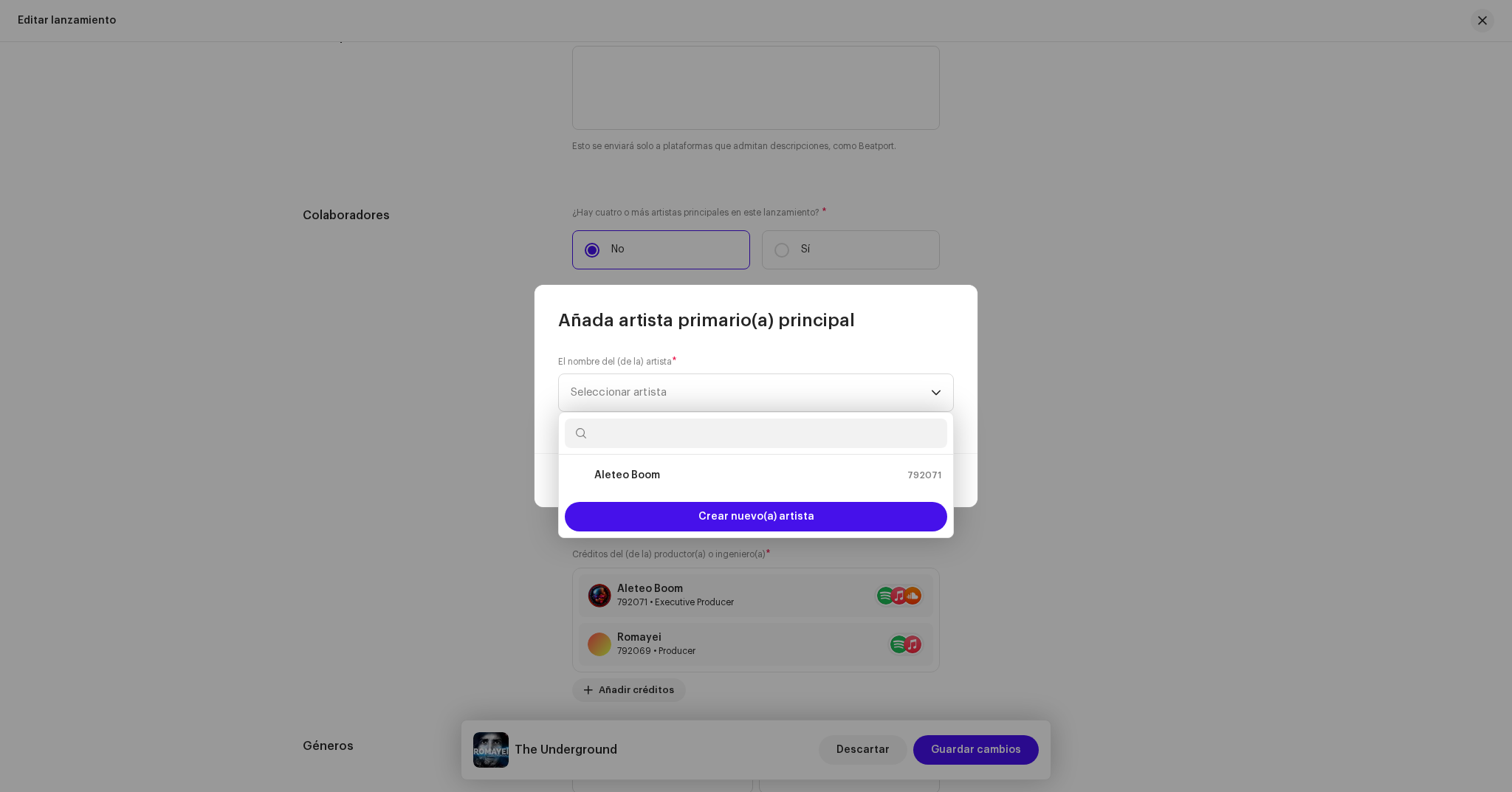
click at [919, 343] on div "El nombre del (de la) artista * Seleccionar artista" at bounding box center [756, 393] width 443 height 121
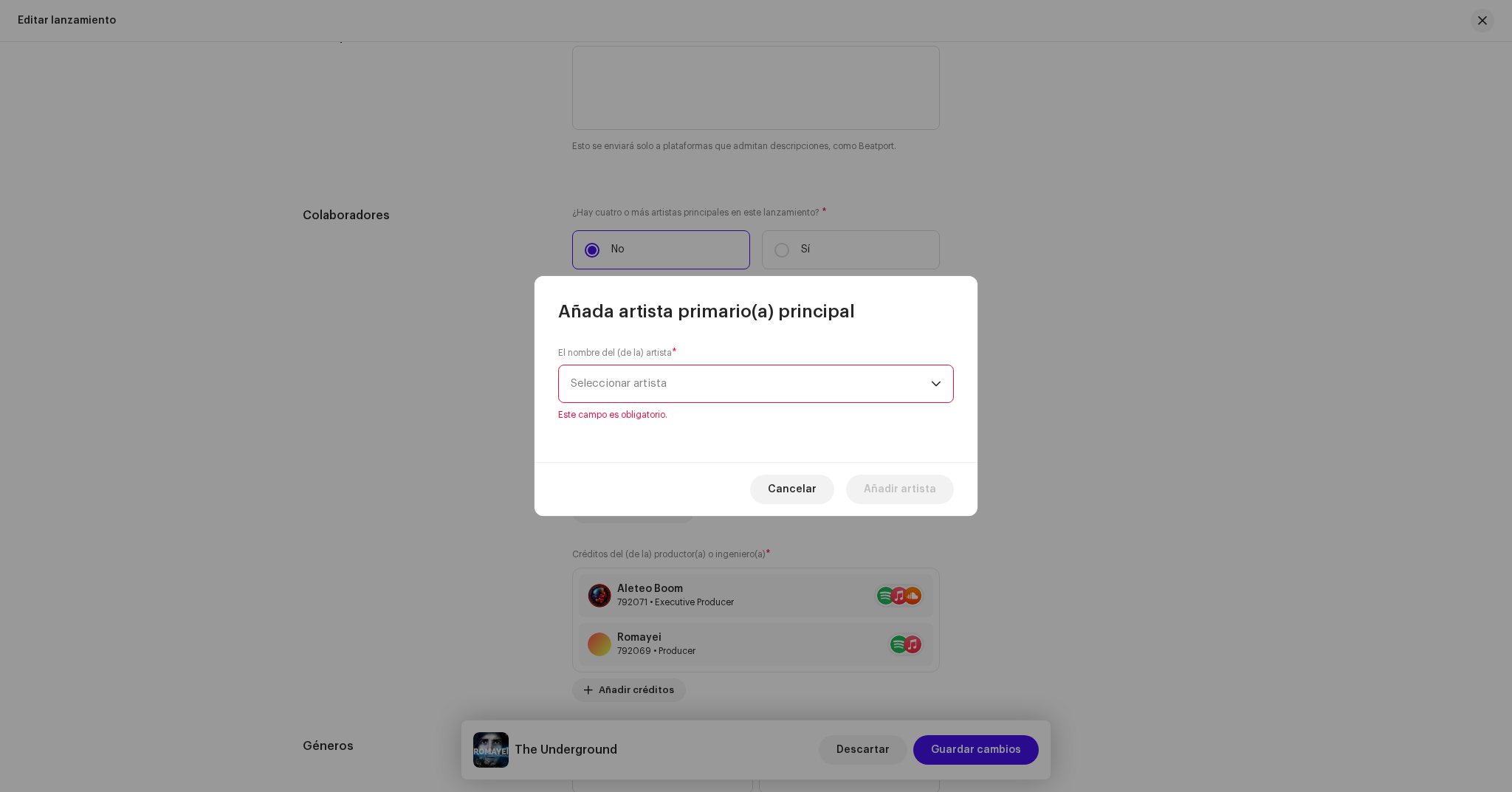
click at [777, 377] on span "Seleccionar artista" at bounding box center [751, 384] width 360 height 37
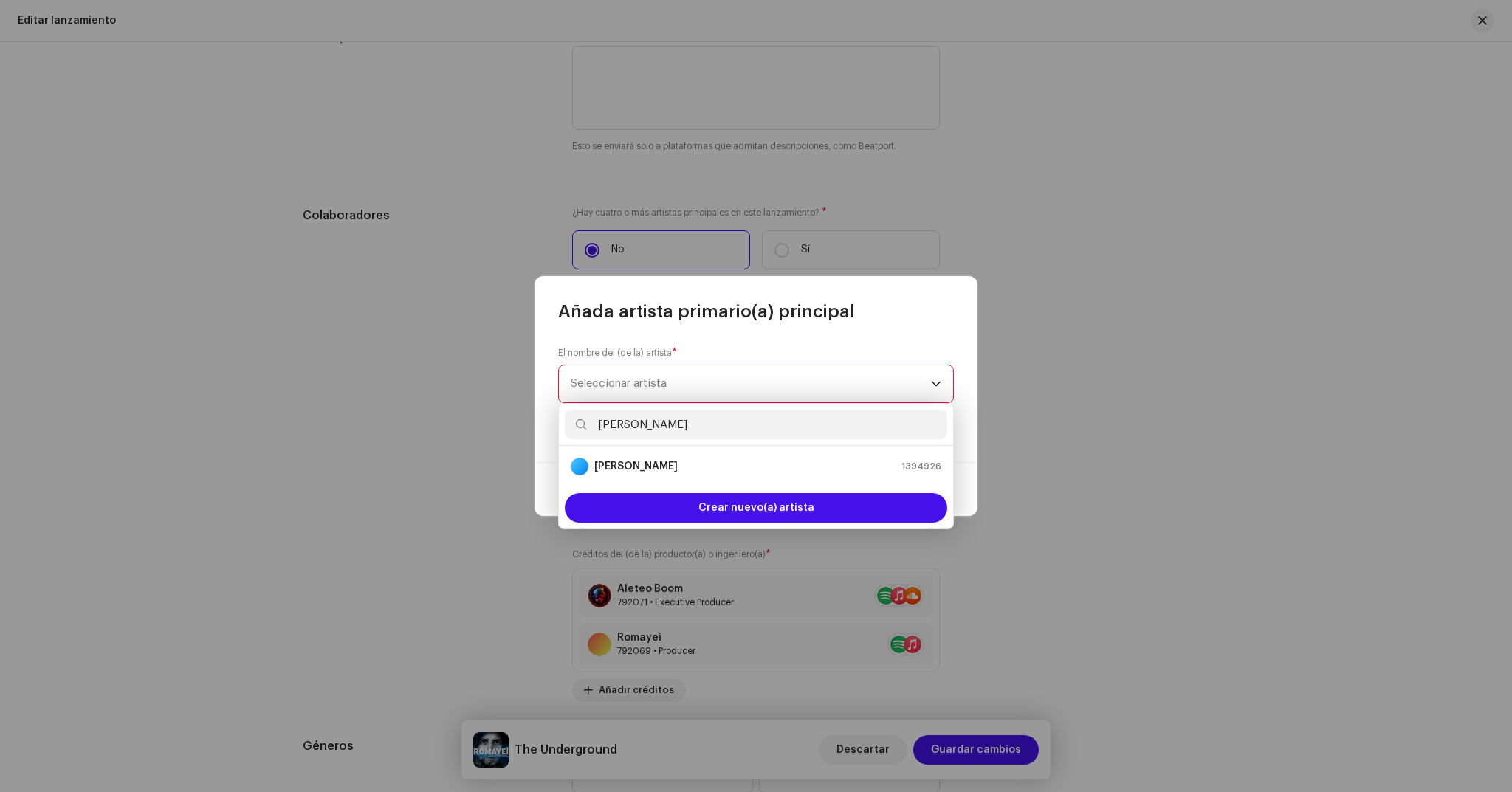
type input "ROBERT"
click at [949, 323] on div "Añada artista primario(a) principal" at bounding box center [756, 300] width 443 height 47
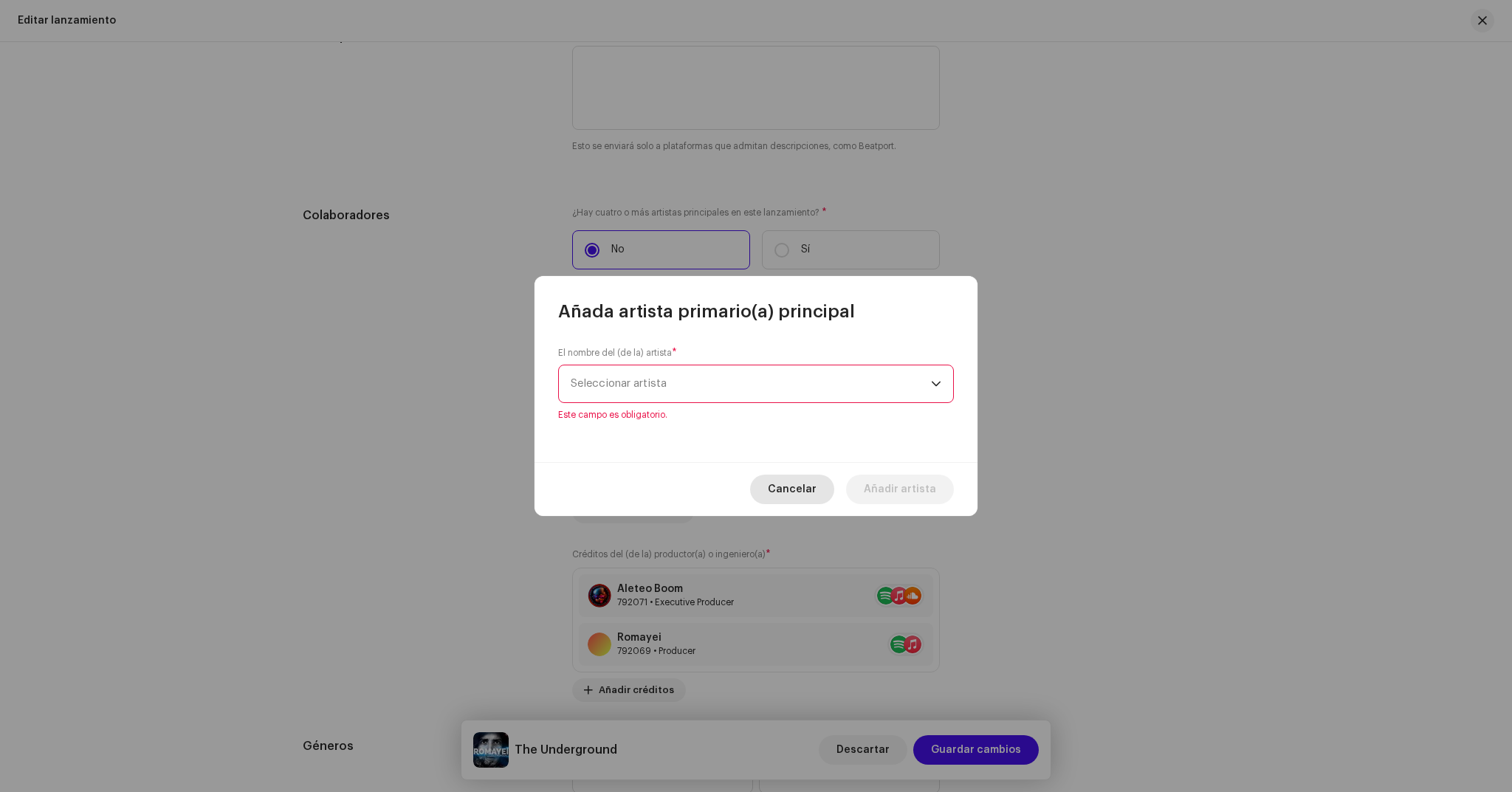
click at [816, 491] on span "Cancelar" at bounding box center [792, 490] width 49 height 30
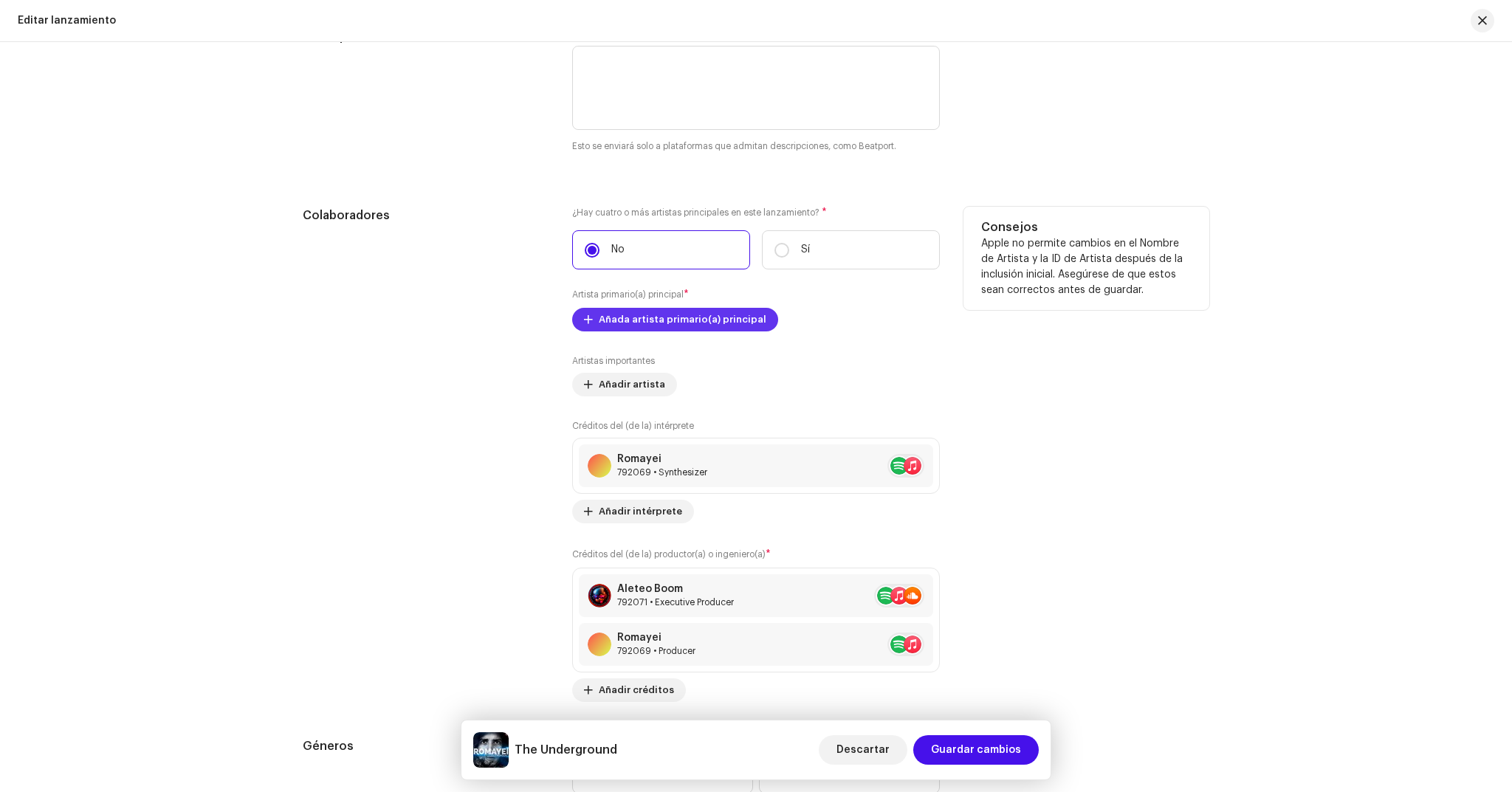
click at [730, 319] on span "Añada artista primario(a) principal" at bounding box center [682, 320] width 167 height 30
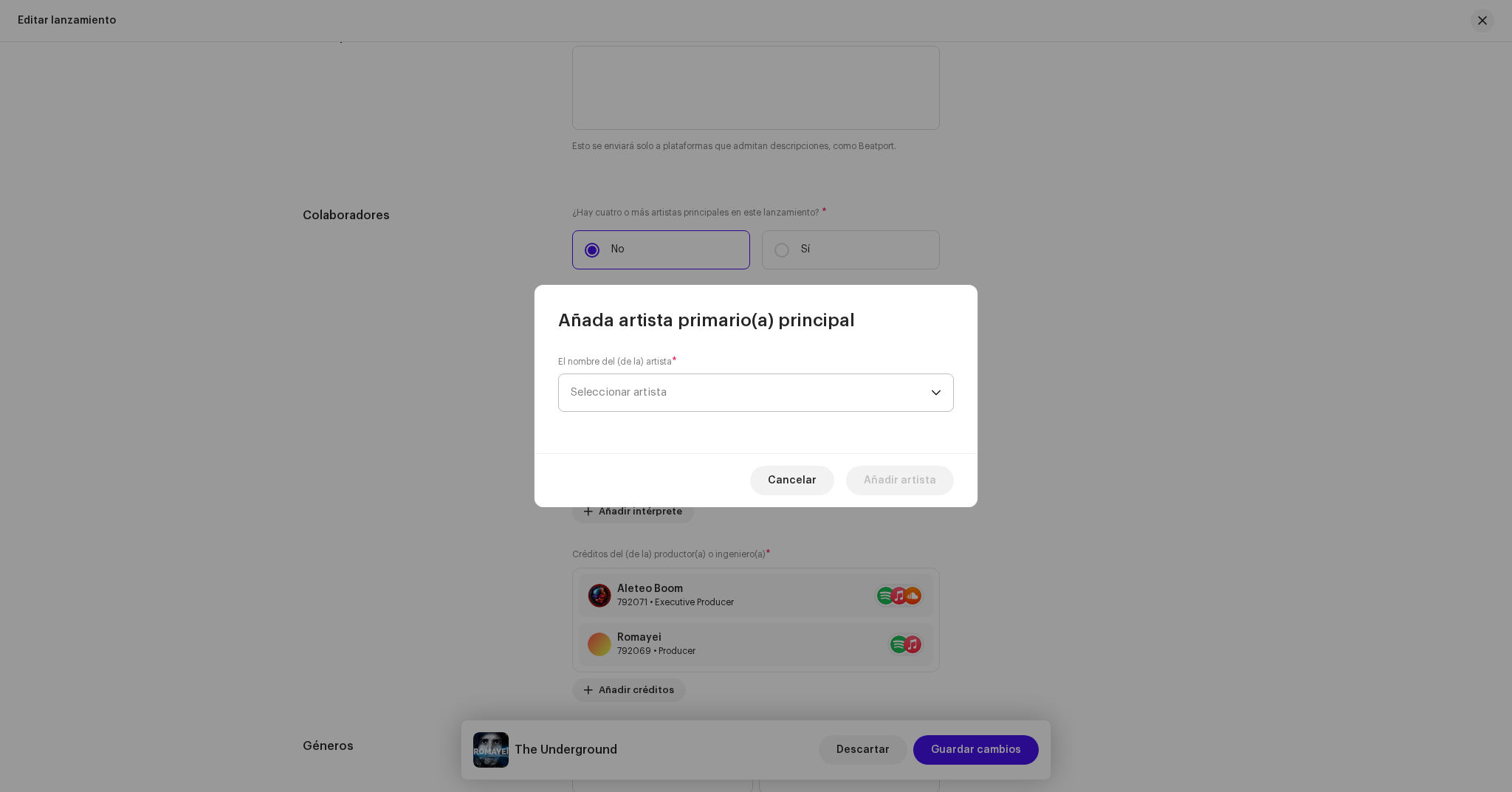
click at [888, 387] on span "Seleccionar artista" at bounding box center [751, 393] width 360 height 37
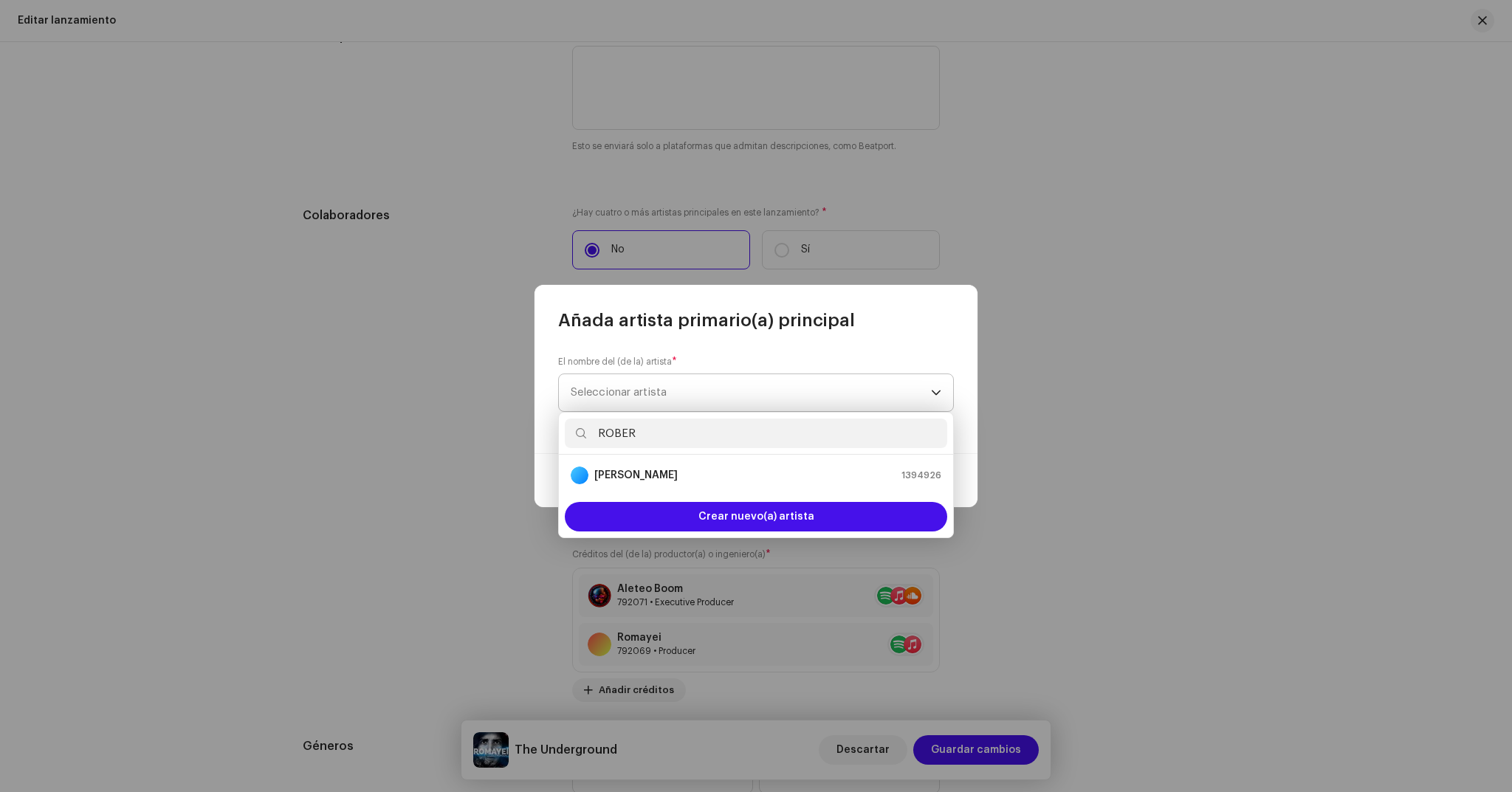
type input "ROBERT"
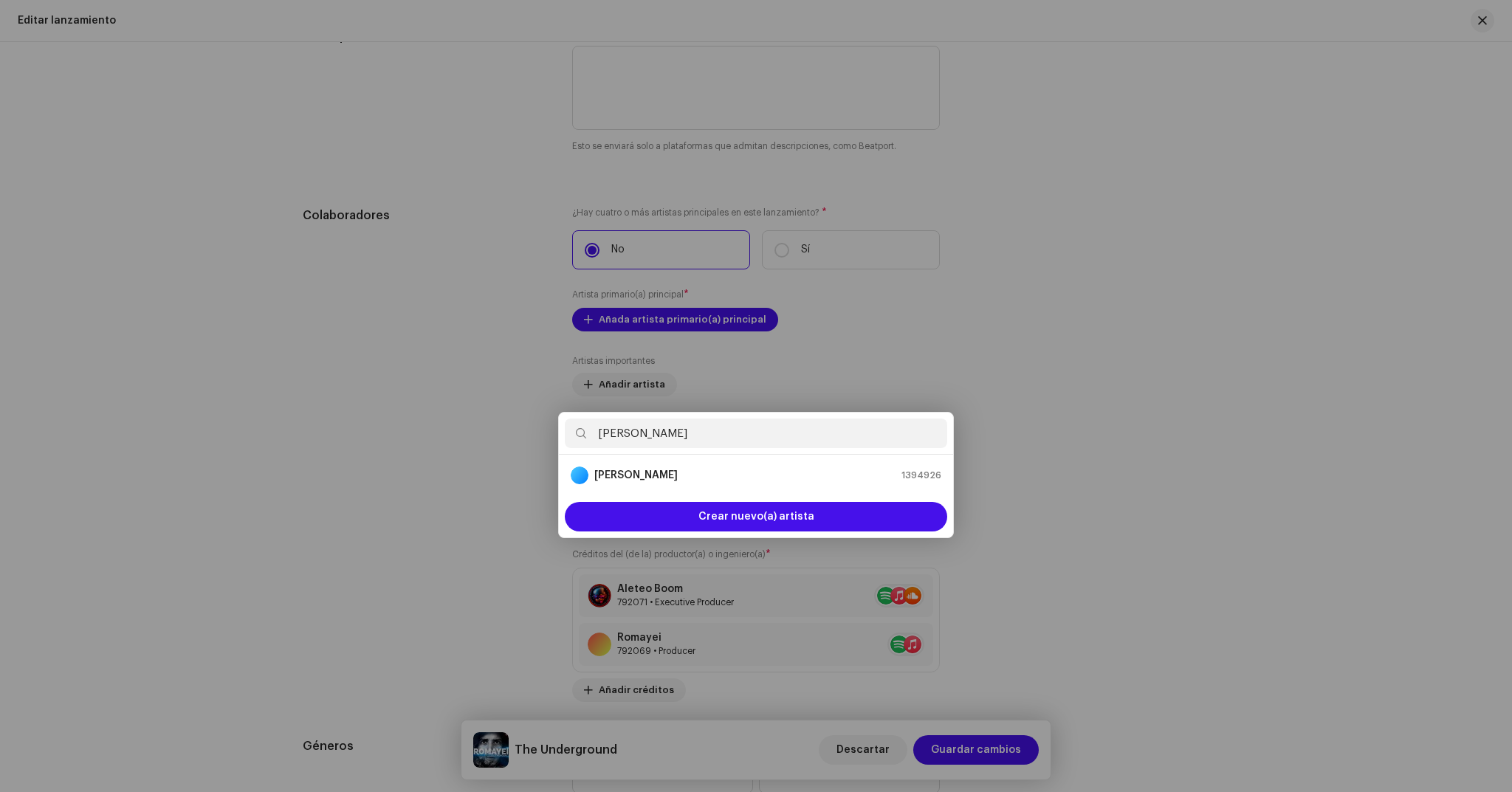
click at [996, 275] on div "Añada artista primario(a) principal El nombre del (de la) artista * Seleccionar…" at bounding box center [756, 396] width 1512 height 792
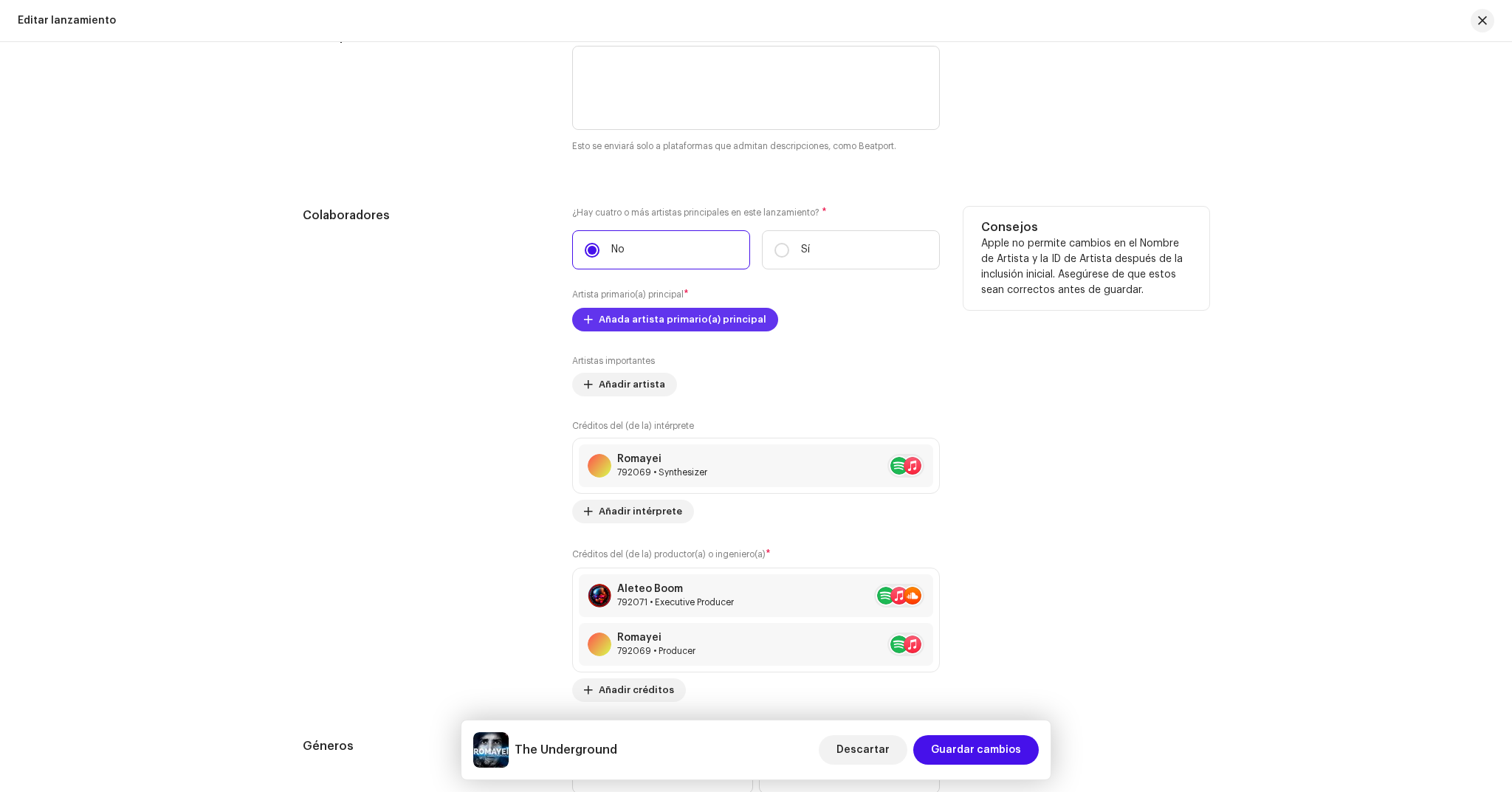
click at [724, 313] on span "Añada artista primario(a) principal" at bounding box center [682, 320] width 167 height 30
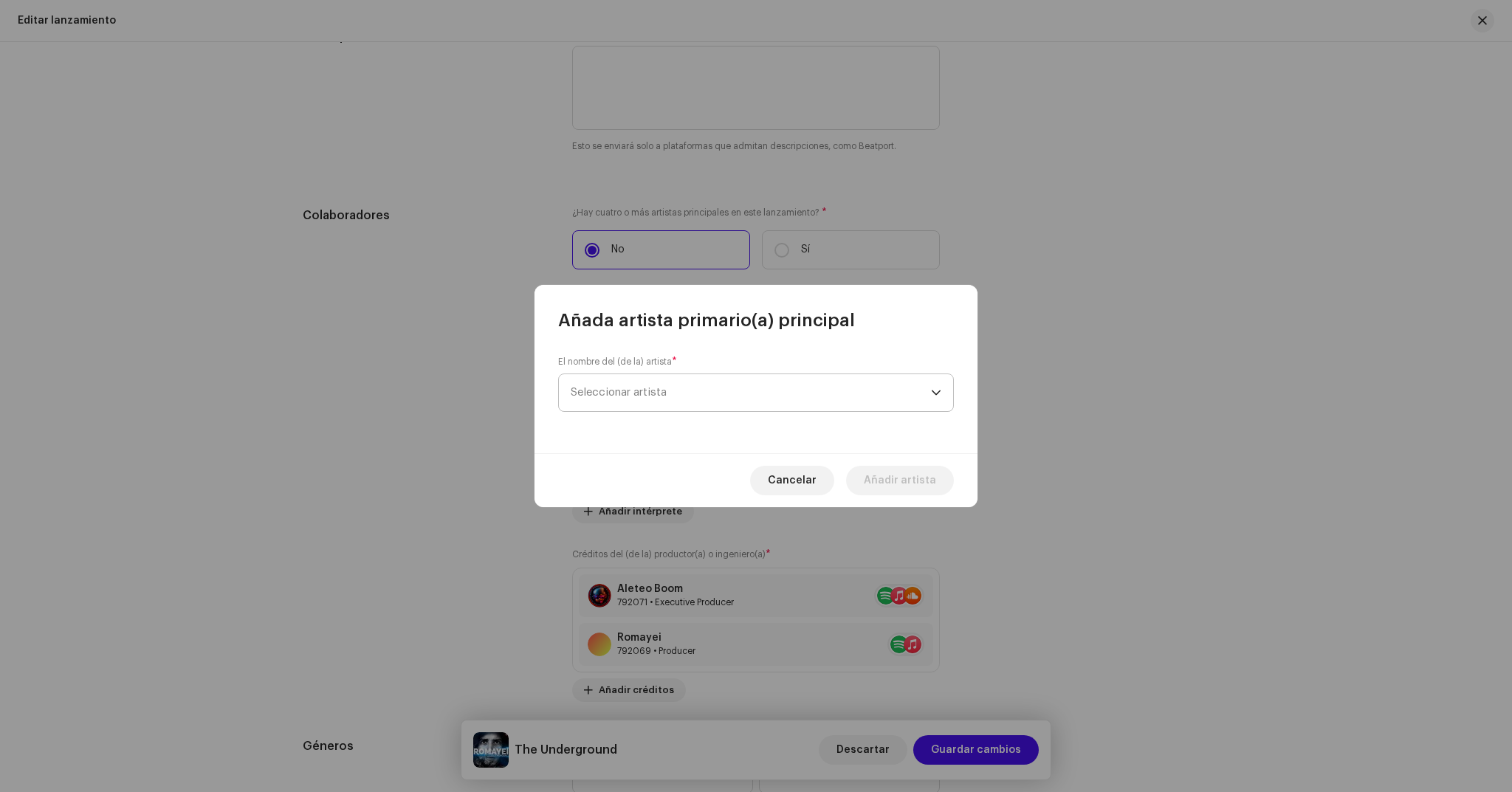
click at [732, 392] on span "Seleccionar artista" at bounding box center [751, 393] width 360 height 37
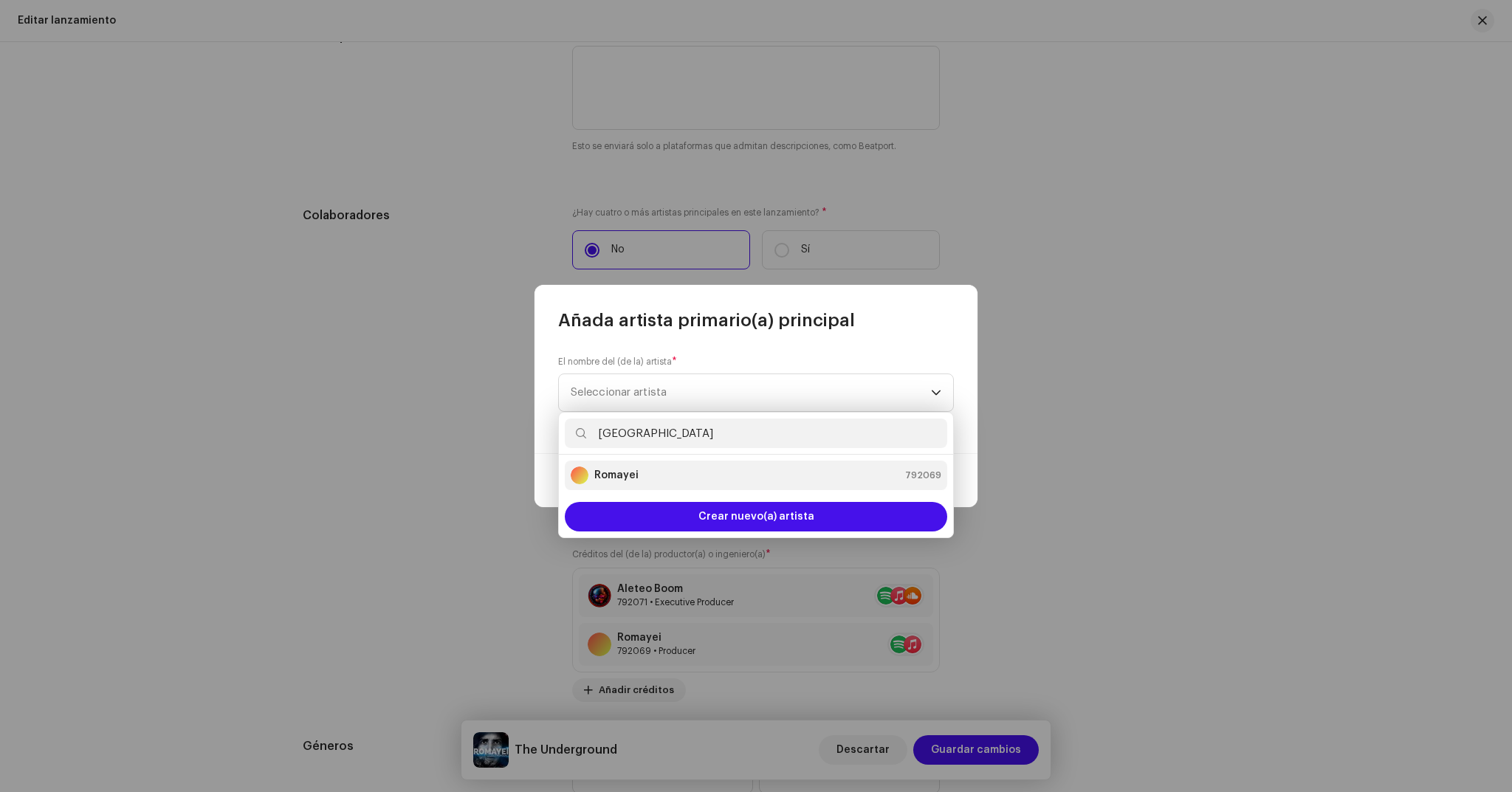
type input "[GEOGRAPHIC_DATA]"
click at [652, 474] on div "Romayei 792069" at bounding box center [756, 476] width 371 height 18
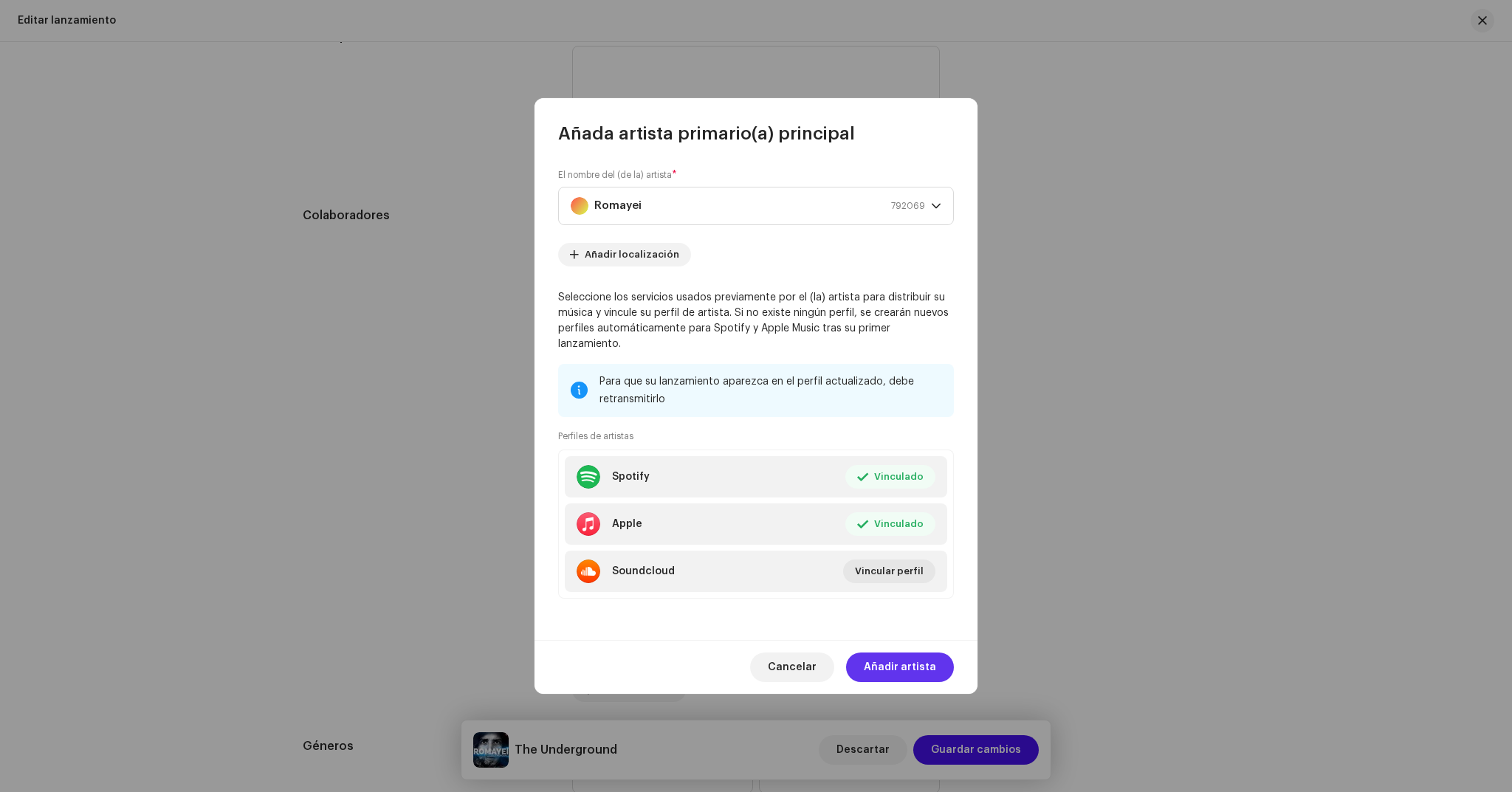
click at [893, 653] on span "Añadir artista" at bounding box center [900, 667] width 72 height 30
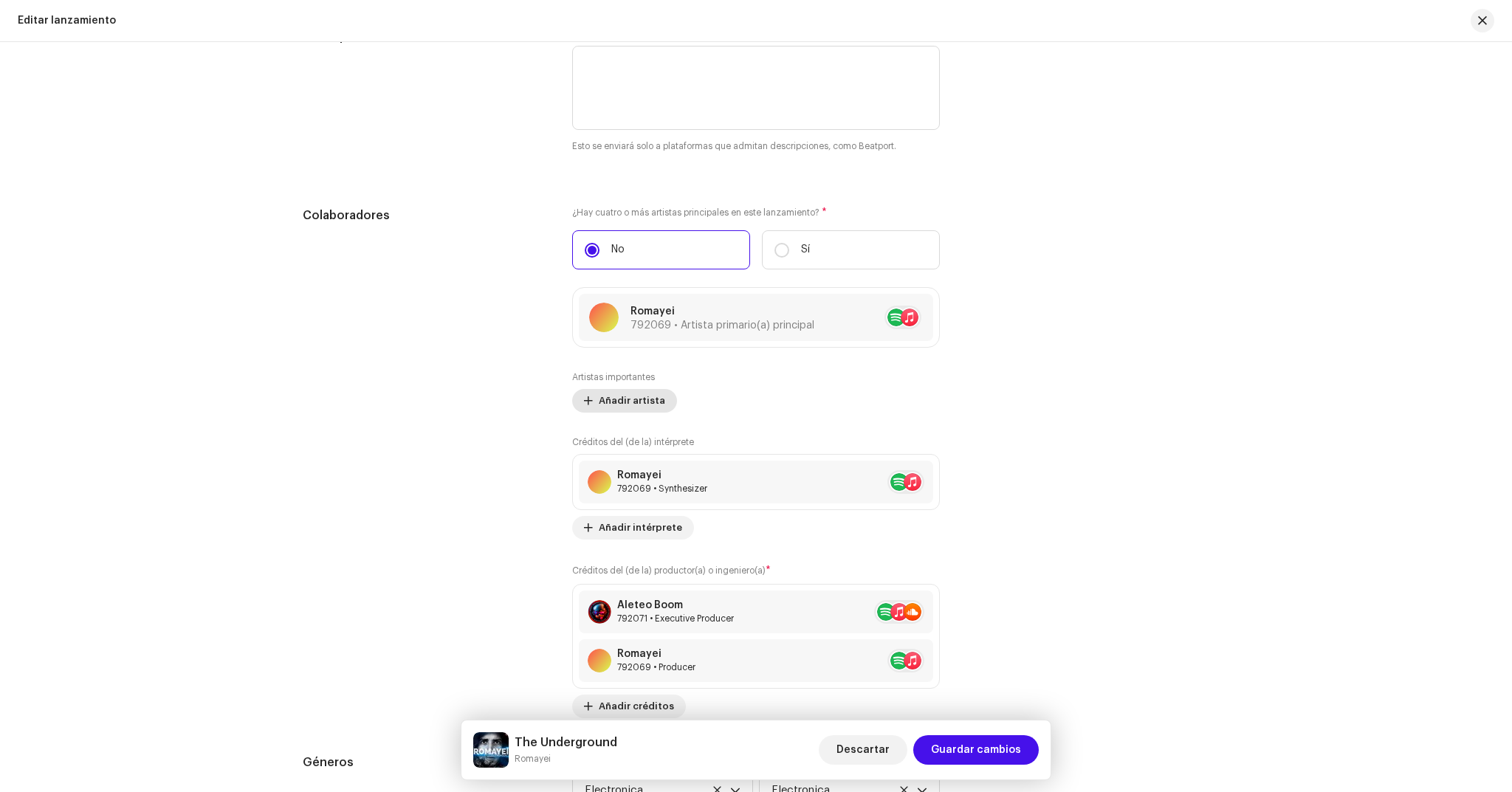
click at [642, 405] on span "Añadir artista" at bounding box center [632, 401] width 66 height 30
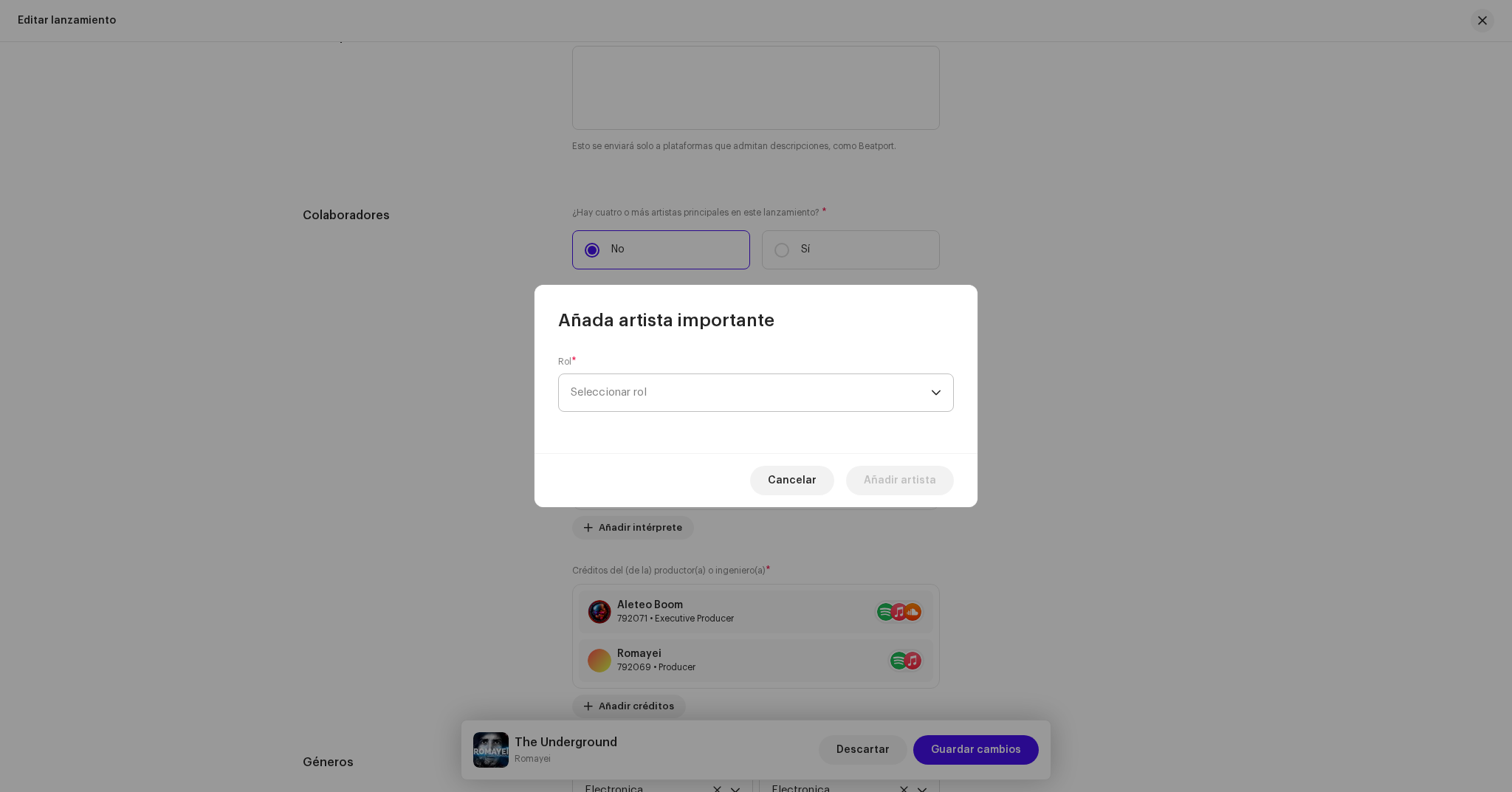
click at [799, 394] on span "Seleccionar rol" at bounding box center [751, 393] width 360 height 37
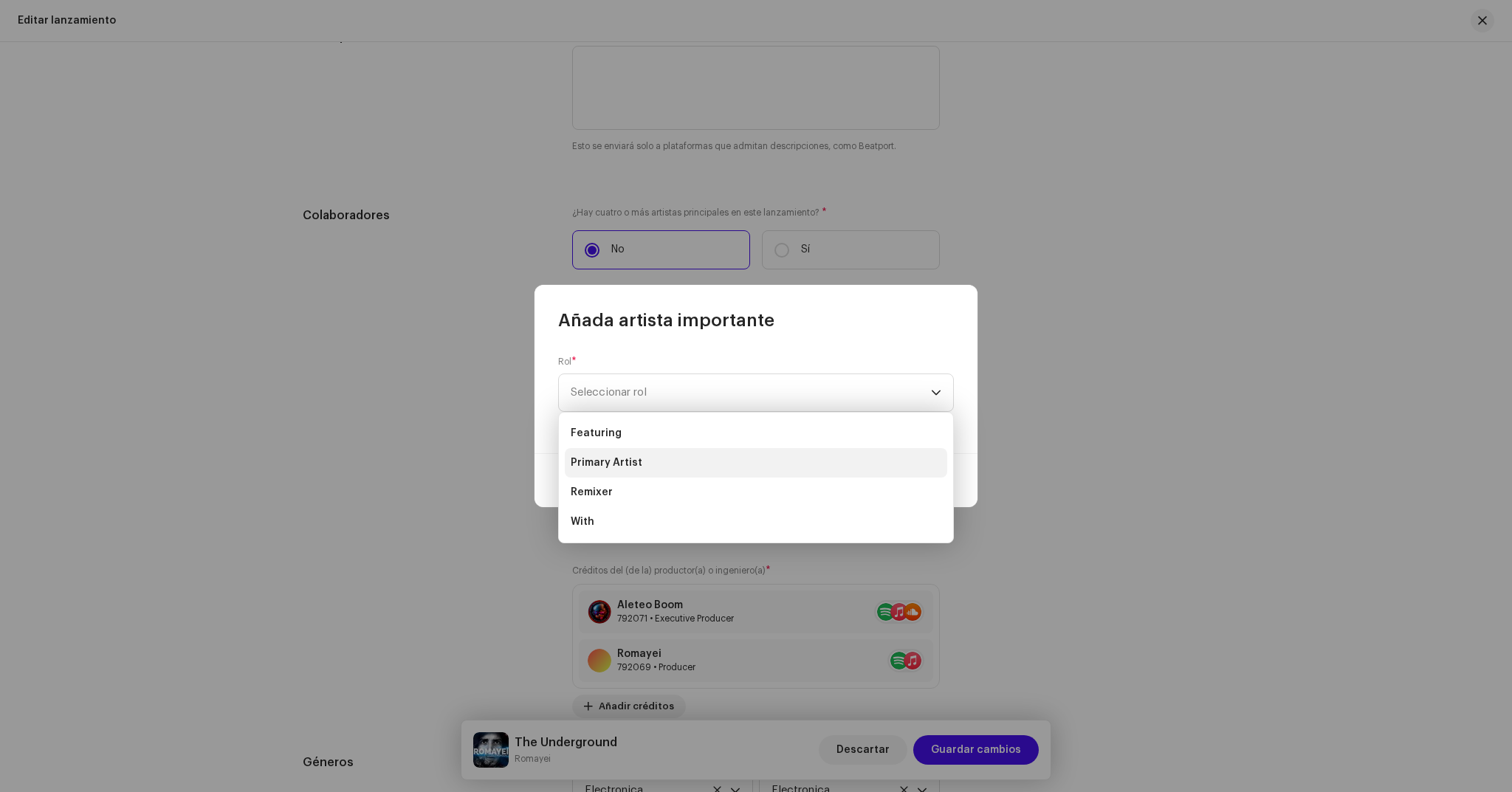
click at [613, 463] on span "Primary Artist" at bounding box center [606, 463] width 71 height 14
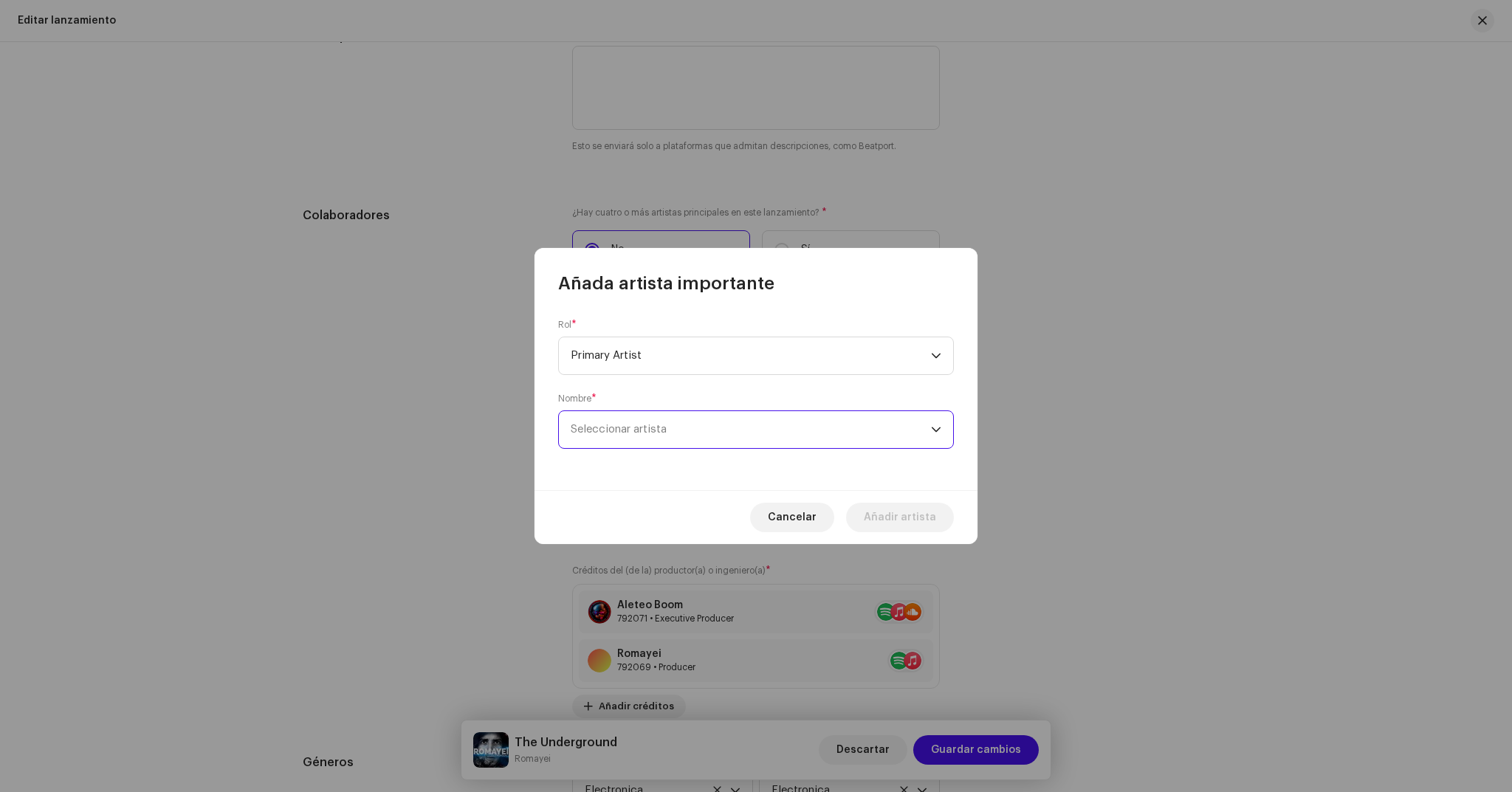
click at [702, 425] on span "Seleccionar artista" at bounding box center [751, 429] width 360 height 37
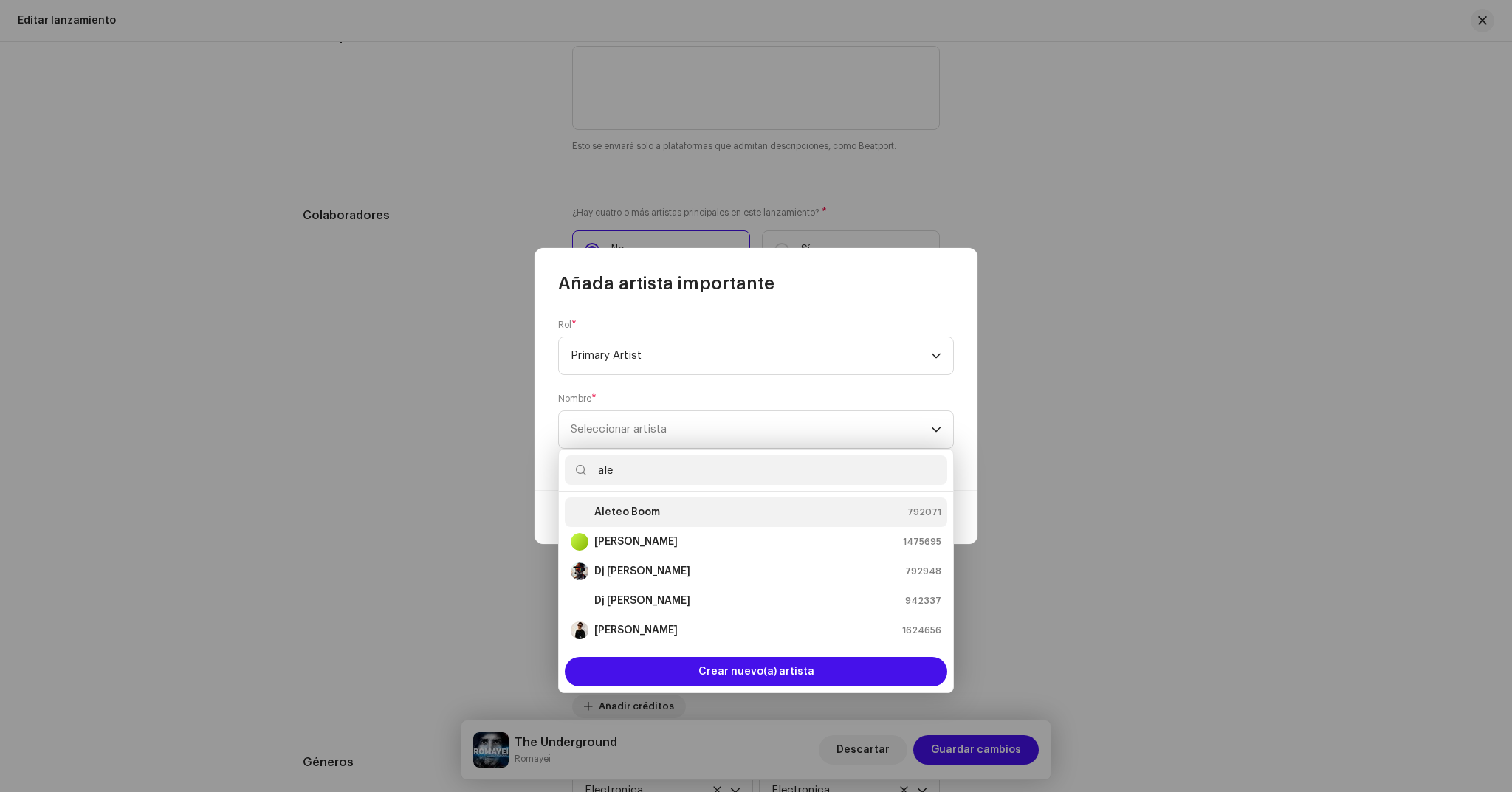
type input "ale"
click at [618, 522] on li "Aleteo Boom 792071" at bounding box center [756, 512] width 383 height 30
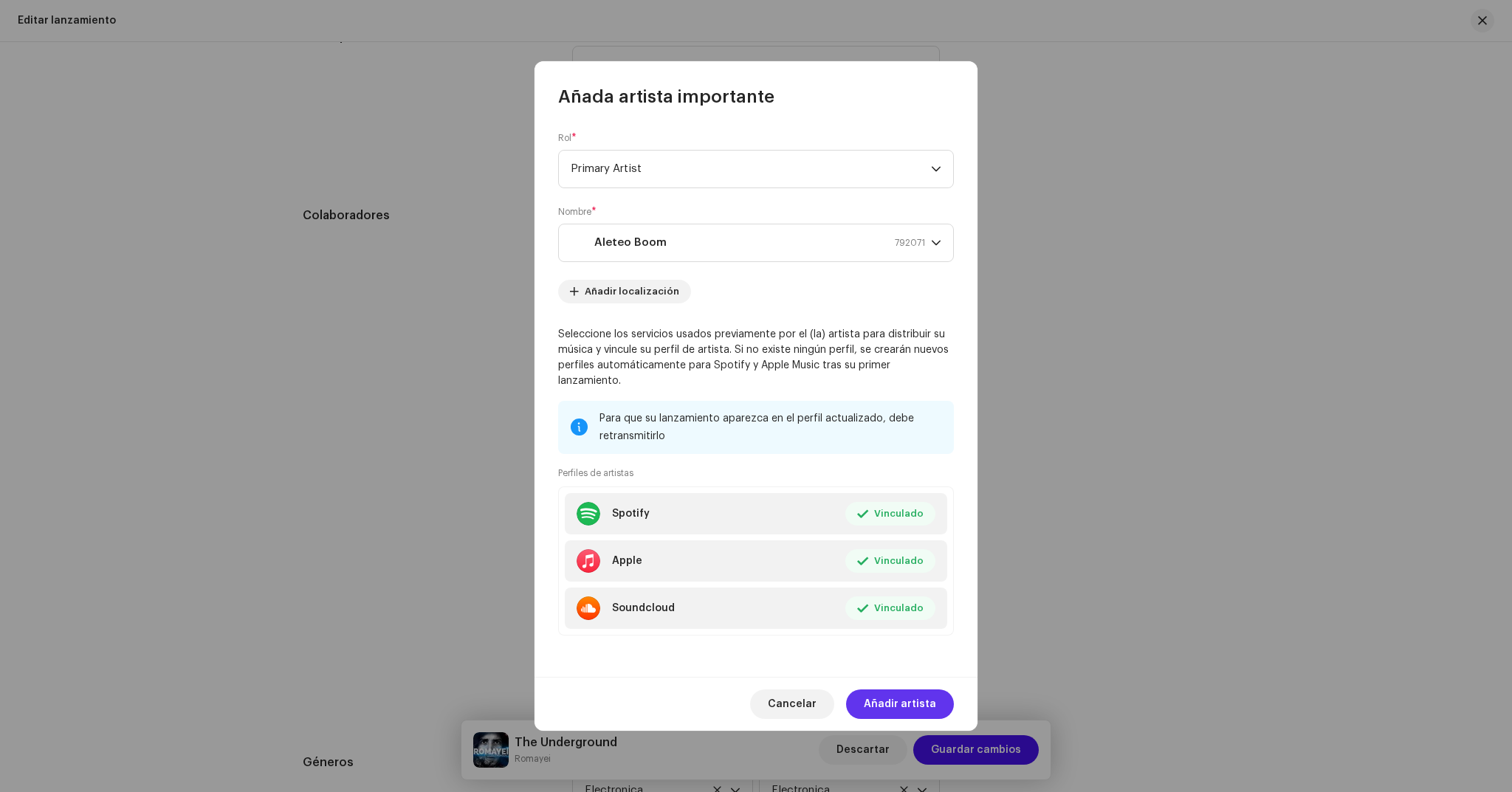
click at [904, 690] on span "Añadir artista" at bounding box center [900, 704] width 72 height 30
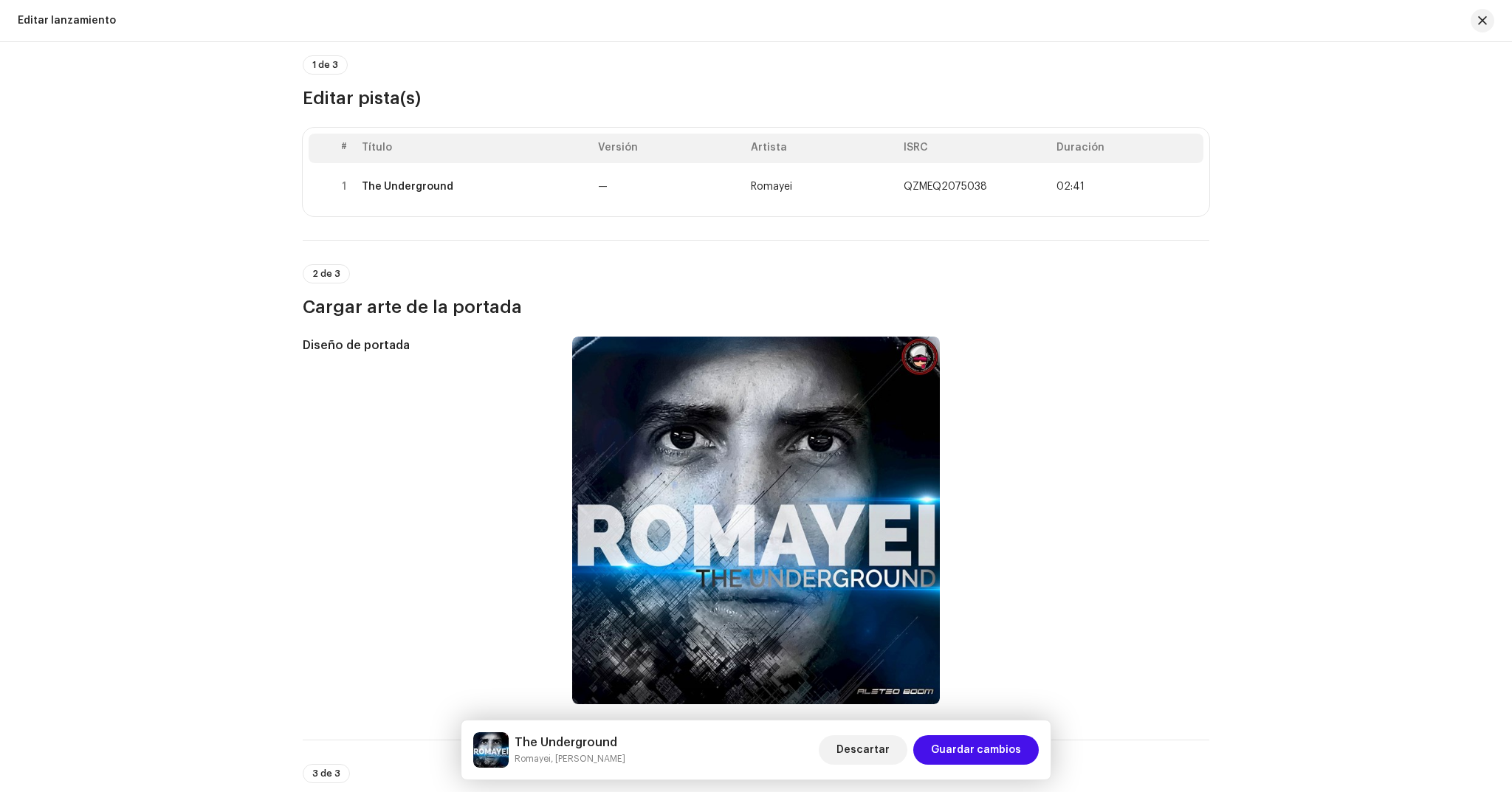
scroll to position [0, 0]
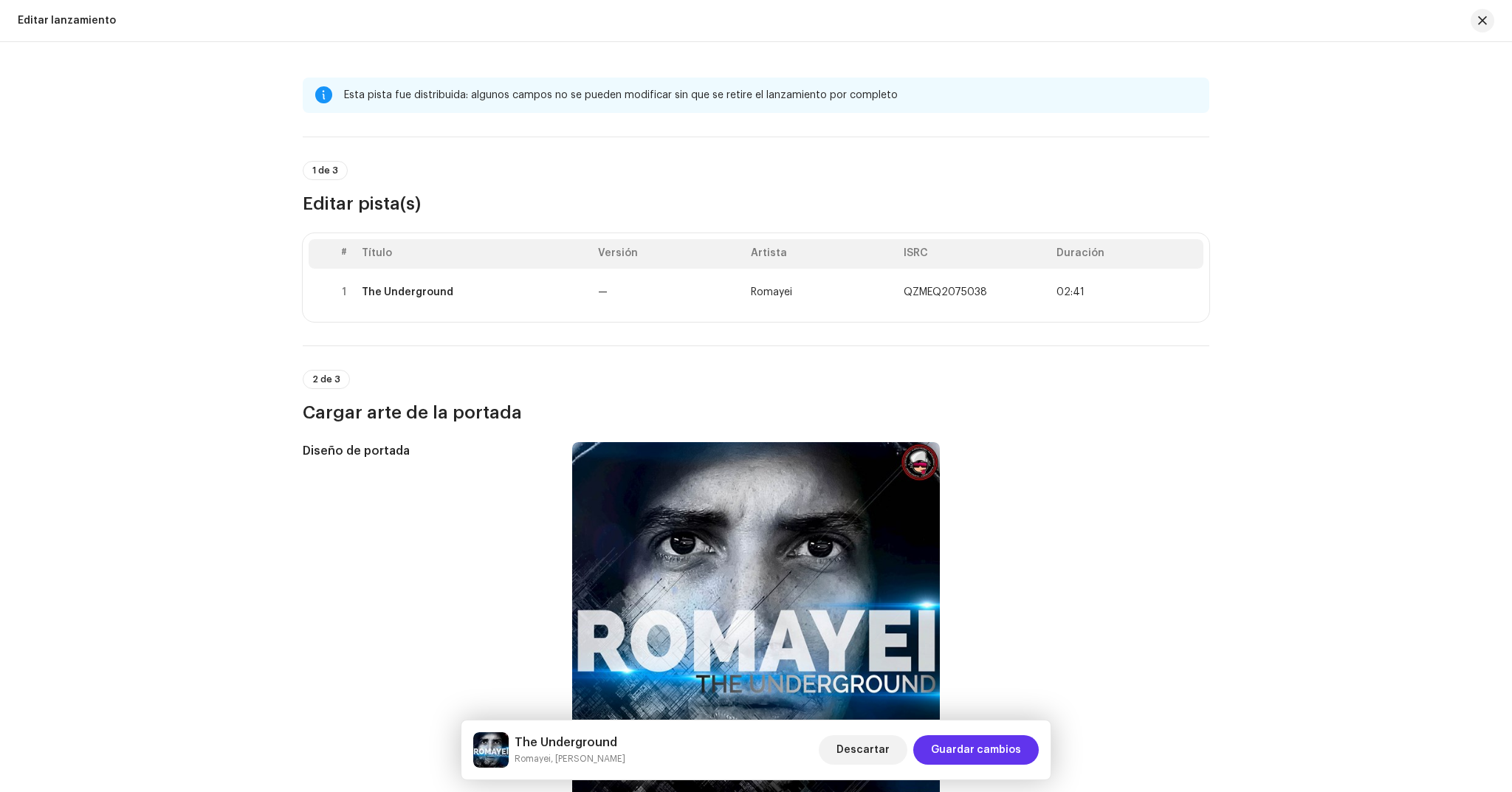
click at [972, 749] on span "Guardar cambios" at bounding box center [976, 750] width 90 height 30
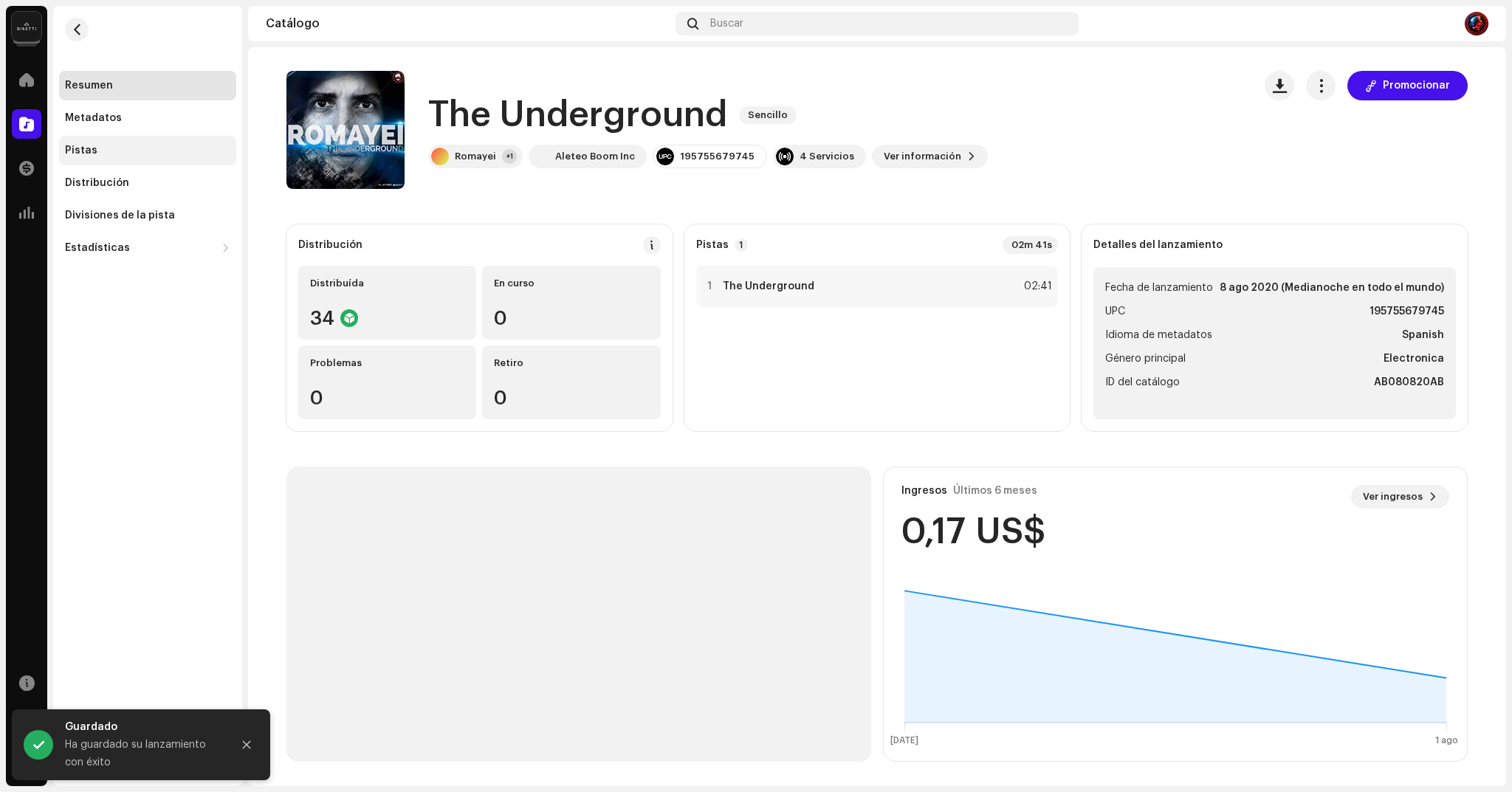
click at [108, 151] on div "Pistas" at bounding box center [147, 150] width 166 height 12
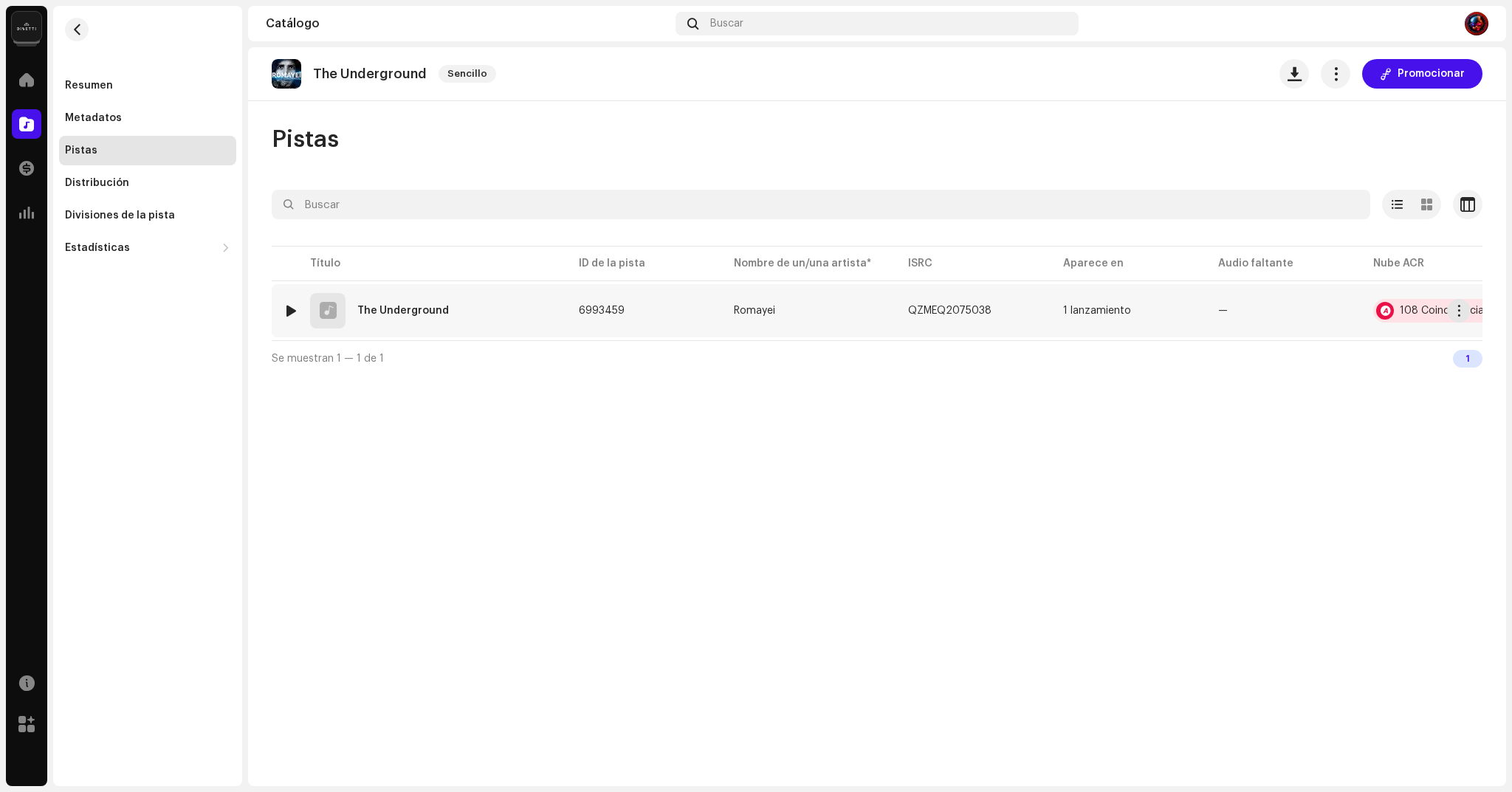
click at [1379, 313] on div at bounding box center [1385, 311] width 18 height 18
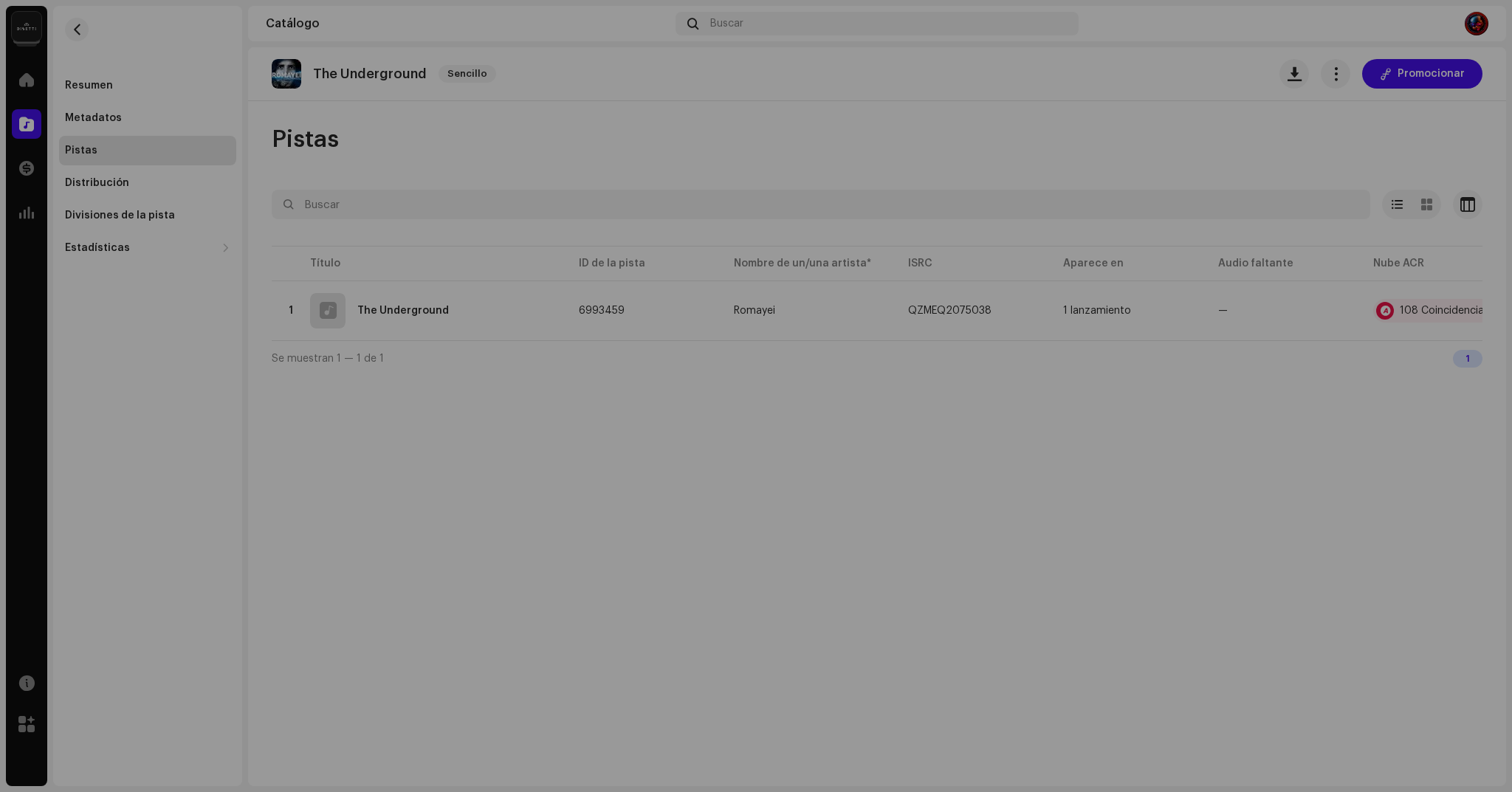
click at [404, 455] on div "Reconocimiento de audio por Remezclas o muestras 69 Canción versionada 39 Todos…" at bounding box center [756, 396] width 1512 height 792
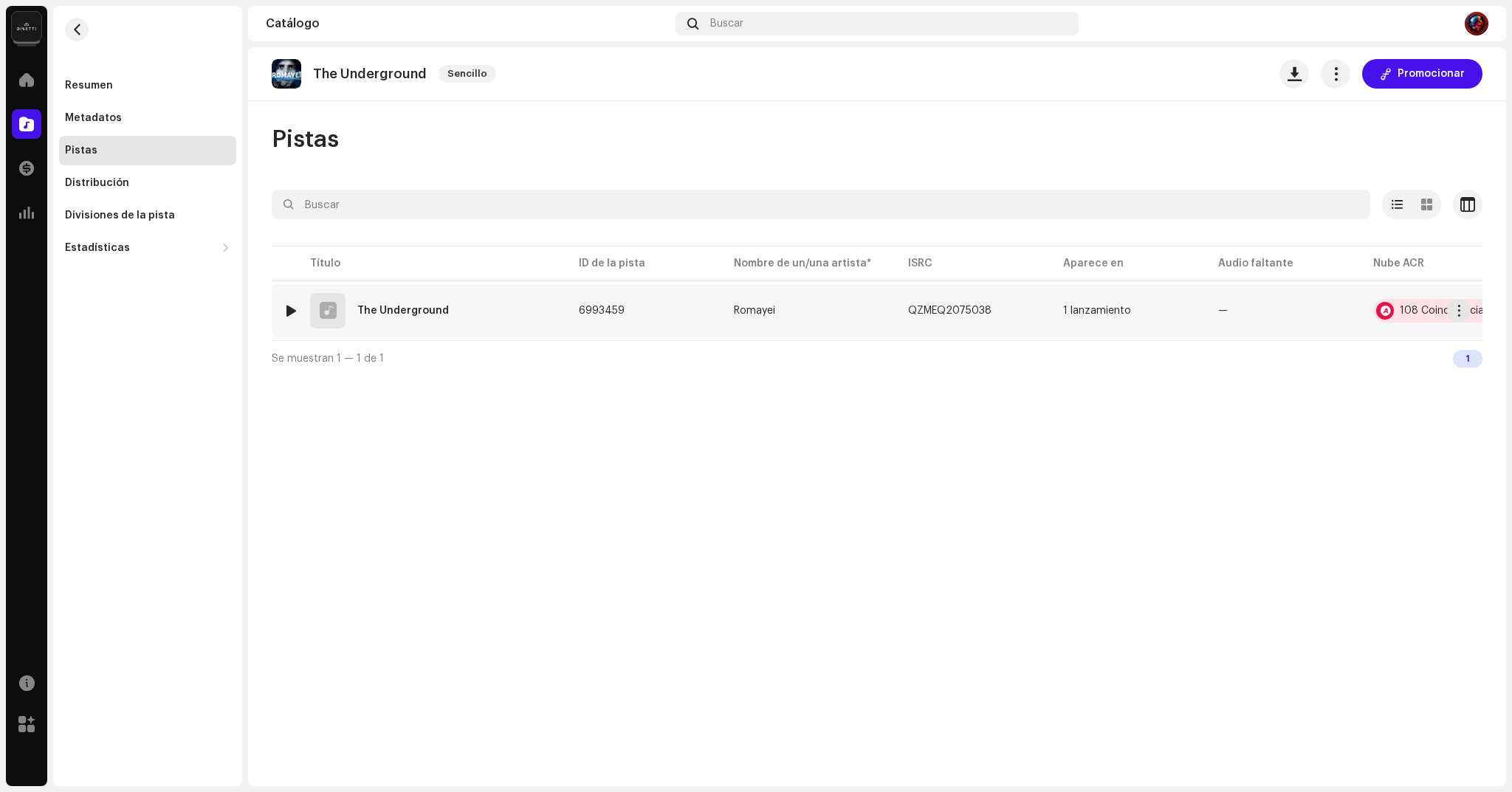
click at [1405, 307] on div "108 Coincidencias de audio" at bounding box center [1467, 310] width 135 height 10
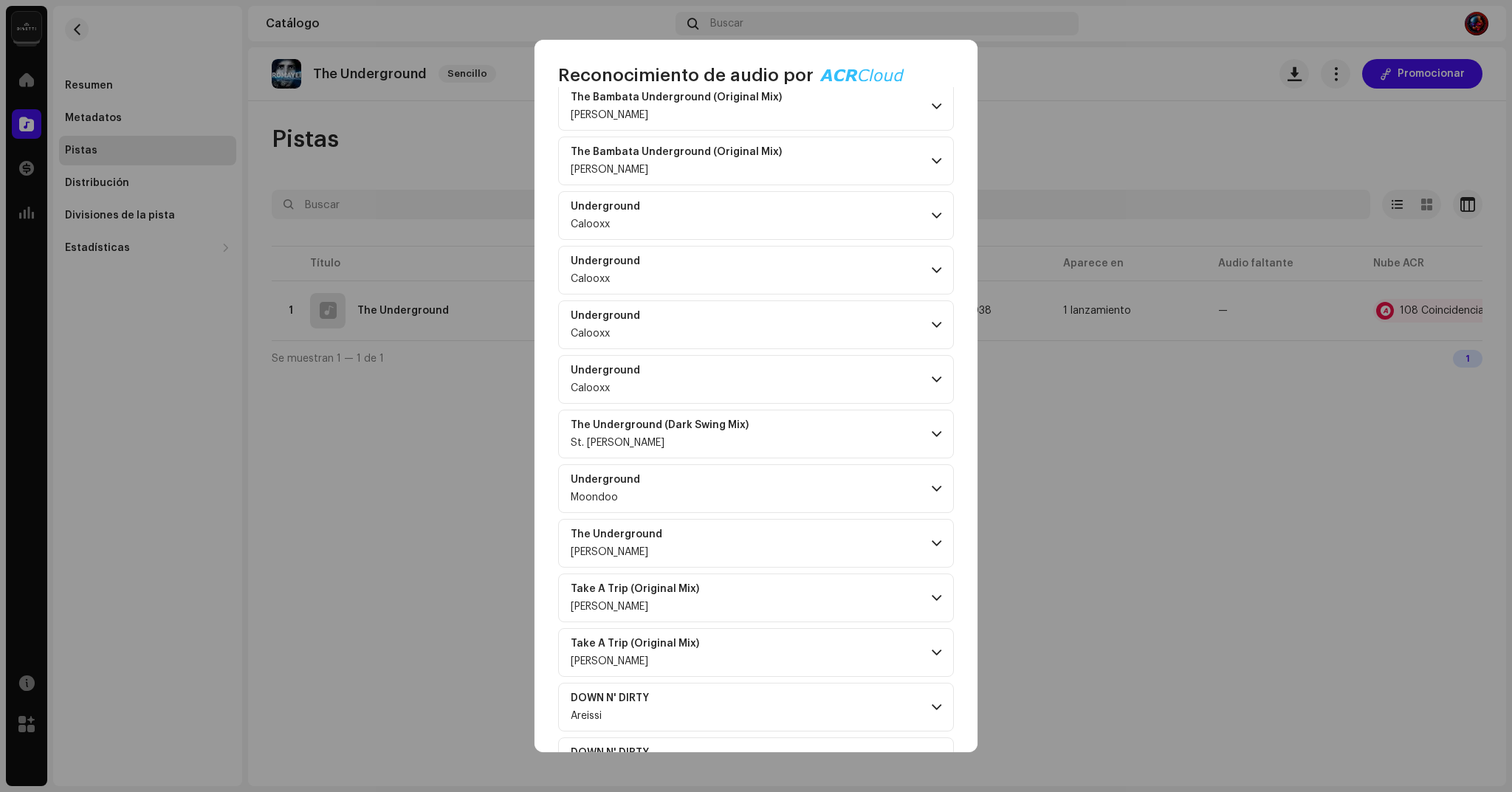
scroll to position [3294, 0]
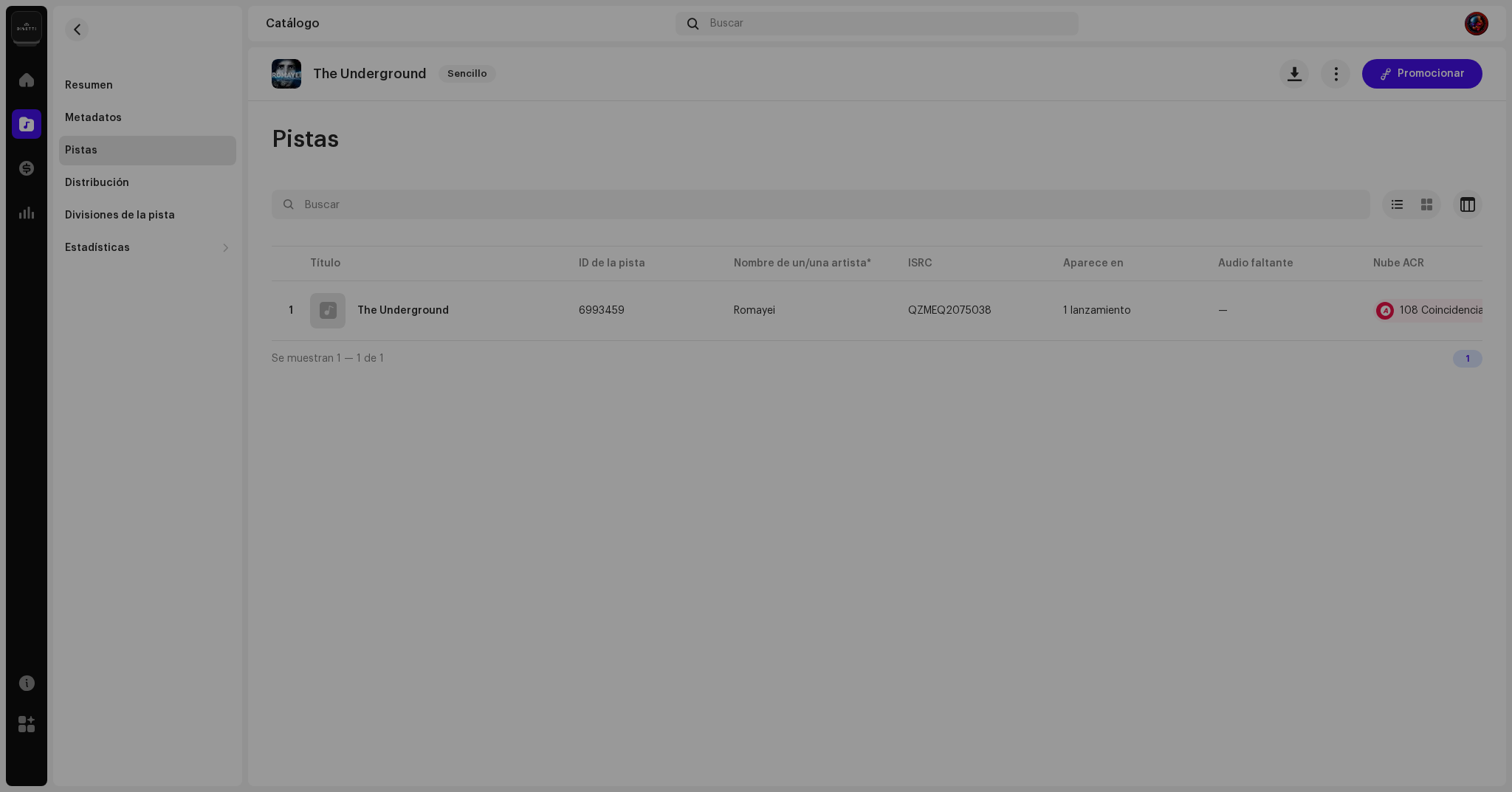
click at [1212, 561] on div "Reconocimiento de audio por Remezclas o muestras 69 Canción versionada 39 Todos…" at bounding box center [756, 396] width 1512 height 792
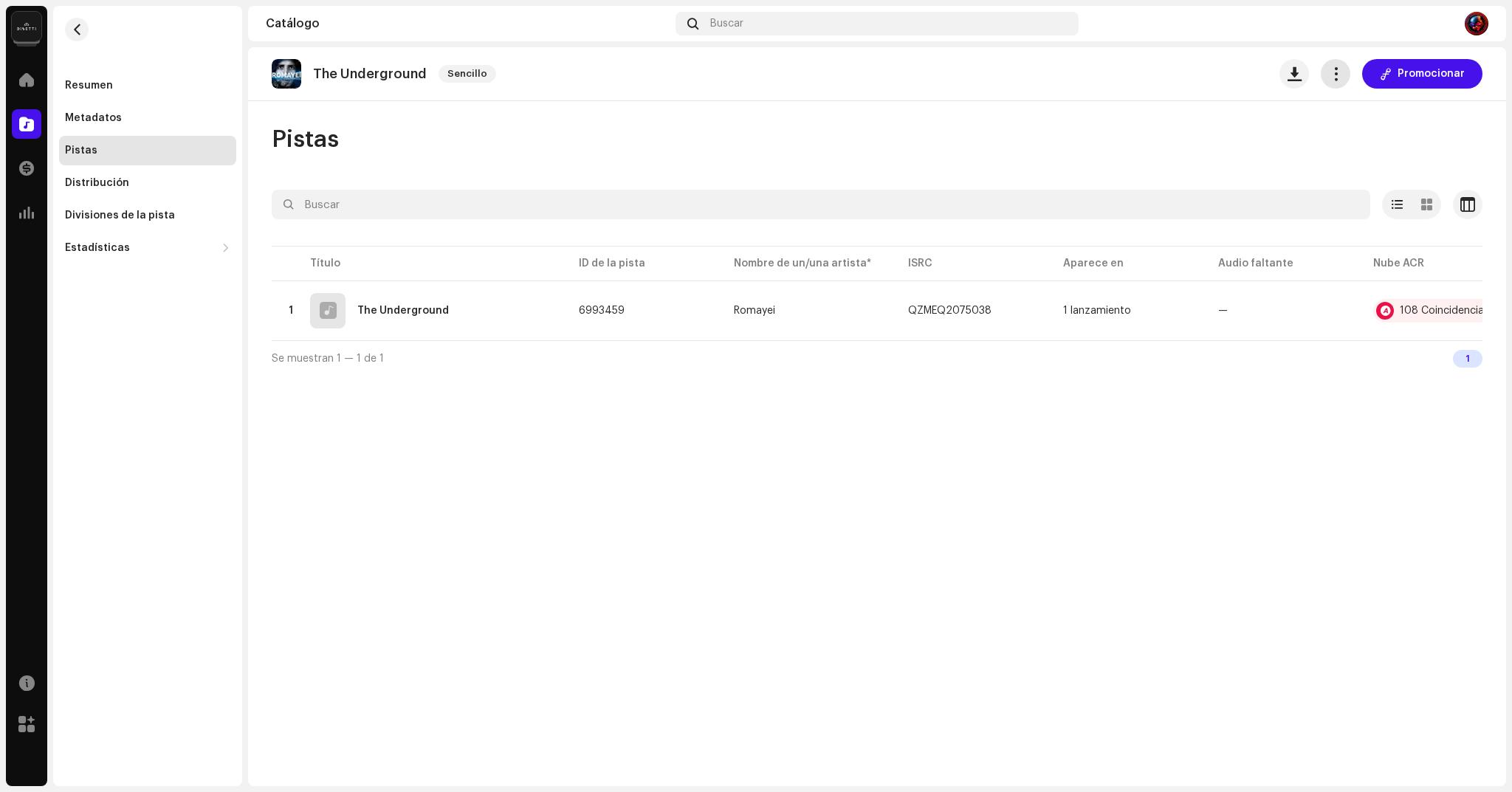
click at [1346, 73] on button "button" at bounding box center [1336, 73] width 30 height 30
click at [1383, 162] on div "Distribuir" at bounding box center [1405, 169] width 149 height 30
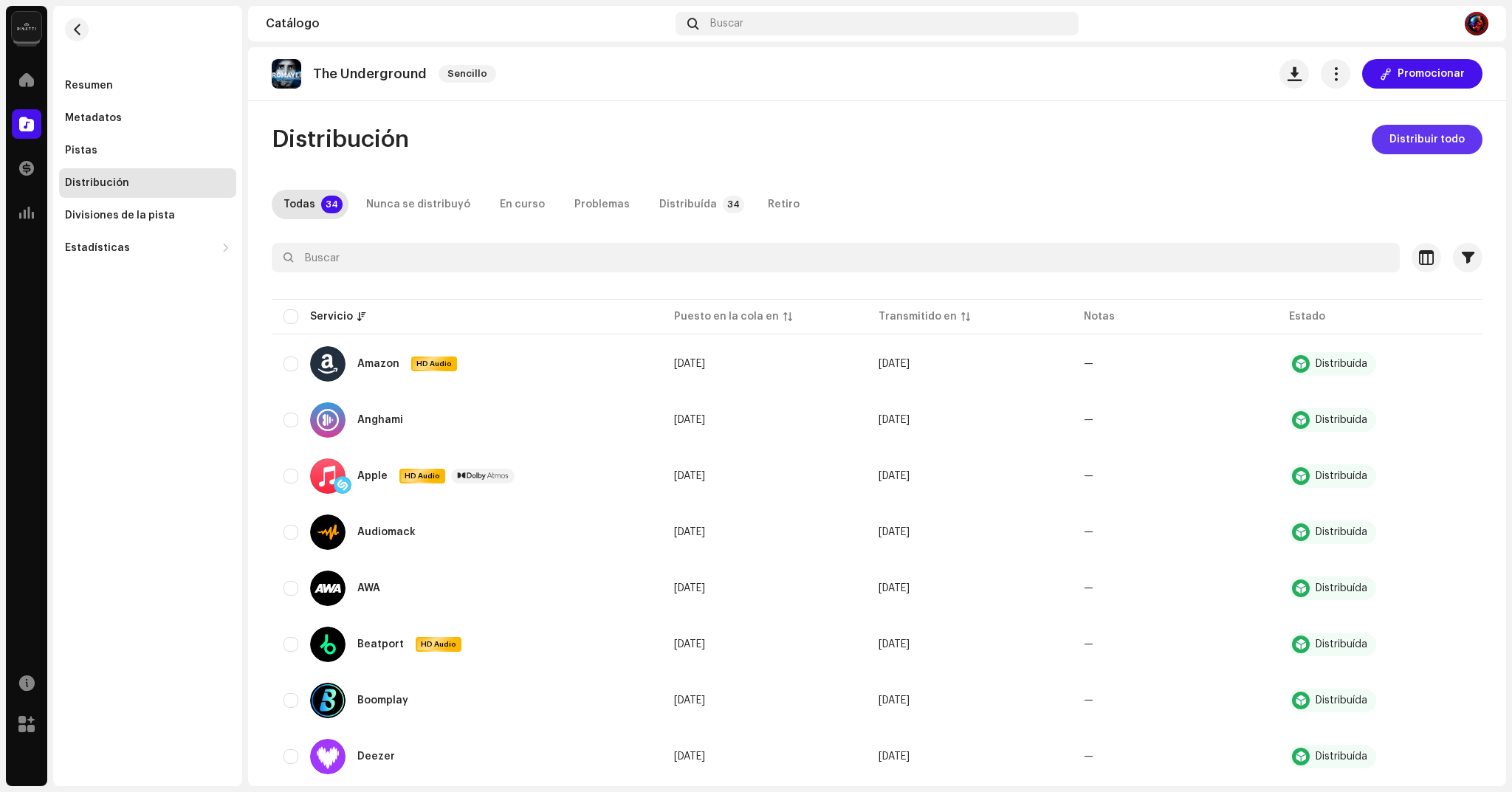
click at [1406, 139] on span "Distribuir todo" at bounding box center [1426, 139] width 75 height 30
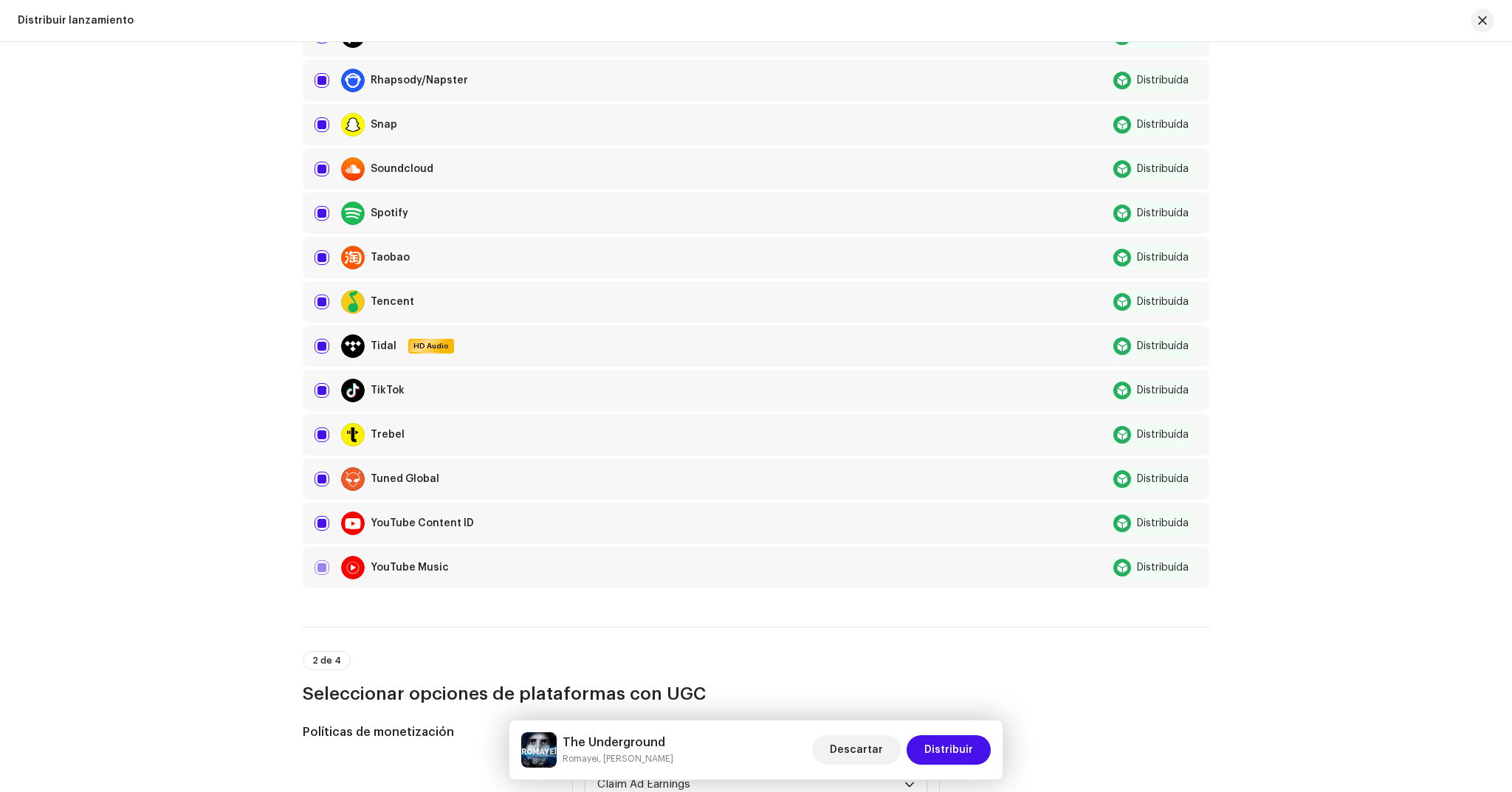
scroll to position [2252, 0]
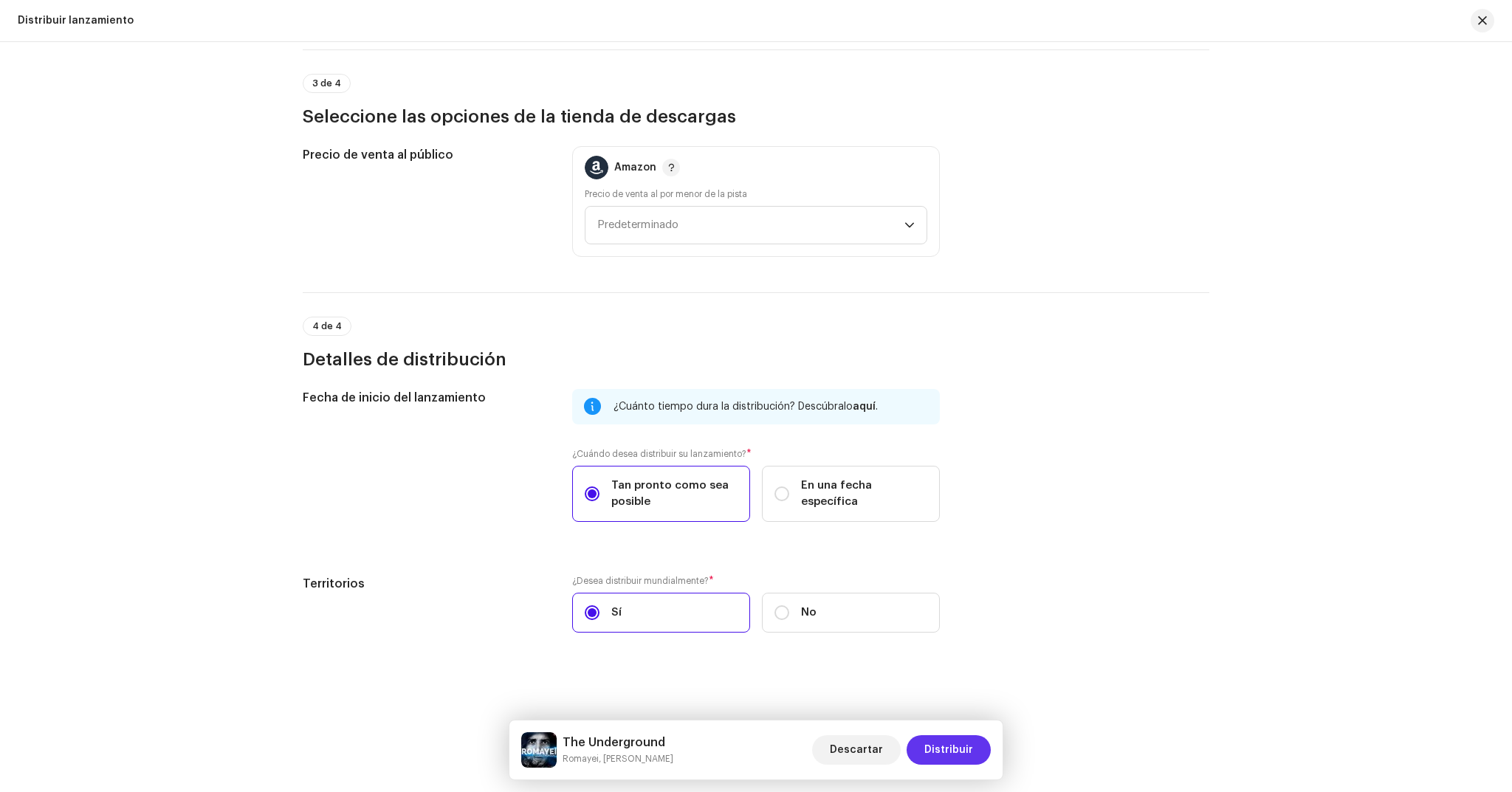
click at [948, 757] on span "Distribuir" at bounding box center [948, 750] width 49 height 30
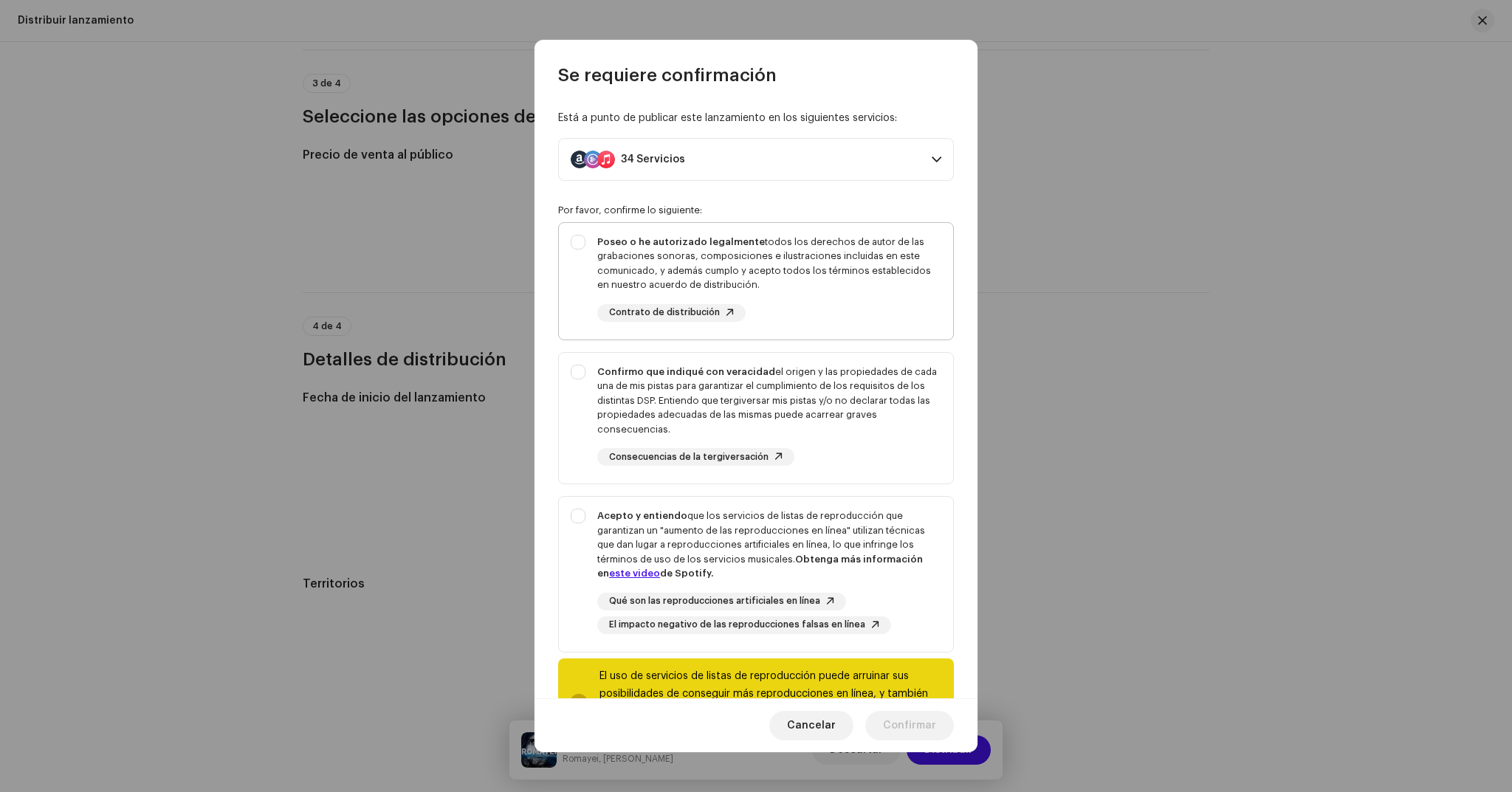
click at [823, 295] on div "Poseo o he autorizado legalmente todos los derechos de autor de las grabaciones…" at bounding box center [769, 278] width 344 height 87
checkbox input "true"
click at [824, 399] on div "Confirmo que indiqué con veracidad el origen y las propiedades de cada una de m…" at bounding box center [769, 401] width 344 height 72
checkbox input "true"
click at [862, 571] on div "Acepto y entiendo que los servicios de listas de reproducción que garantizan un…" at bounding box center [769, 545] width 344 height 72
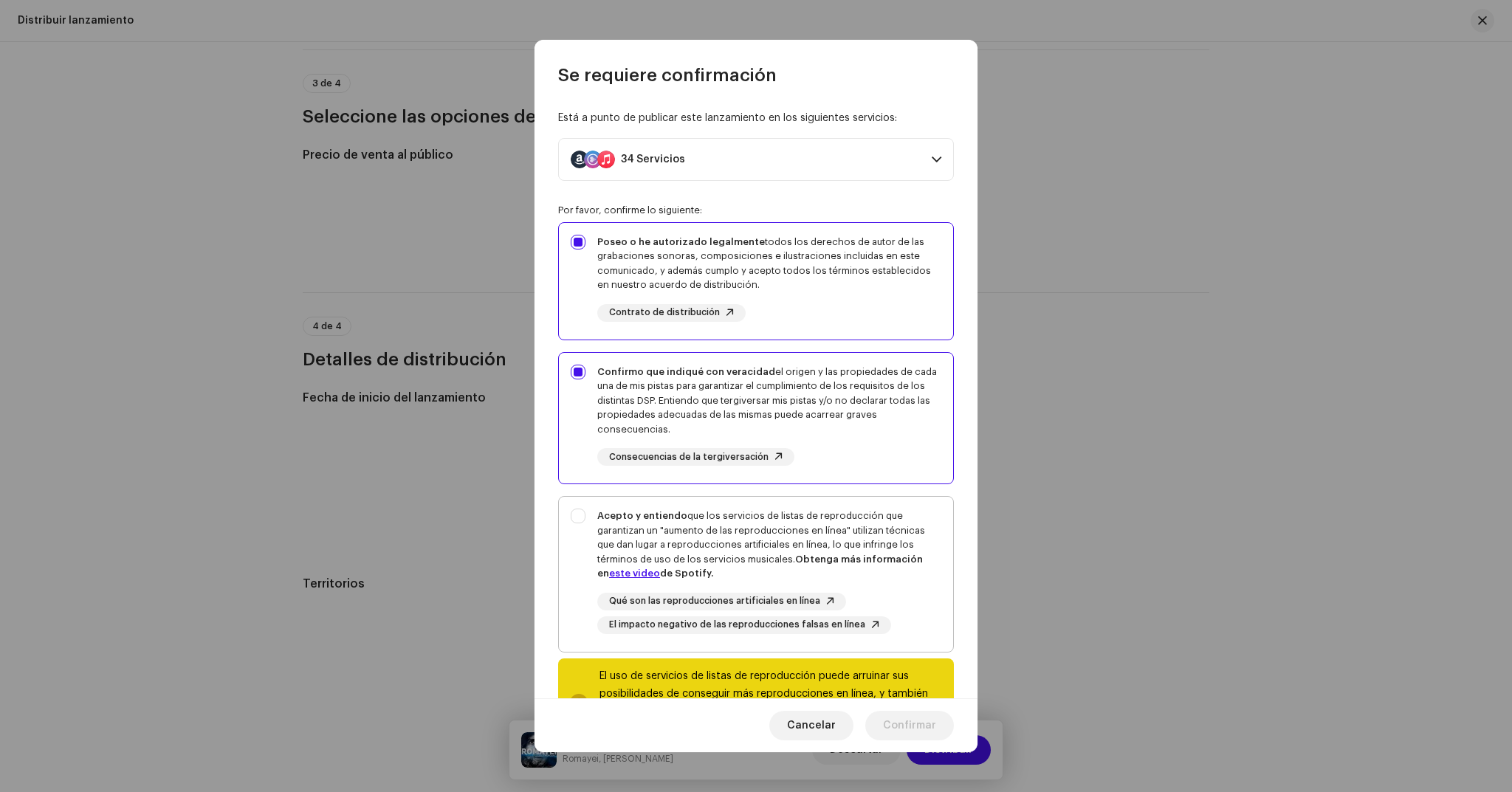
checkbox input "true"
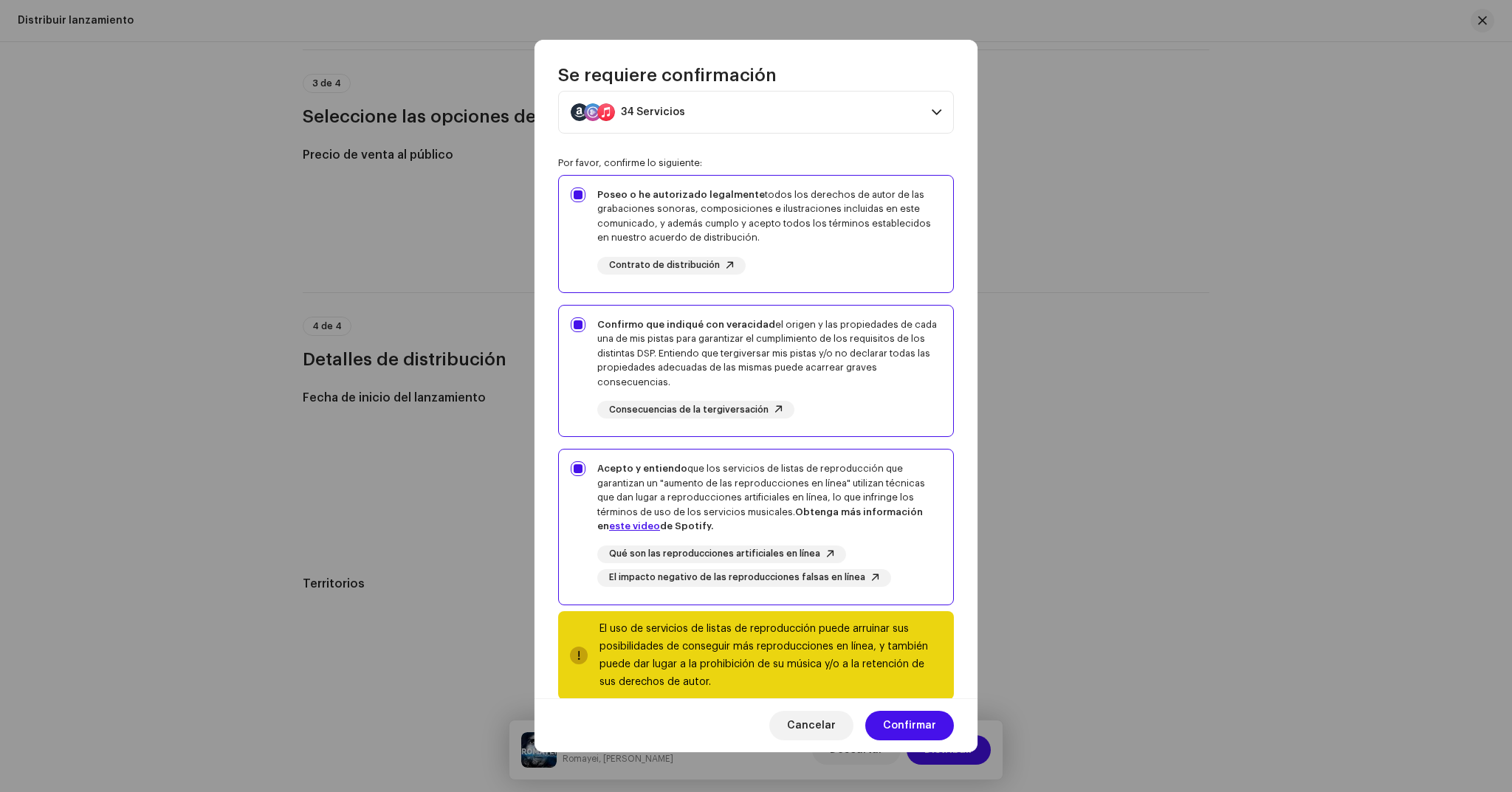
scroll to position [72, 0]
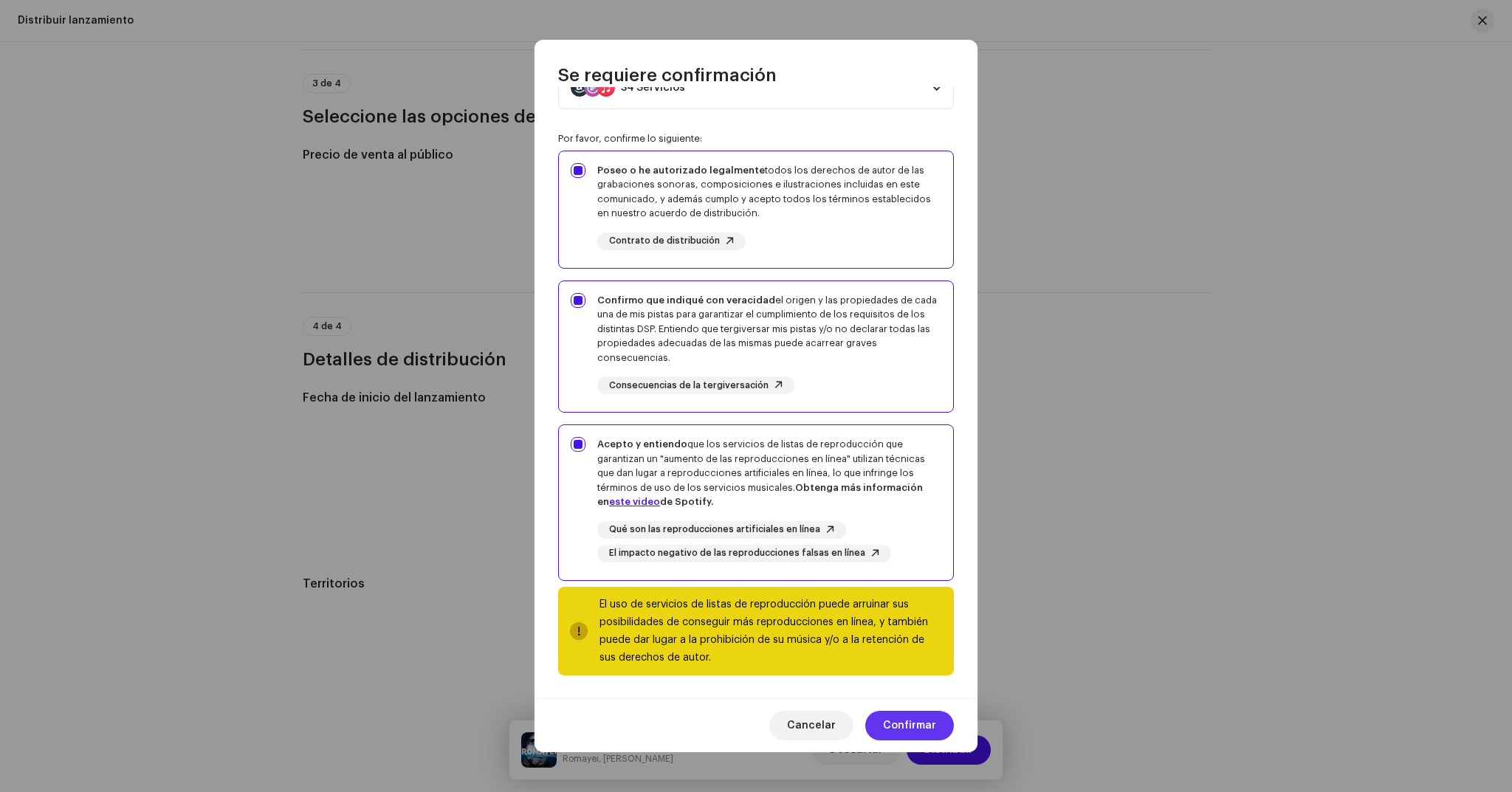
click at [886, 720] on span "Confirmar" at bounding box center [909, 726] width 53 height 30
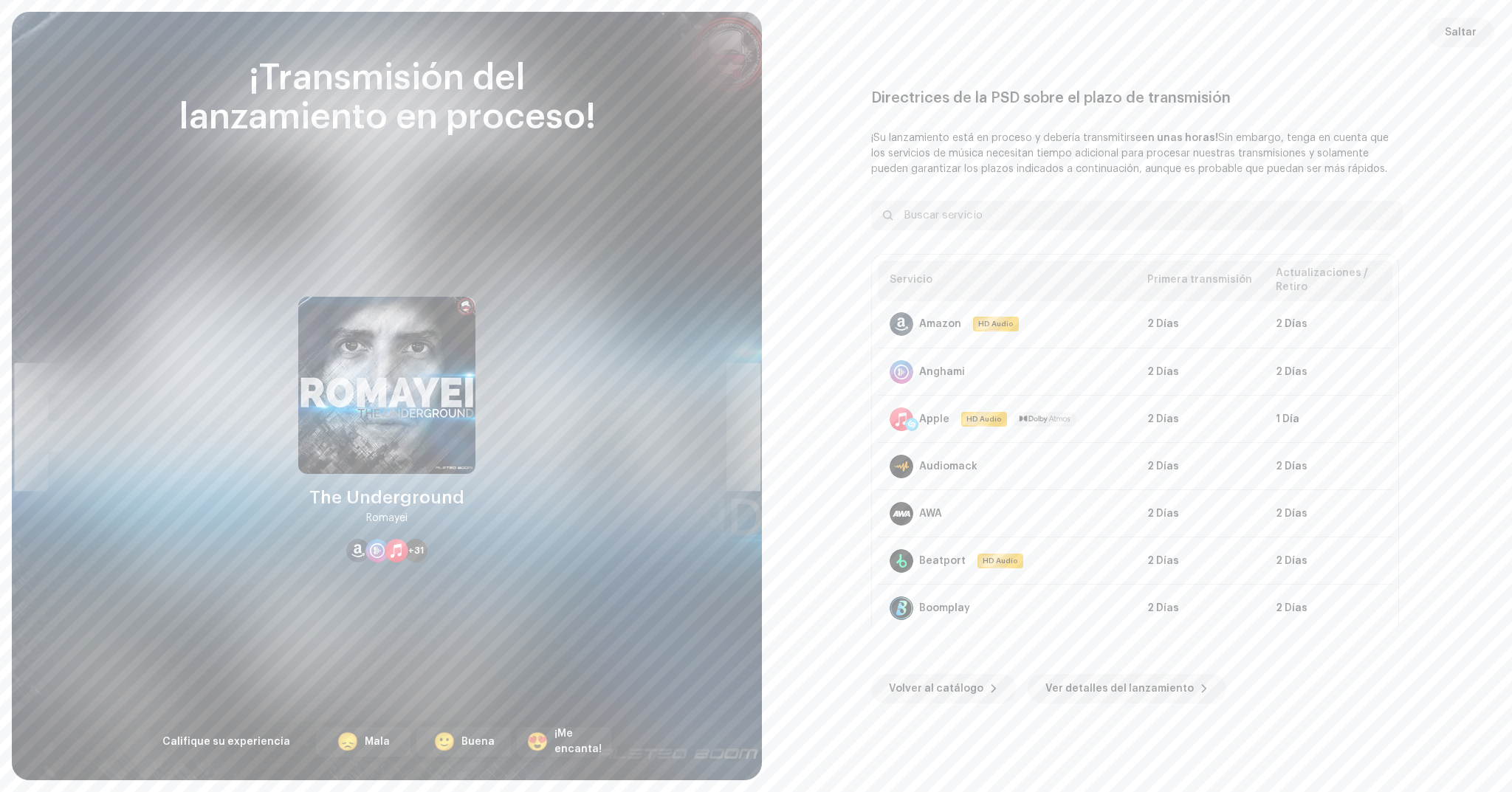
click at [1473, 51] on div "Directrices de la PSD sobre el plazo de transmisión ¡Su lanzamiento está en pro…" at bounding box center [1137, 396] width 715 height 733
click at [1475, 39] on span "Saltar" at bounding box center [1460, 33] width 32 height 30
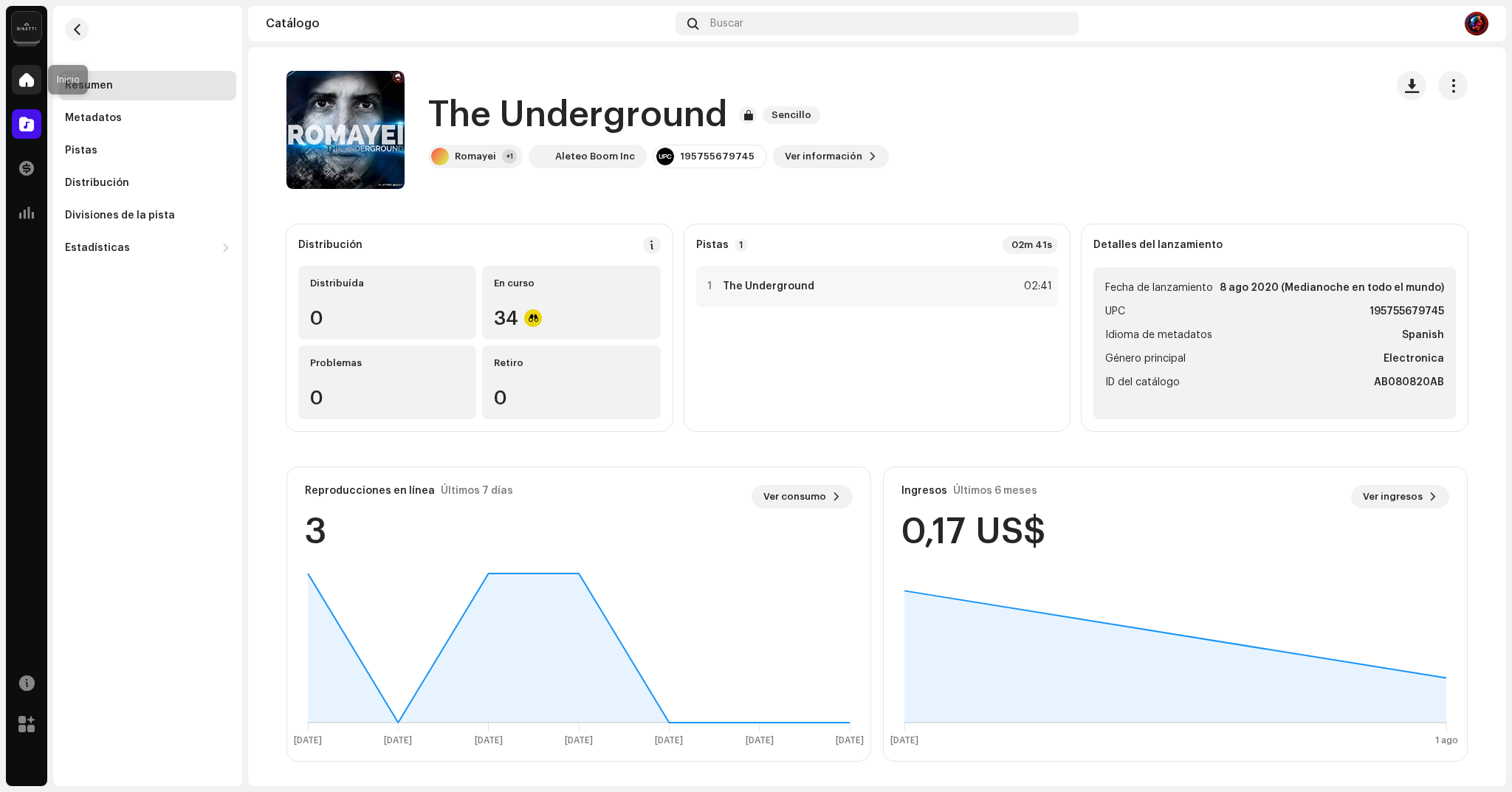
click at [31, 91] on div at bounding box center [26, 80] width 30 height 30
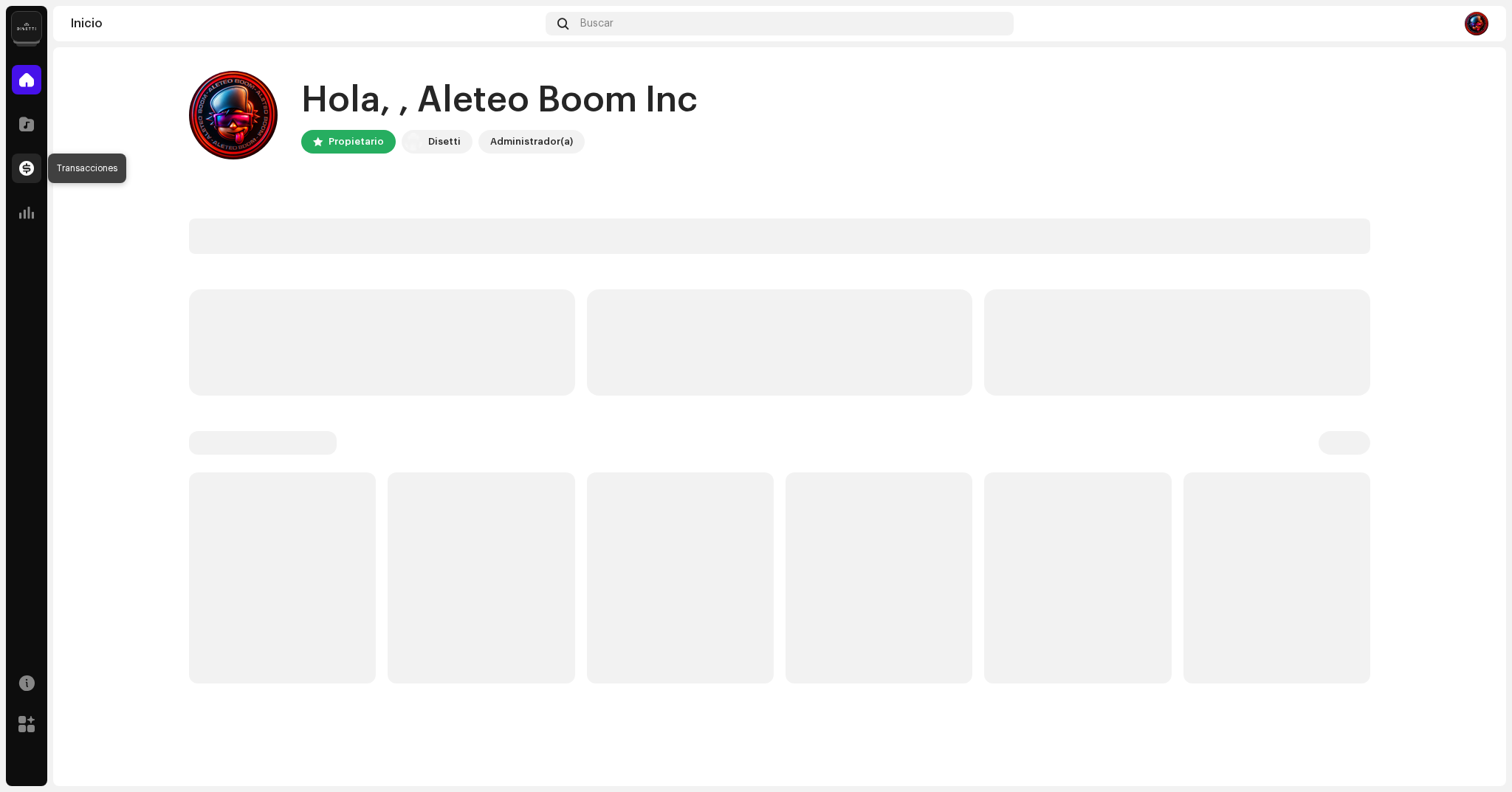
click at [32, 180] on div at bounding box center [26, 168] width 30 height 30
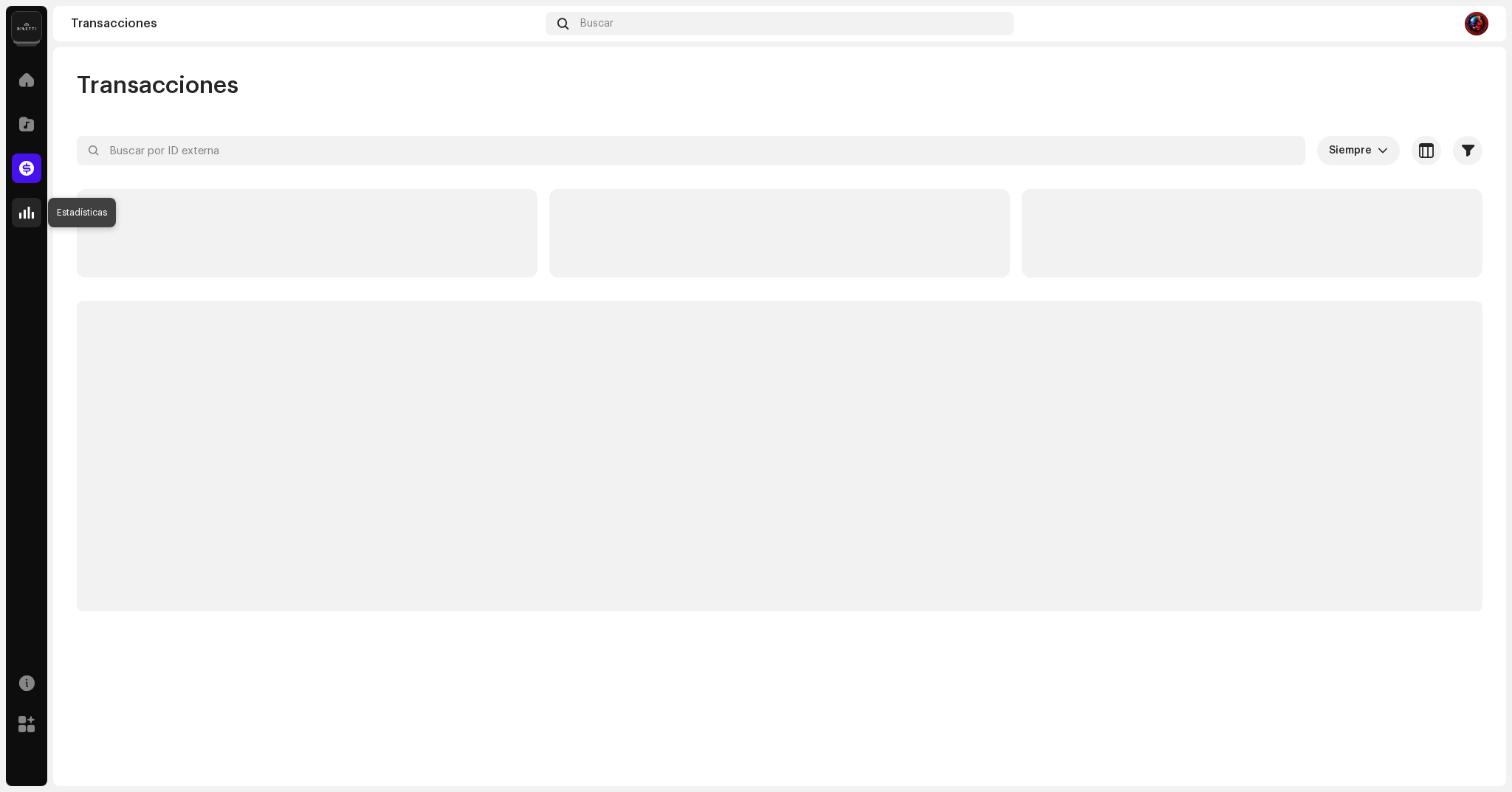
click at [28, 220] on div at bounding box center [26, 213] width 30 height 30
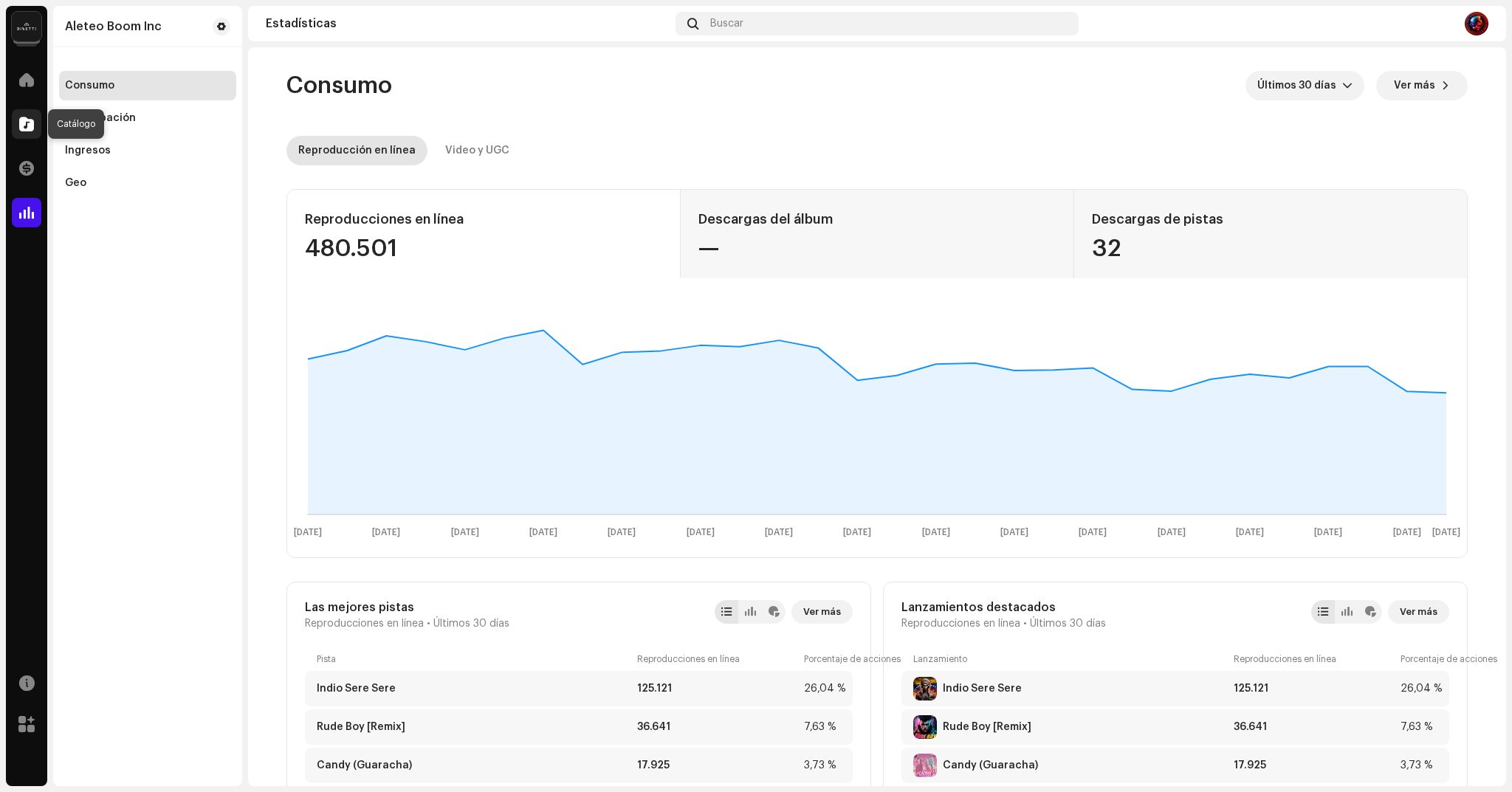
click at [35, 129] on div at bounding box center [26, 124] width 30 height 30
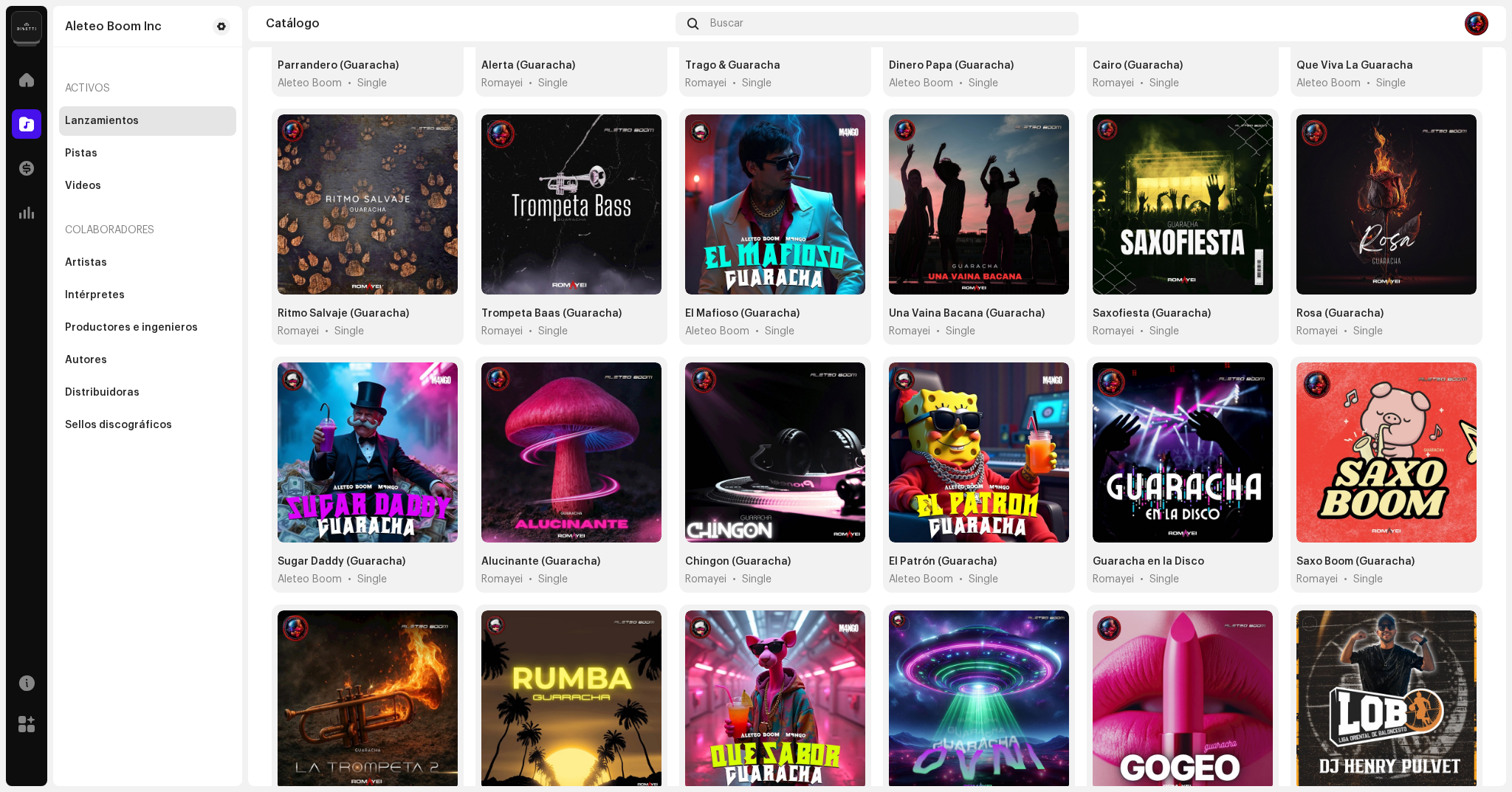
scroll to position [425, 0]
